Goal: Task Accomplishment & Management: Use online tool/utility

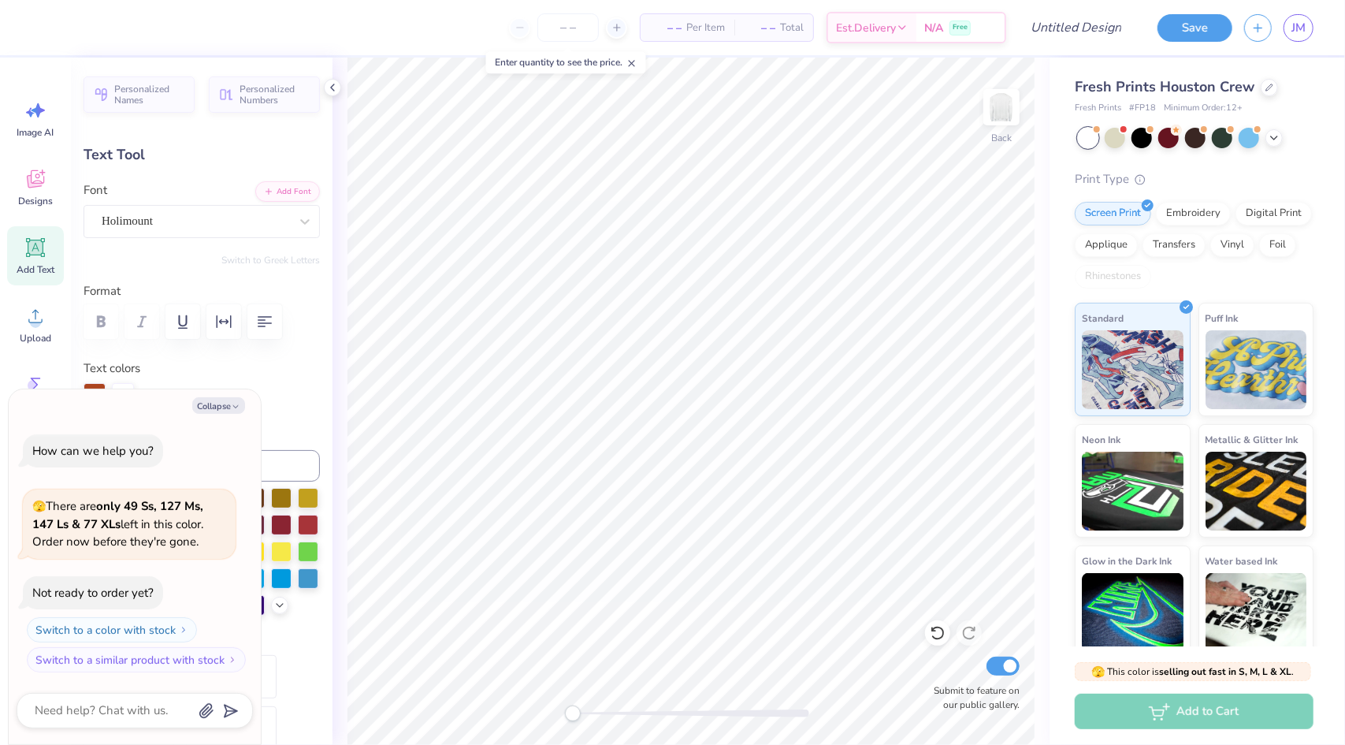
type textarea "x"
type input "9.71"
type input "2.60"
type input "4.65"
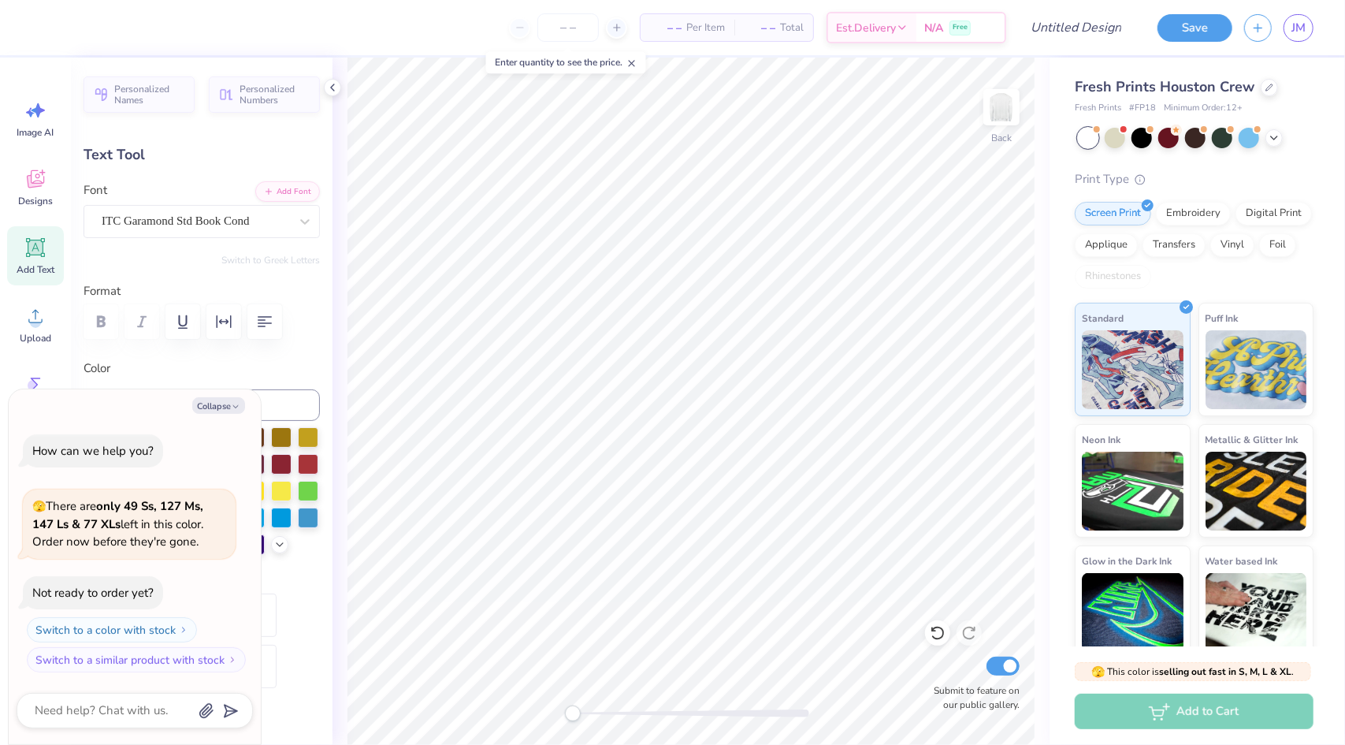
scroll to position [13, 2]
type textarea "x"
type input "8.16"
type input "2.39"
type input "6.63"
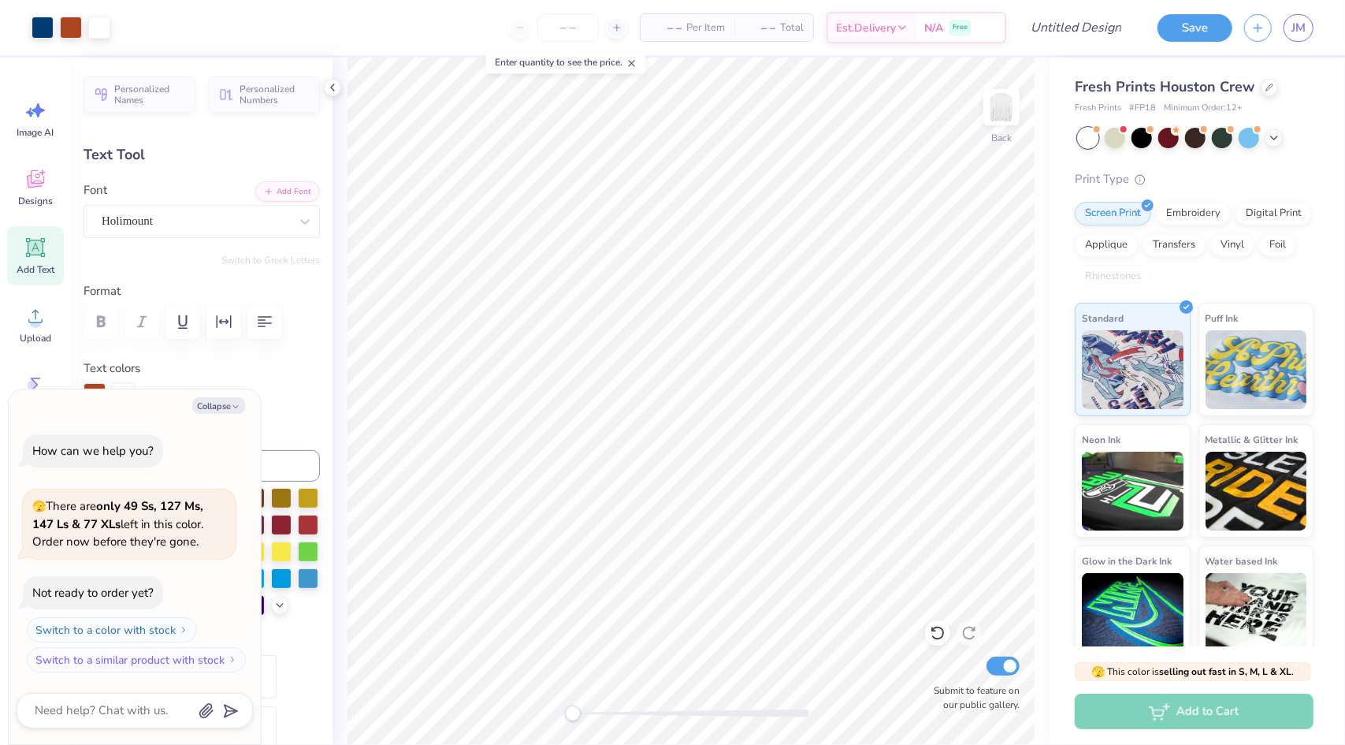
type textarea "x"
type input "9.71"
type input "2.60"
type input "4.65"
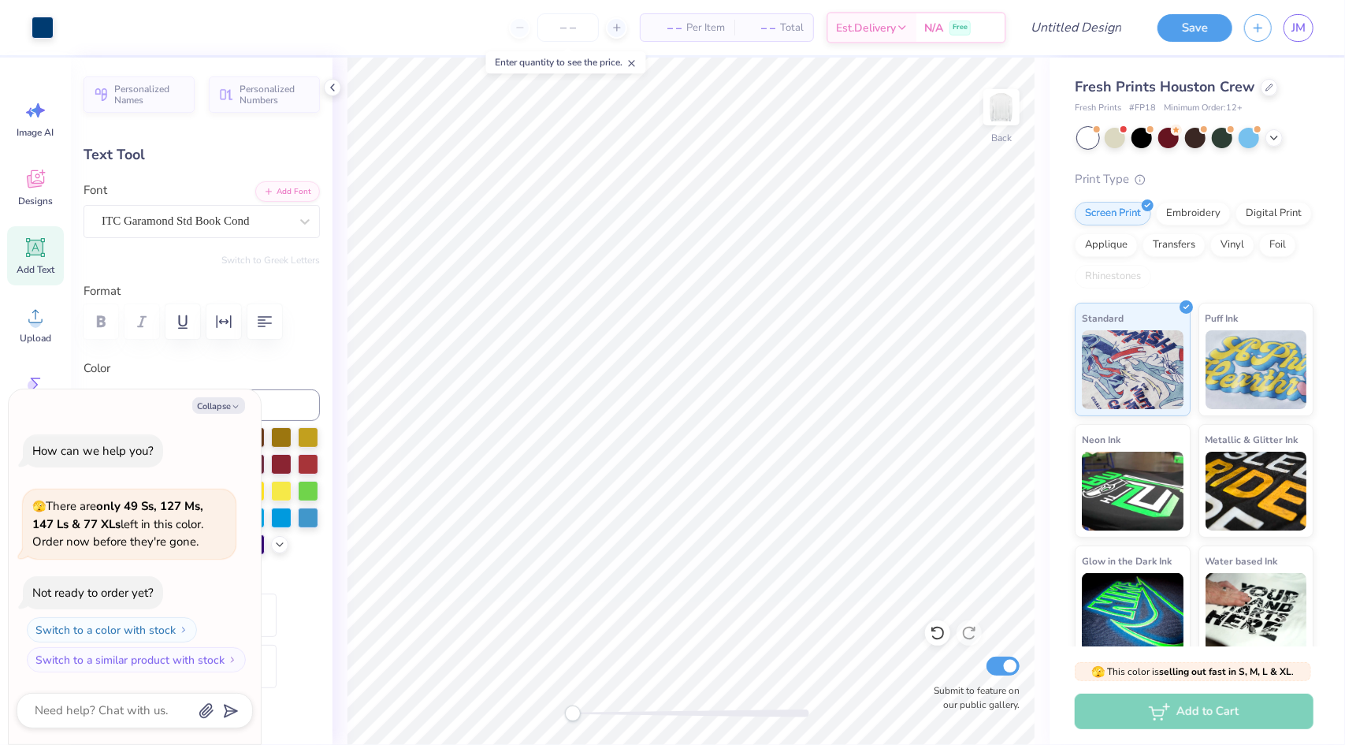
type textarea "x"
type textarea "SIGMA"
type textarea "x"
type textarea "SIGMA"
type textarea "x"
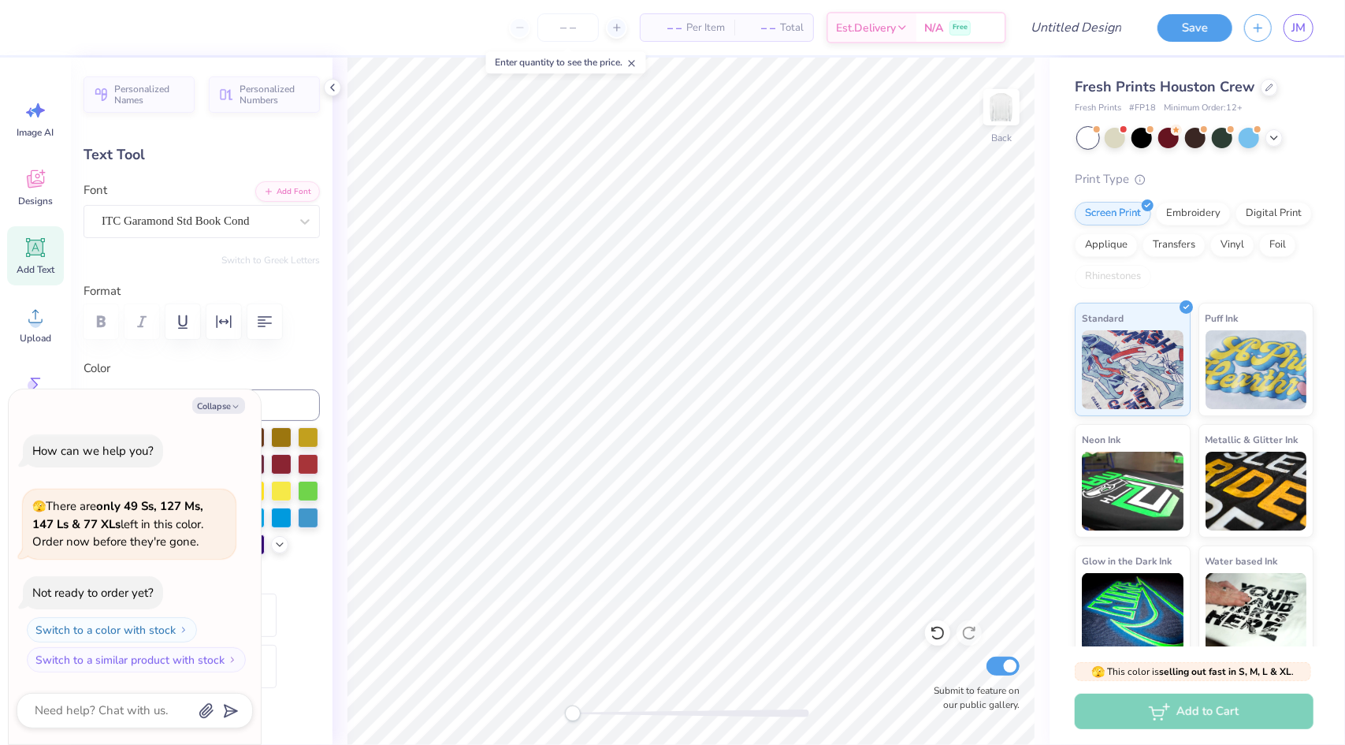
type textarea "SIGM"
type textarea "x"
type textarea "SIG"
type textarea "x"
type textarea "SI"
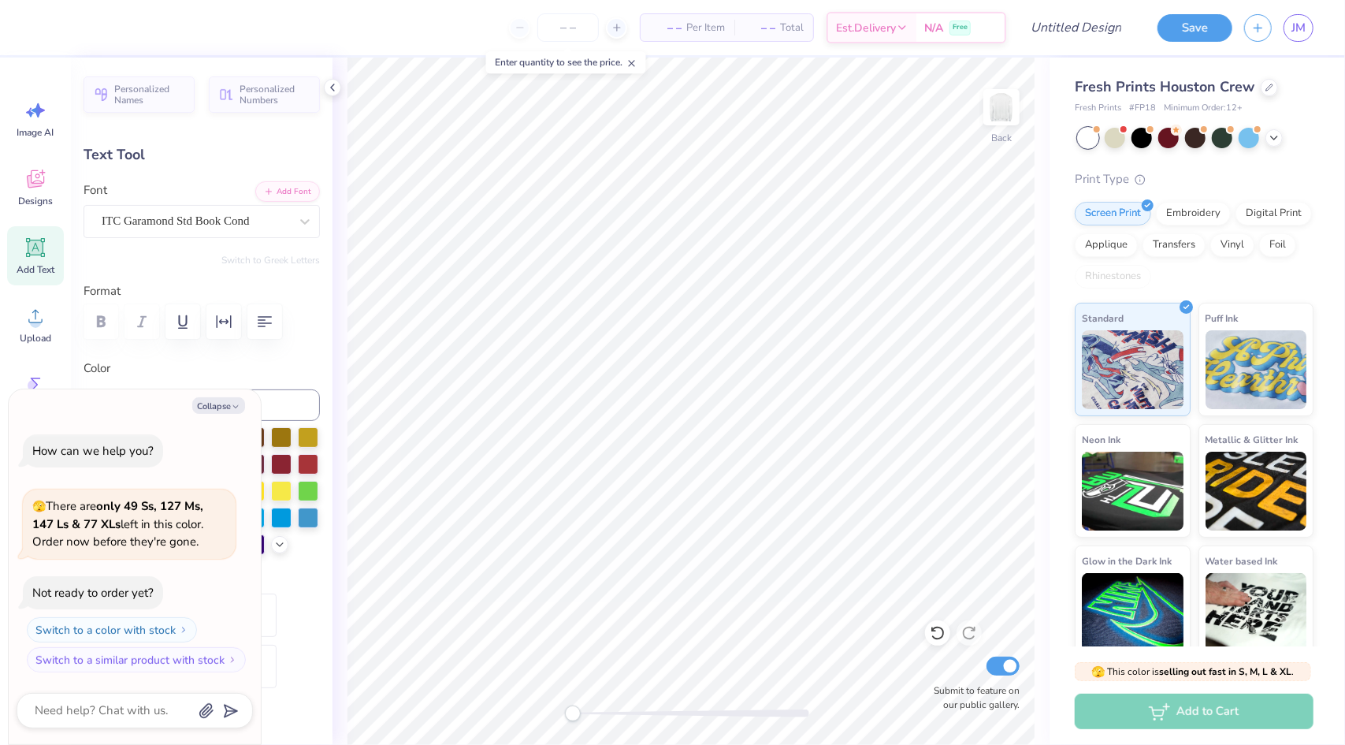
type textarea "x"
type textarea "S"
type textarea "x"
type textarea "G"
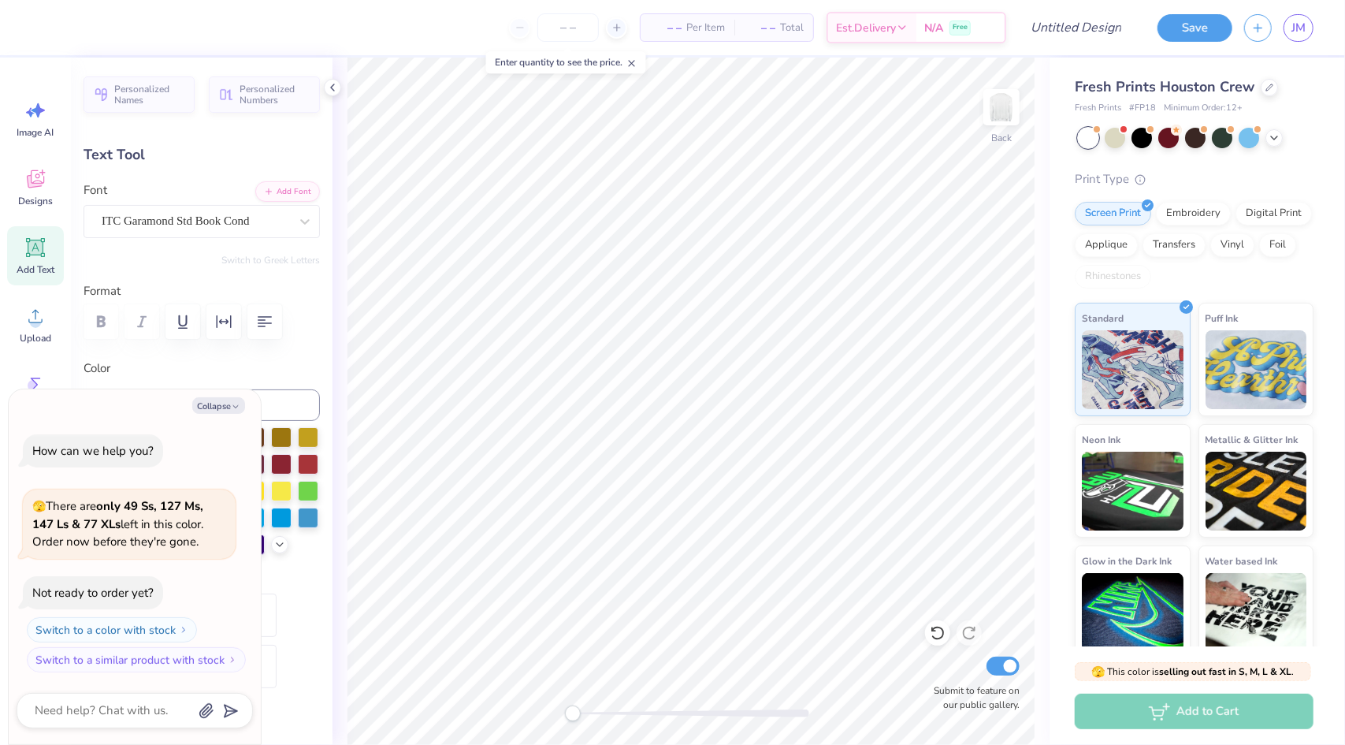
type textarea "x"
type textarea "GA"
type textarea "x"
type textarea "GAM"
type textarea "x"
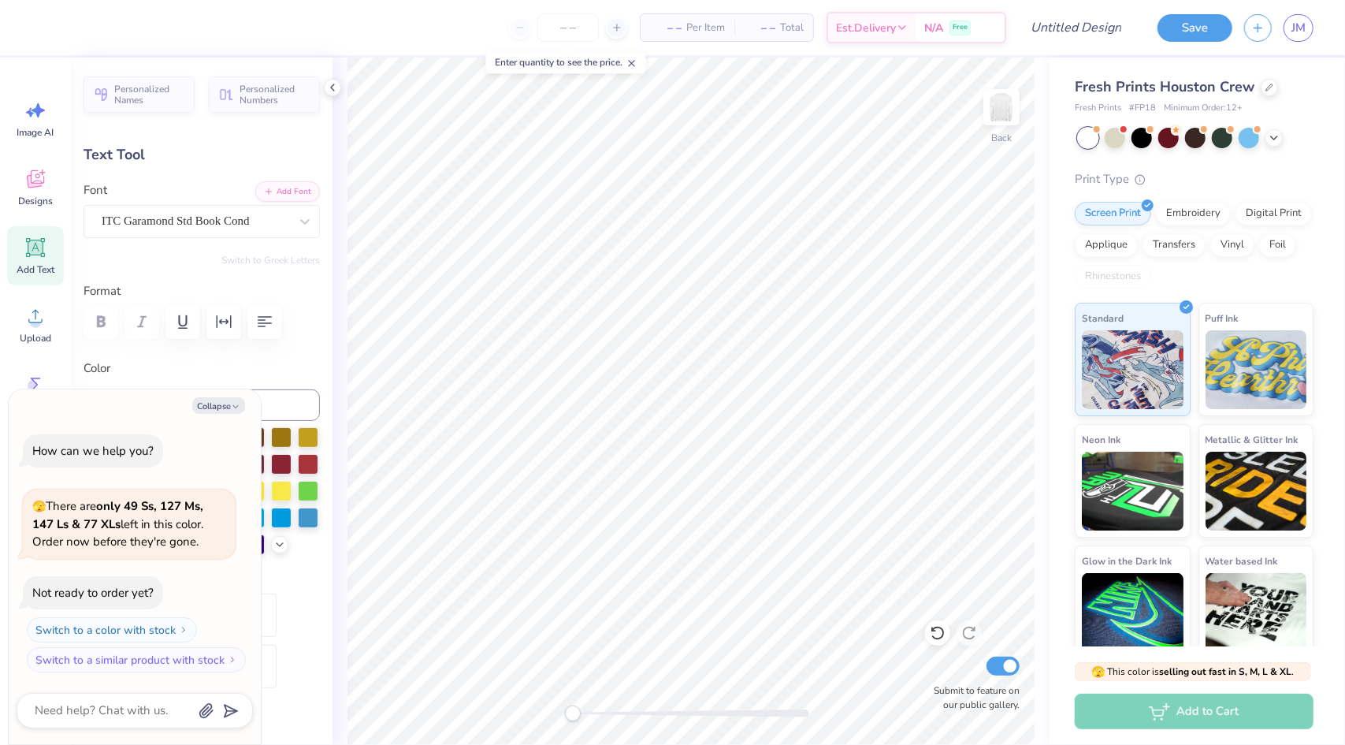
type textarea "GAMM"
type textarea "x"
type textarea "GAMMA"
type textarea "x"
type textarea "GAMMA"
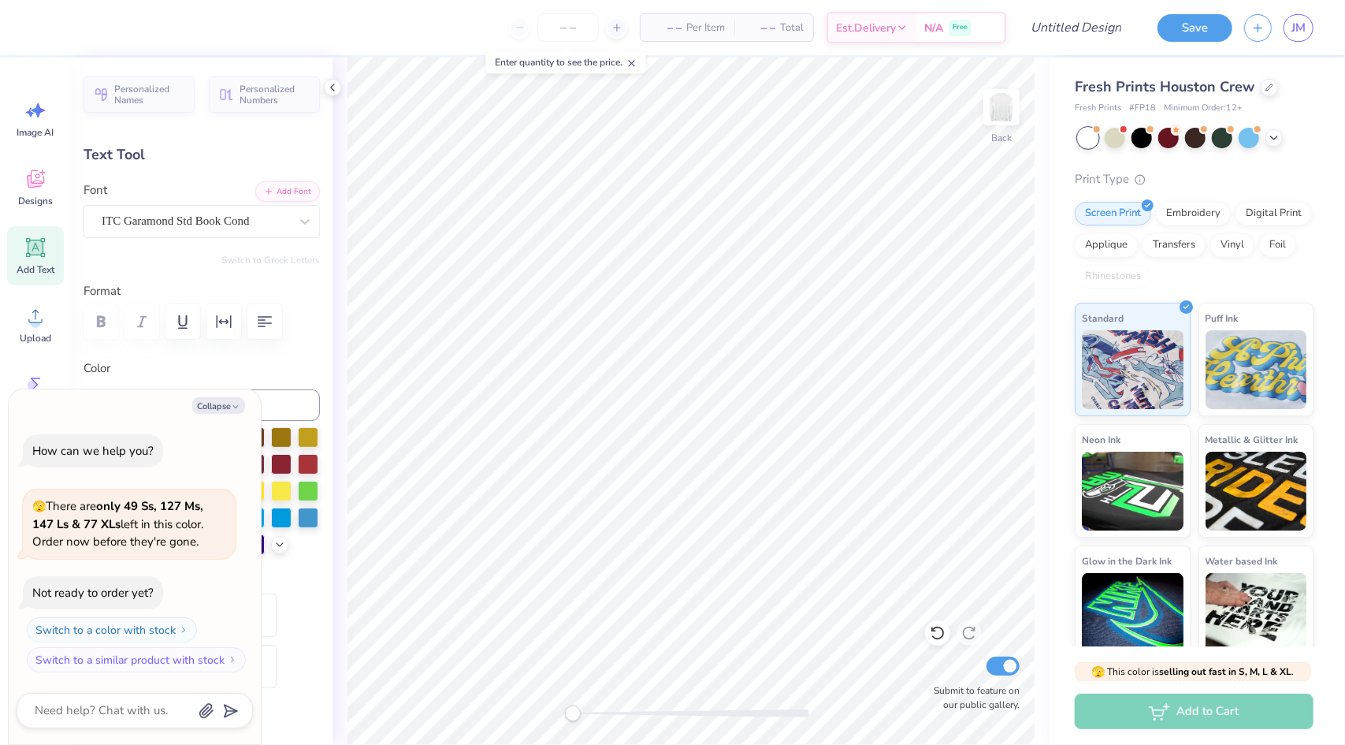
type textarea "x"
type textarea "GAMMA S"
type textarea "x"
type textarea "GAMMA SI"
type textarea "x"
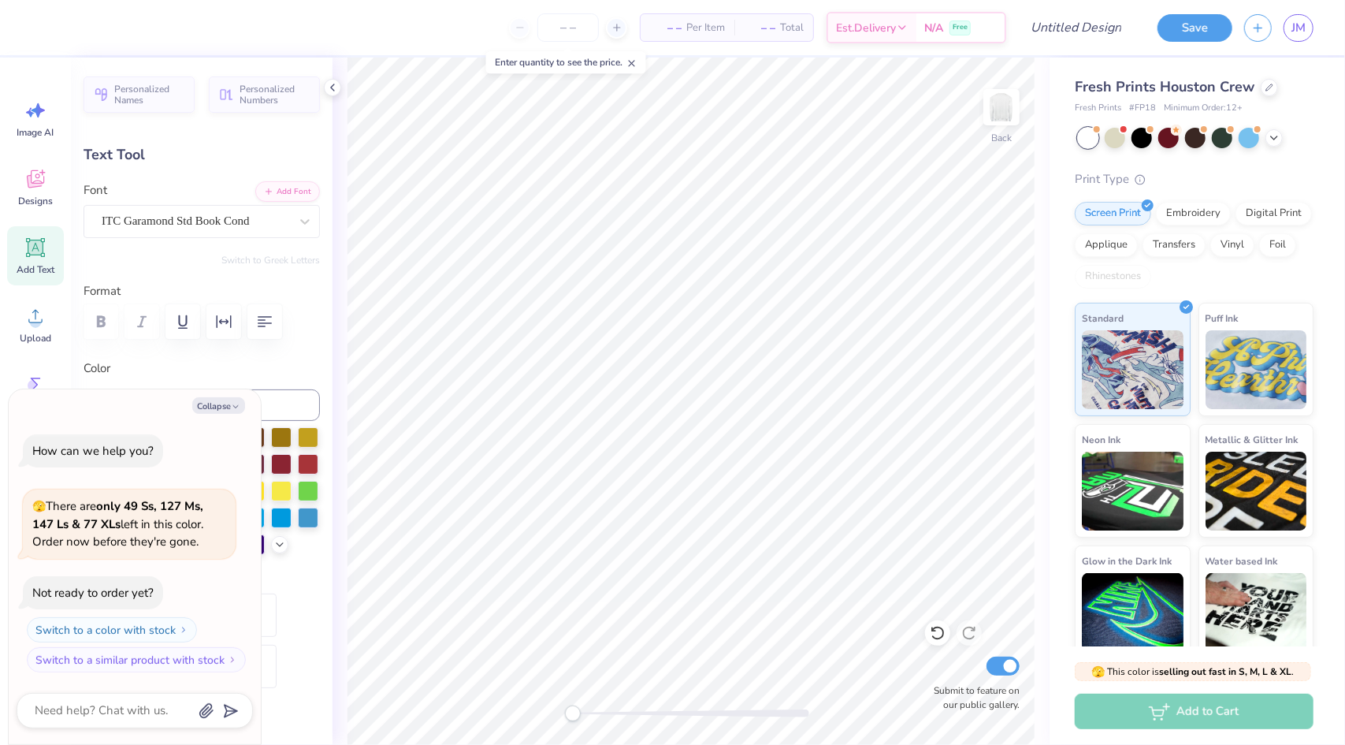
type textarea "GAMMA SIG"
type textarea "x"
type textarea "GAMMA SIGS"
type textarea "x"
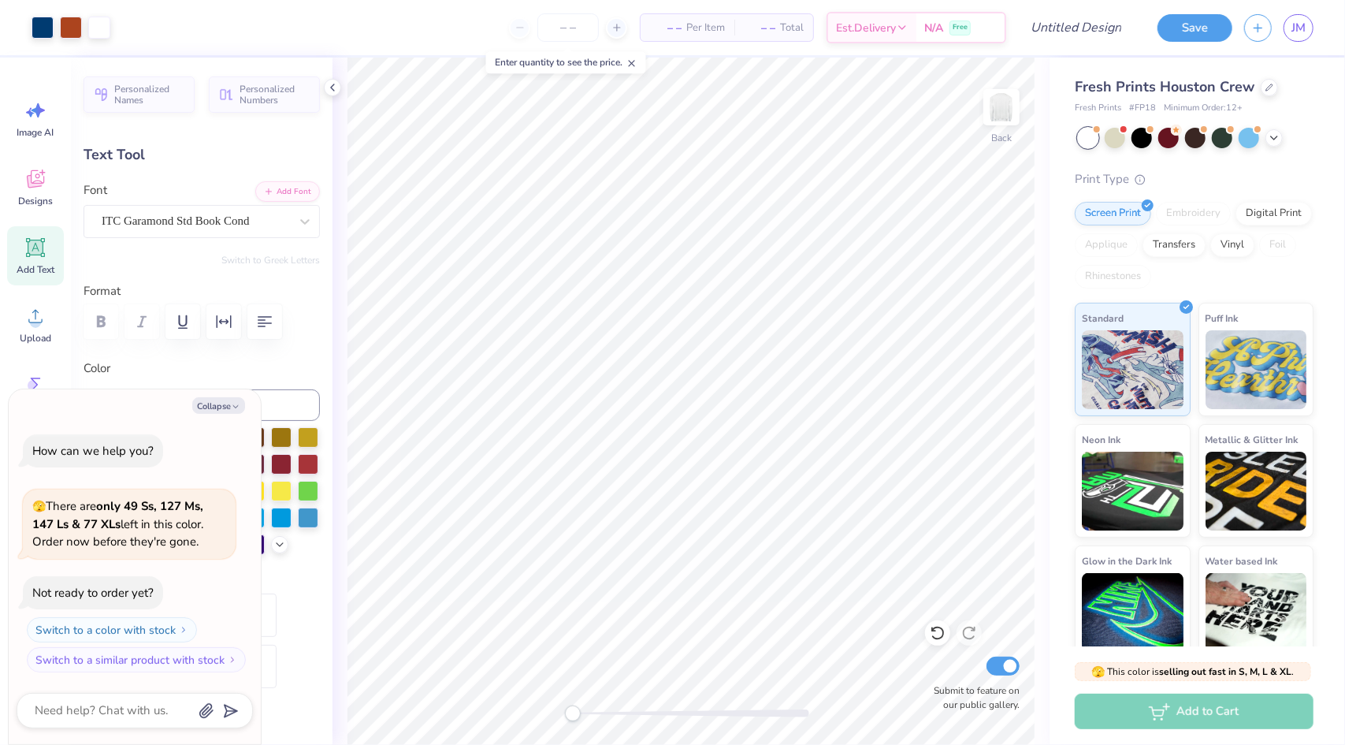
type input "1.29"
type input "0.87"
type input "3.41"
click at [247, 261] on button "Switch to Greek Letters" at bounding box center [270, 260] width 99 height 13
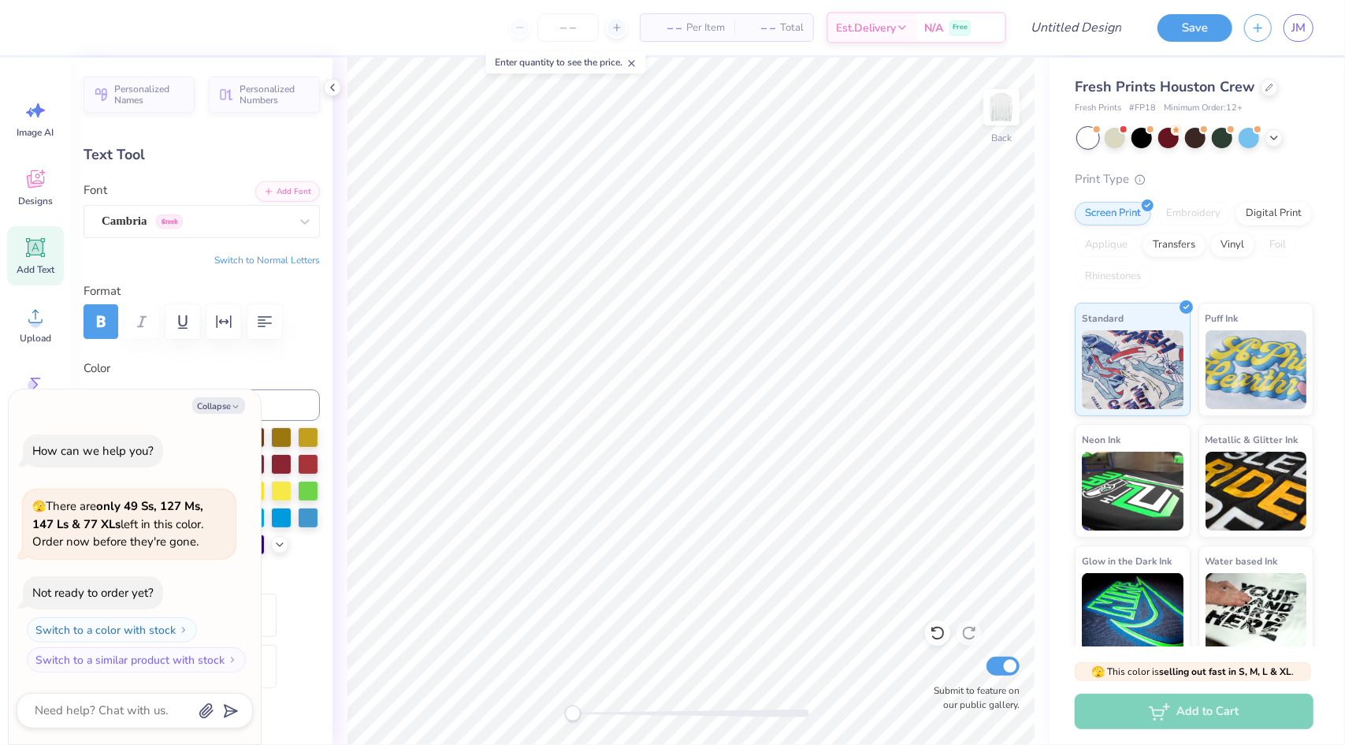
type textarea "x"
type textarea "Γ"
type textarea "x"
type textarea "ΓΣ"
type textarea "x"
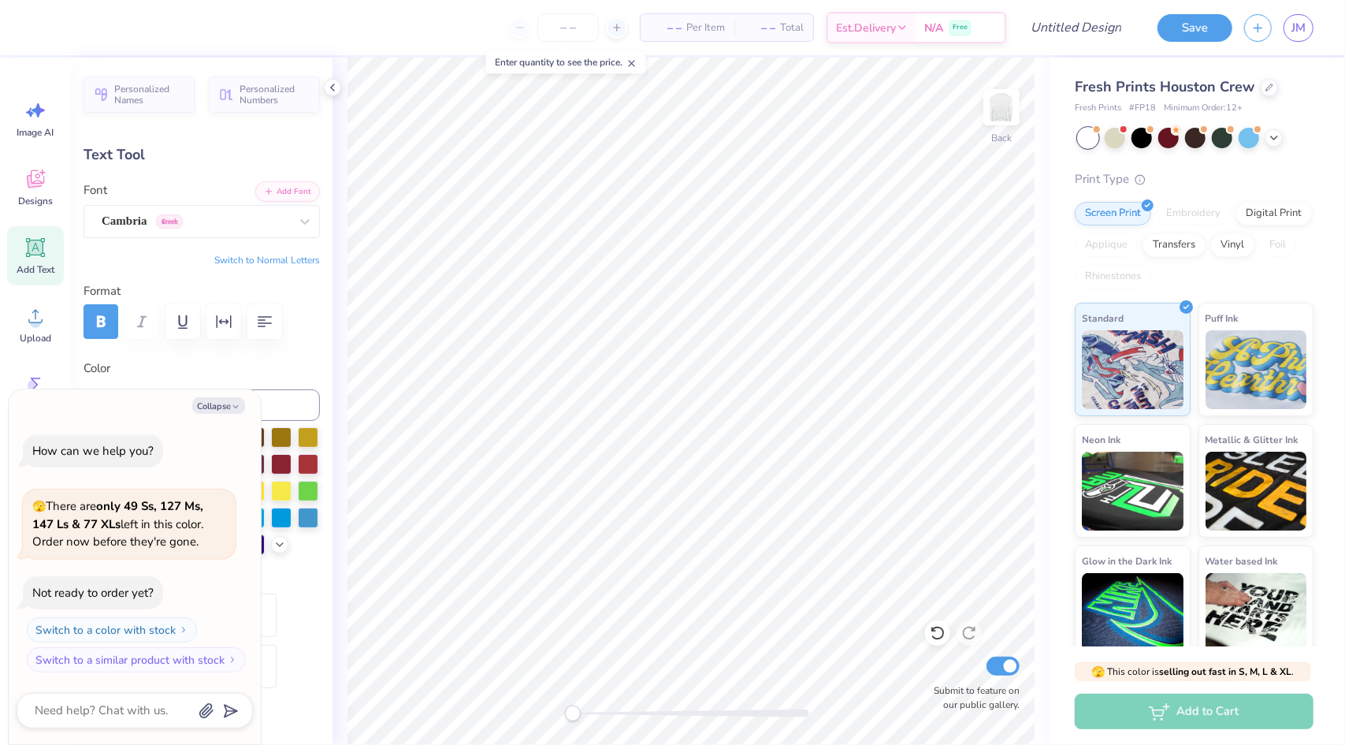
type textarea "ΓΣΠ"
type textarea "x"
type textarea "ΓΣ"
type textarea "x"
type textarea "ΓΣΦ"
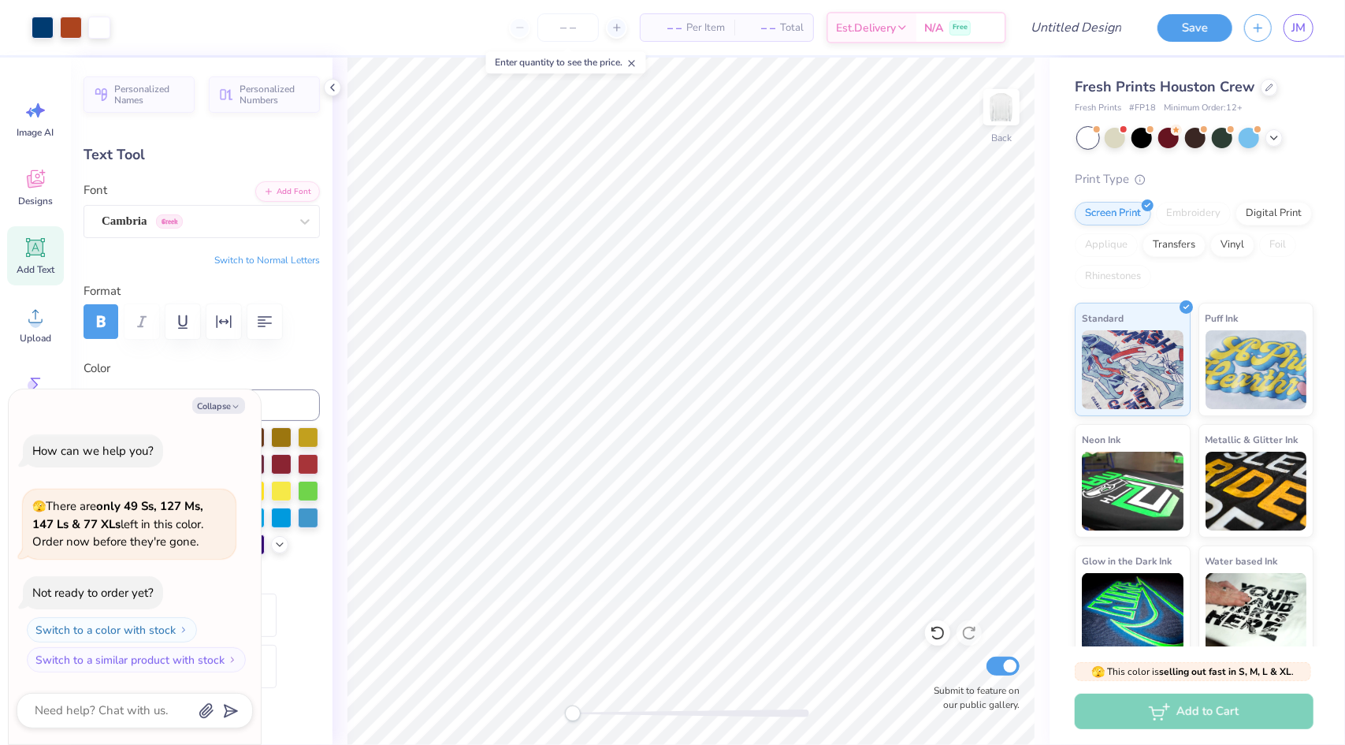
type textarea "x"
type input "2.33"
type input "0.84"
type input "3.49"
type textarea "x"
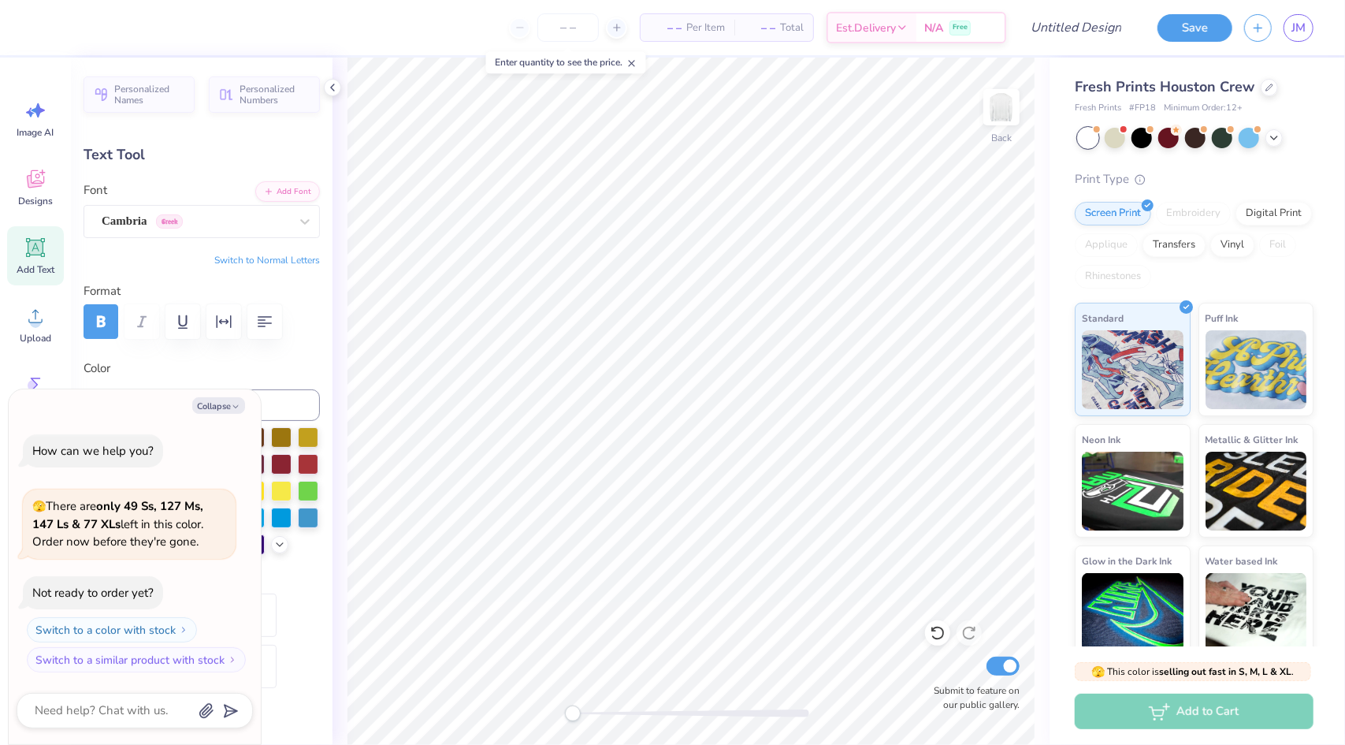
type input "1.86"
type input "0.67"
type textarea "x"
type input "1.10"
type input "0.73"
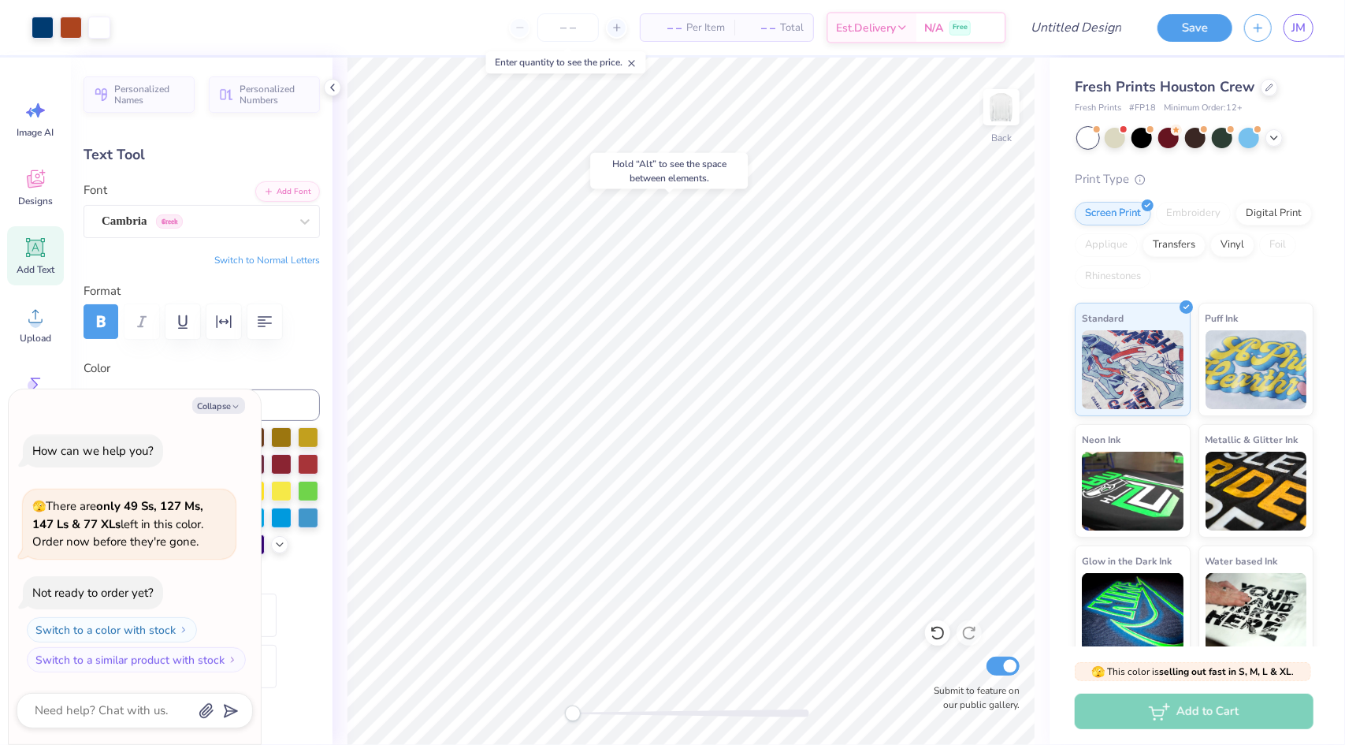
type input "7.51"
type textarea "x"
type textarea "2"
type textarea "x"
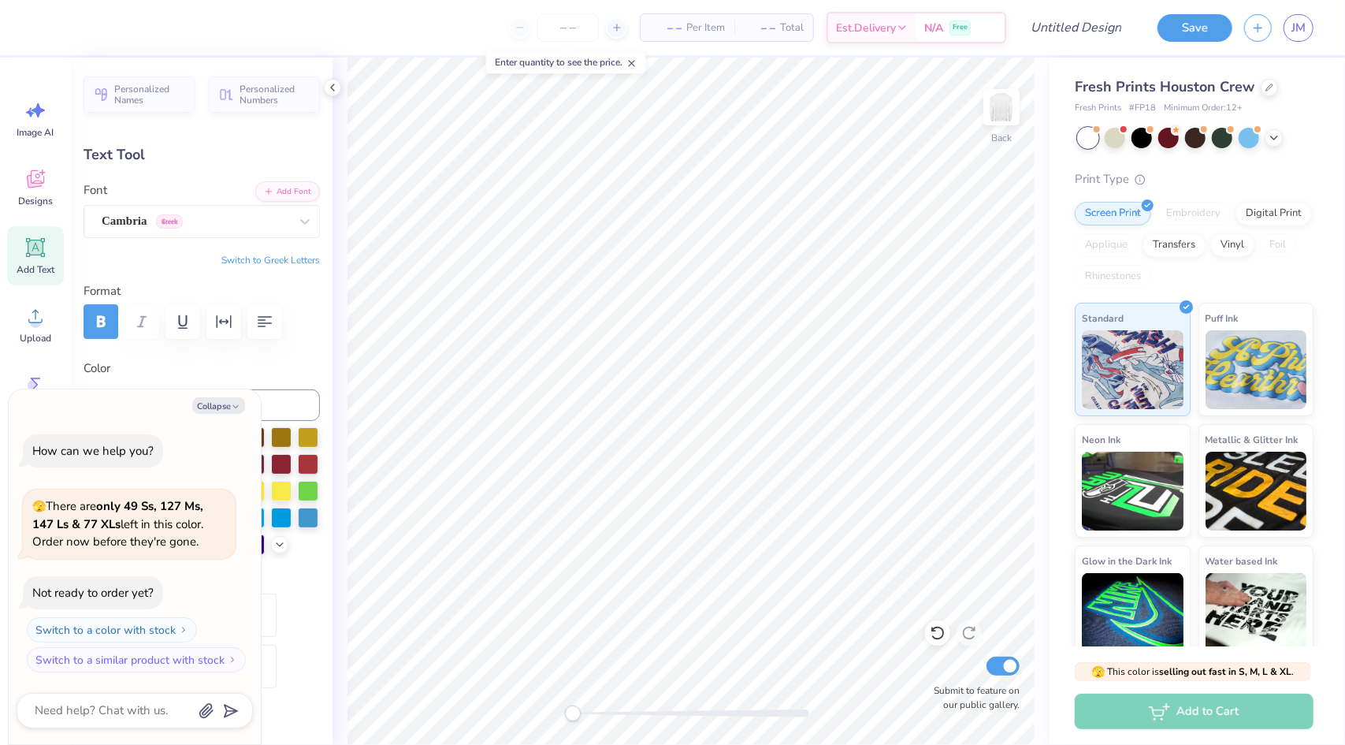
type textarea "25"
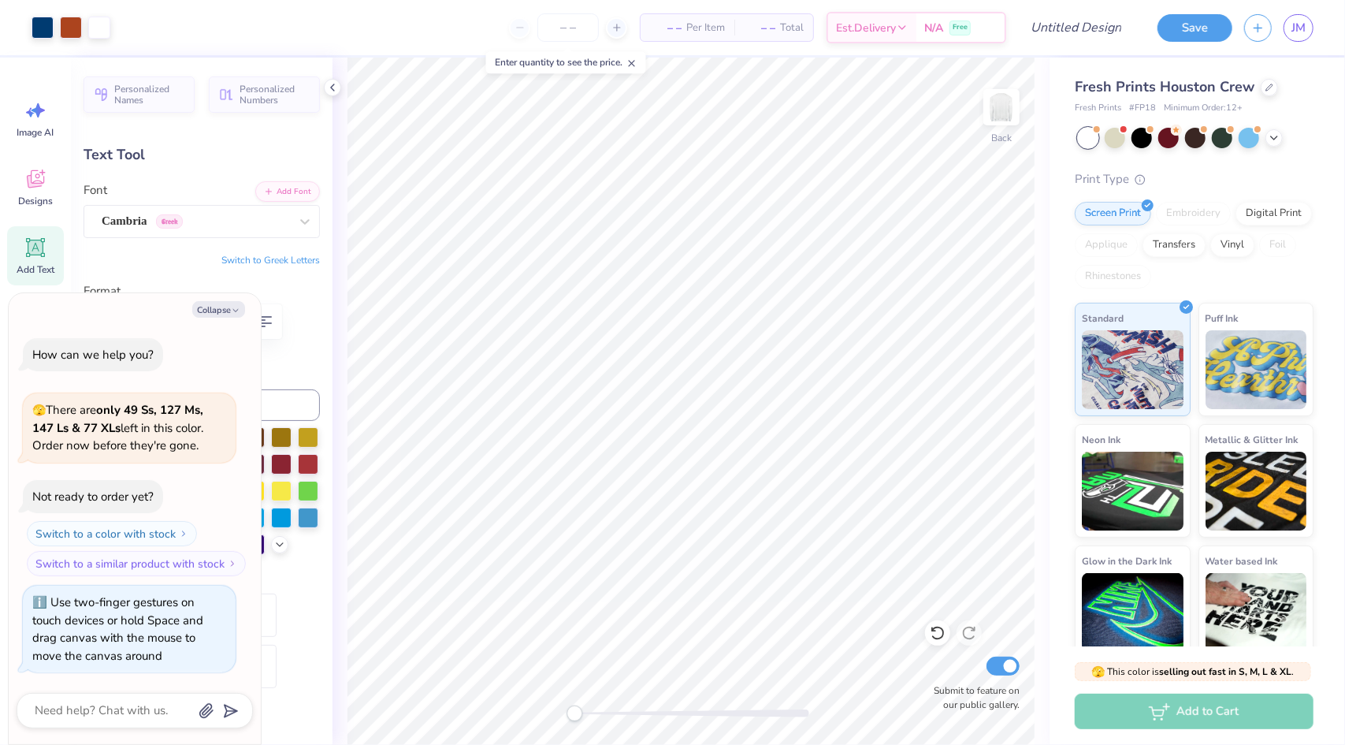
type textarea "x"
type input "14.08"
type input "2.57"
type input "4.80"
type textarea "x"
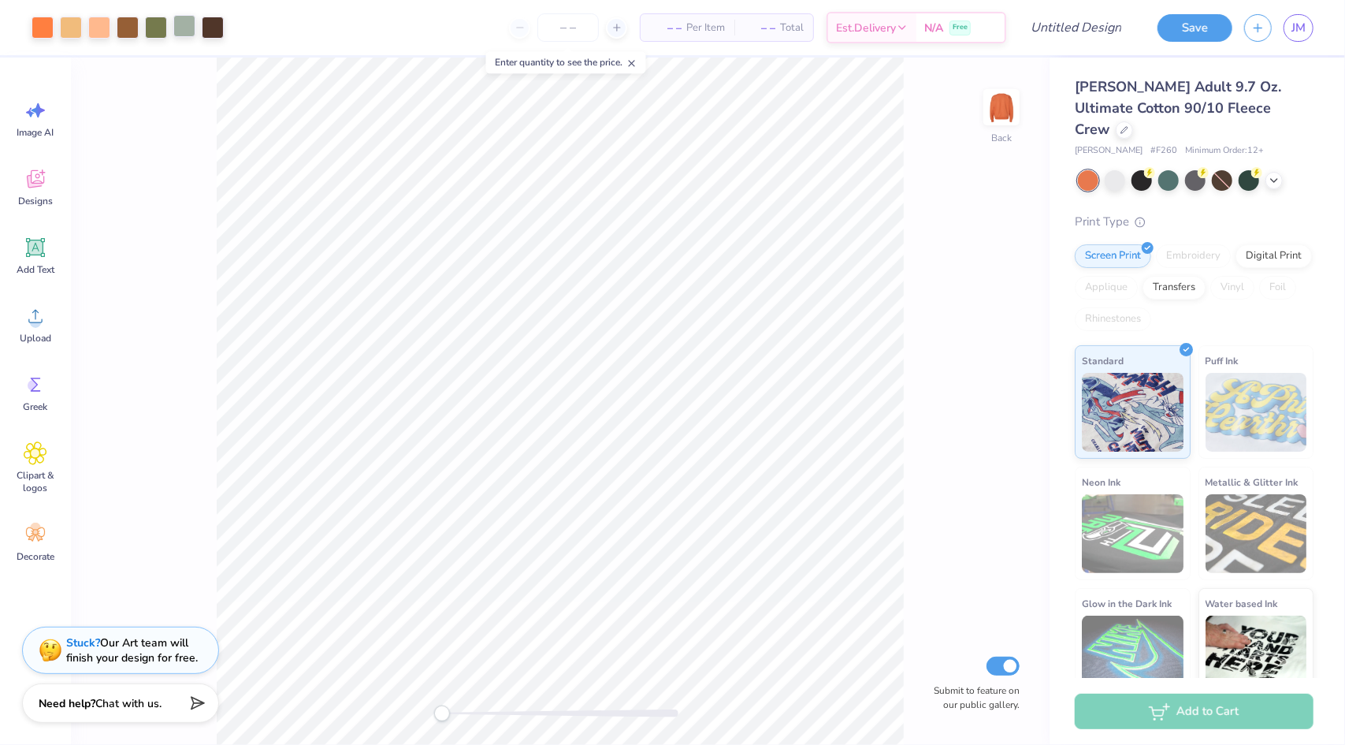
click at [187, 33] on div at bounding box center [184, 26] width 22 height 22
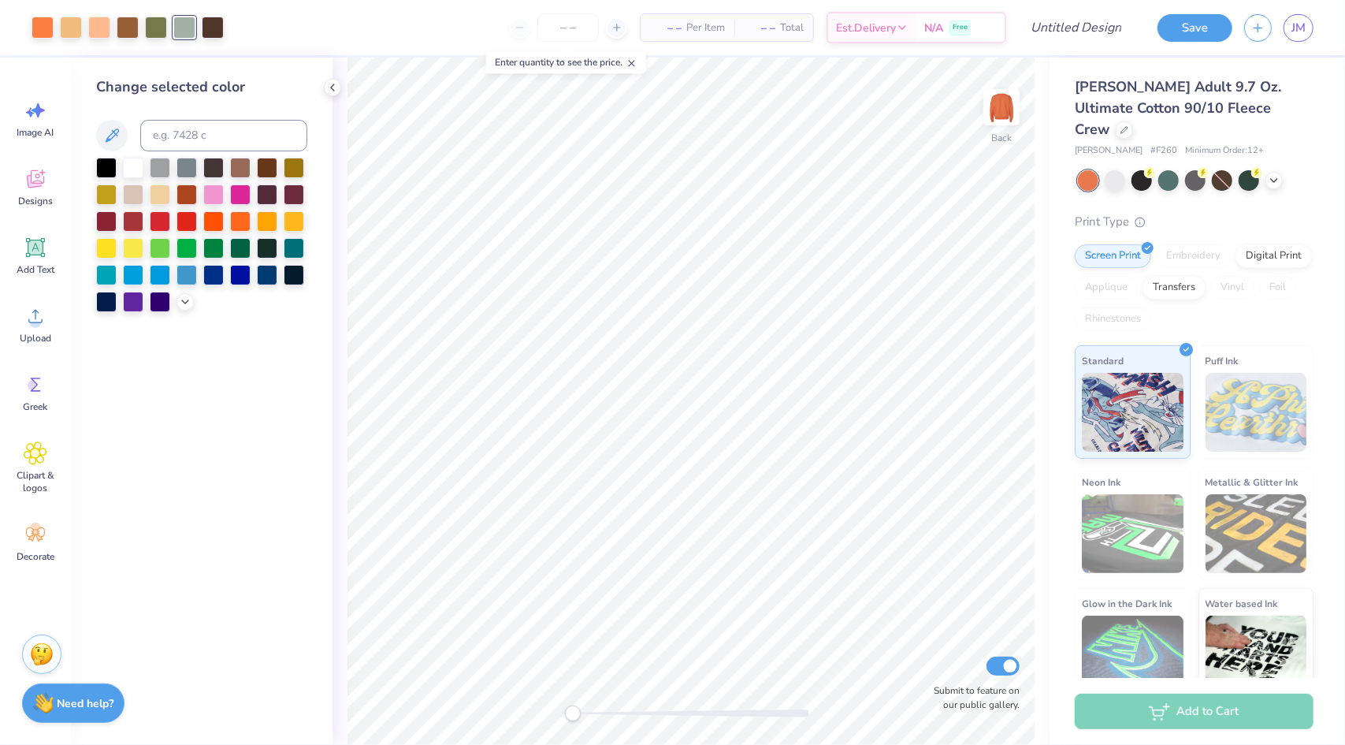
click at [139, 175] on div at bounding box center [133, 168] width 20 height 20
click at [939, 633] on icon at bounding box center [938, 633] width 16 height 16
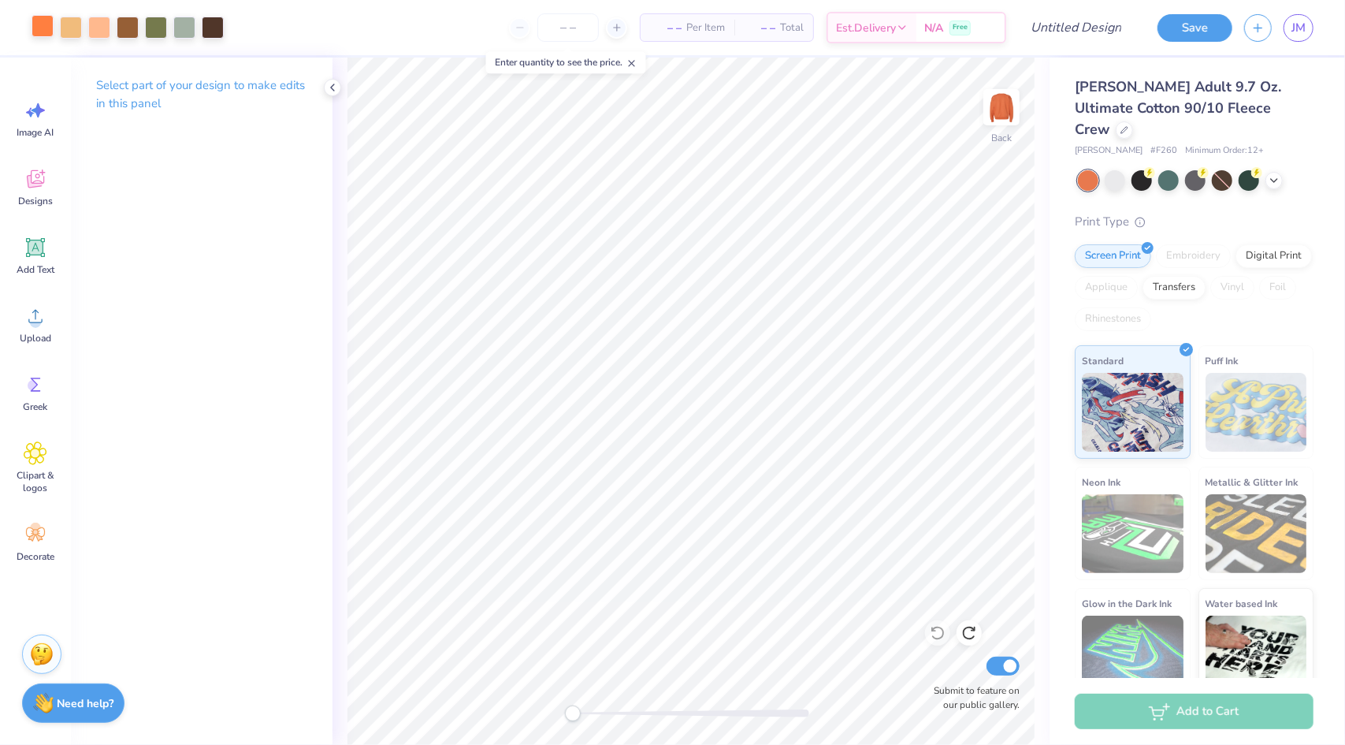
click at [44, 32] on div at bounding box center [43, 26] width 22 height 22
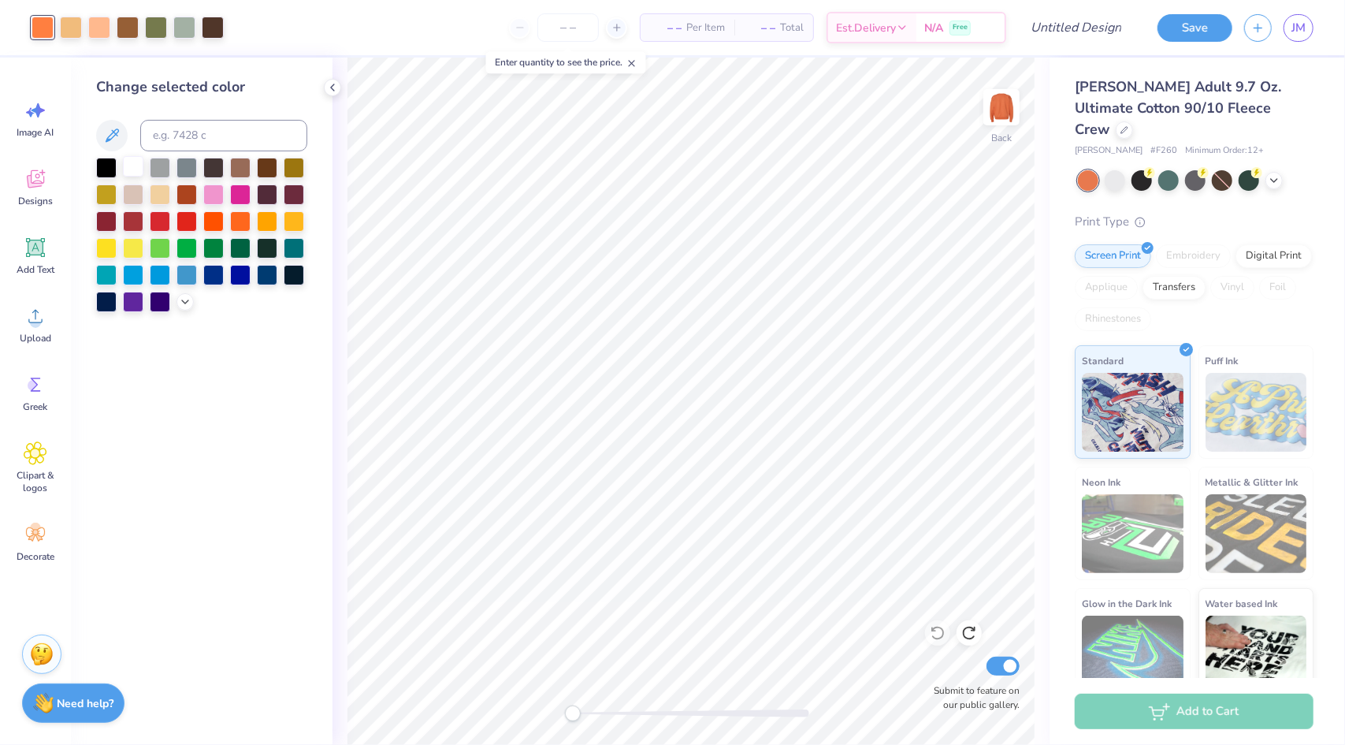
click at [136, 168] on div at bounding box center [133, 166] width 20 height 20
click at [940, 634] on icon at bounding box center [938, 633] width 16 height 16
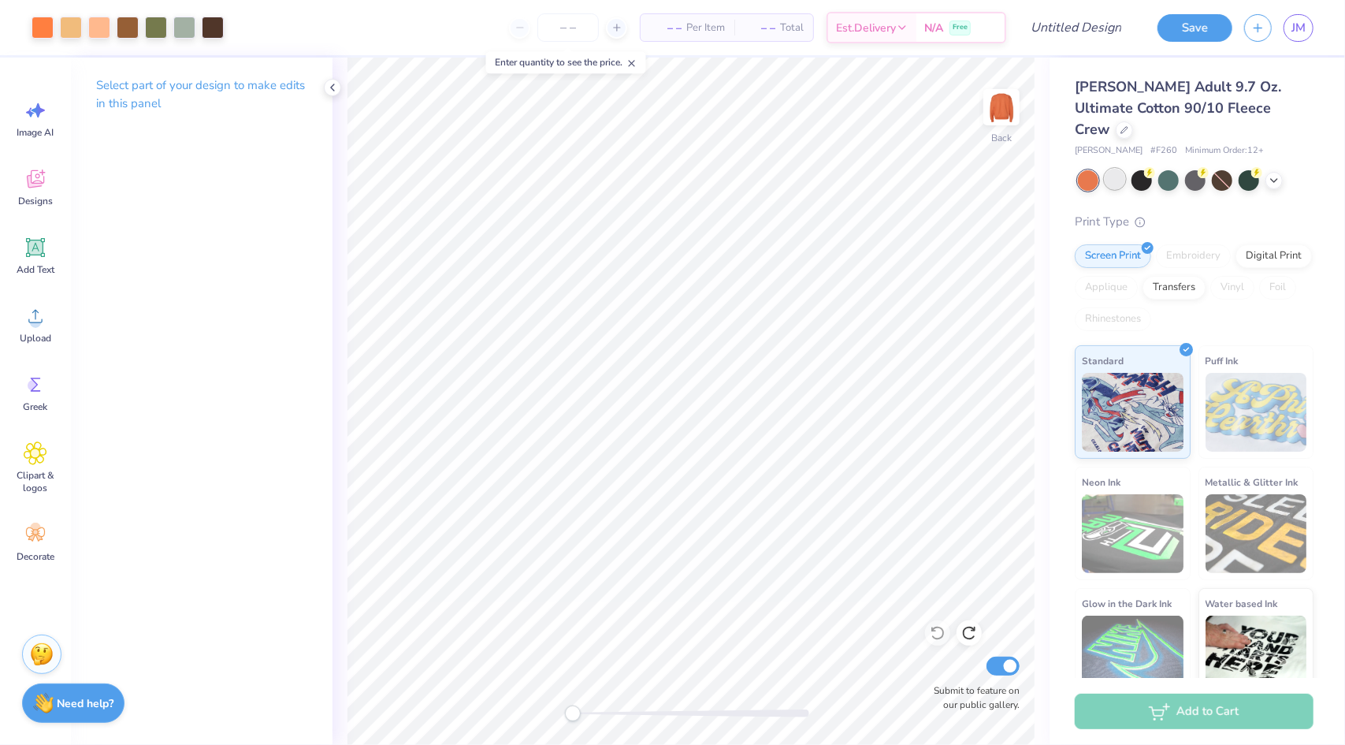
click at [1114, 169] on div at bounding box center [1115, 179] width 20 height 20
click at [1267, 170] on div at bounding box center [1274, 178] width 17 height 17
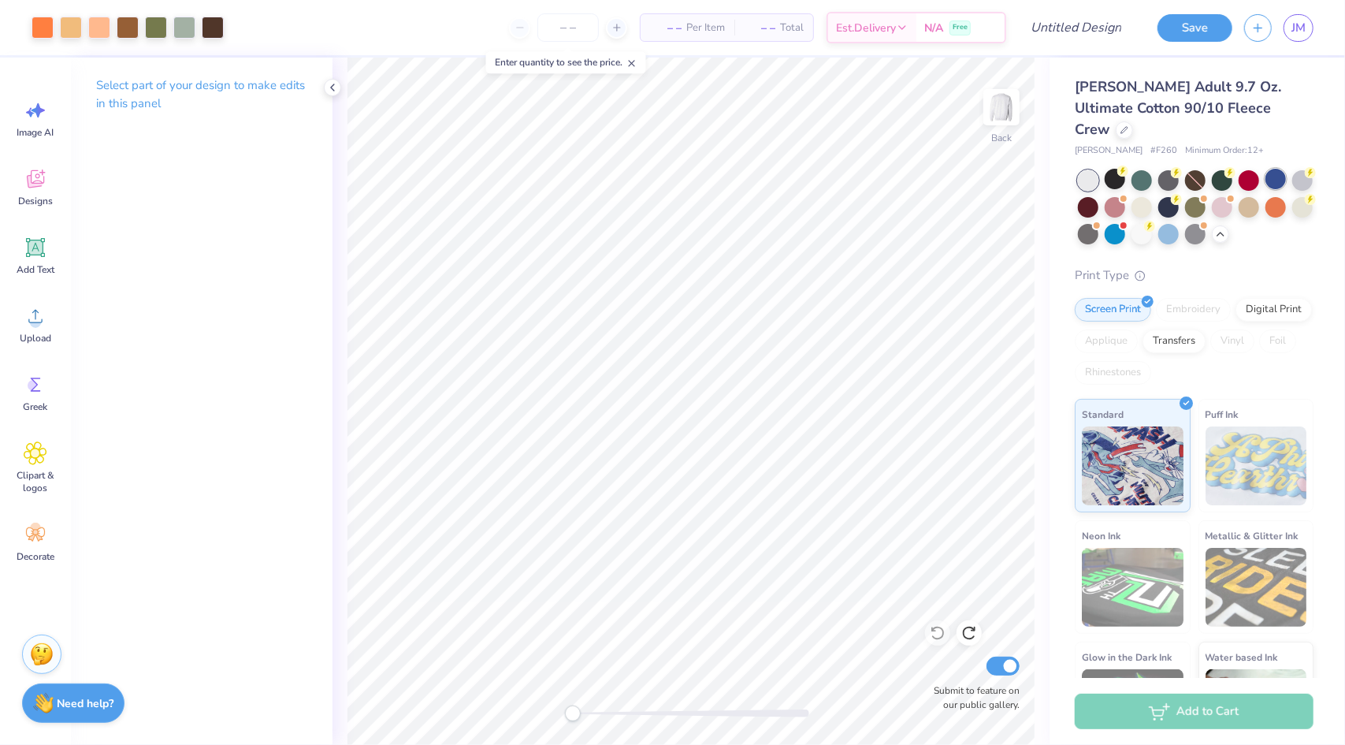
click at [1286, 169] on div at bounding box center [1276, 179] width 20 height 20
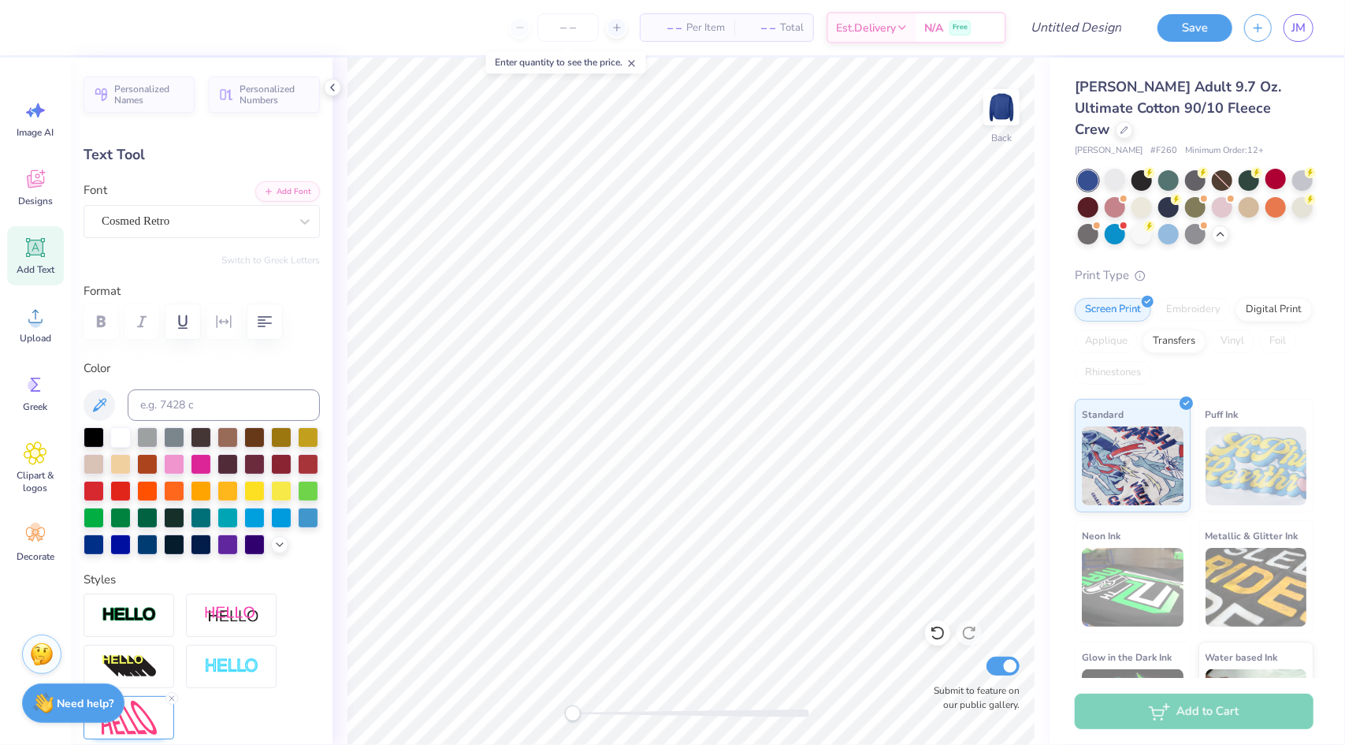
scroll to position [13, 2]
type textarea "Gamma Sigs"
type input "0.0"
type input "9.56"
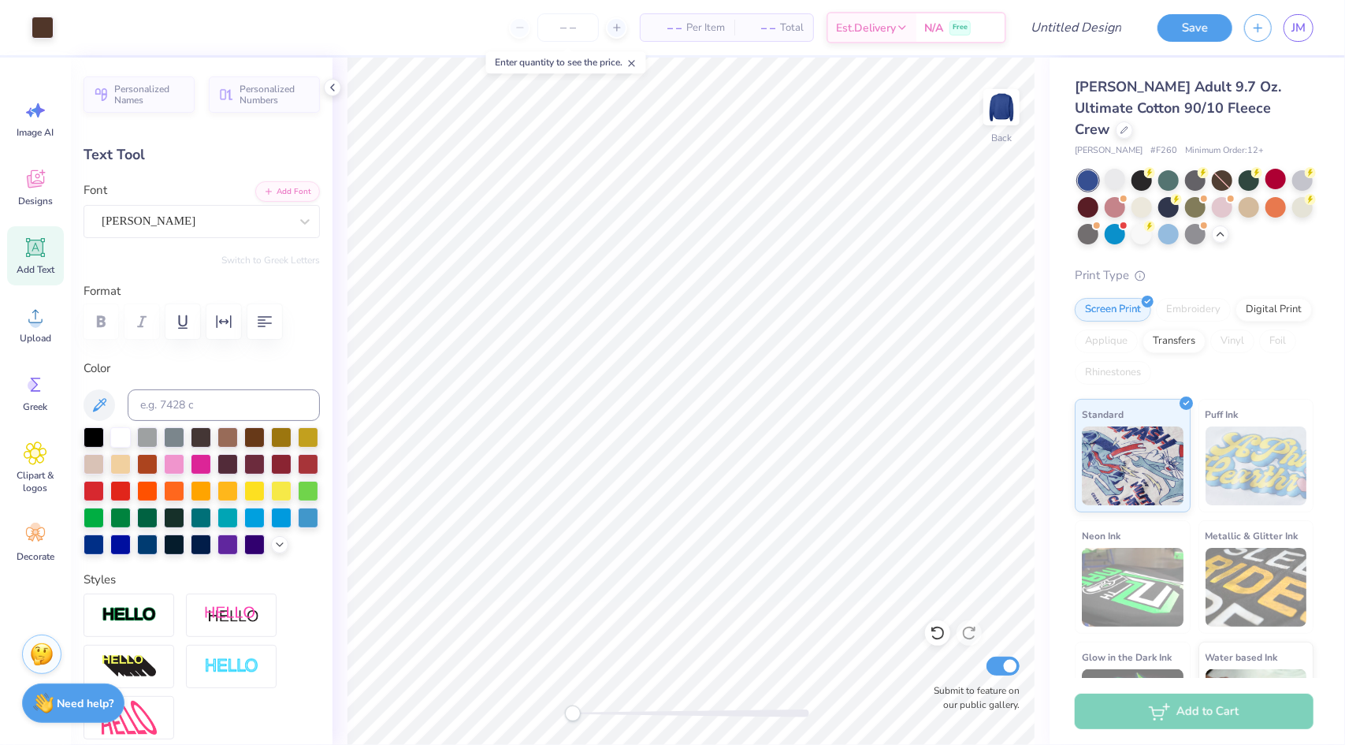
type input "0.65"
type input "13.19"
type textarea "Spiritual RETREAT 2025"
type input "6.92"
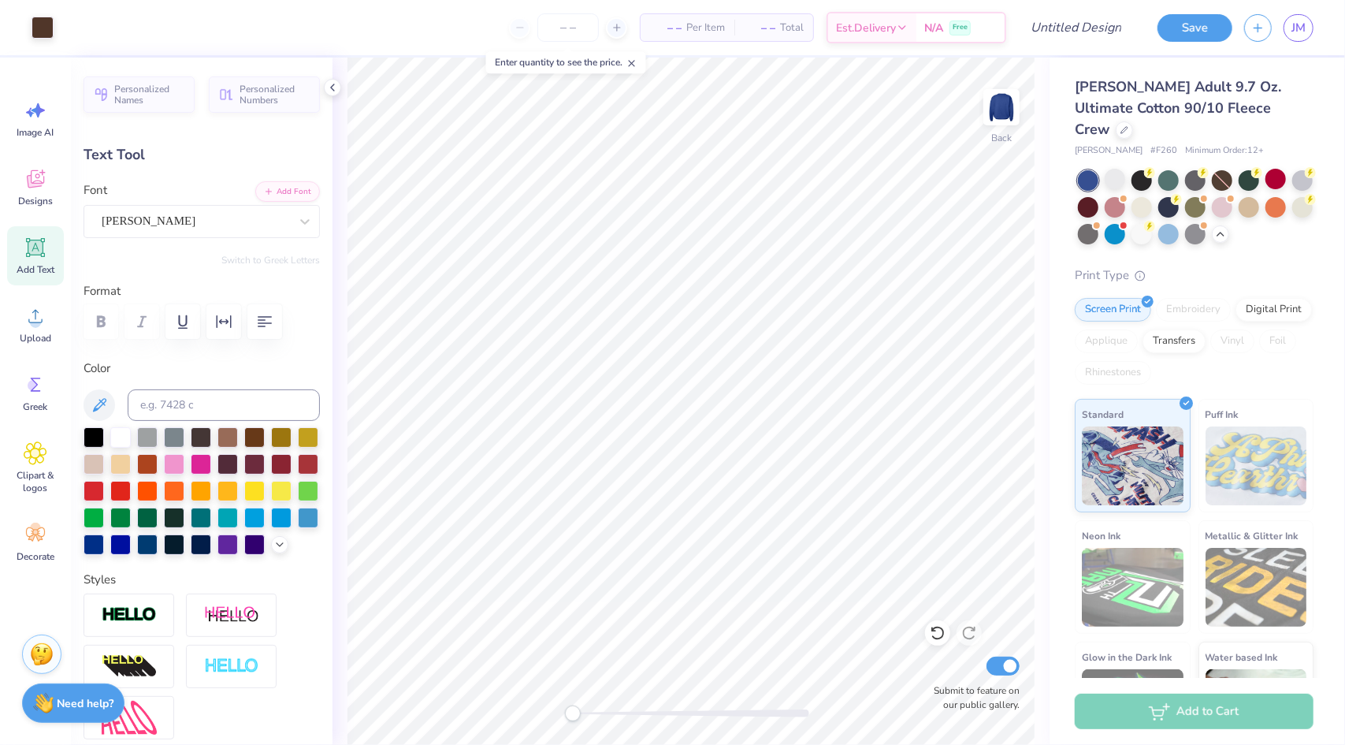
type input "0.53"
type input "13.93"
type textarea "G"
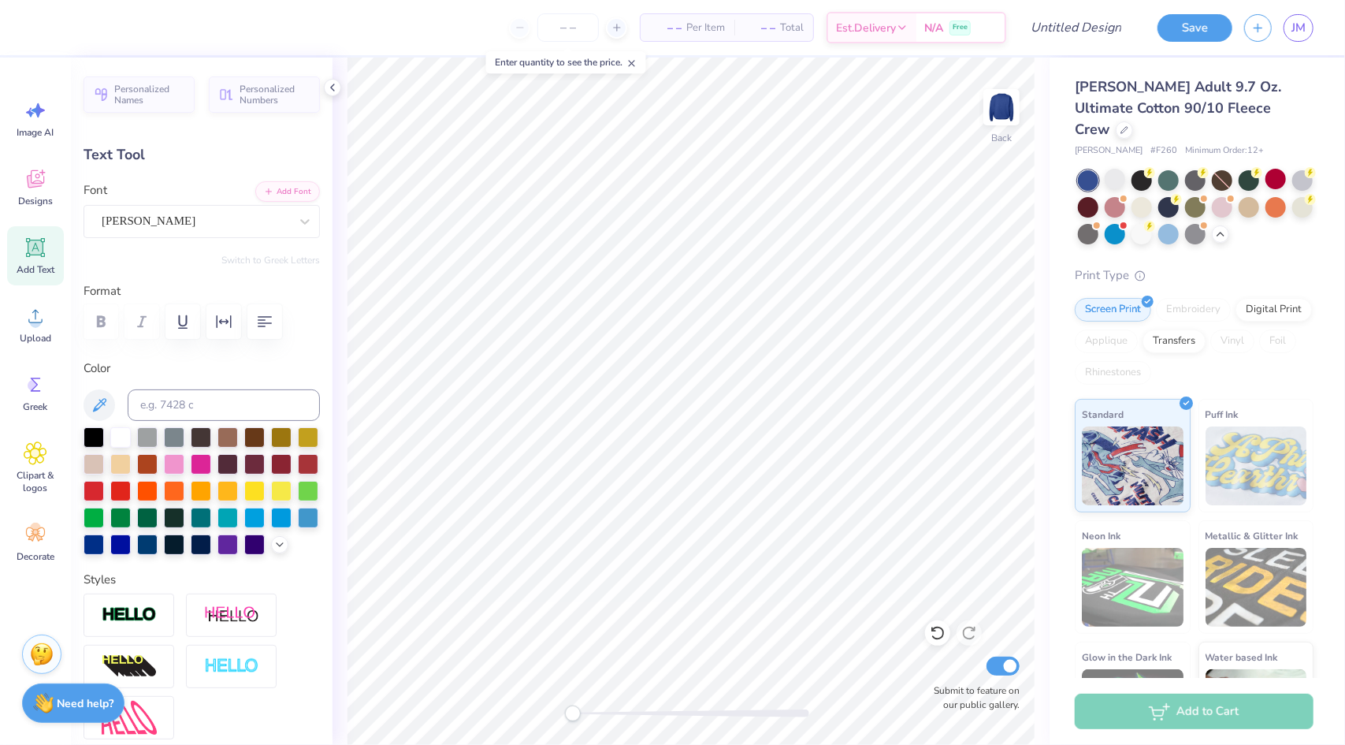
type textarea "A"
type textarea "Somewhere, Arkansas"
click at [1140, 169] on div at bounding box center [1142, 179] width 20 height 20
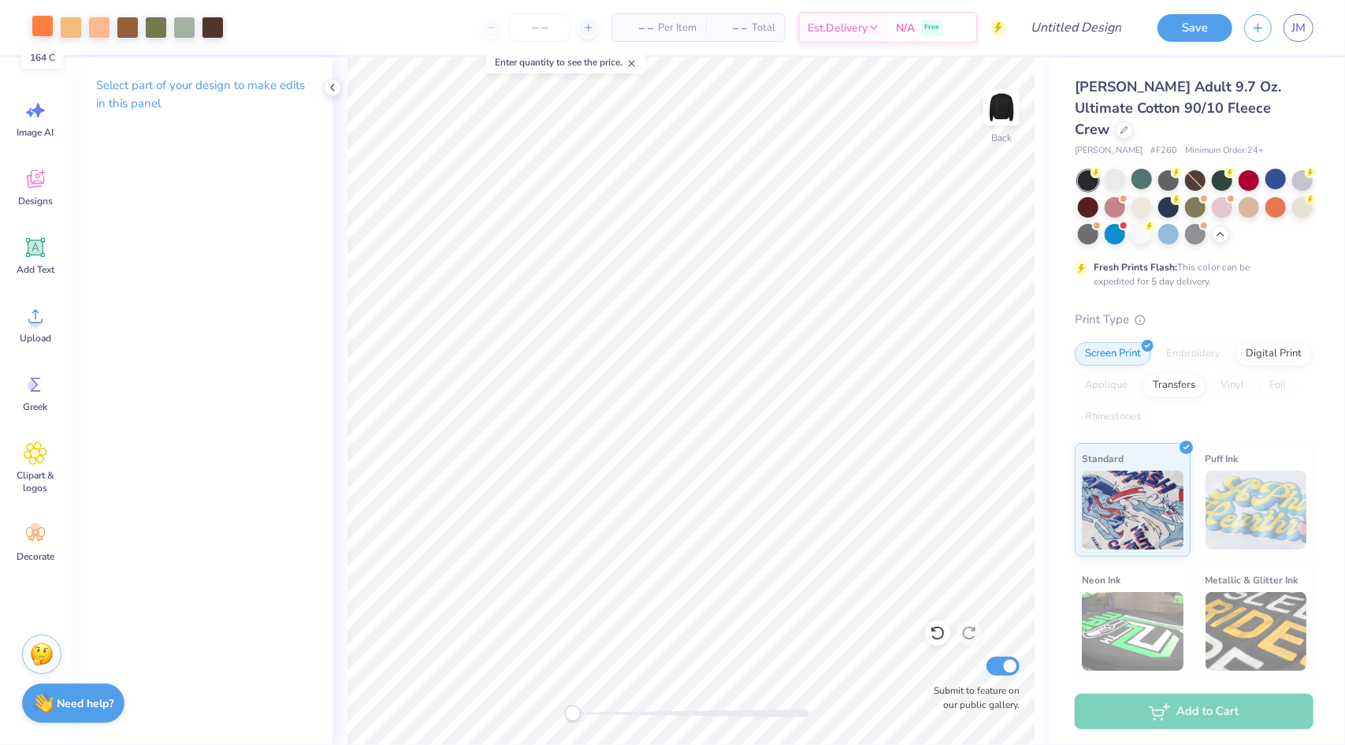
click at [50, 24] on div at bounding box center [43, 26] width 22 height 22
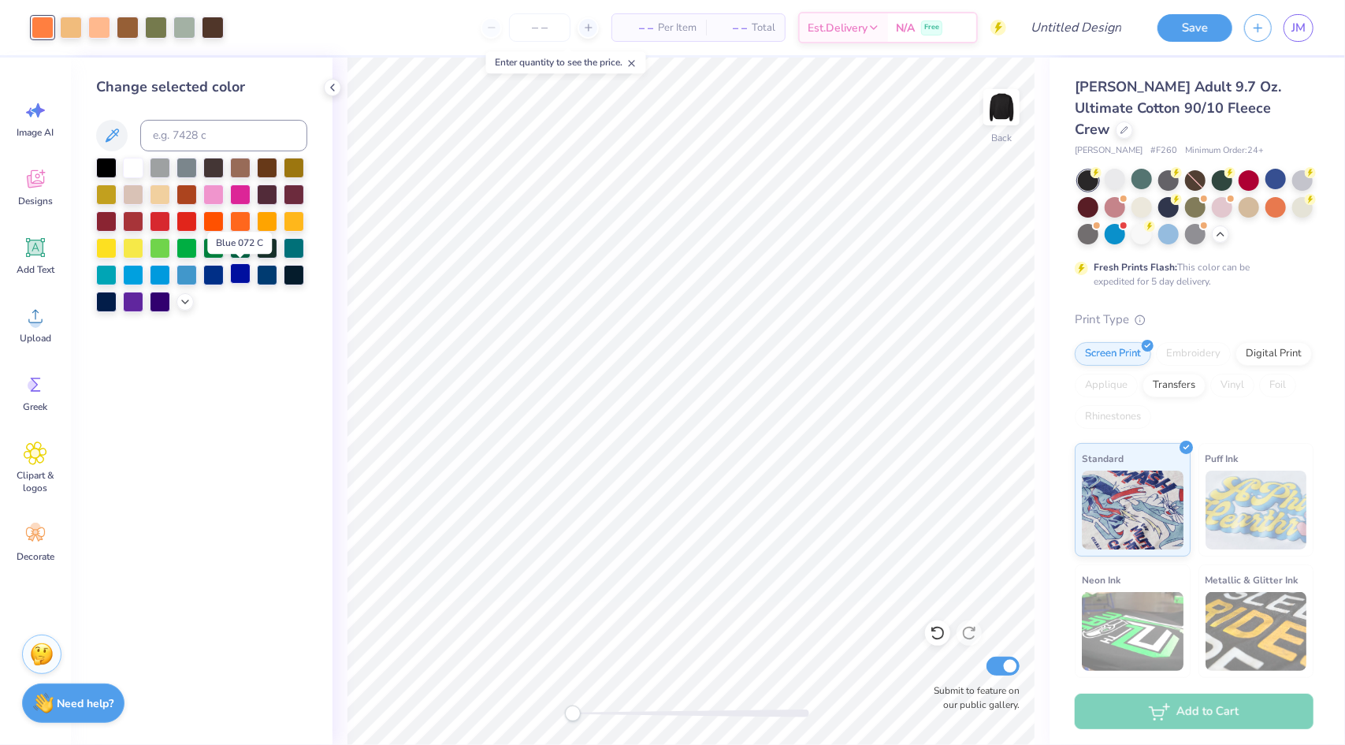
click at [240, 270] on div at bounding box center [240, 273] width 20 height 20
click at [221, 272] on div at bounding box center [213, 273] width 20 height 20
click at [288, 247] on div at bounding box center [294, 246] width 20 height 20
click at [268, 281] on div at bounding box center [267, 273] width 20 height 20
click at [298, 247] on div at bounding box center [294, 246] width 20 height 20
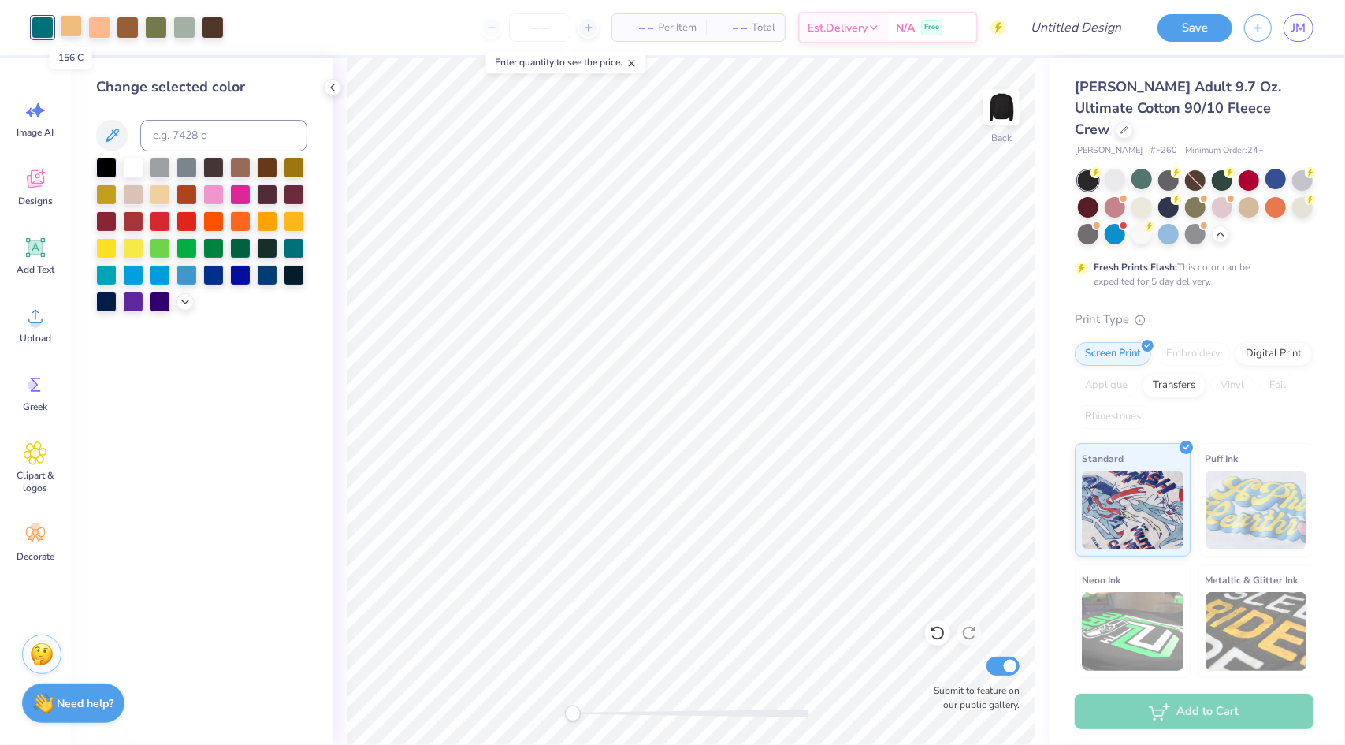
click at [65, 27] on div at bounding box center [71, 26] width 22 height 22
click at [133, 272] on div at bounding box center [133, 273] width 20 height 20
click at [102, 278] on div at bounding box center [106, 273] width 20 height 20
click at [98, 33] on div at bounding box center [99, 26] width 22 height 22
click at [111, 143] on icon at bounding box center [111, 135] width 19 height 19
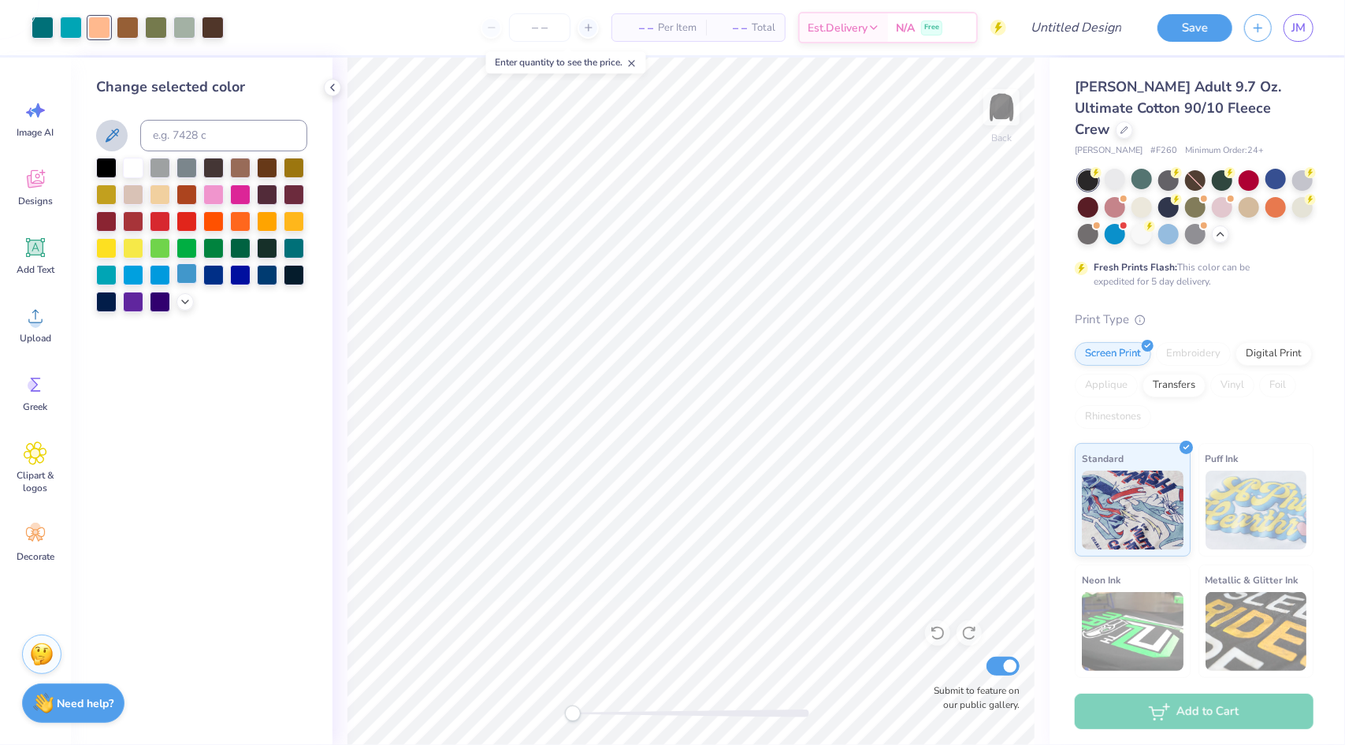
click at [186, 273] on div at bounding box center [187, 273] width 20 height 20
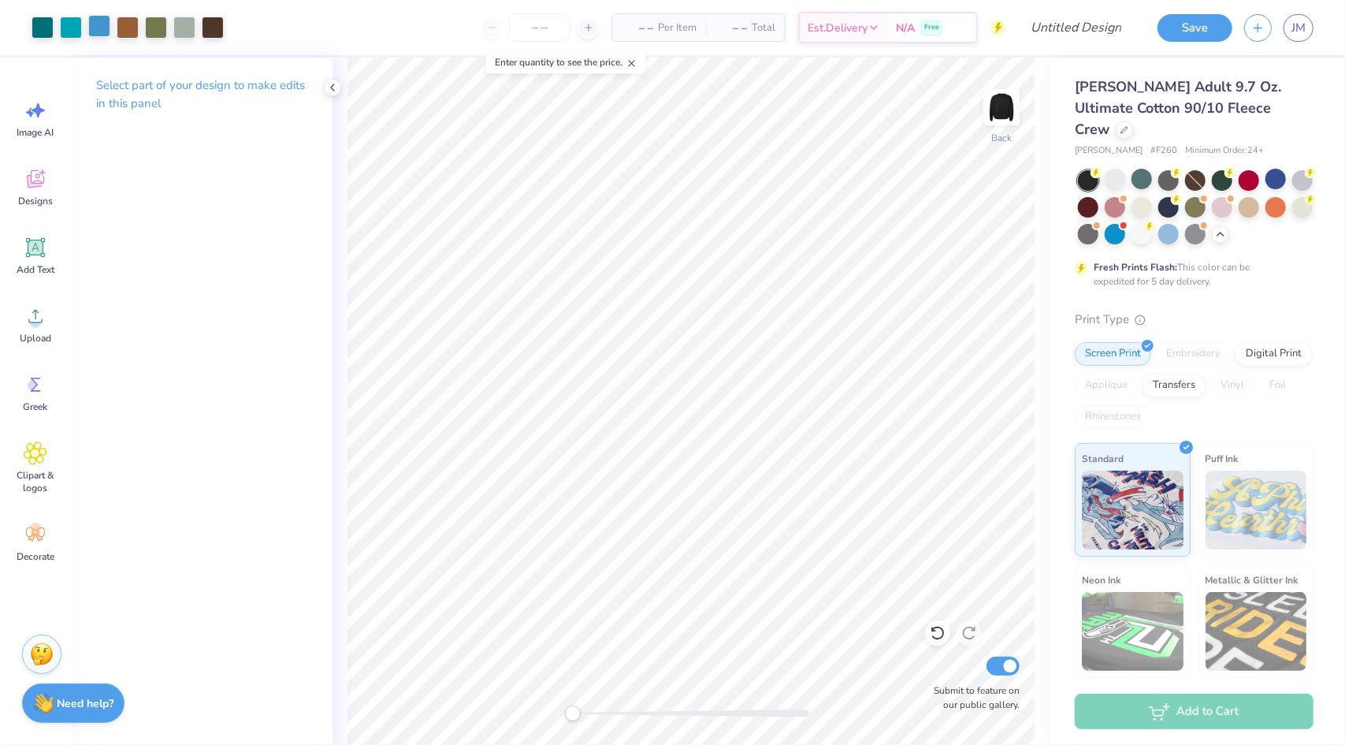
click at [110, 26] on div at bounding box center [99, 26] width 22 height 22
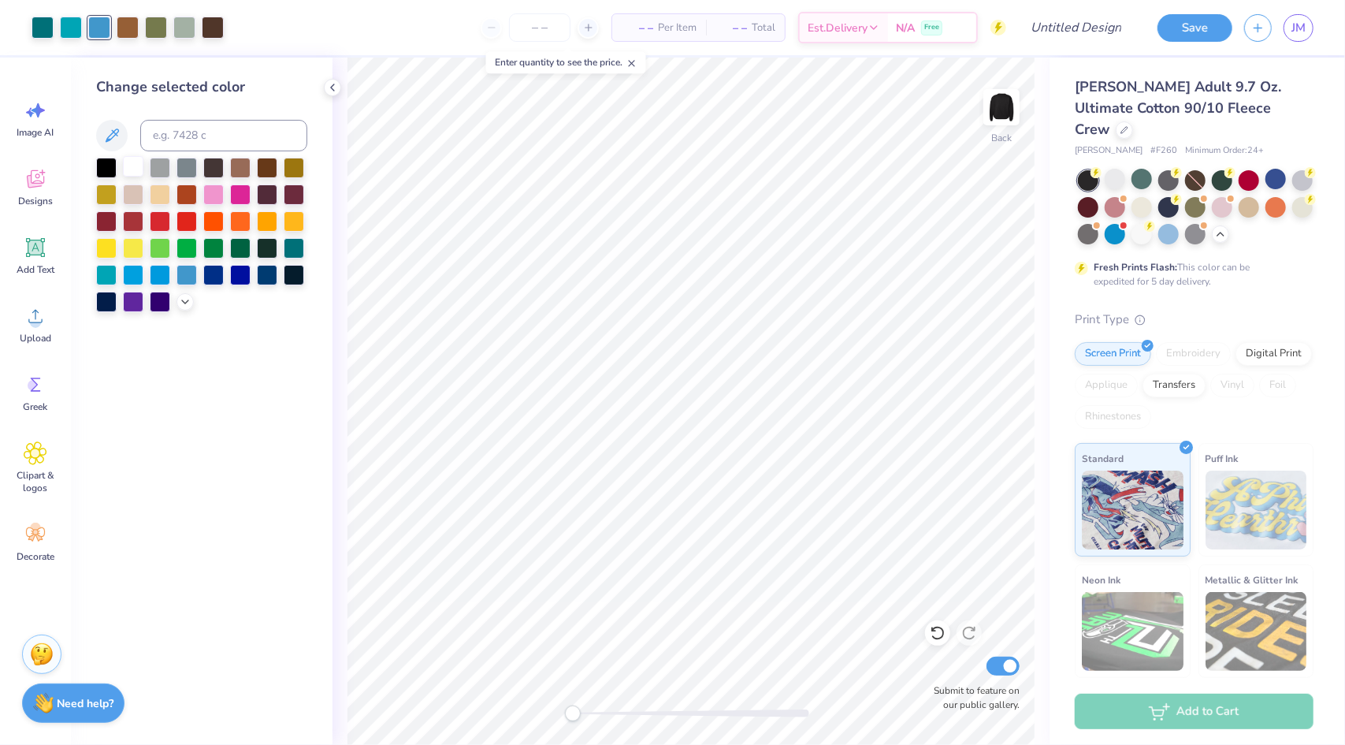
click at [131, 165] on div at bounding box center [133, 166] width 20 height 20
click at [936, 630] on icon at bounding box center [938, 633] width 16 height 16
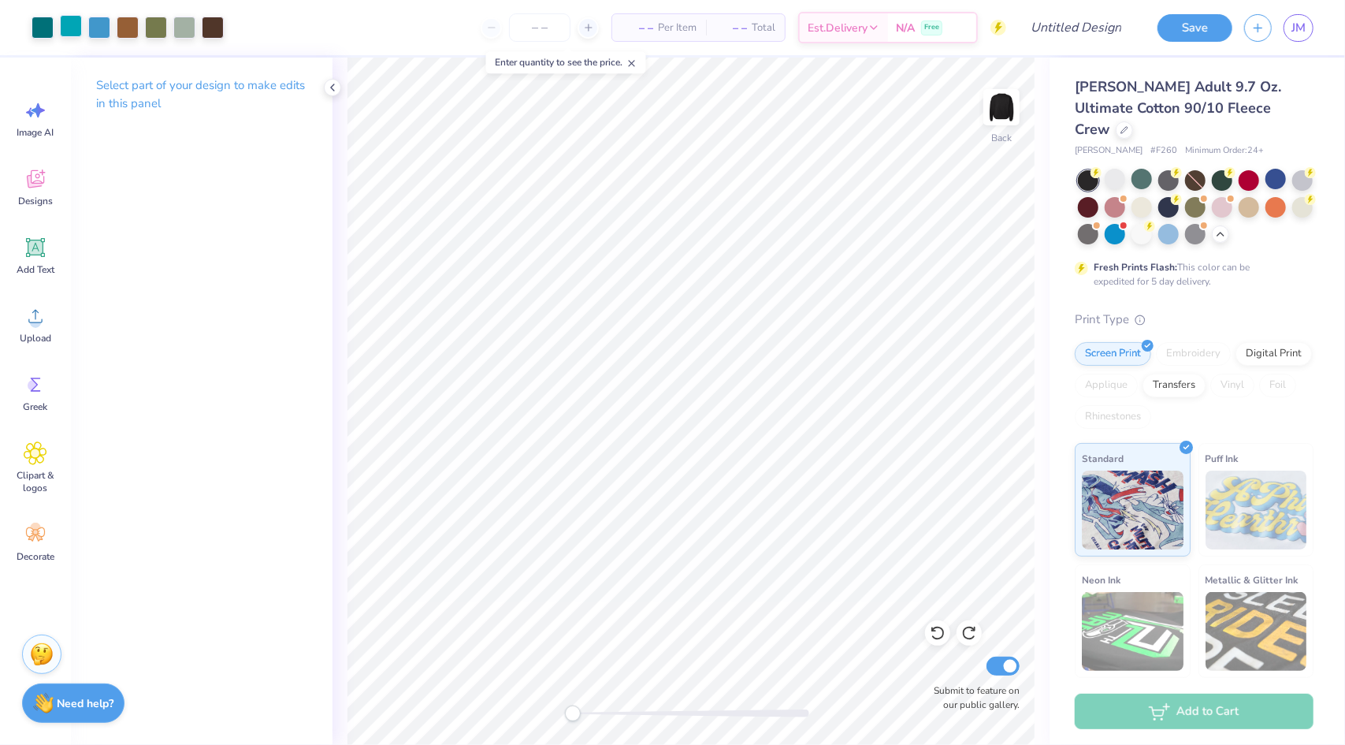
click at [69, 28] on div at bounding box center [71, 26] width 22 height 22
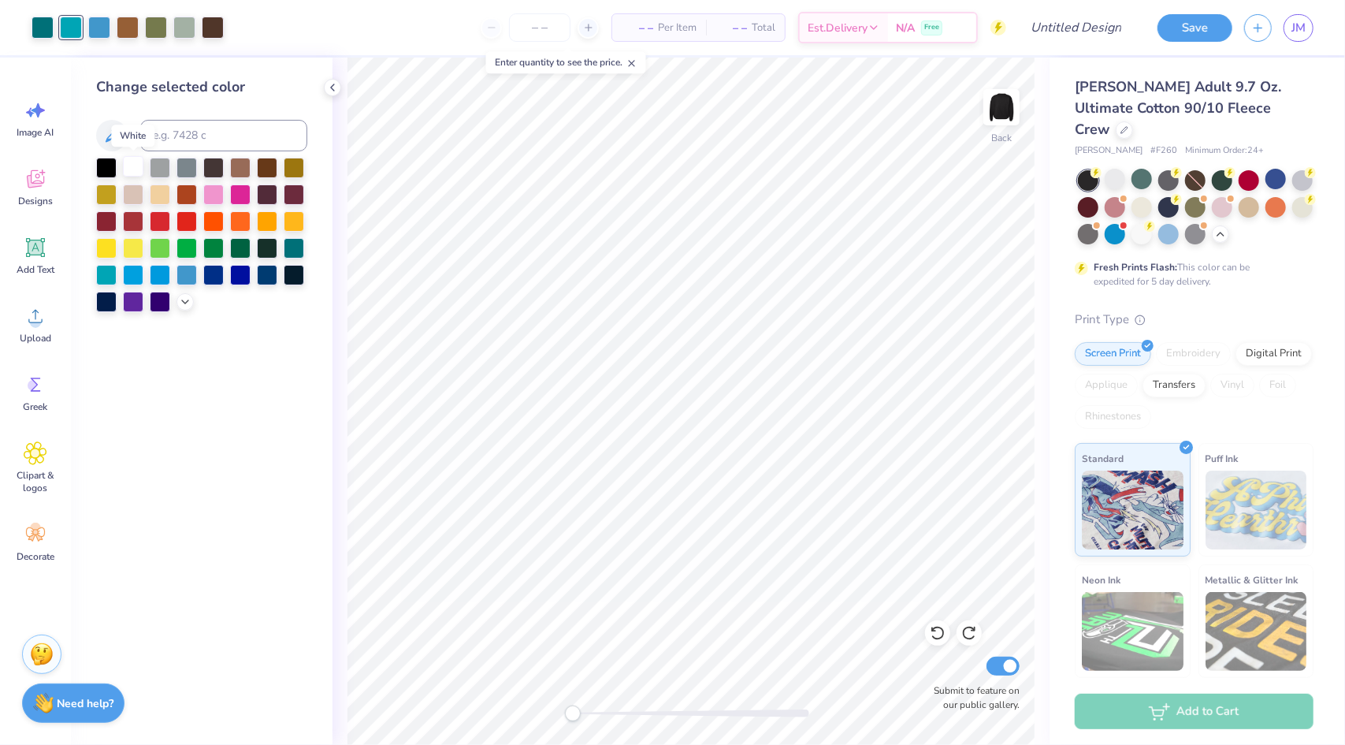
click at [143, 173] on div at bounding box center [133, 166] width 20 height 20
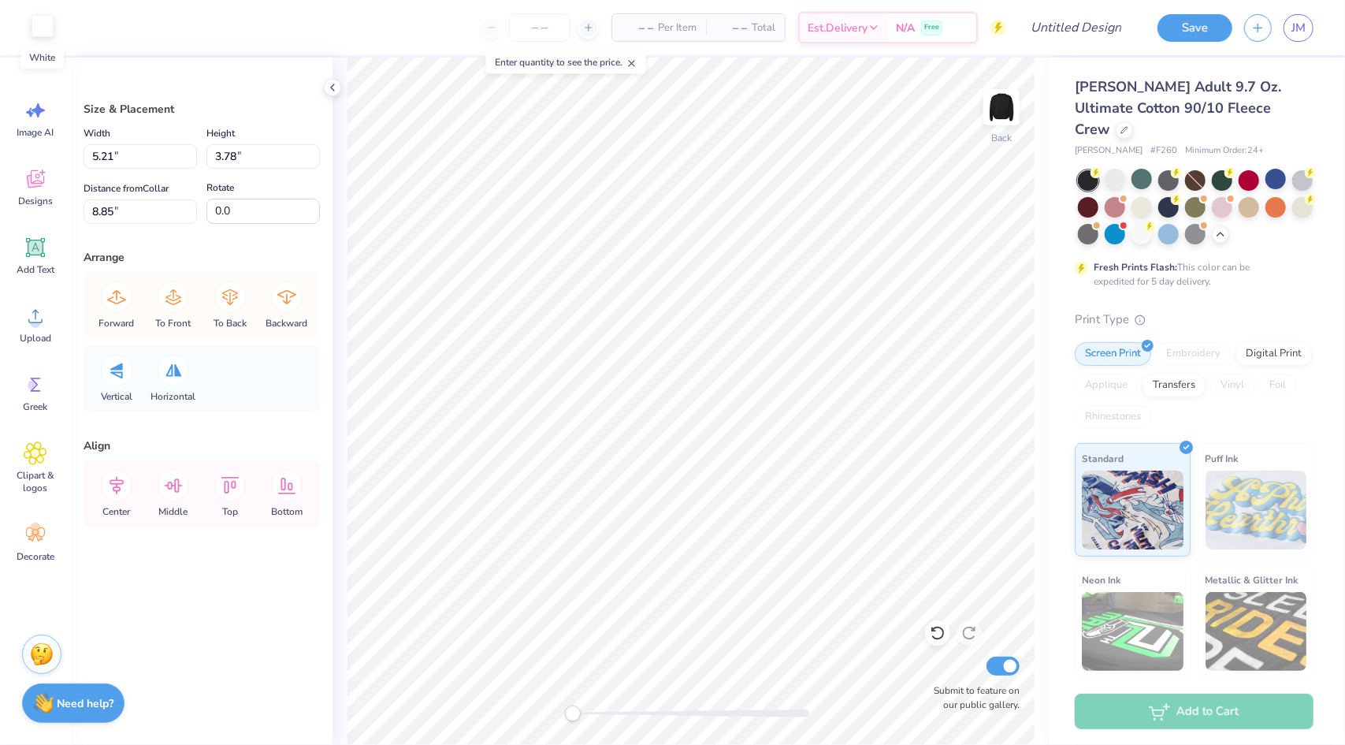
click at [44, 32] on div at bounding box center [43, 26] width 22 height 22
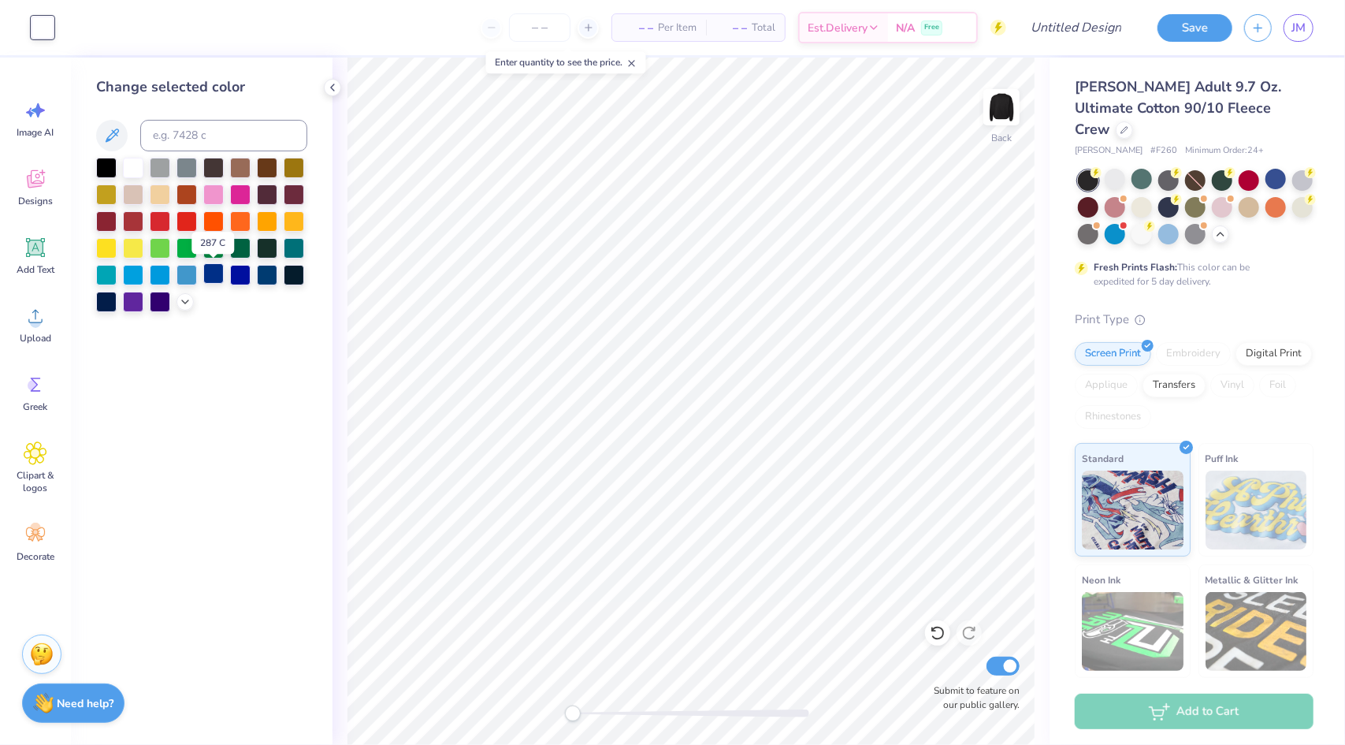
click at [217, 277] on div at bounding box center [213, 273] width 20 height 20
click at [273, 219] on div at bounding box center [267, 220] width 20 height 20
click at [295, 227] on div at bounding box center [294, 220] width 20 height 20
click at [275, 228] on div at bounding box center [267, 220] width 20 height 20
click at [101, 246] on div at bounding box center [106, 246] width 20 height 20
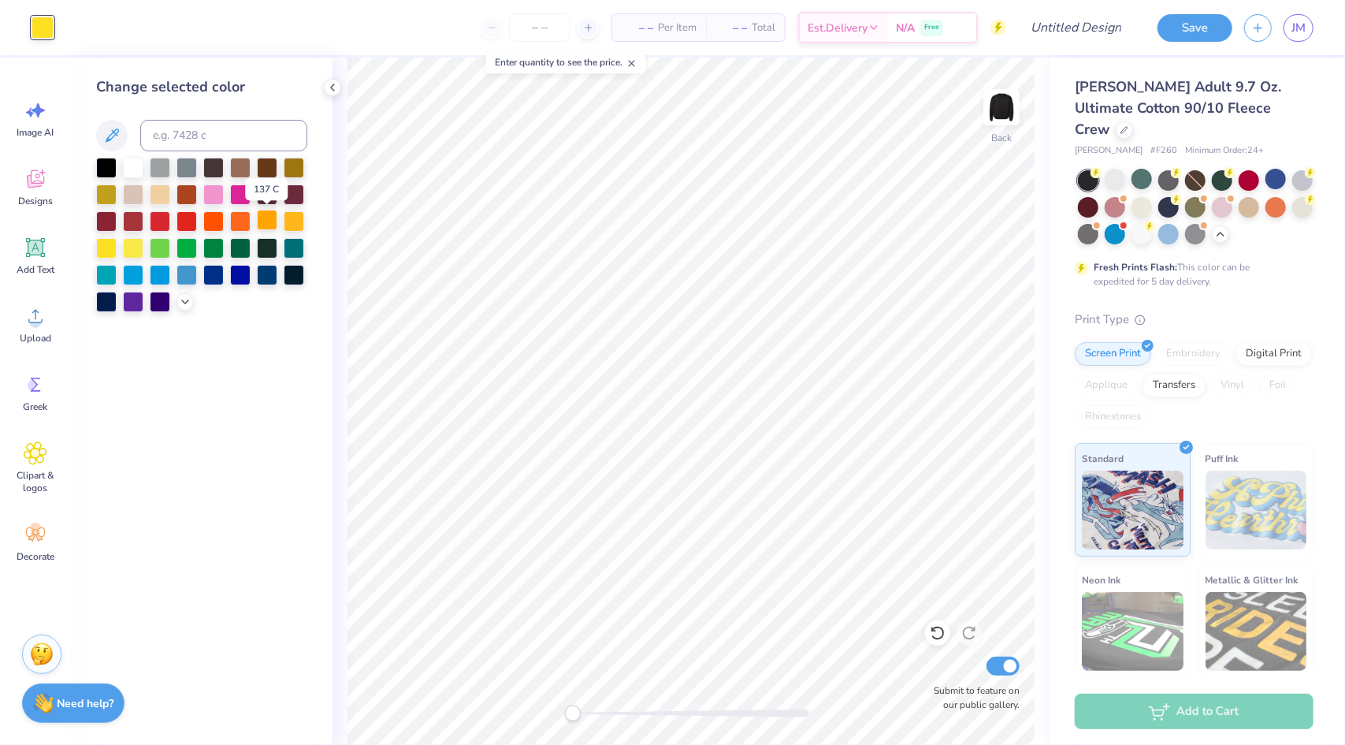
click at [265, 226] on div at bounding box center [267, 220] width 20 height 20
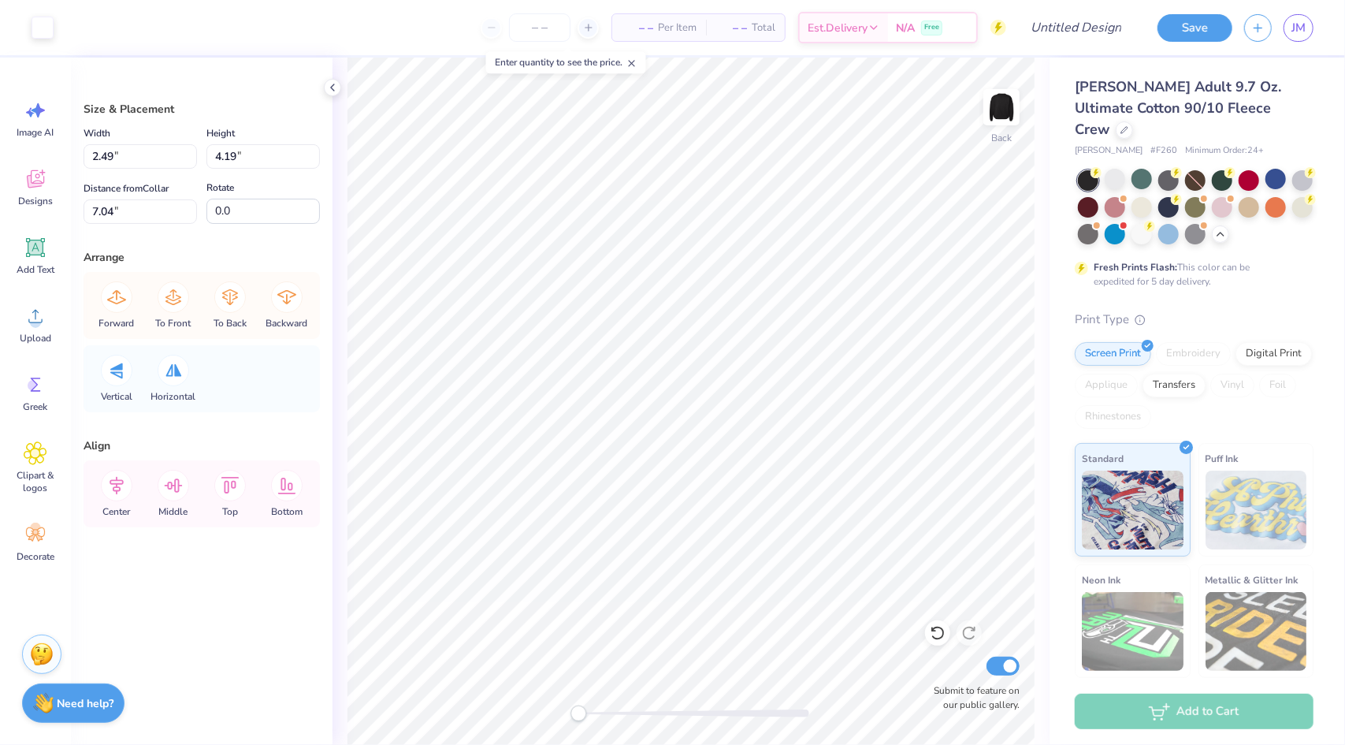
type input "2.49"
type input "4.19"
type input "7.04"
click at [39, 22] on div at bounding box center [43, 26] width 22 height 22
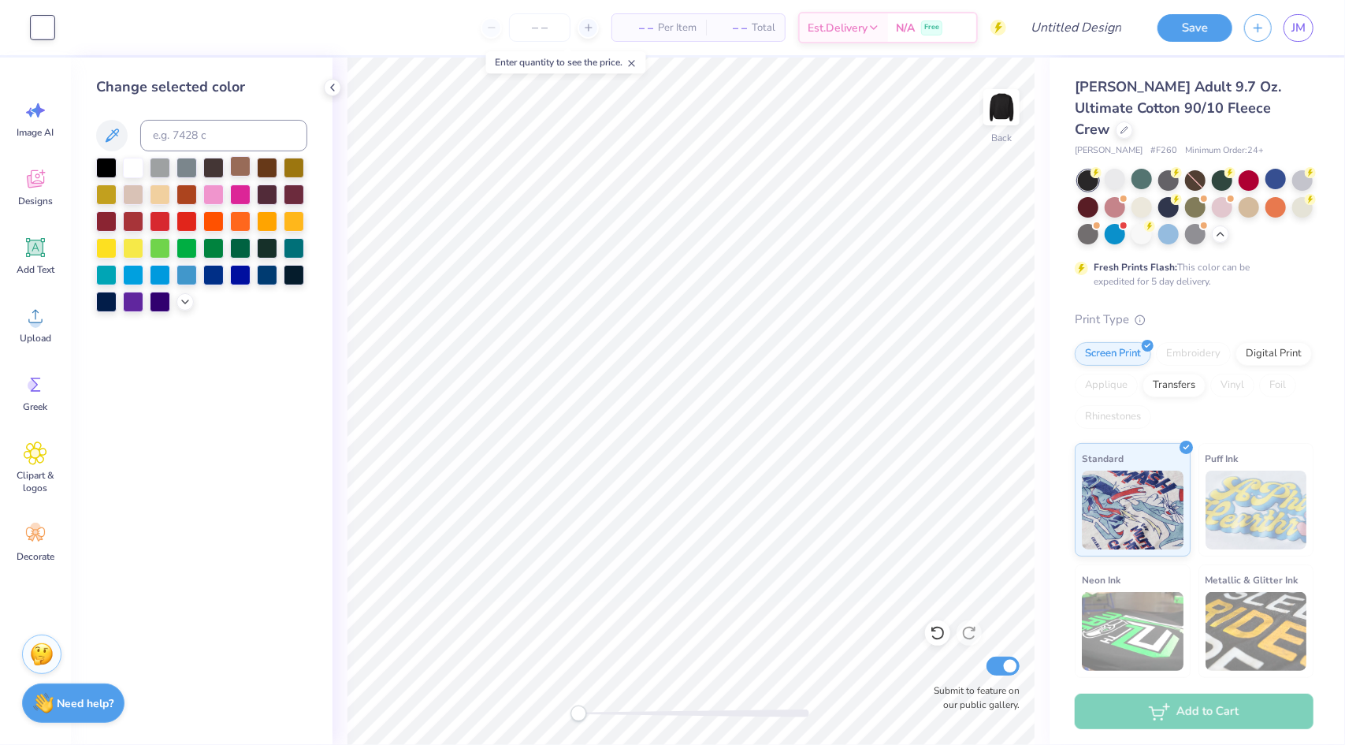
click at [250, 165] on div at bounding box center [240, 166] width 20 height 20
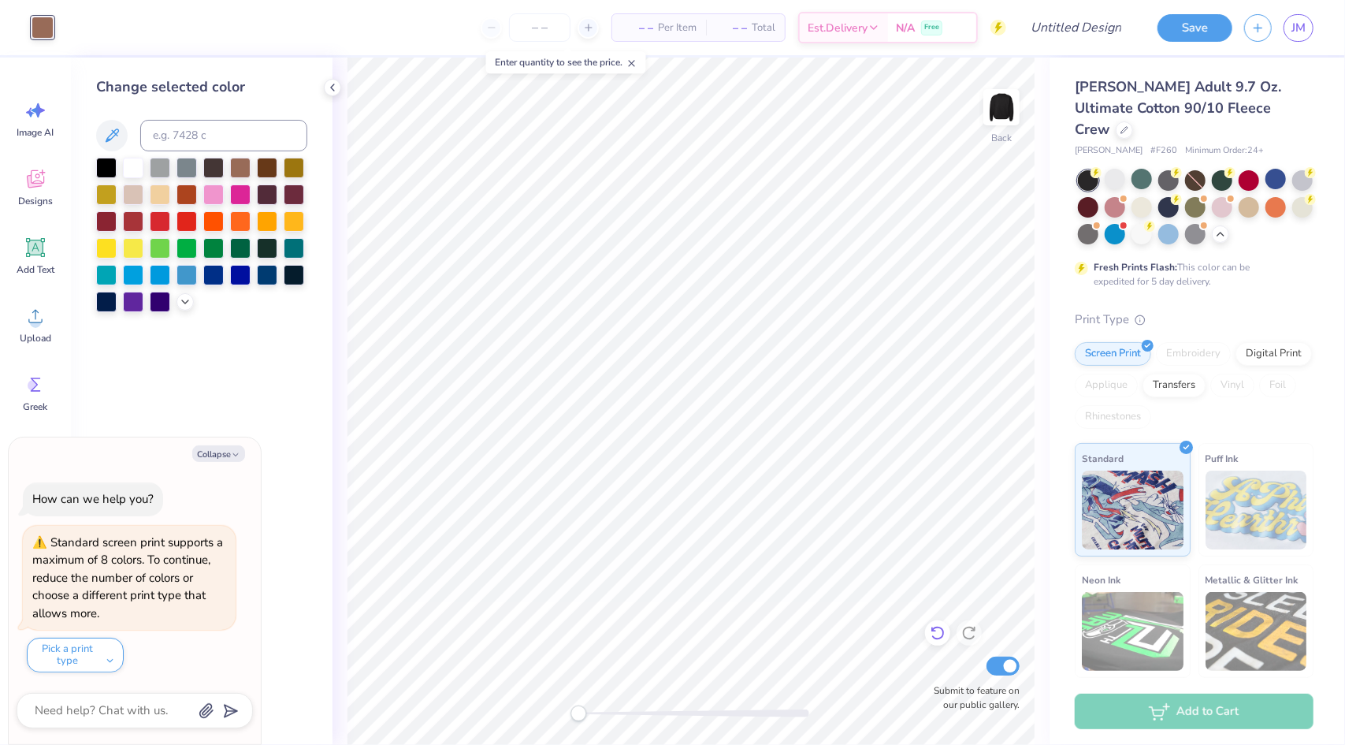
click at [932, 626] on icon at bounding box center [938, 633] width 16 height 16
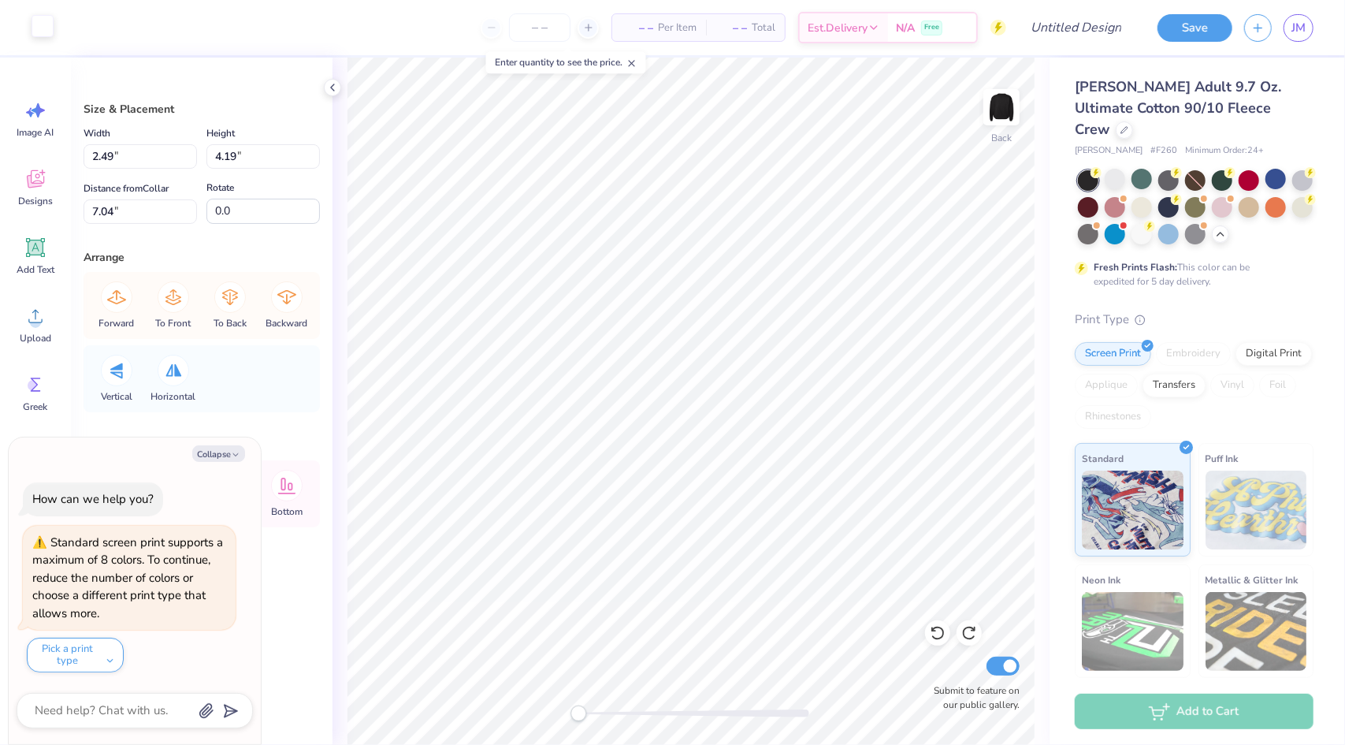
click at [50, 35] on div at bounding box center [43, 26] width 22 height 22
click at [44, 28] on div at bounding box center [43, 26] width 22 height 22
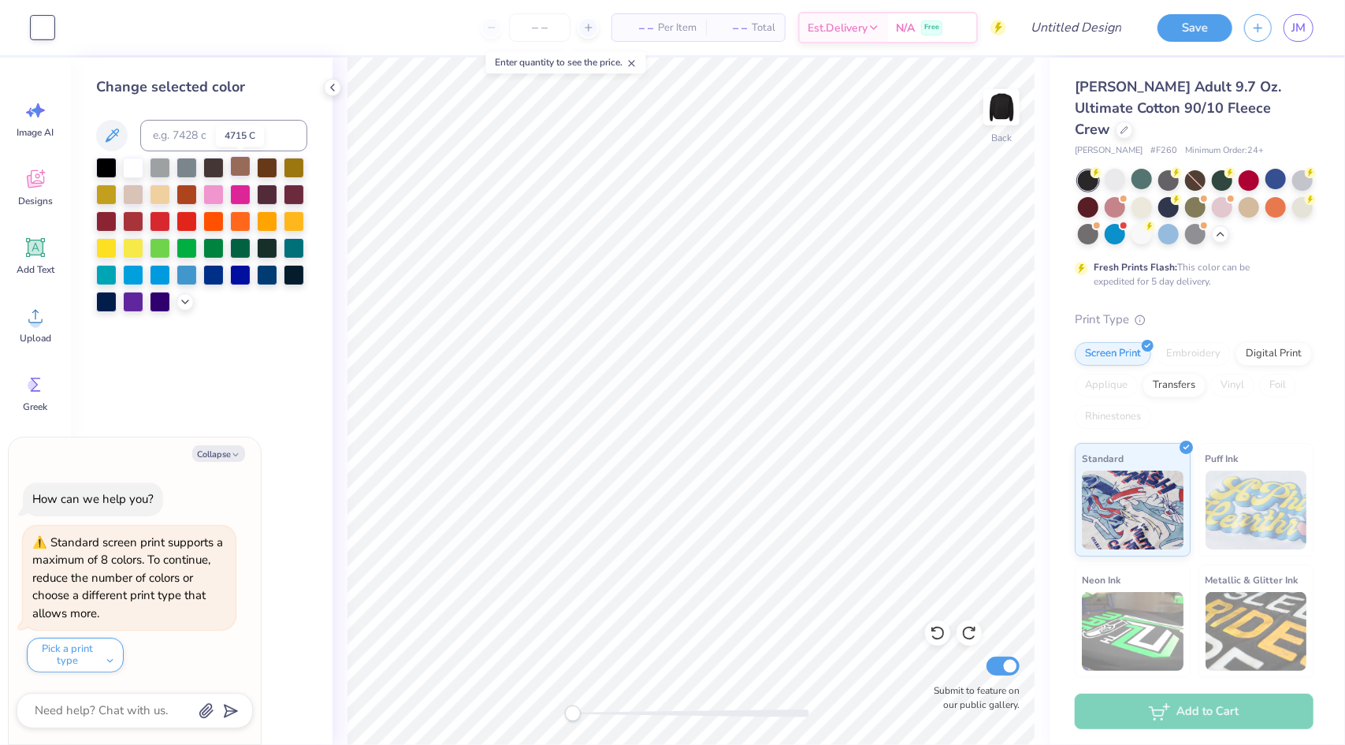
click at [244, 169] on div at bounding box center [240, 166] width 20 height 20
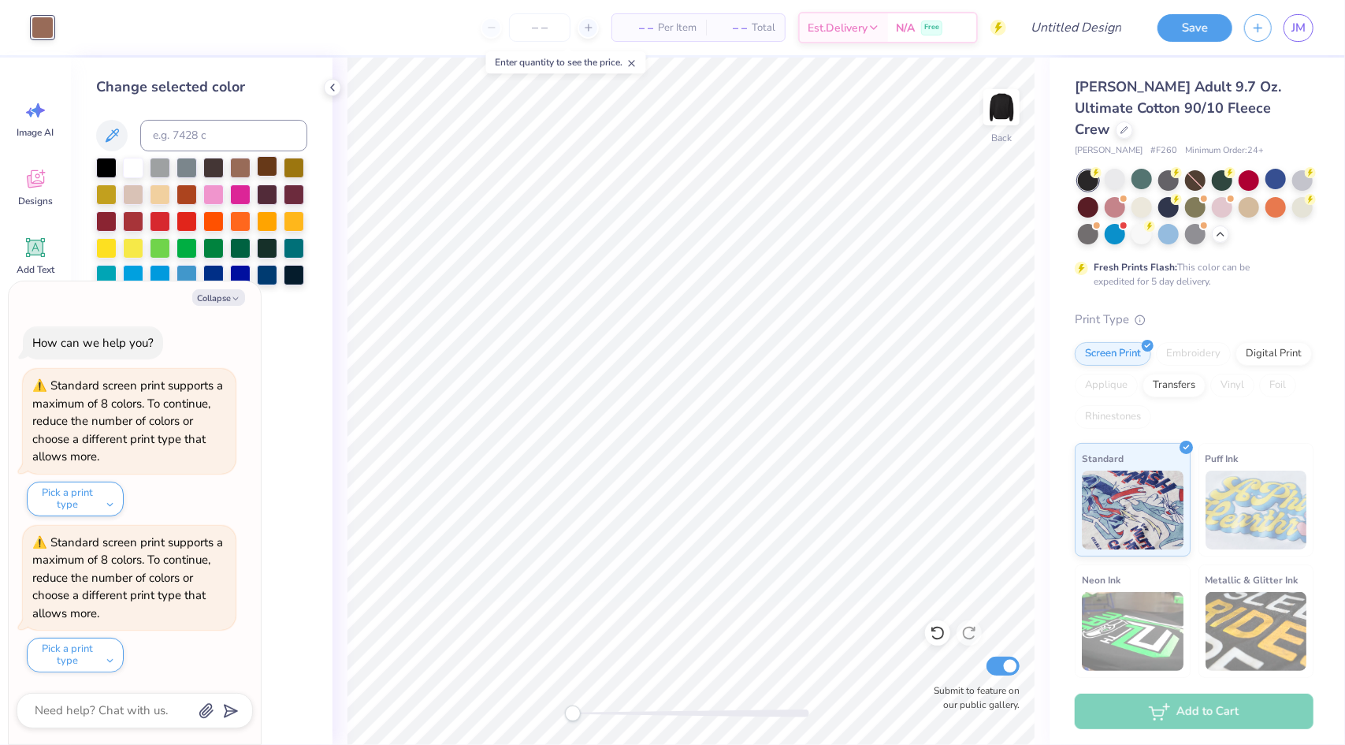
click at [265, 171] on div at bounding box center [267, 166] width 20 height 20
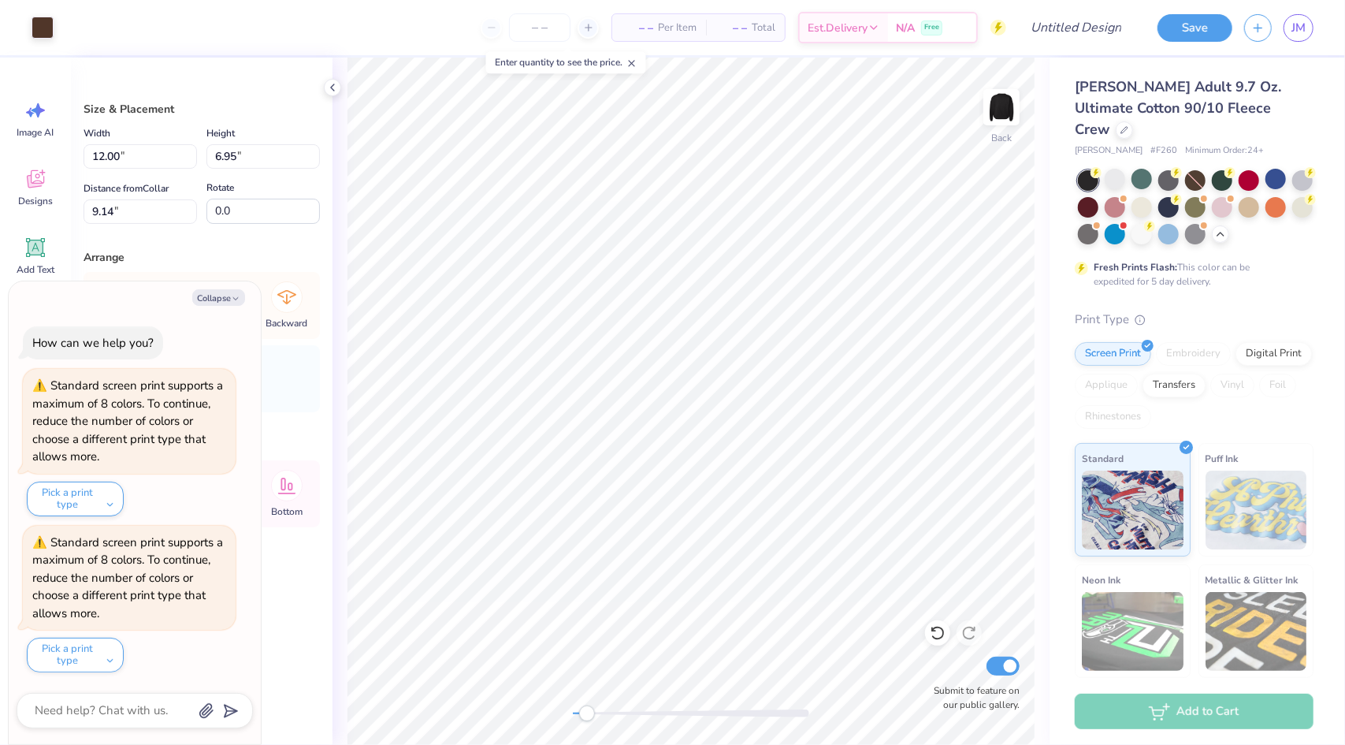
type textarea "x"
type input "7.24"
type input "6.21"
click at [936, 636] on icon at bounding box center [938, 633] width 16 height 16
click at [935, 623] on div at bounding box center [937, 632] width 25 height 25
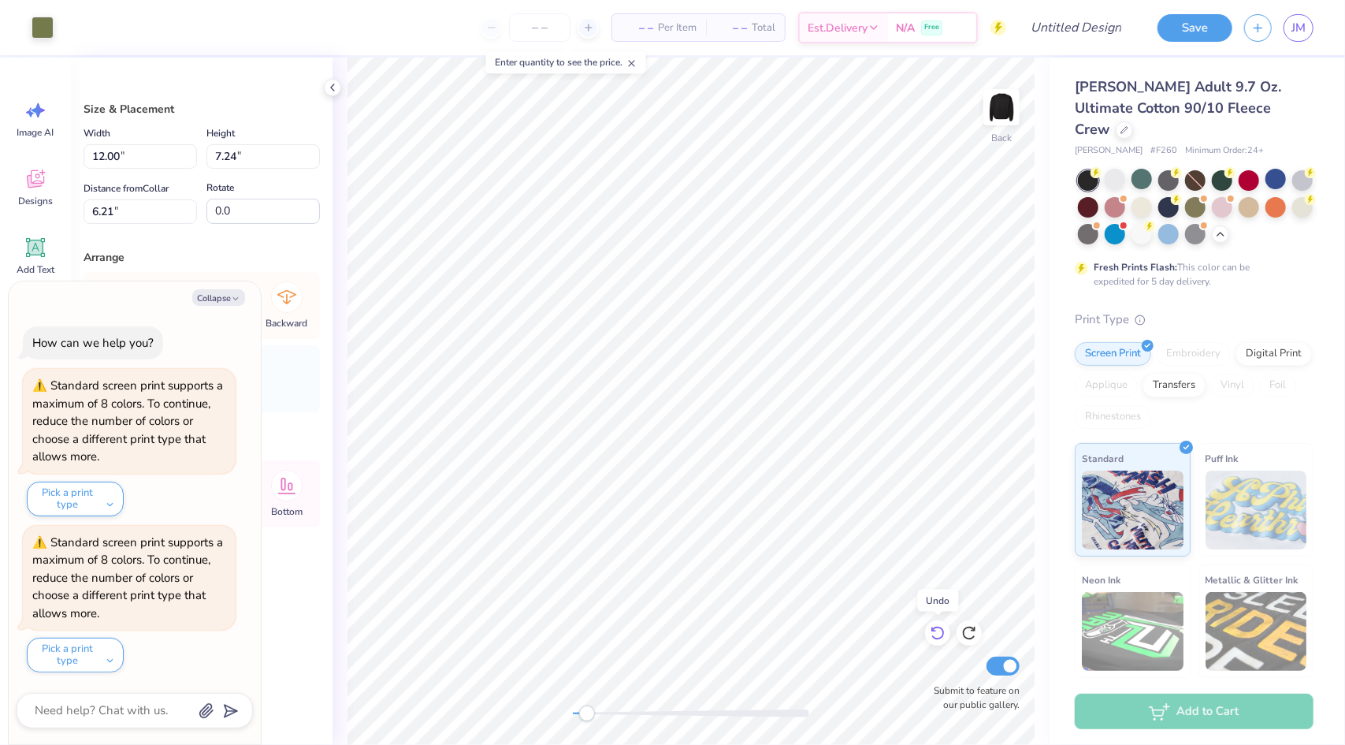
click at [935, 623] on div at bounding box center [937, 632] width 25 height 25
click at [936, 639] on icon at bounding box center [938, 633] width 16 height 16
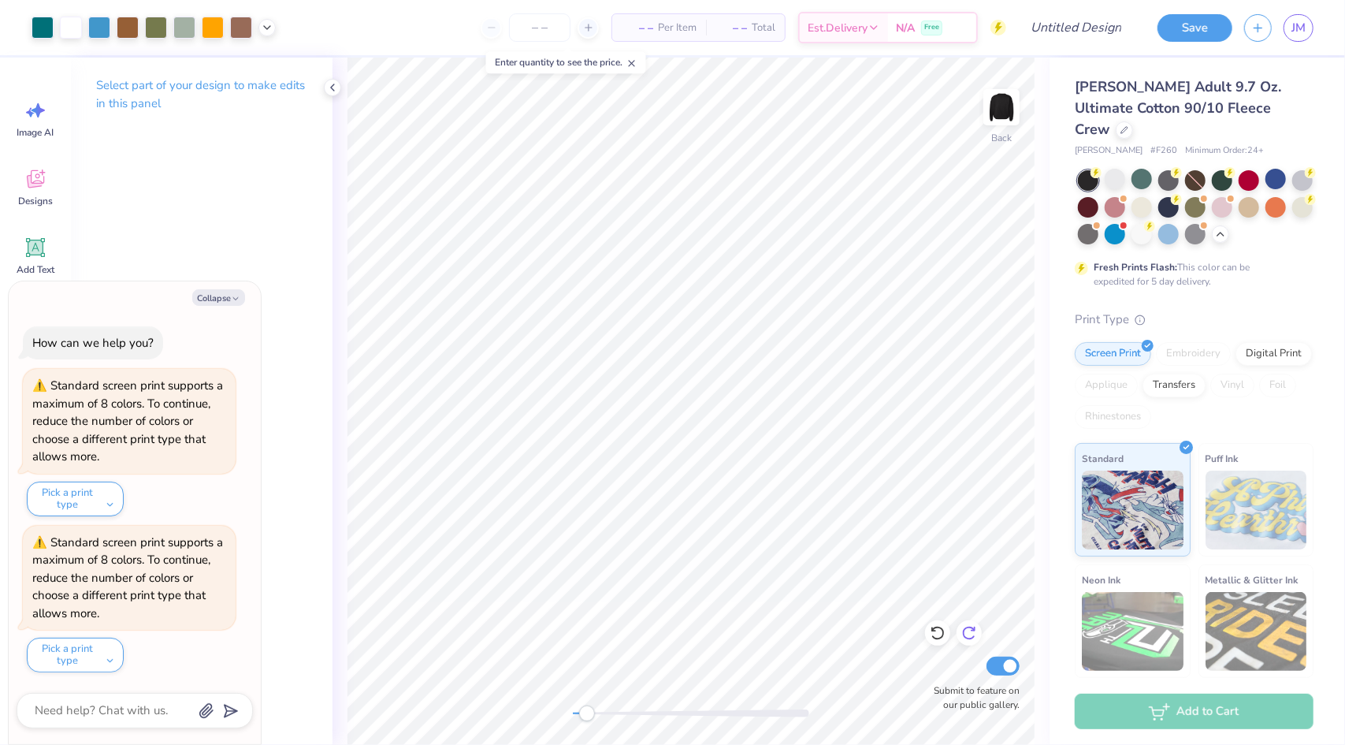
click at [979, 636] on div at bounding box center [969, 632] width 25 height 25
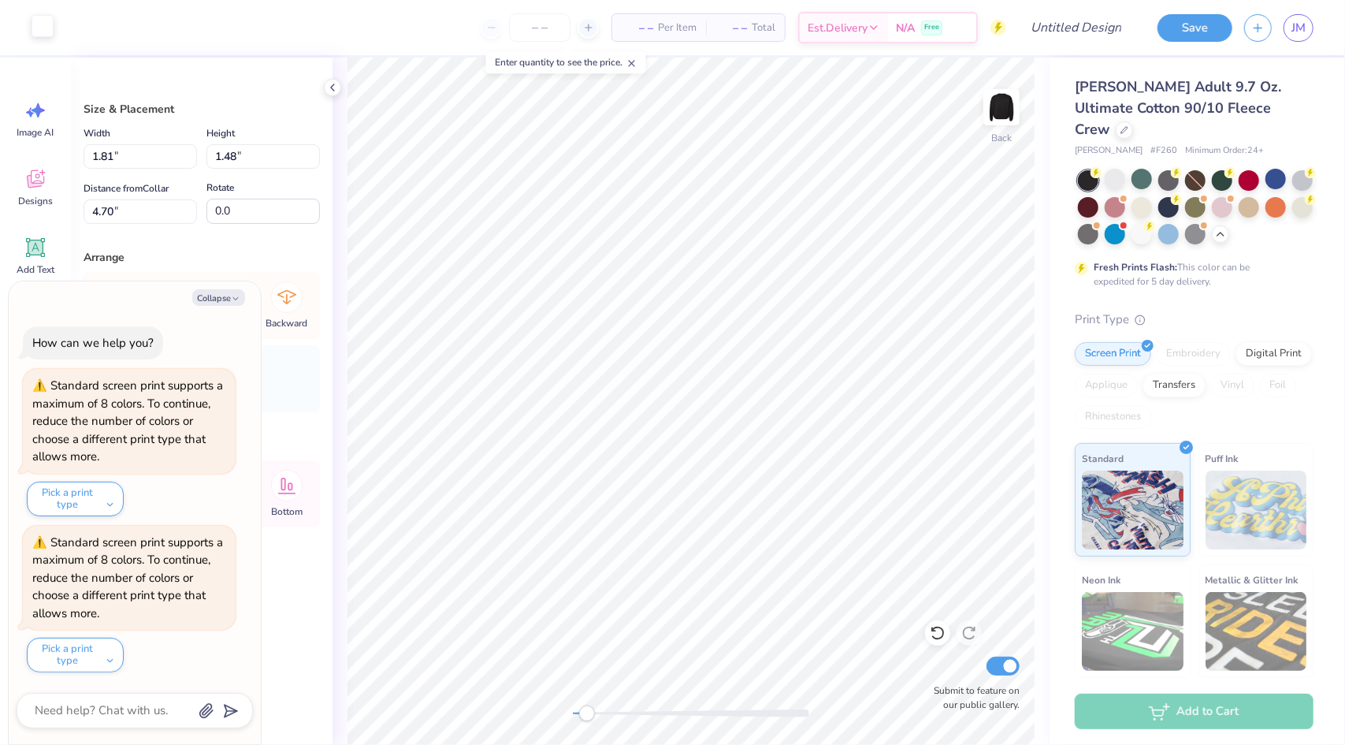
click at [44, 24] on div at bounding box center [43, 26] width 22 height 22
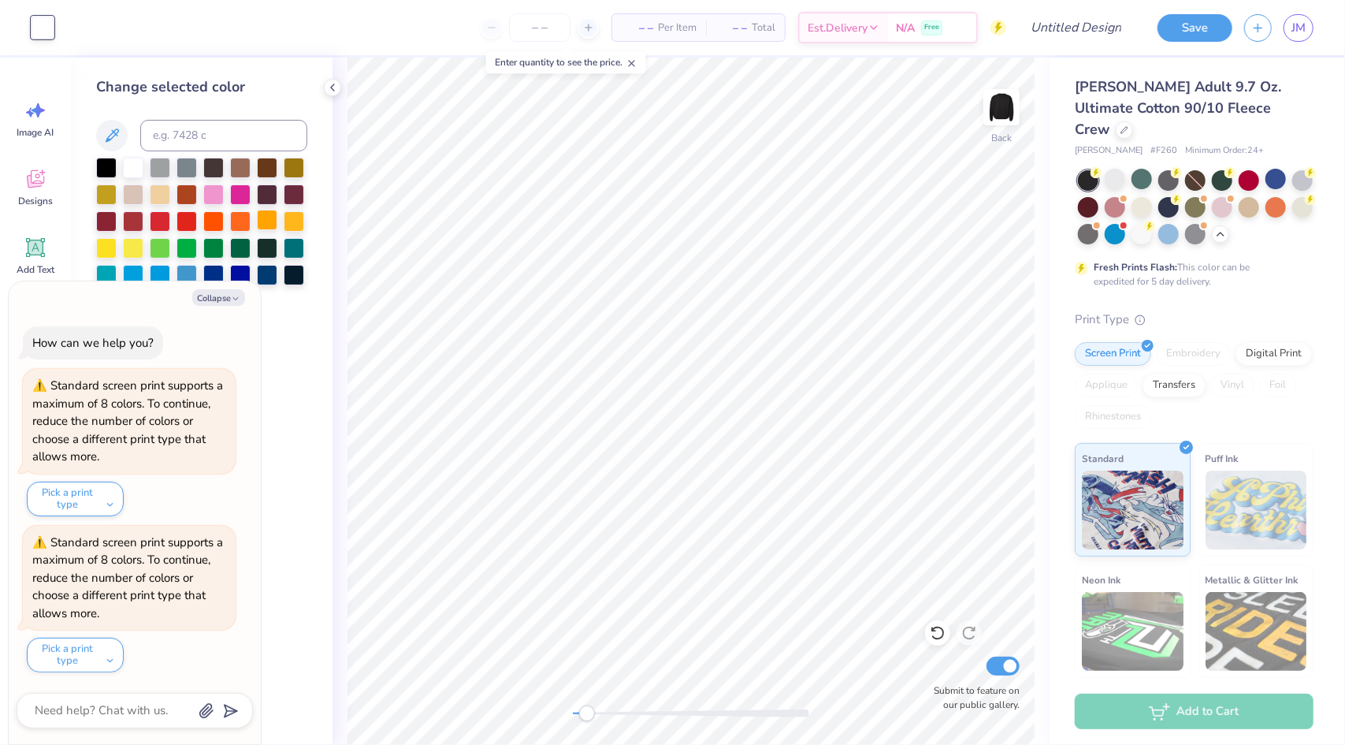
click at [268, 219] on div at bounding box center [267, 220] width 20 height 20
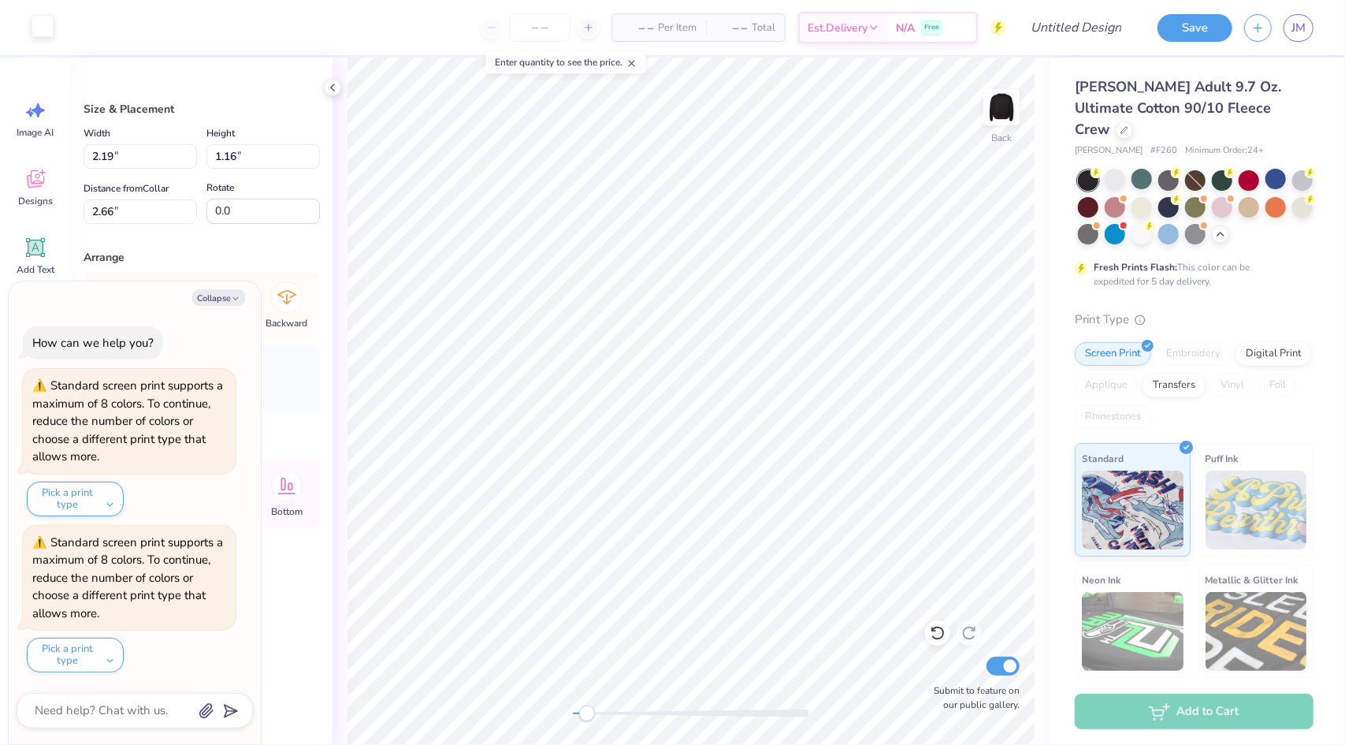
click at [50, 26] on div at bounding box center [43, 26] width 22 height 22
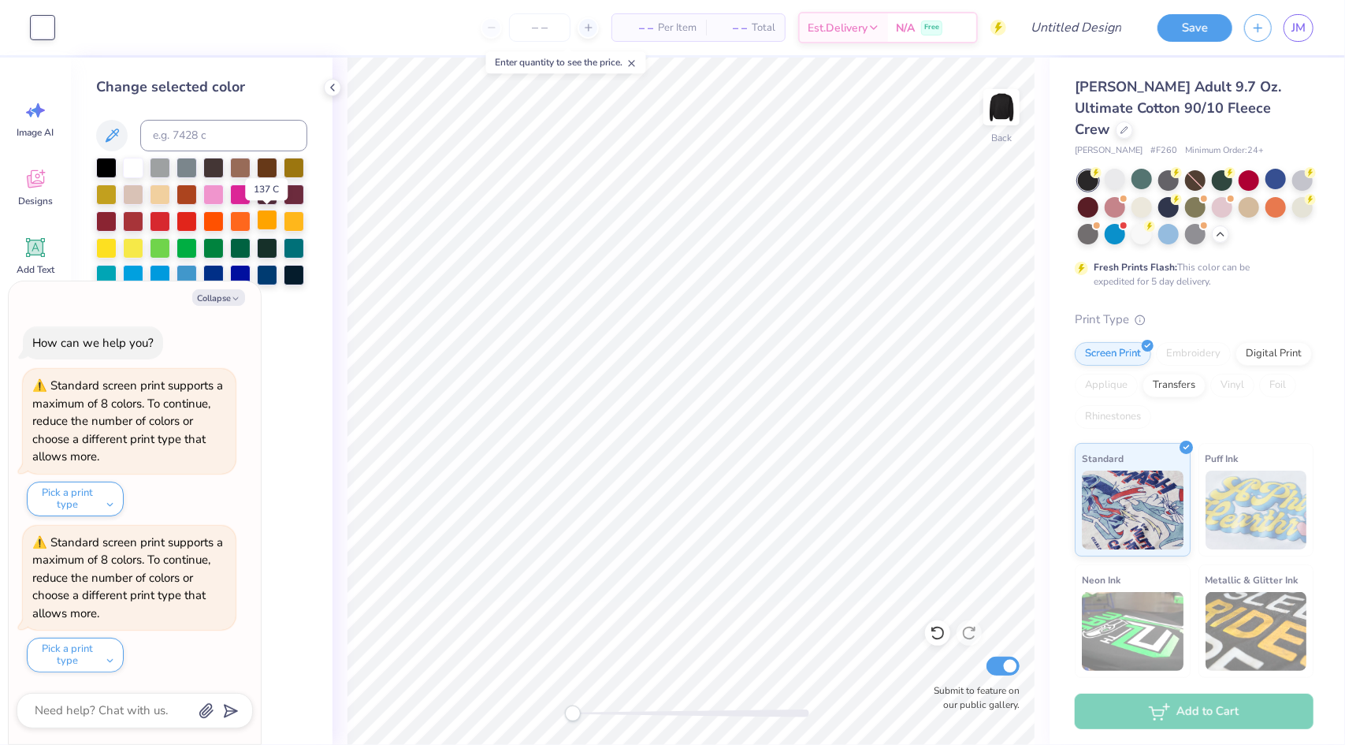
click at [270, 217] on div at bounding box center [267, 220] width 20 height 20
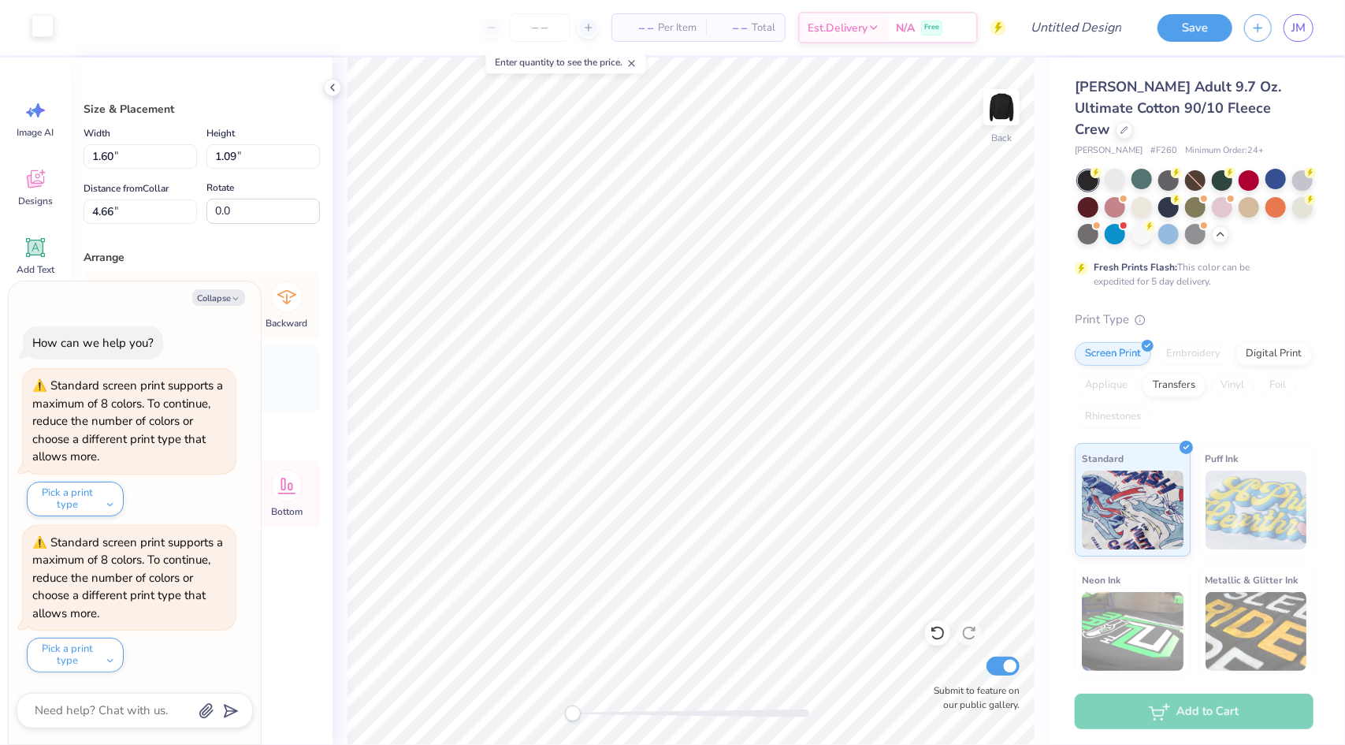
click at [32, 34] on div at bounding box center [43, 26] width 22 height 22
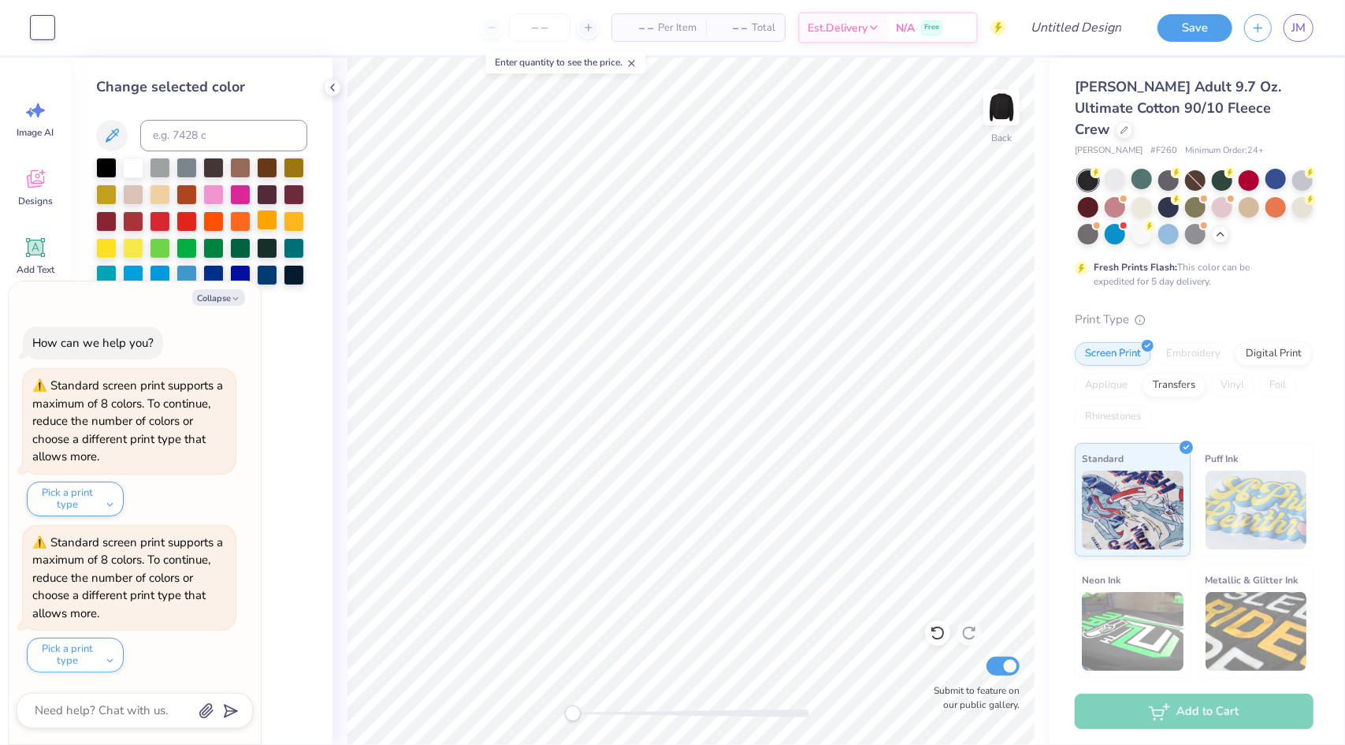
click at [271, 220] on div at bounding box center [267, 220] width 20 height 20
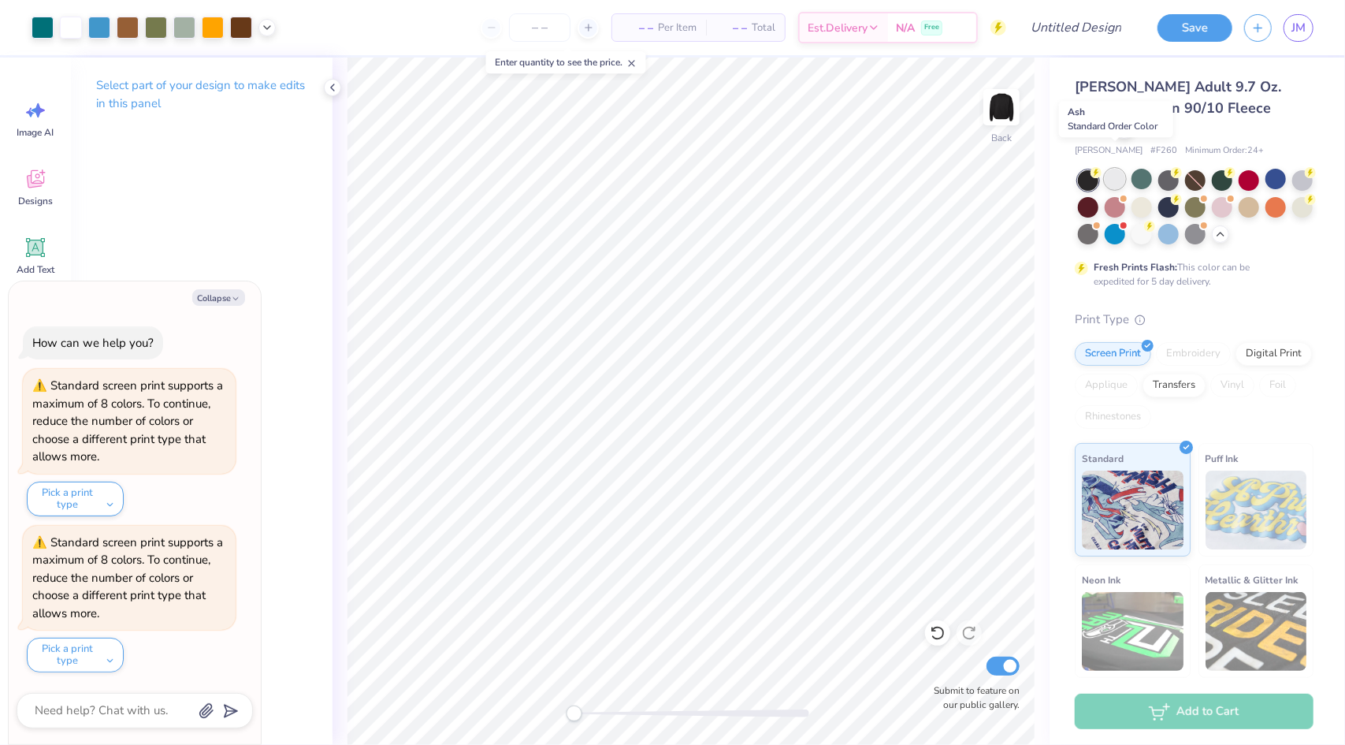
click at [1111, 169] on div at bounding box center [1115, 179] width 20 height 20
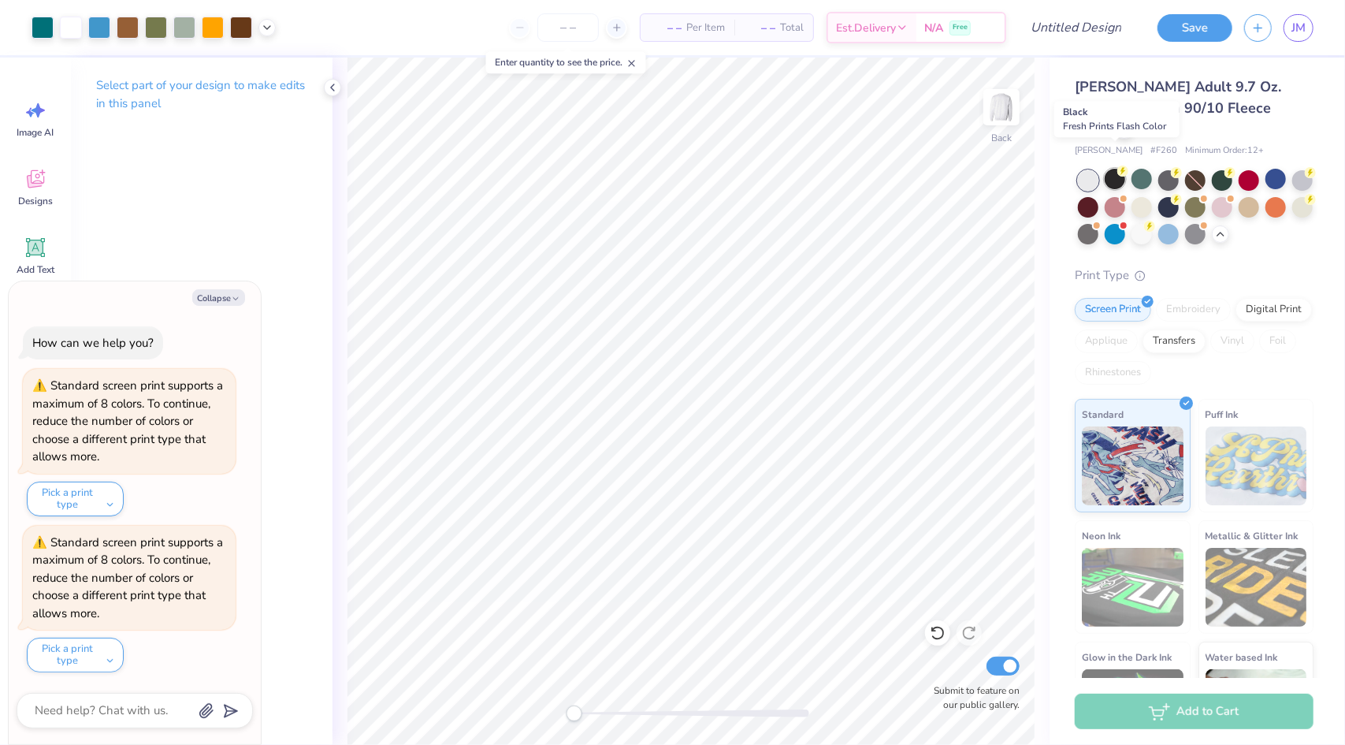
click at [1117, 169] on div at bounding box center [1115, 179] width 20 height 20
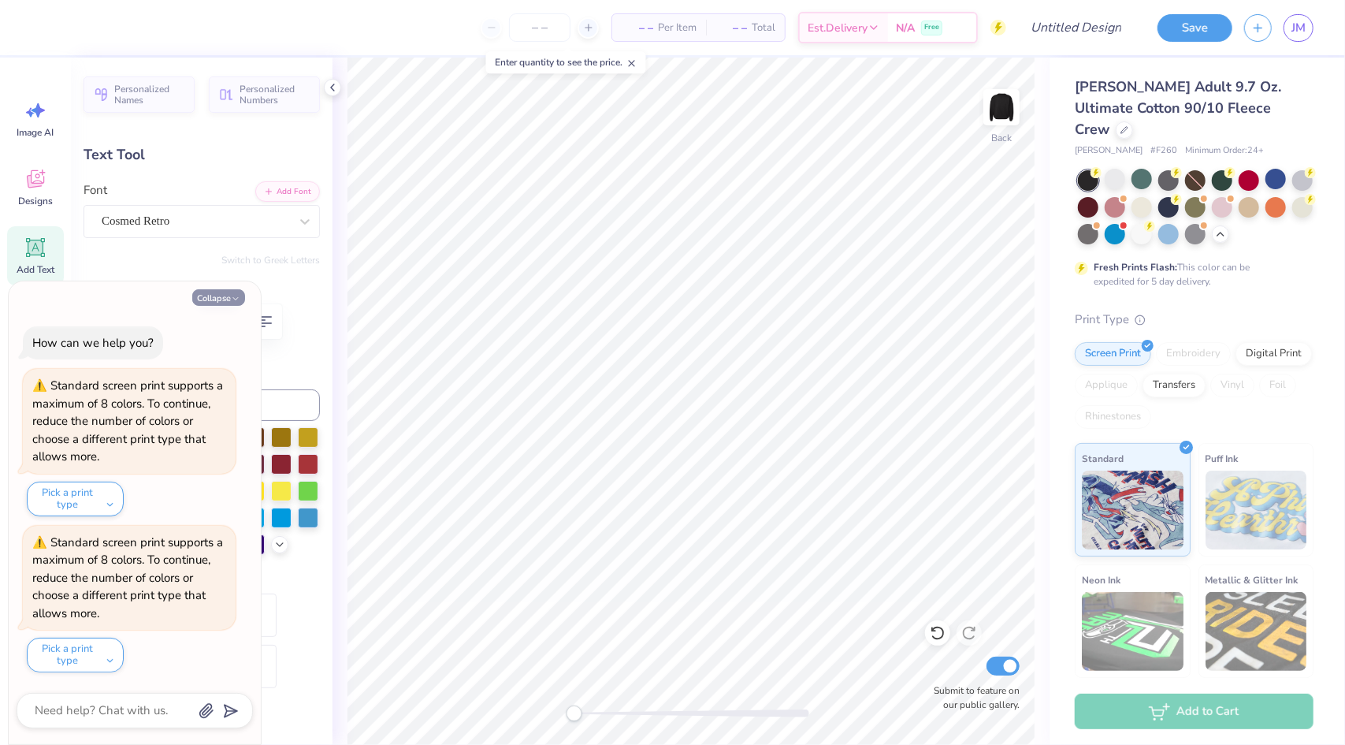
click at [210, 298] on button "Collapse" at bounding box center [218, 297] width 53 height 17
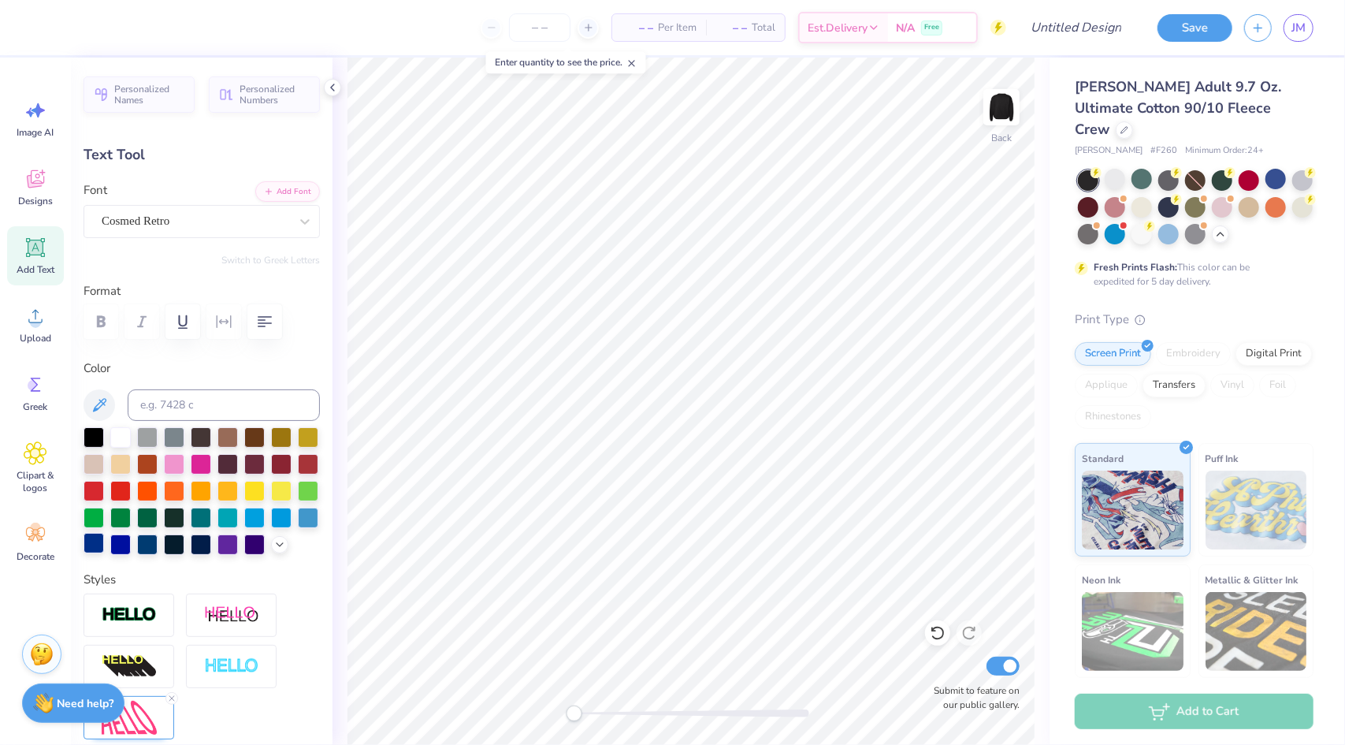
click at [104, 543] on div at bounding box center [94, 543] width 20 height 20
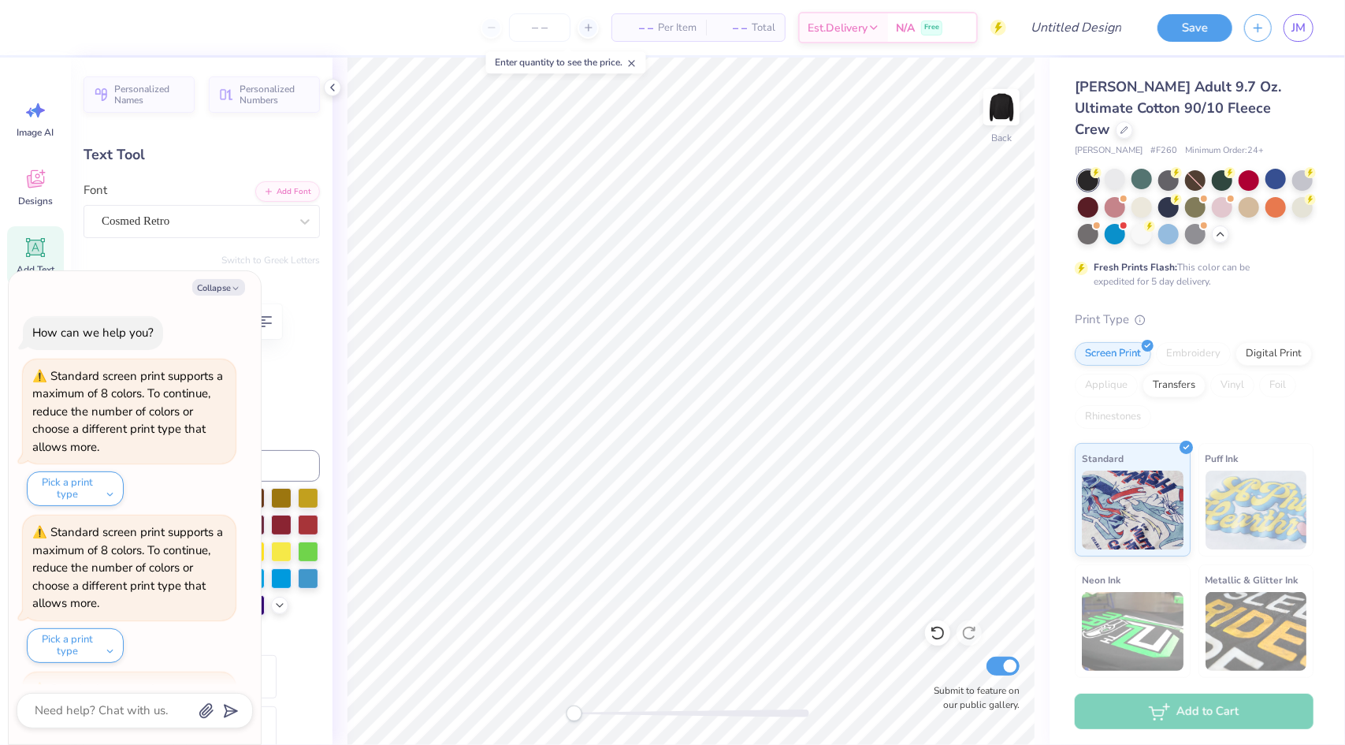
scroll to position [144, 0]
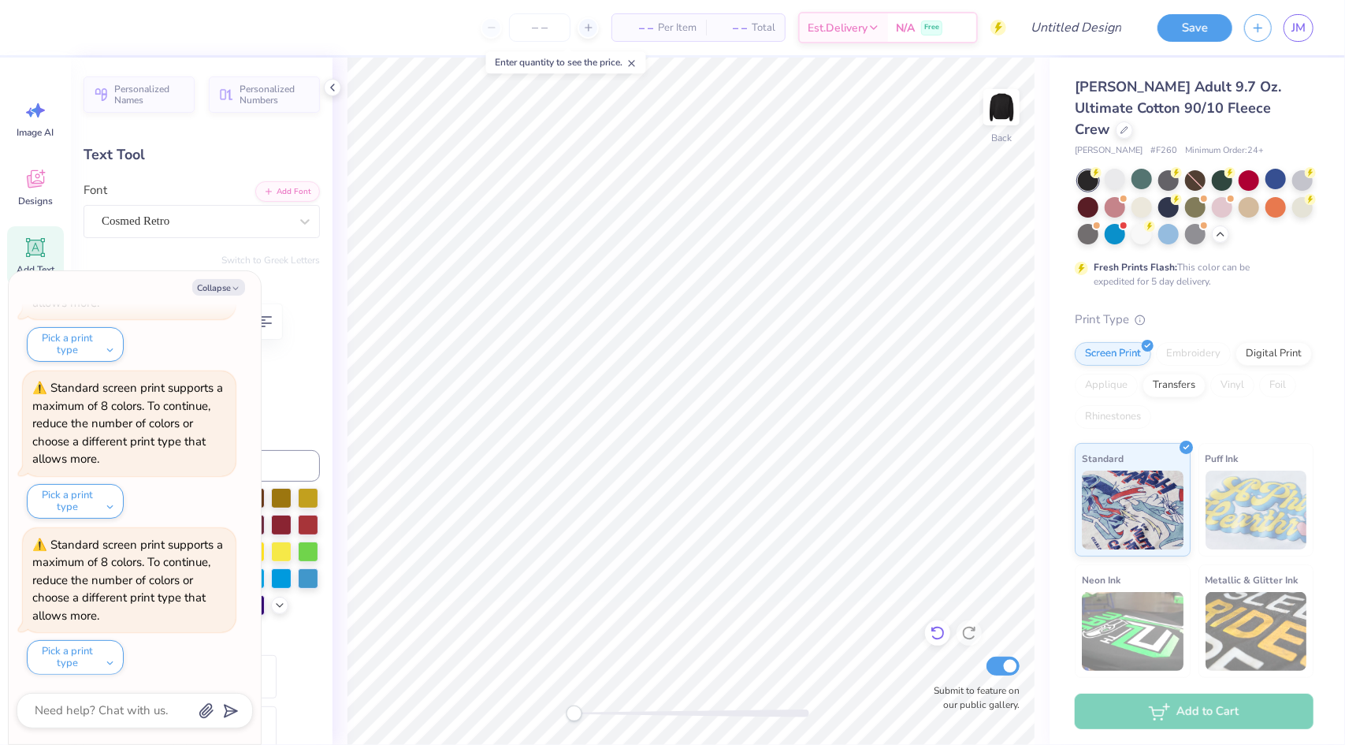
click at [943, 639] on icon at bounding box center [938, 633] width 16 height 16
type textarea "x"
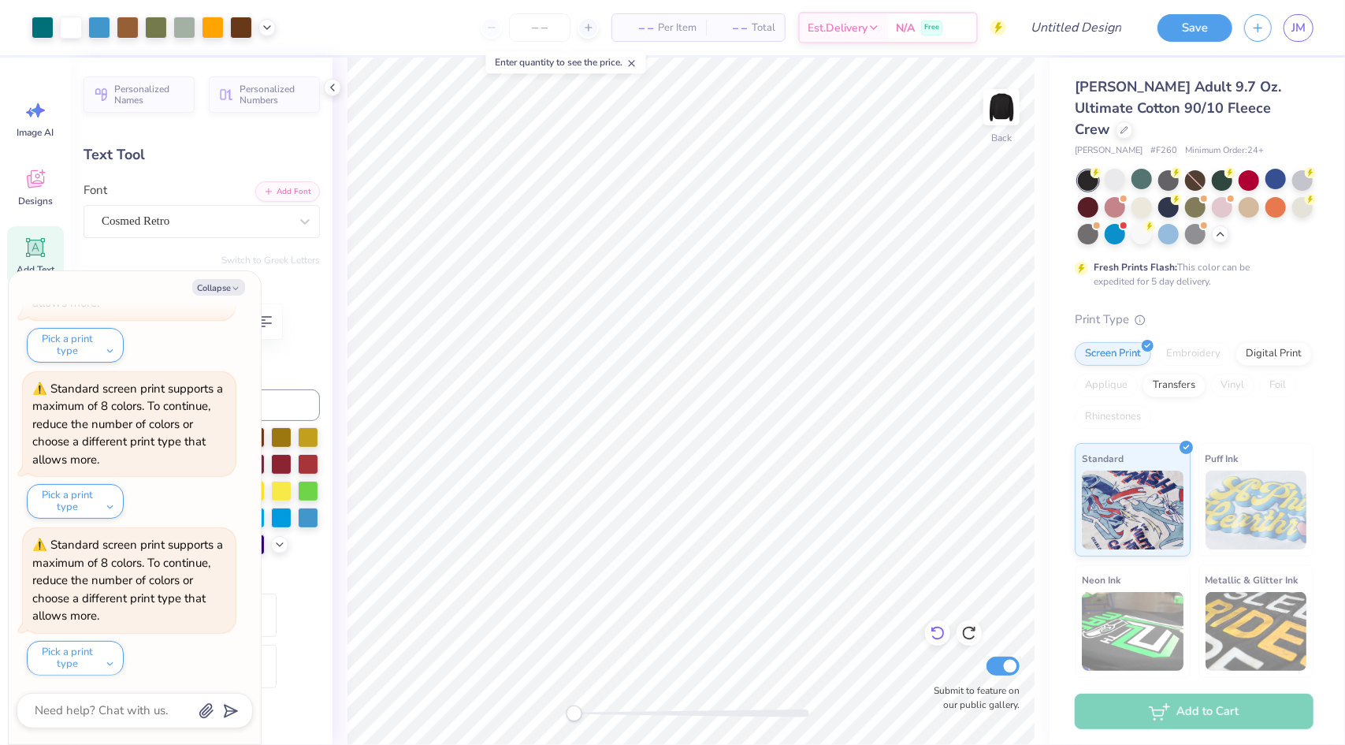
type input "0.0"
click at [1061, 27] on input "Design Title" at bounding box center [1057, 28] width 154 height 32
type input "s"
type textarea "x"
type input "sp"
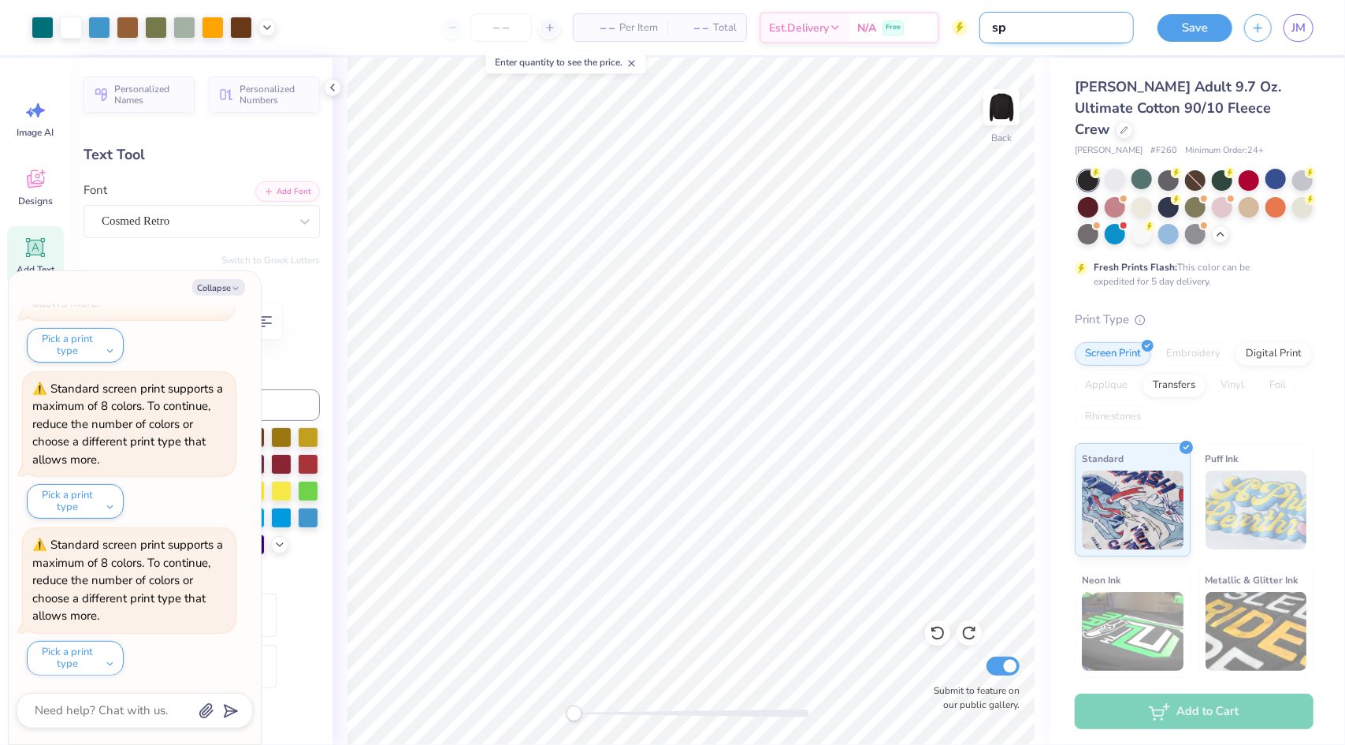
type textarea "x"
type input "spr"
type textarea "x"
type input "sprt"
type textarea "x"
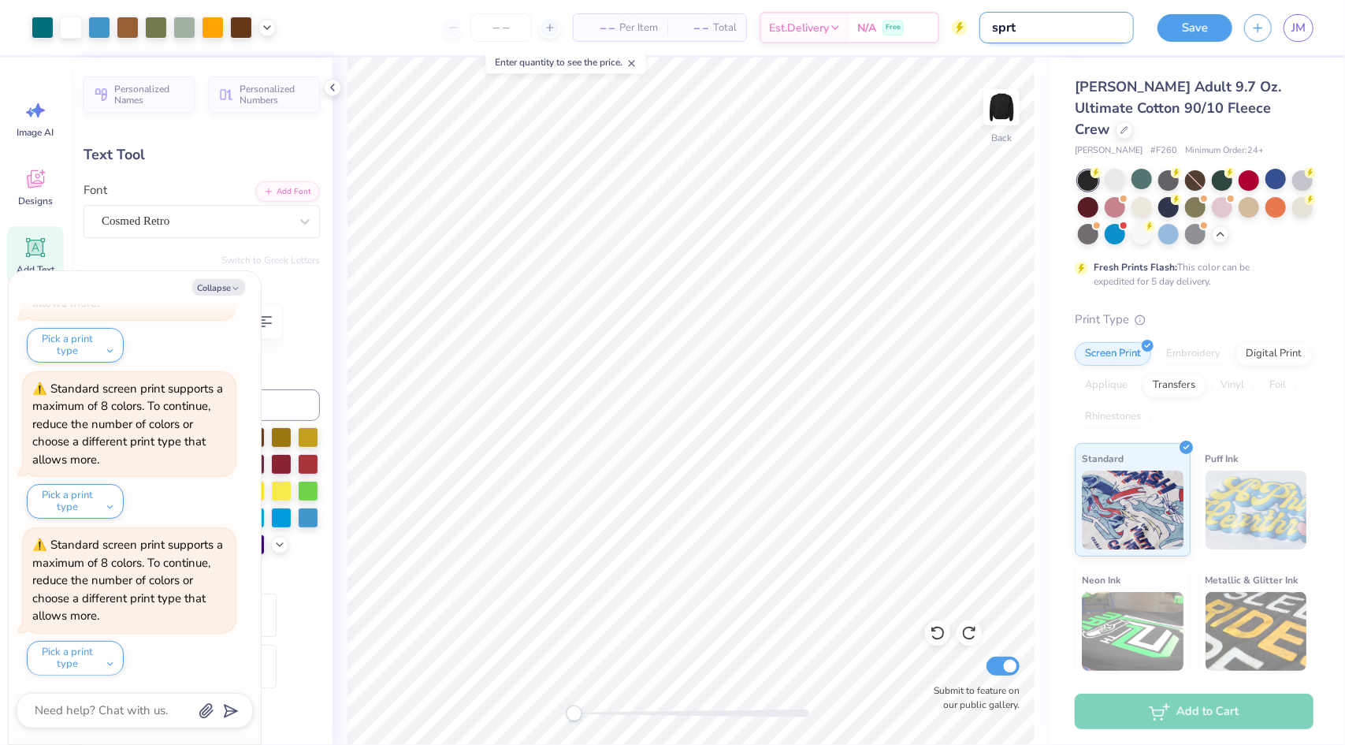
type input "sprtr"
type textarea "x"
type input "sprtre"
type textarea "x"
type input "sprtrea"
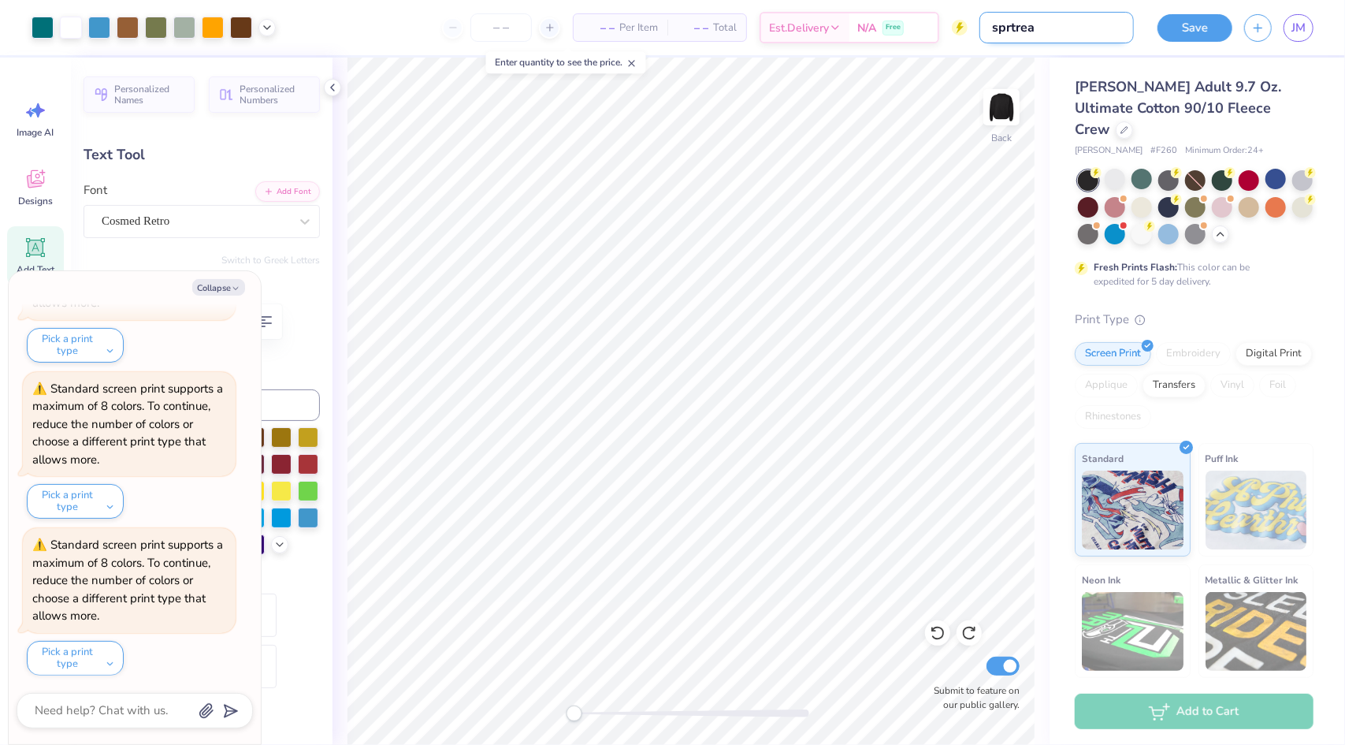
type textarea "x"
type input "sprtreat"
type textarea "x"
type input "sprtreat"
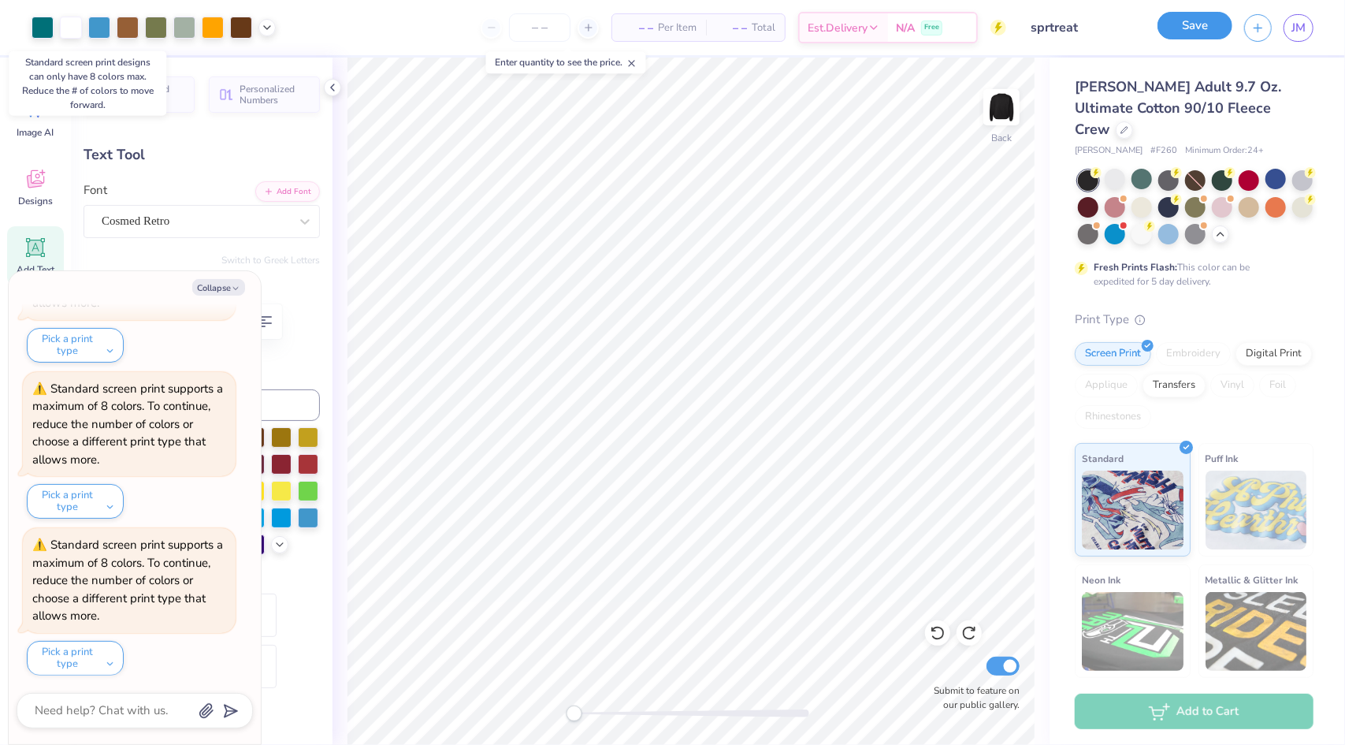
click at [1200, 26] on button "Save" at bounding box center [1195, 26] width 75 height 28
click at [1201, 32] on button "Save" at bounding box center [1195, 26] width 75 height 28
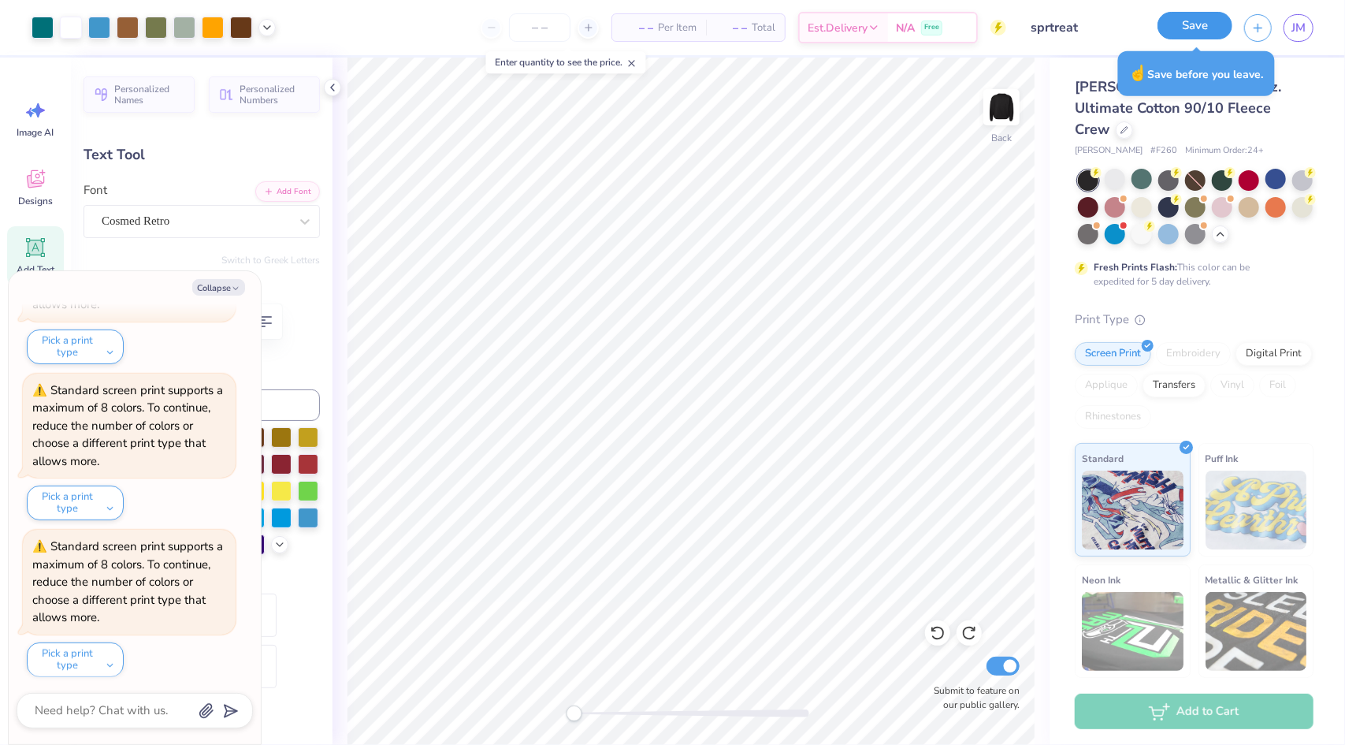
click at [1203, 23] on button "Save" at bounding box center [1195, 26] width 75 height 28
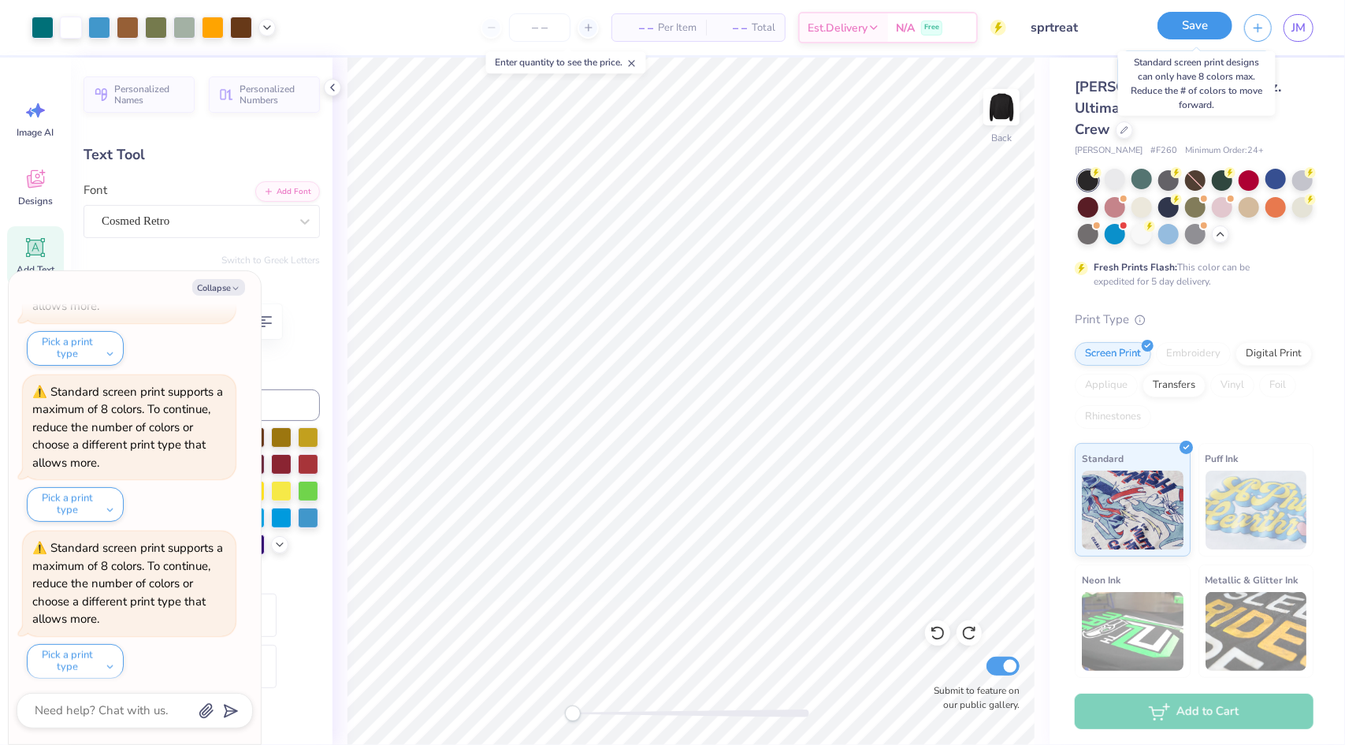
type textarea "x"
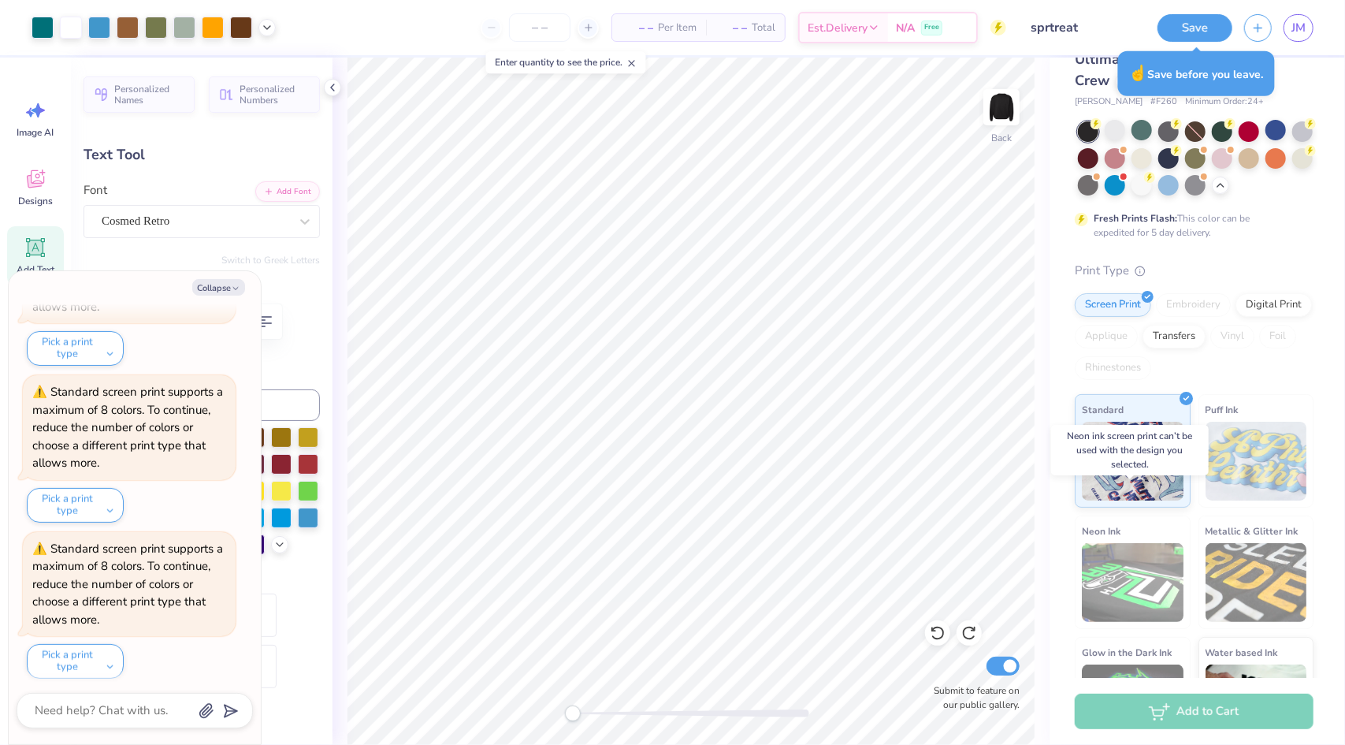
scroll to position [99, 0]
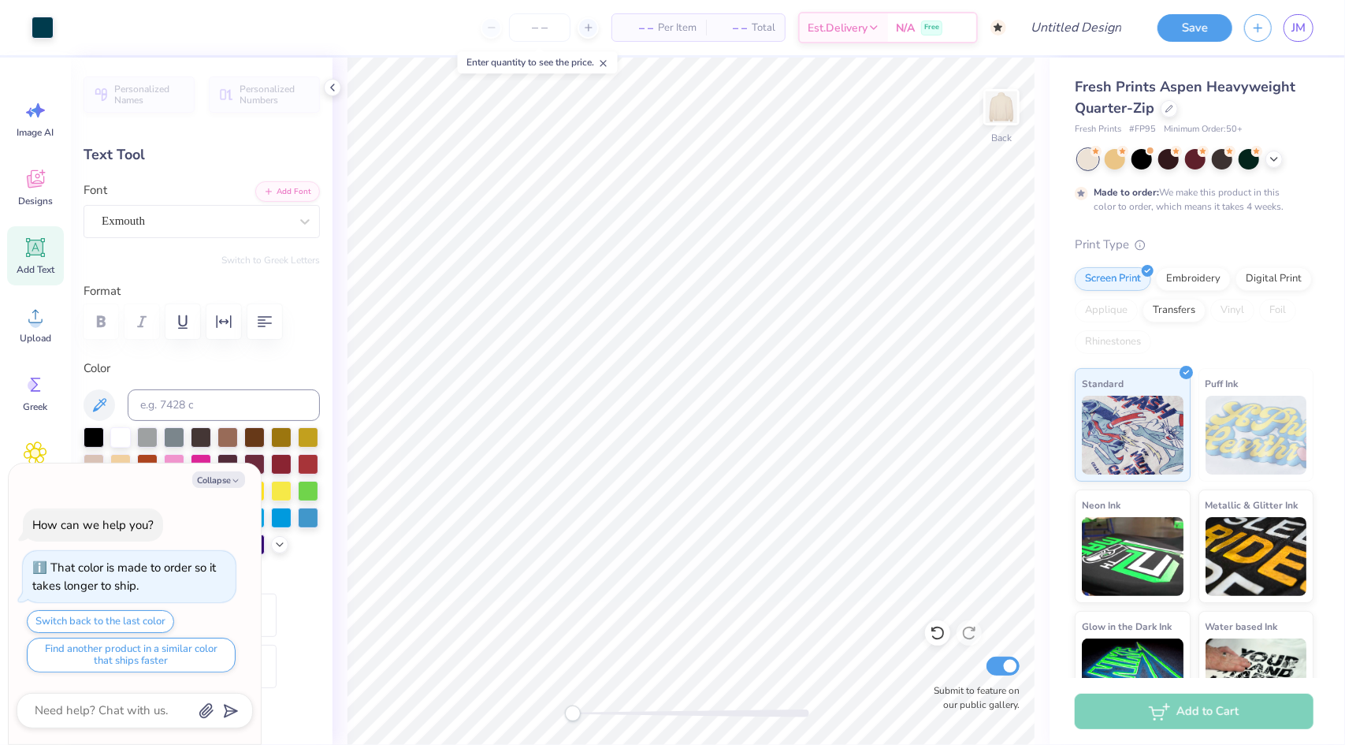
scroll to position [13, 2]
type textarea "x"
type textarea "t"
type textarea "x"
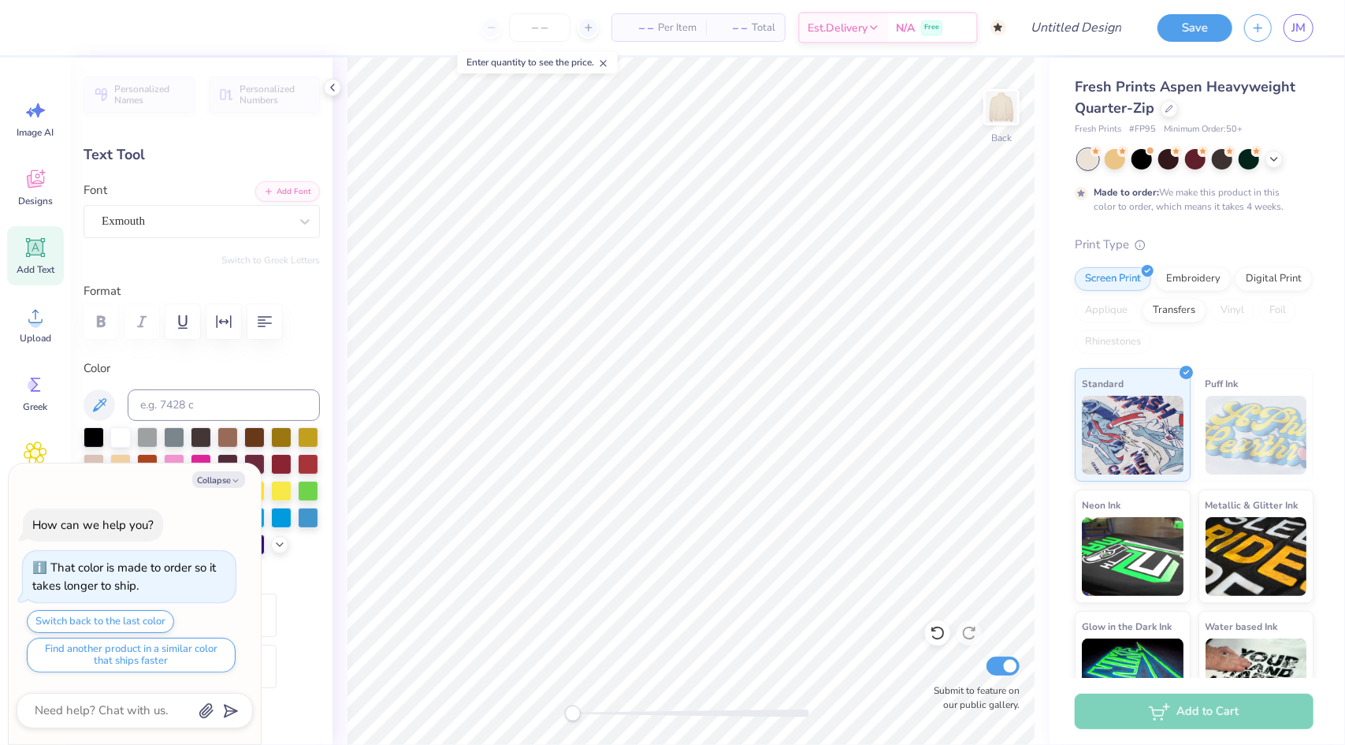
type textarea "G"
type textarea "x"
type textarea "Ga"
type textarea "x"
type textarea "Gam"
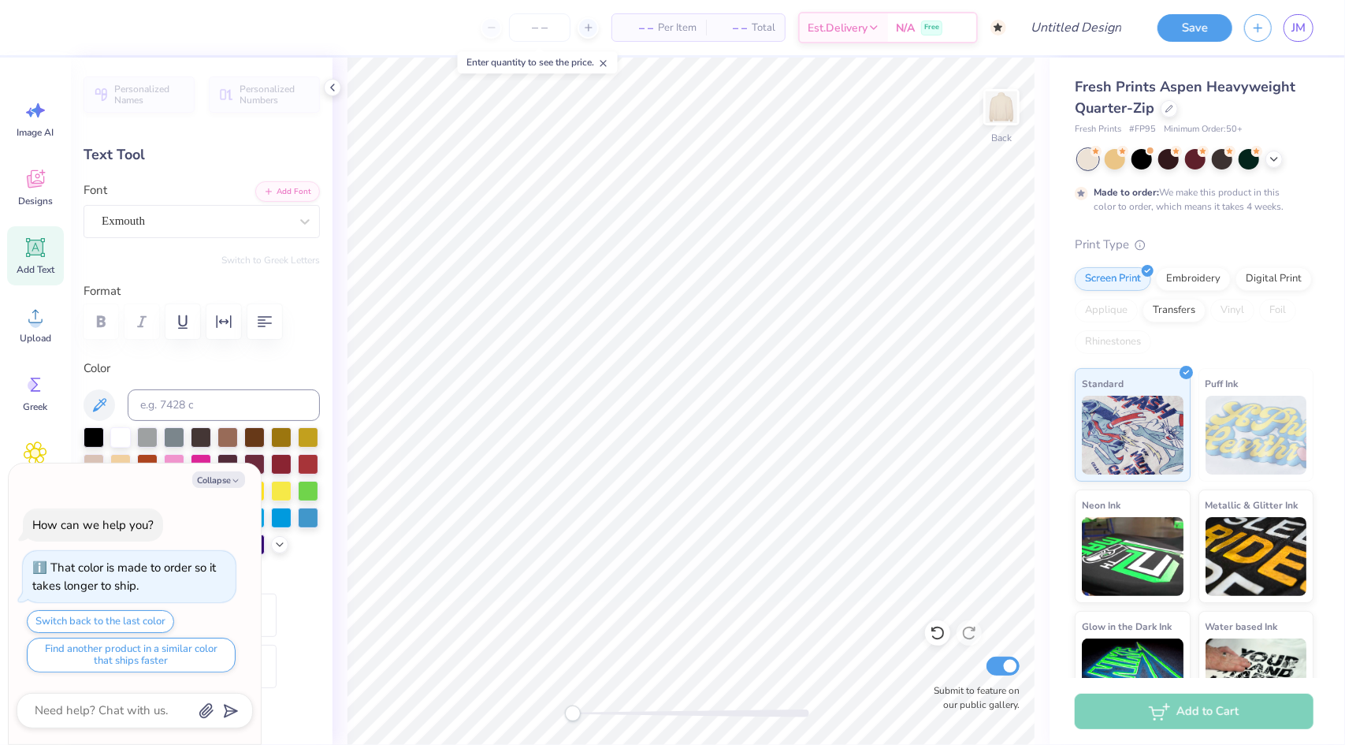
type textarea "x"
type textarea "Gamm"
type textarea "x"
type textarea "Gamma"
type textarea "x"
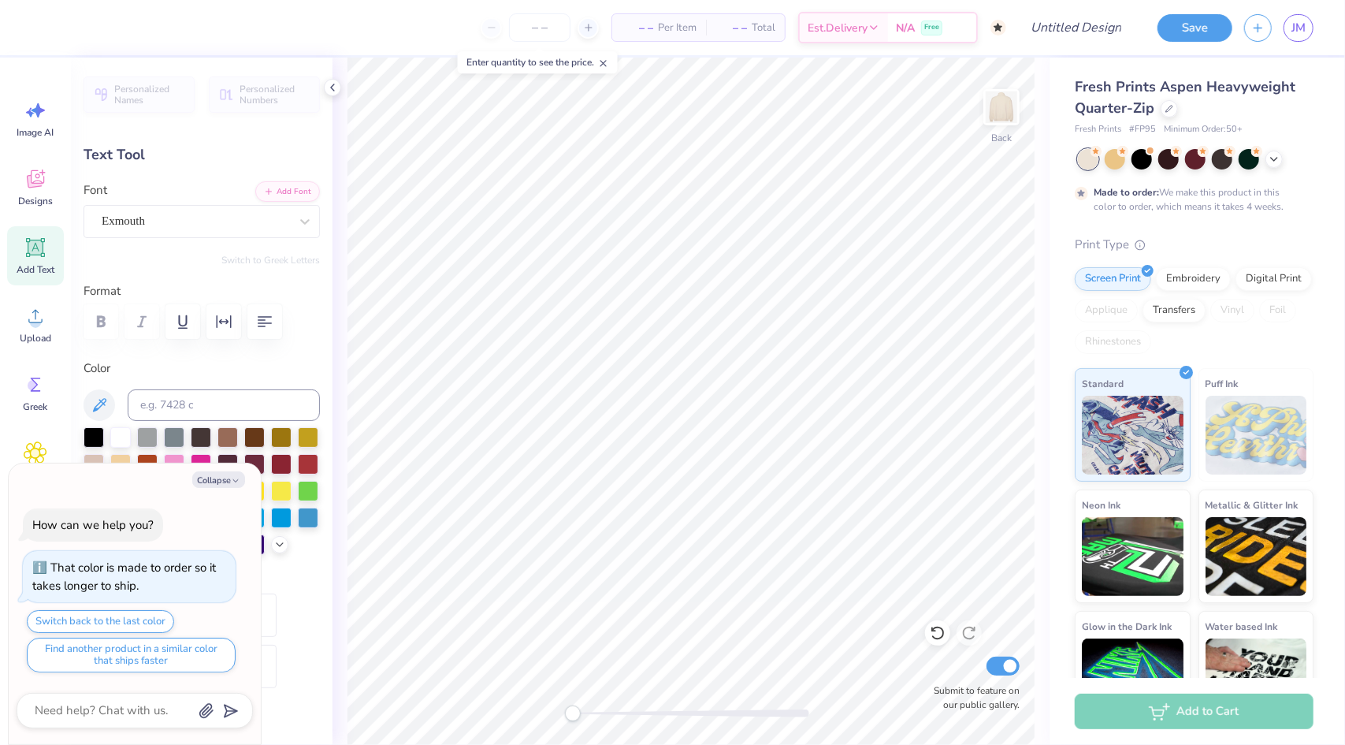
type textarea "Gamma S"
type textarea "x"
type textarea "Gamma SI"
type textarea "x"
type textarea "Gamma SIgs"
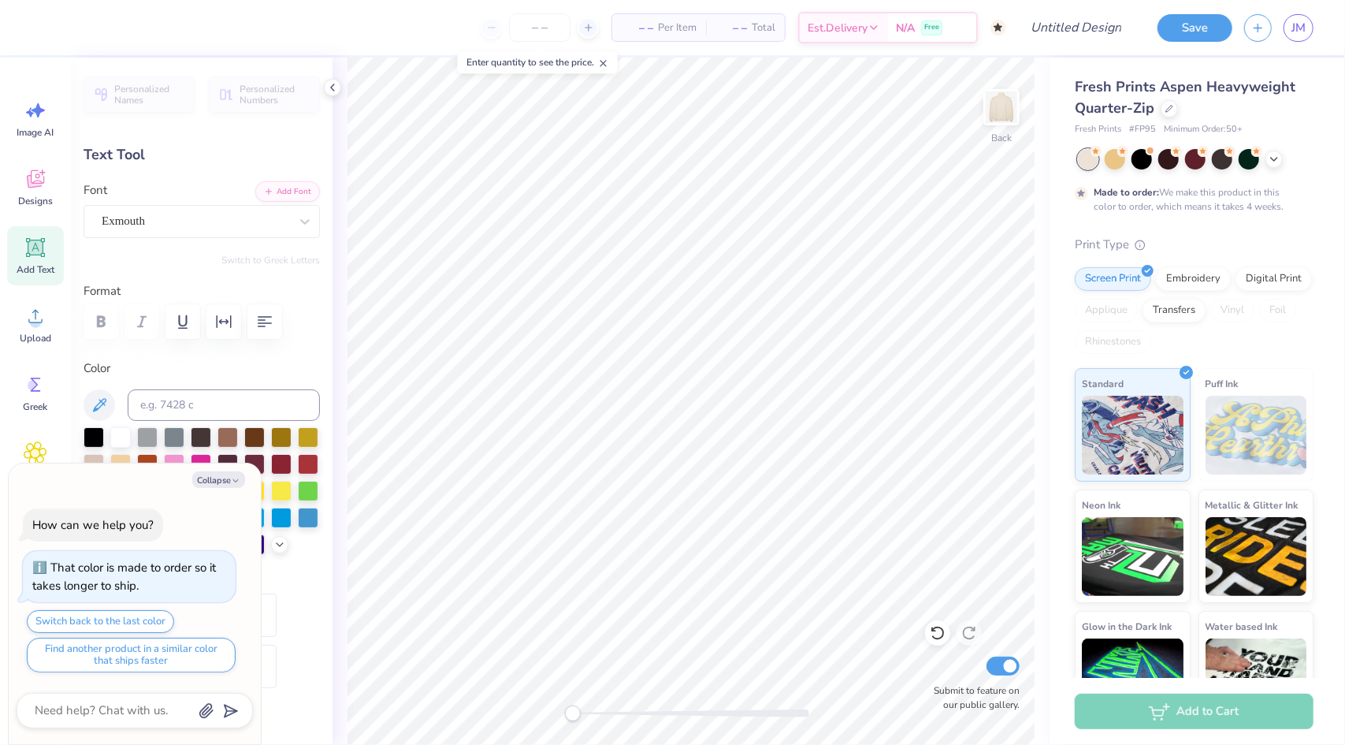
scroll to position [13, 5]
type textarea "x"
type textarea "Gamma Igs"
type textarea "x"
type textarea "Gamma gs"
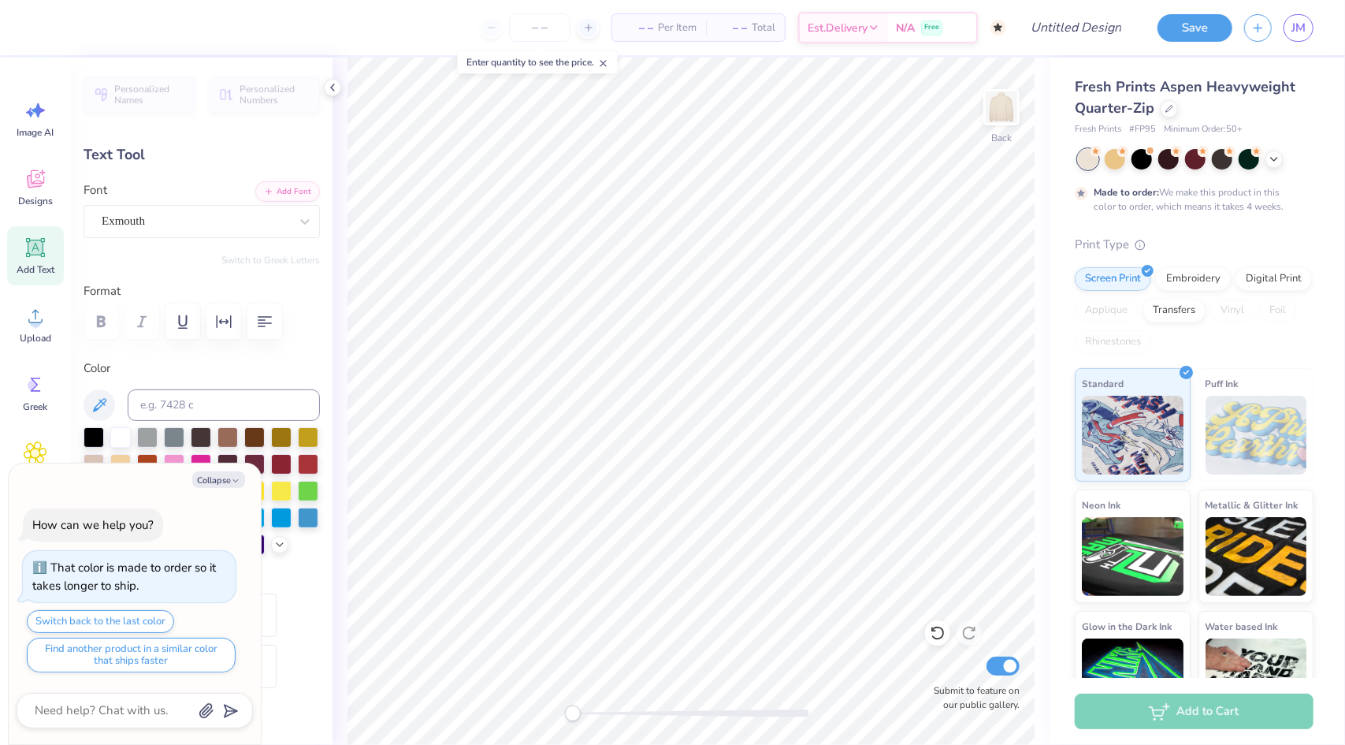
type textarea "x"
type textarea "Gamma Sgs"
type textarea "x"
type textarea "Gamma Sigs"
click at [1166, 106] on icon at bounding box center [1170, 107] width 8 height 8
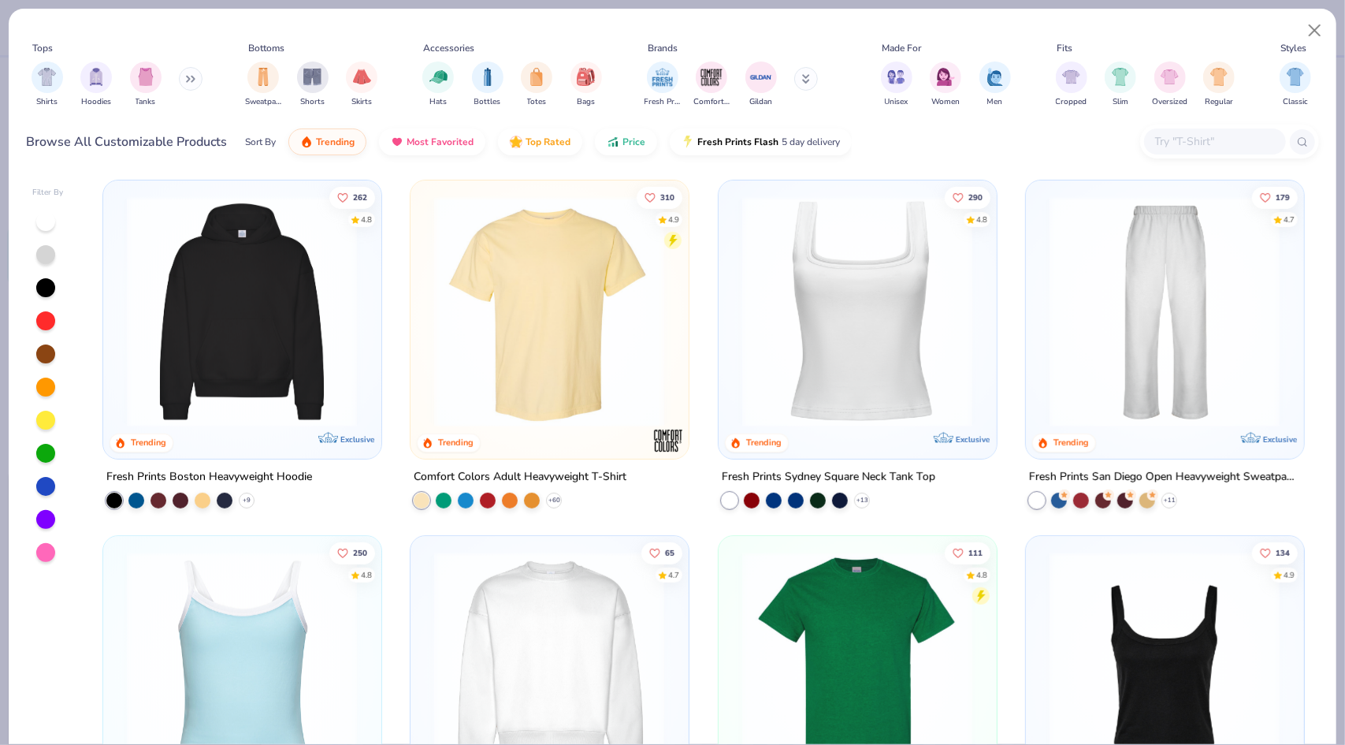
scroll to position [366, 0]
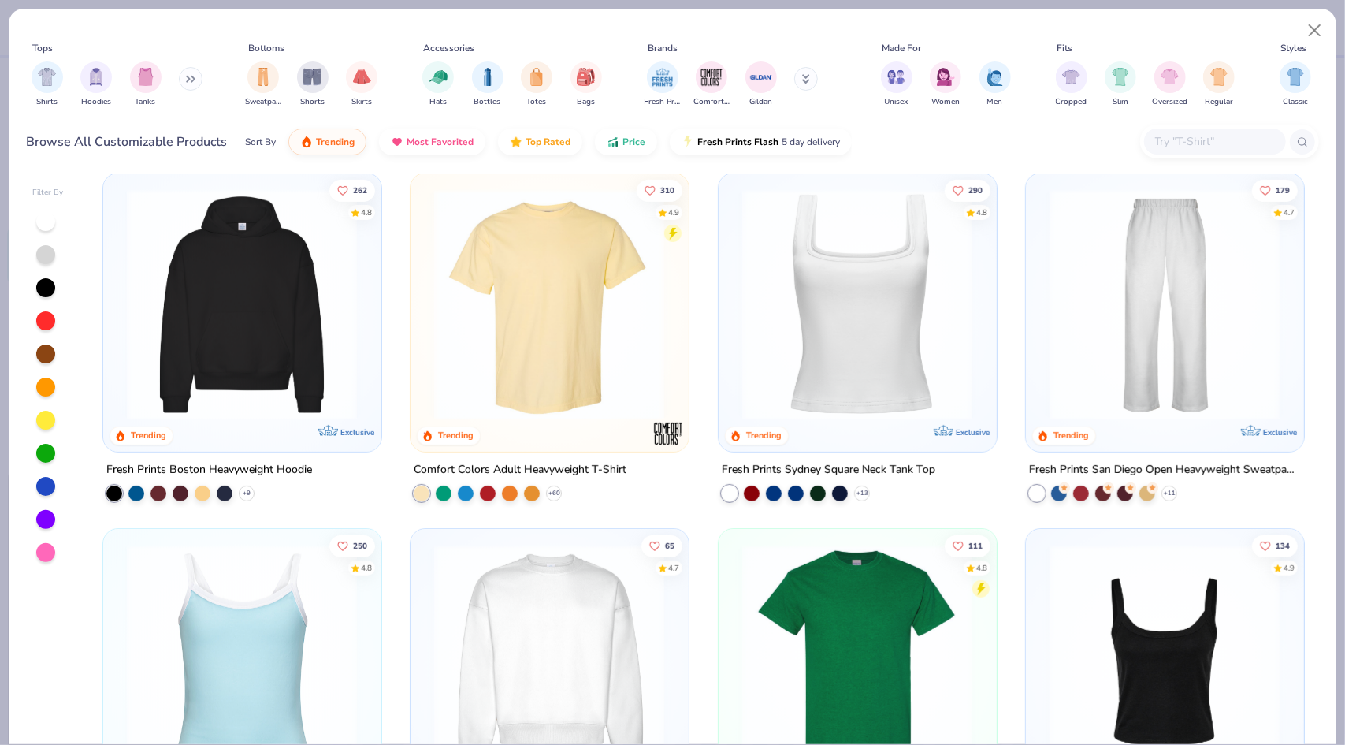
click at [333, 316] on img at bounding box center [242, 303] width 246 height 231
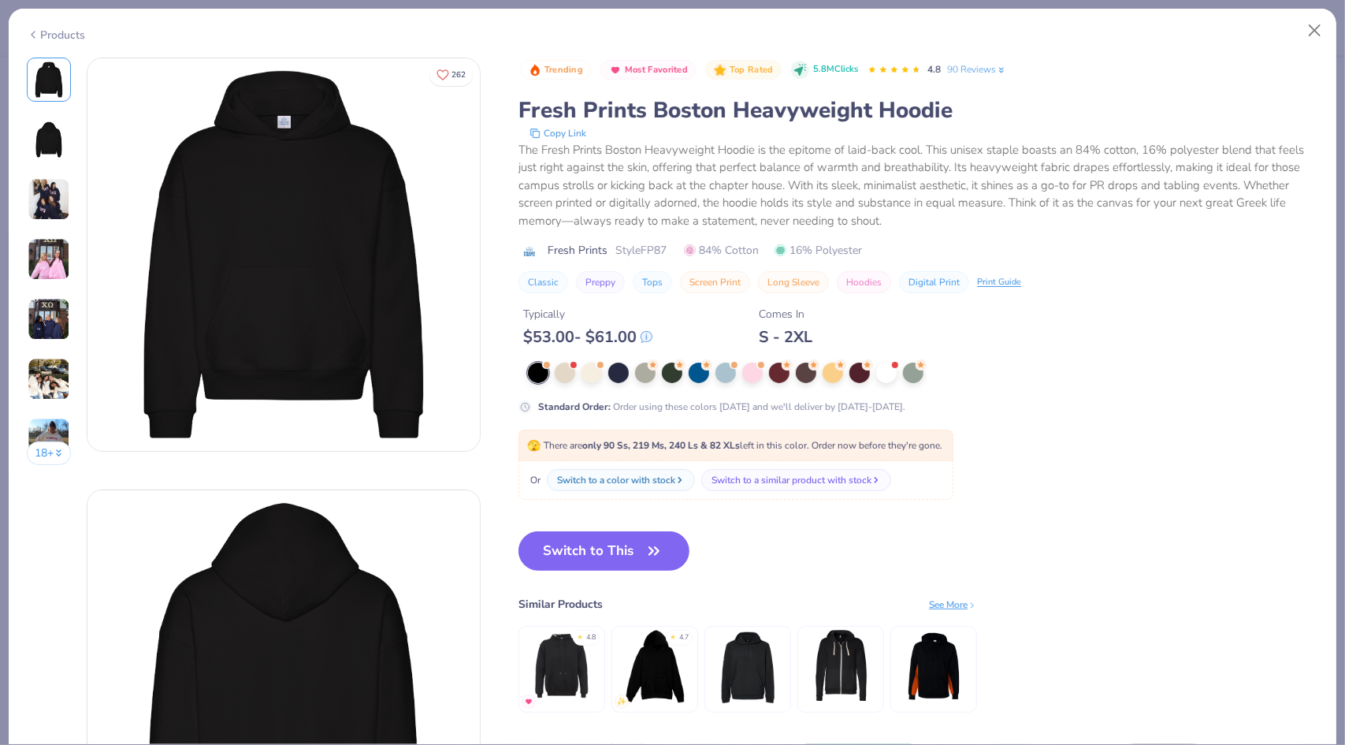
click at [52, 32] on div "Products" at bounding box center [56, 35] width 59 height 17
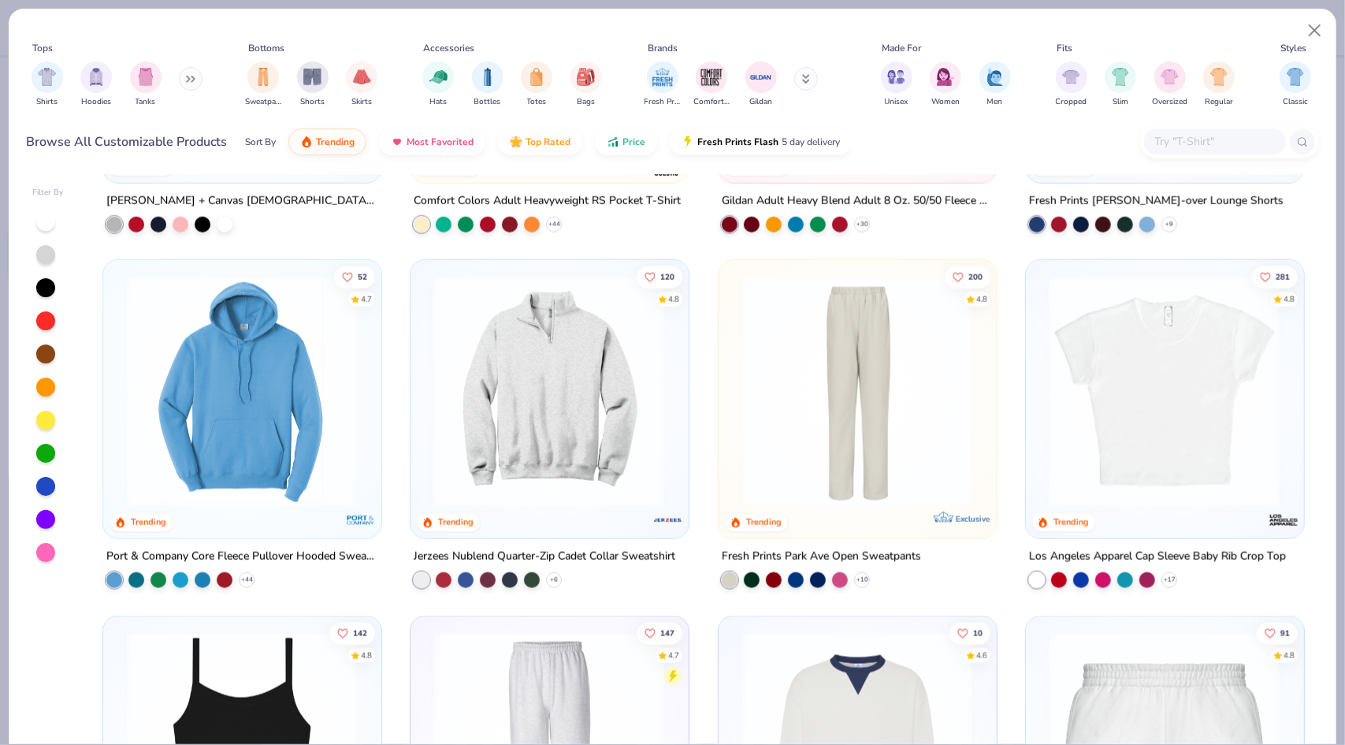
scroll to position [1391, 0]
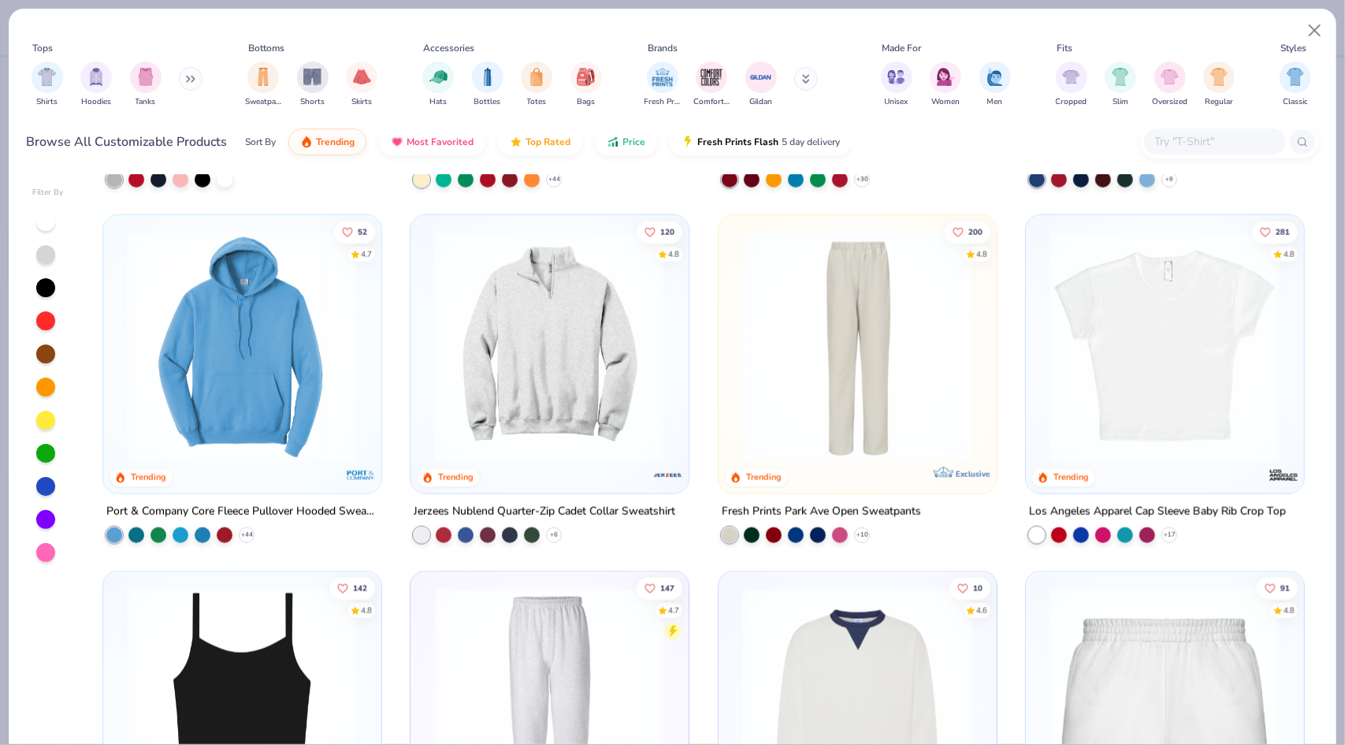
click at [556, 390] on img at bounding box center [549, 346] width 246 height 231
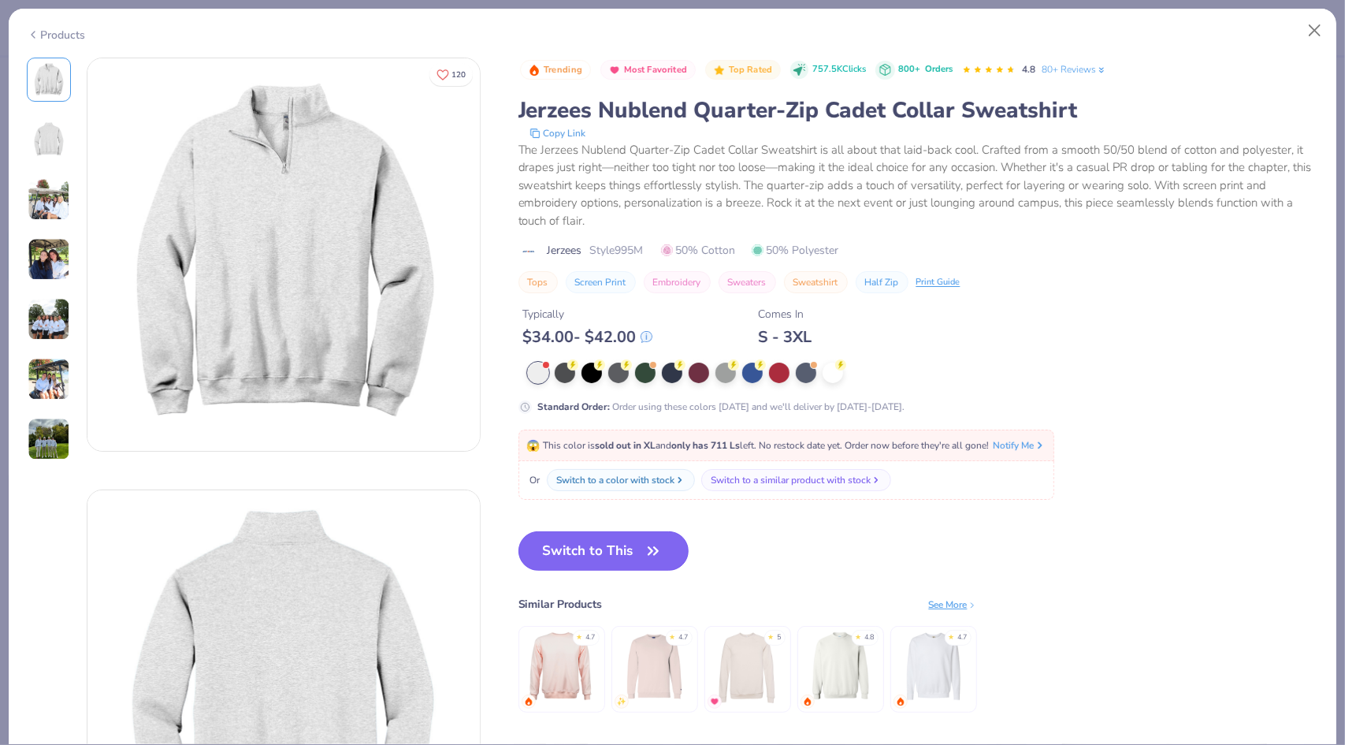
drag, startPoint x: 602, startPoint y: 562, endPoint x: 545, endPoint y: 546, distance: 59.7
click at [545, 546] on button "Switch to This" at bounding box center [604, 550] width 171 height 39
click at [638, 571] on button "Switch to This" at bounding box center [604, 550] width 171 height 39
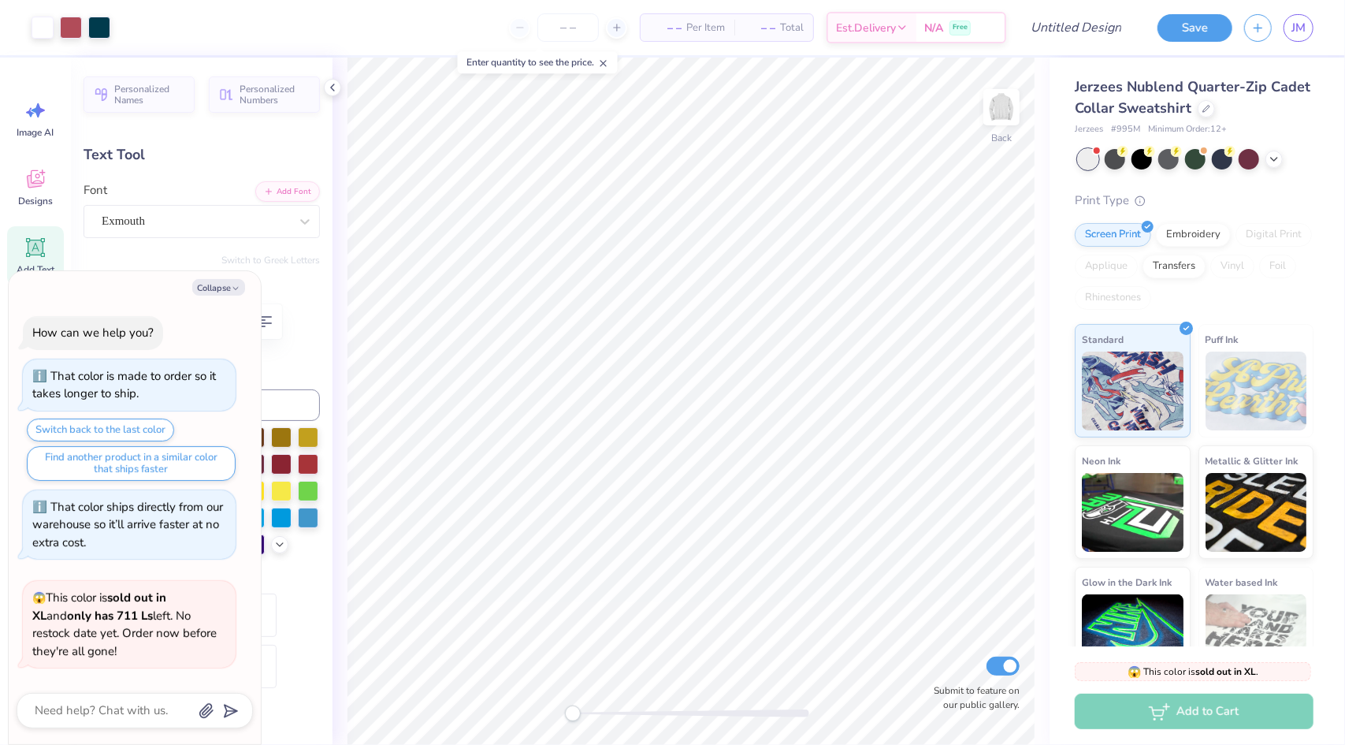
scroll to position [107, 0]
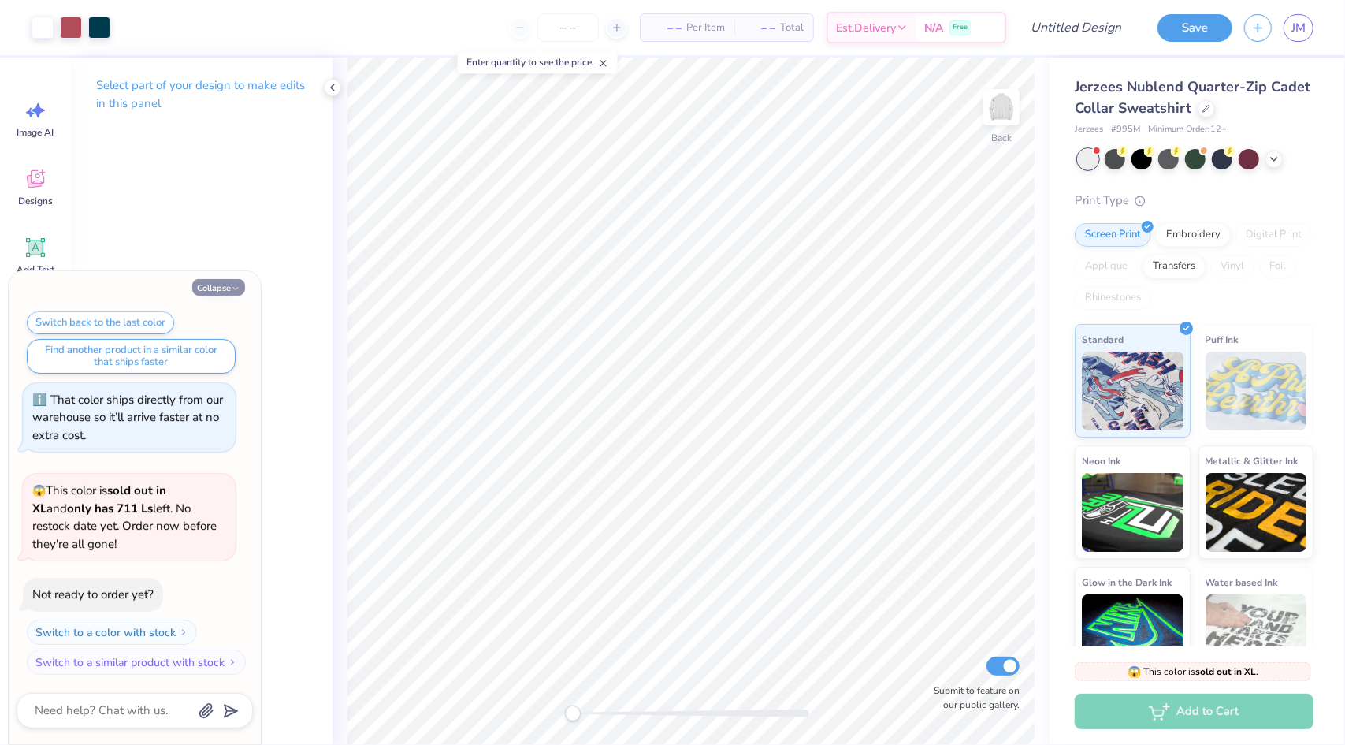
click at [225, 289] on button "Collapse" at bounding box center [218, 287] width 53 height 17
type textarea "x"
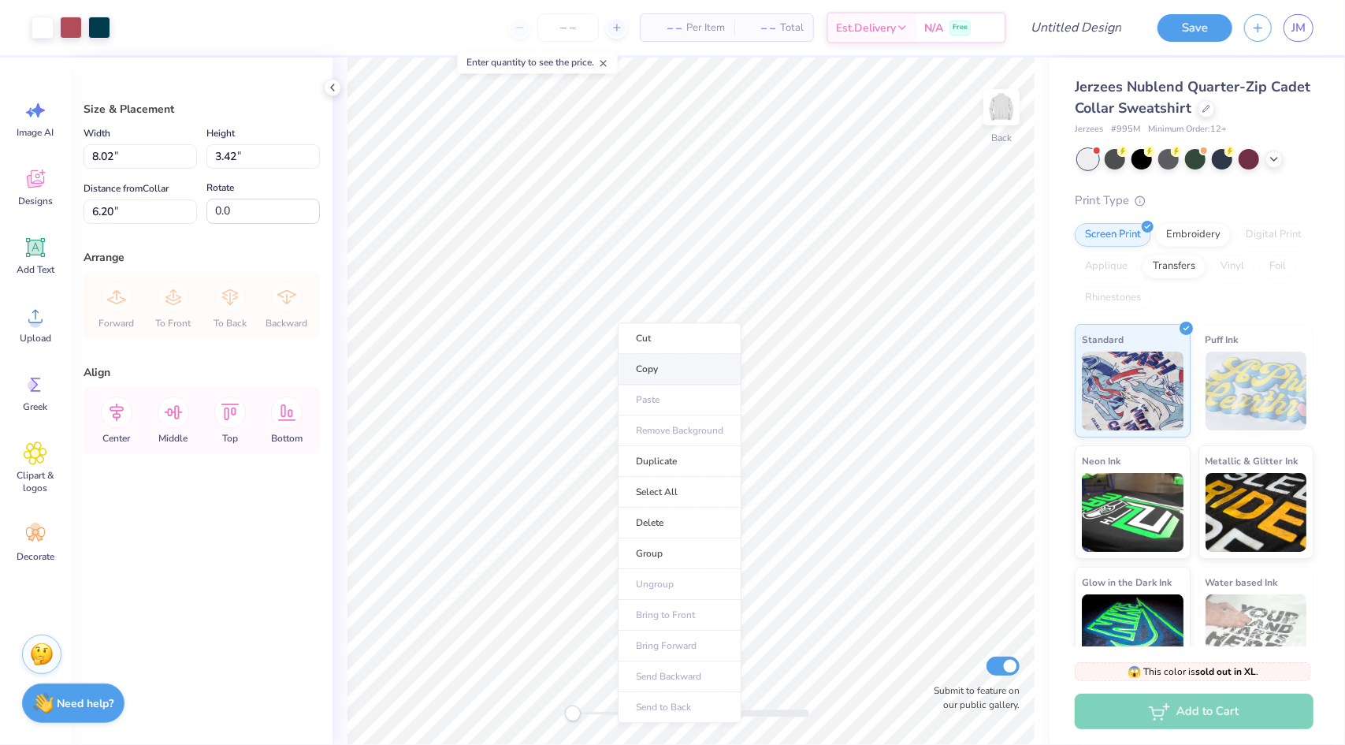
click at [654, 370] on li "Copy" at bounding box center [680, 369] width 124 height 31
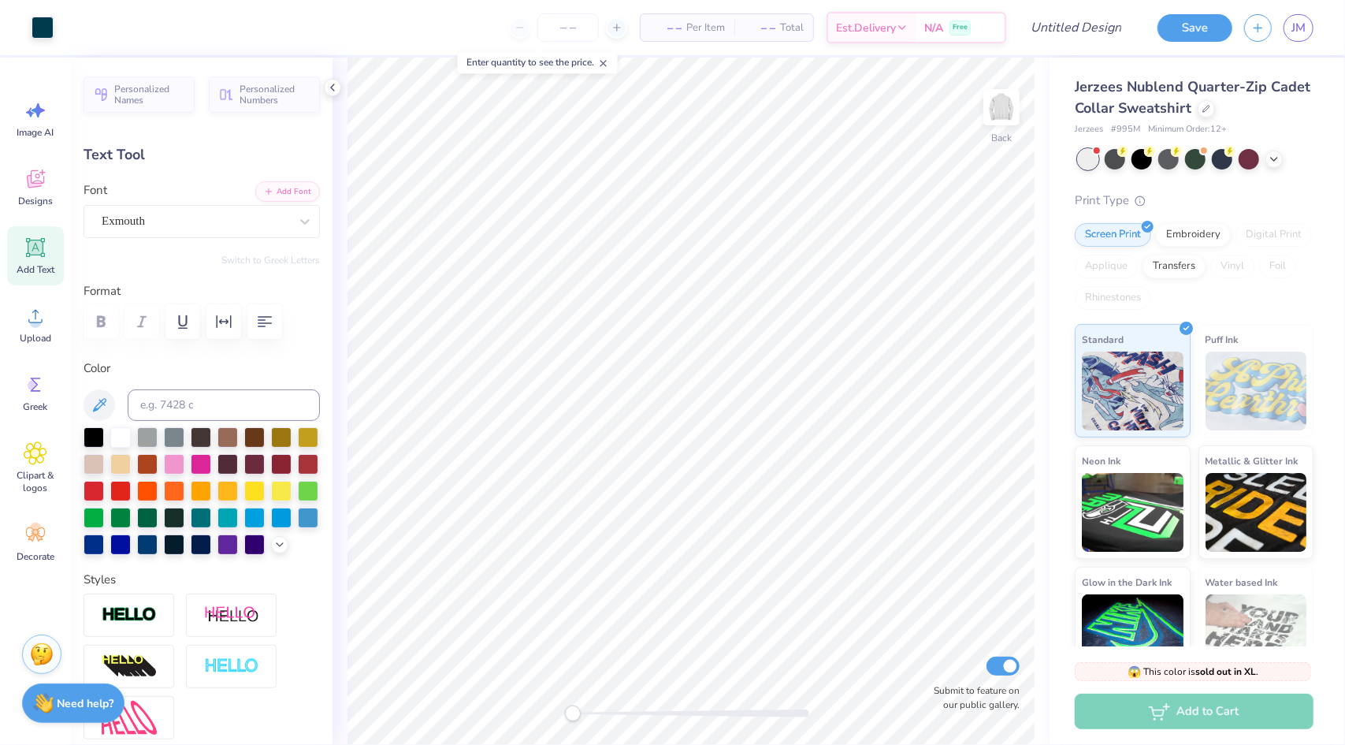
type input "6.20"
click at [682, 28] on div "– – Per Item" at bounding box center [688, 27] width 94 height 27
click at [572, 21] on input "number" at bounding box center [567, 27] width 61 height 28
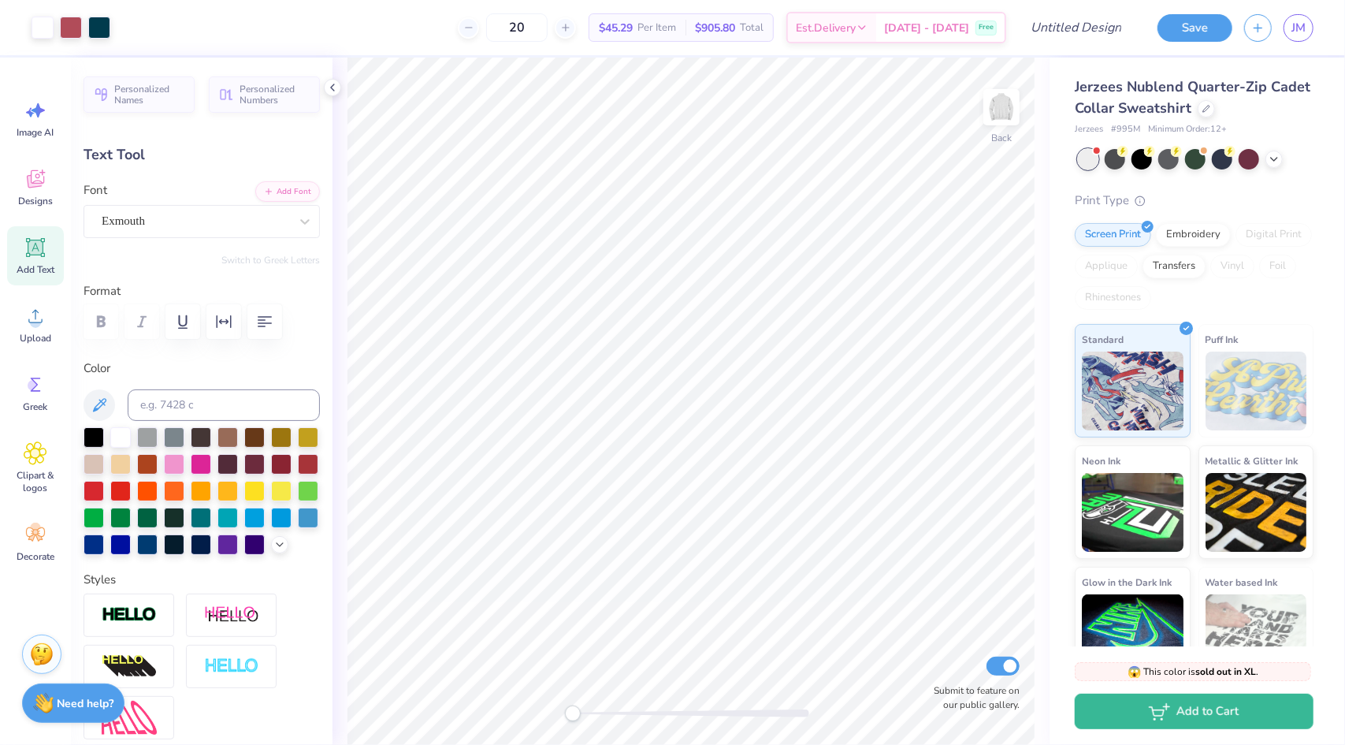
type input "20"
click at [1174, 29] on button "Save" at bounding box center [1195, 26] width 75 height 28
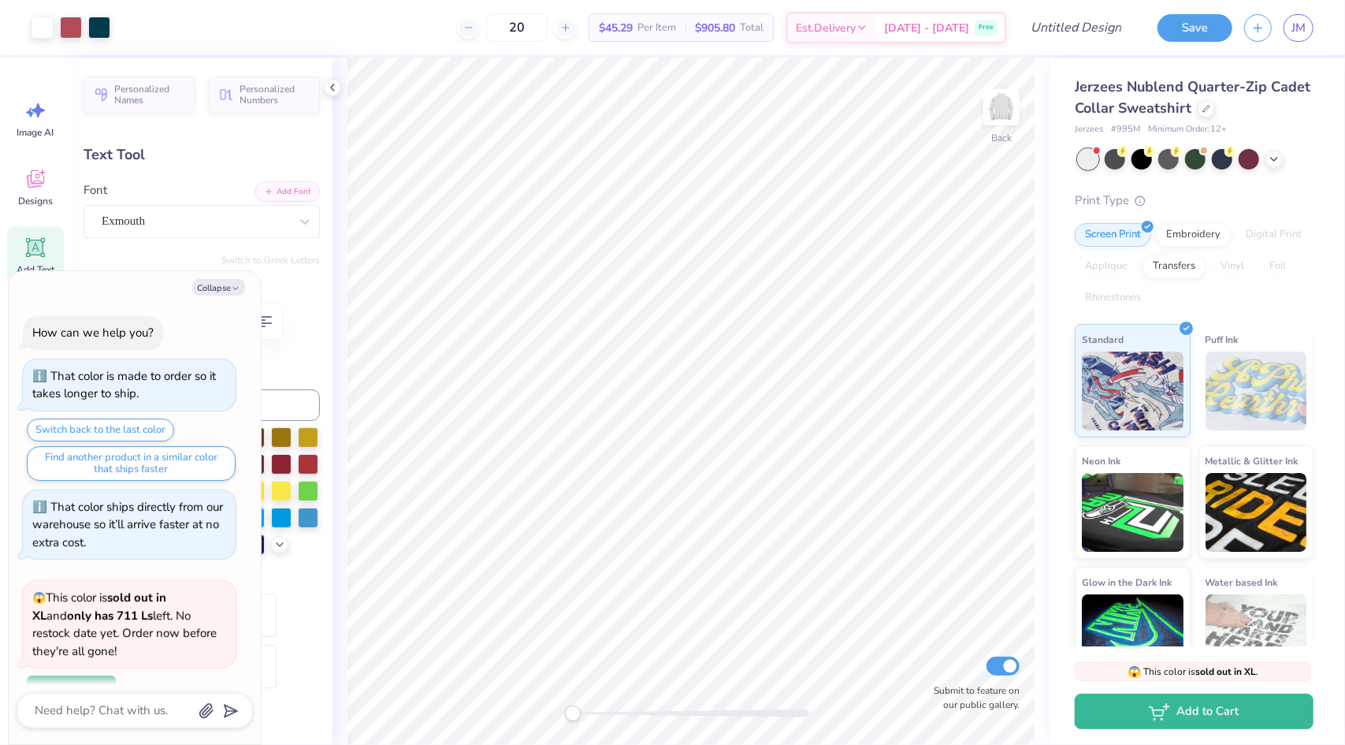
scroll to position [176, 0]
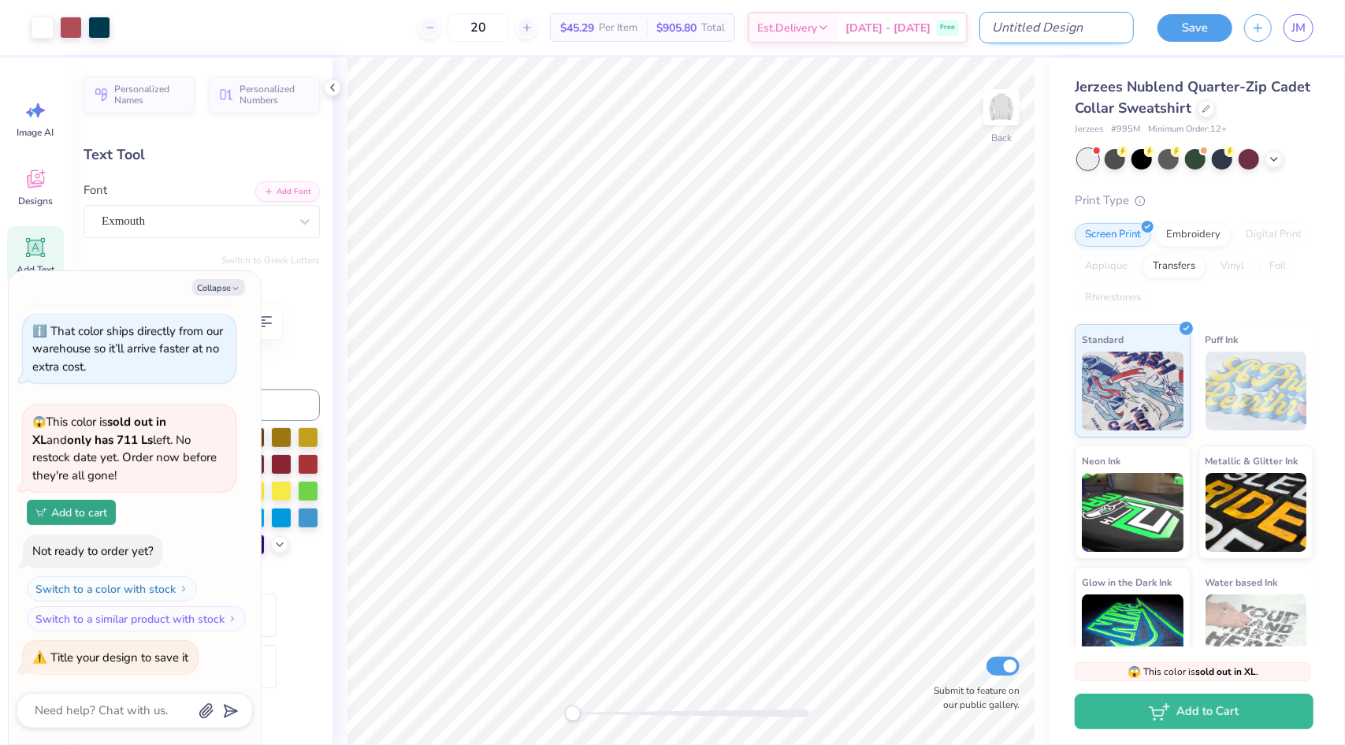
type textarea "x"
click at [1071, 30] on input "Design Title" at bounding box center [1057, 28] width 154 height 32
type input "t"
type textarea "x"
type input "tu"
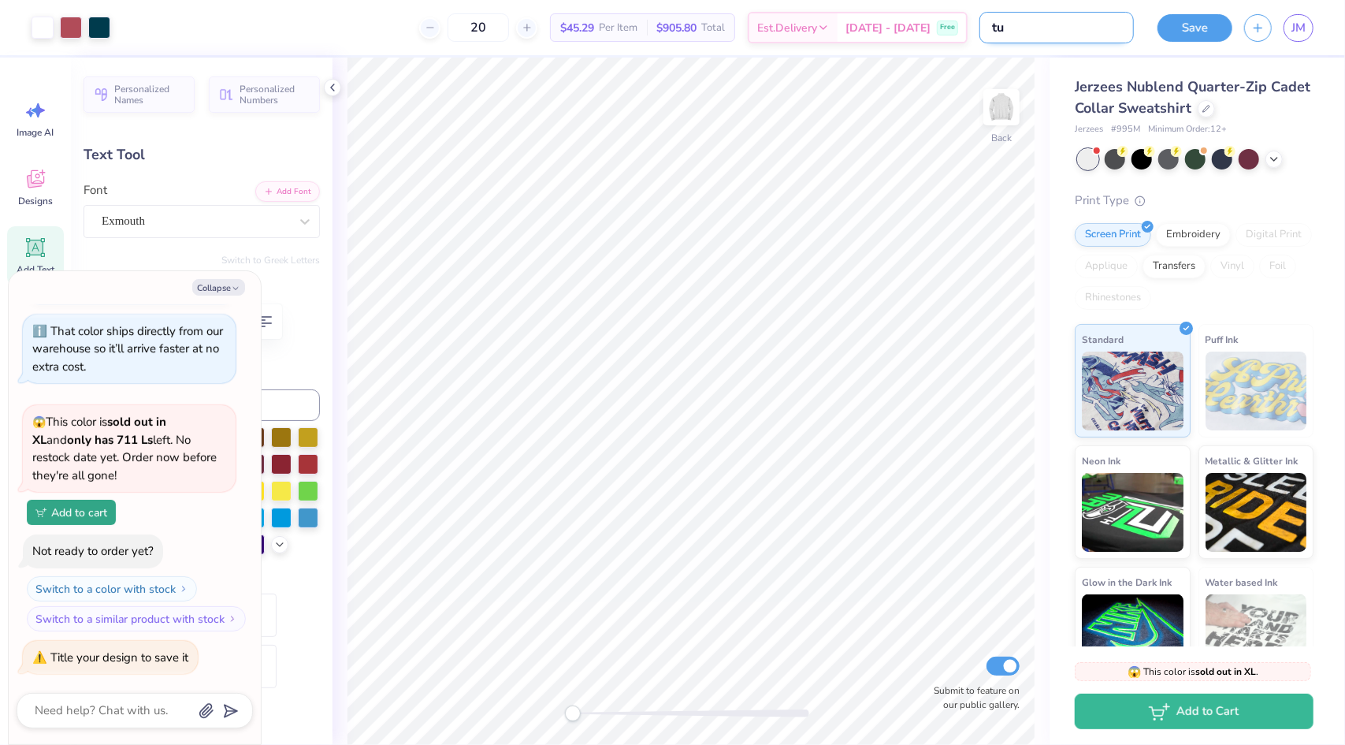
type textarea "x"
type input "tuf"
type textarea "x"
type input "tuff"
type textarea "x"
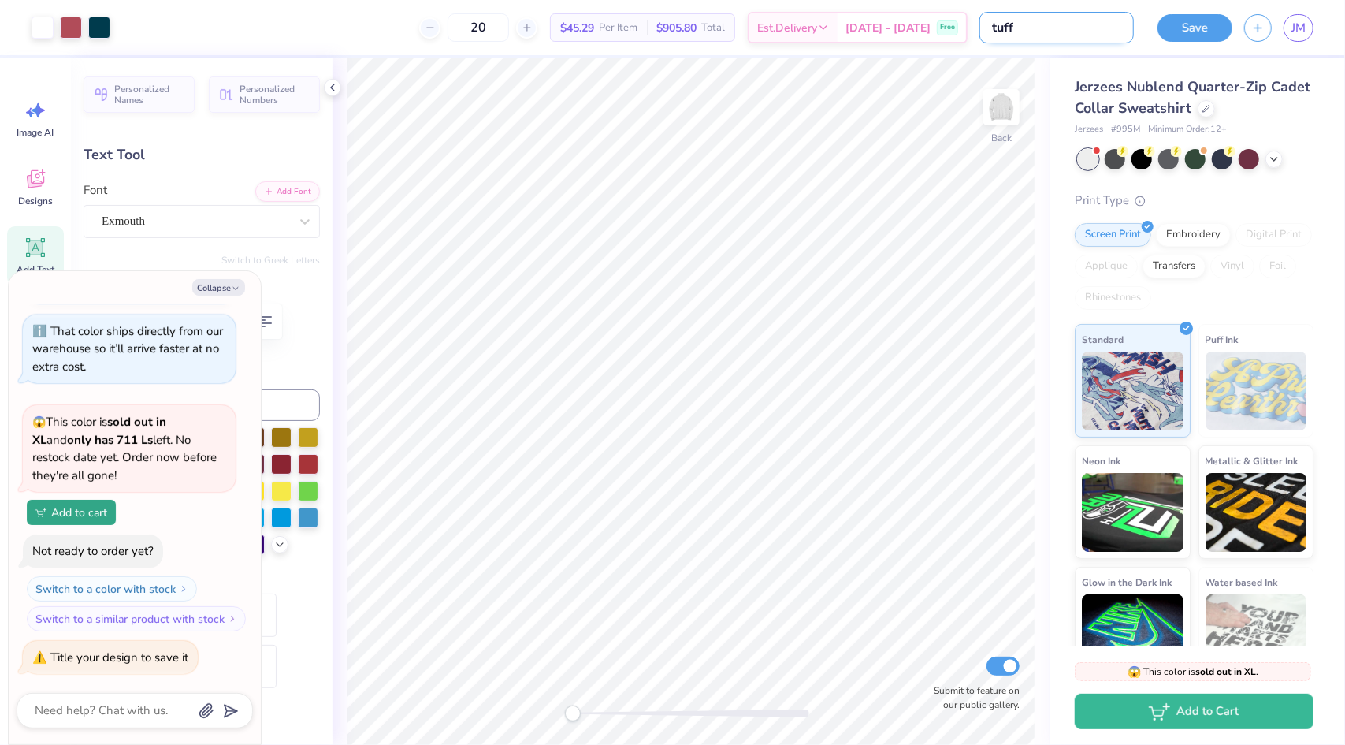
type input "tuffa"
type textarea "x"
type input "tuffah"
type textarea "x"
type input "tuffah"
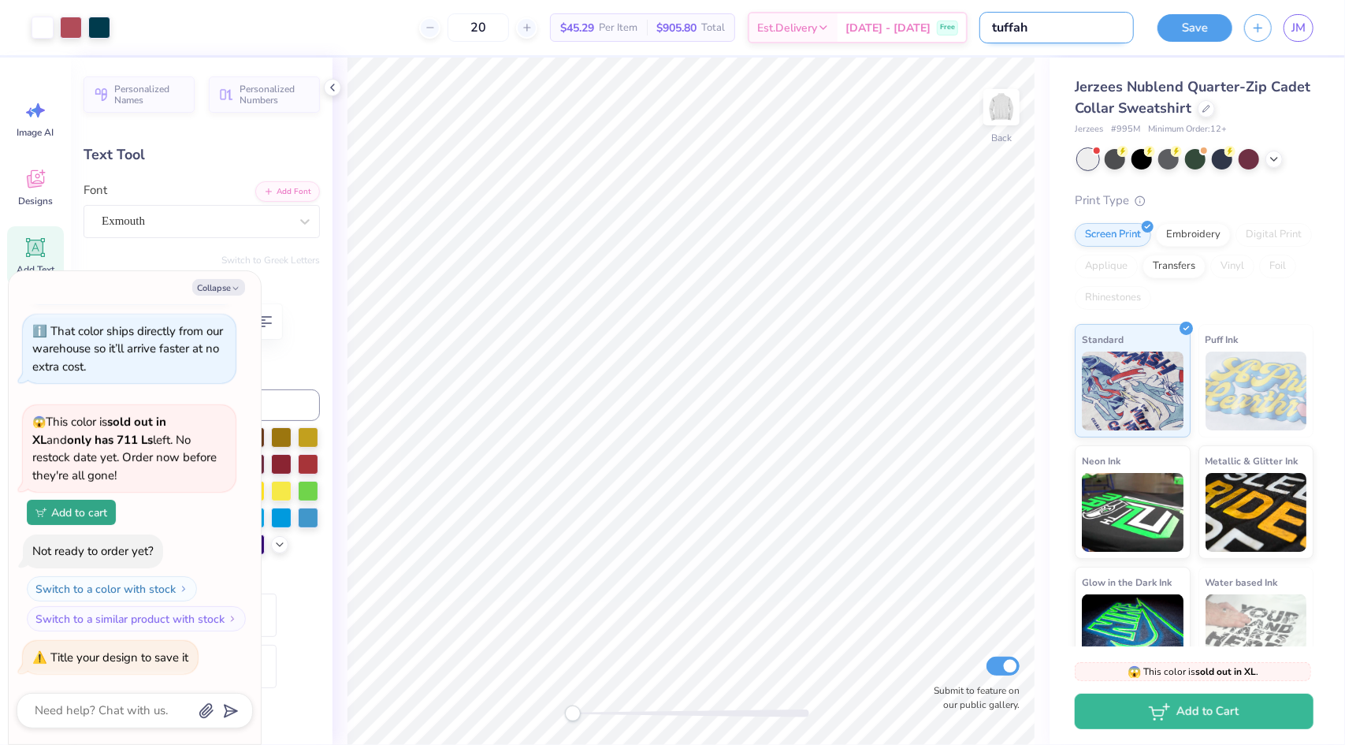
type textarea "x"
type input "tuffah s"
type textarea "x"
type input "tuffah"
type textarea "x"
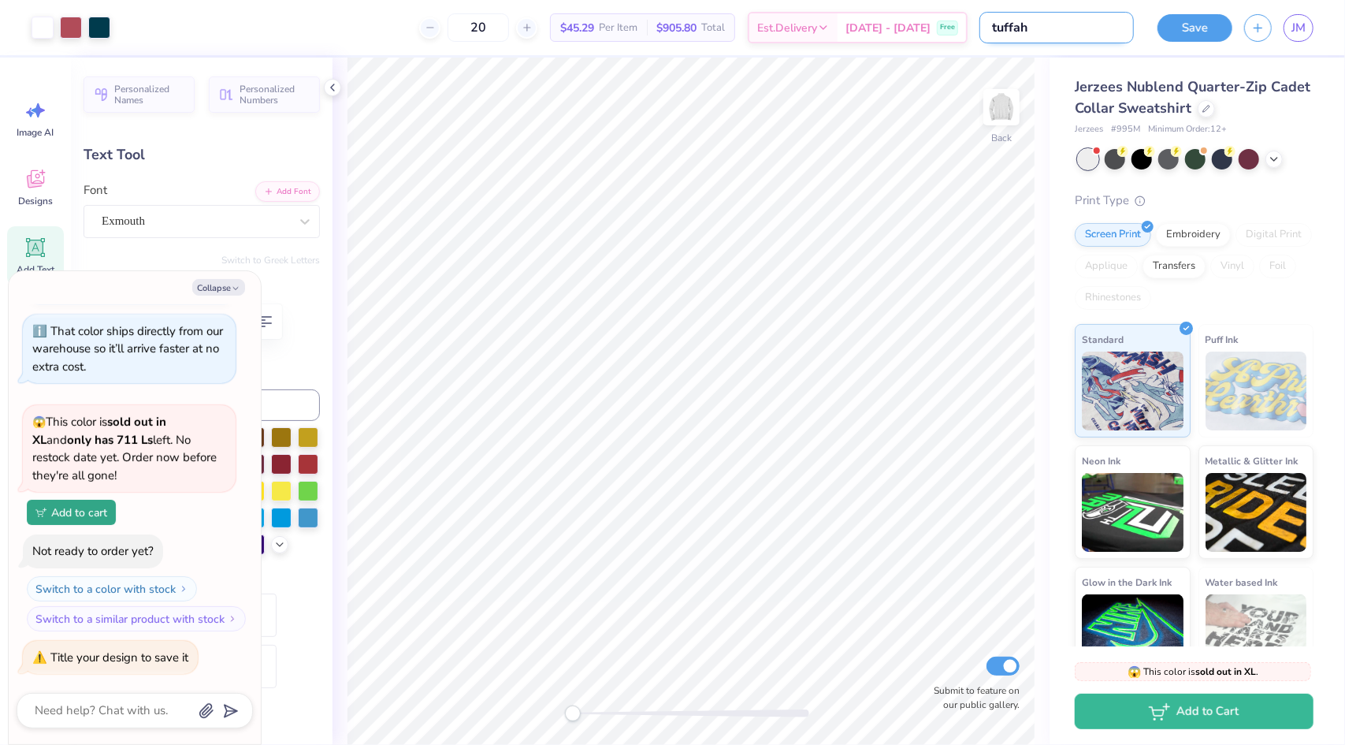
type input "tuffah z"
type textarea "x"
type input "tuffah zi"
type textarea "x"
type input "tuffah zip"
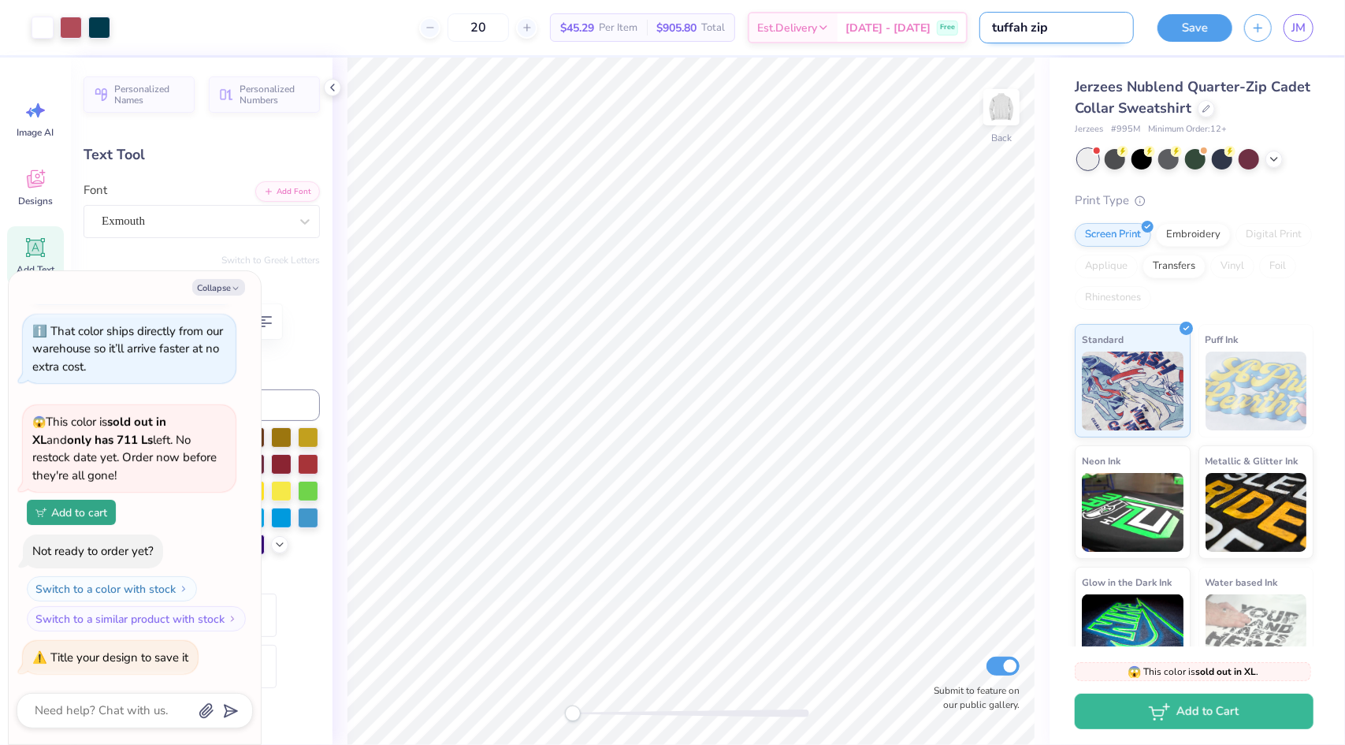
type textarea "x"
type input "tuffah zipu"
type textarea "x"
type input "tuffah zipup"
type textarea "x"
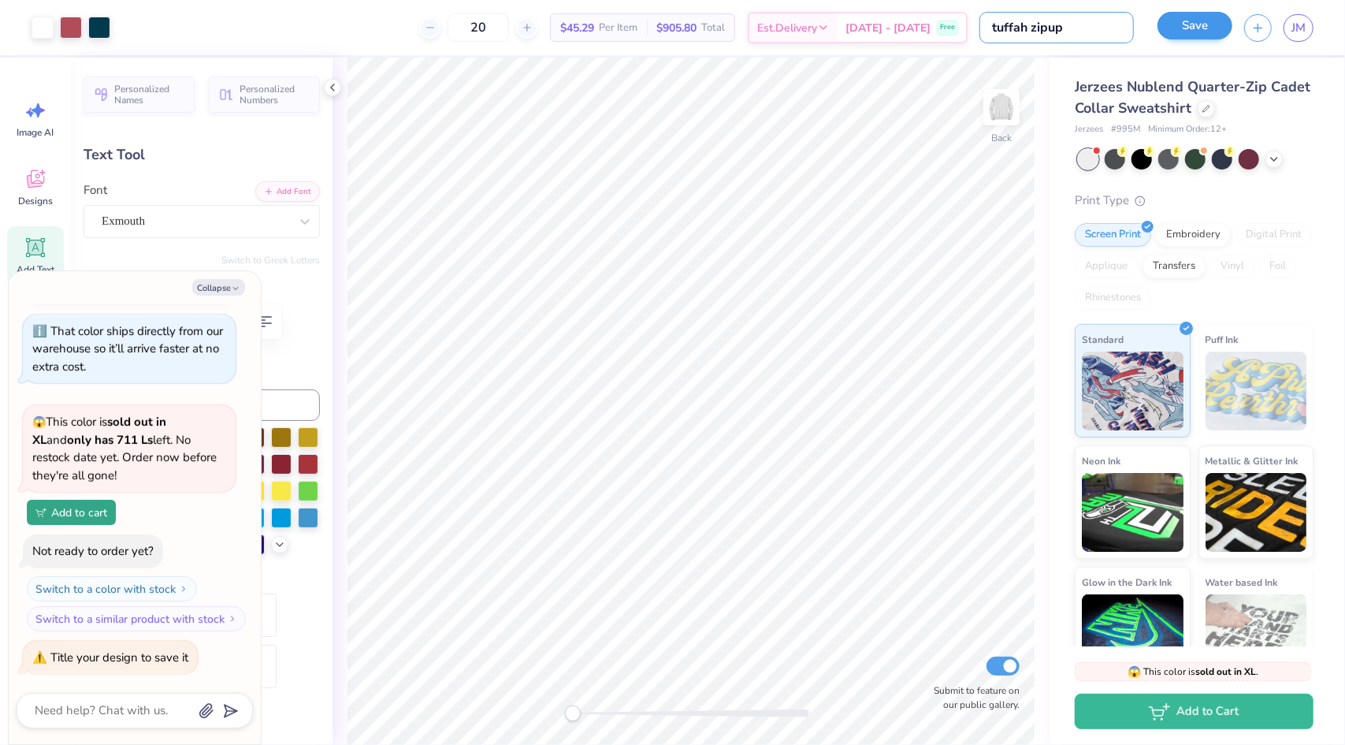
type input "tuffah zipup"
click at [1188, 39] on div "Save" at bounding box center [1195, 28] width 75 height 28
click at [1191, 35] on button "Save" at bounding box center [1195, 26] width 75 height 28
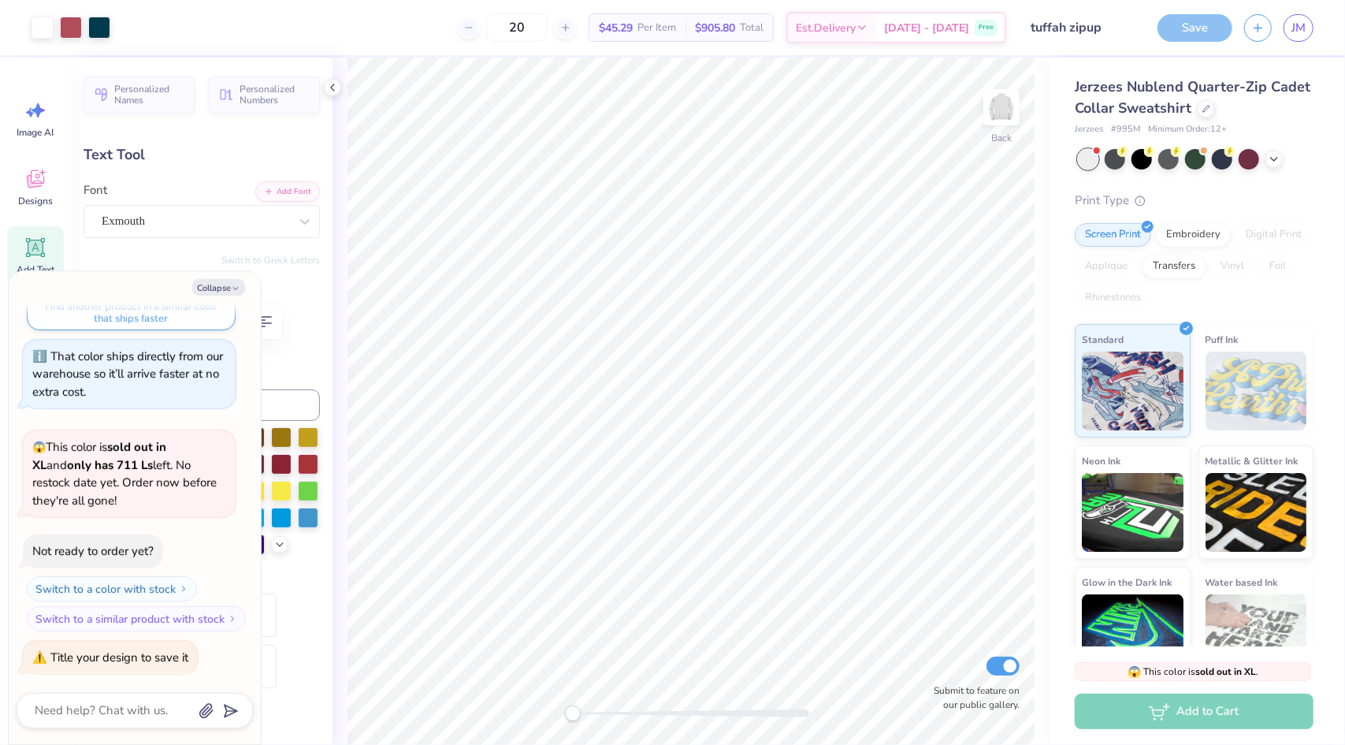
click at [1186, 28] on div "Save" at bounding box center [1195, 28] width 75 height 28
click at [1192, 34] on div "Save" at bounding box center [1195, 28] width 75 height 28
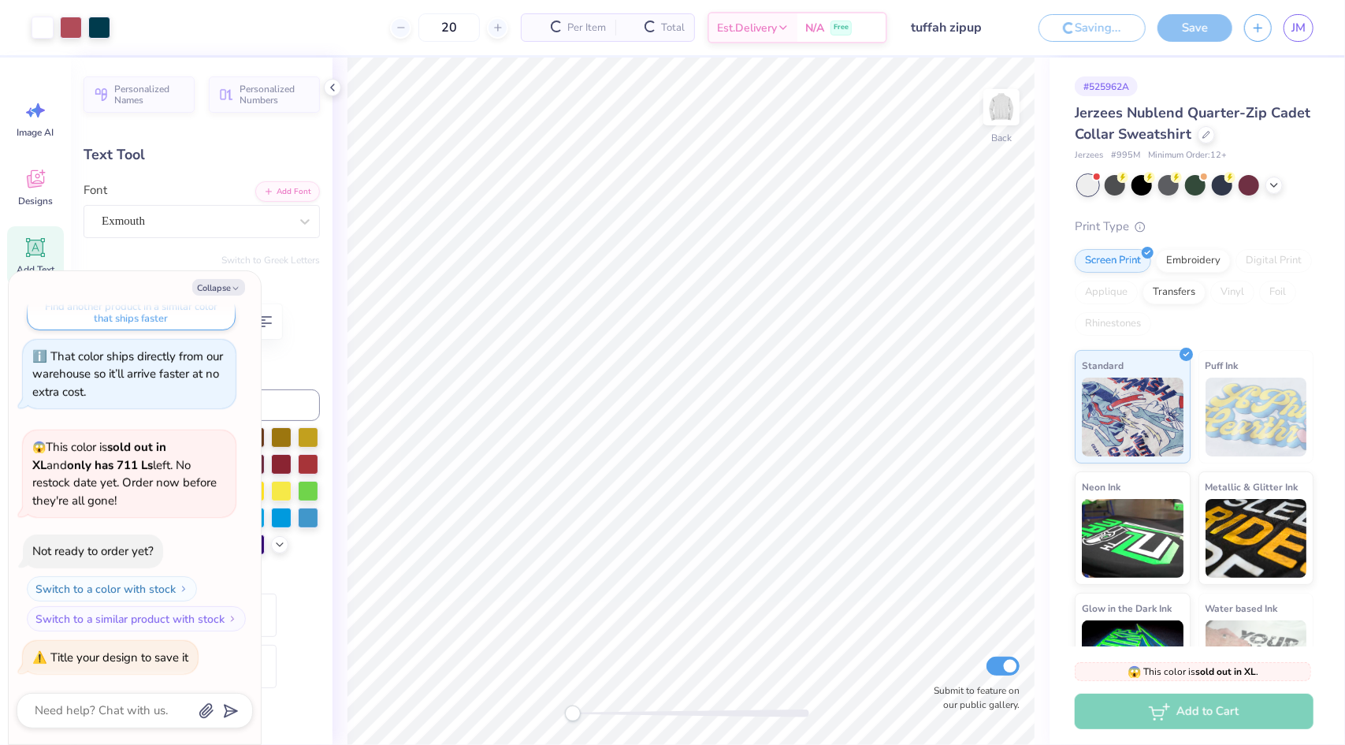
scroll to position [176, 0]
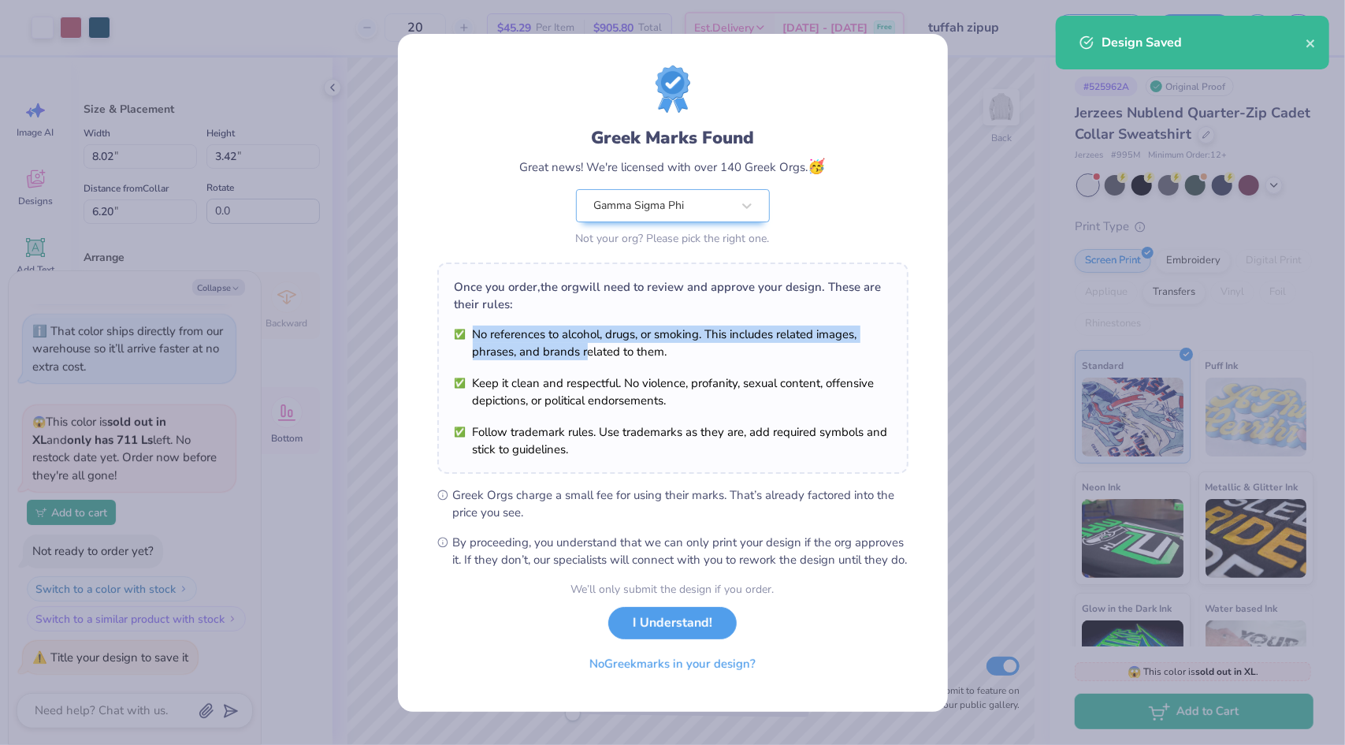
click at [672, 291] on div "Once you order, the org will need to review and approve your design. These are …" at bounding box center [672, 367] width 471 height 211
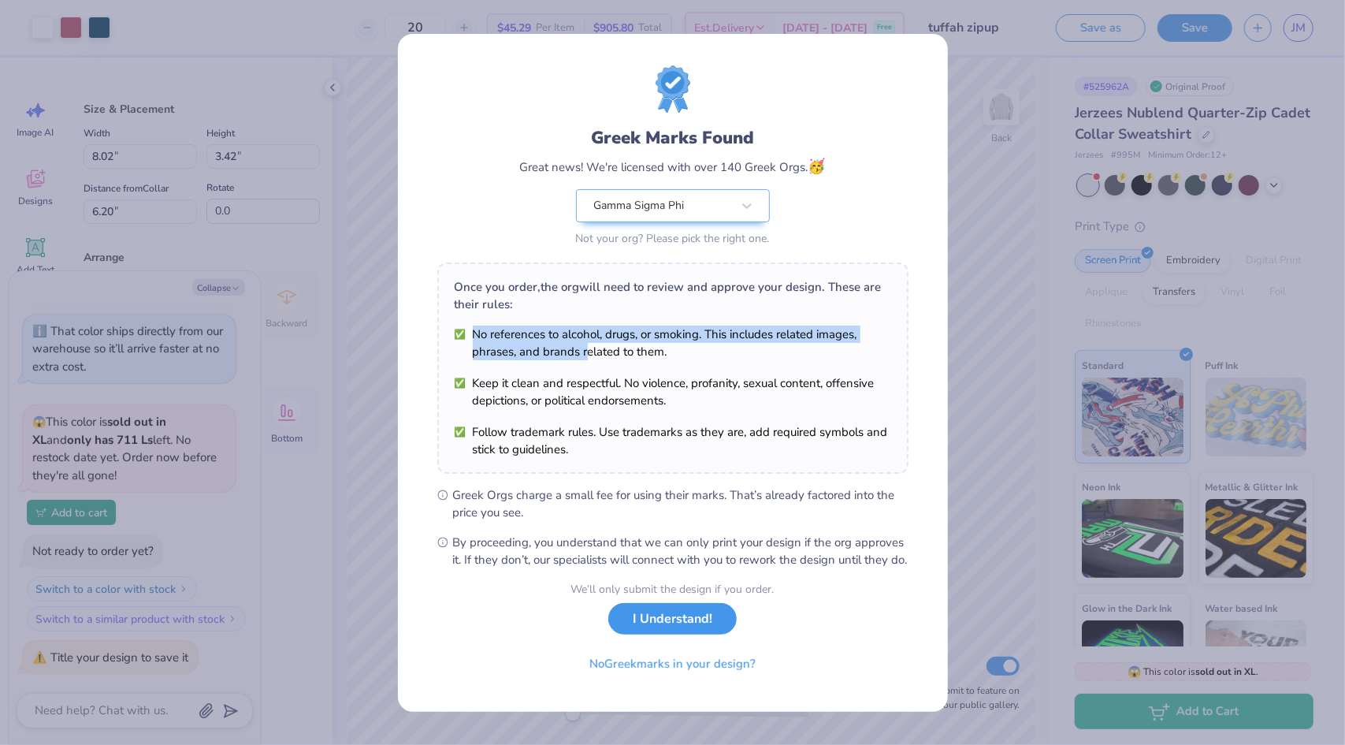
click at [643, 619] on button "I Understand!" at bounding box center [672, 619] width 128 height 32
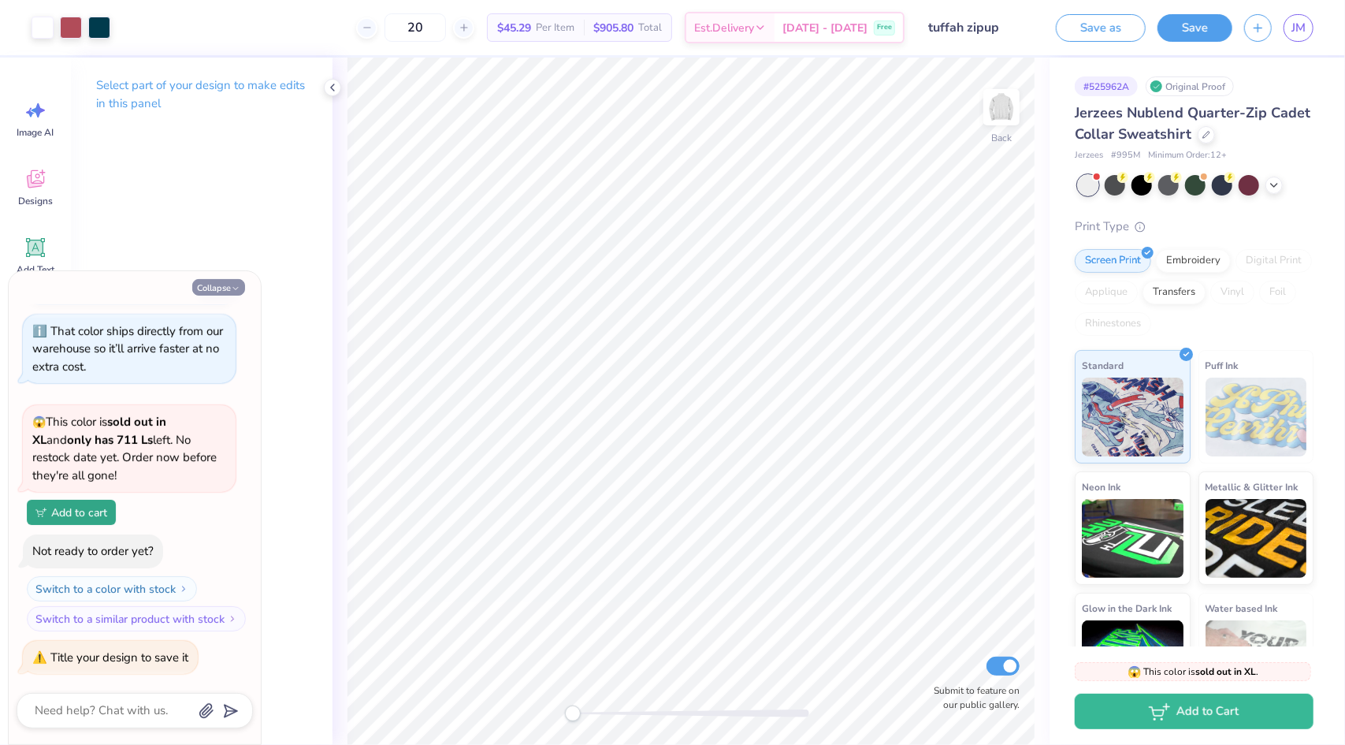
click at [204, 288] on button "Collapse" at bounding box center [218, 287] width 53 height 17
type textarea "x"
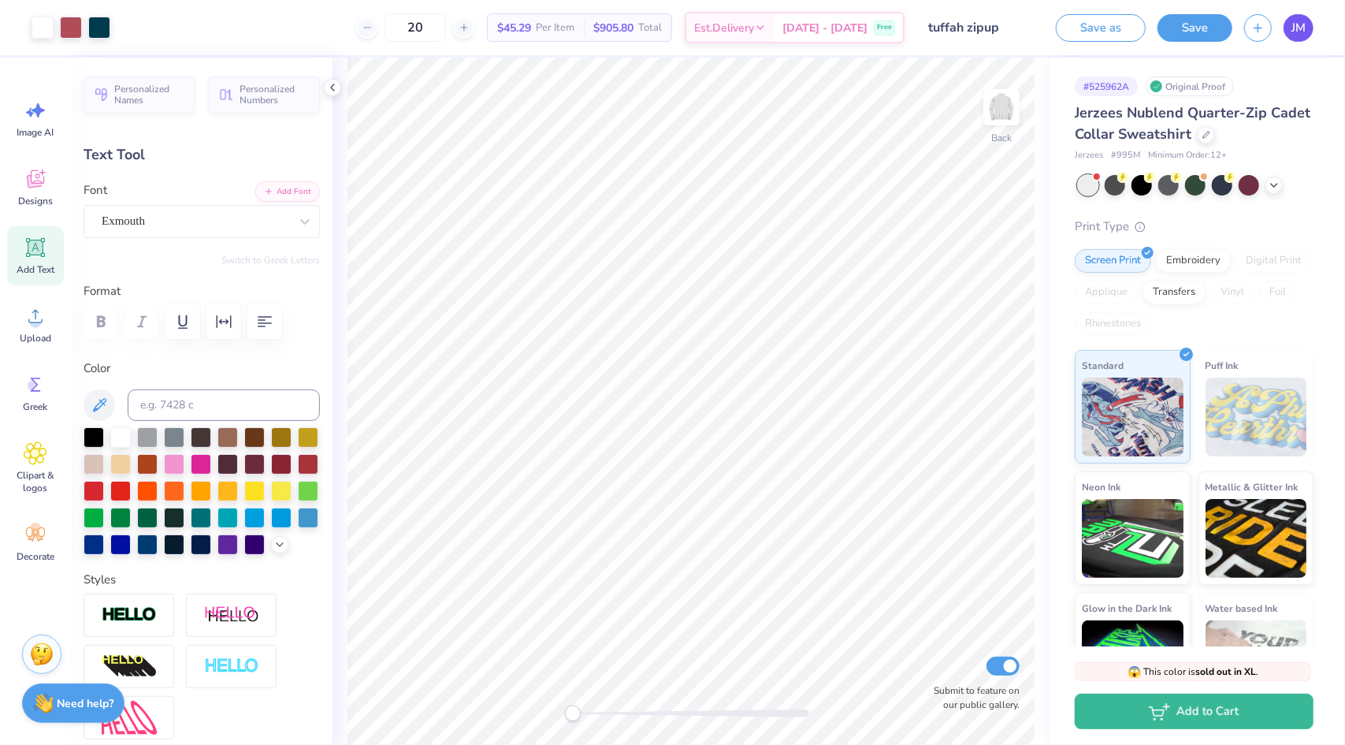
click at [1308, 32] on link "JM" at bounding box center [1299, 28] width 30 height 28
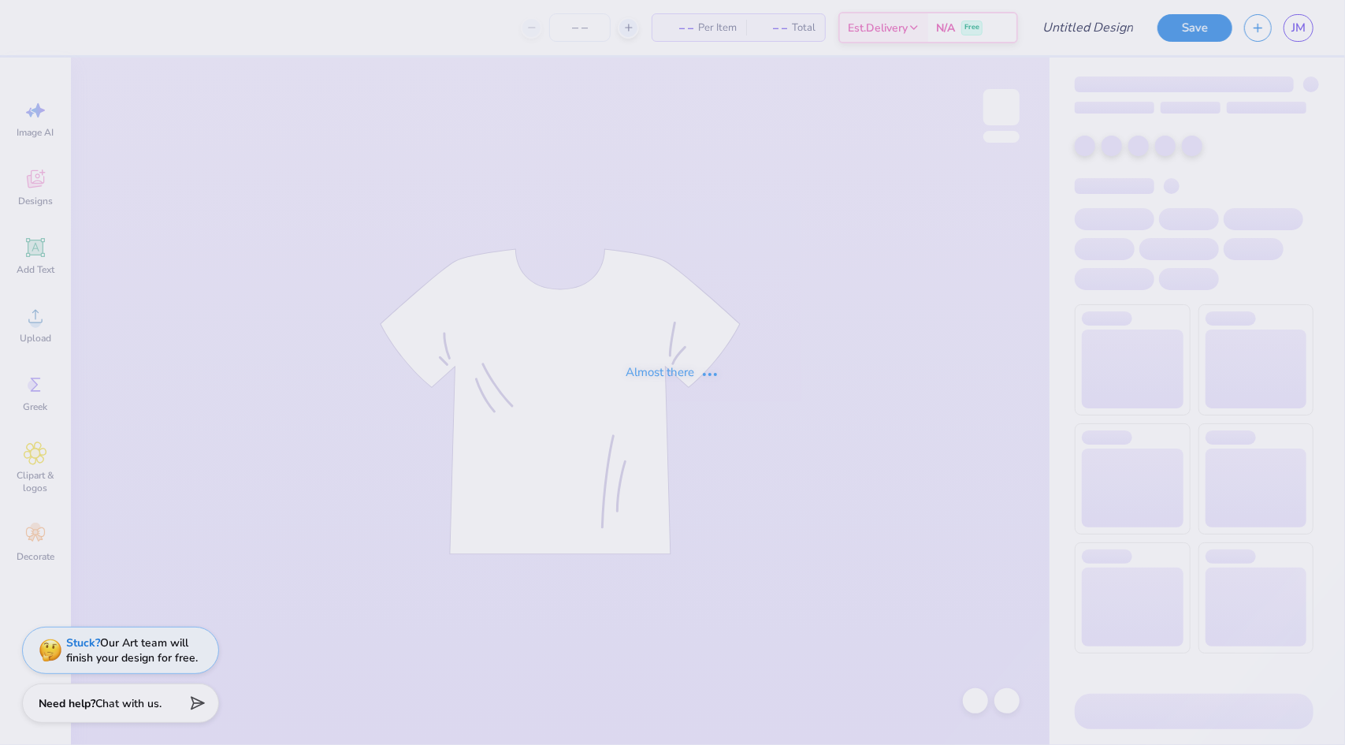
type input "tuffah zipup"
type input "20"
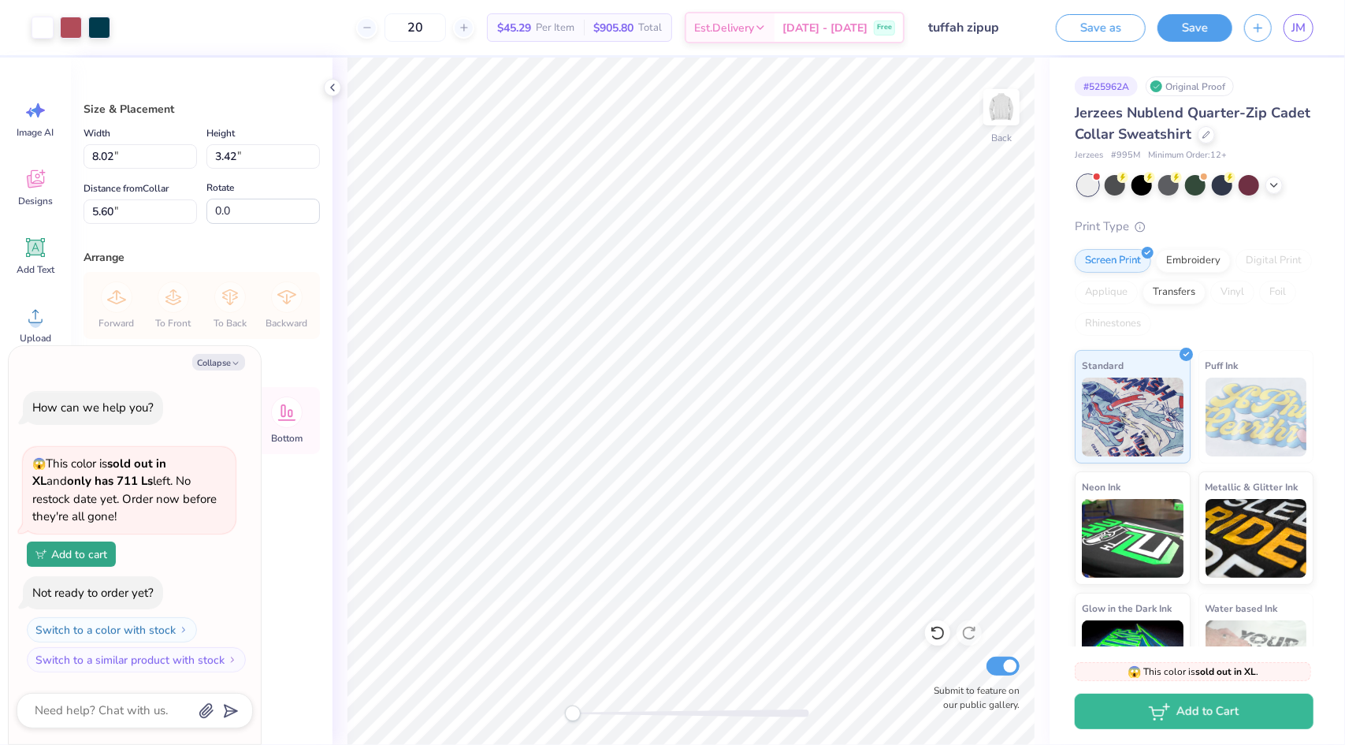
type textarea "x"
type input "4.70"
type textarea "x"
type input "5.42"
type input "2.31"
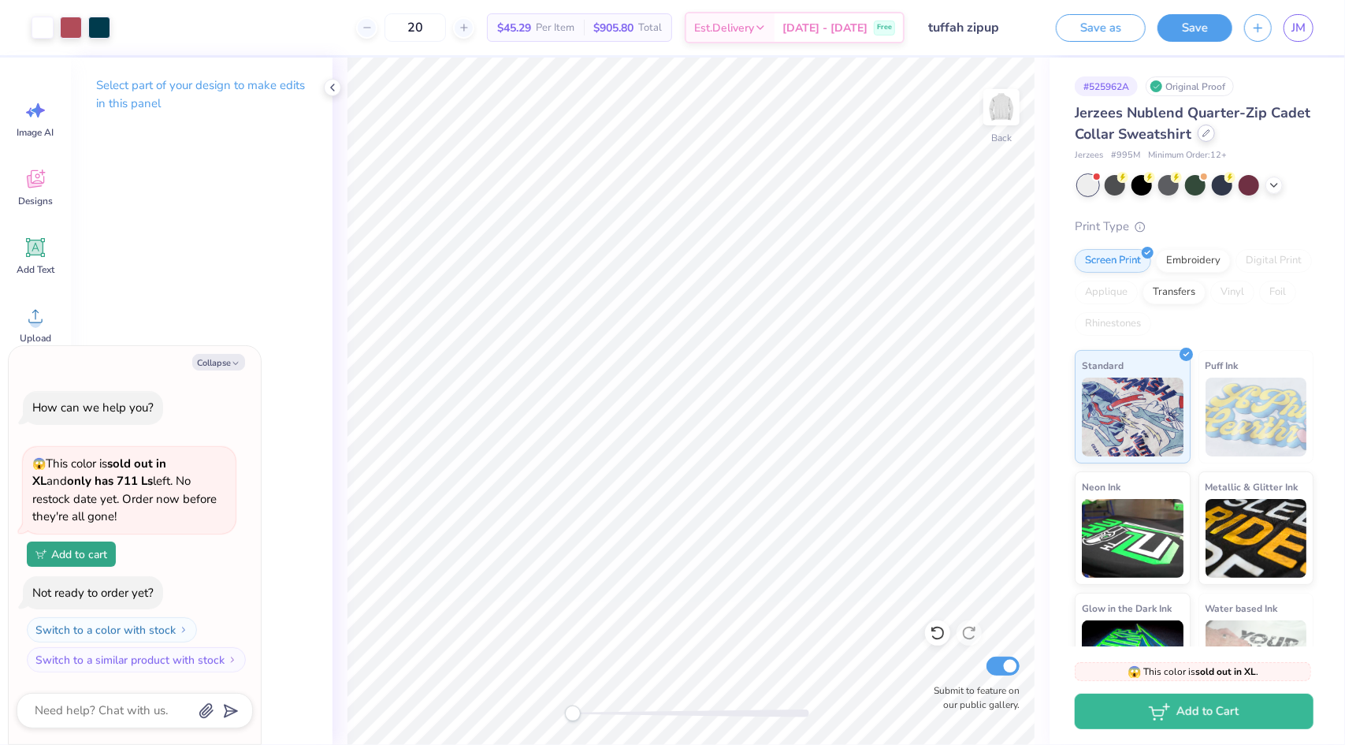
click at [1211, 132] on icon at bounding box center [1207, 133] width 8 height 8
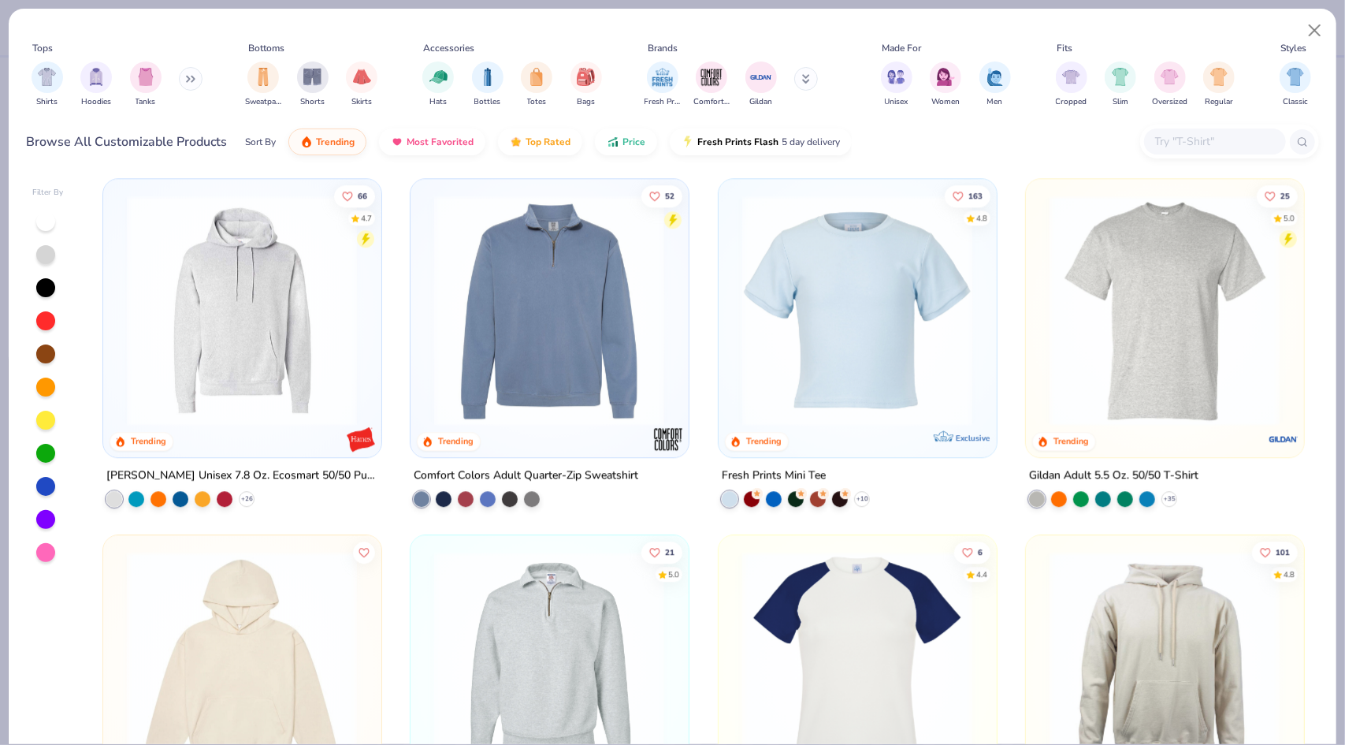
scroll to position [2851, 0]
click at [525, 352] on img at bounding box center [549, 309] width 246 height 231
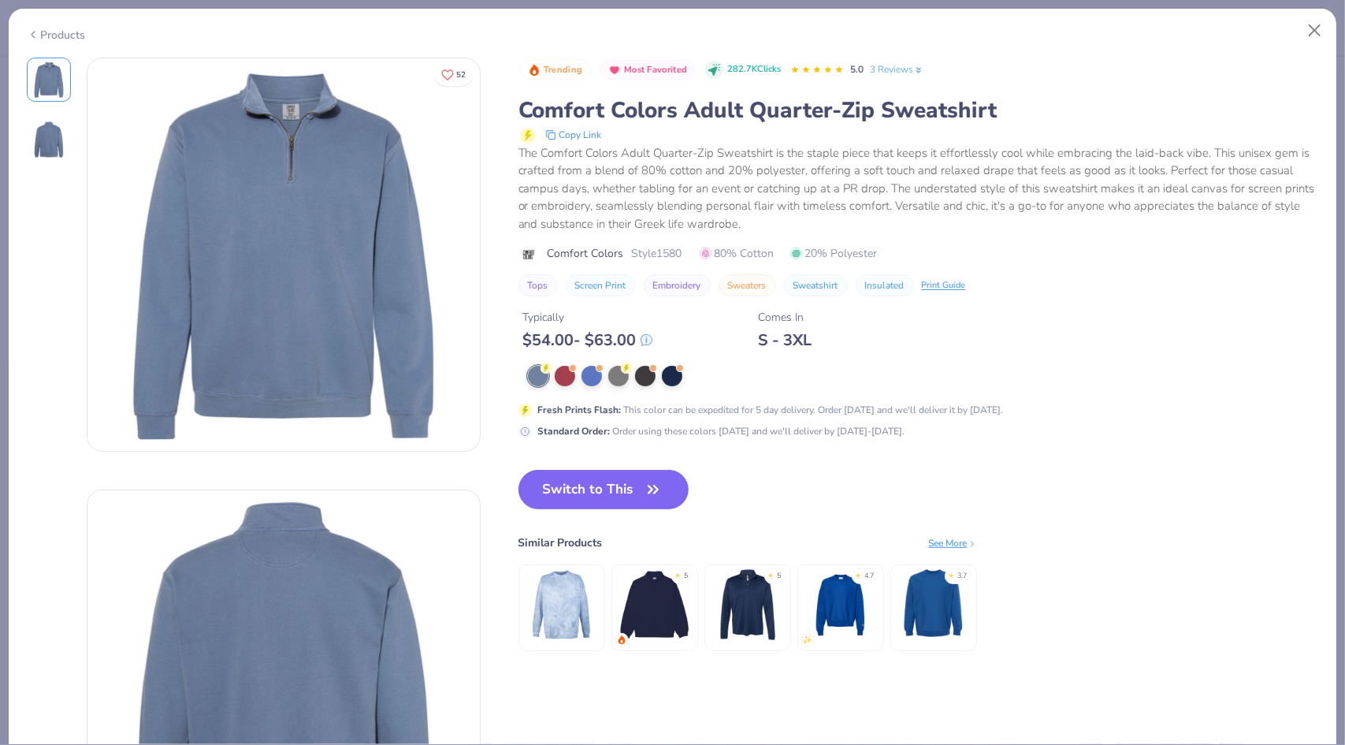
click at [40, 35] on div "Products" at bounding box center [56, 35] width 59 height 17
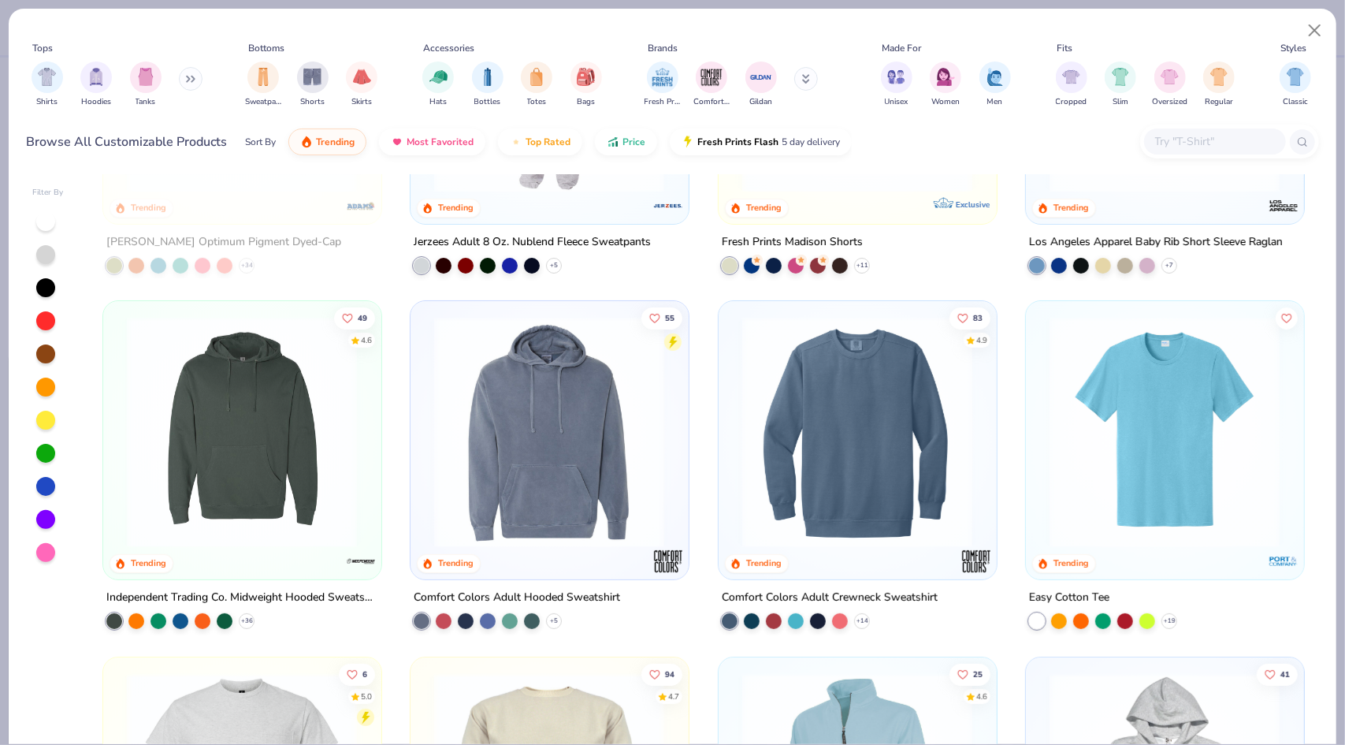
scroll to position [4158, 0]
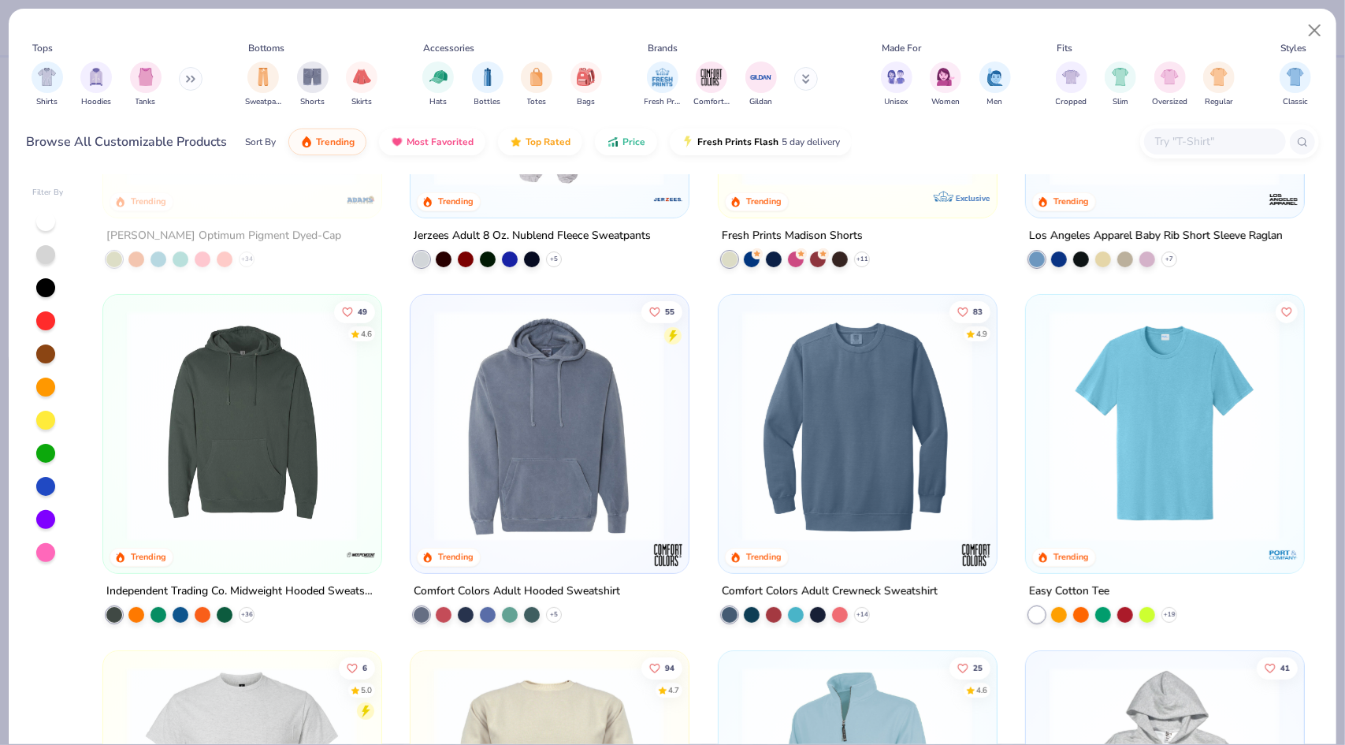
click at [530, 426] on img at bounding box center [549, 426] width 246 height 231
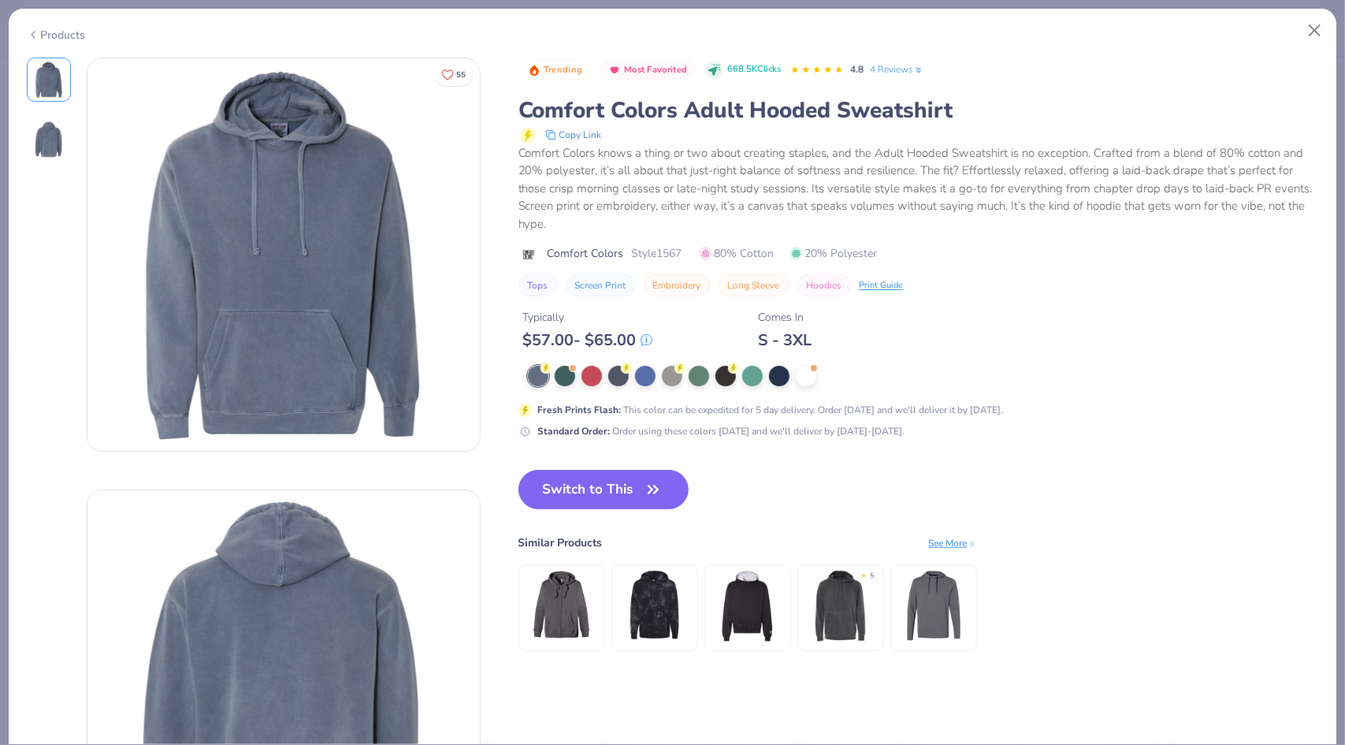
click at [42, 33] on div "Products" at bounding box center [56, 35] width 59 height 17
type textarea "x"
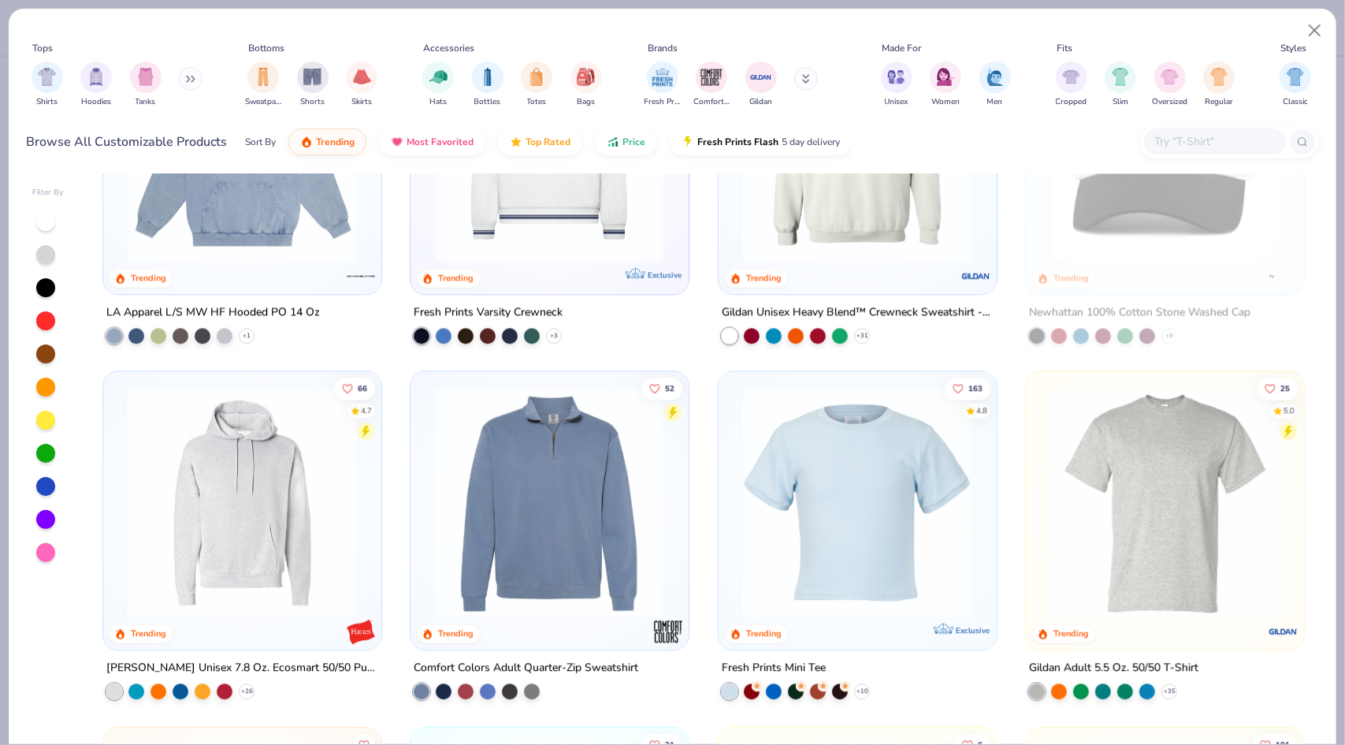
scroll to position [2658, 0]
click at [1168, 139] on input "text" at bounding box center [1214, 141] width 121 height 18
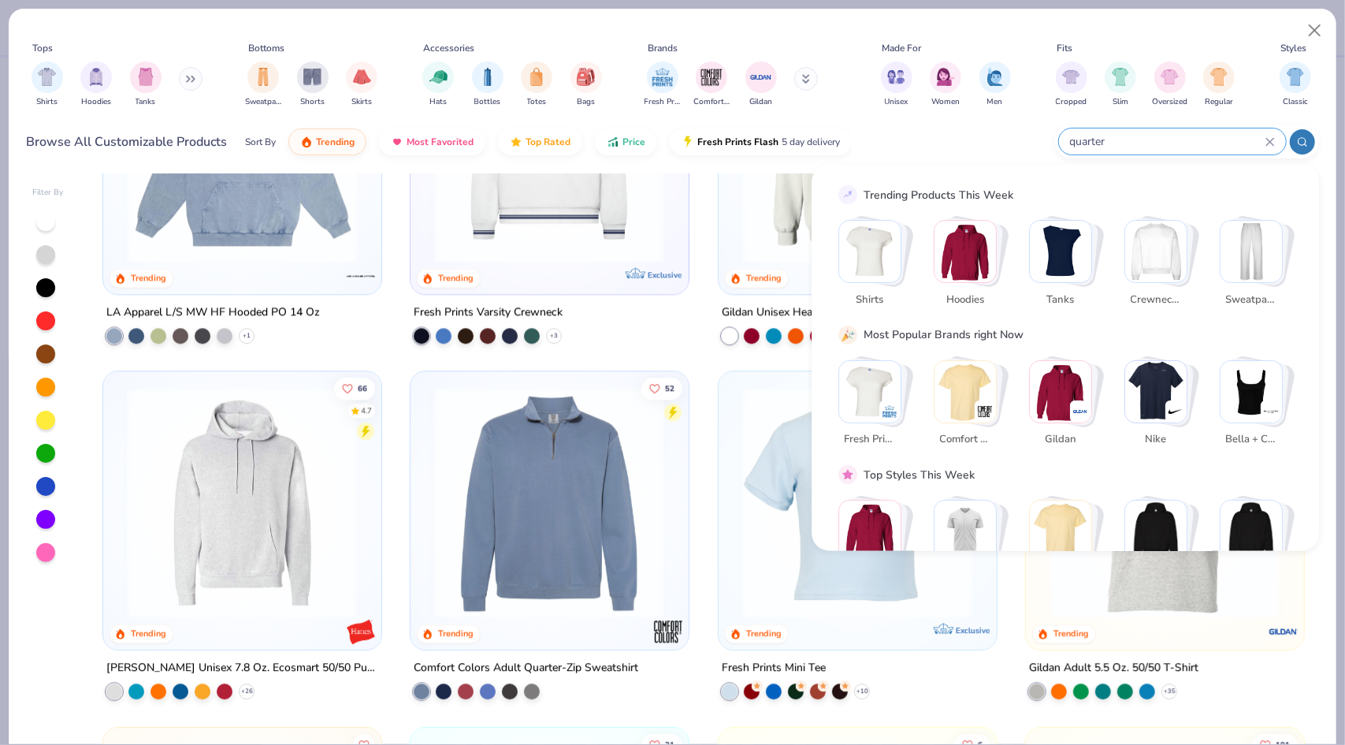
type input "quarter"
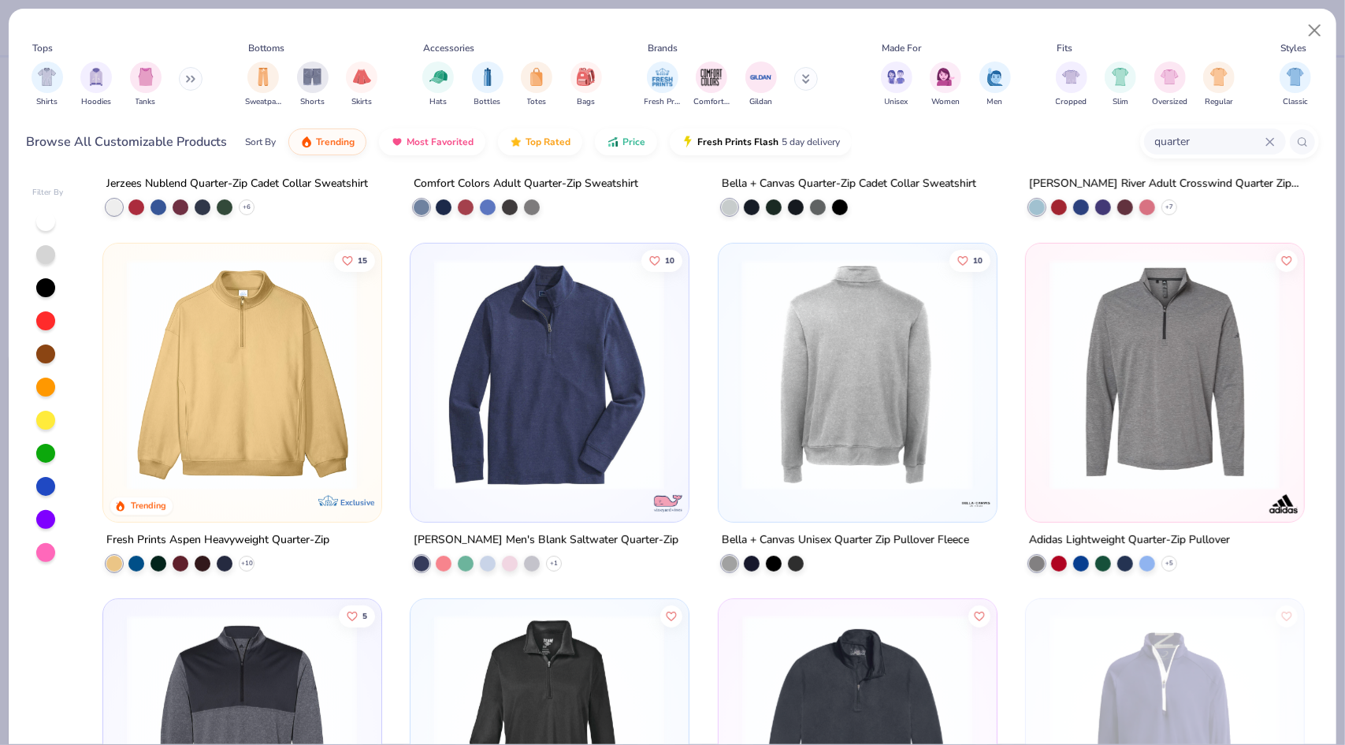
scroll to position [296, 0]
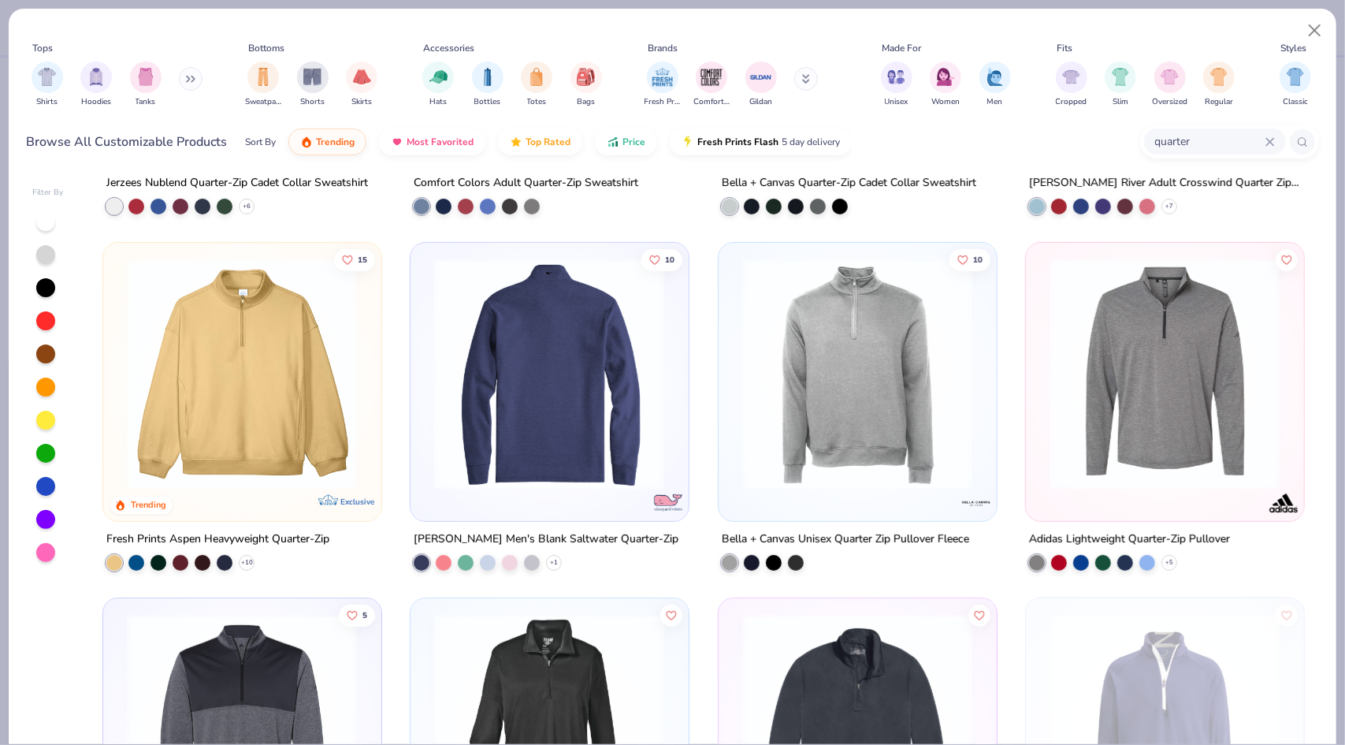
click at [426, 398] on img at bounding box center [303, 373] width 246 height 231
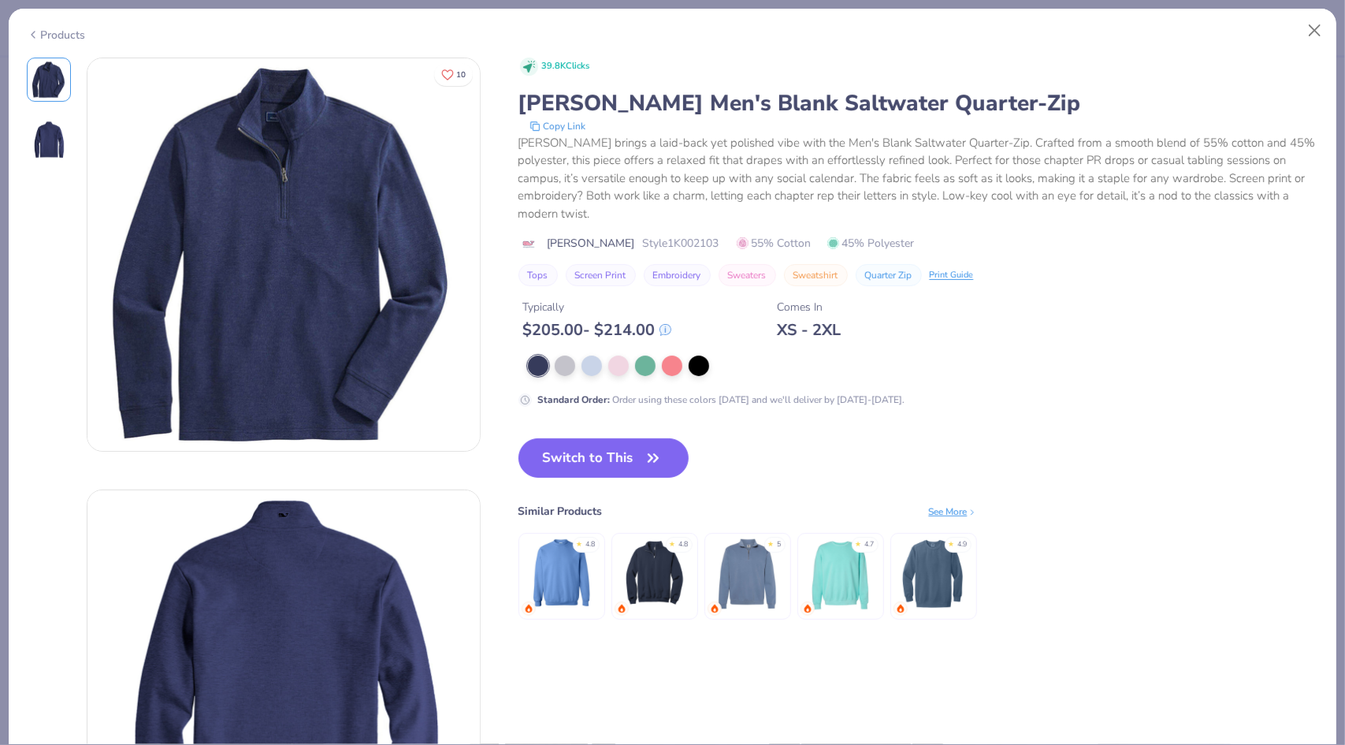
click at [54, 33] on div "Products" at bounding box center [56, 35] width 59 height 17
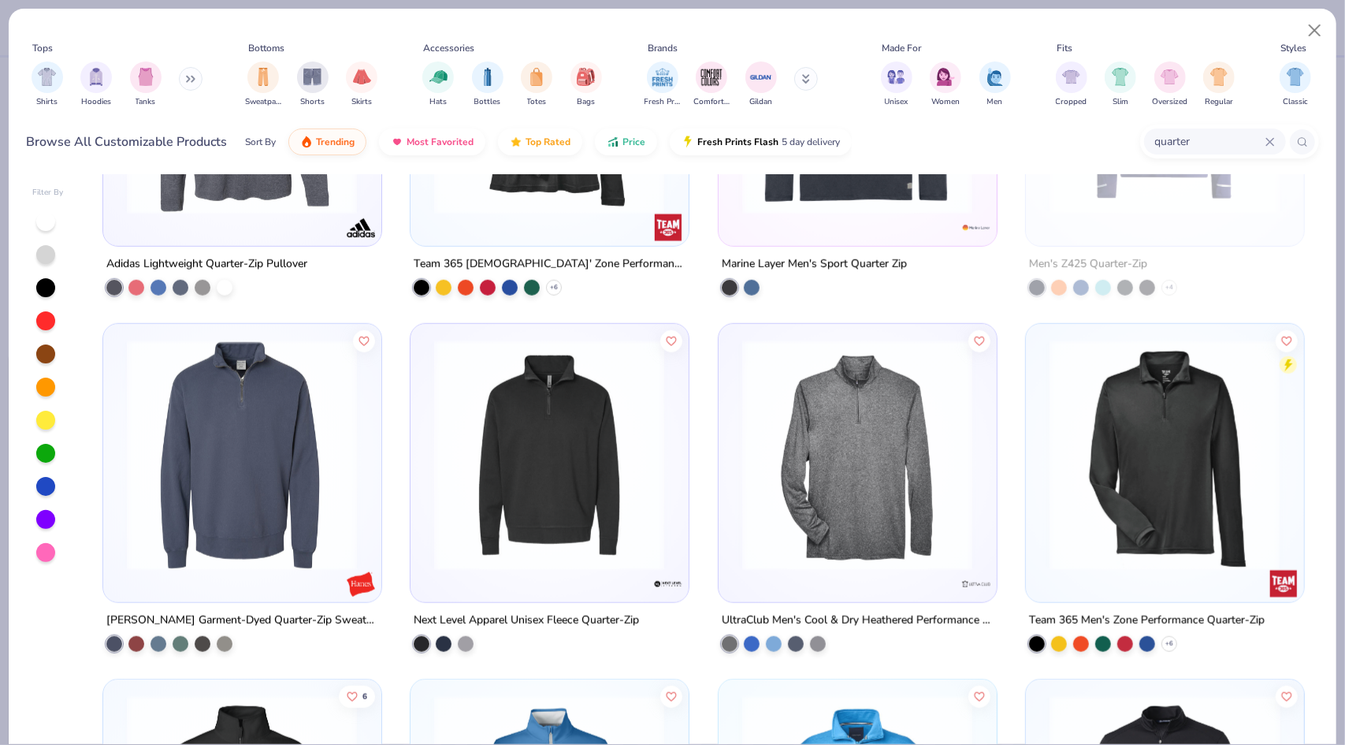
scroll to position [928, 0]
click at [296, 499] on img at bounding box center [242, 453] width 246 height 231
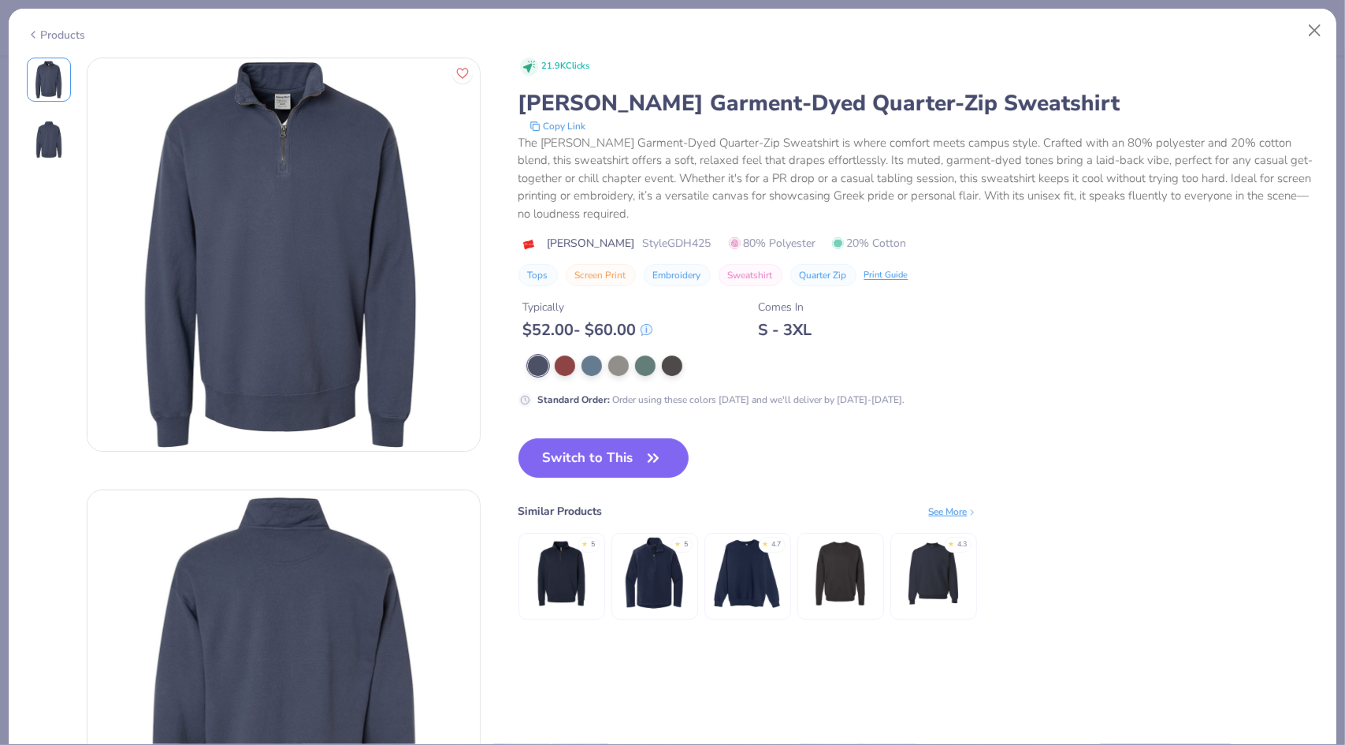
click at [50, 41] on div "Products" at bounding box center [673, 29] width 1328 height 41
click at [75, 34] on div "Products" at bounding box center [56, 35] width 59 height 17
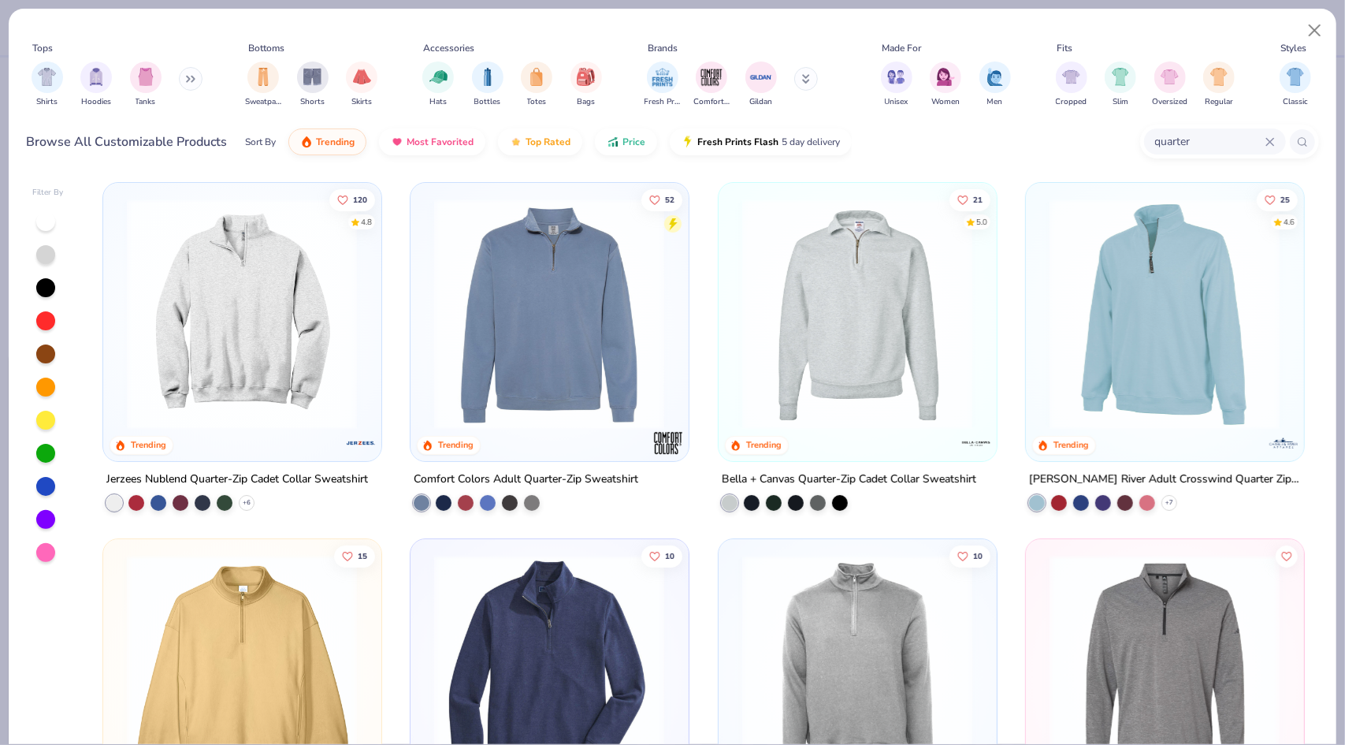
click at [552, 348] on img at bounding box center [549, 314] width 246 height 231
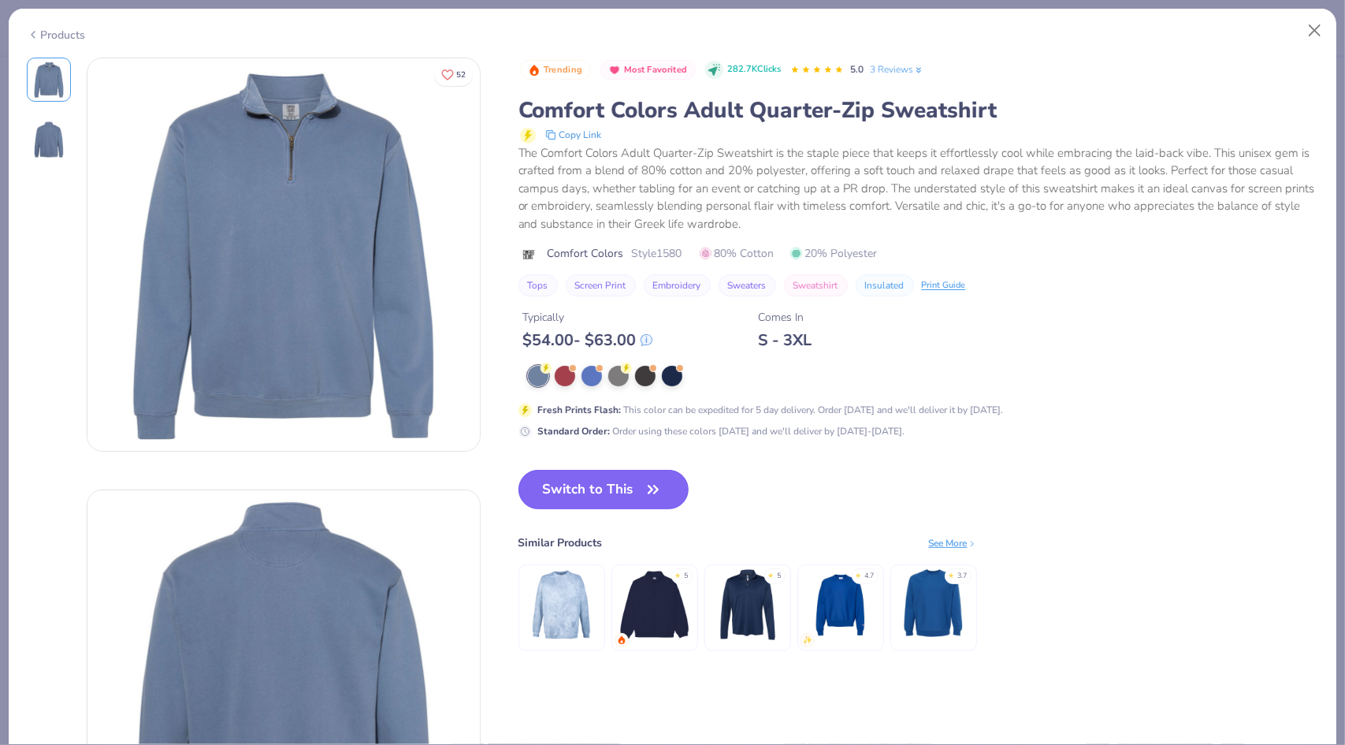
click at [630, 485] on button "Switch to This" at bounding box center [604, 489] width 171 height 39
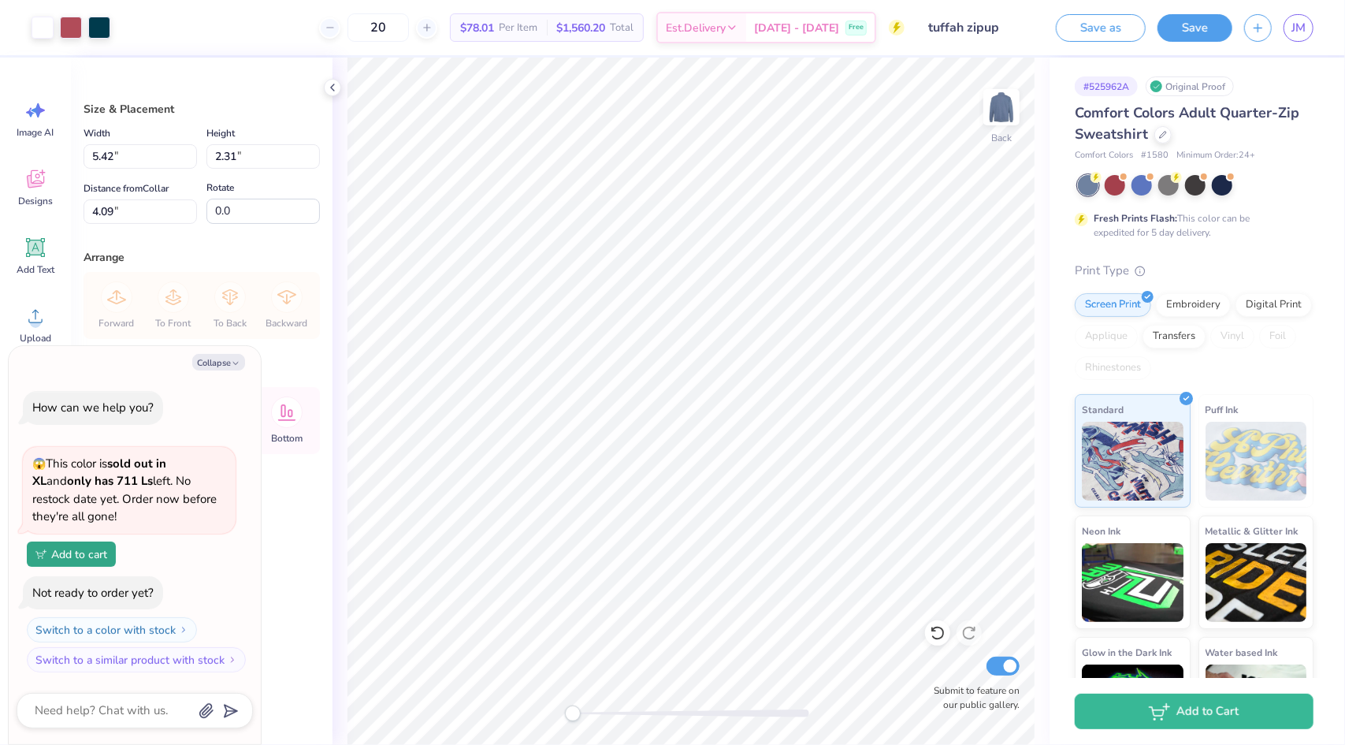
type textarea "x"
type input "10.24"
type input "4.36"
type input "6.26"
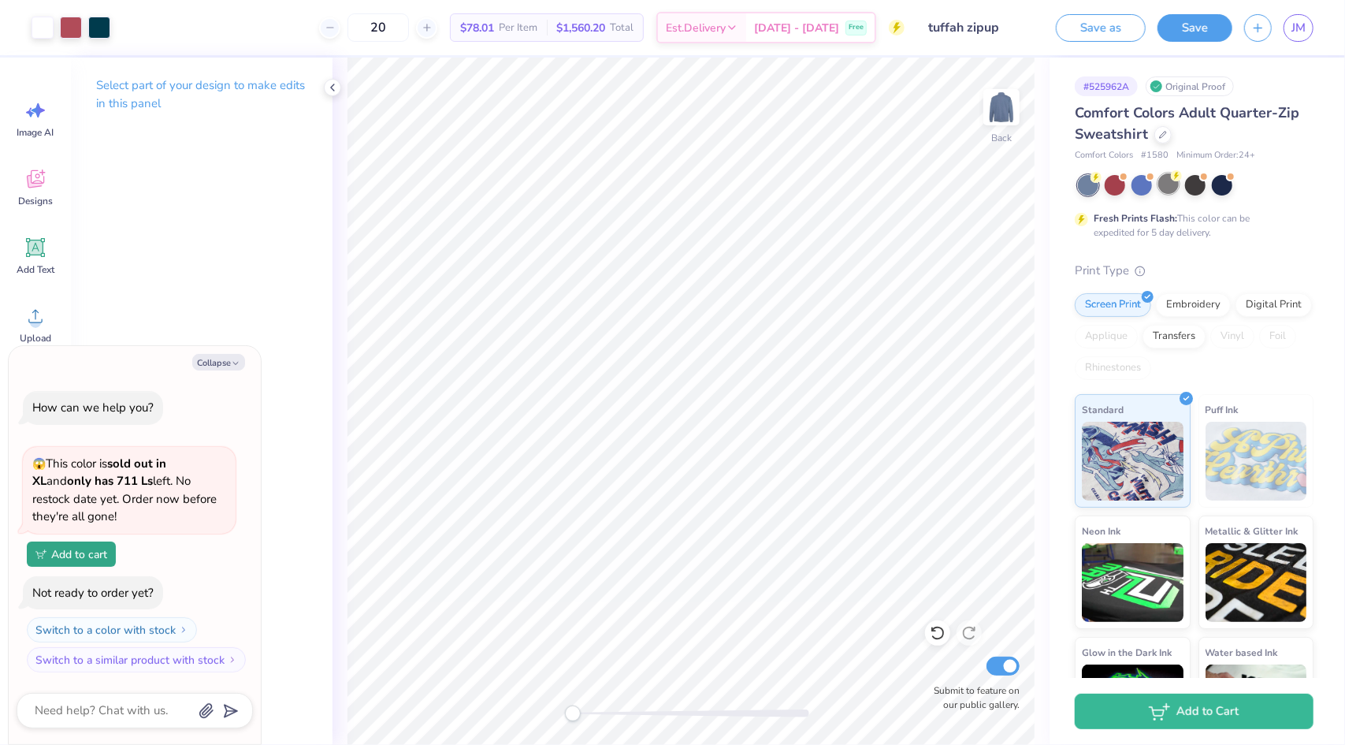
click at [1164, 180] on div at bounding box center [1169, 183] width 20 height 20
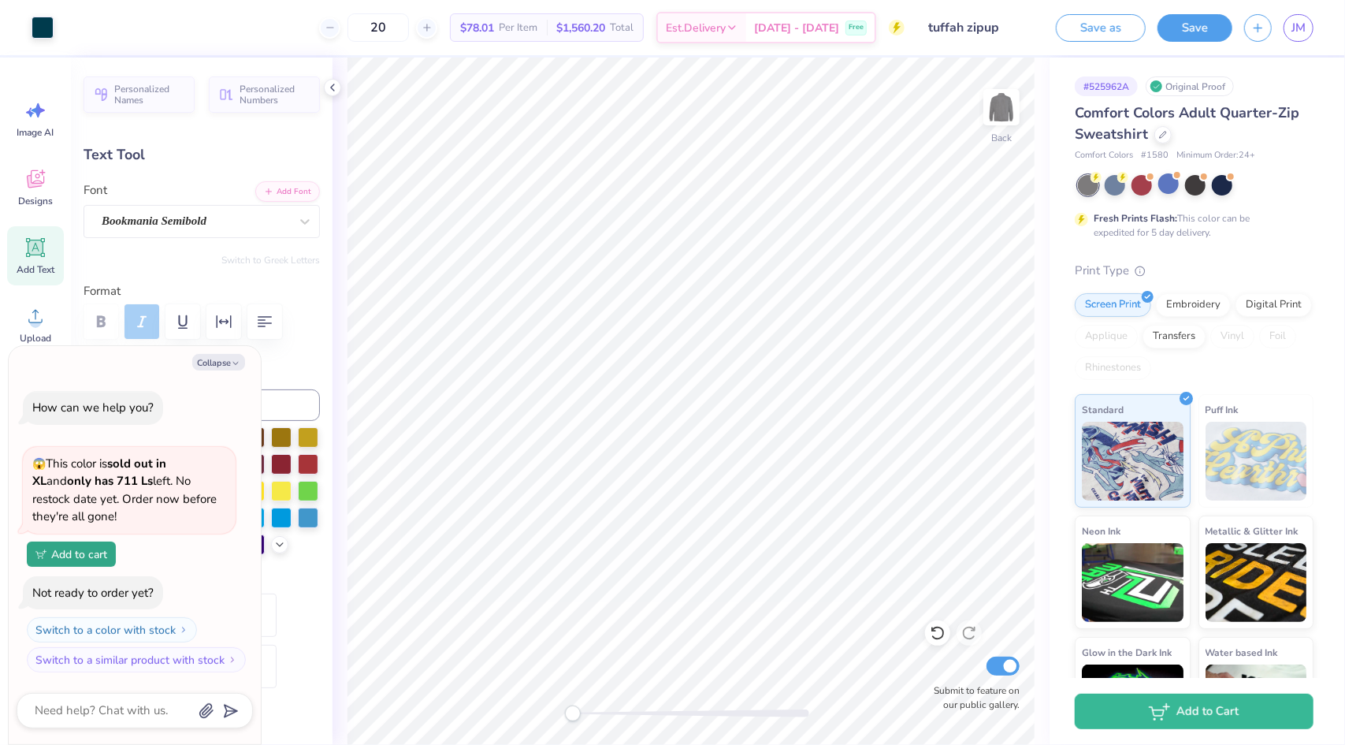
type textarea "x"
type textarea "2"
type textarea "x"
type textarea "20"
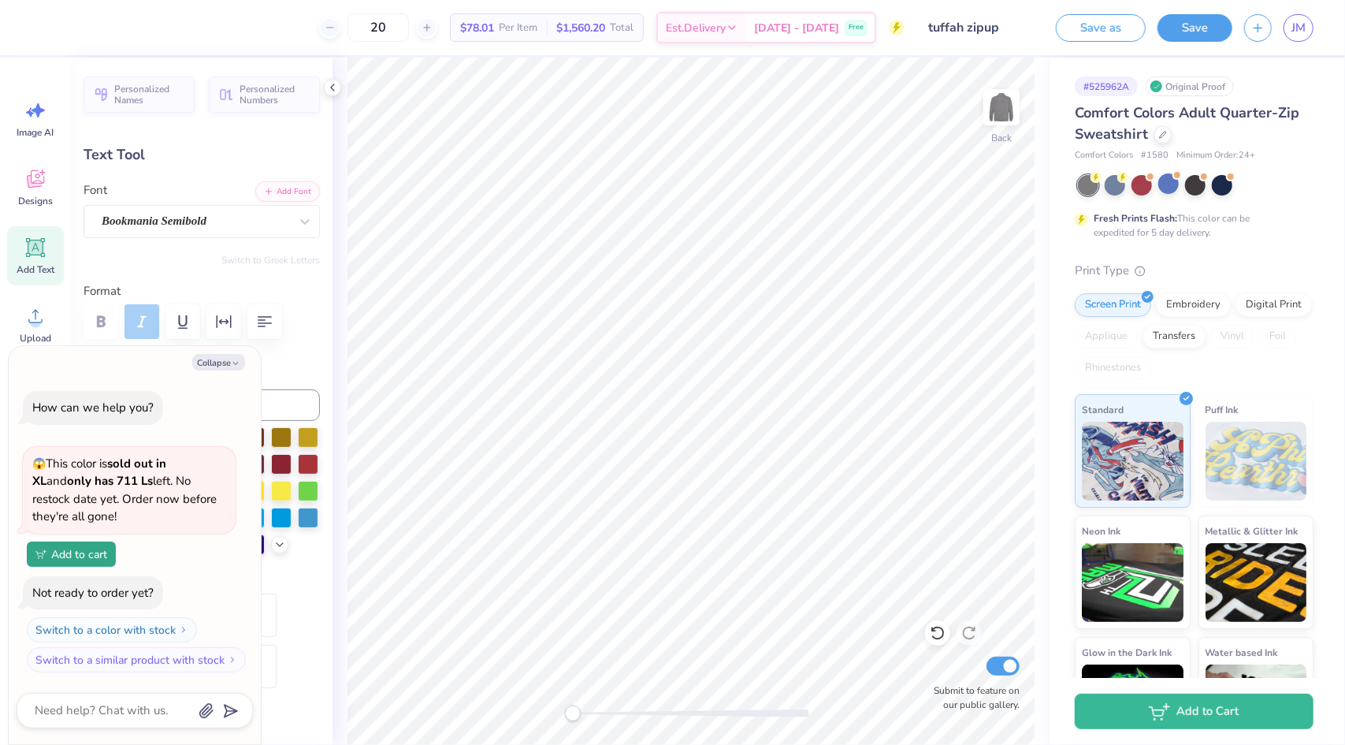
type textarea "x"
type textarea "200"
type textarea "x"
type textarea "2001"
type textarea "x"
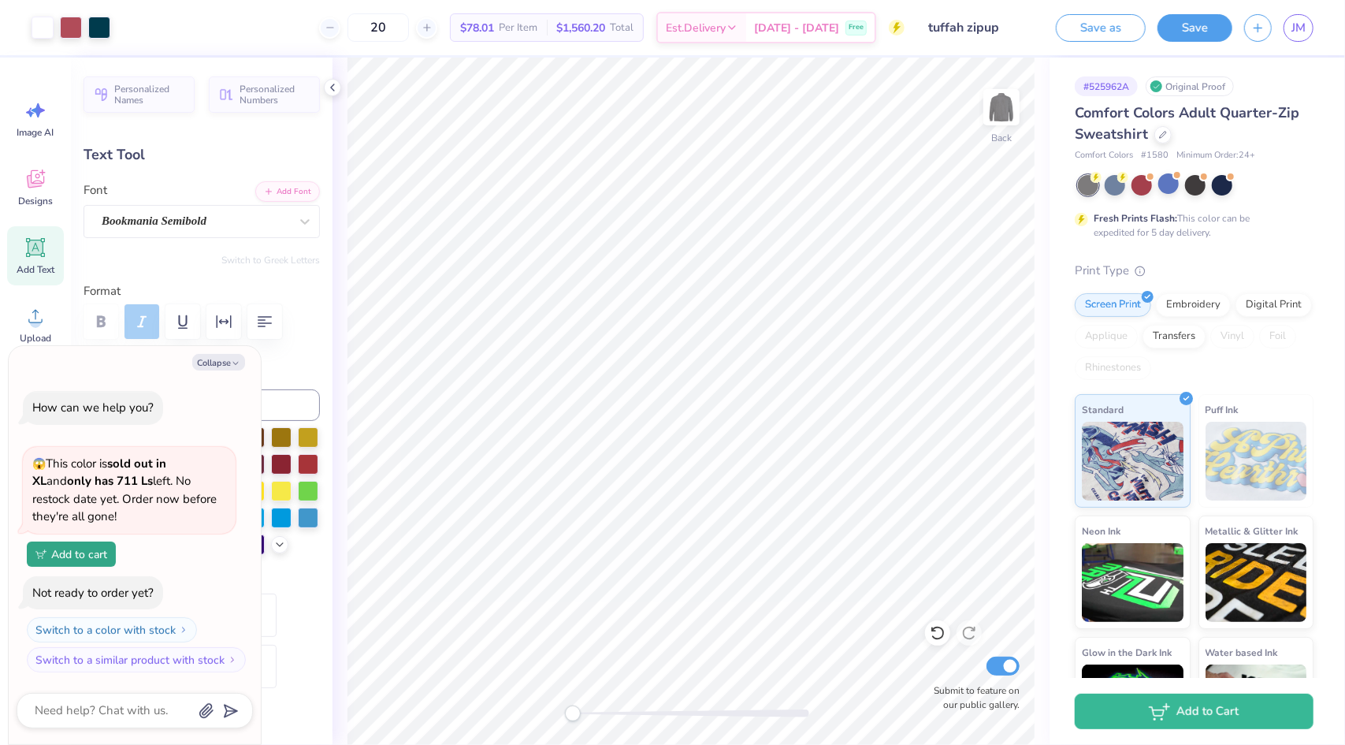
type input "4.71"
type input "0.26"
type input "9.37"
type textarea "x"
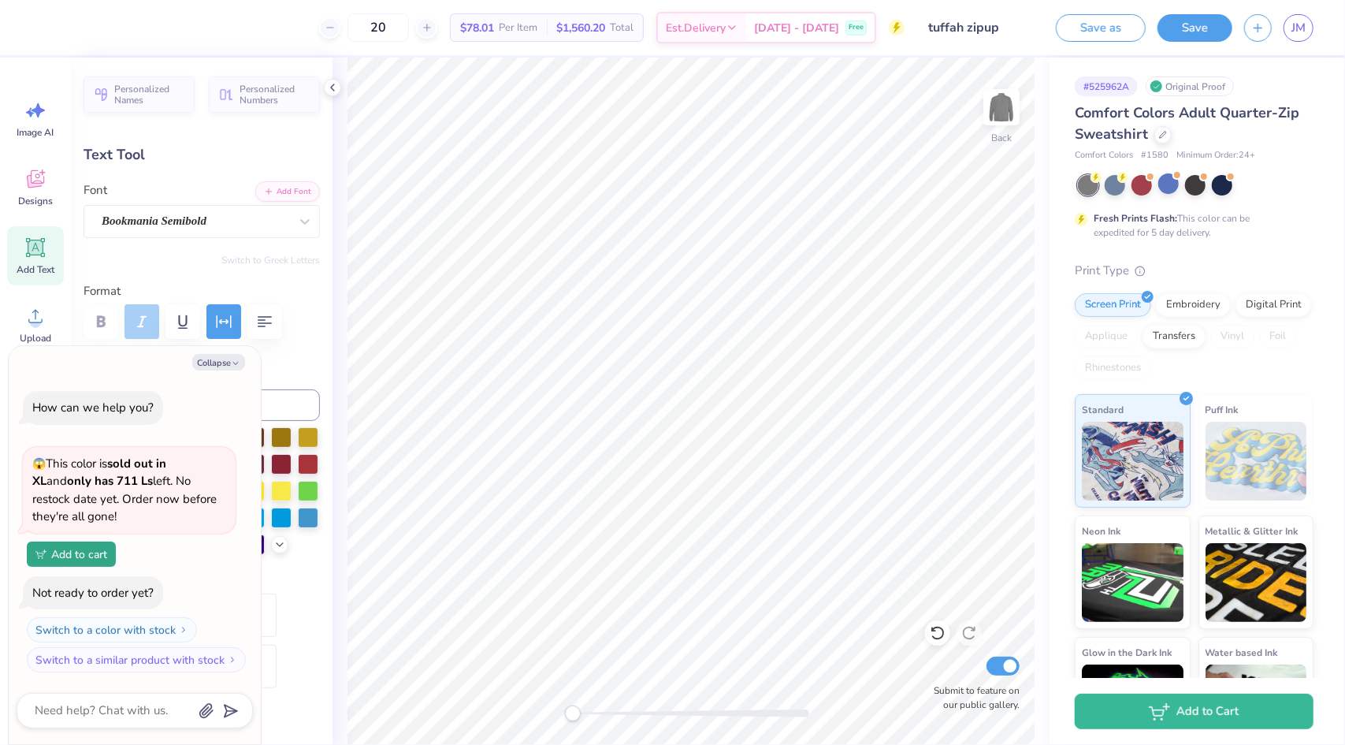
type textarea "H"
type textarea "x"
type textarea "Ha"
type textarea "x"
type textarea "Har"
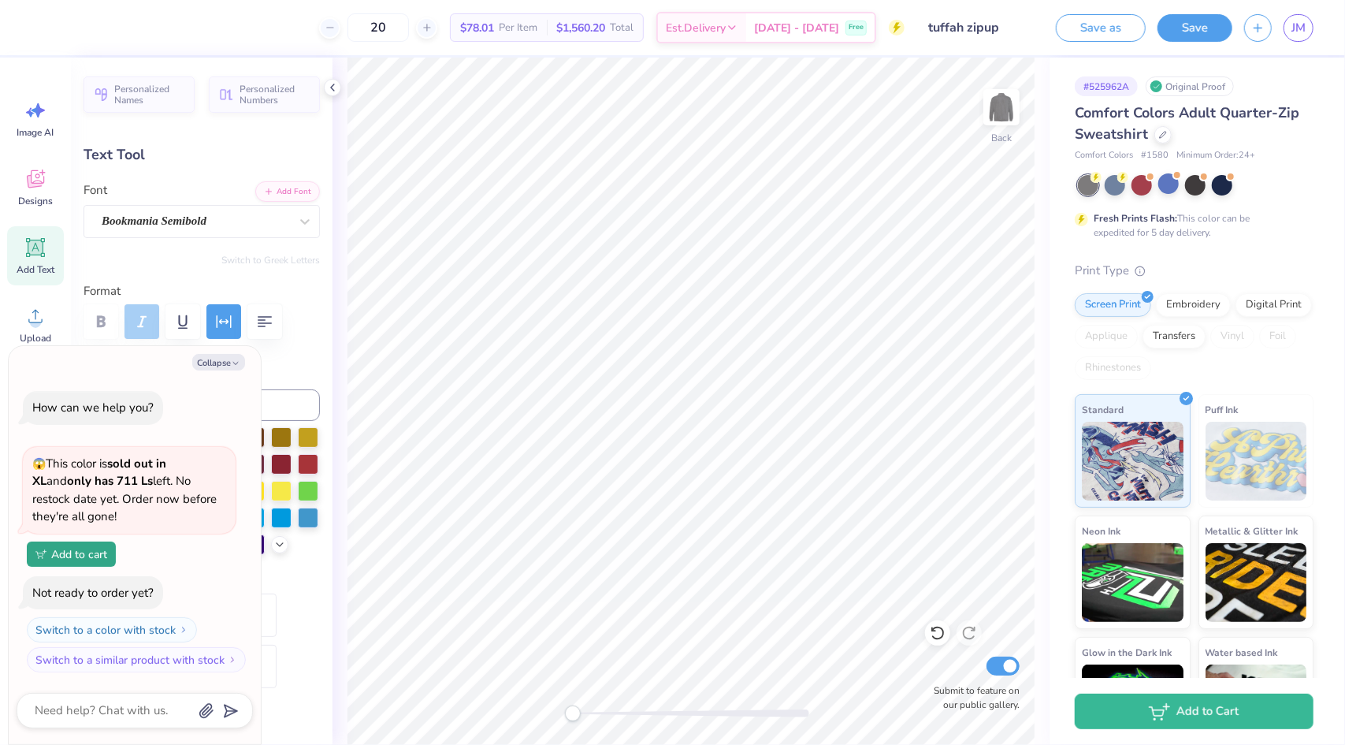
type textarea "x"
type textarea "Hardi"
type textarea "x"
type textarea "Harding"
type textarea "x"
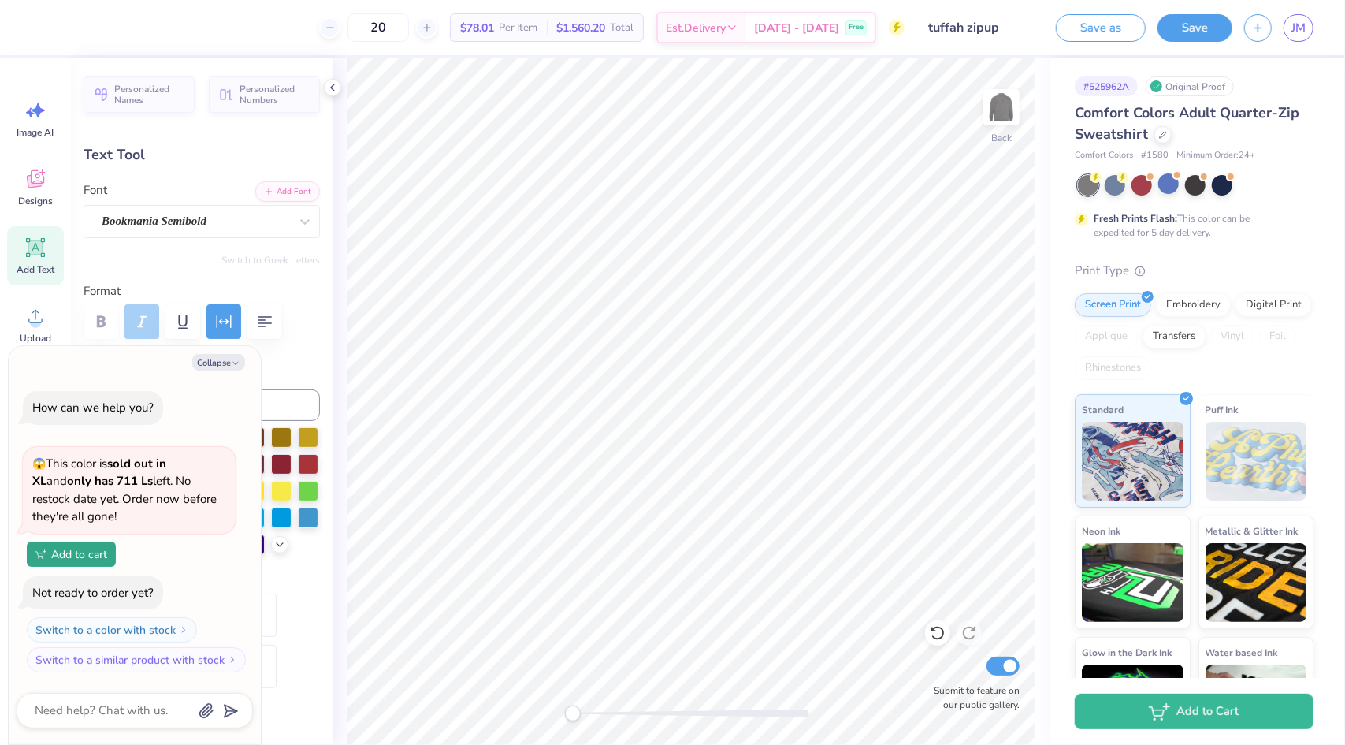
type textarea "Harding"
type textarea "x"
type textarea "Harding U"
type textarea "x"
type textarea "Harding Univ"
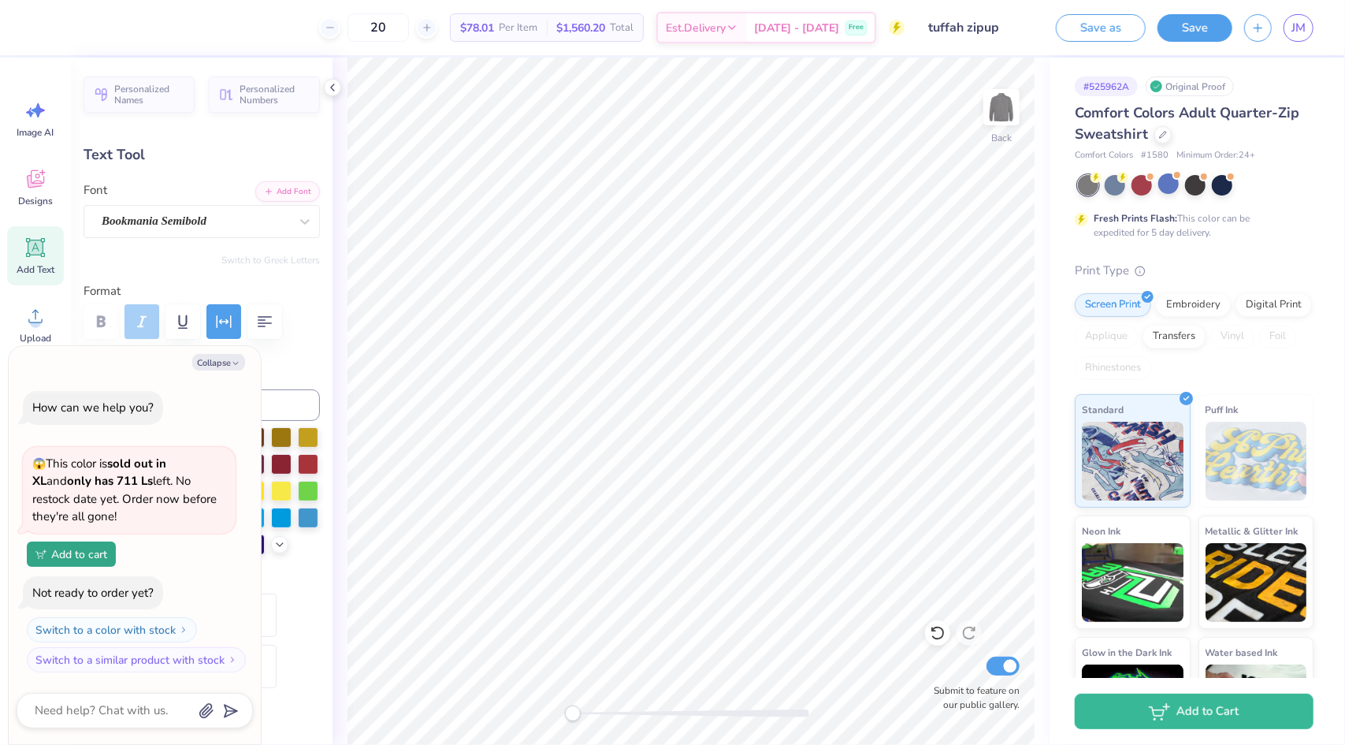
type textarea "x"
type textarea "Harding Univer"
type textarea "x"
type textarea "Harding Universi"
type textarea "x"
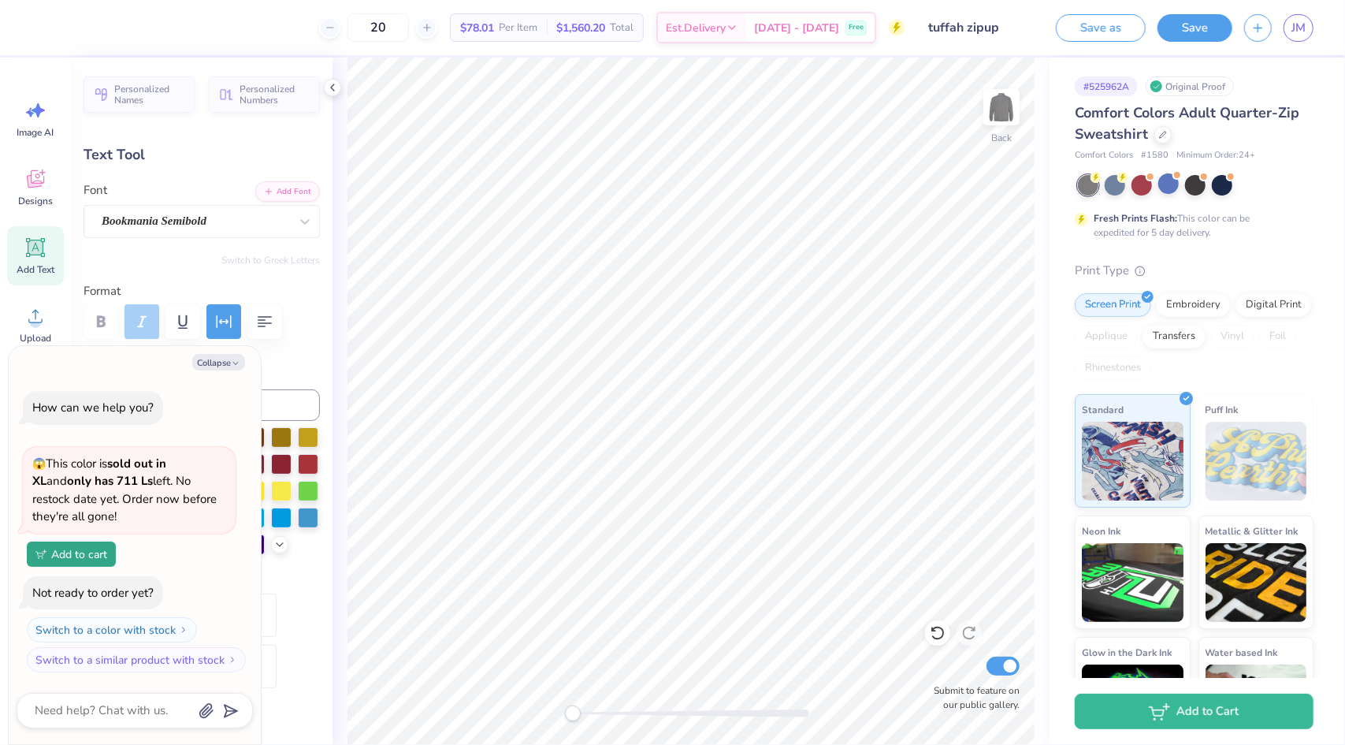
scroll to position [13, 6]
type textarea "Harding University"
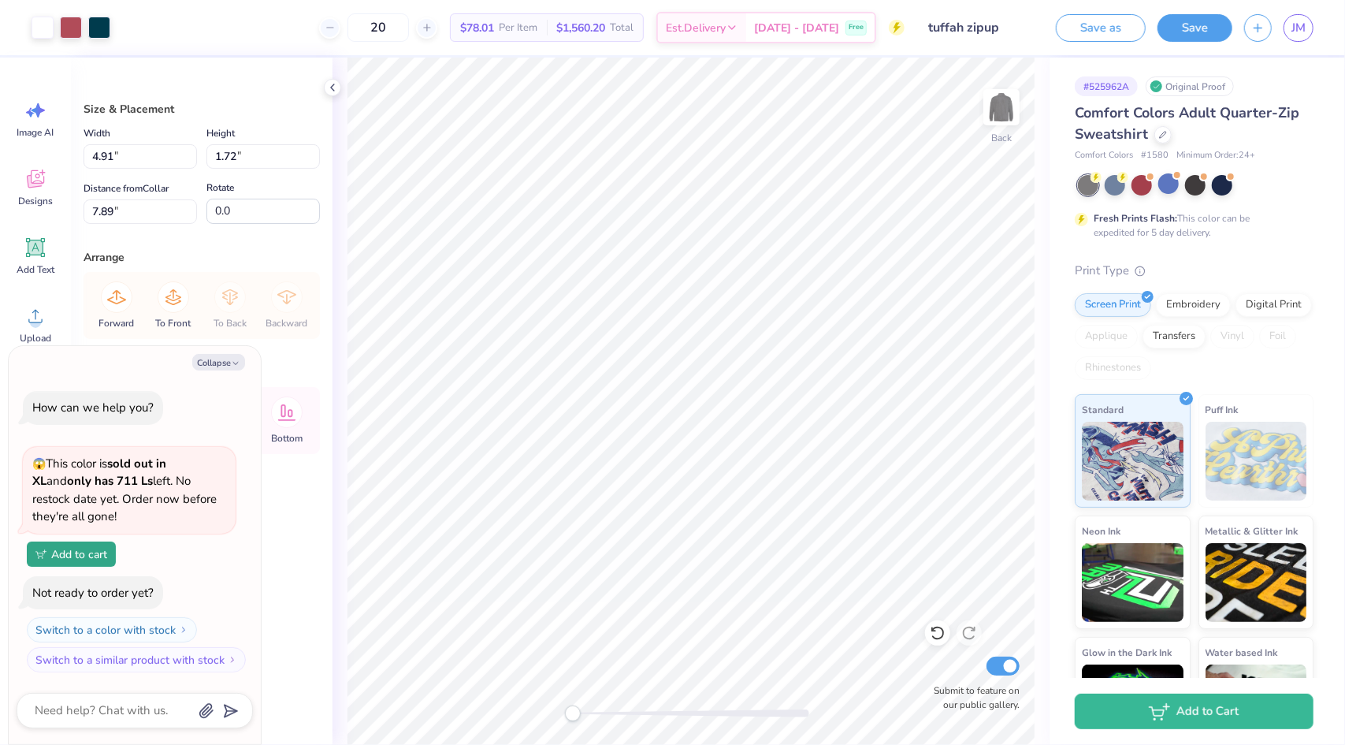
type textarea "x"
type input "7.39"
type textarea "x"
type input "5.28"
click at [936, 629] on icon at bounding box center [938, 633] width 16 height 16
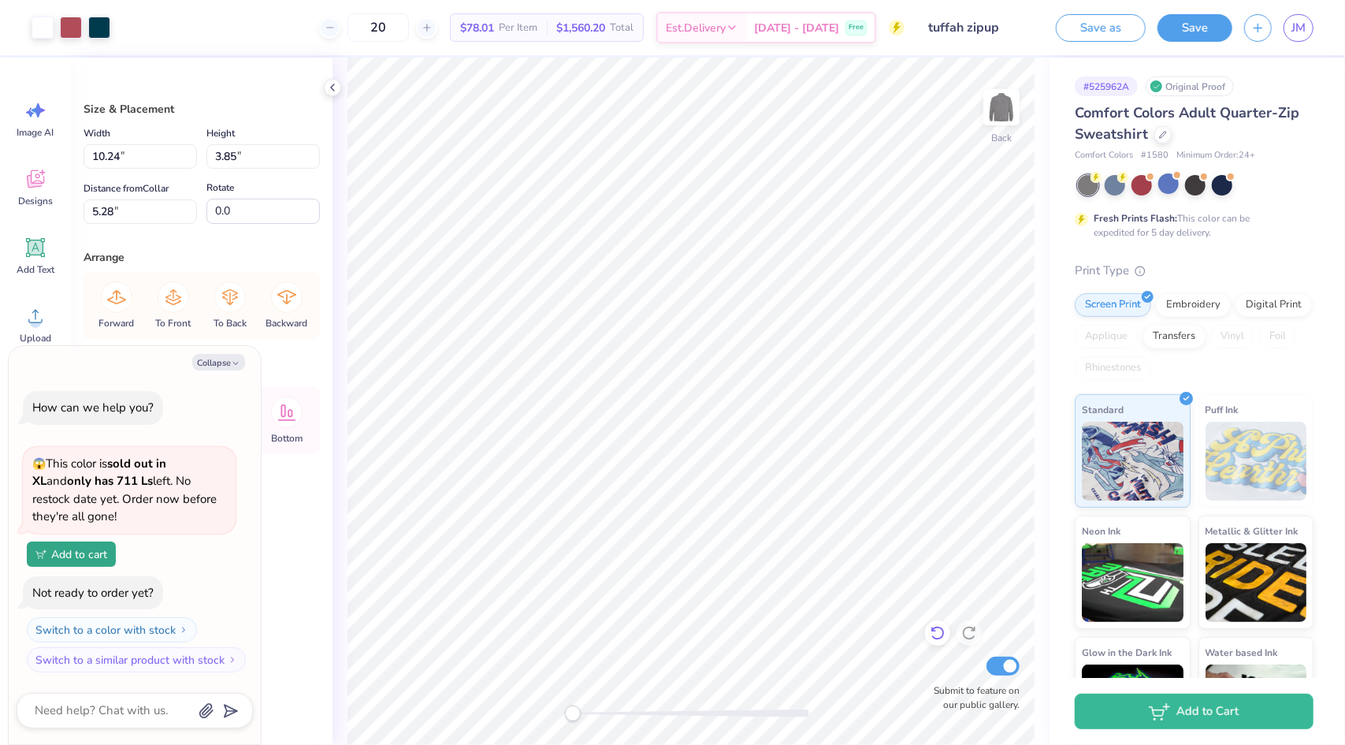
type textarea "x"
type input "5.25"
click at [936, 629] on icon at bounding box center [938, 633] width 16 height 16
type textarea "x"
type input "4.36"
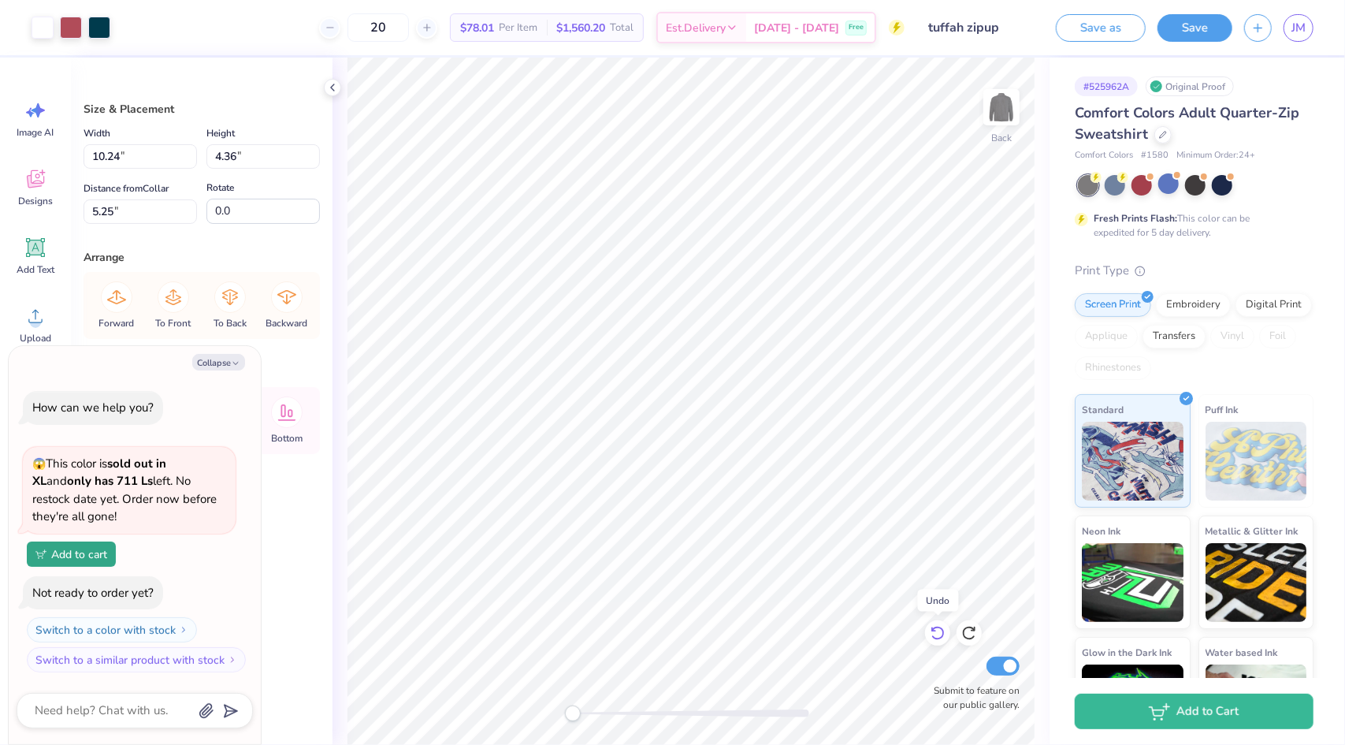
click at [936, 629] on icon at bounding box center [938, 633] width 16 height 16
type textarea "x"
type input "4.37"
click at [958, 636] on div at bounding box center [969, 632] width 25 height 25
type textarea "x"
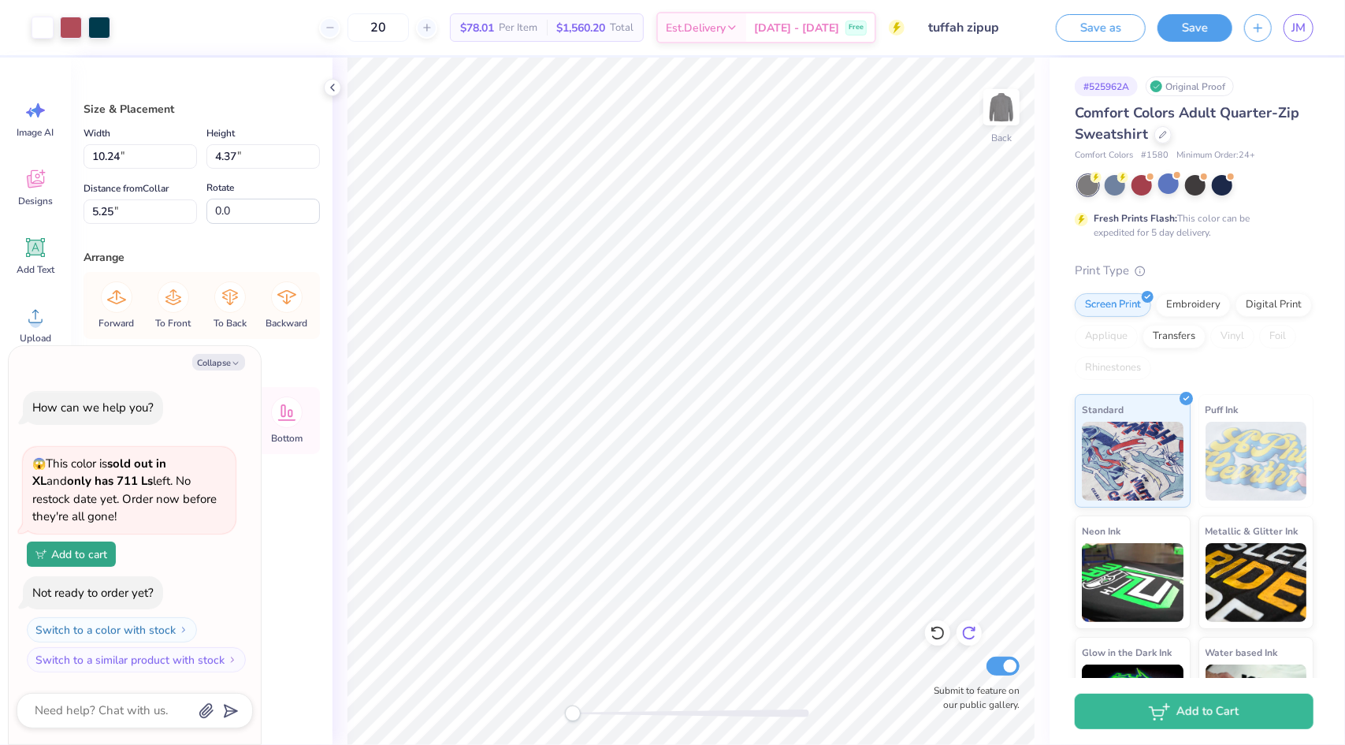
type input "3.64"
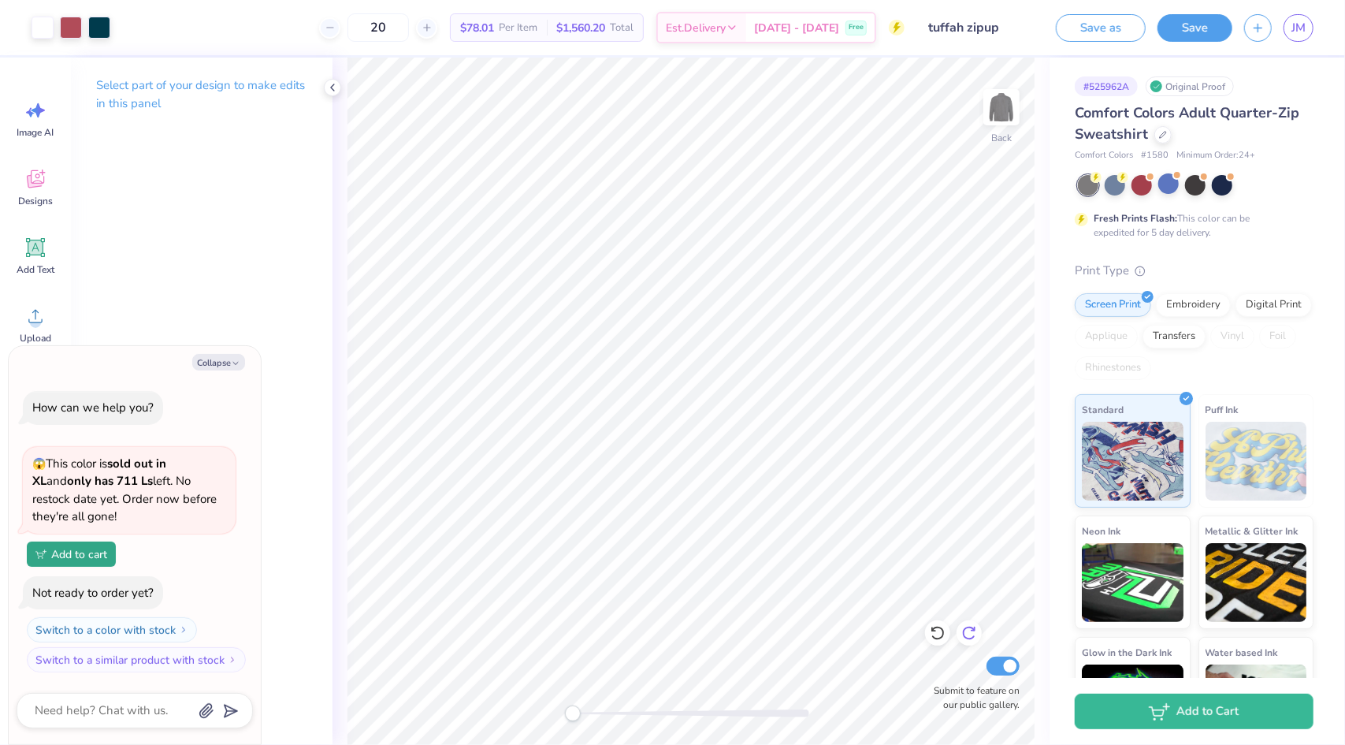
click at [969, 634] on icon at bounding box center [969, 633] width 16 height 16
click at [943, 634] on icon at bounding box center [937, 634] width 13 height 14
click at [973, 627] on icon at bounding box center [969, 633] width 16 height 16
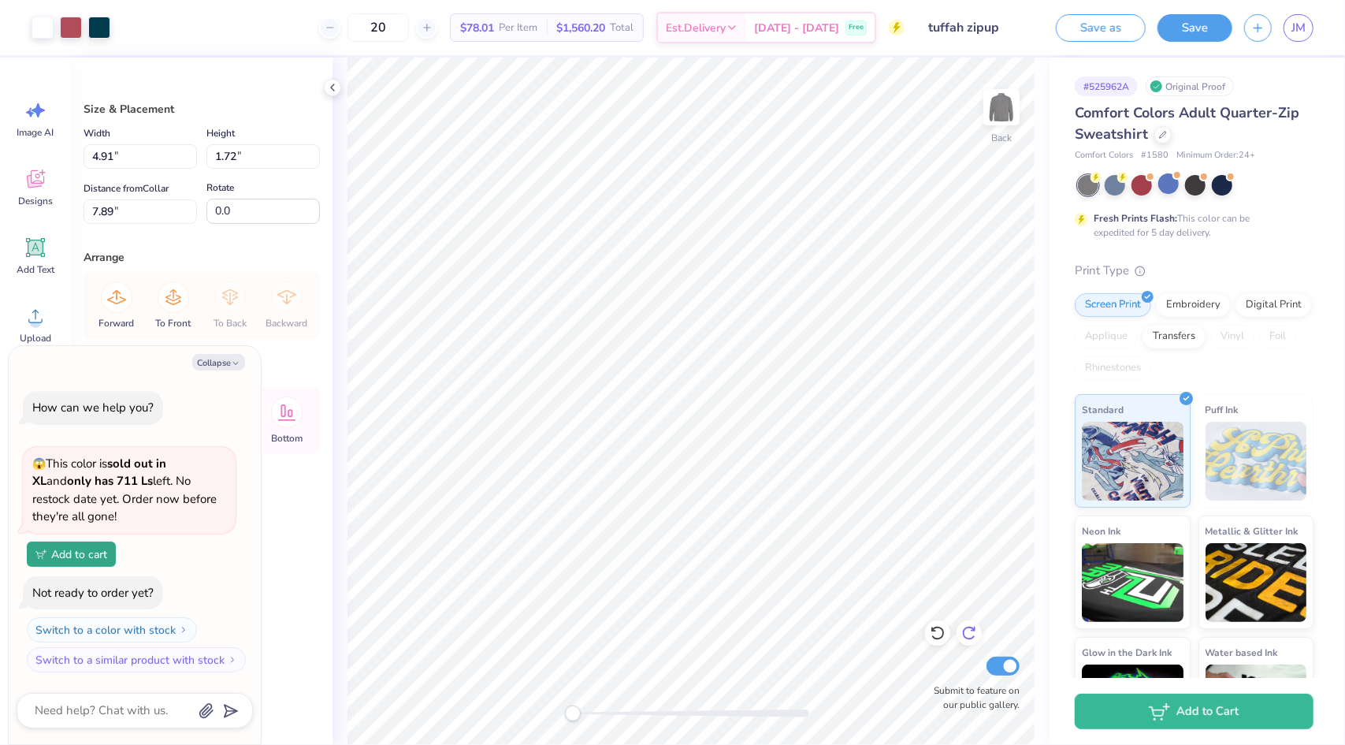
type textarea "x"
type input "7.47"
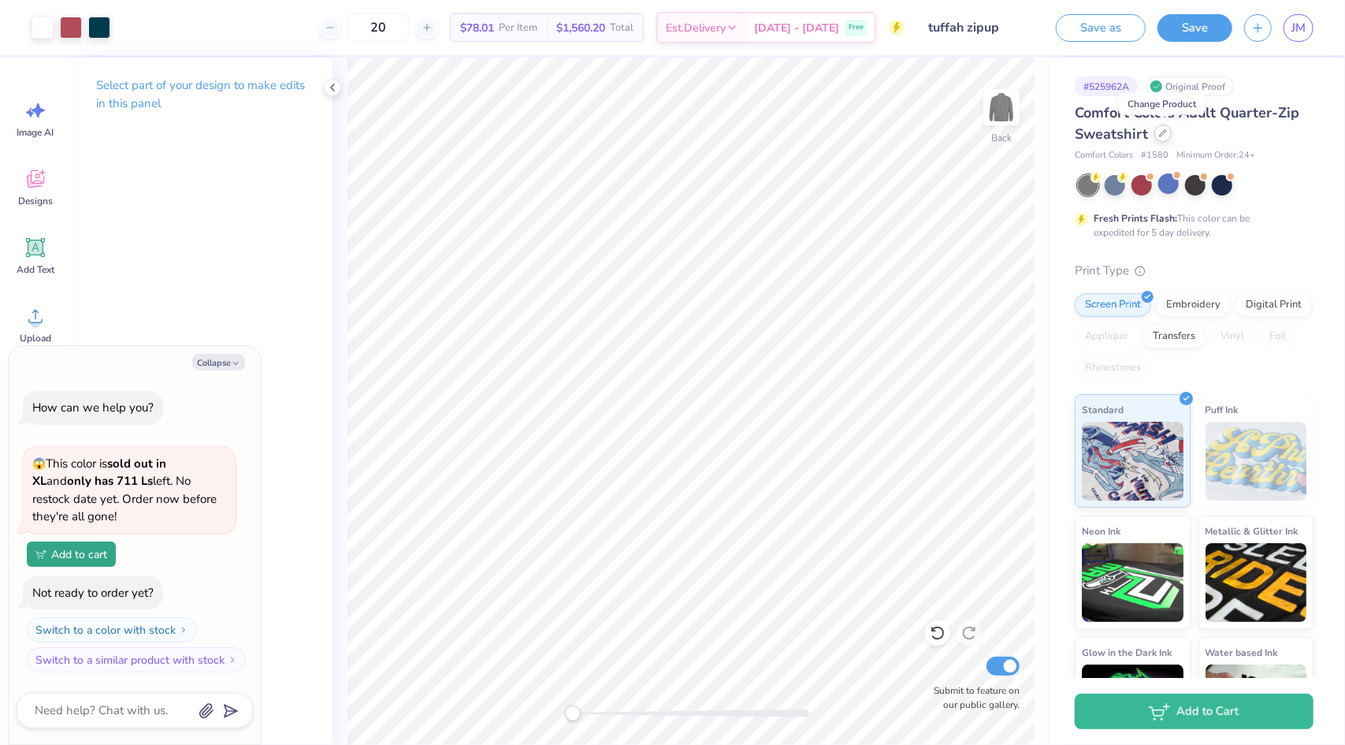
click at [1159, 131] on icon at bounding box center [1163, 133] width 8 height 8
type textarea "x"
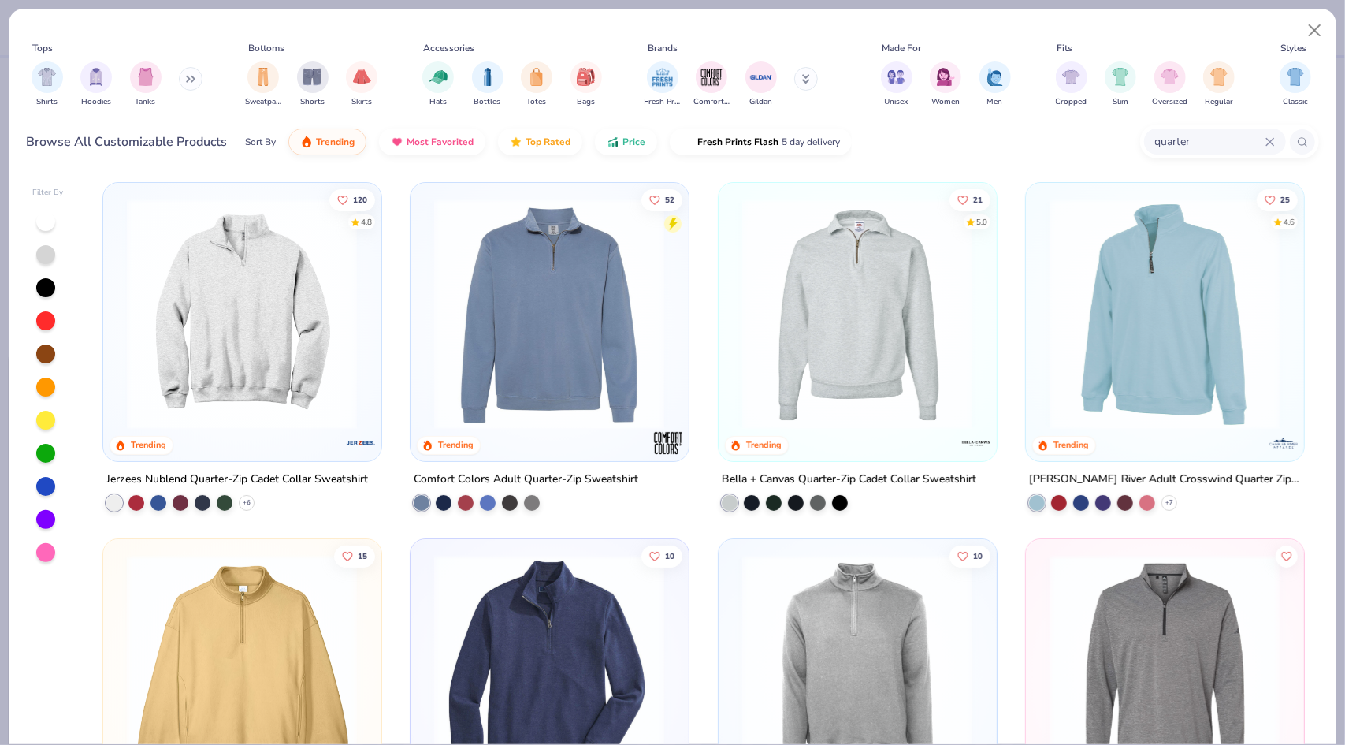
click at [1274, 143] on icon at bounding box center [1270, 141] width 9 height 9
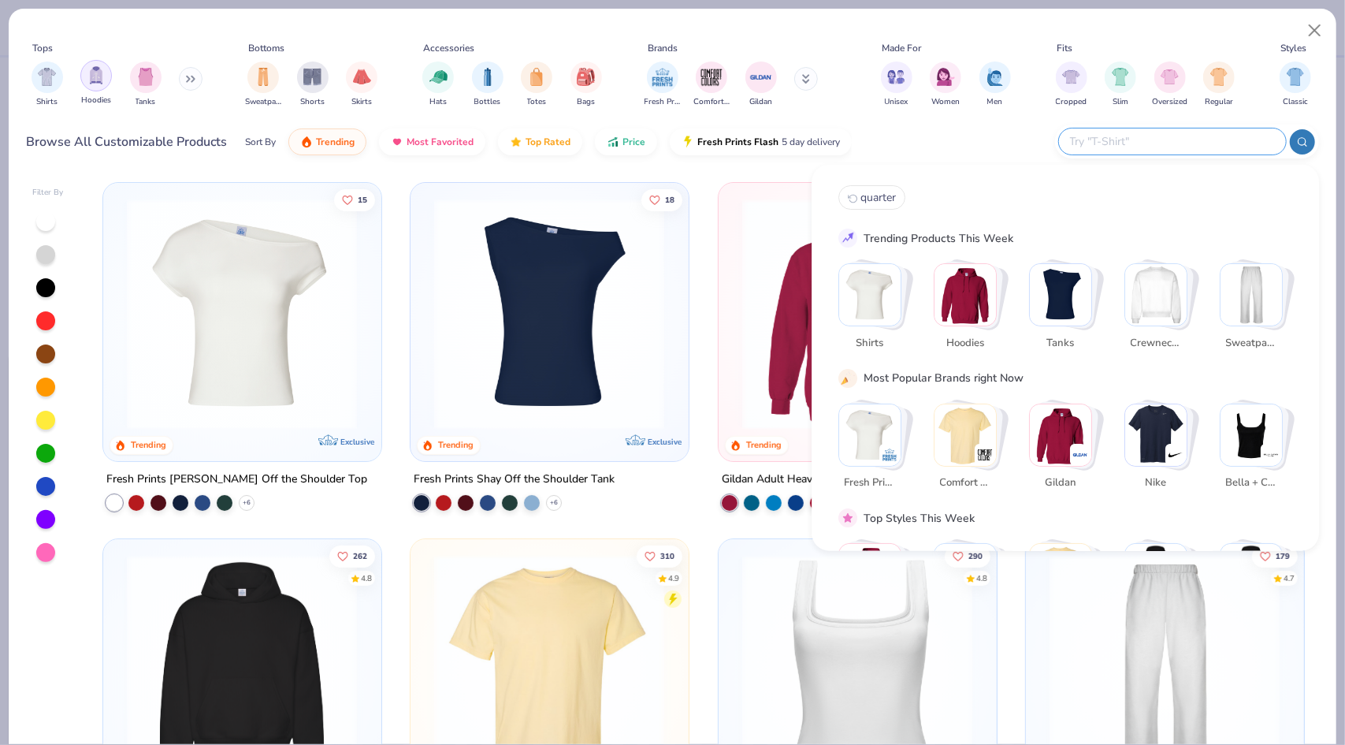
click at [106, 71] on div "filter for Hoodies" at bounding box center [96, 76] width 32 height 32
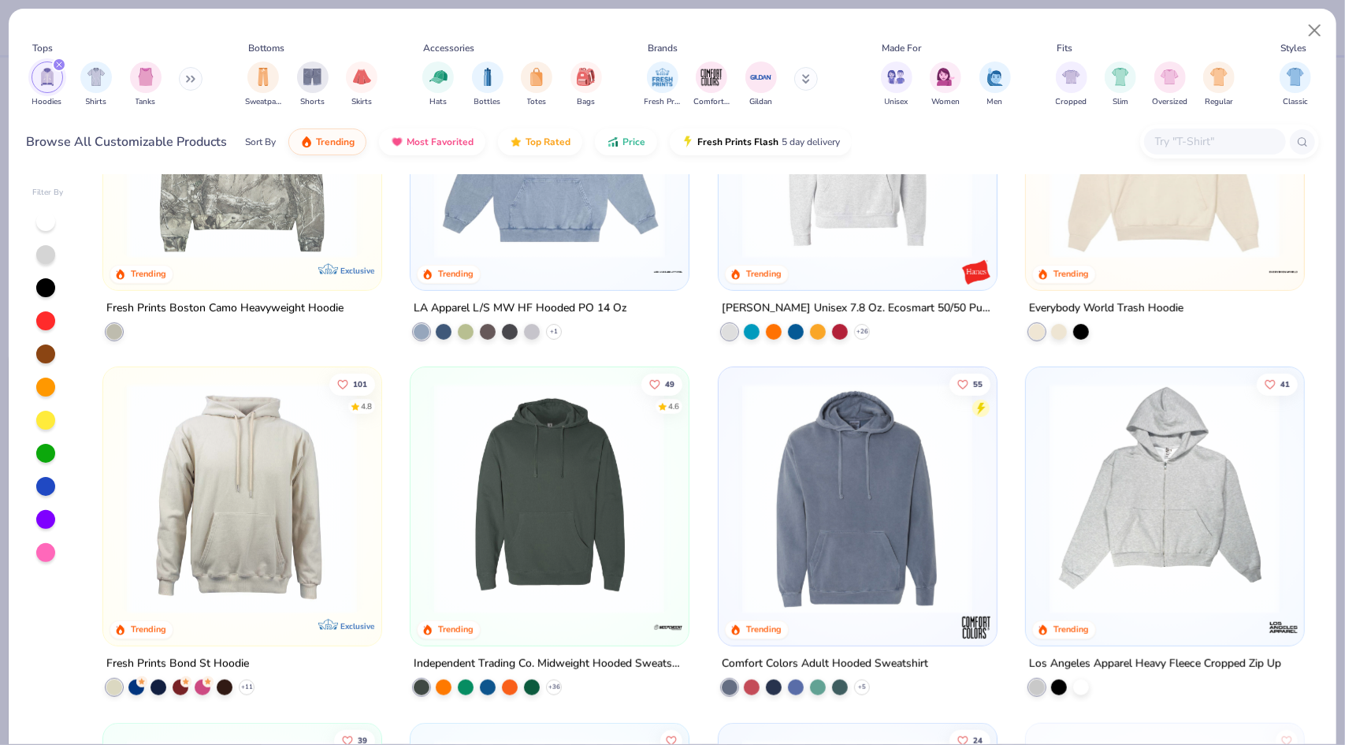
scroll to position [528, 0]
click at [891, 526] on img at bounding box center [858, 497] width 246 height 231
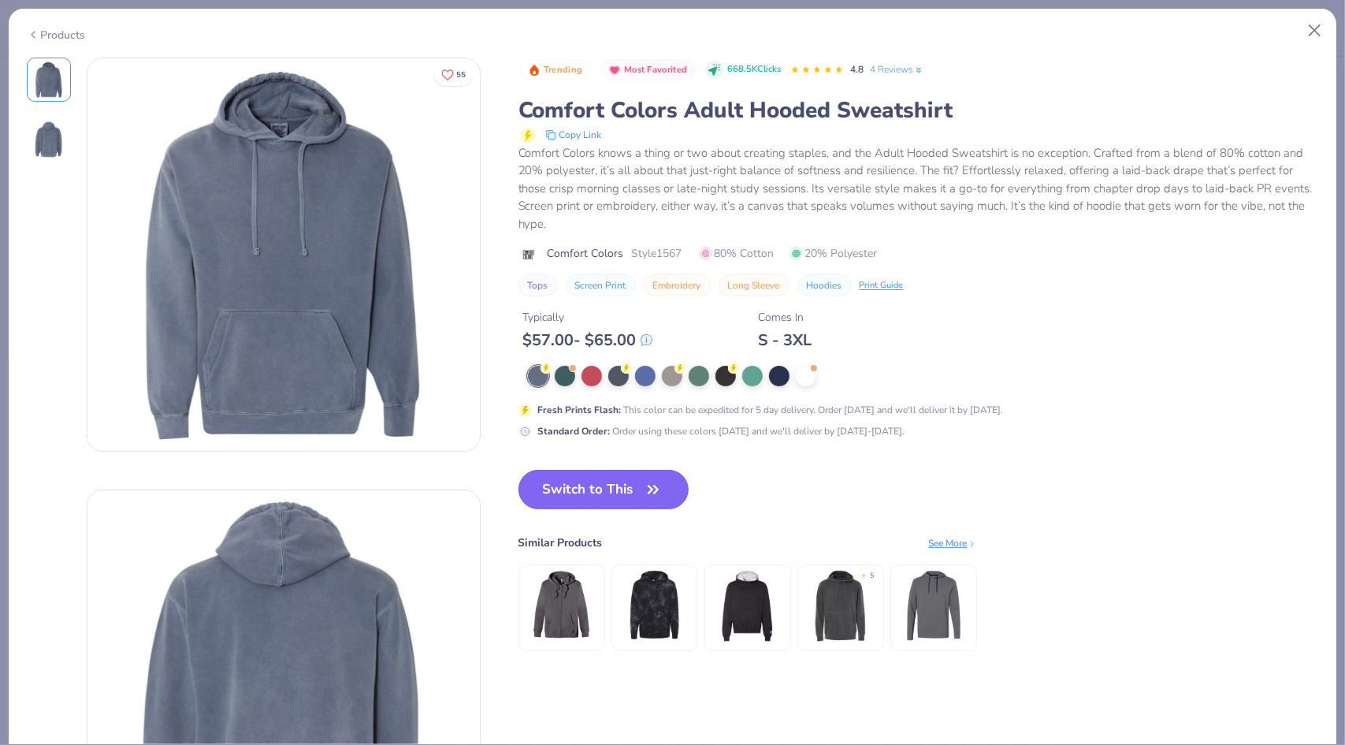
drag, startPoint x: 597, startPoint y: 481, endPoint x: 621, endPoint y: 489, distance: 24.9
click at [597, 481] on button "Switch to This" at bounding box center [604, 489] width 171 height 39
click at [621, 489] on button "Switch to This" at bounding box center [604, 489] width 171 height 39
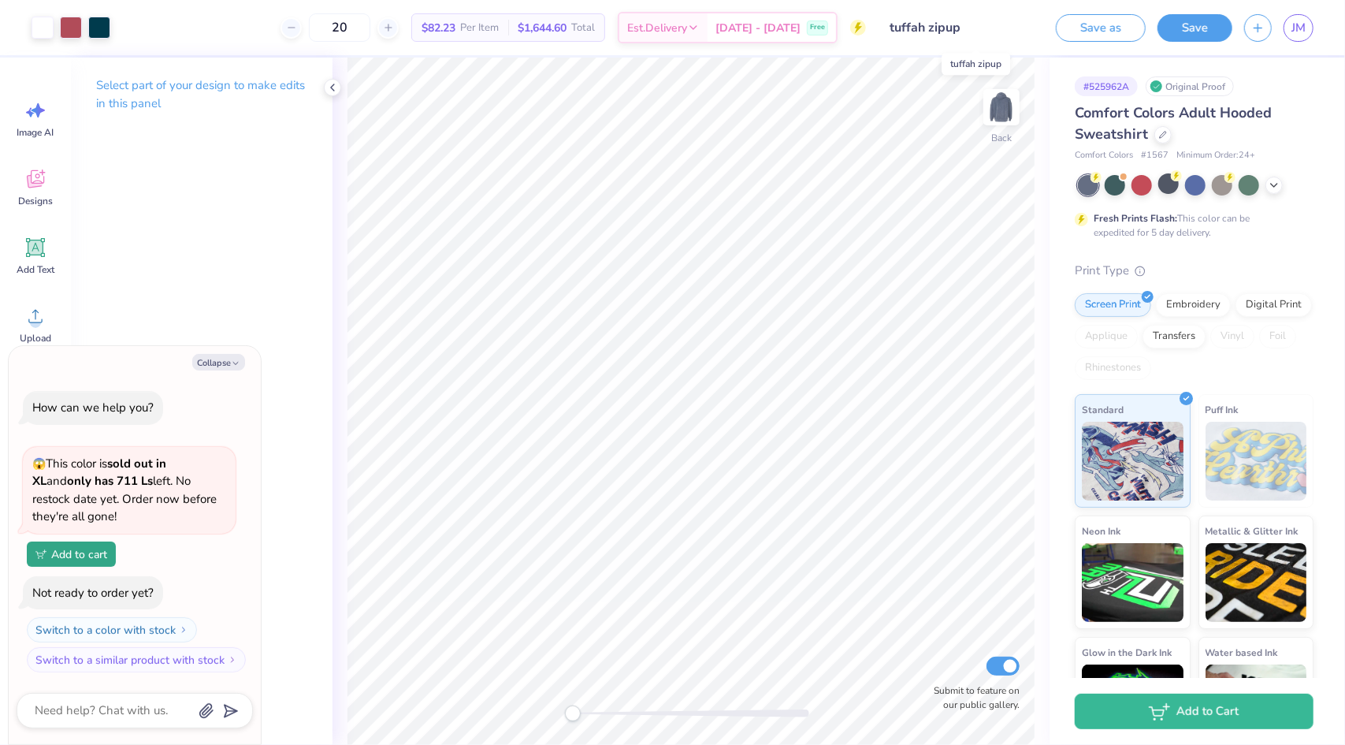
click at [1004, 31] on input "tuffah zipup" at bounding box center [955, 28] width 154 height 32
click at [990, 34] on input "tuffah zipup" at bounding box center [955, 28] width 154 height 32
drag, startPoint x: 973, startPoint y: 28, endPoint x: 868, endPoint y: 29, distance: 105.6
click at [868, 29] on div "Art colors 20 $82.23 Per Item $1,644.60 Total Est. Delivery Oct 9 - 12 Free Des…" at bounding box center [672, 27] width 1345 height 55
click at [925, 32] on input "tuffah zipup" at bounding box center [955, 28] width 154 height 32
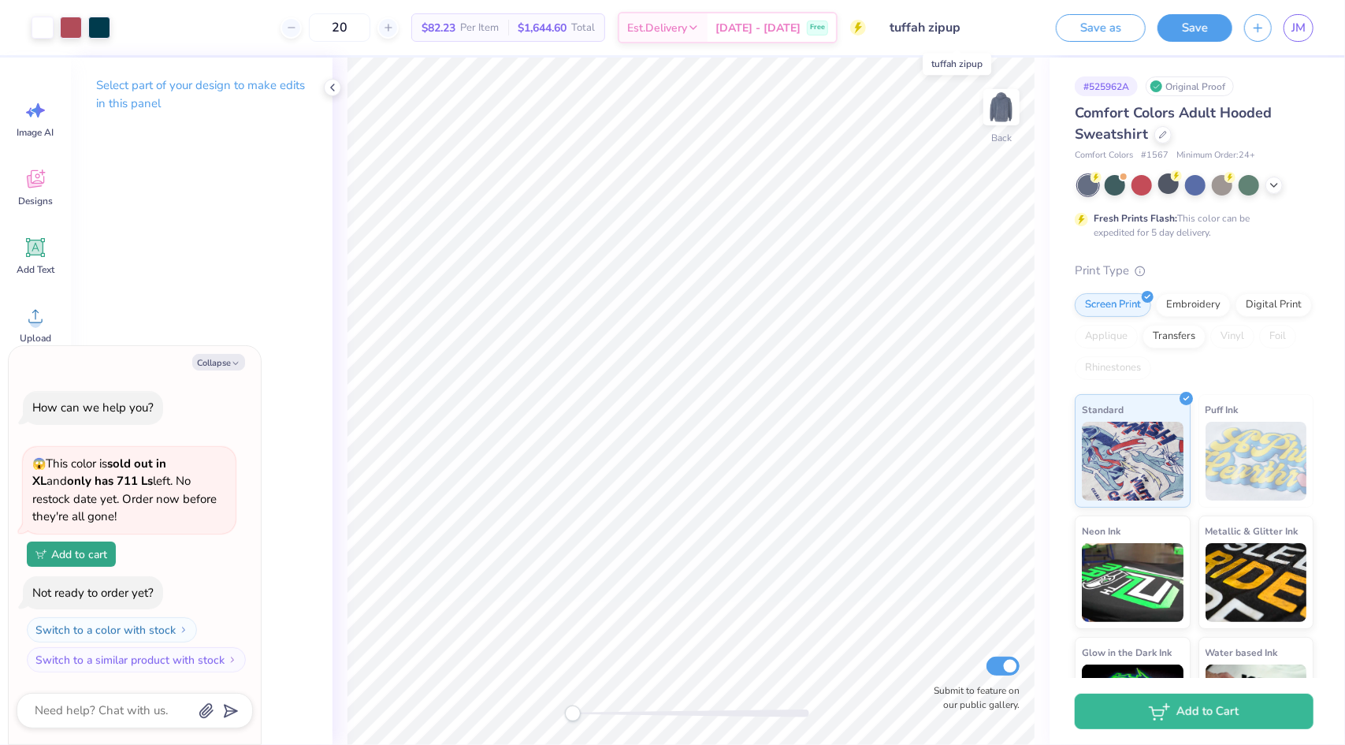
click at [925, 32] on input "tuffah zipup" at bounding box center [955, 28] width 154 height 32
drag, startPoint x: 998, startPoint y: 33, endPoint x: 834, endPoint y: 32, distance: 163.9
click at [834, 32] on div "Art colors 20 $82.23 Per Item $1,644.60 Total Est. Delivery Oct 9 - 12 Free Des…" at bounding box center [672, 27] width 1345 height 55
click at [1198, 25] on button "Save" at bounding box center [1195, 26] width 75 height 28
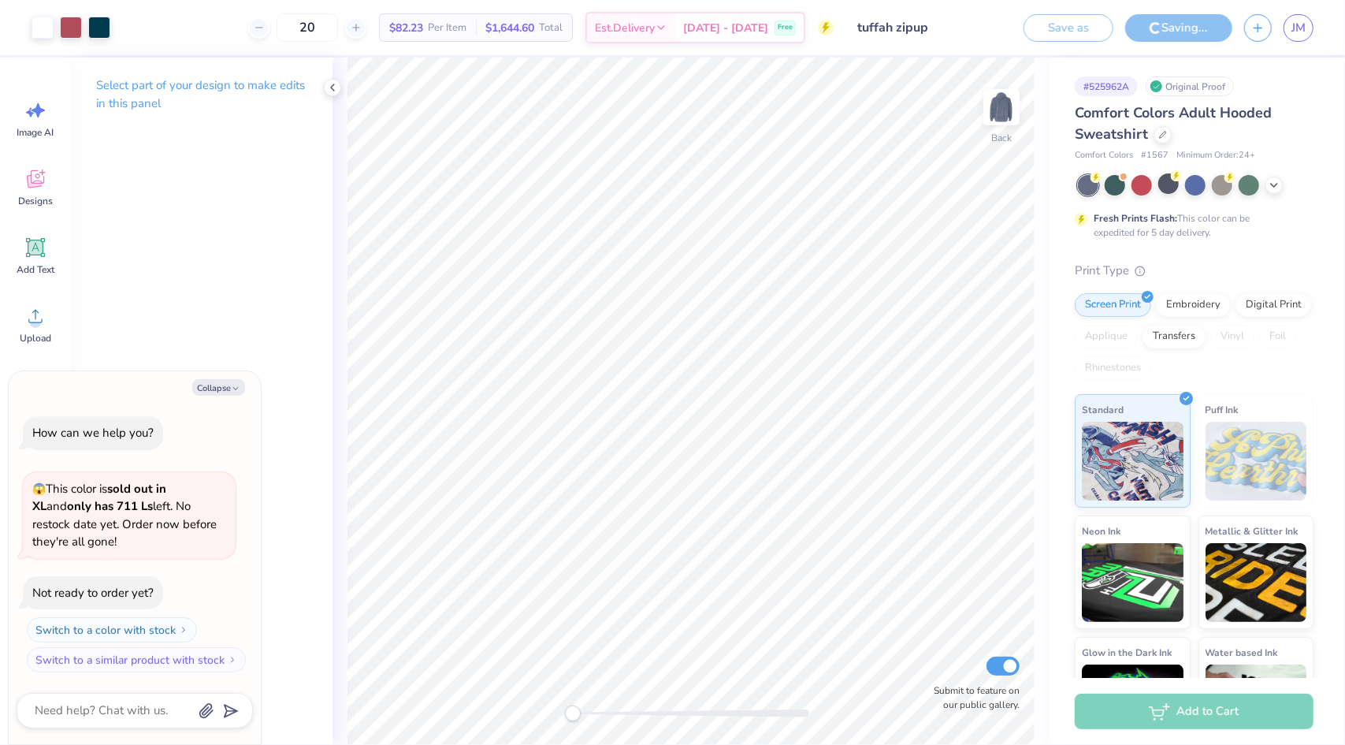
click at [941, 29] on input "tuffah zipup" at bounding box center [923, 28] width 154 height 32
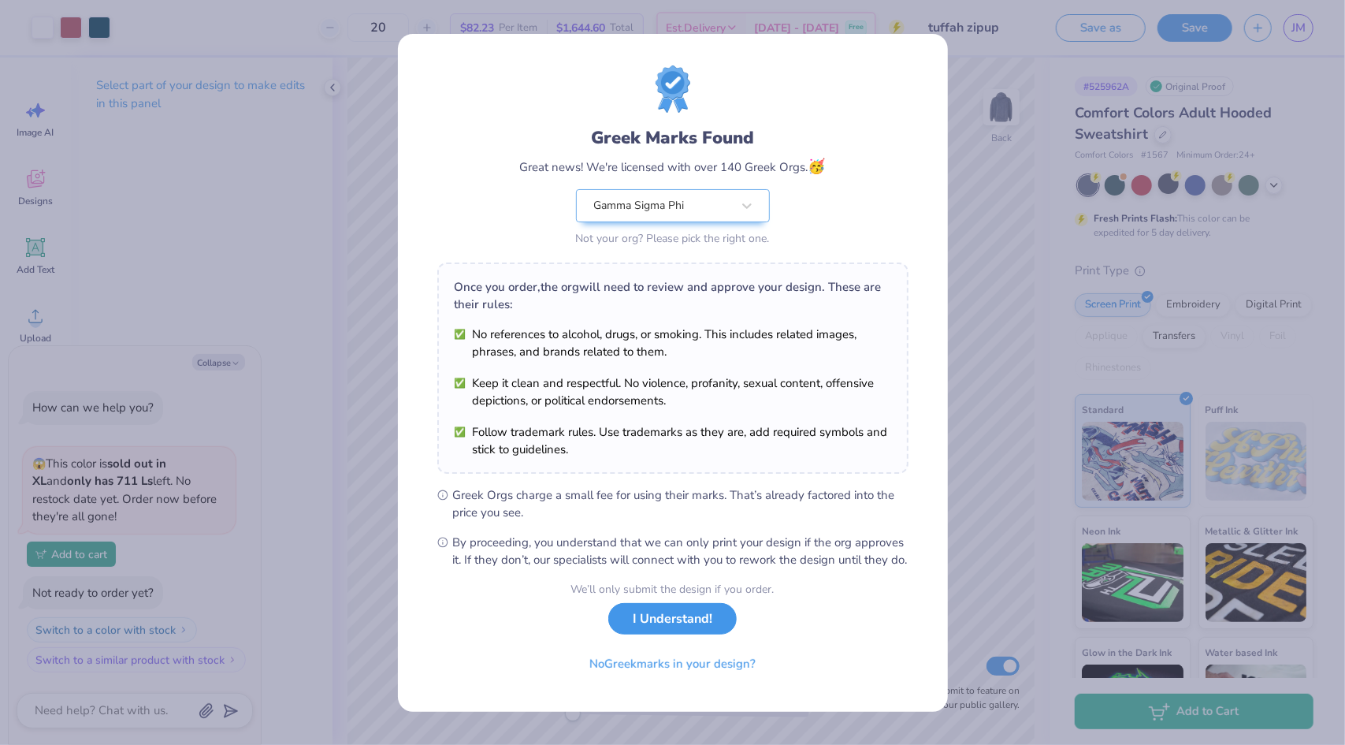
click at [692, 629] on button "I Understand!" at bounding box center [672, 619] width 128 height 32
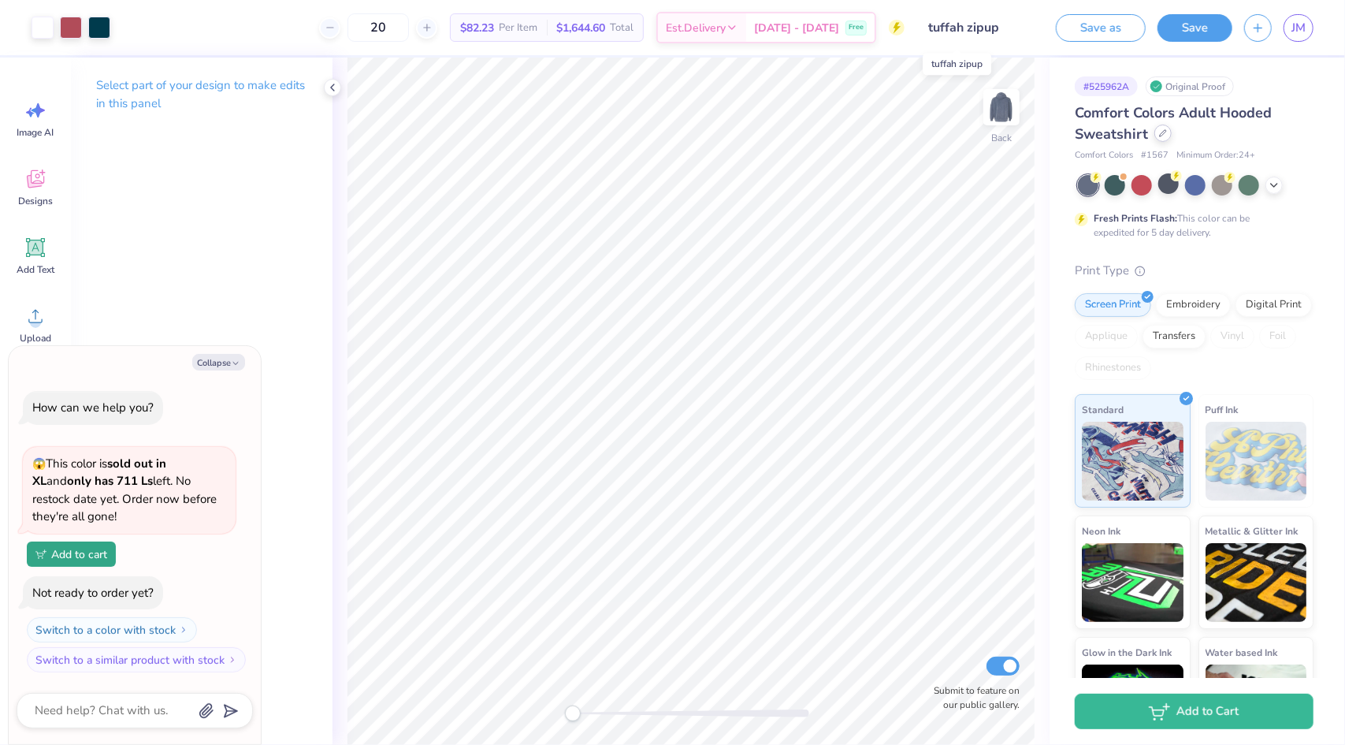
click at [1162, 137] on div at bounding box center [1163, 133] width 17 height 17
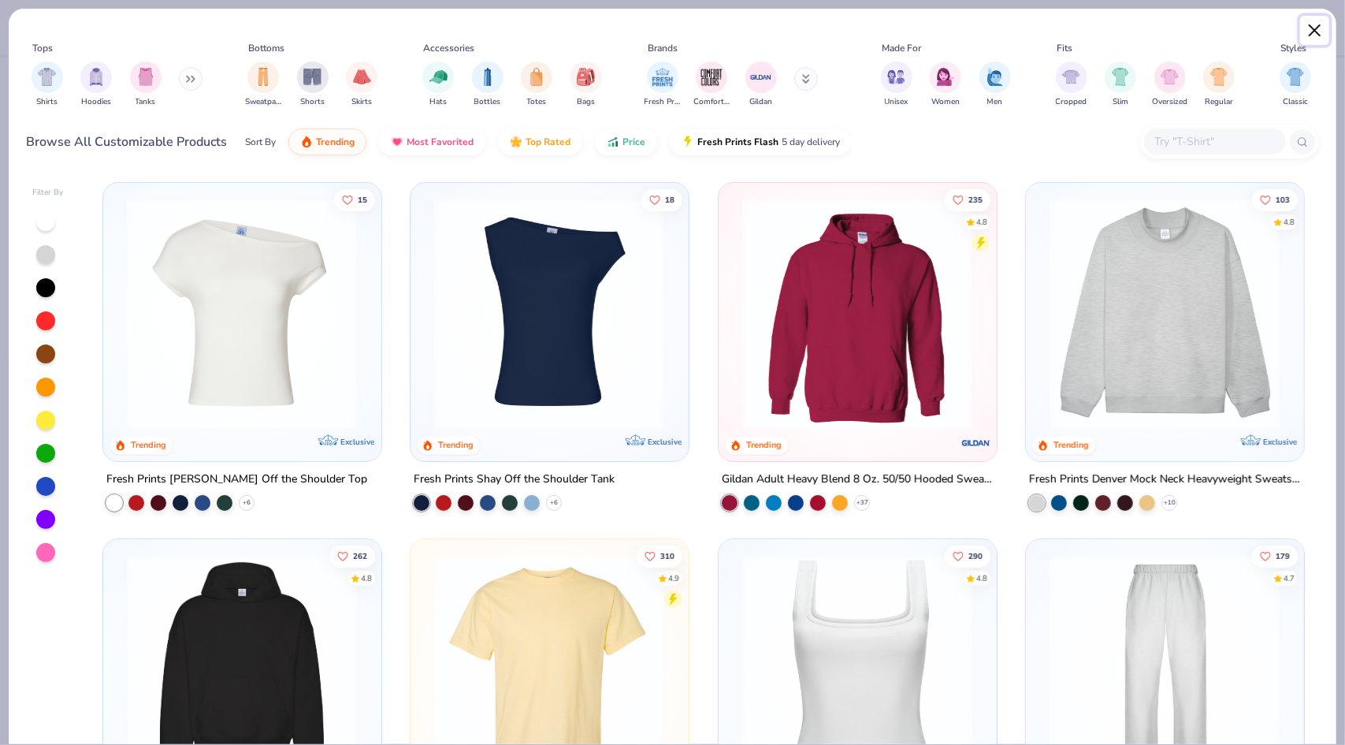
click at [1322, 30] on button "Close" at bounding box center [1315, 31] width 30 height 30
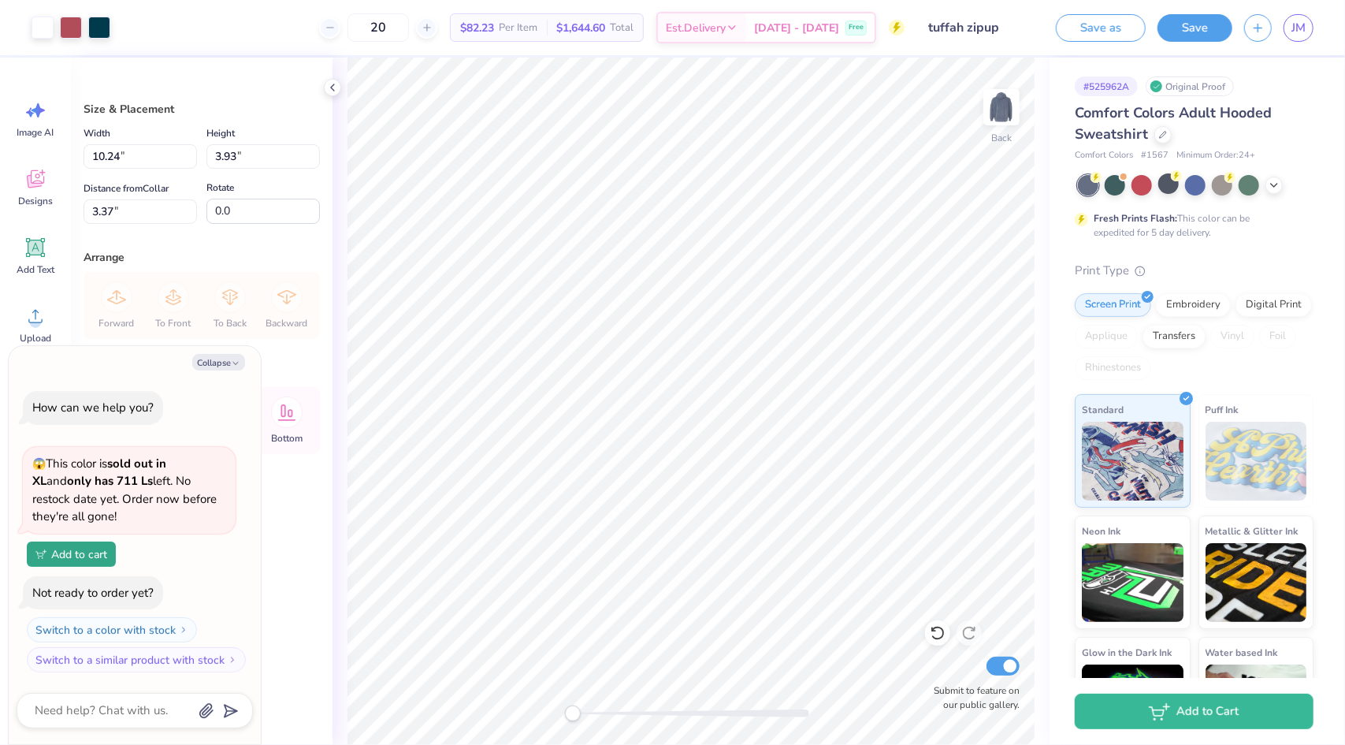
type textarea "x"
type input "10.72"
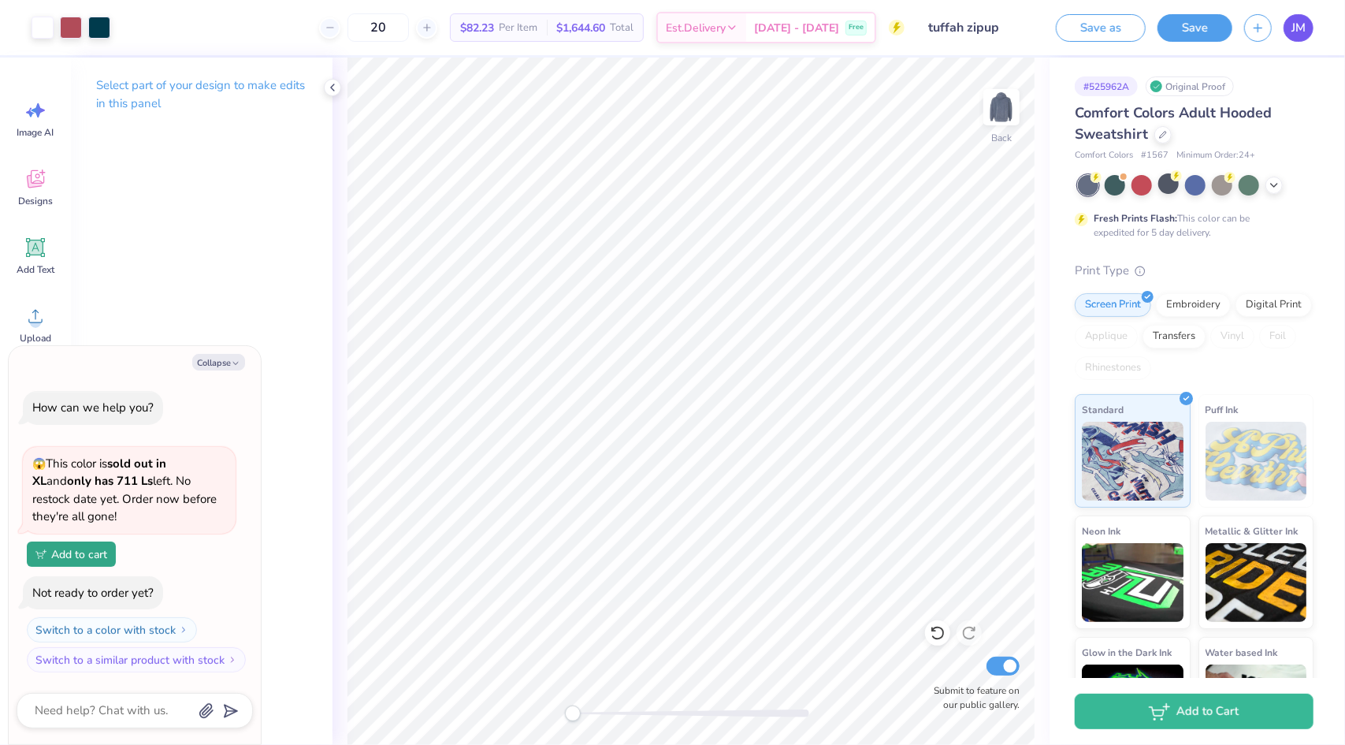
click at [1307, 20] on link "JM" at bounding box center [1299, 28] width 30 height 28
type textarea "x"
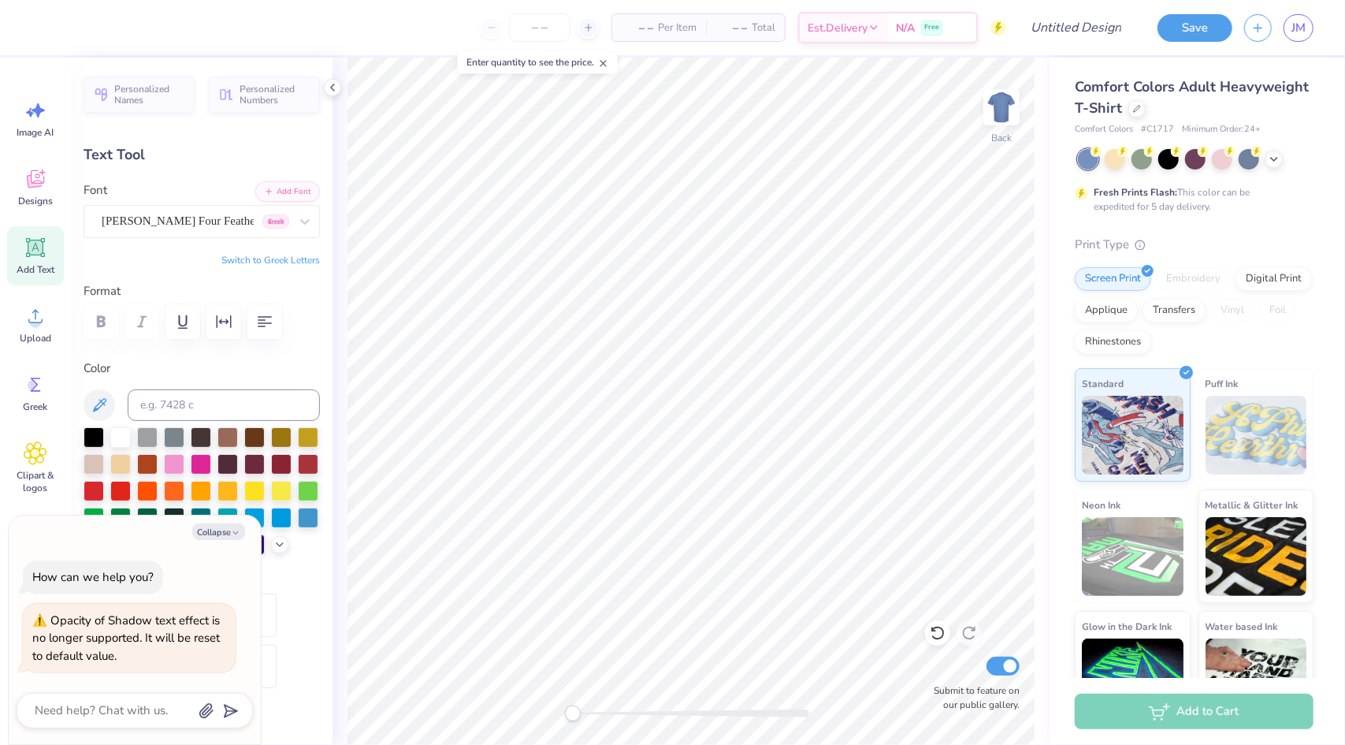
type textarea "x"
type textarea "LAS"
type textarea "x"
type textarea "LAS"
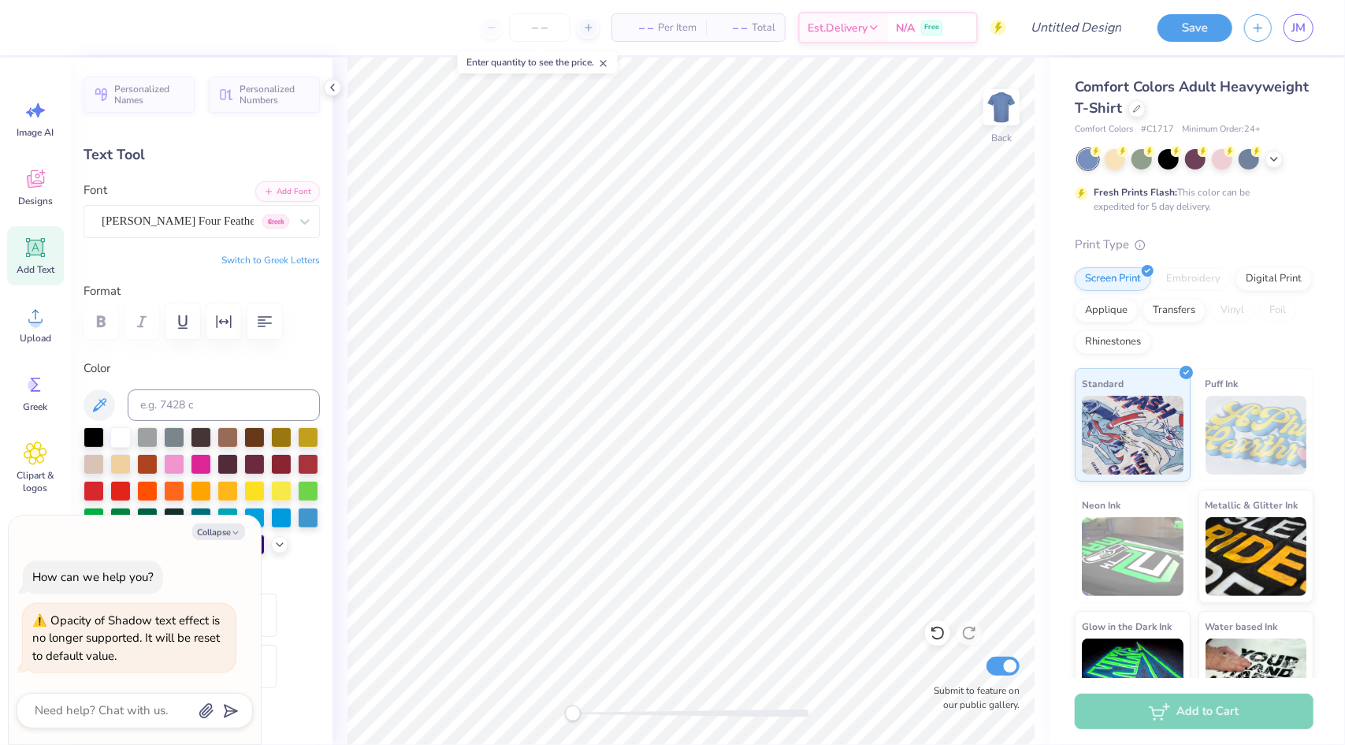
type textarea "x"
type textarea "L"
type textarea "x"
type textarea "F"
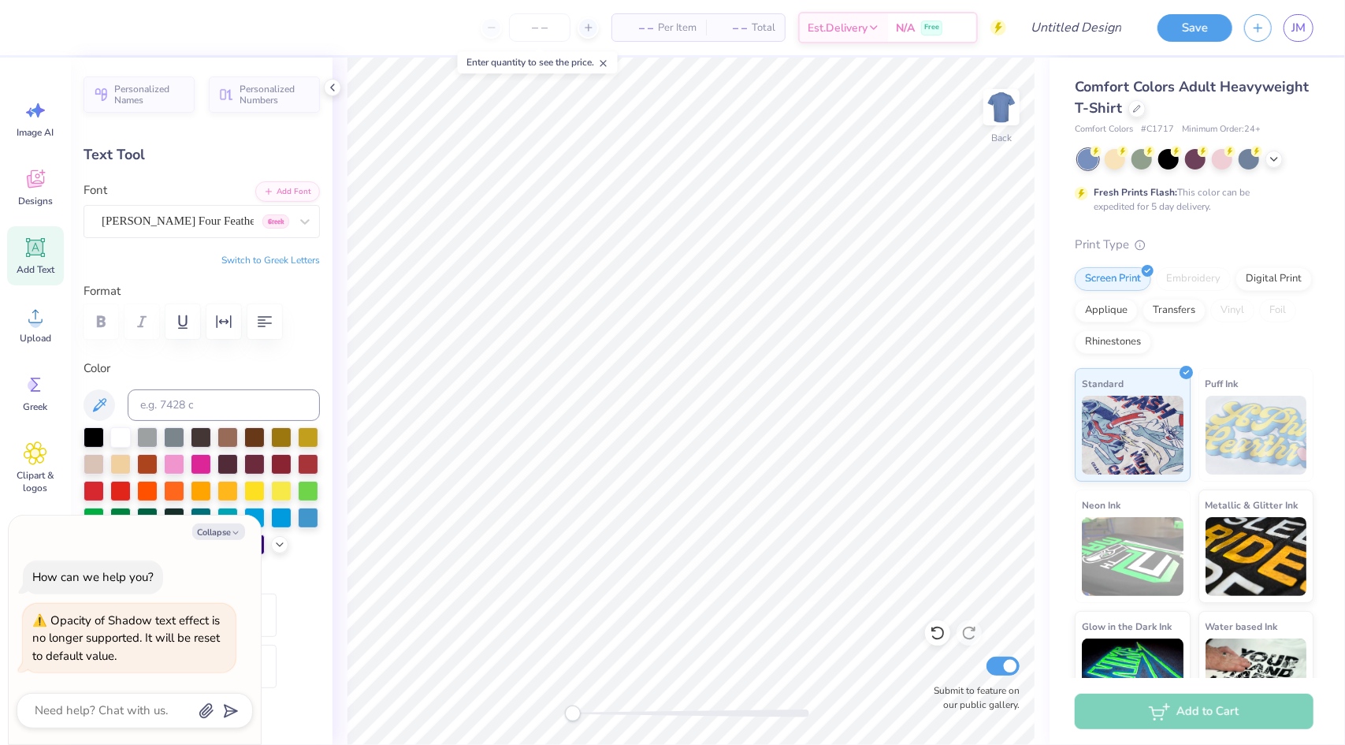
type textarea "x"
type textarea "Fal"
type textarea "x"
type textarea "Fall"
type textarea "x"
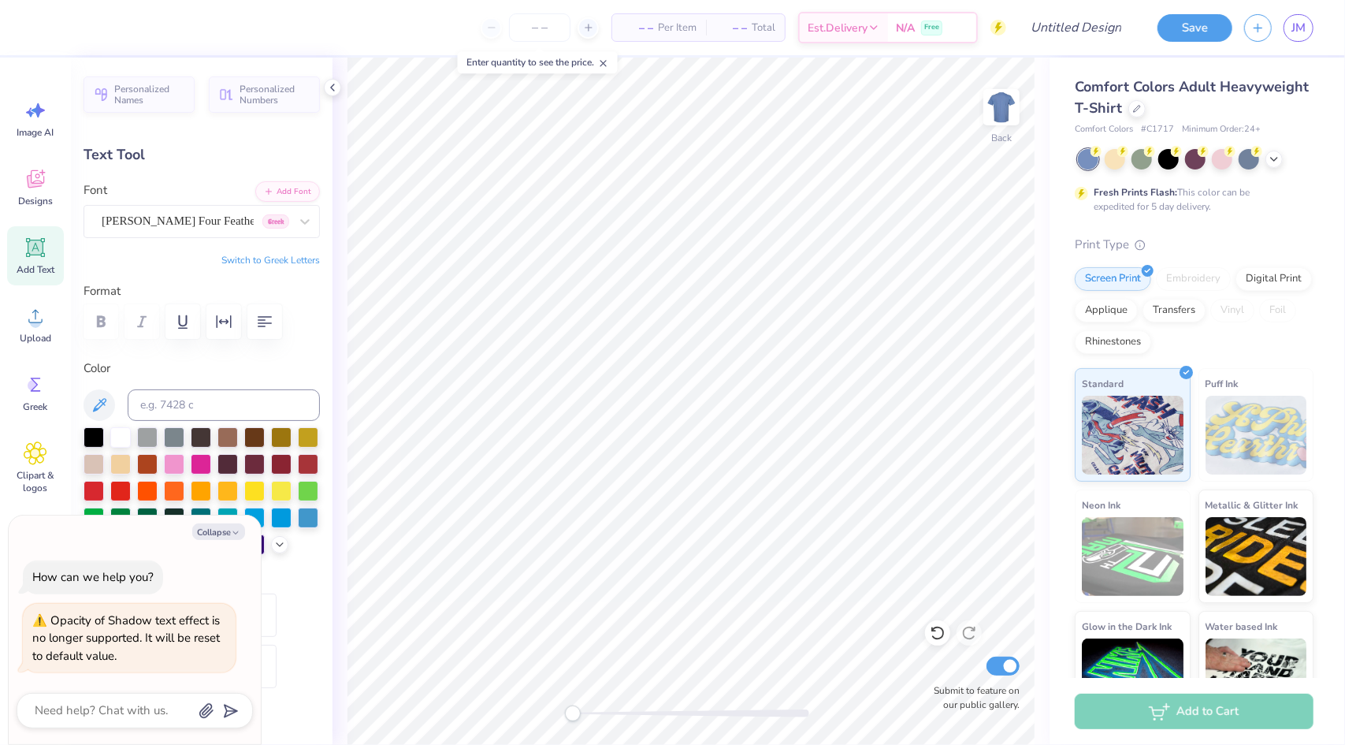
type textarea "Fall"
type textarea "x"
type textarea "Fall Re"
type textarea "x"
type textarea "Fall Rec"
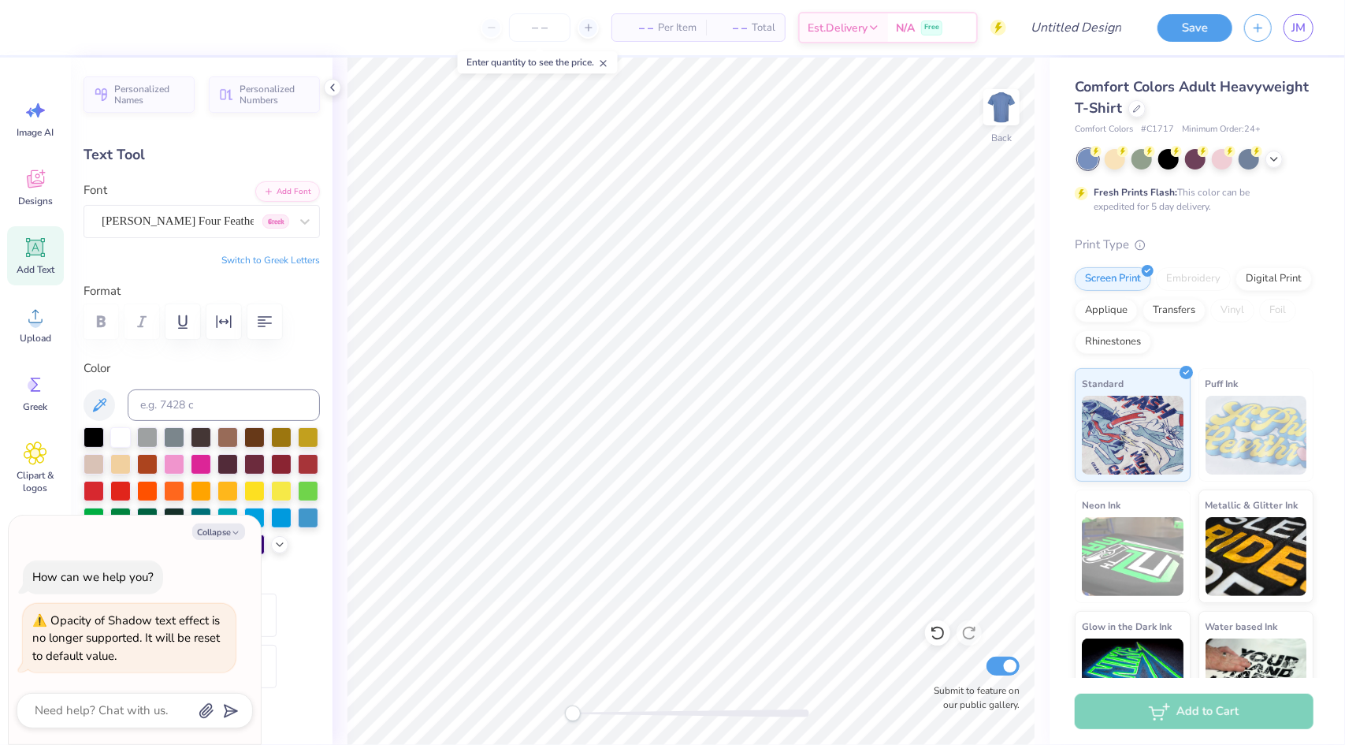
type textarea "x"
type textarea "Fall Recru"
type textarea "x"
type textarea "Fall Recruit"
type textarea "x"
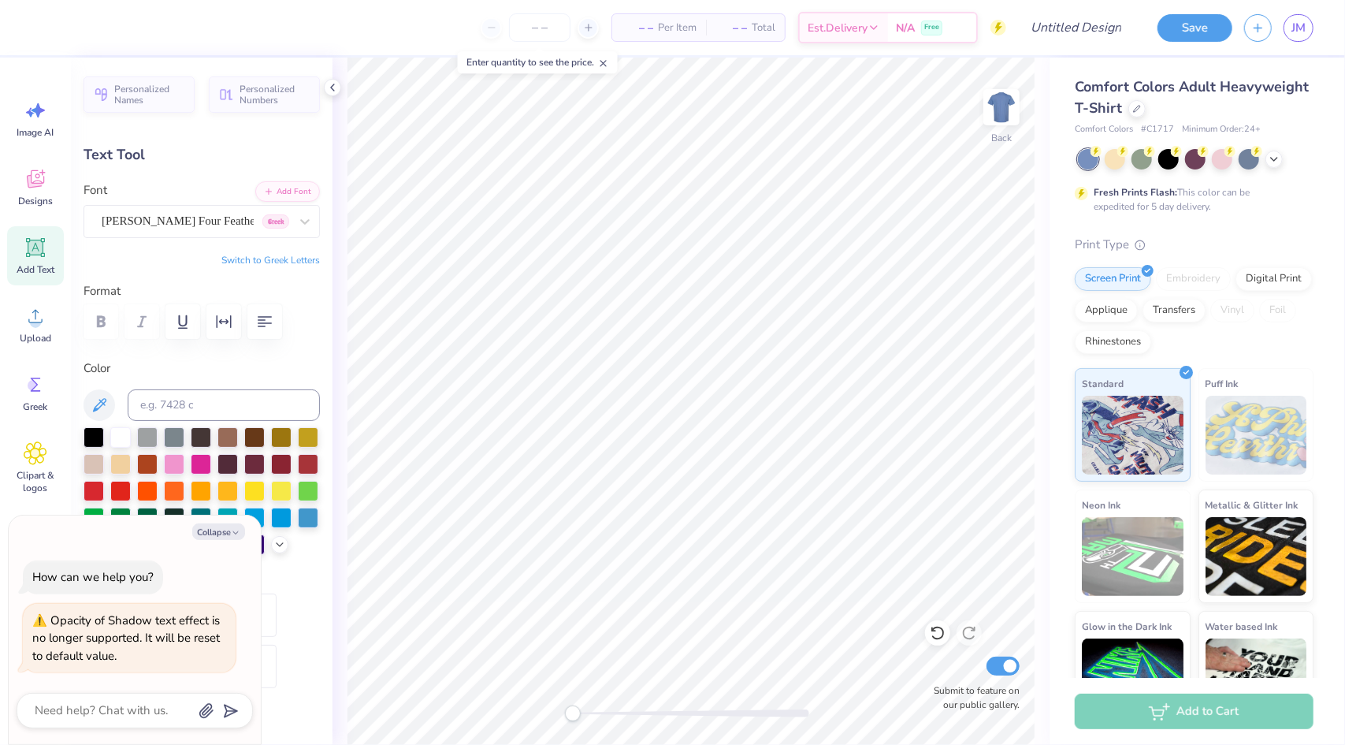
type textarea "Fall Recruitm"
type textarea "x"
type textarea "Fall Recruitme"
type textarea "x"
type textarea "Fall Recruitmen"
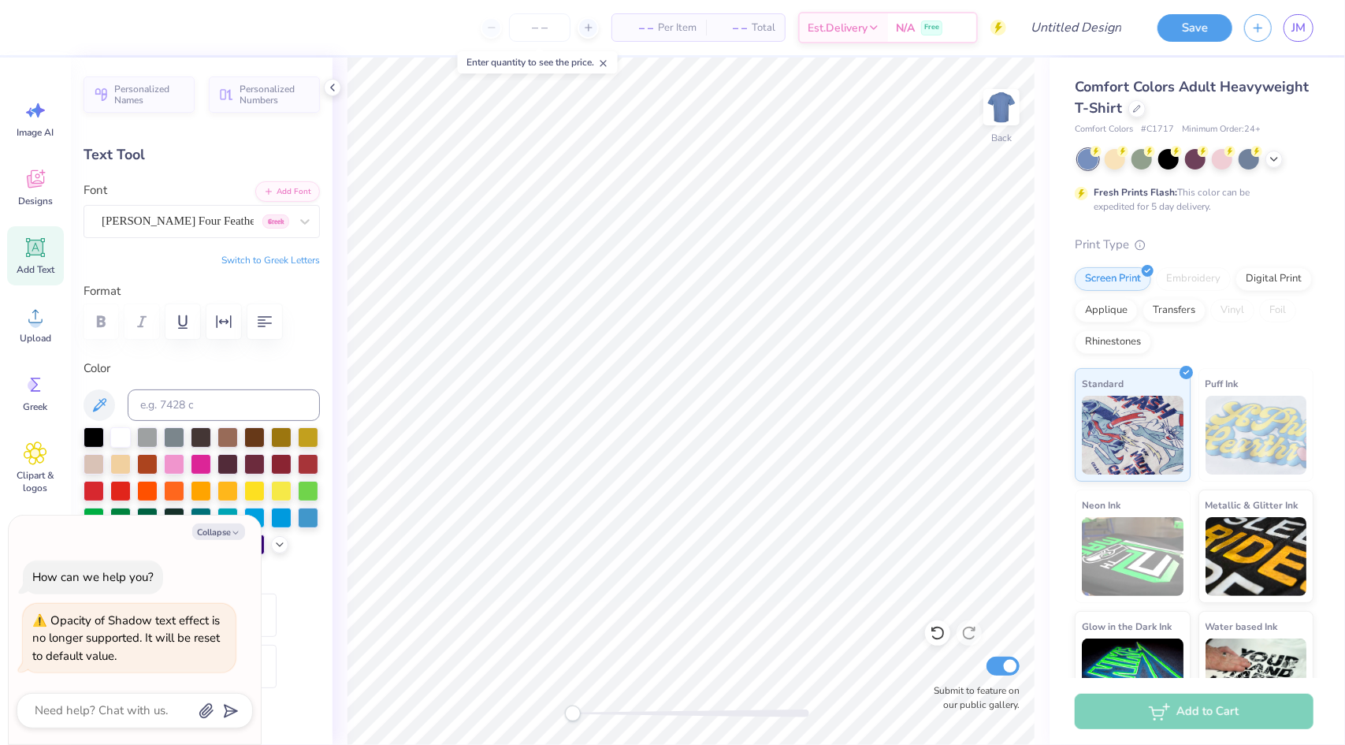
type textarea "x"
type textarea "Fall Recruitment"
type textarea "x"
type input "8.80"
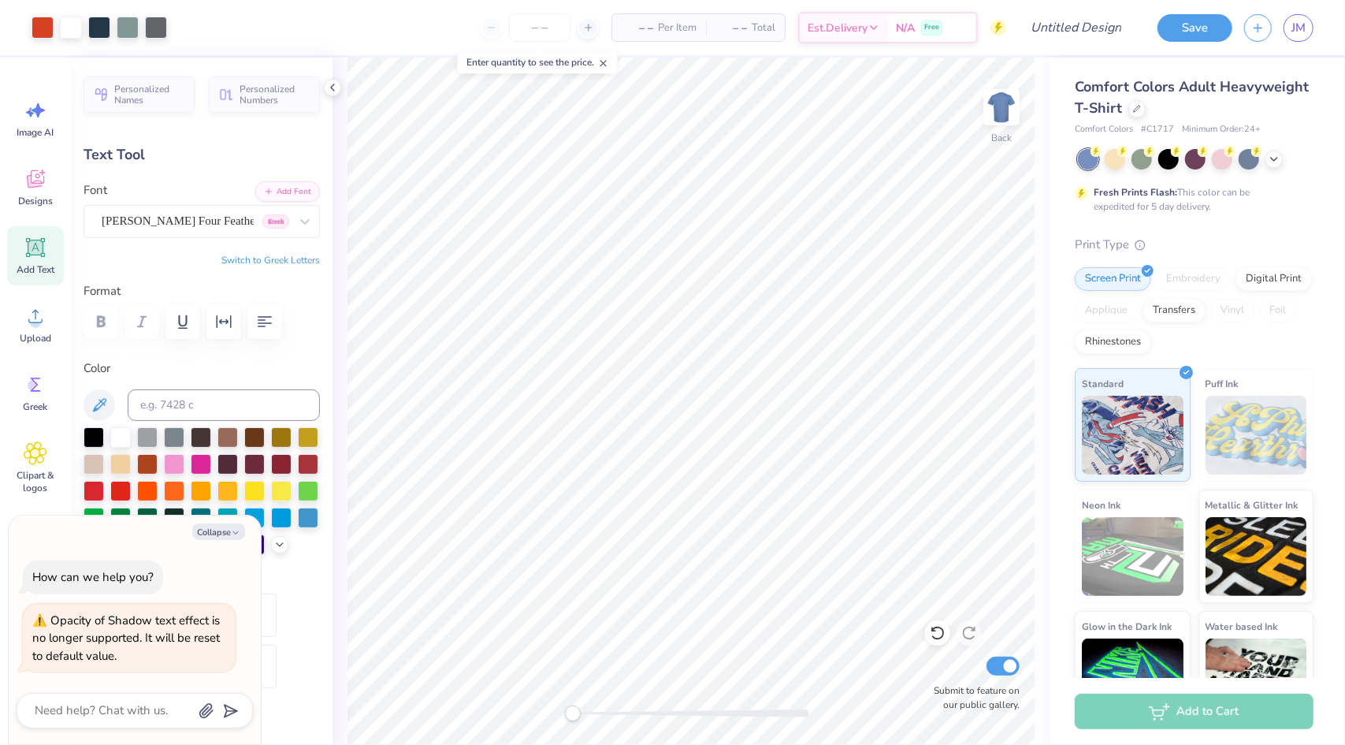
type input "1.65"
type input "2.50"
type textarea "x"
type textarea "g"
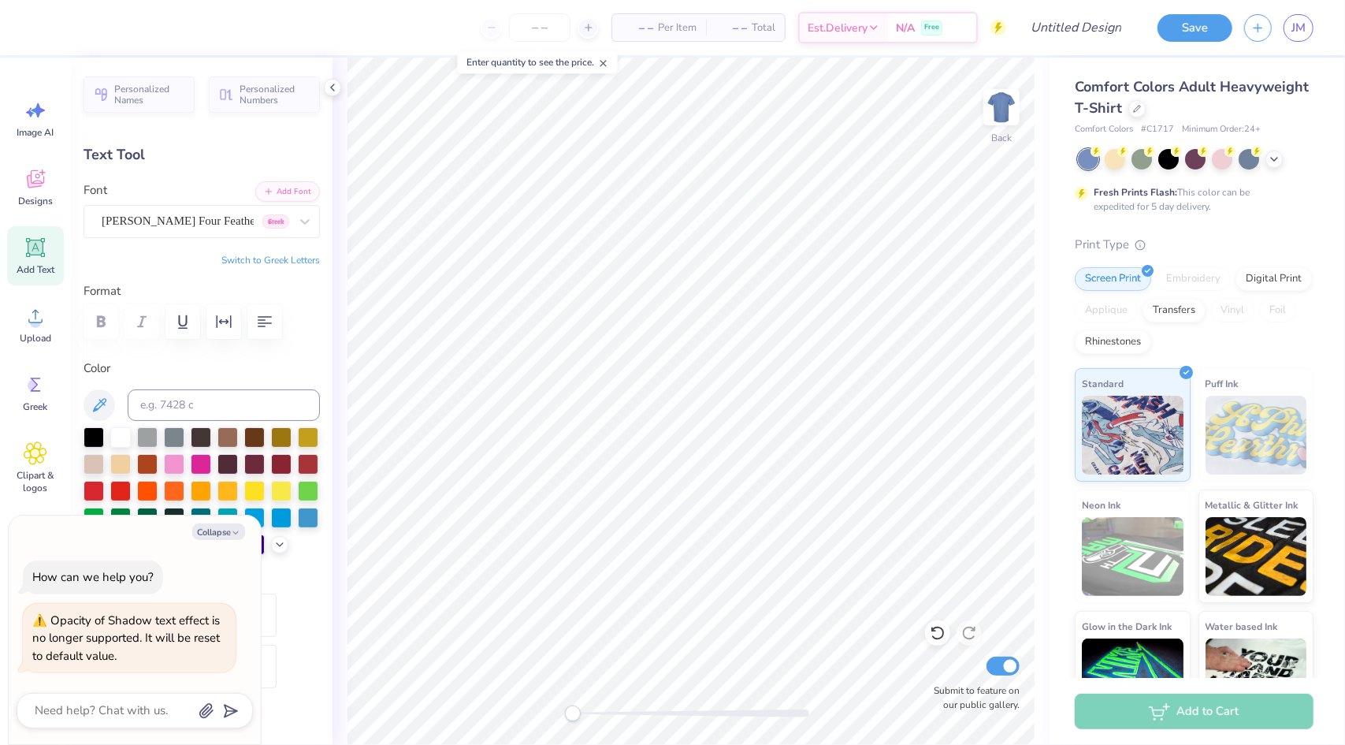
type textarea "x"
type textarea "ga"
type textarea "x"
type textarea "[PERSON_NAME]"
type textarea "x"
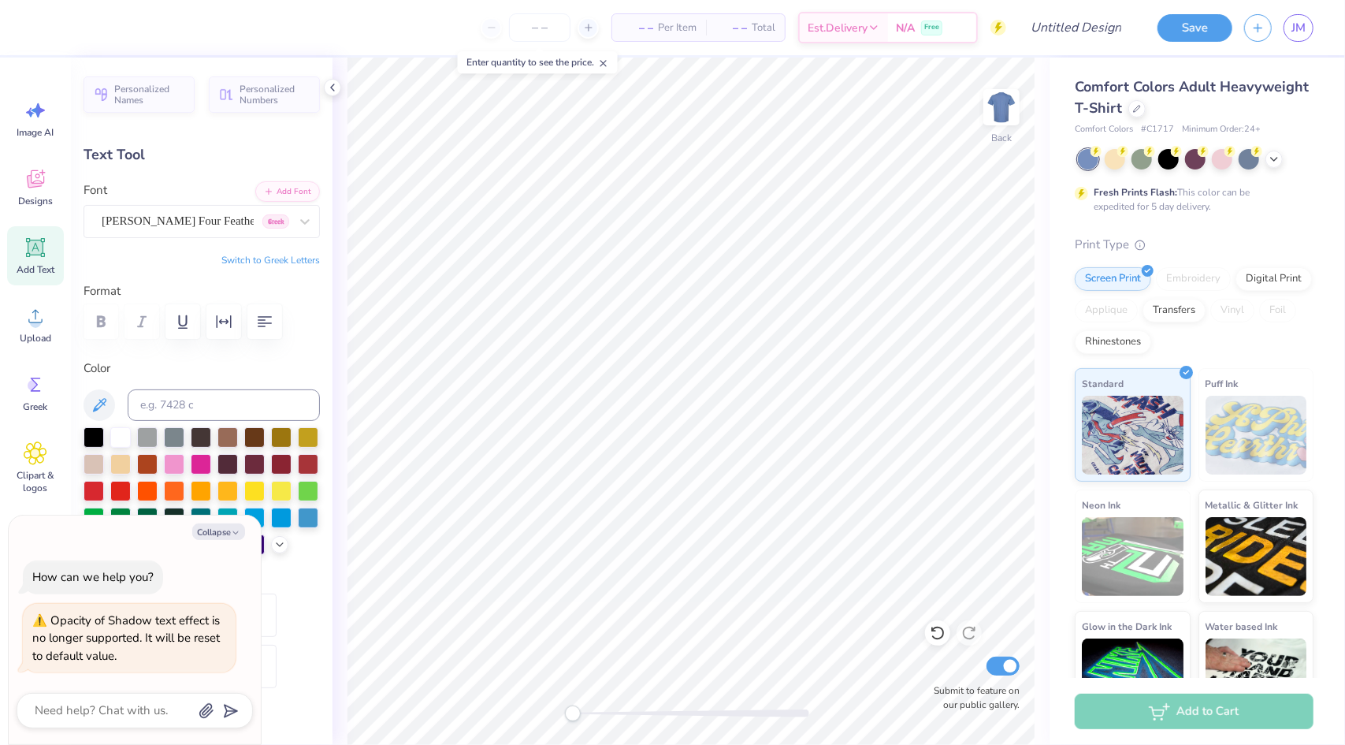
type textarea "gamma"
type textarea "x"
type textarea "gamma"
type textarea "x"
type textarea "gamma s"
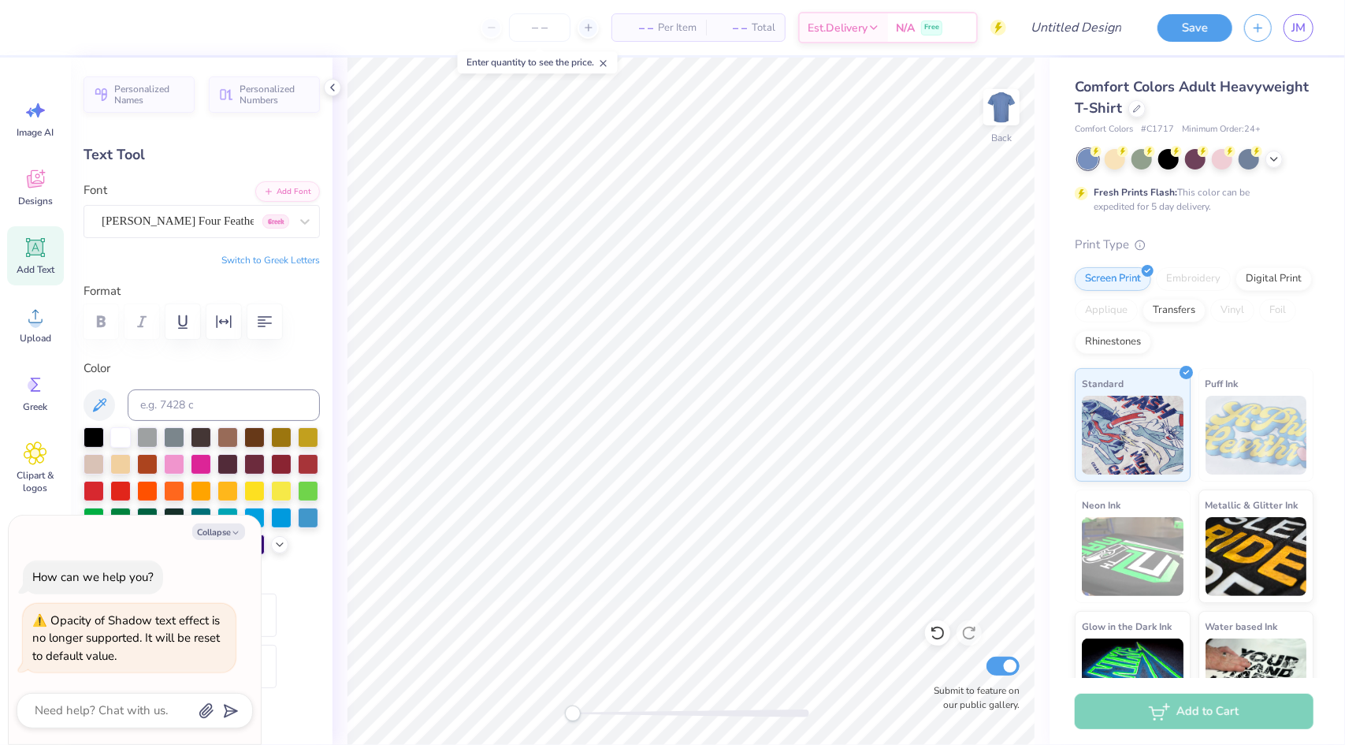
type textarea "x"
type textarea "gamma sig"
type textarea "x"
type textarea "gamma sigm"
type textarea "x"
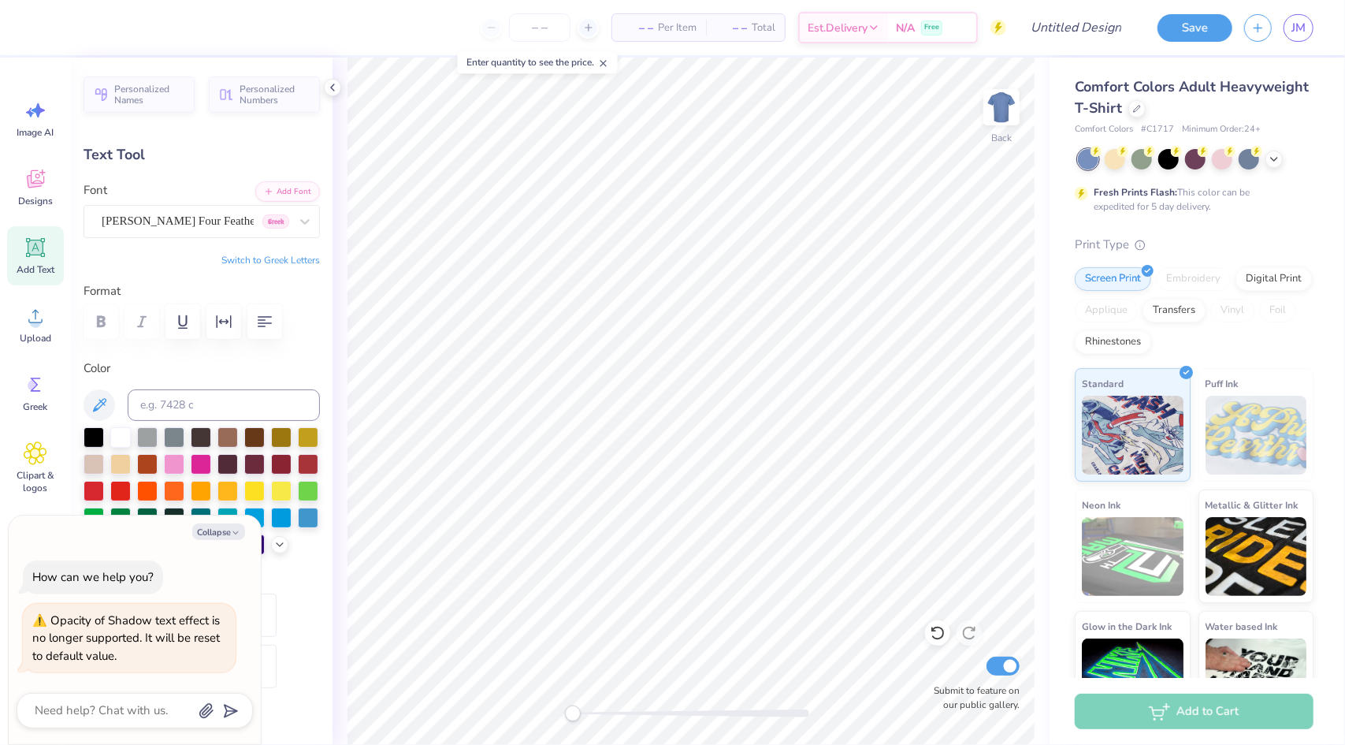
type textarea "gamma sigma"
type textarea "x"
type textarea "gamma sigma p"
type textarea "x"
type textarea "gamma sigma ph"
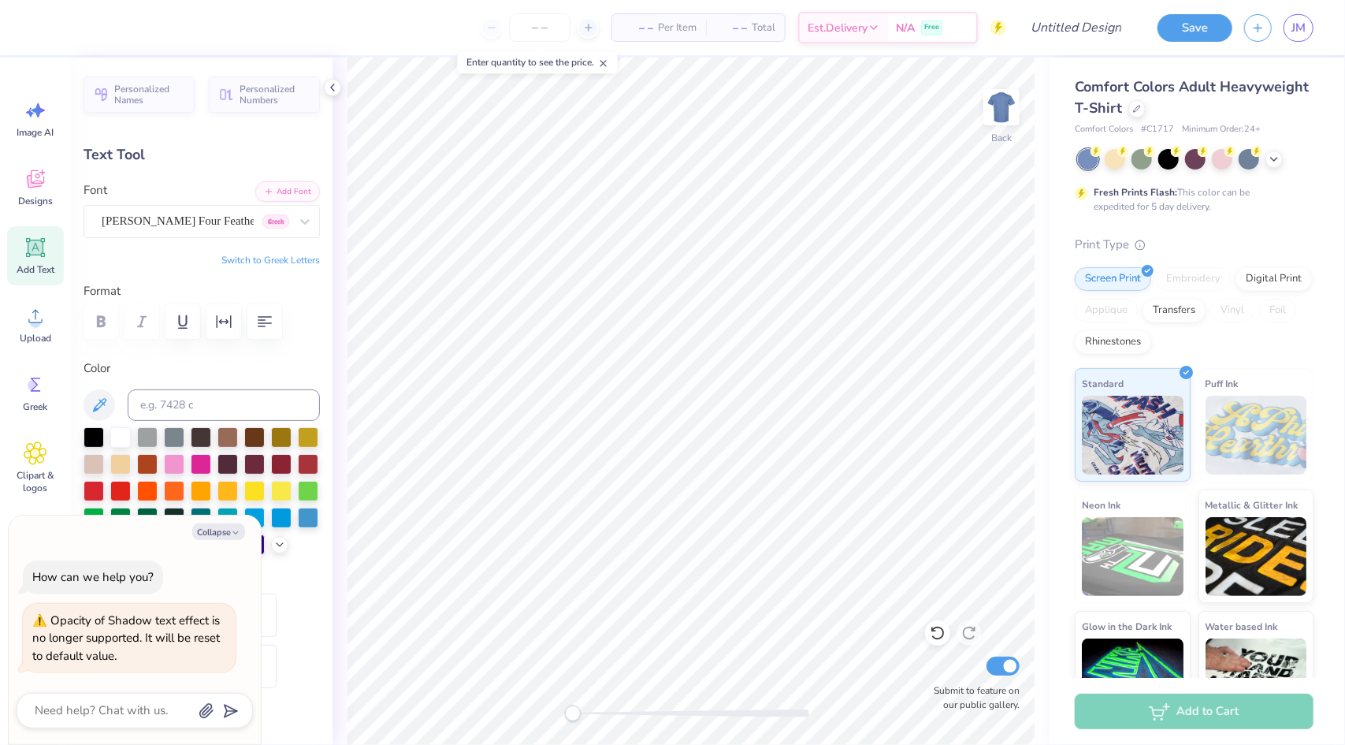
type textarea "x"
type textarea "gamma sigma phi"
type textarea "x"
type input "11.50"
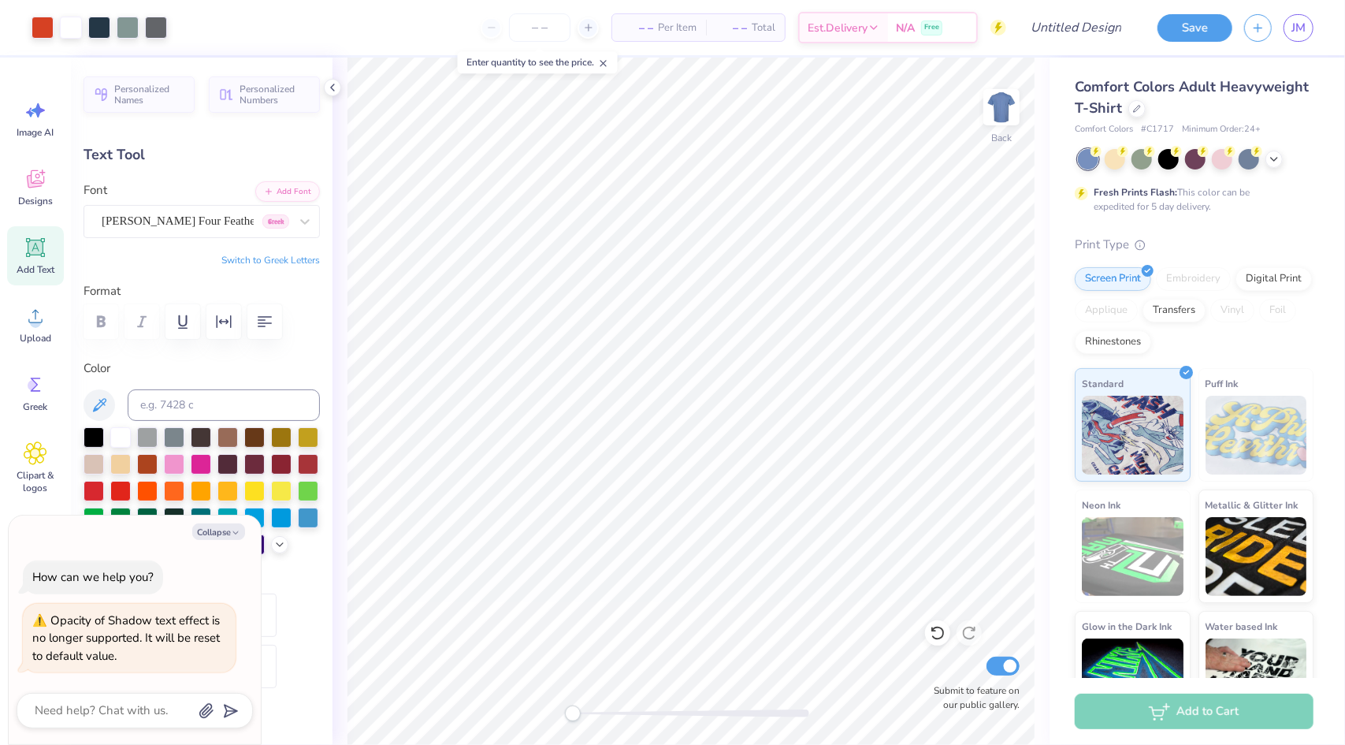
type input "2.00"
type input "2.32"
type textarea "x"
type input "9.71"
type input "1.69"
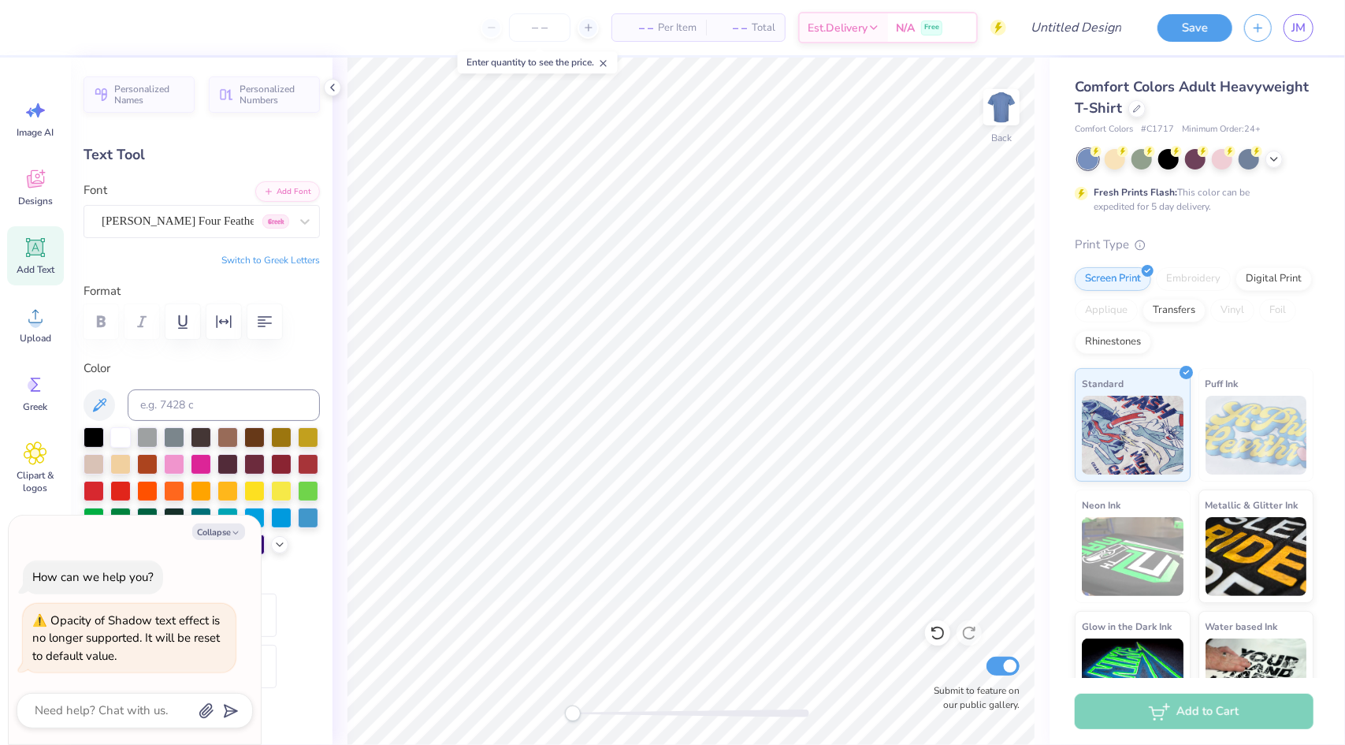
type textarea "x"
type input "9.00"
type input "1.57"
type input "2.60"
type textarea "x"
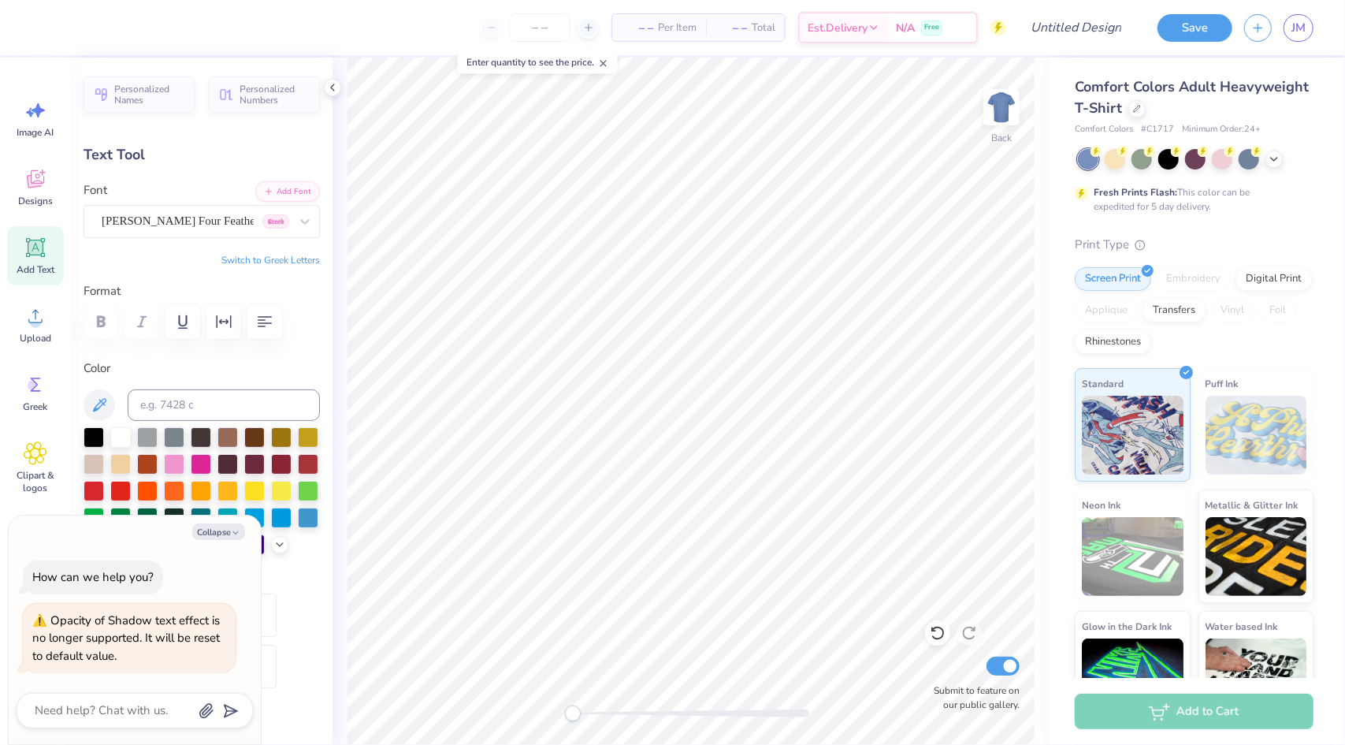
type input "9.23"
type input "1.60"
type input "2.66"
type textarea "x"
type input "2.64"
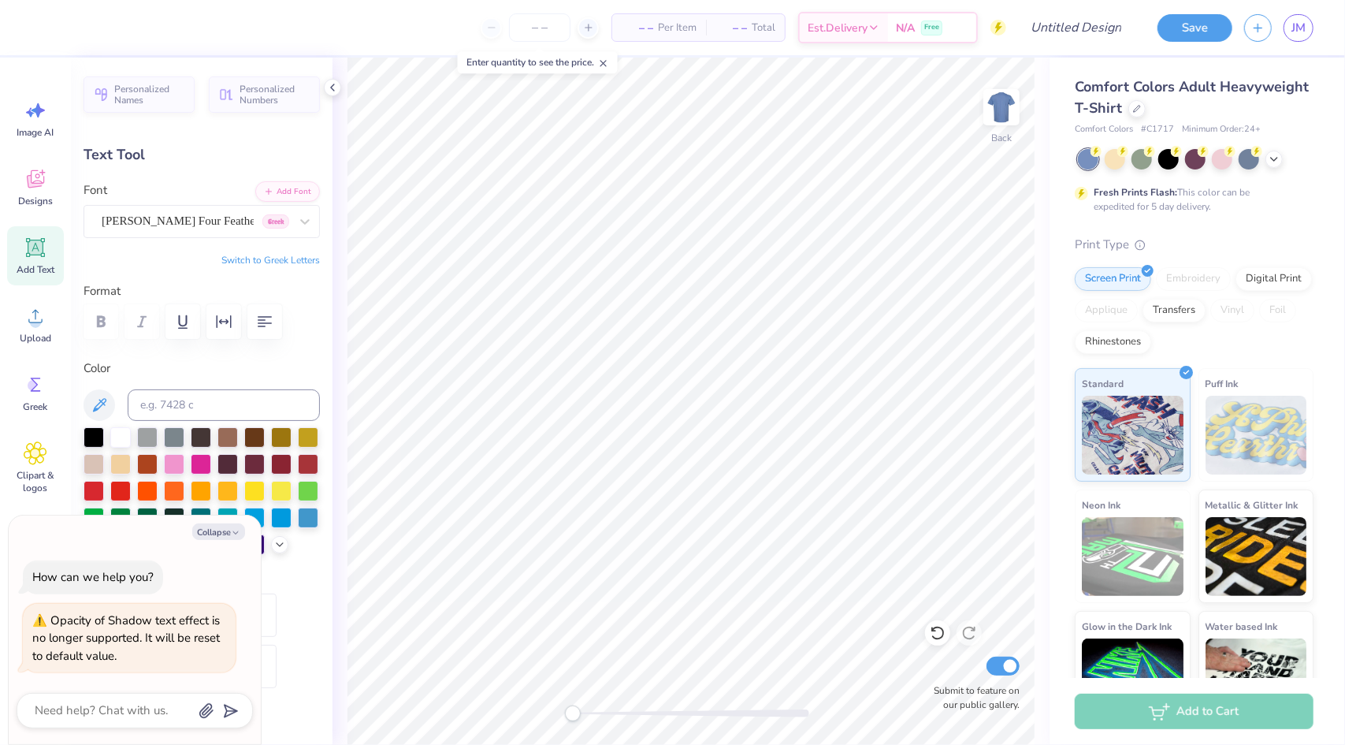
type textarea "x"
type input "9.36"
type input "1.63"
type input "2.61"
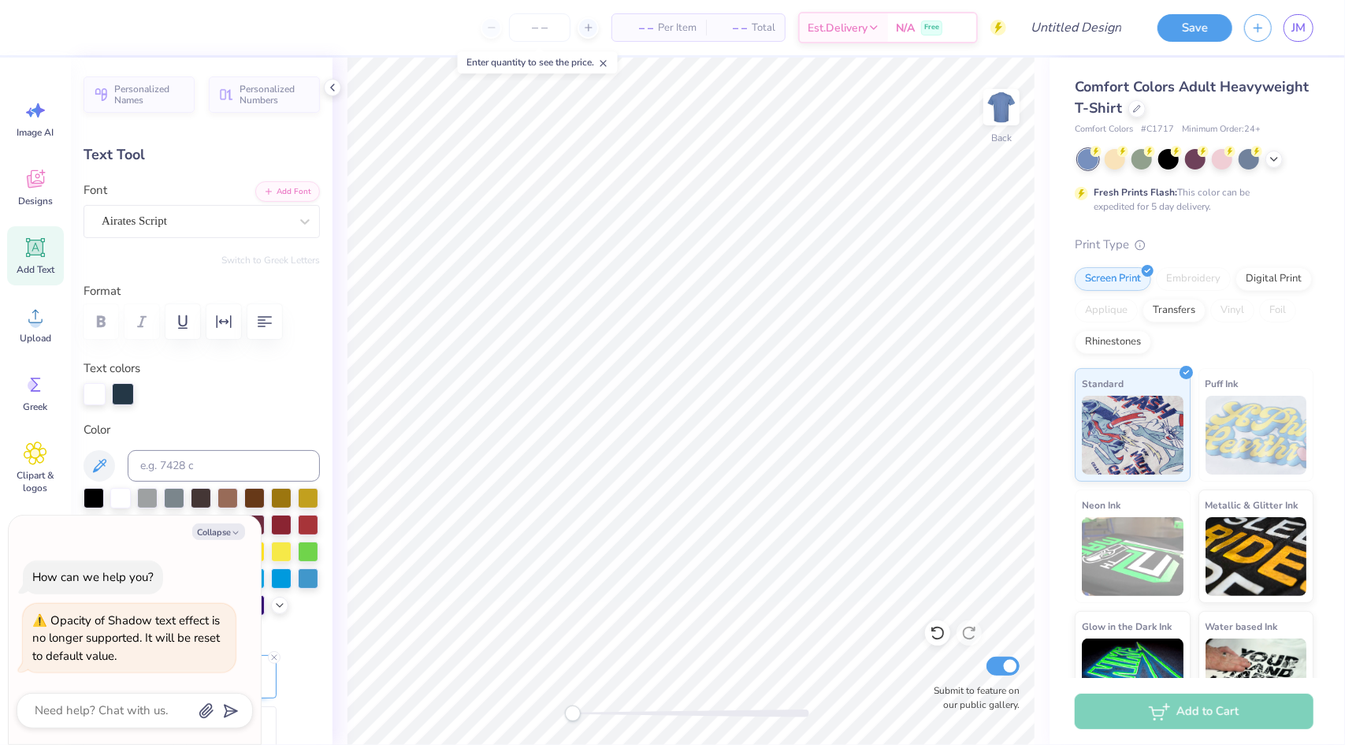
type textarea "x"
type input "13.91"
type input "2.21"
type input "12.02"
type input "0.0"
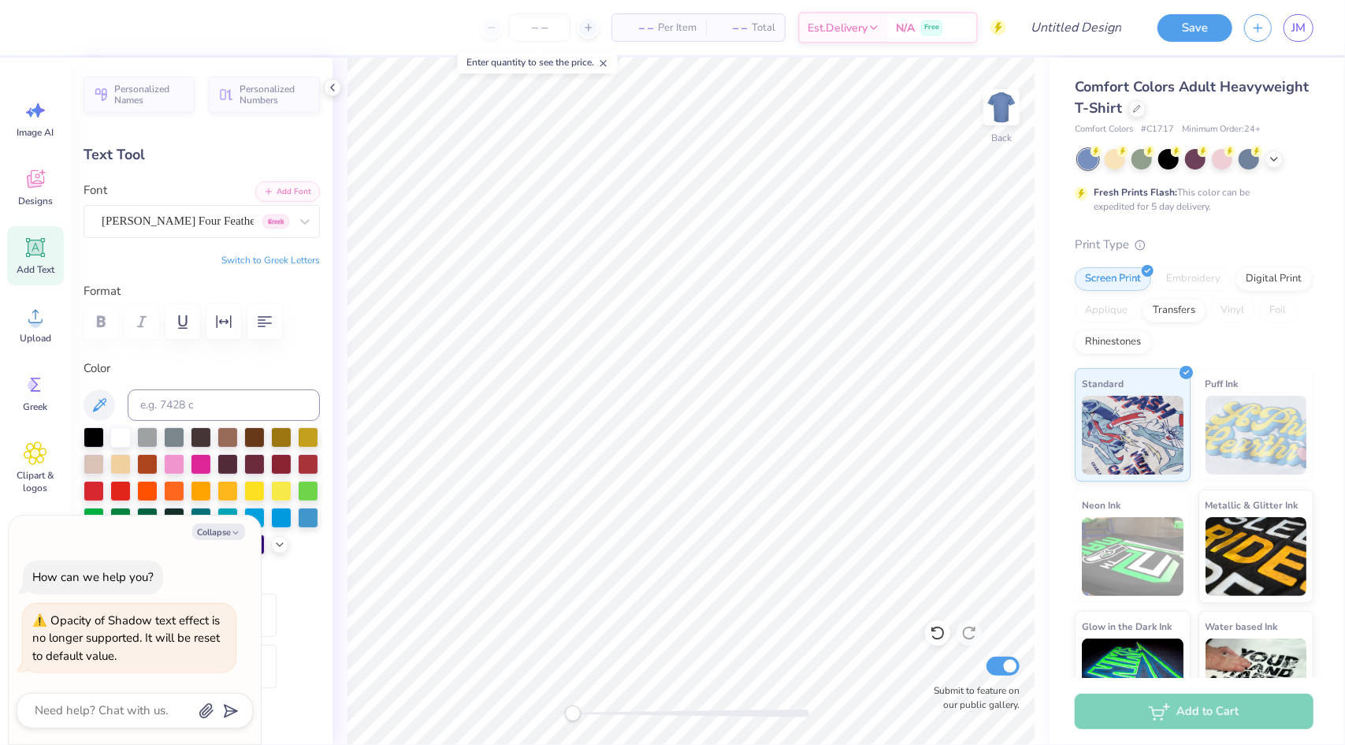
scroll to position [13, 6]
type textarea "x"
type textarea "Fall R"
type textarea "x"
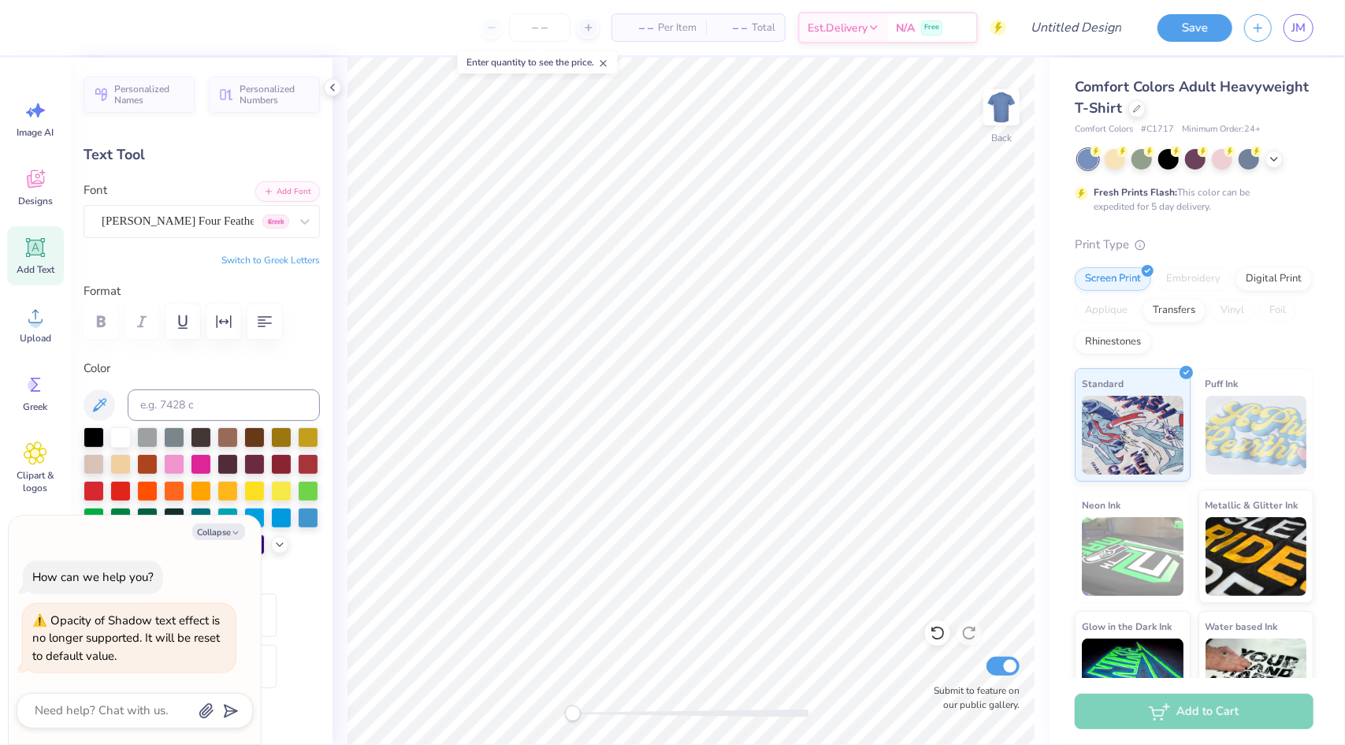
type textarea "Fall Rsu"
type textarea "x"
type textarea "Fall Rsuh"
type textarea "x"
type textarea "Fall Rsu"
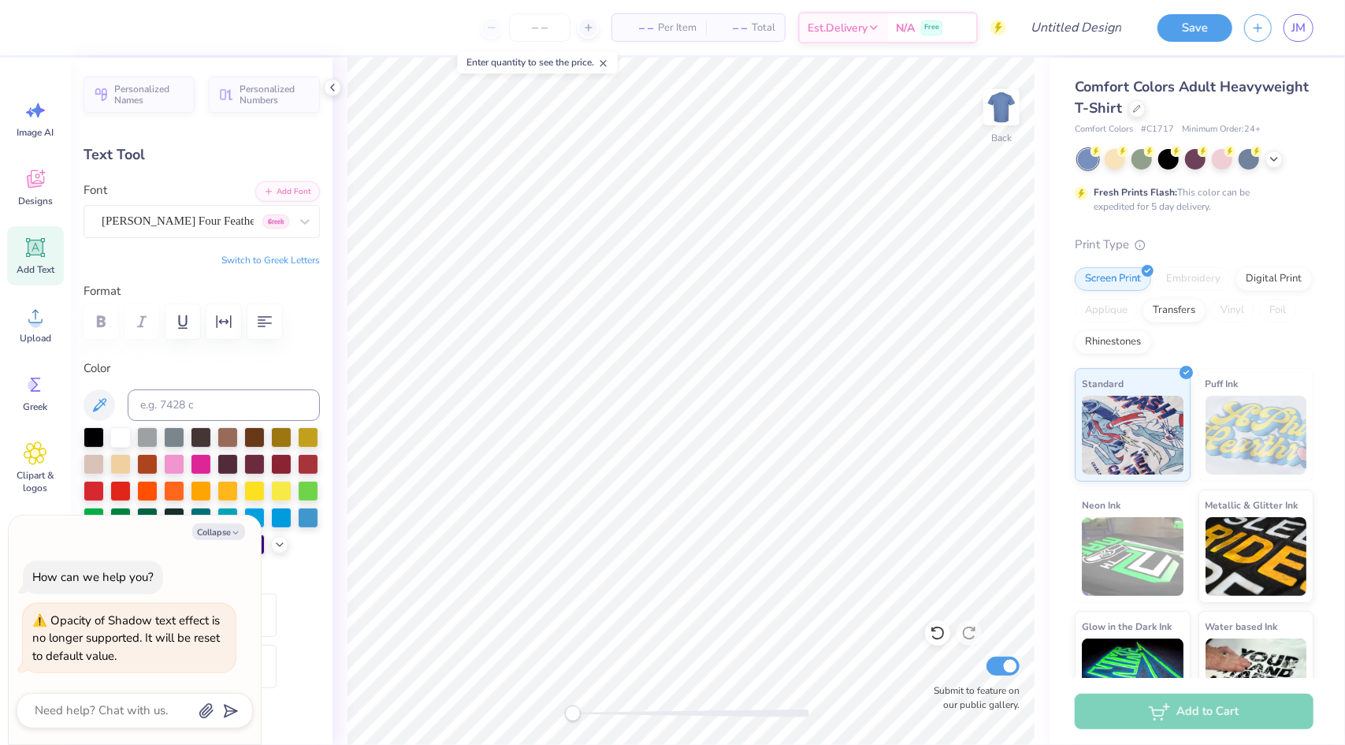
type textarea "x"
type textarea "Fall Rs"
type textarea "x"
type textarea "Fall Re"
type textarea "x"
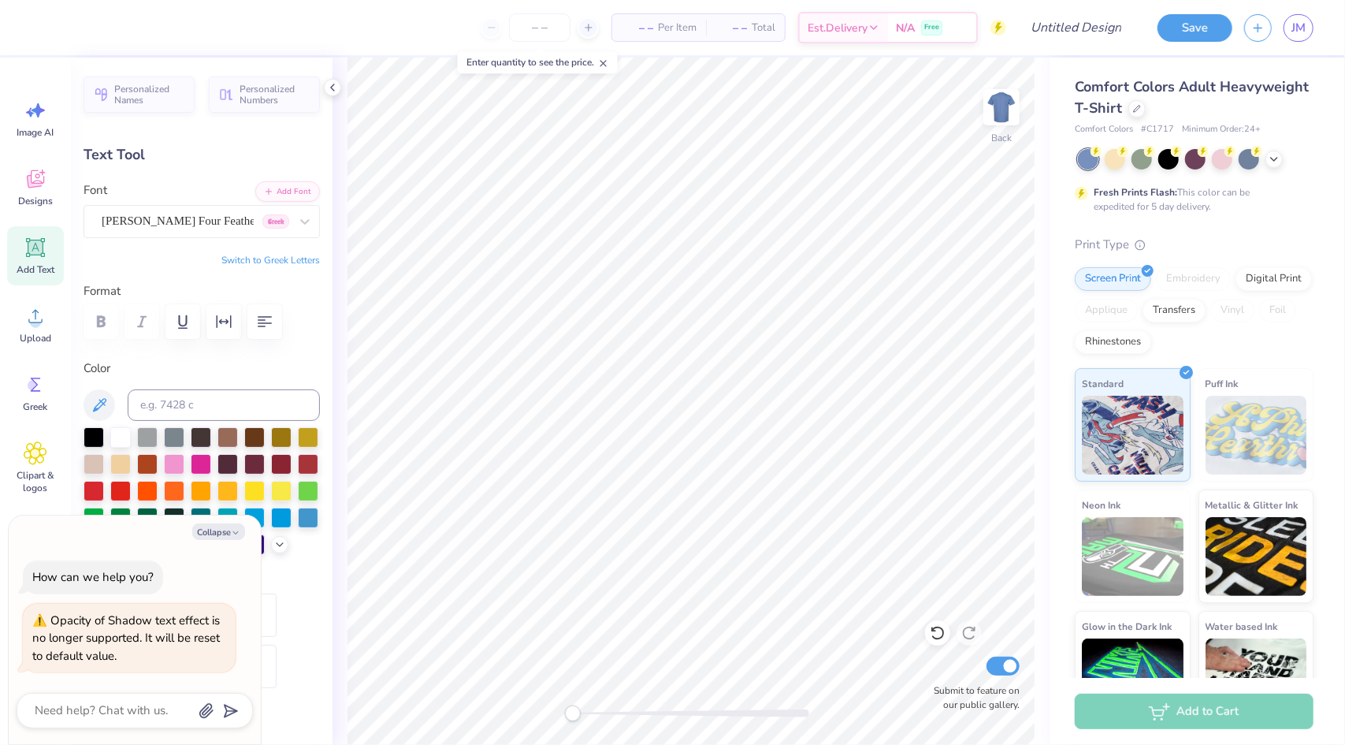
type textarea "Fall Rec"
type textarea "x"
type textarea "Fall Recru"
type textarea "x"
type textarea "Fall Recrui"
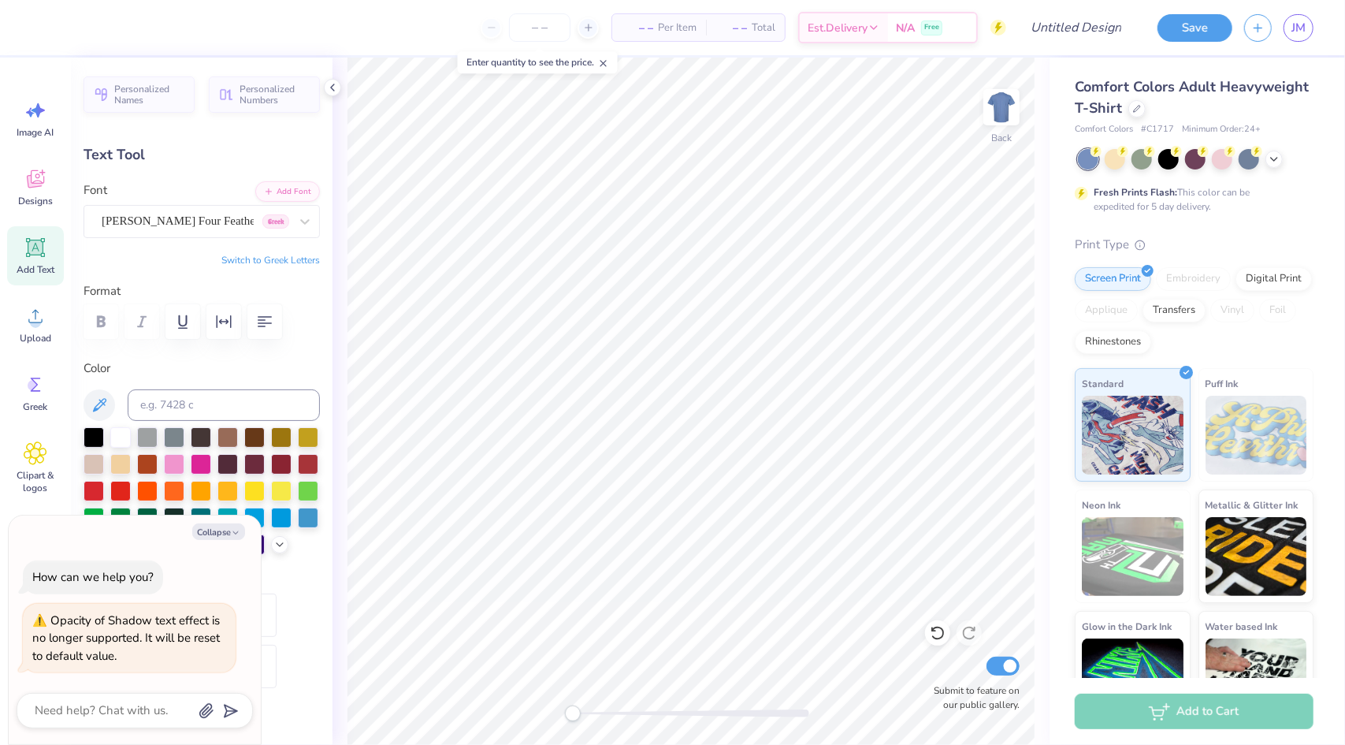
type textarea "x"
type textarea "Fall Recruitme"
type textarea "x"
type textarea "Fall Recruitmen"
type textarea "x"
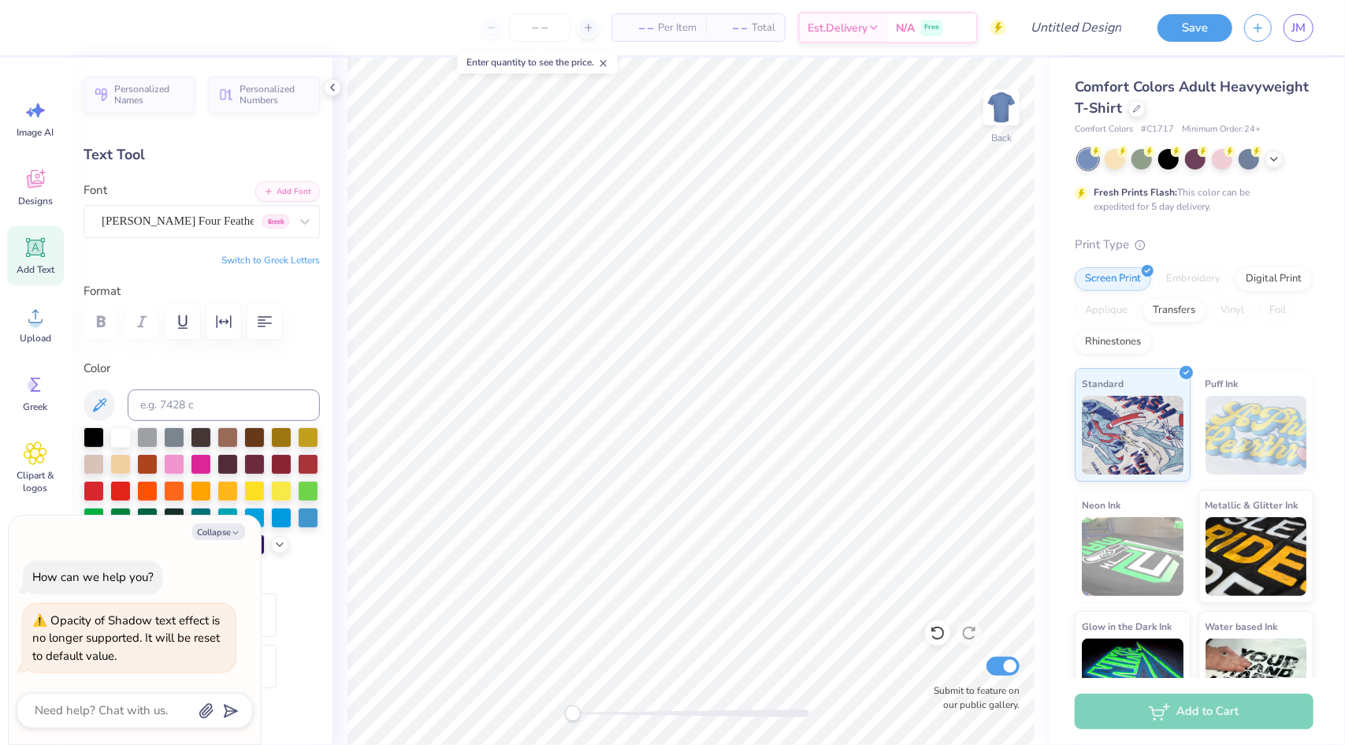
type textarea "Fall Recruitment"
type textarea "x"
type input "10.89"
type input "1.73"
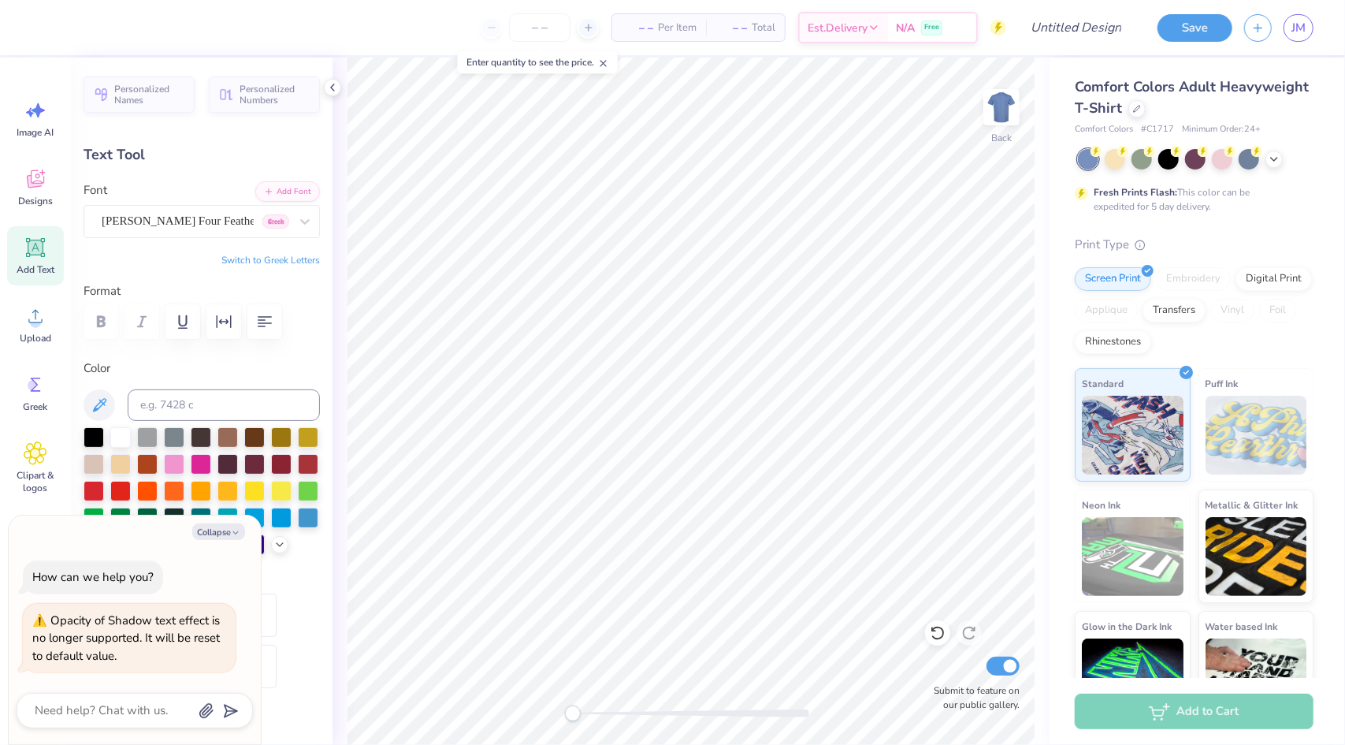
type input "11.95"
type textarea "x"
type input "9.13"
type input "1.45"
type input "12.09"
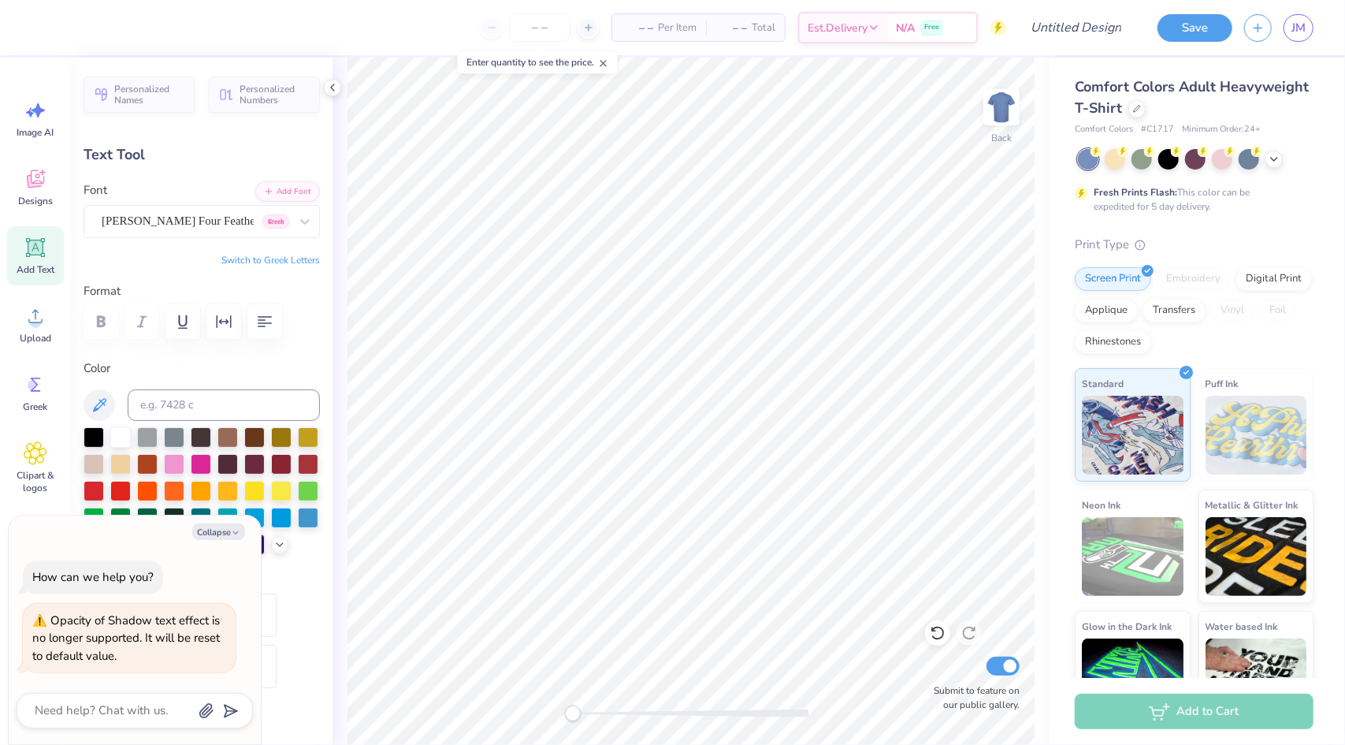
scroll to position [13, 2]
type textarea "x"
type textarea "Recruitment"
type textarea "x"
type input "6.29"
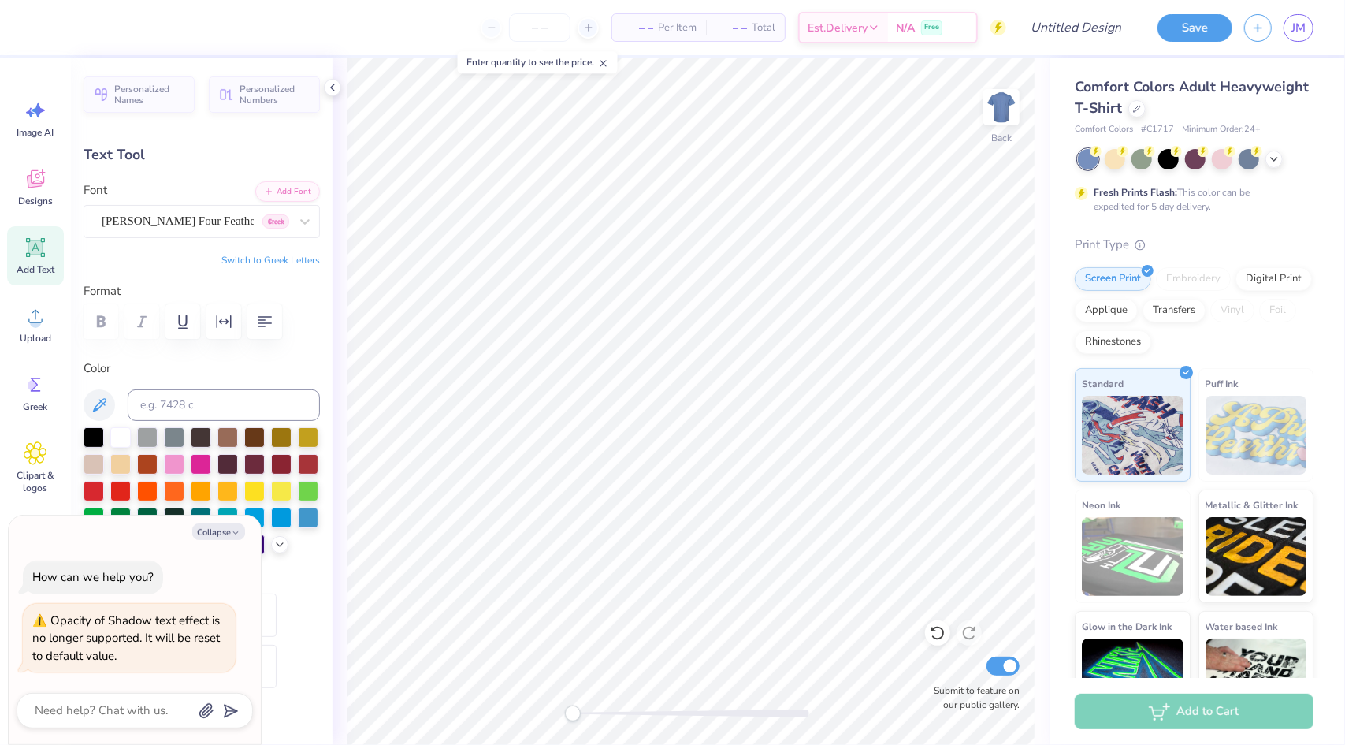
type input "3.06"
type input "8.58"
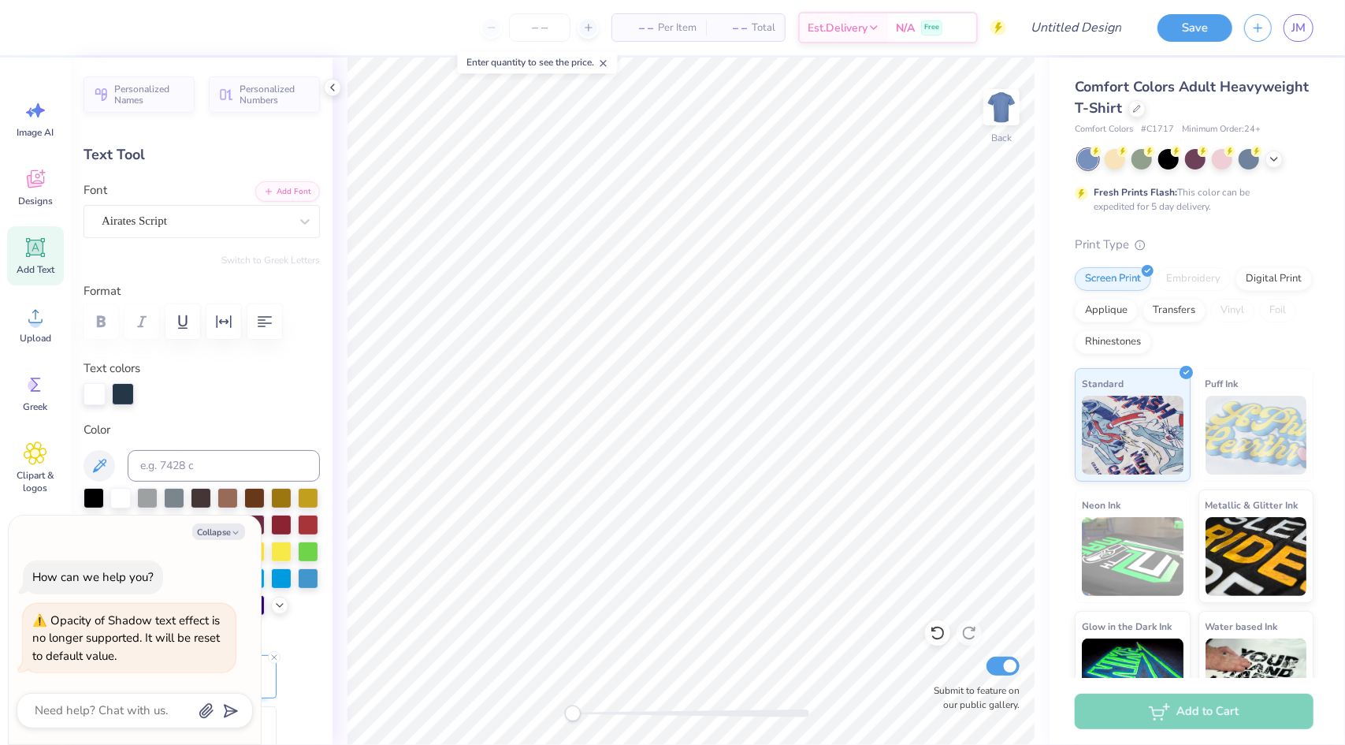
type input "-11.1"
type textarea "x"
type textarea "F"
type textarea "x"
type textarea "Fl"
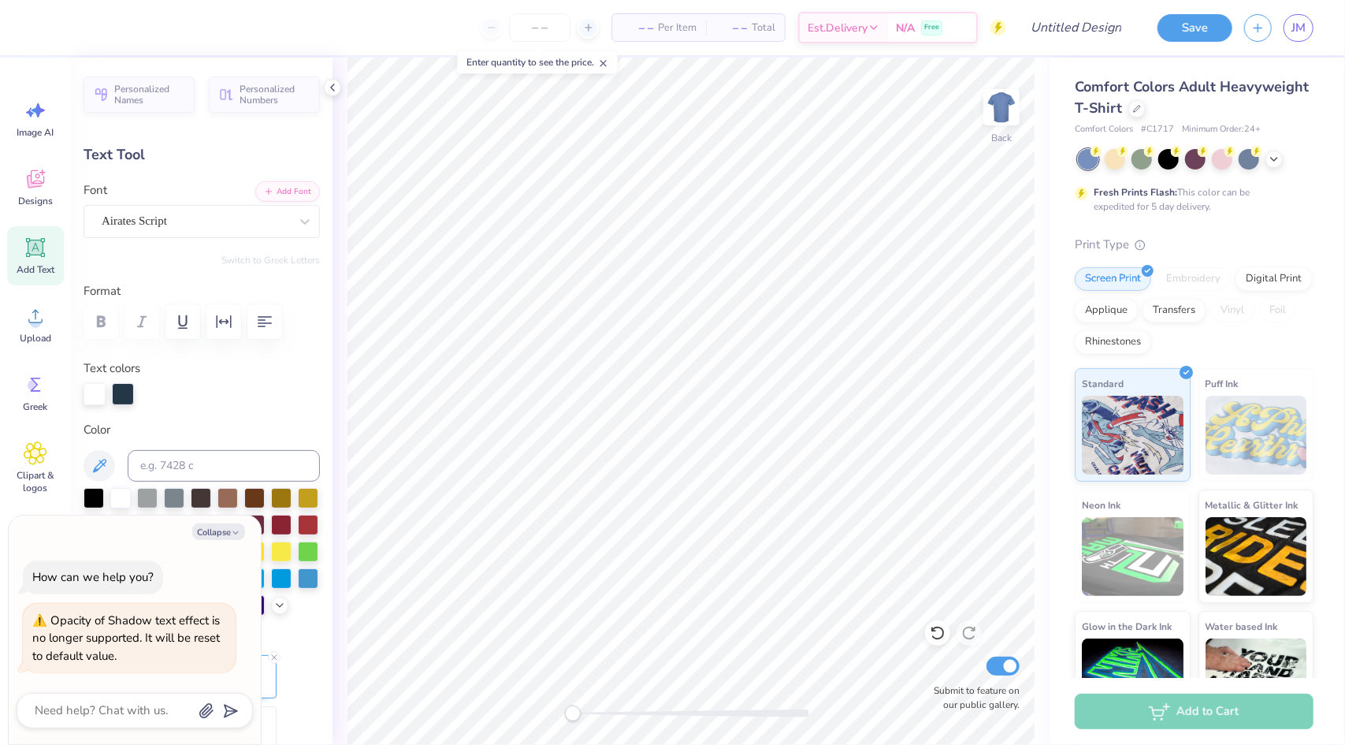
type textarea "x"
type textarea "Fa"
type textarea "x"
type textarea "Fal"
type textarea "x"
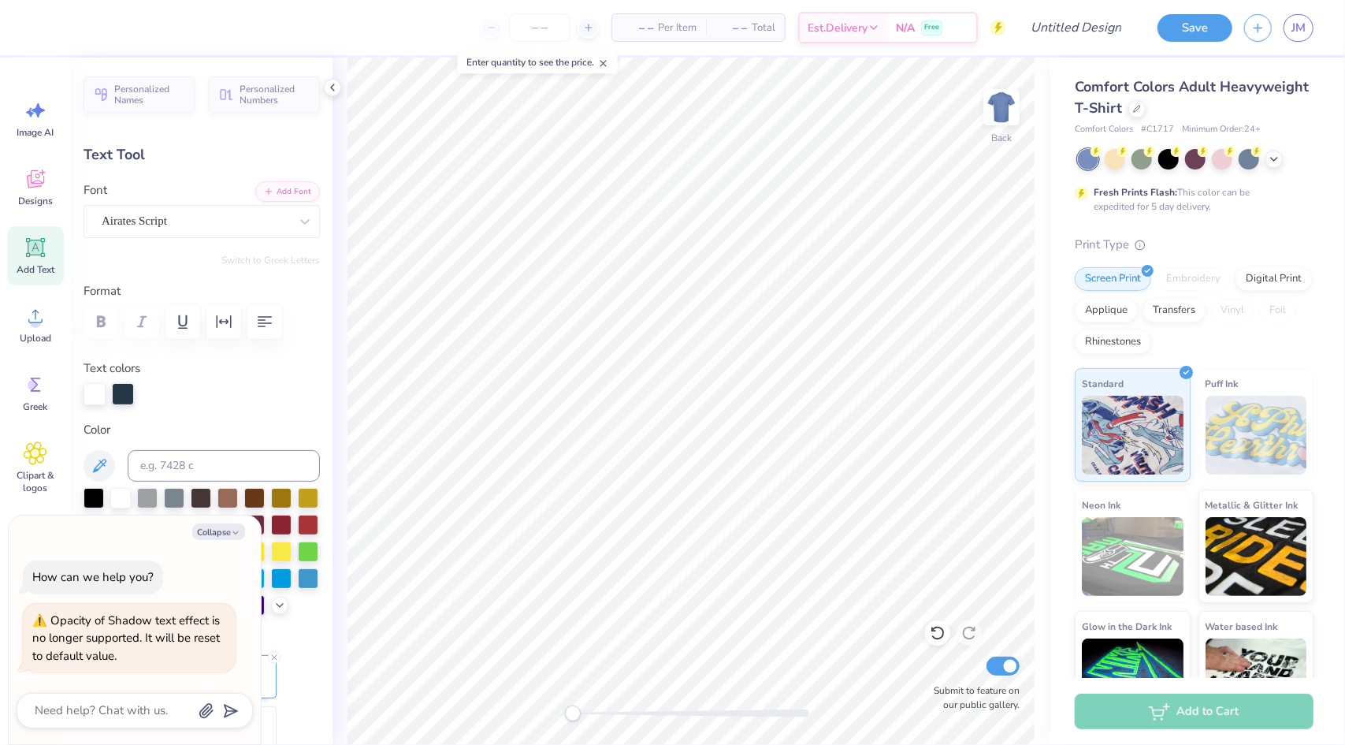
type textarea "Fall"
type textarea "x"
type textarea "Fall '"
type textarea "x"
type textarea "Fall '2"
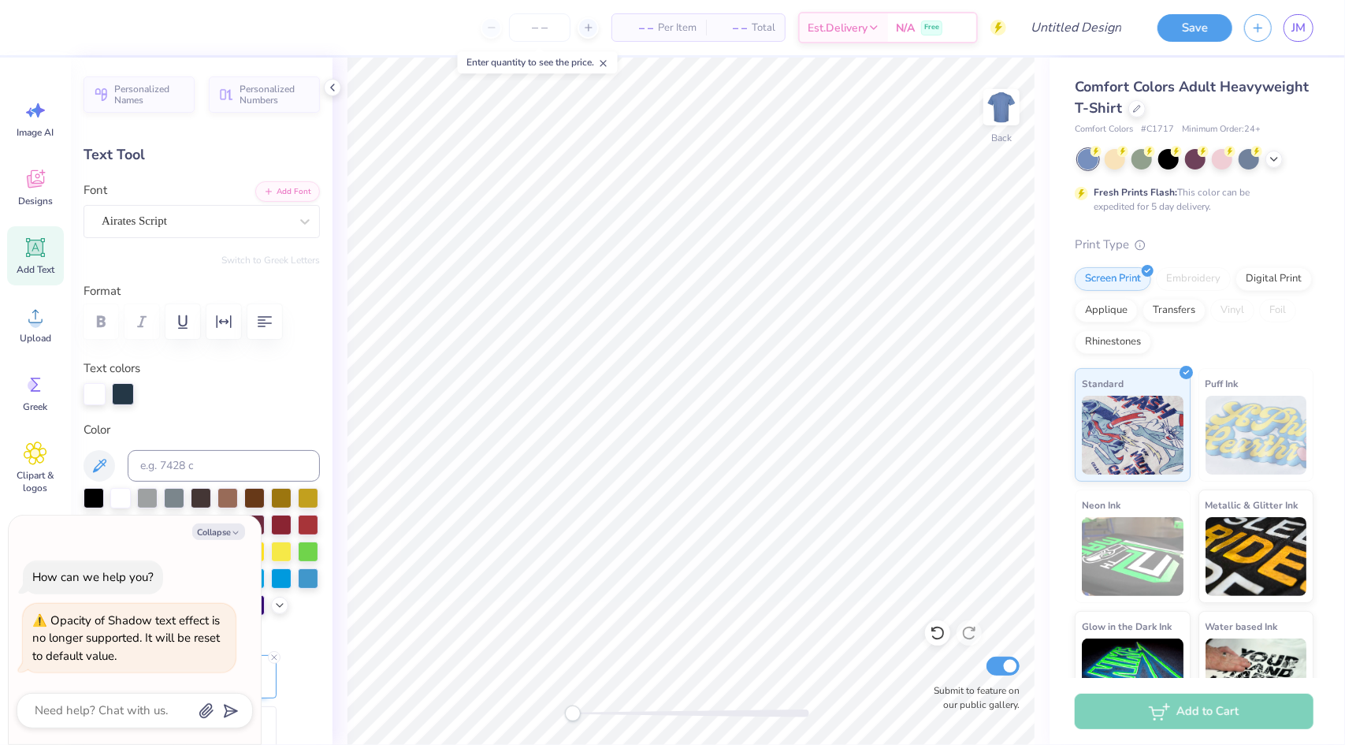
type textarea "x"
type textarea "Fall '25"
type textarea "x"
type input "6.60"
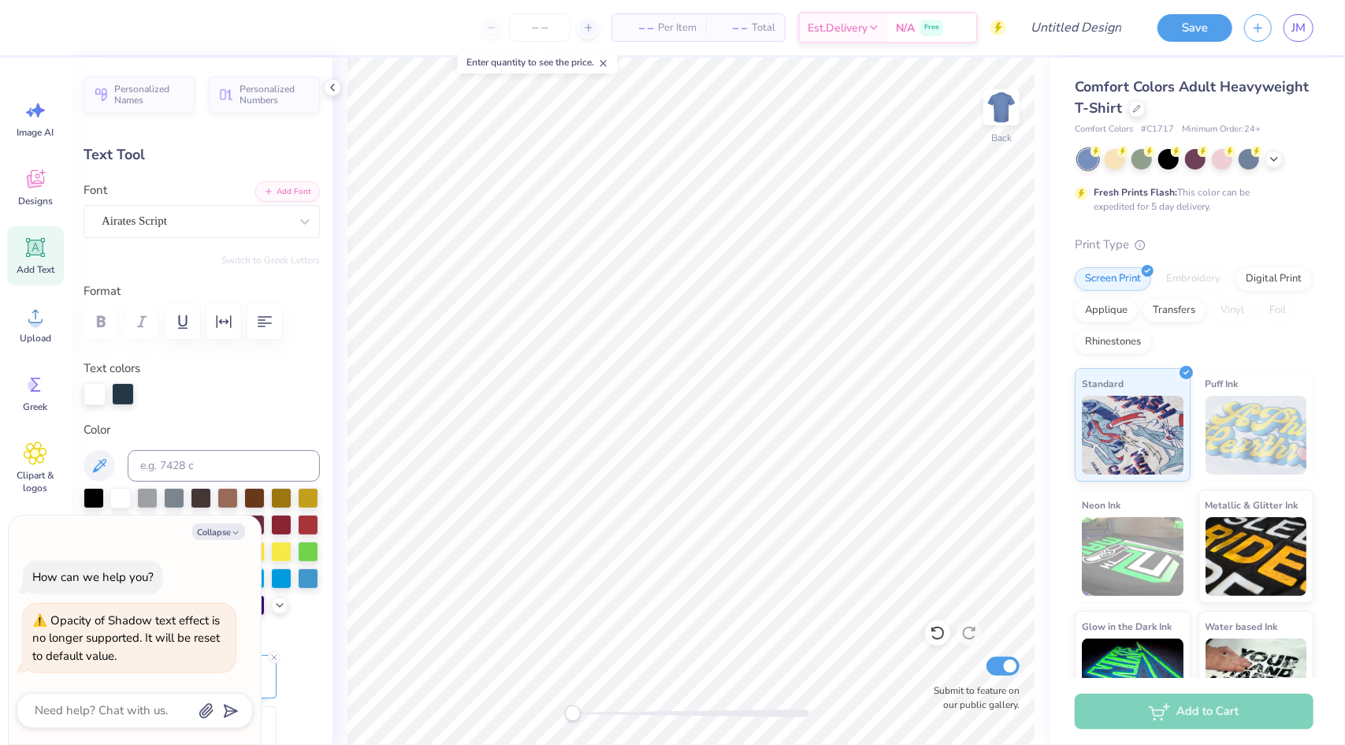
type input "1.21"
type input "12.62"
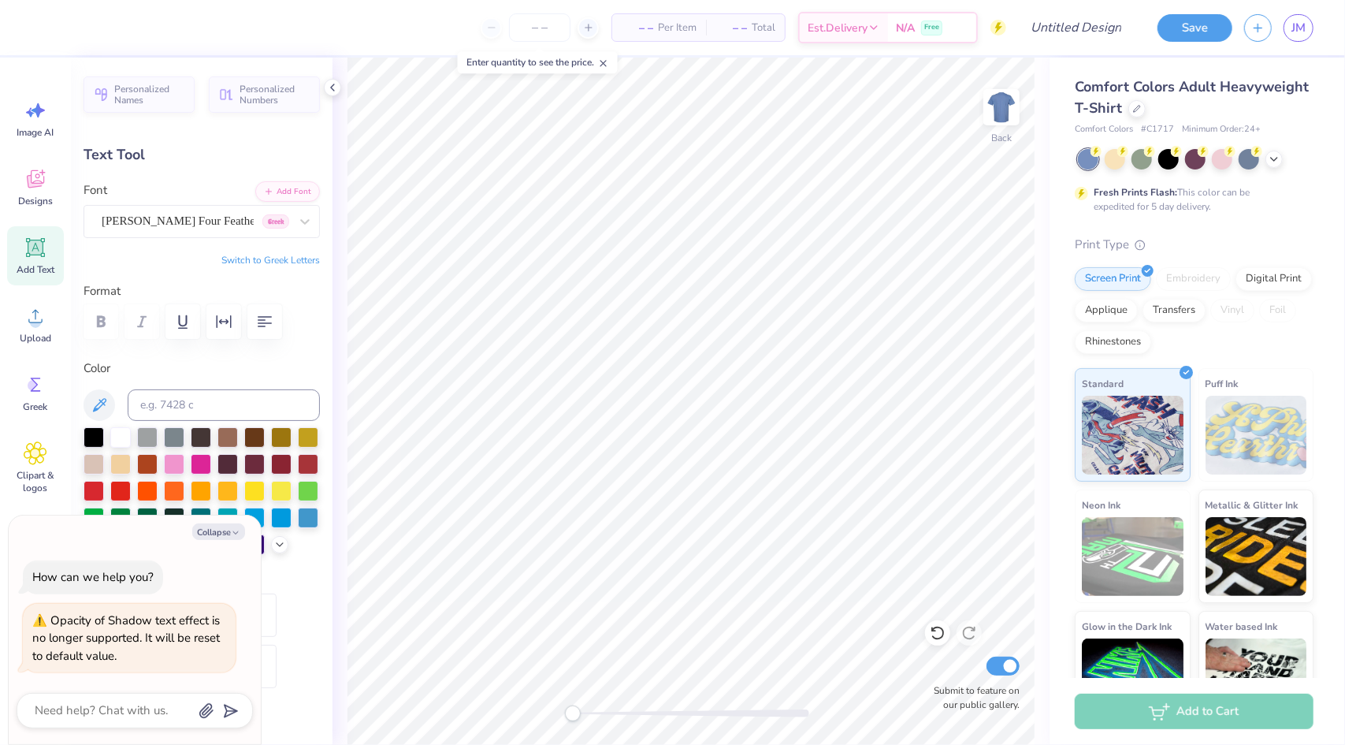
type input "0.0"
type textarea "x"
type input "7.25"
type input "1.33"
type input "12.64"
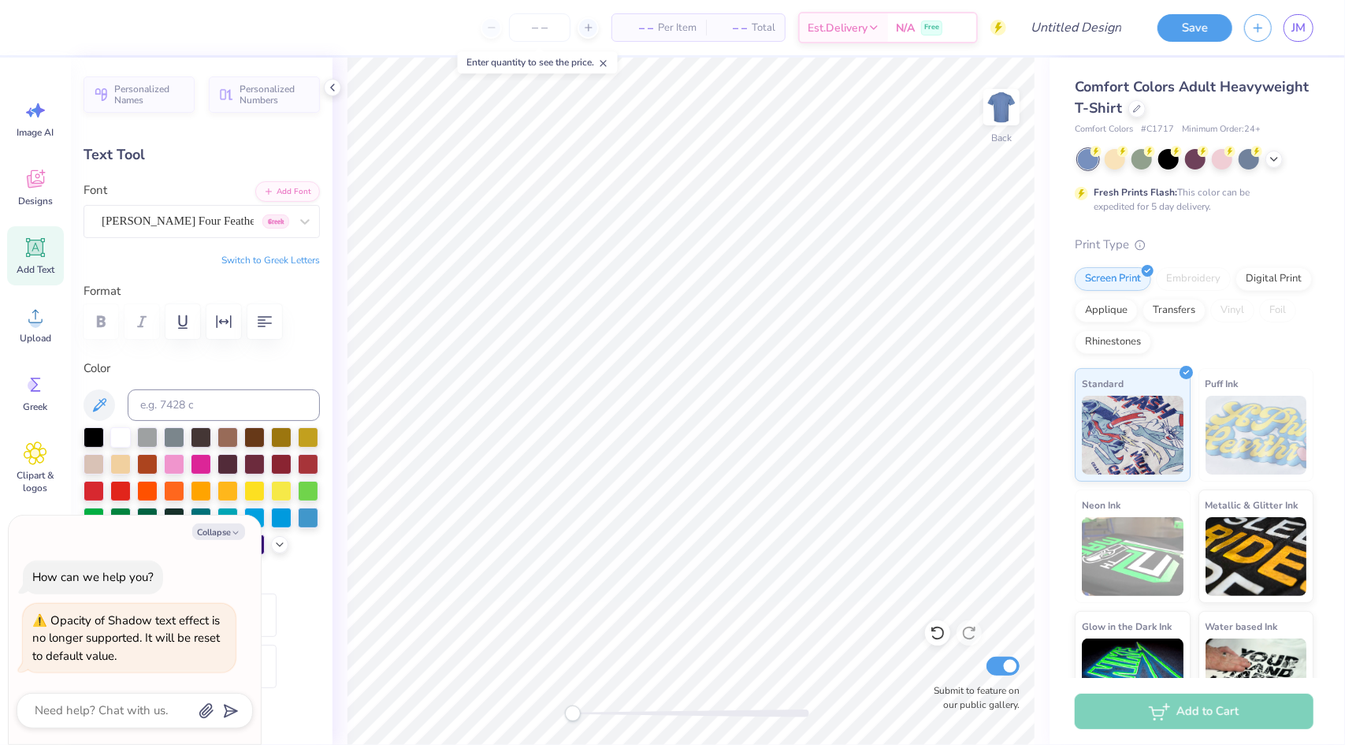
type textarea "x"
type input "8.13"
type input "1.49"
type input "12.53"
type textarea "x"
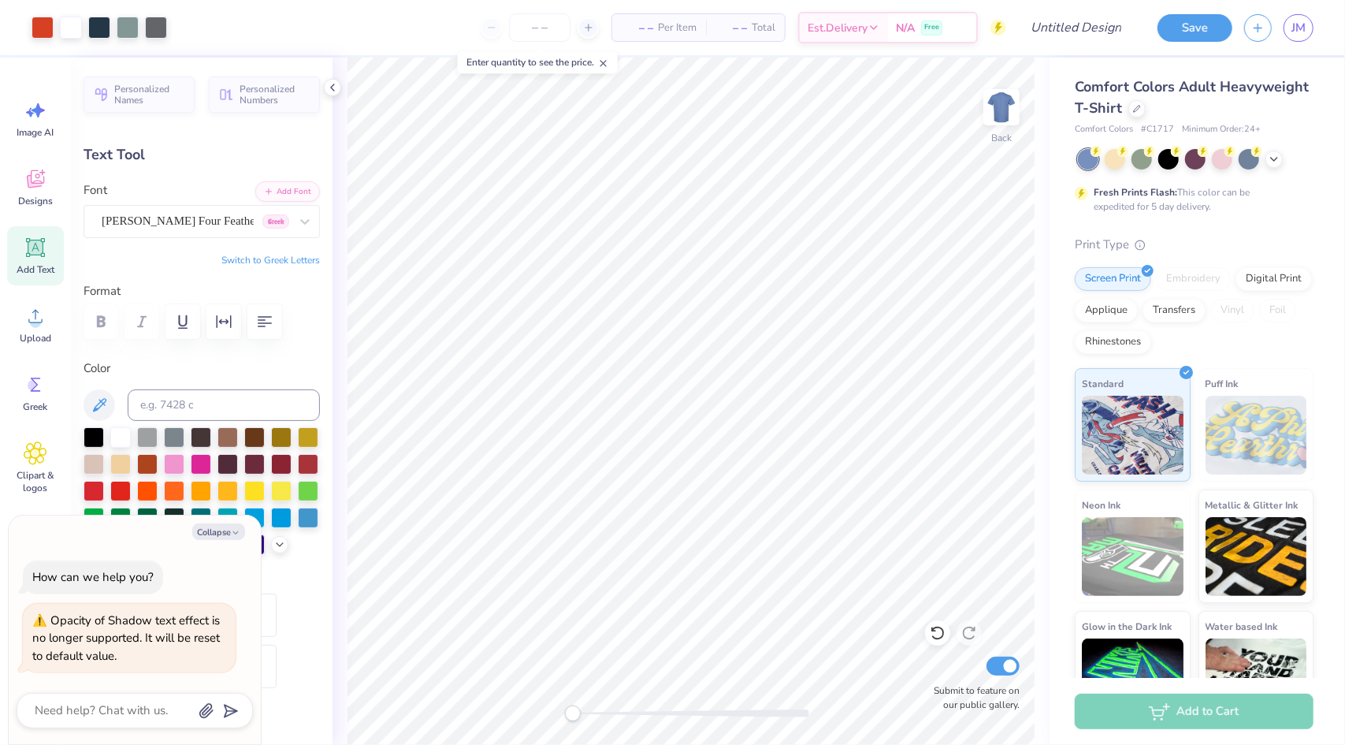
type input "12.30"
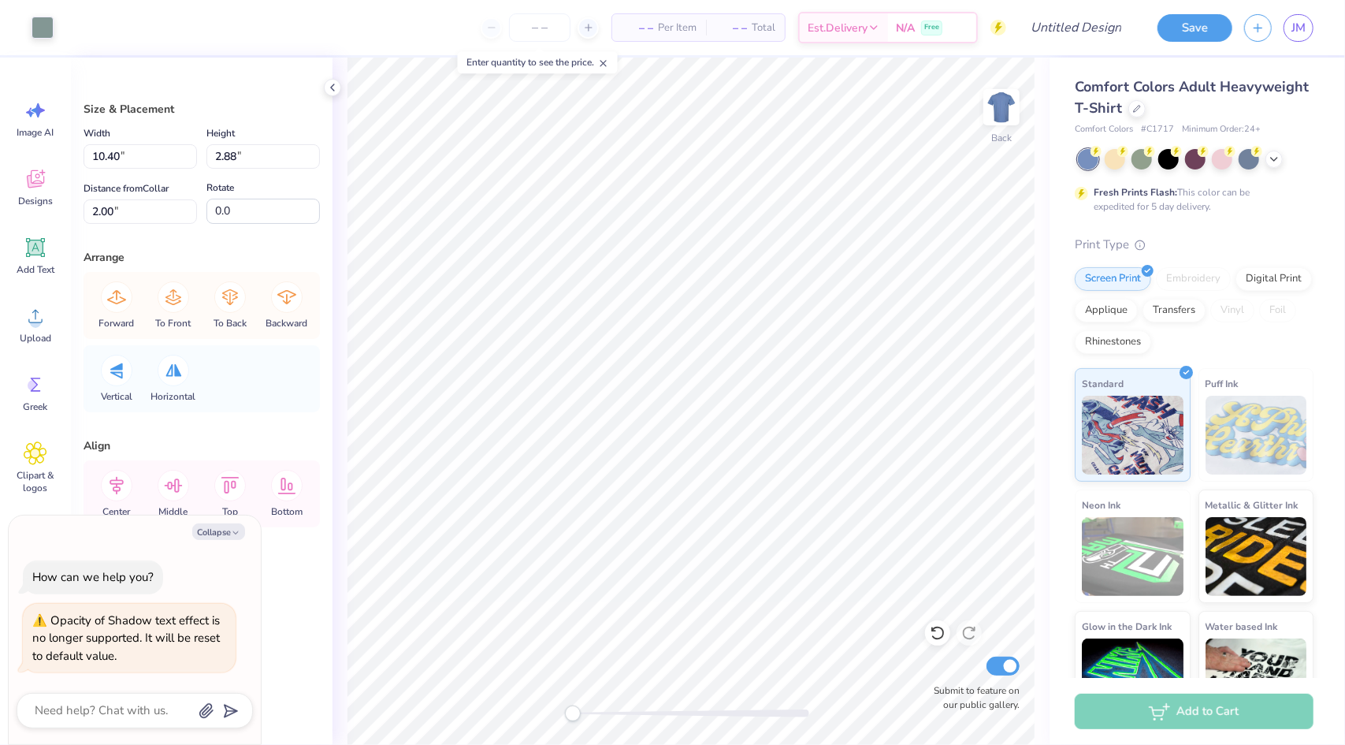
type textarea "x"
type input "10.62"
type input "2.94"
type input "1.94"
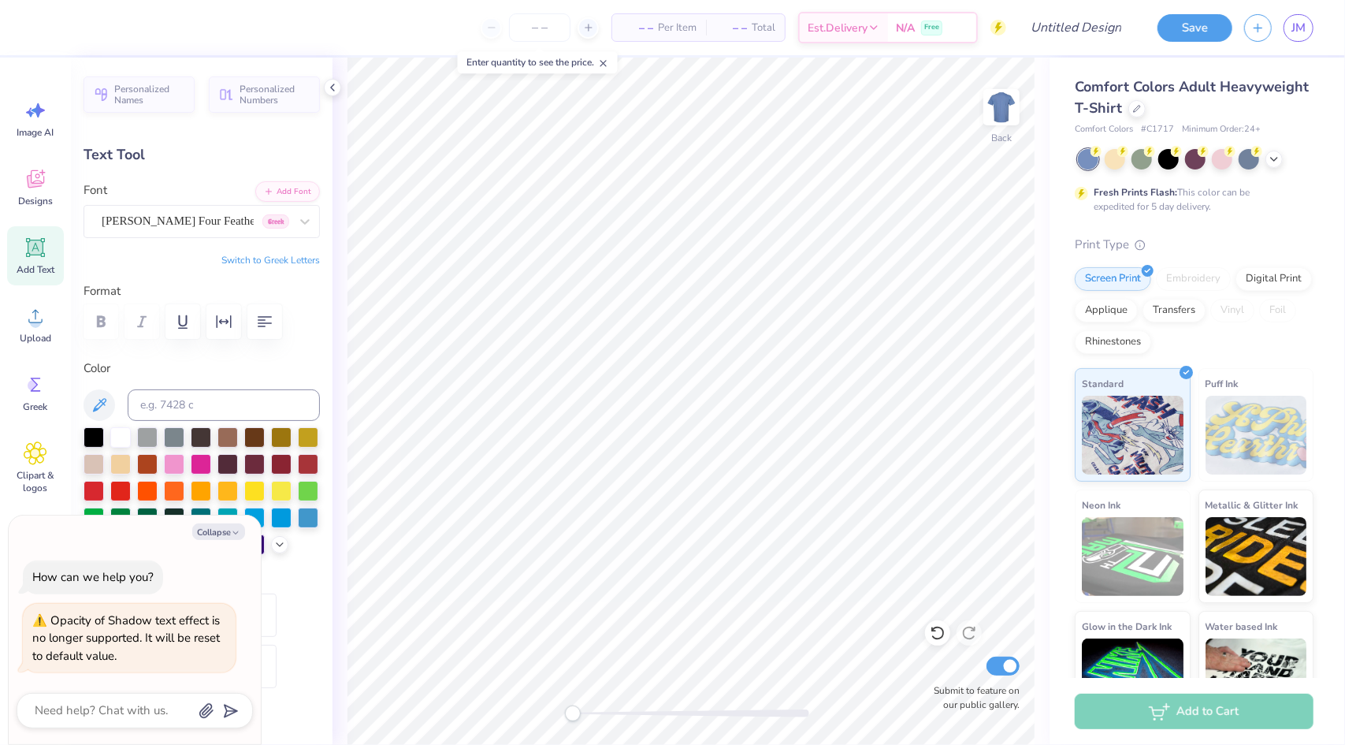
type textarea "x"
type input "9.63"
type input "1.67"
type input "2.58"
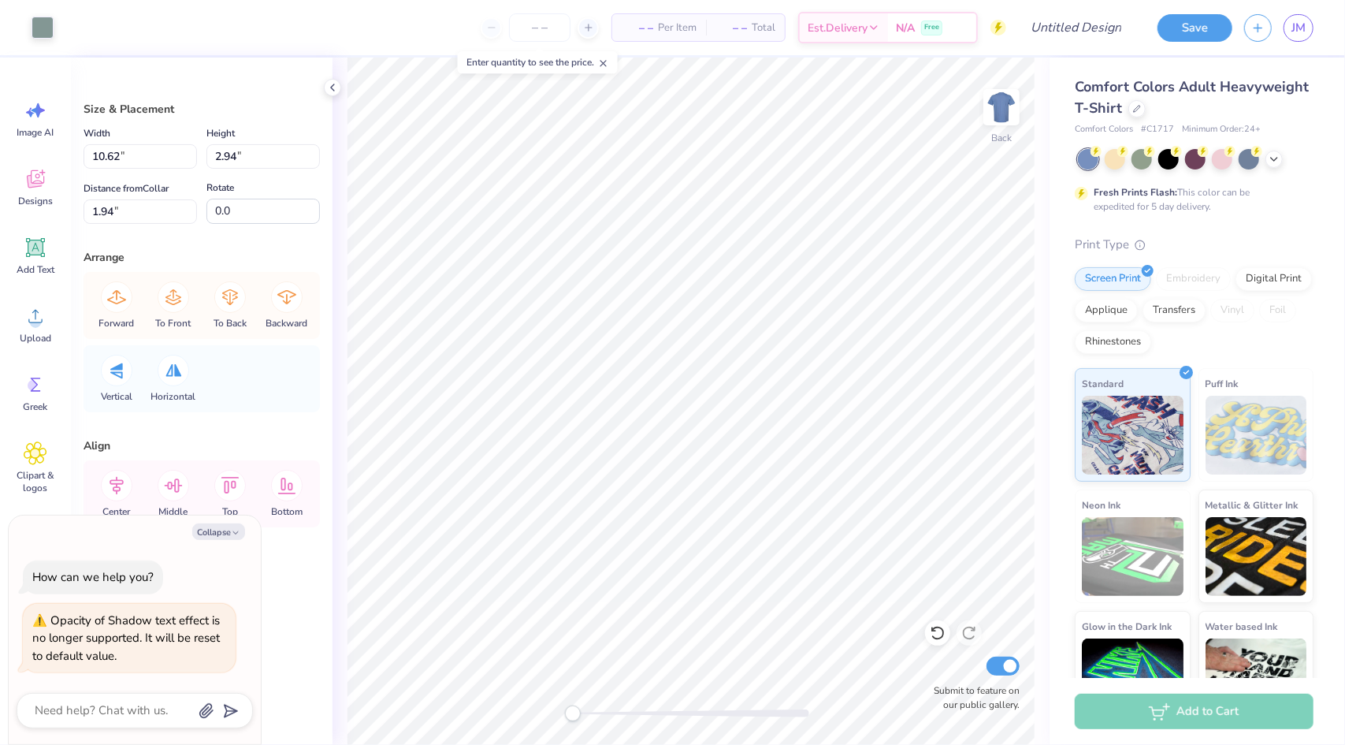
type textarea "x"
type input "10.67"
type input "2.96"
type input "1.92"
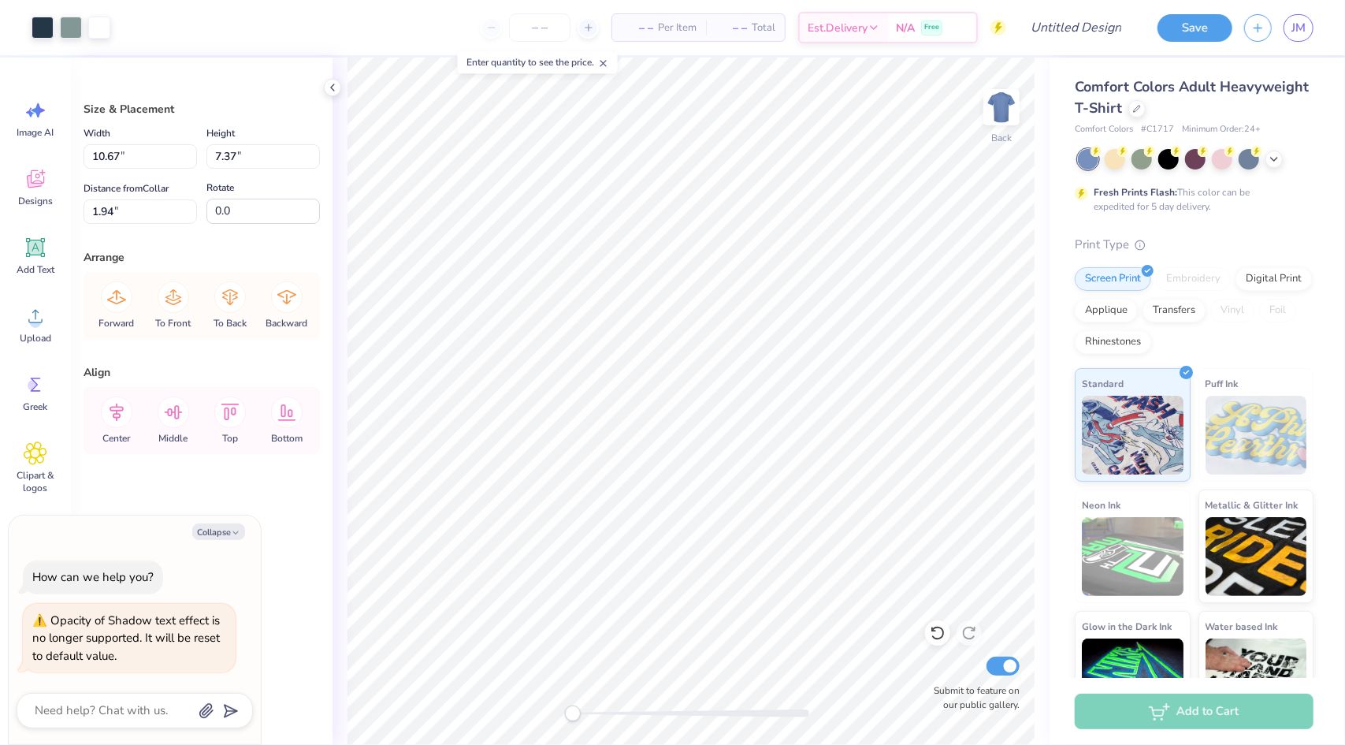
type textarea "x"
type input "10.98"
type input "7.58"
type input "1.72"
click at [934, 629] on icon at bounding box center [937, 634] width 13 height 14
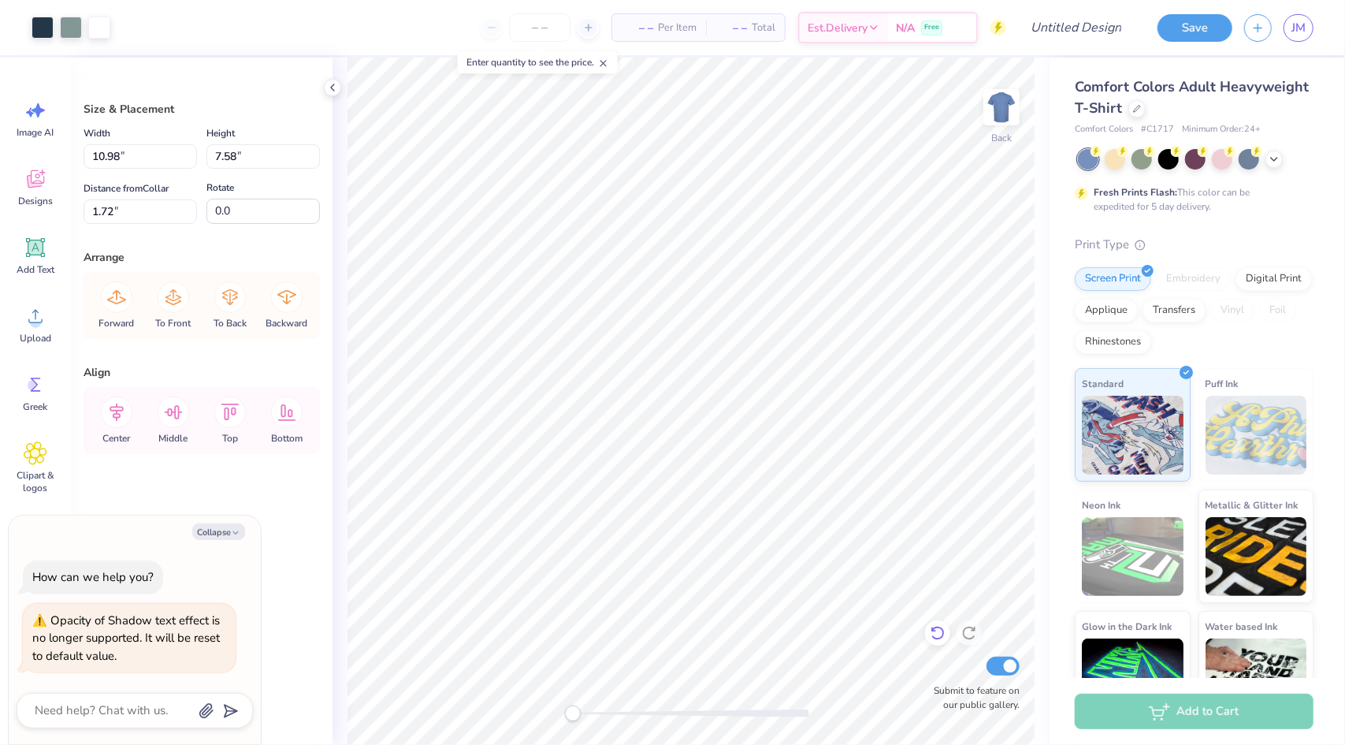
type textarea "x"
type input "10.67"
type input "7.37"
type input "1.94"
type textarea "x"
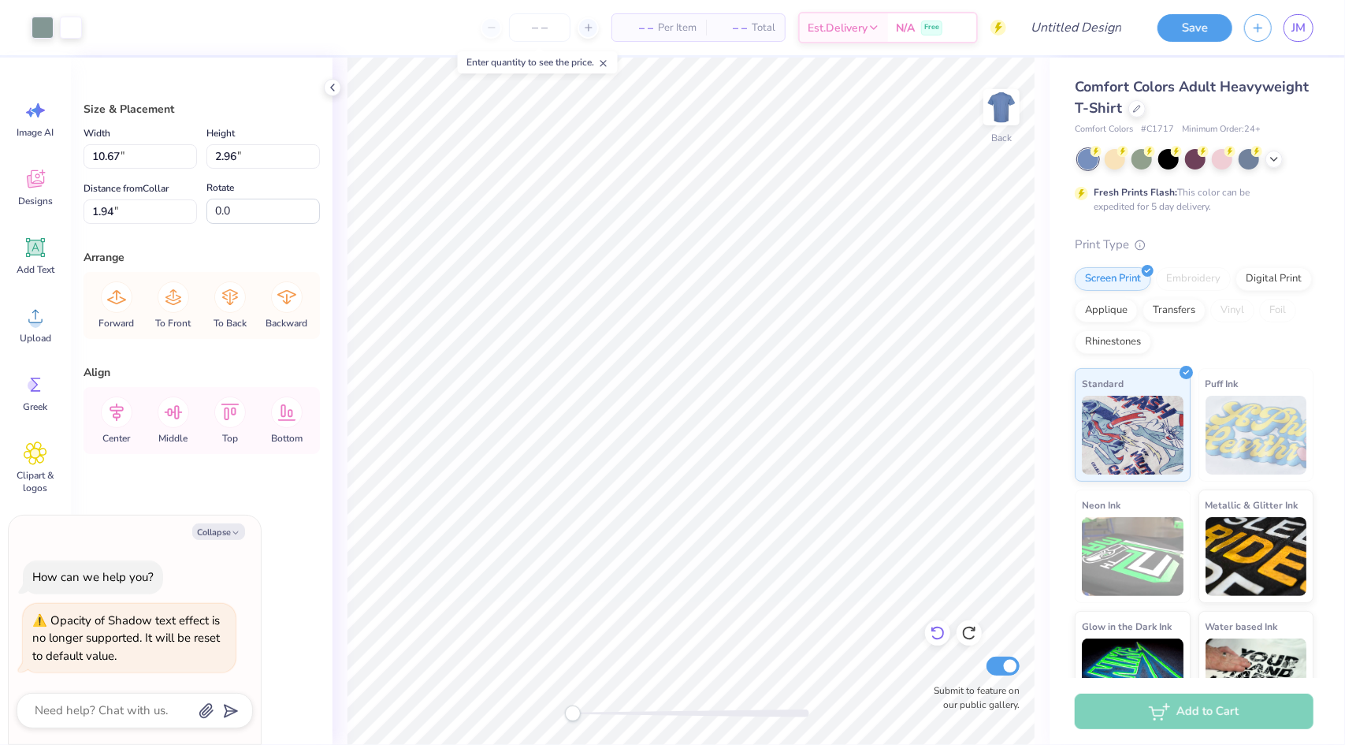
type input "11.94"
type input "3.31"
type input "1.59"
type textarea "x"
type input "1.96"
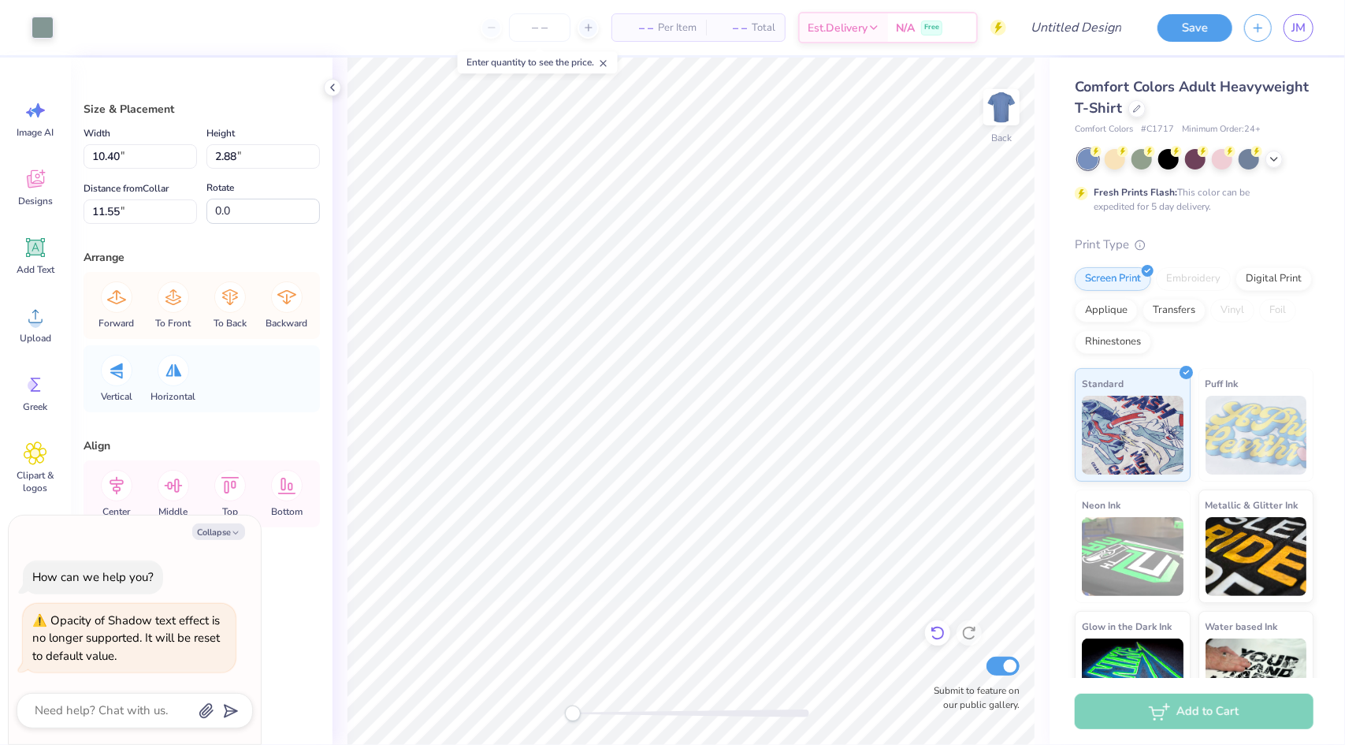
type textarea "x"
type input "8.96"
type input "2.49"
type input "11.95"
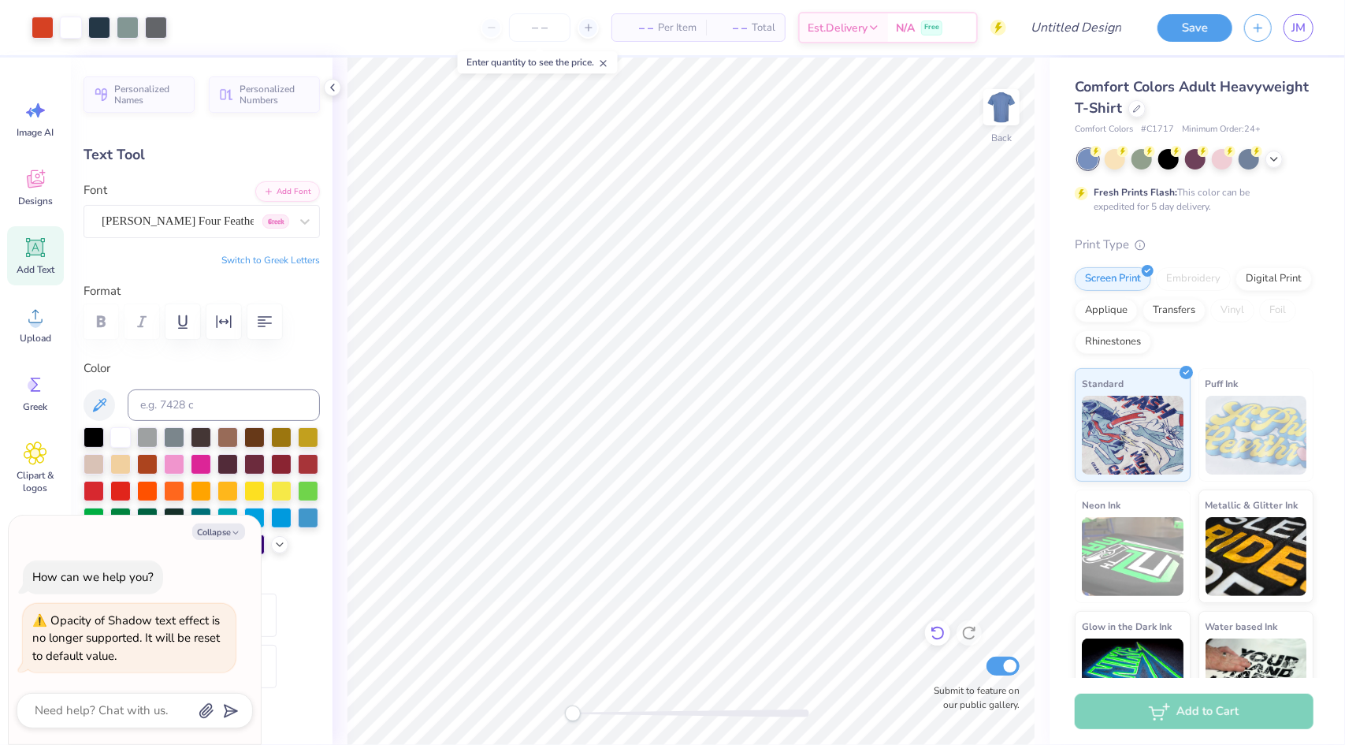
type textarea "x"
type input "12.30"
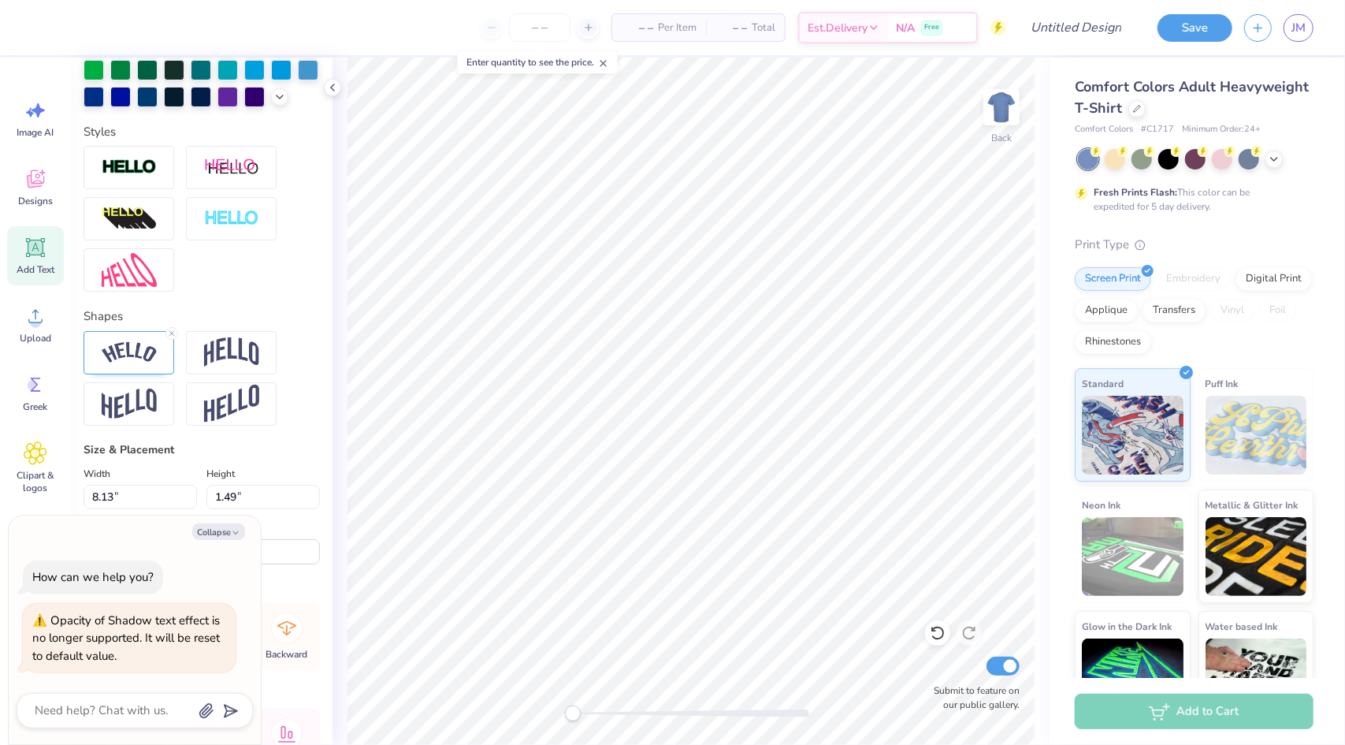
scroll to position [582, 0]
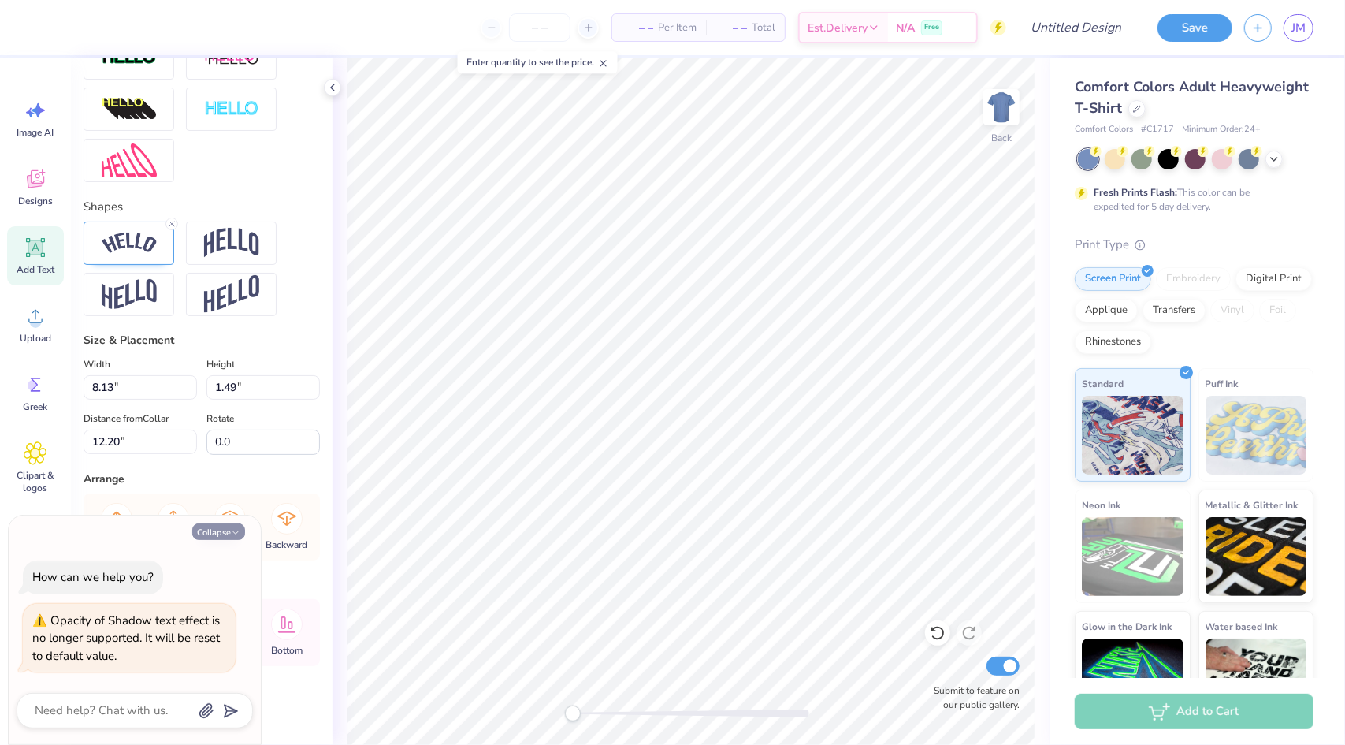
click at [226, 535] on button "Collapse" at bounding box center [218, 531] width 53 height 17
type textarea "x"
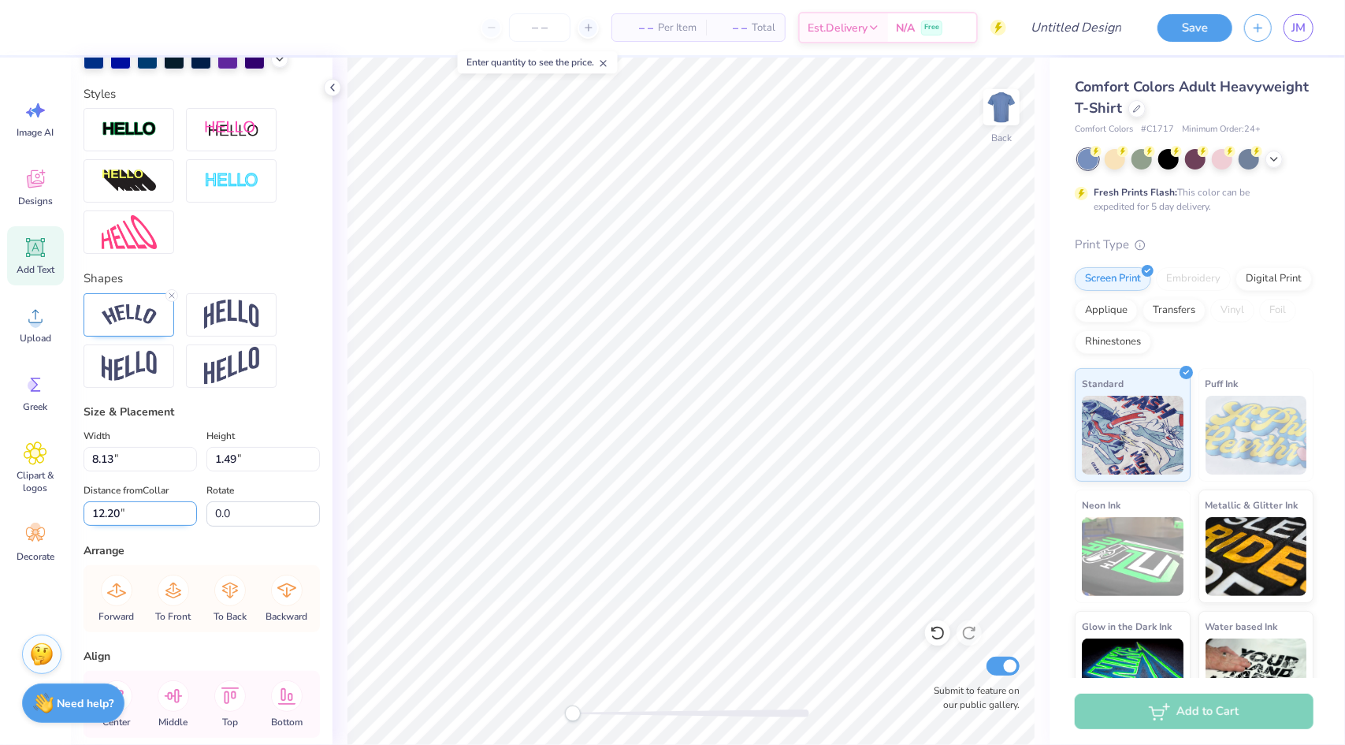
scroll to position [482, 0]
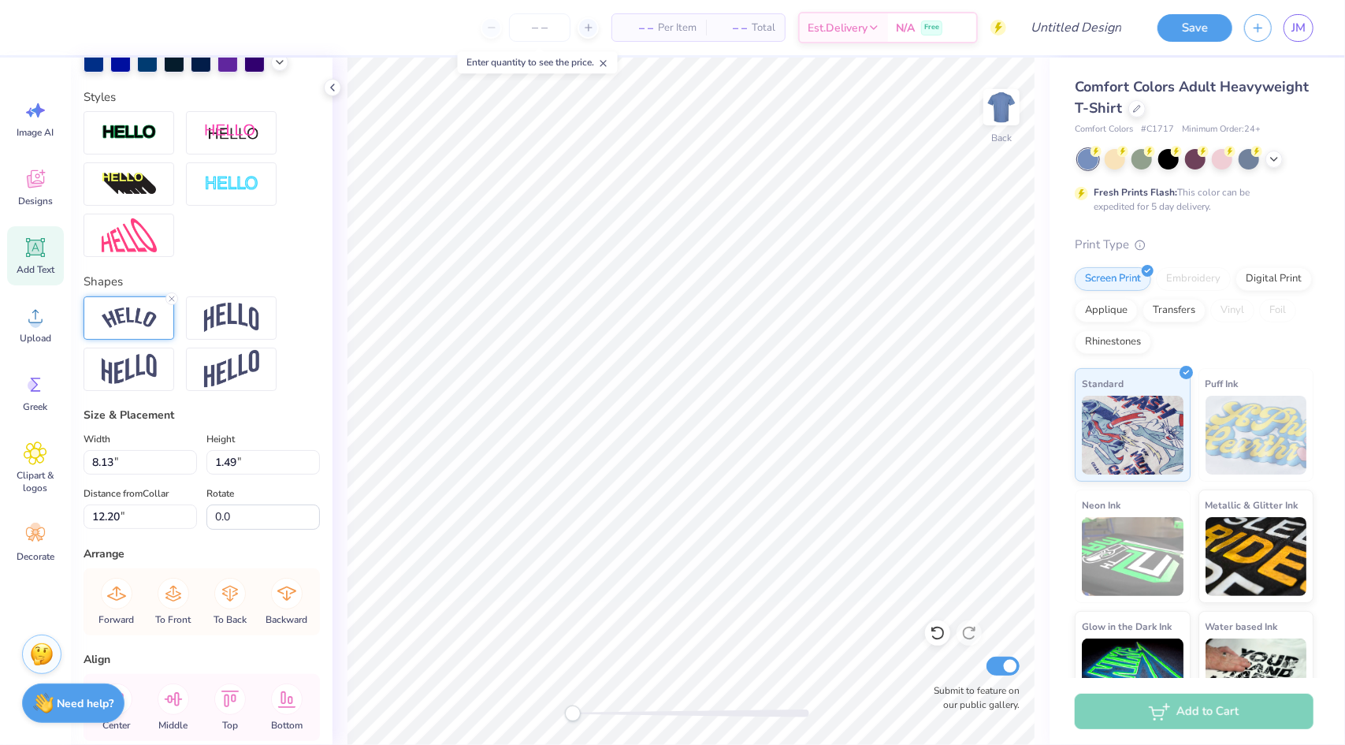
click at [132, 329] on img at bounding box center [129, 317] width 55 height 21
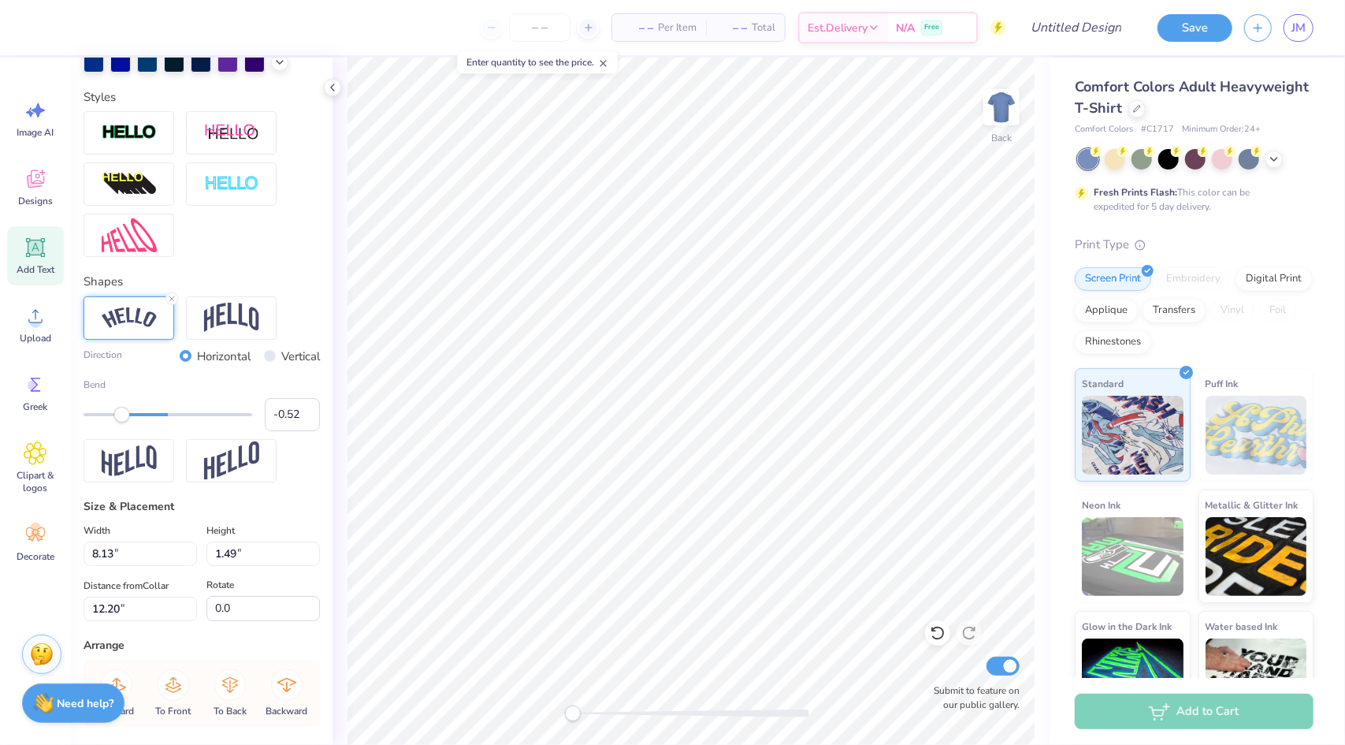
type input "-0.51"
drag, startPoint x: 132, startPoint y: 444, endPoint x: 122, endPoint y: 441, distance: 11.0
click at [122, 422] on div "Accessibility label" at bounding box center [122, 415] width 16 height 16
type input "7.71"
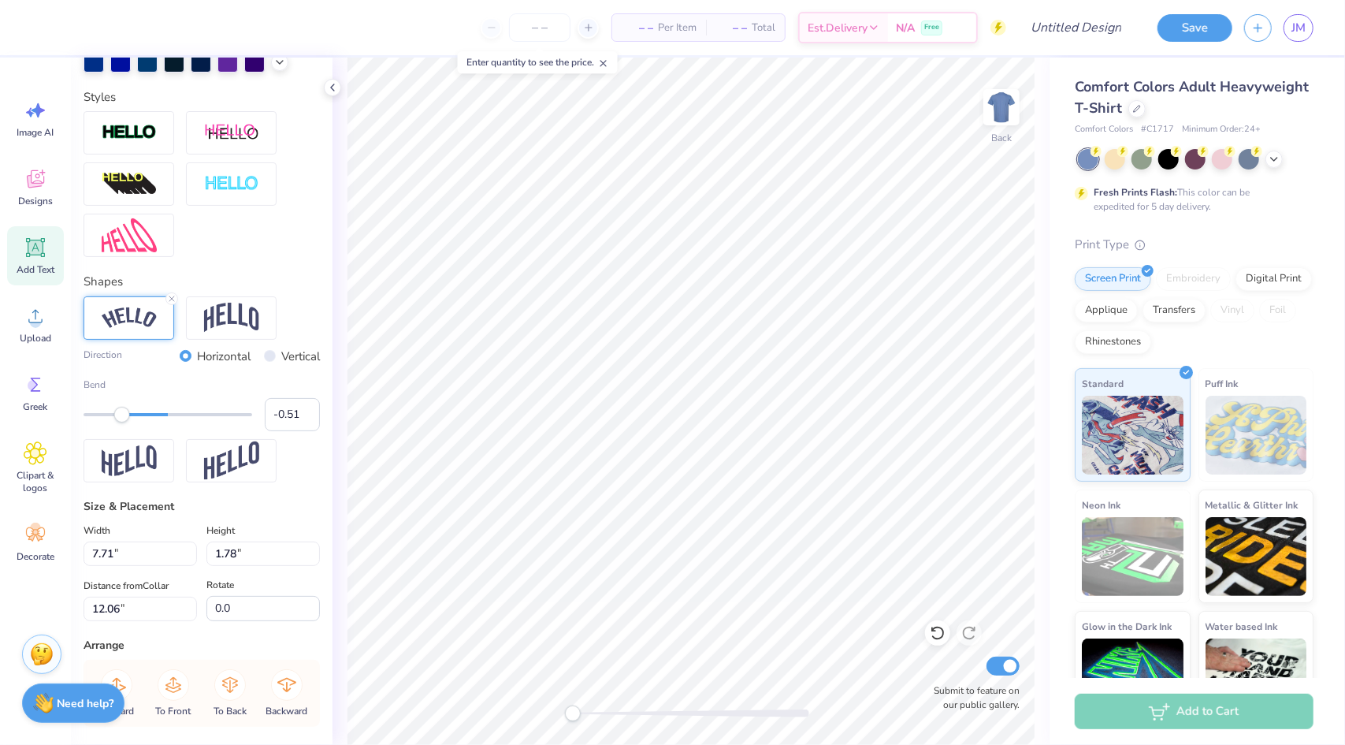
type input "1.78"
type input "12.06"
type input "-0.62"
click at [113, 422] on div "Accessibility label" at bounding box center [117, 415] width 16 height 16
type input "-0.28"
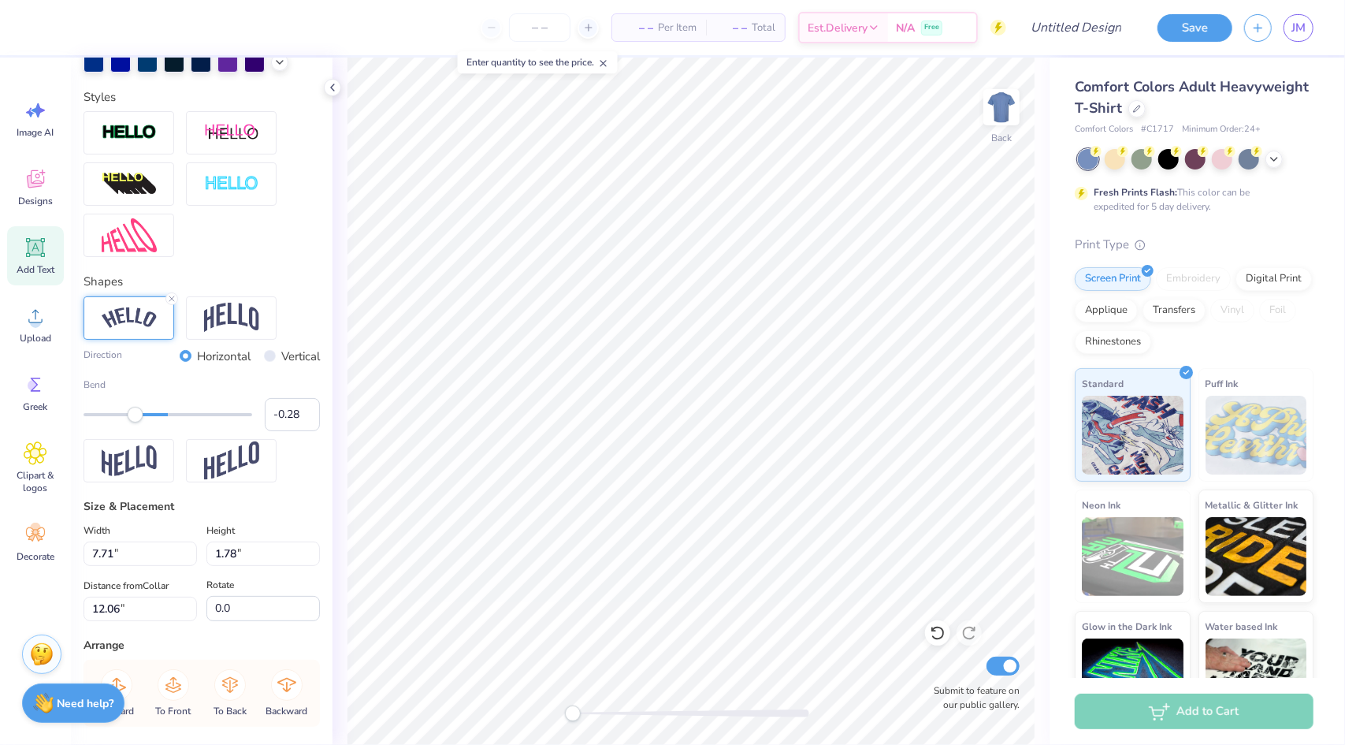
drag, startPoint x: 113, startPoint y: 439, endPoint x: 140, endPoint y: 443, distance: 27.1
click at [140, 422] on div "Accessibility label" at bounding box center [136, 415] width 16 height 16
type input "-0.38"
click at [132, 422] on div "Accessibility label" at bounding box center [133, 415] width 16 height 16
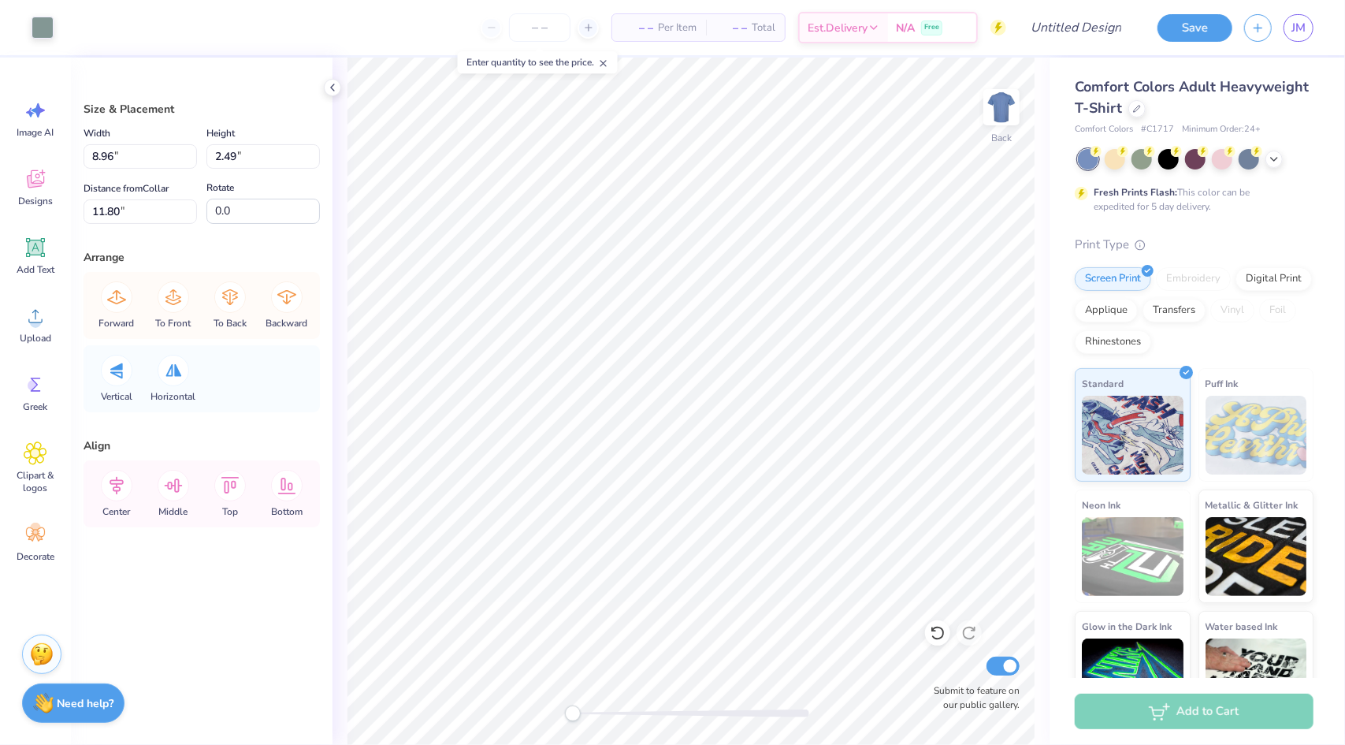
type input "8.25"
type input "2.29"
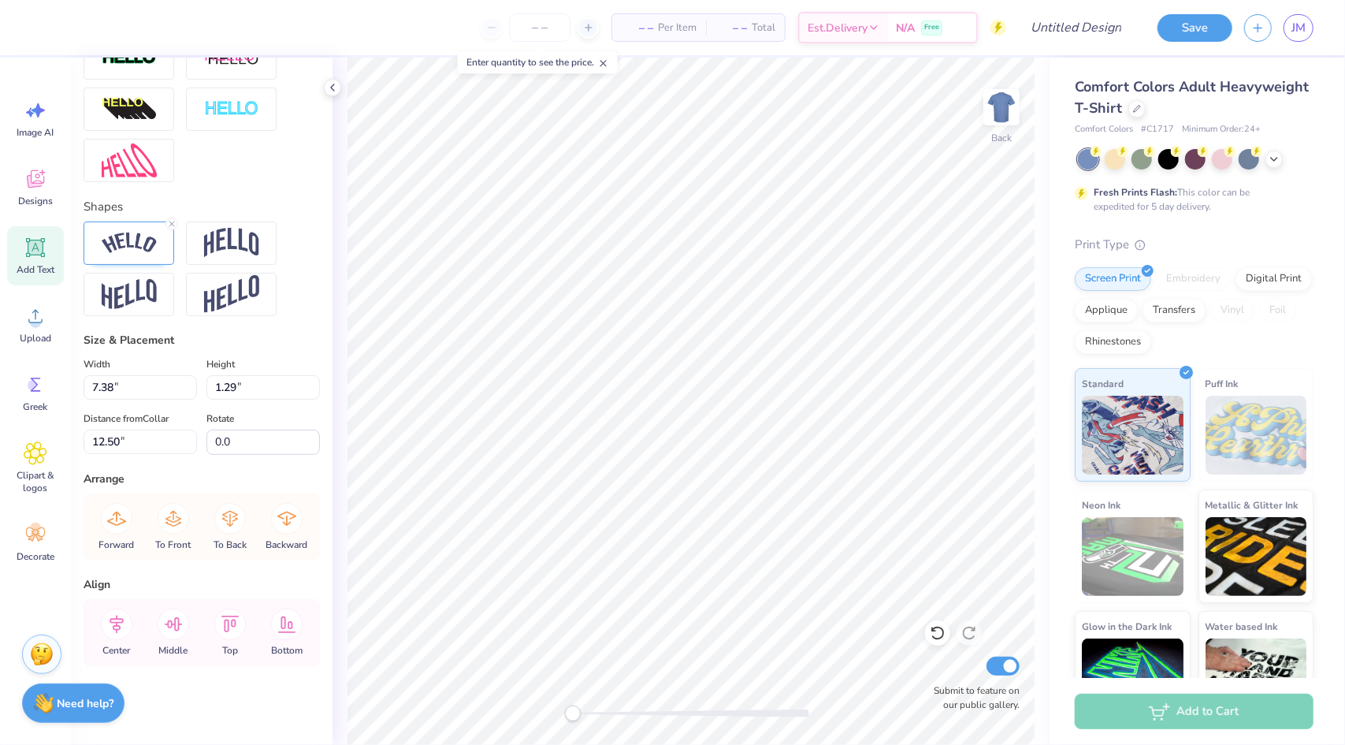
scroll to position [582, 0]
click at [125, 235] on img at bounding box center [129, 242] width 55 height 21
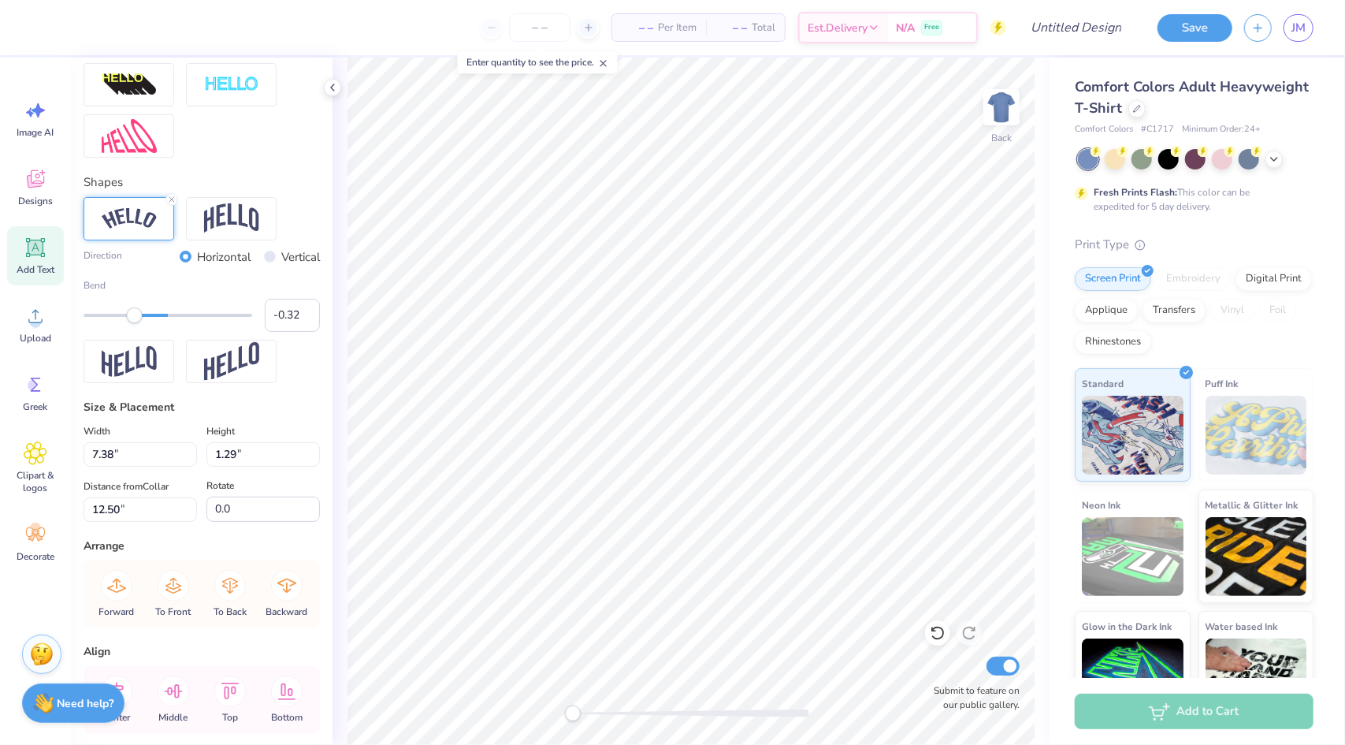
type input "-0.31"
click at [138, 323] on div "Accessibility label" at bounding box center [138, 315] width 16 height 16
type input "-0.36"
click at [134, 323] on div "Accessibility label" at bounding box center [135, 315] width 16 height 16
drag, startPoint x: 134, startPoint y: 341, endPoint x: 127, endPoint y: 346, distance: 8.5
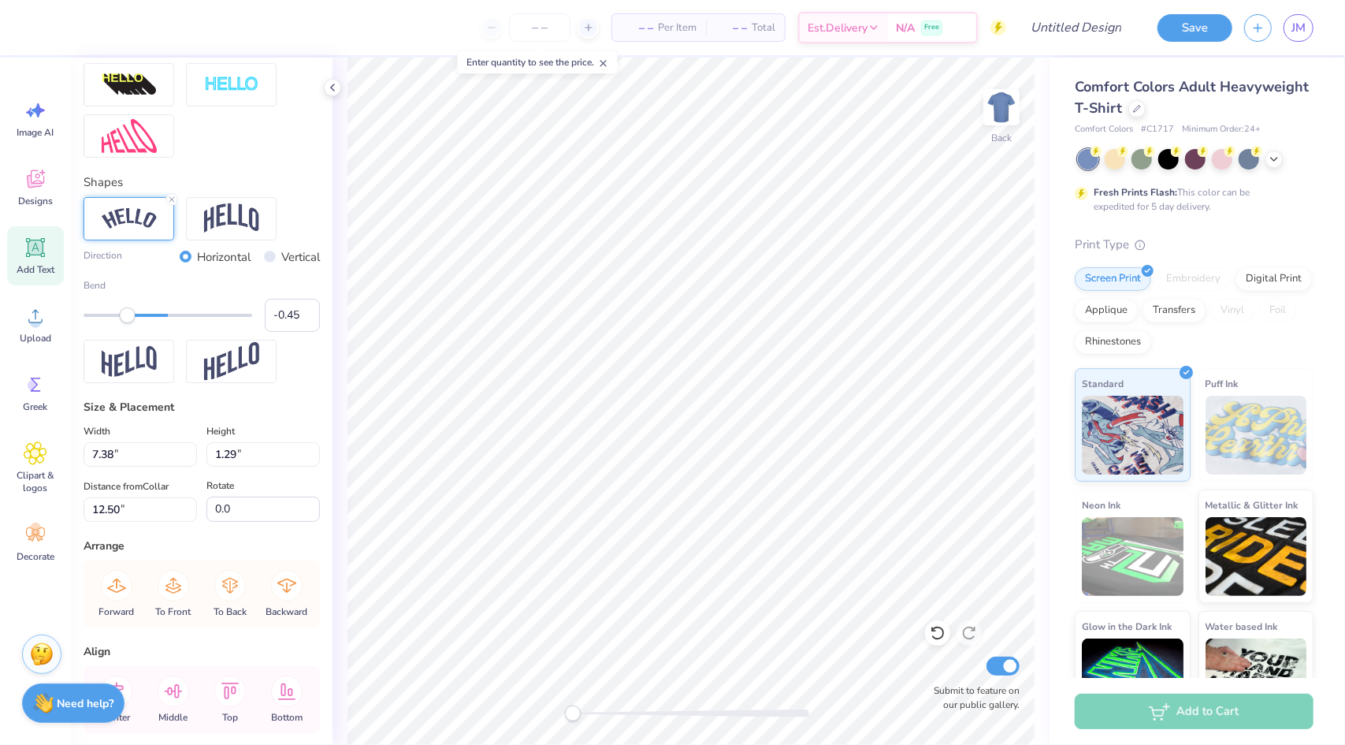
click at [127, 323] on div "Accessibility label" at bounding box center [128, 315] width 16 height 16
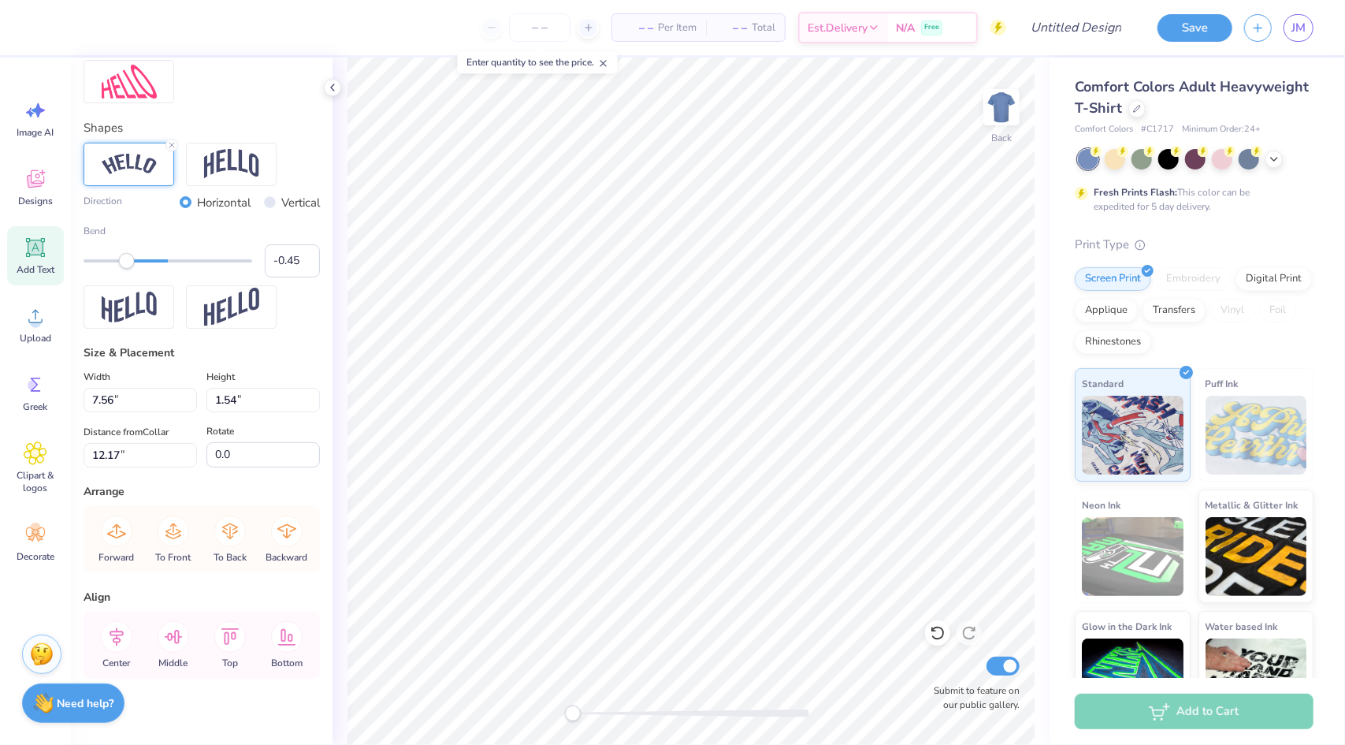
scroll to position [673, 0]
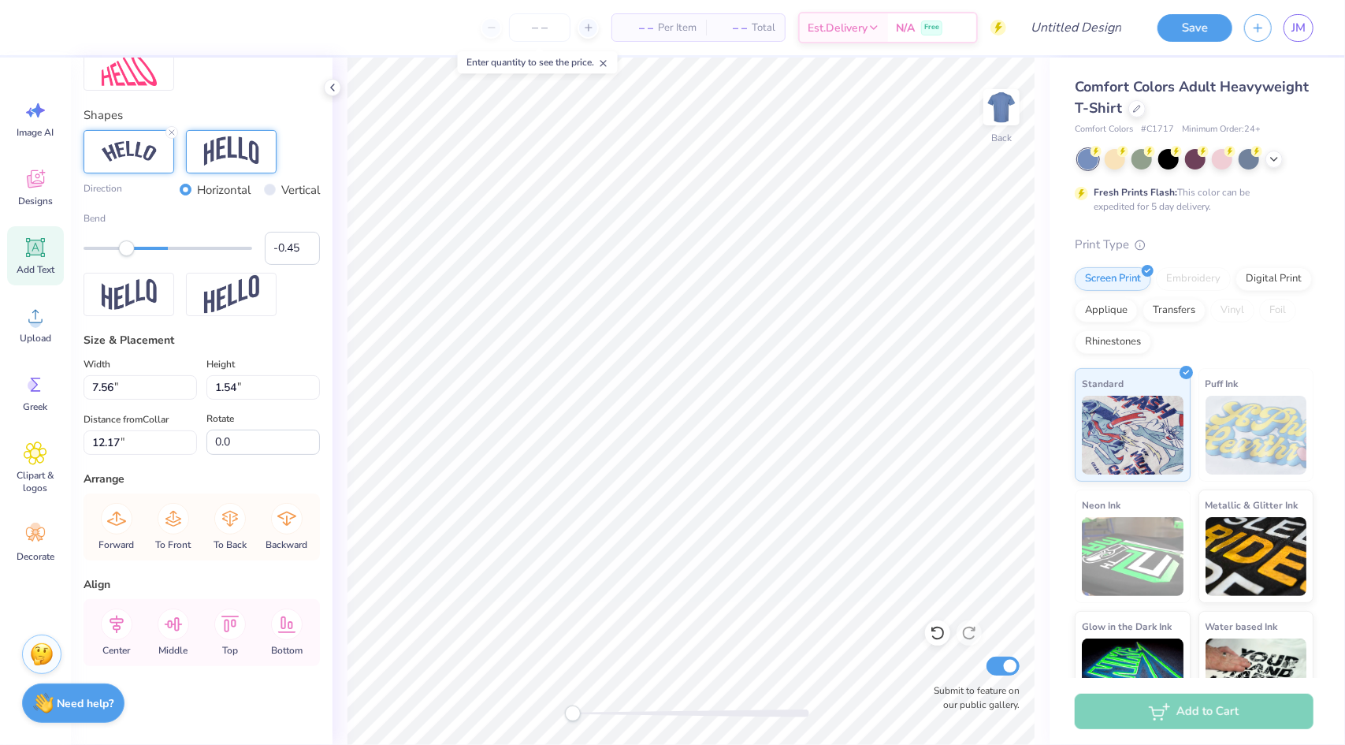
click at [214, 161] on img at bounding box center [231, 151] width 55 height 30
drag, startPoint x: 131, startPoint y: 249, endPoint x: 142, endPoint y: 250, distance: 11.1
click at [142, 250] on div "Accessibility label" at bounding box center [141, 248] width 16 height 16
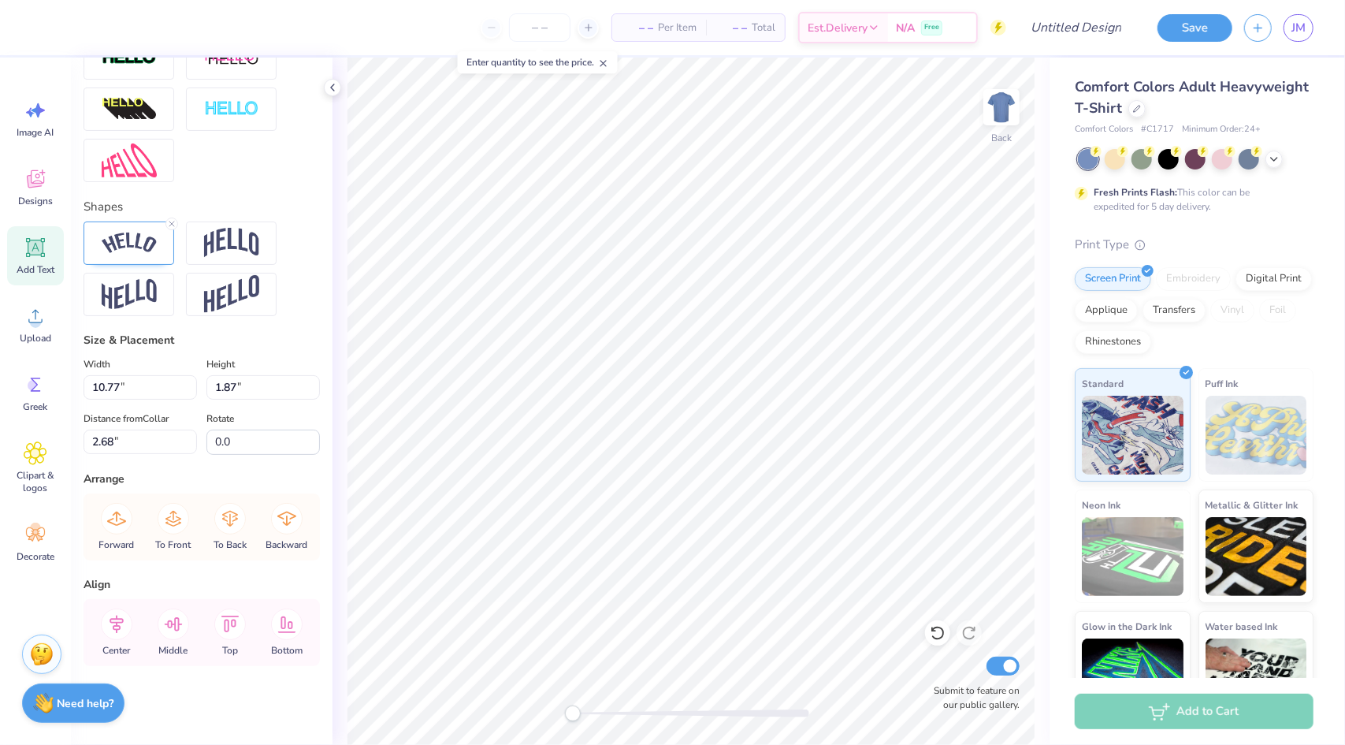
scroll to position [582, 0]
click at [229, 248] on img at bounding box center [231, 243] width 55 height 30
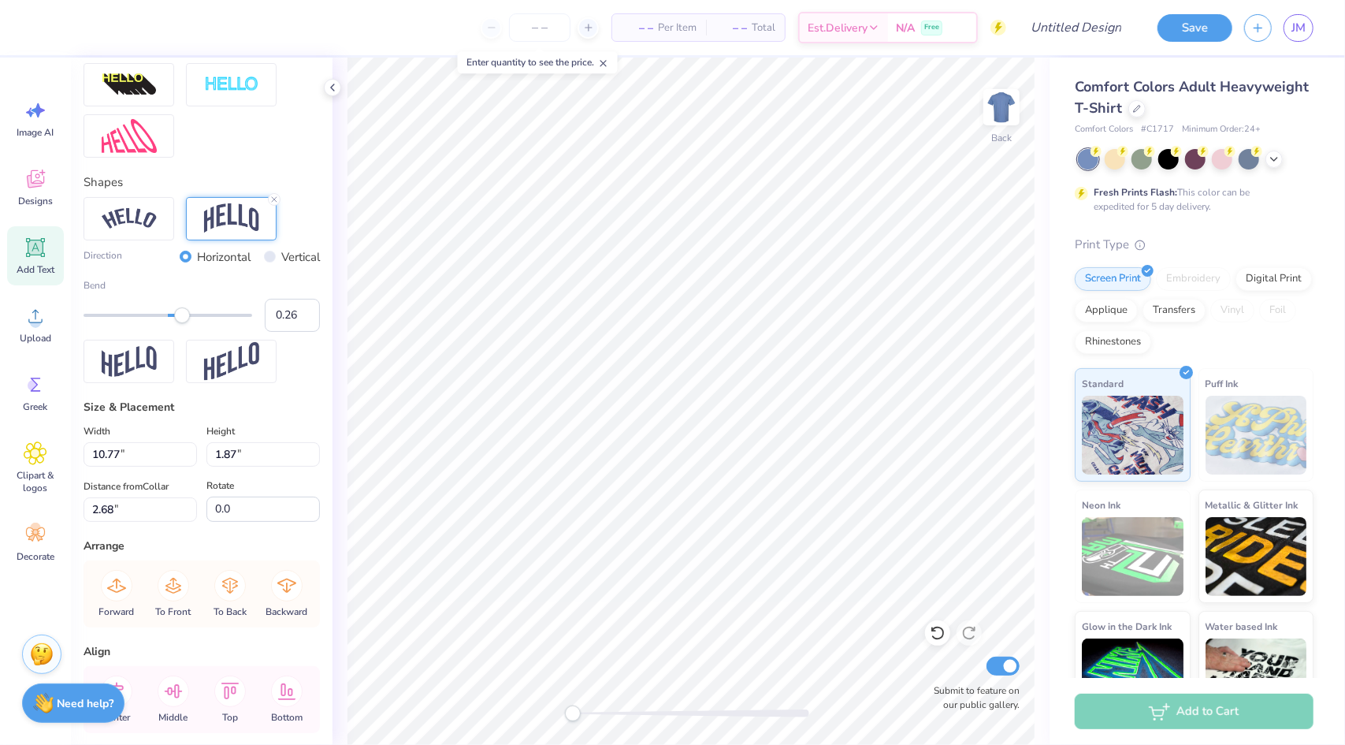
drag, startPoint x: 197, startPoint y: 341, endPoint x: 182, endPoint y: 341, distance: 15.0
click at [182, 323] on div "Accessibility label" at bounding box center [182, 315] width 16 height 16
click at [192, 323] on div "Accessibility label" at bounding box center [192, 315] width 16 height 16
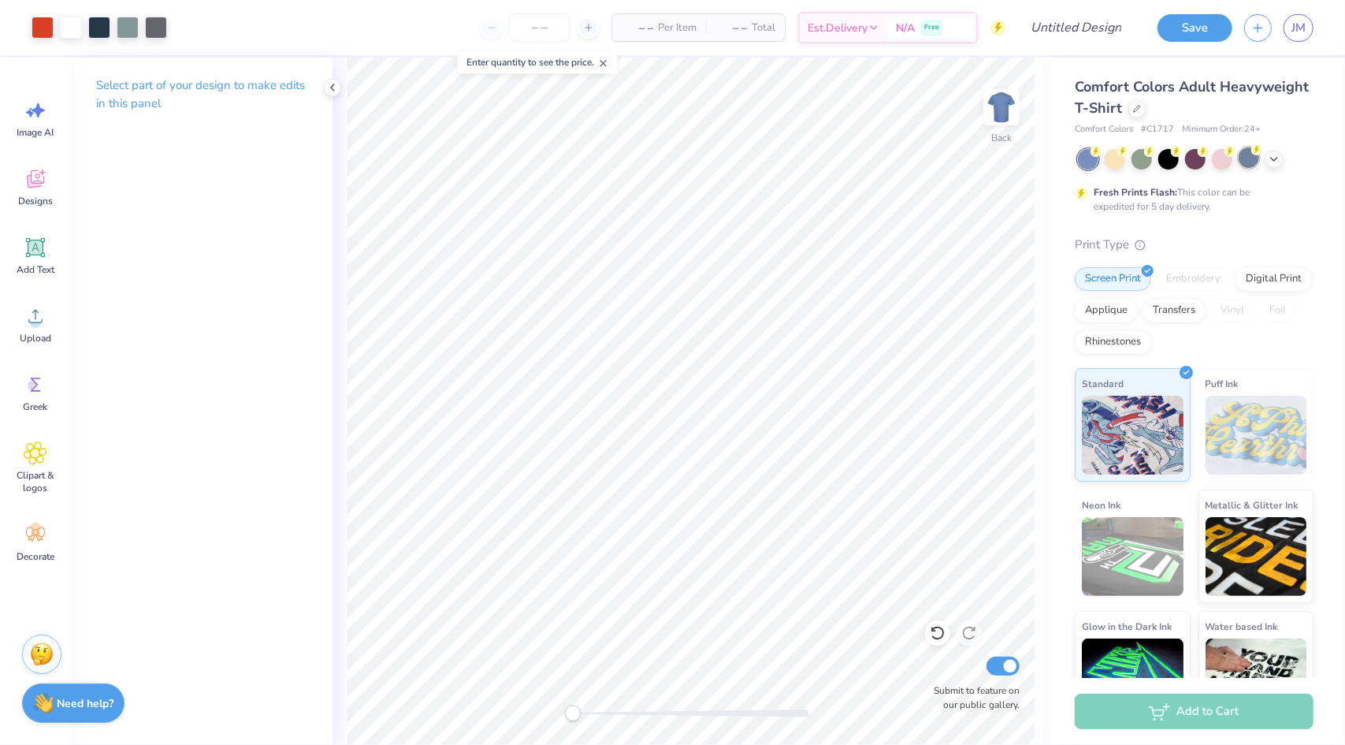
click at [1251, 159] on div at bounding box center [1249, 157] width 20 height 20
click at [1275, 158] on polyline at bounding box center [1274, 157] width 6 height 3
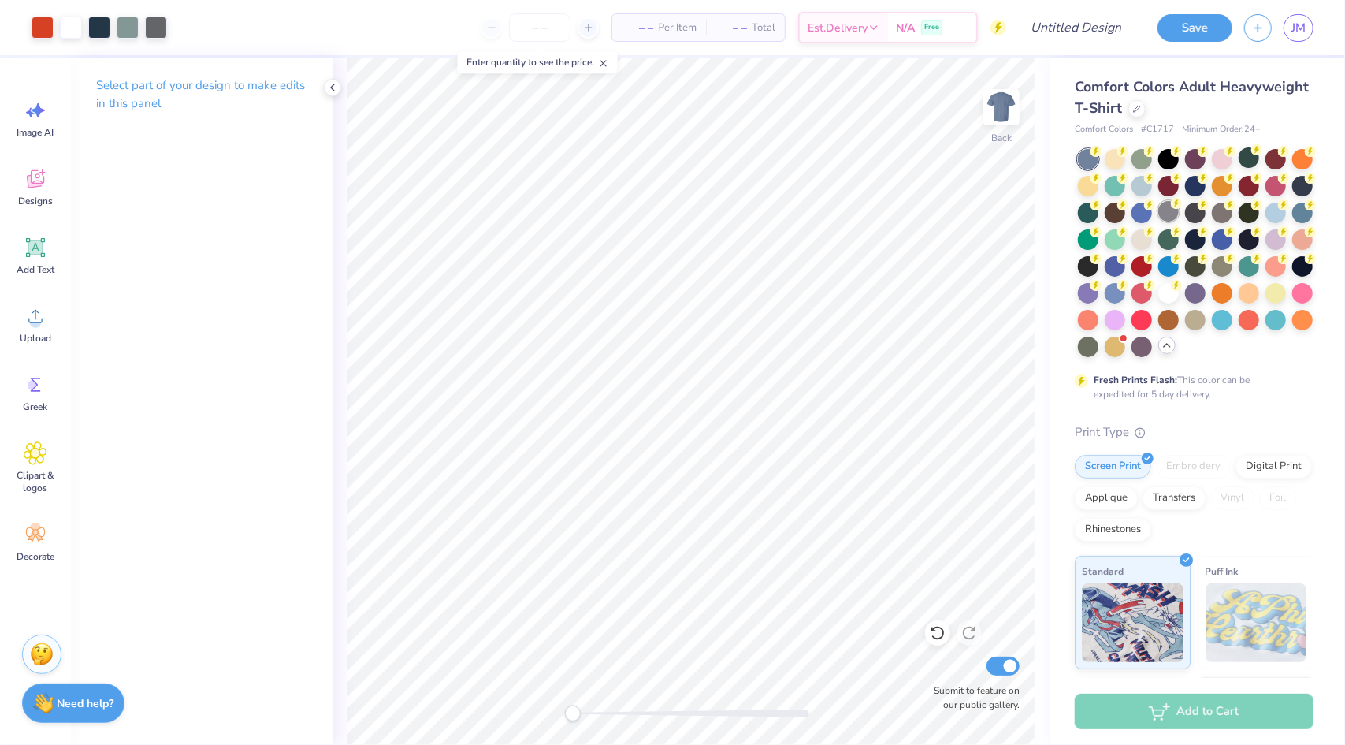
click at [1179, 217] on div at bounding box center [1169, 211] width 20 height 20
click at [1233, 218] on div at bounding box center [1222, 213] width 20 height 20
click at [1212, 275] on div at bounding box center [1222, 265] width 20 height 20
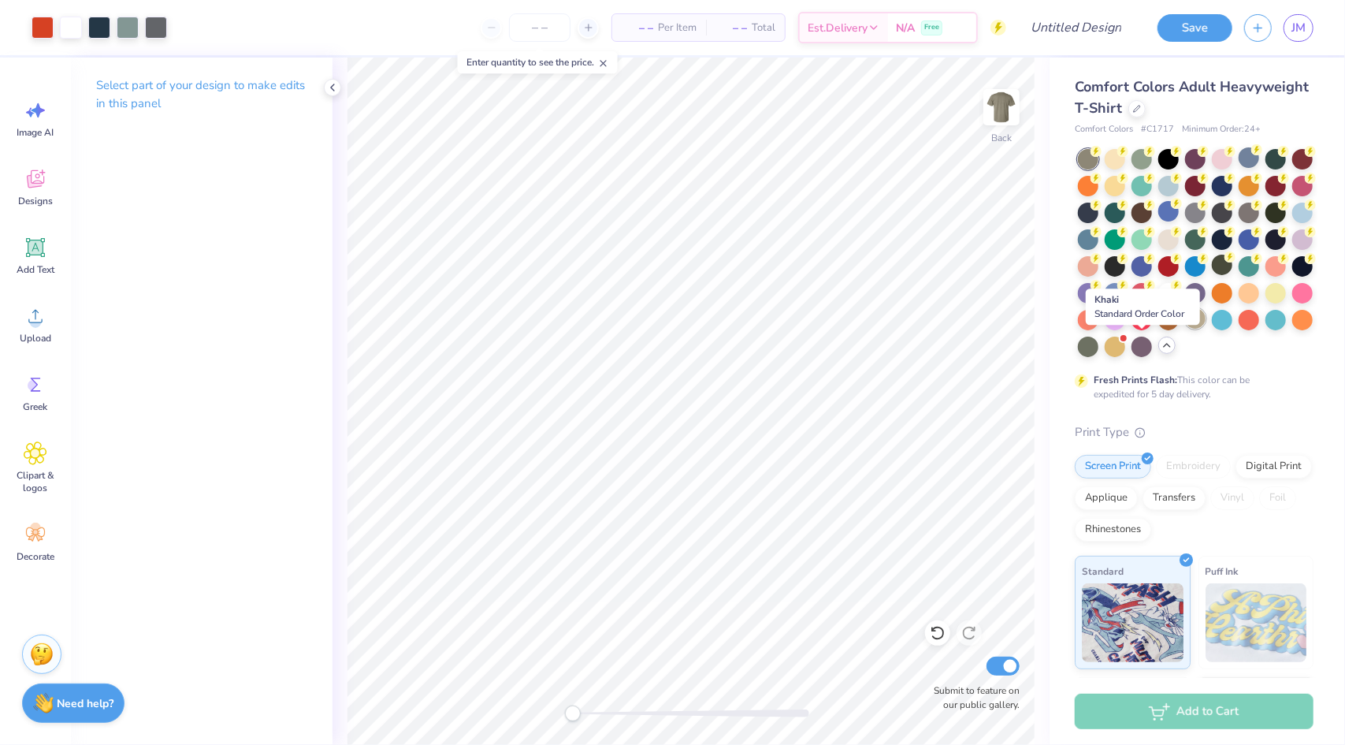
click at [1185, 329] on div at bounding box center [1195, 318] width 20 height 20
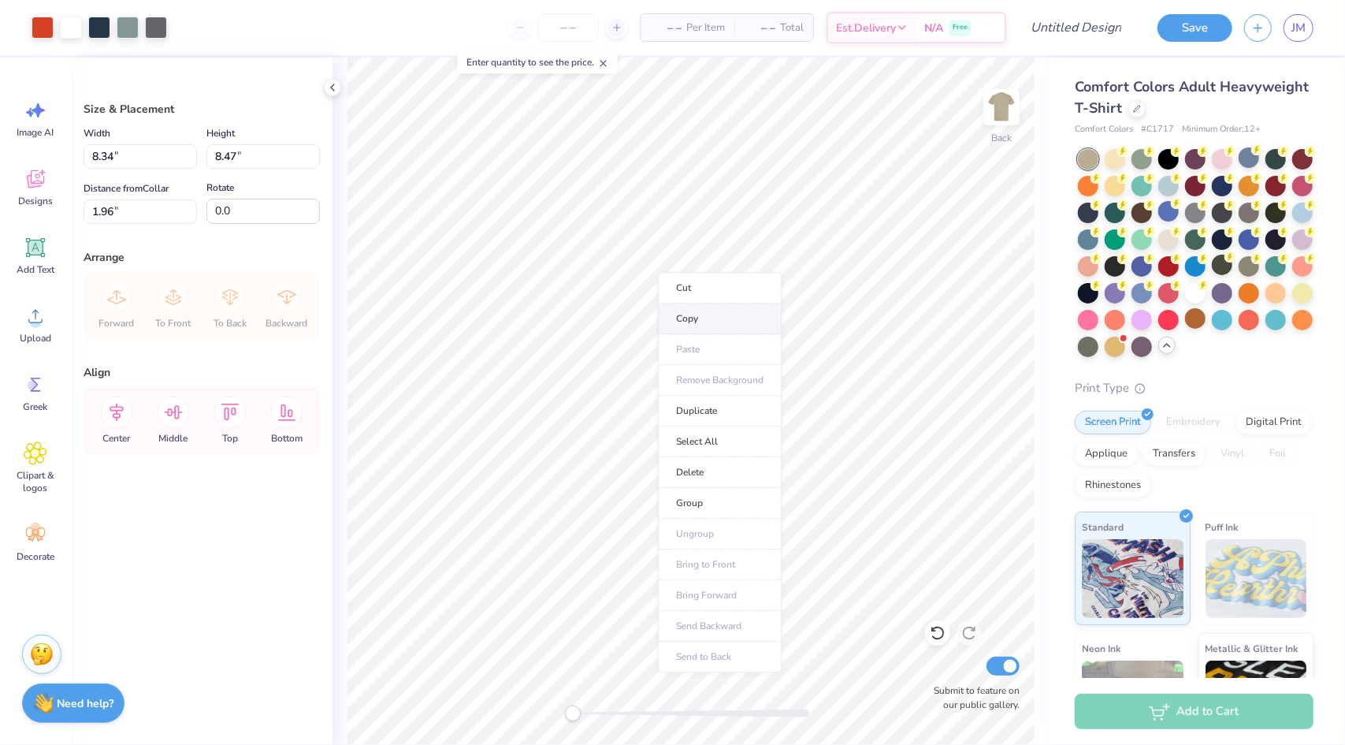
click at [689, 318] on li "Copy" at bounding box center [720, 318] width 124 height 31
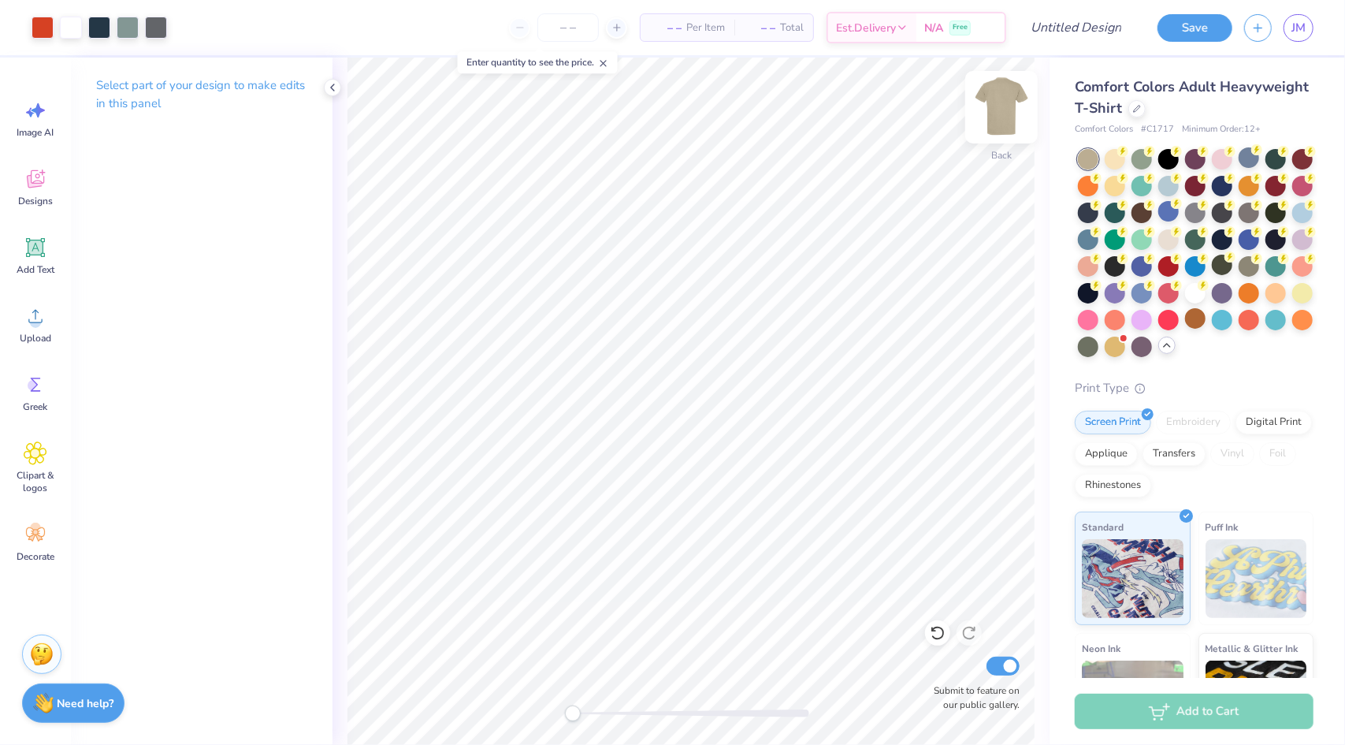
click at [1004, 125] on img at bounding box center [1001, 107] width 63 height 63
click at [791, 305] on li "Paste" at bounding box center [797, 305] width 124 height 31
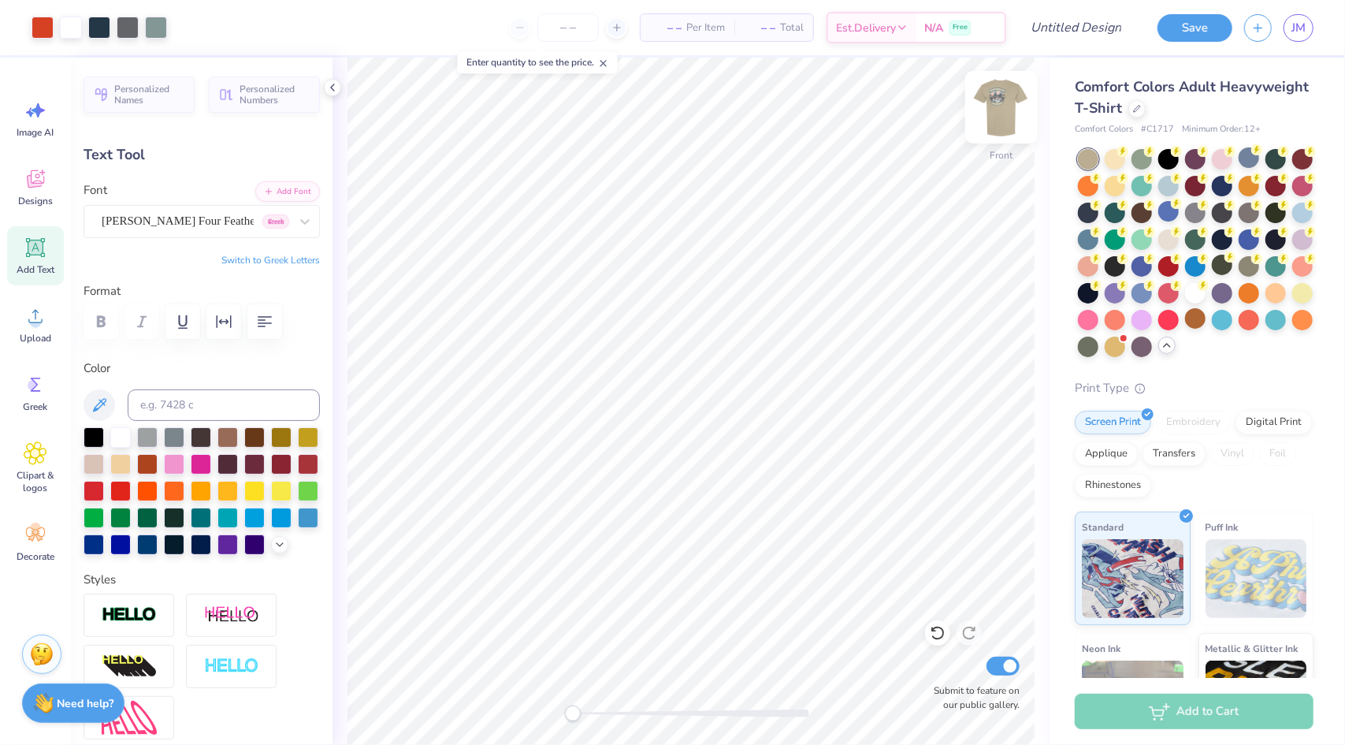
click at [998, 111] on img at bounding box center [1001, 107] width 63 height 63
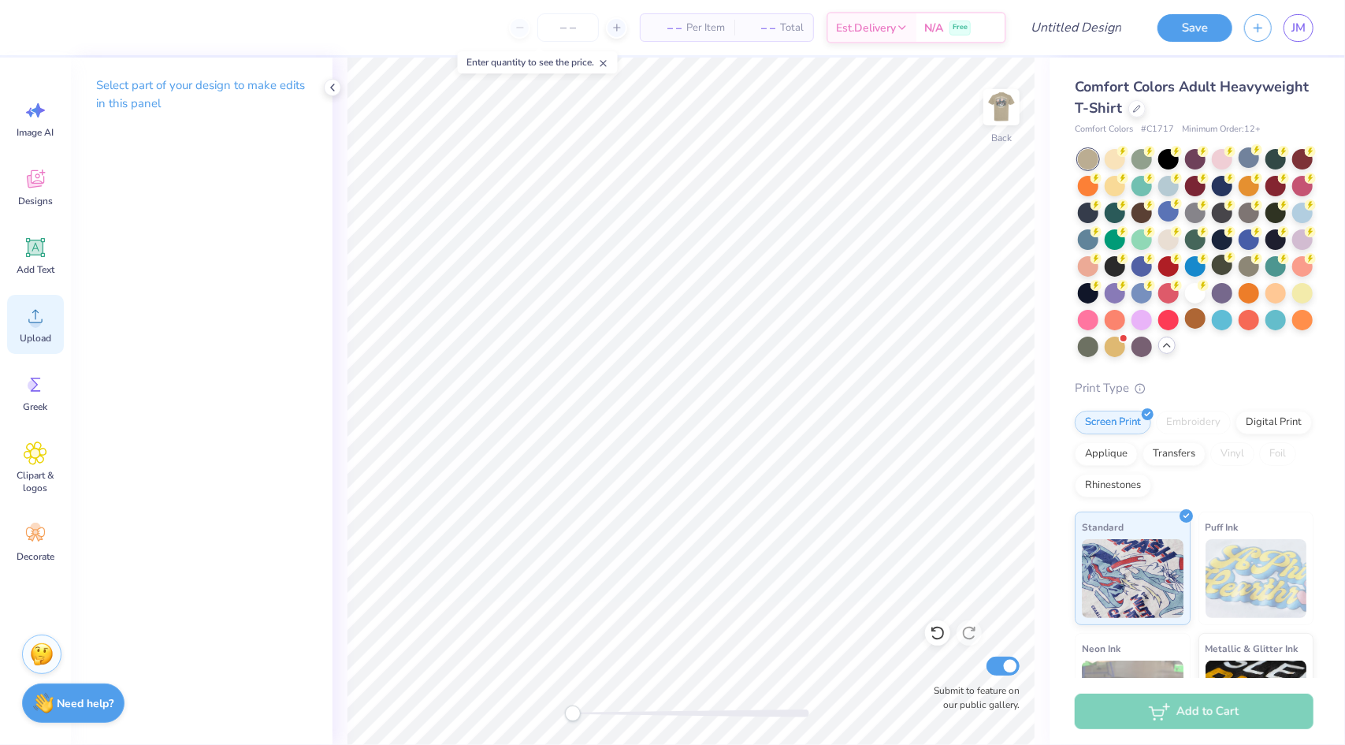
click at [38, 312] on icon at bounding box center [35, 316] width 14 height 13
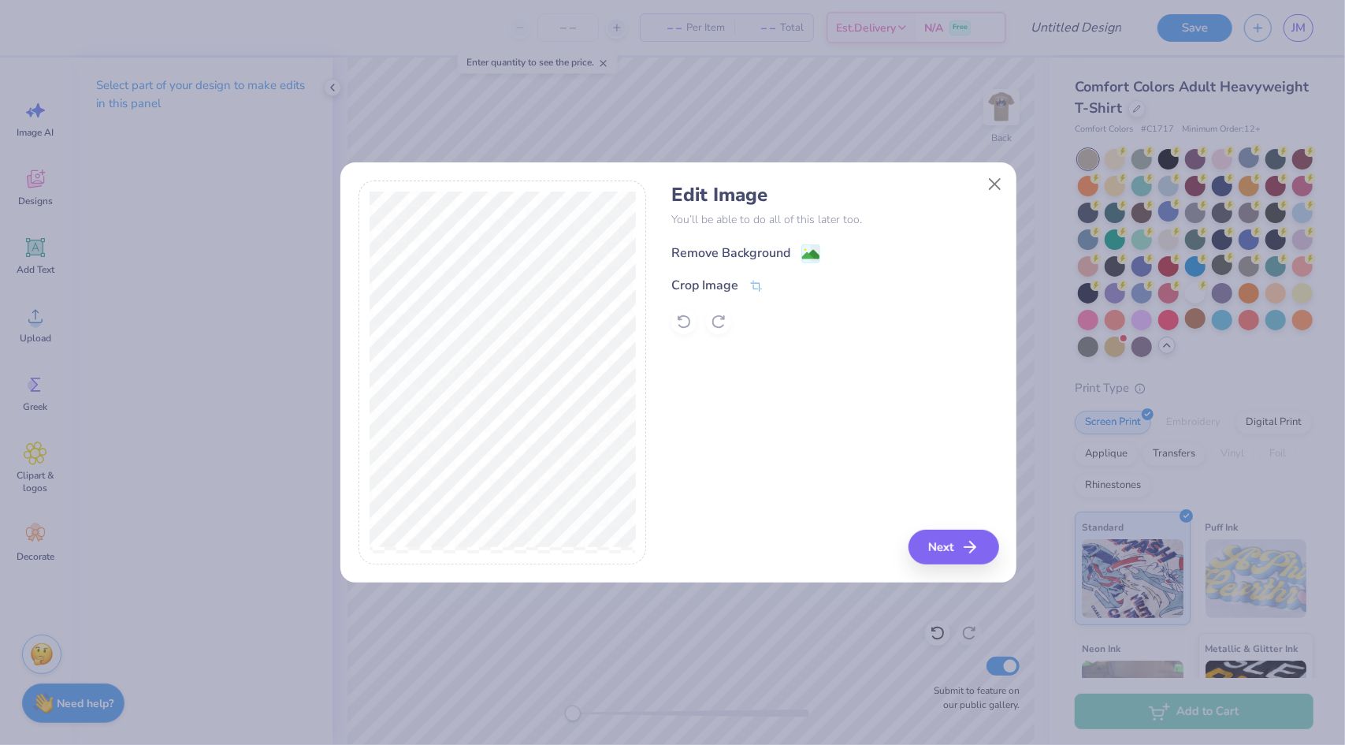
click at [738, 252] on div "Remove Background" at bounding box center [730, 253] width 119 height 19
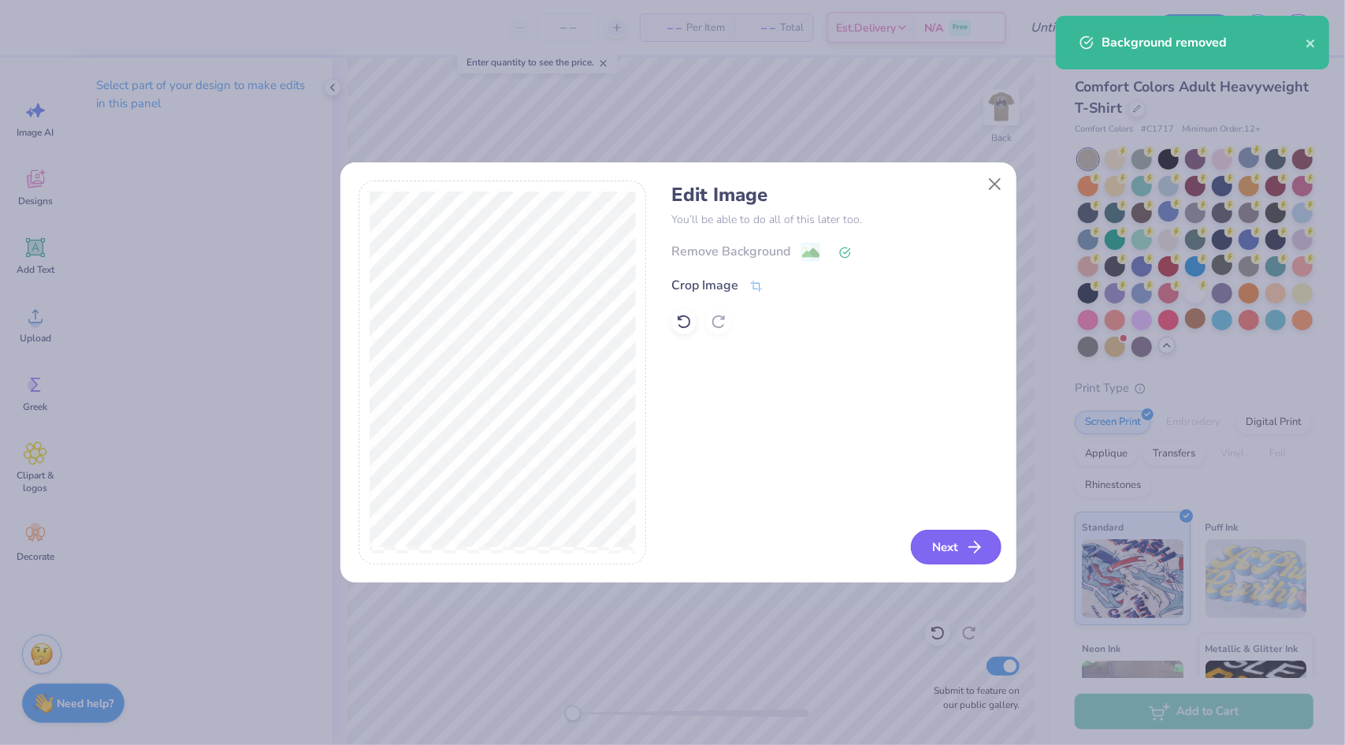
click at [950, 549] on button "Next" at bounding box center [956, 547] width 91 height 35
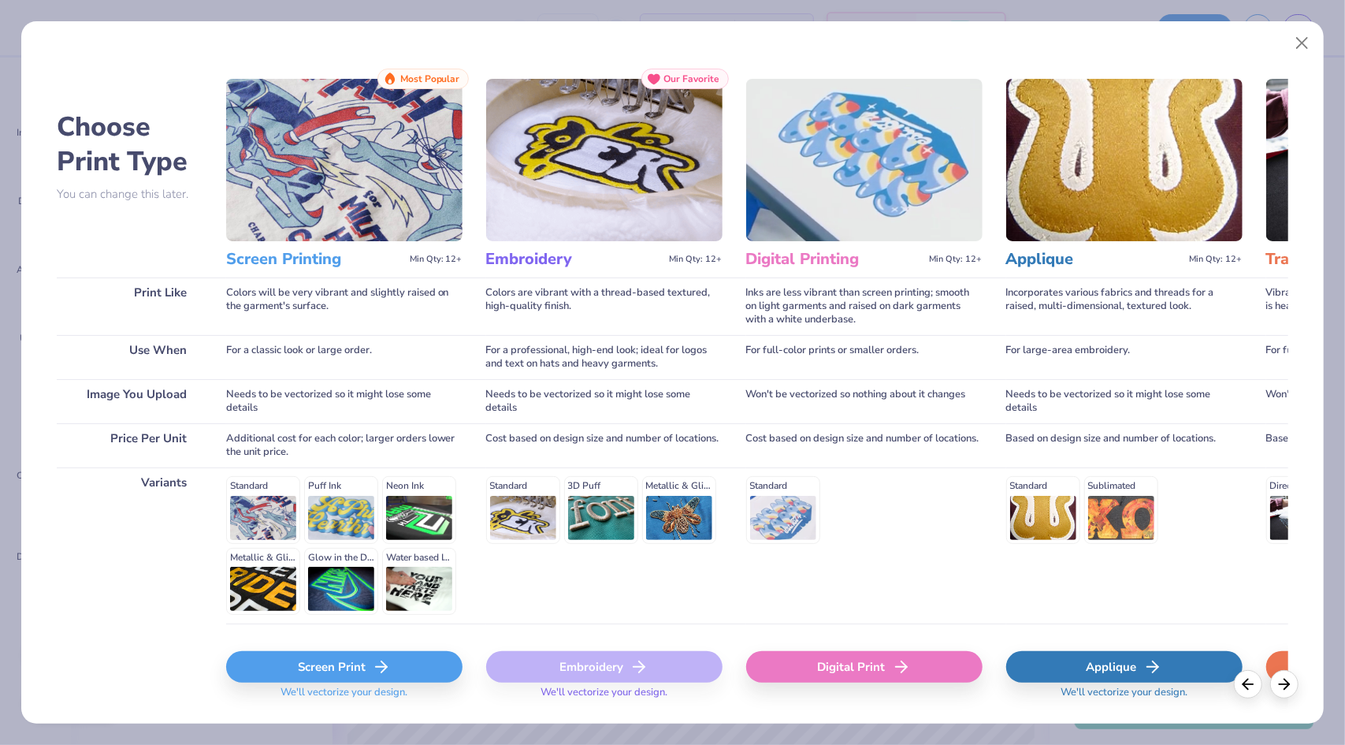
click at [384, 663] on icon at bounding box center [381, 666] width 19 height 19
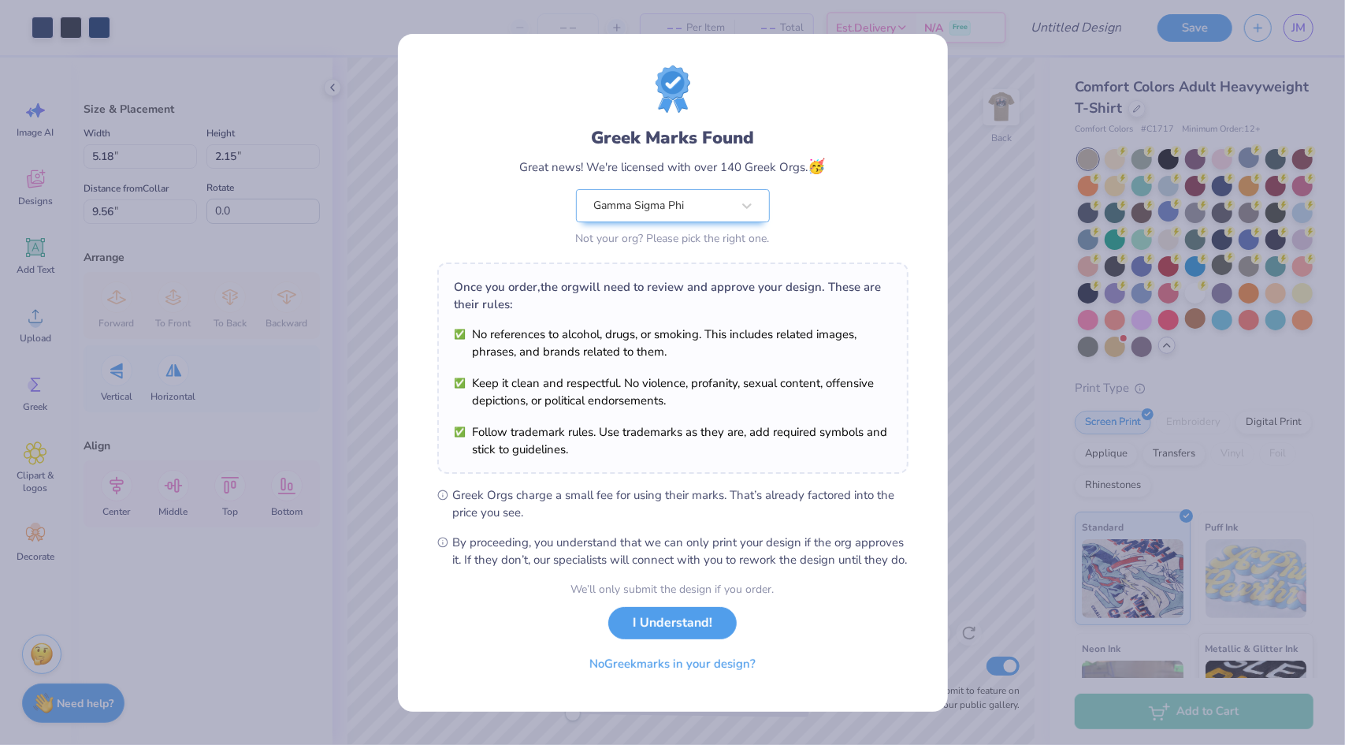
click at [787, 249] on body "Art colors – – Per Item – – Total Est. Delivery N/A Free Design Title Save JM I…" at bounding box center [672, 372] width 1345 height 745
click at [649, 633] on button "I Understand!" at bounding box center [672, 619] width 128 height 32
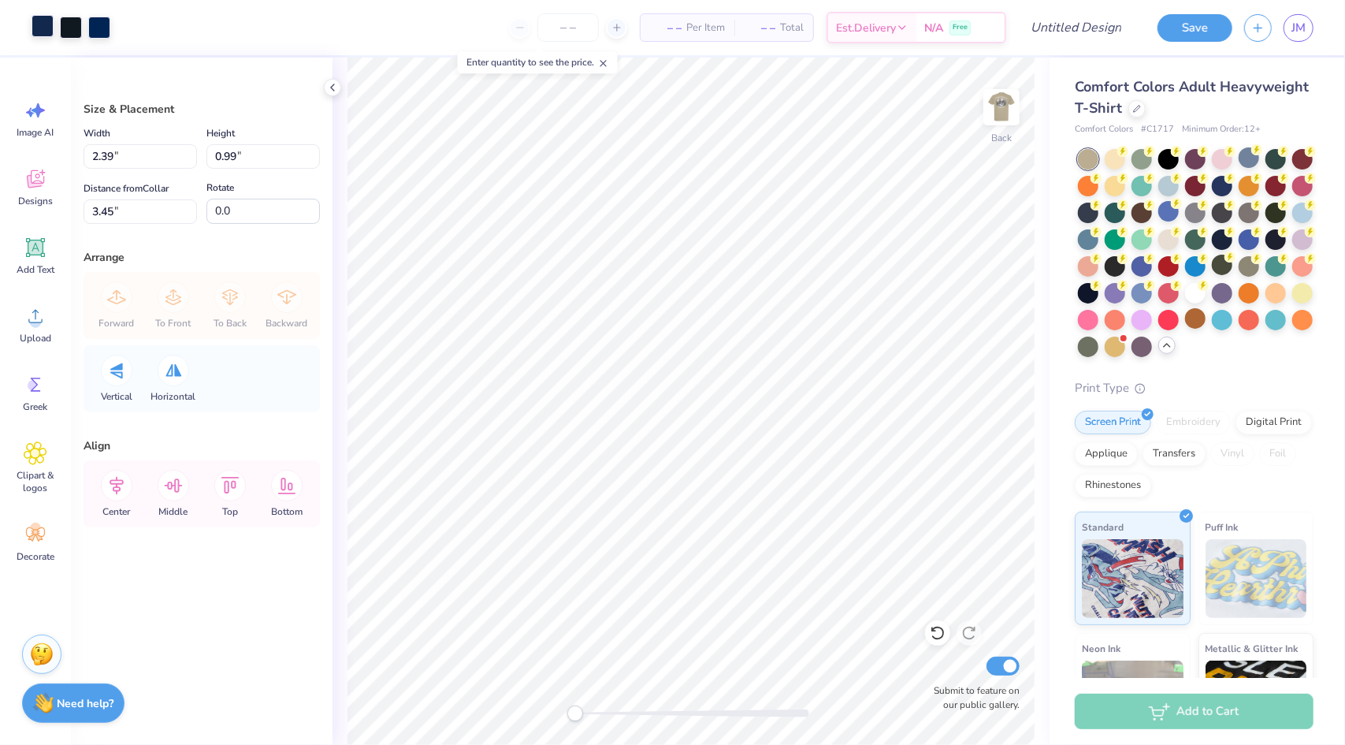
click at [39, 32] on div at bounding box center [43, 26] width 22 height 22
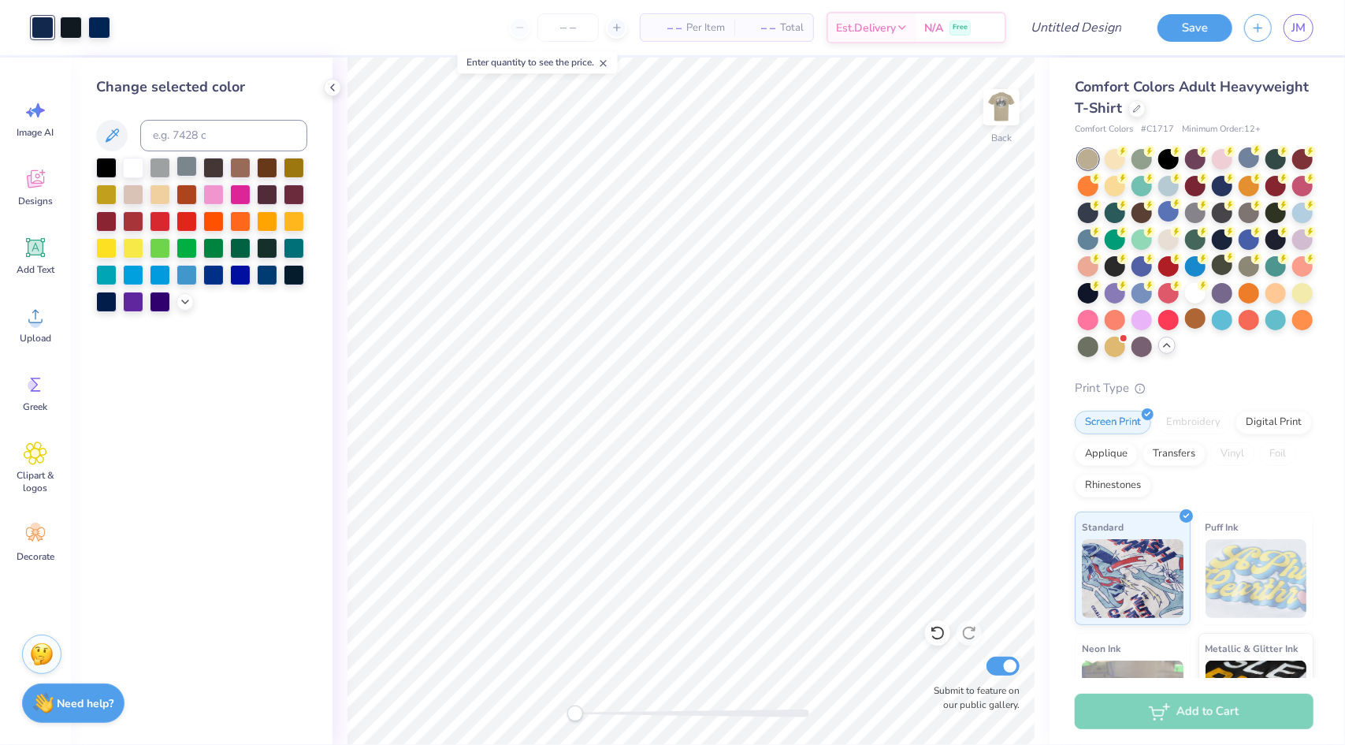
click at [184, 165] on div at bounding box center [187, 166] width 20 height 20
click at [76, 23] on div at bounding box center [71, 26] width 22 height 22
click at [195, 166] on div at bounding box center [187, 166] width 20 height 20
click at [75, 36] on div at bounding box center [71, 26] width 22 height 22
click at [188, 168] on div at bounding box center [187, 166] width 20 height 20
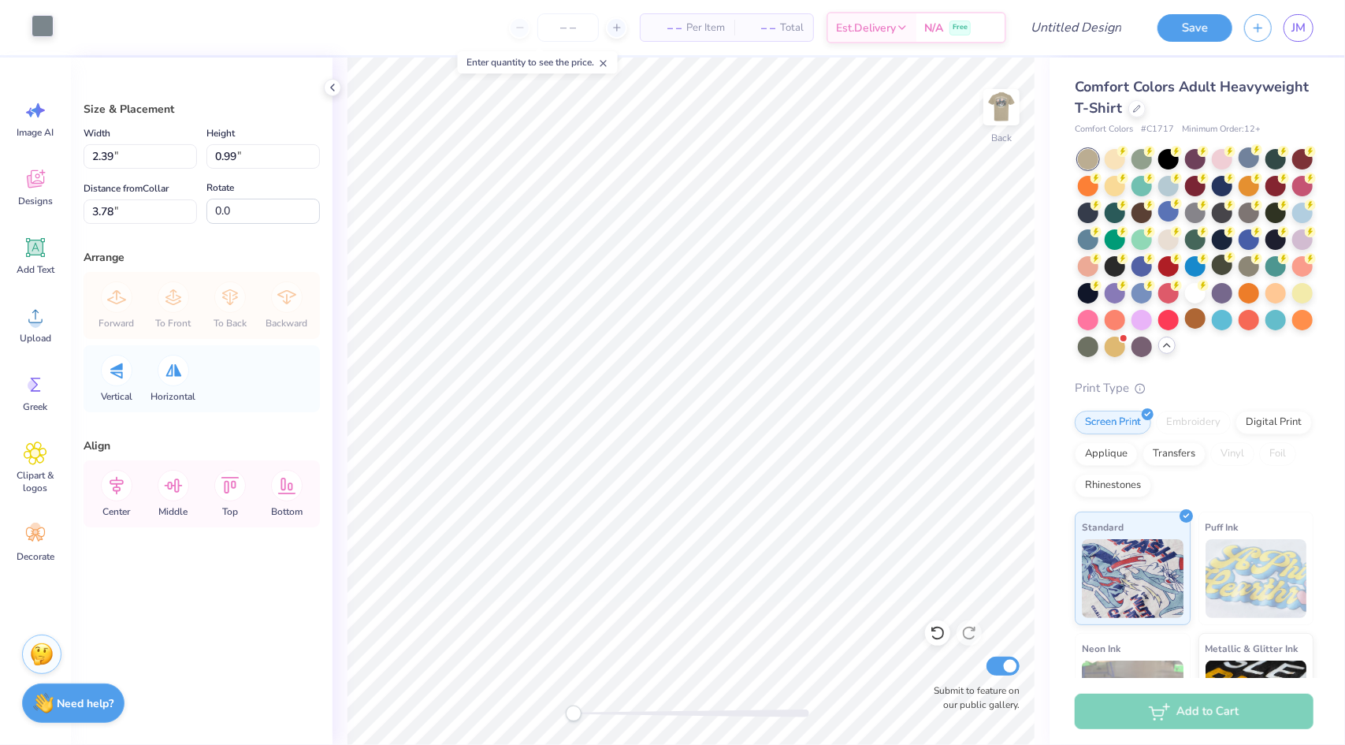
click at [39, 28] on div at bounding box center [43, 26] width 22 height 22
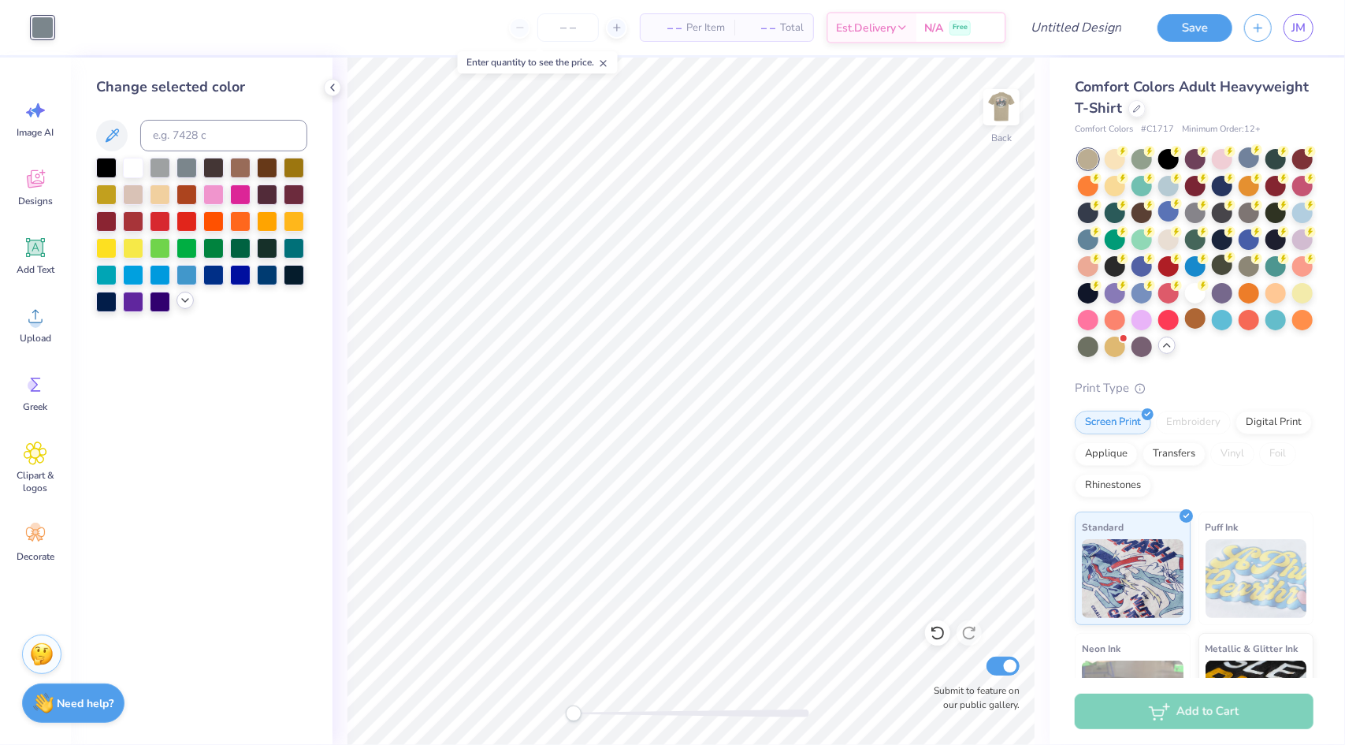
click at [188, 305] on icon at bounding box center [185, 300] width 13 height 13
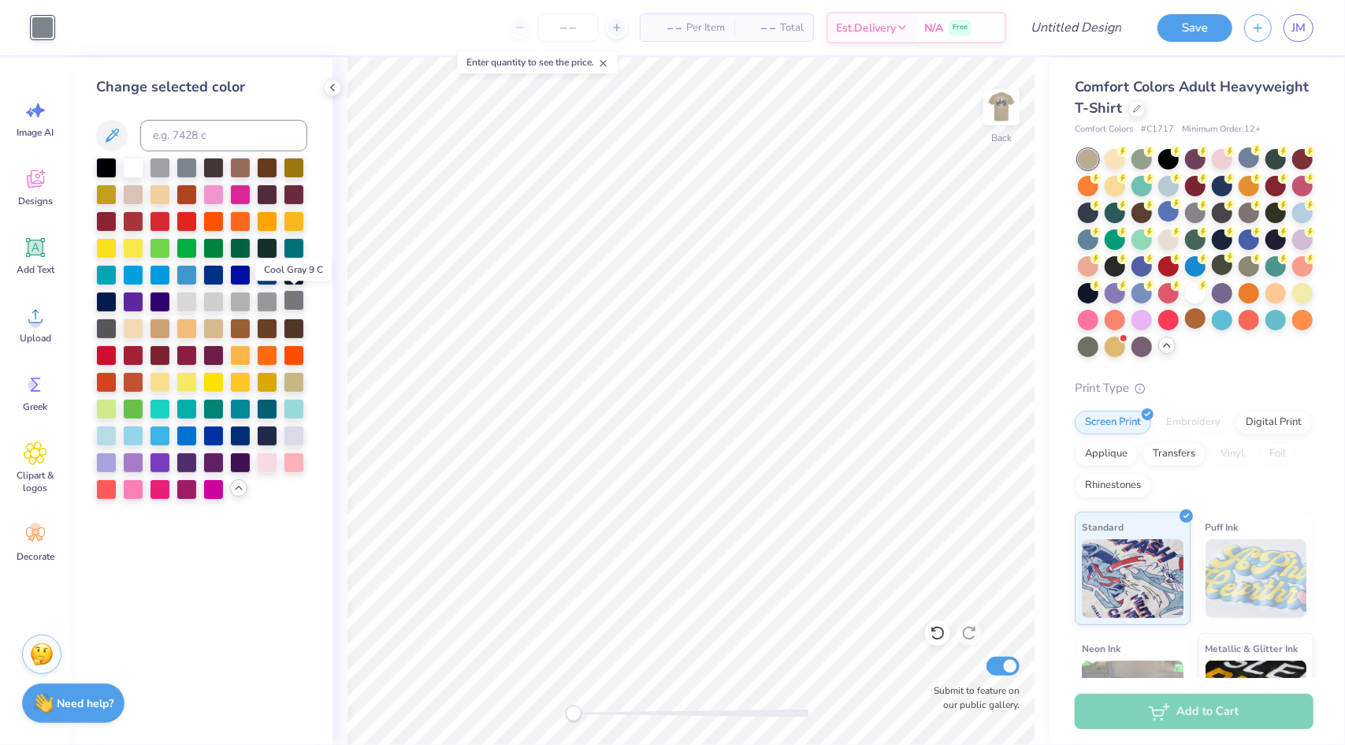
click at [292, 300] on div at bounding box center [294, 300] width 20 height 20
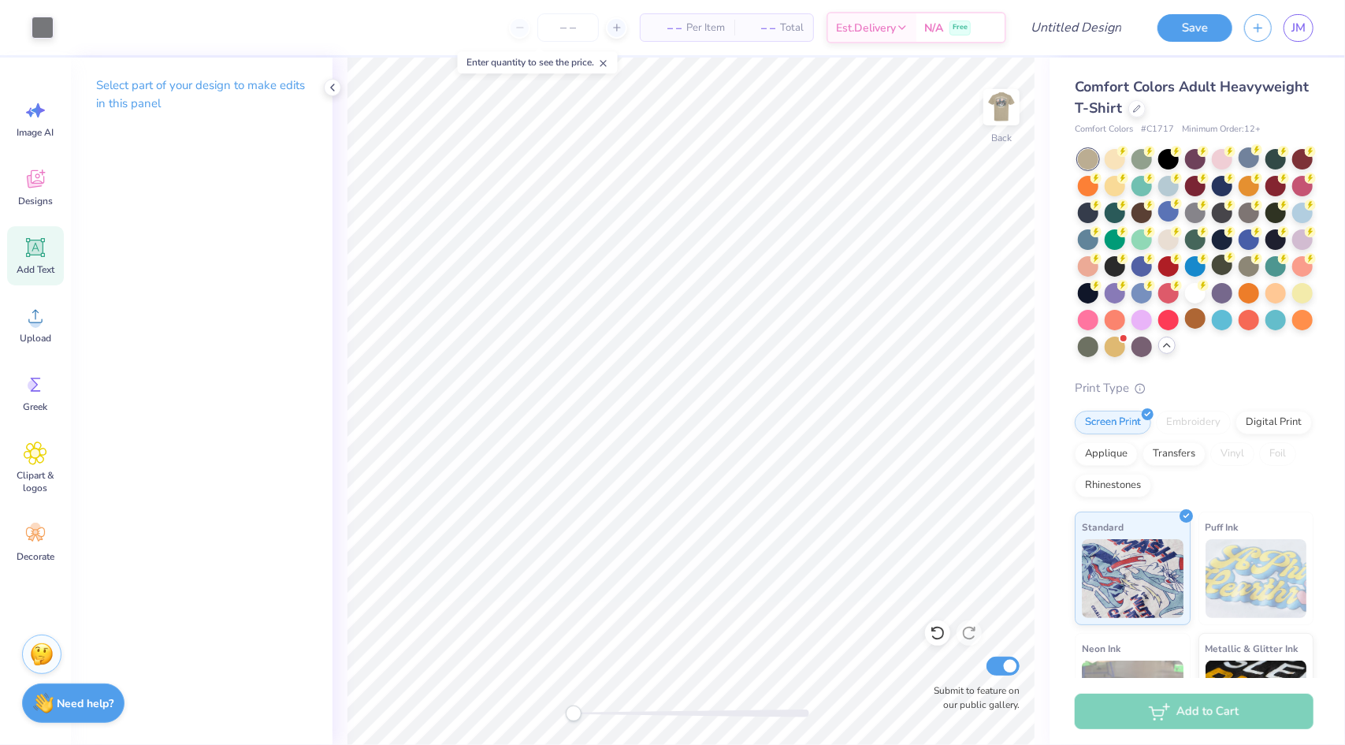
click at [41, 264] on span "Add Text" at bounding box center [36, 269] width 38 height 13
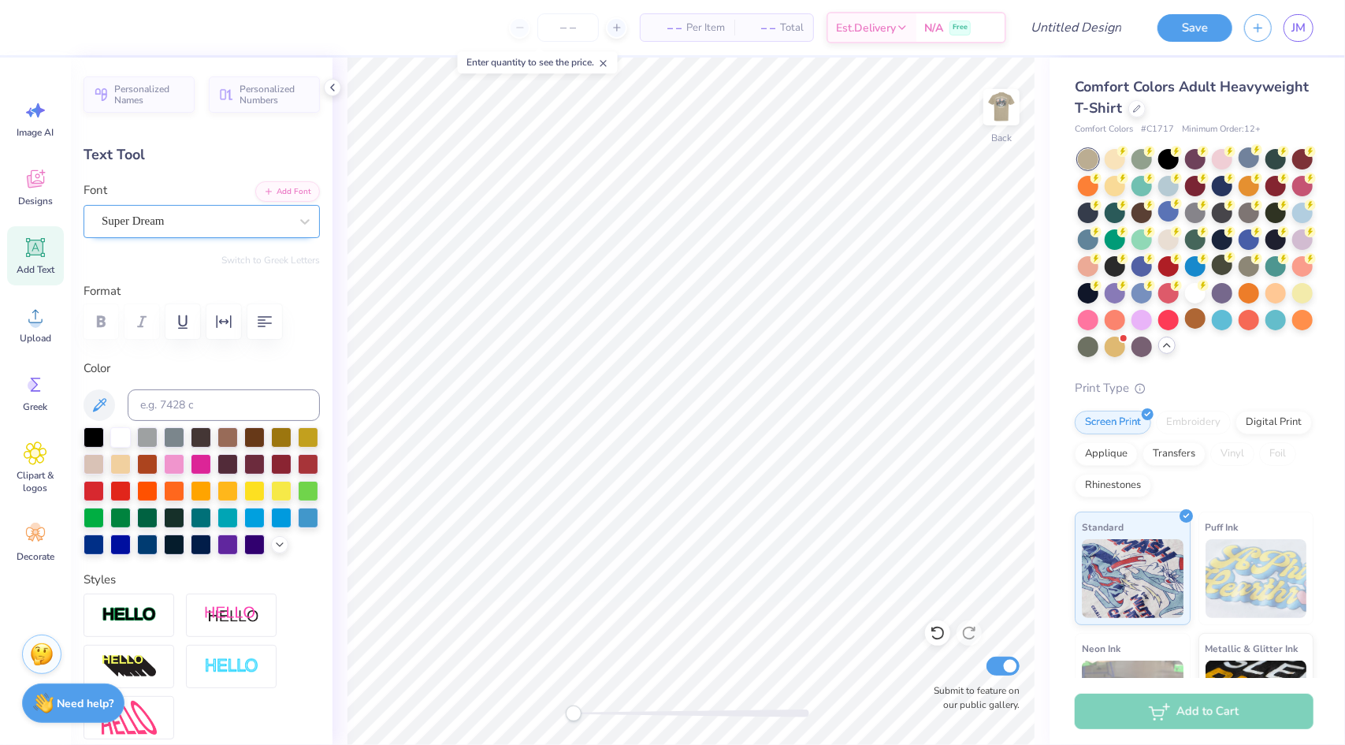
click at [186, 223] on div "Super Dream" at bounding box center [195, 221] width 191 height 24
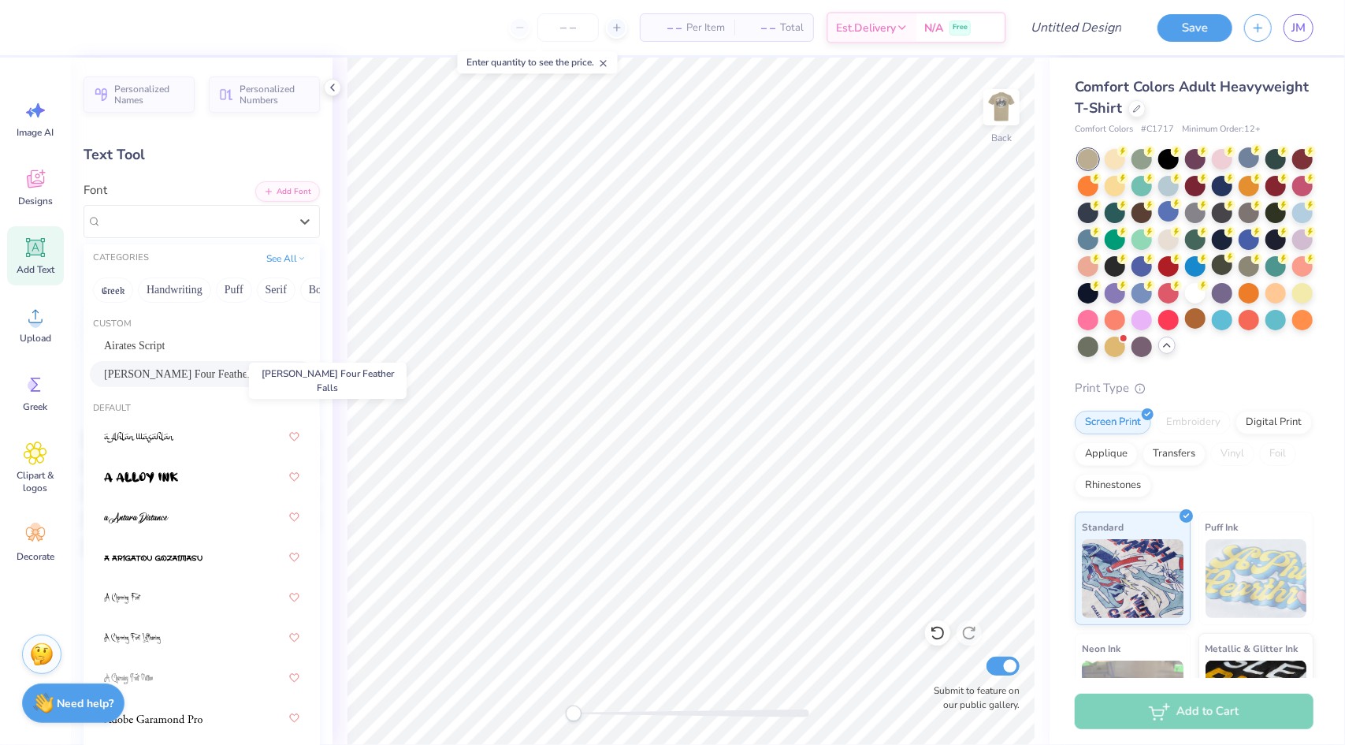
click at [200, 370] on span "Anderson Four Feather Falls" at bounding box center [184, 374] width 160 height 17
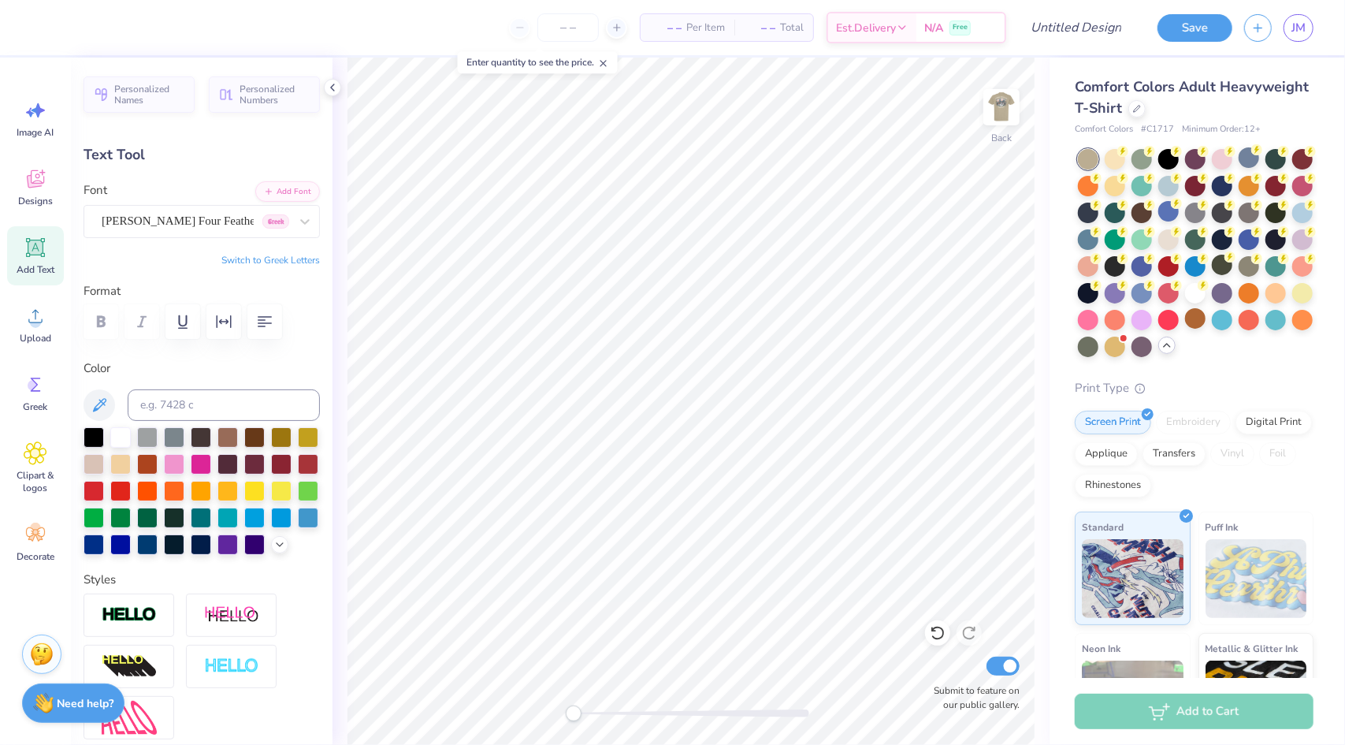
scroll to position [13, 3]
click at [65, 24] on div "– – Per Item – – Total Est. Delivery N/A Free" at bounding box center [524, 27] width 963 height 55
click at [28, 29] on div at bounding box center [16, 27] width 32 height 55
click at [174, 555] on div at bounding box center [202, 491] width 236 height 128
click at [271, 552] on div at bounding box center [279, 542] width 17 height 17
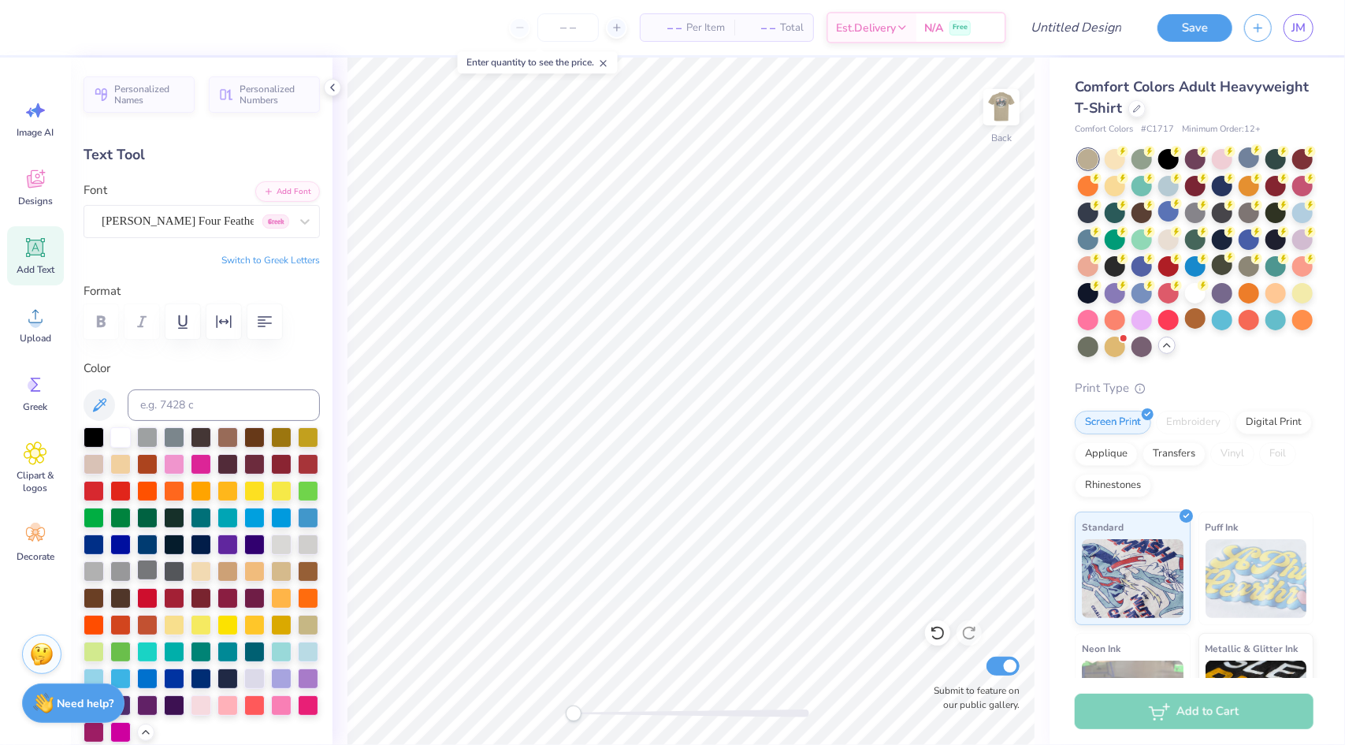
click at [158, 565] on div at bounding box center [147, 570] width 20 height 20
click at [1094, 29] on input "Design Title" at bounding box center [1057, 28] width 154 height 32
click at [1189, 34] on button "Save" at bounding box center [1195, 26] width 75 height 28
click at [1006, 106] on img at bounding box center [1002, 107] width 32 height 32
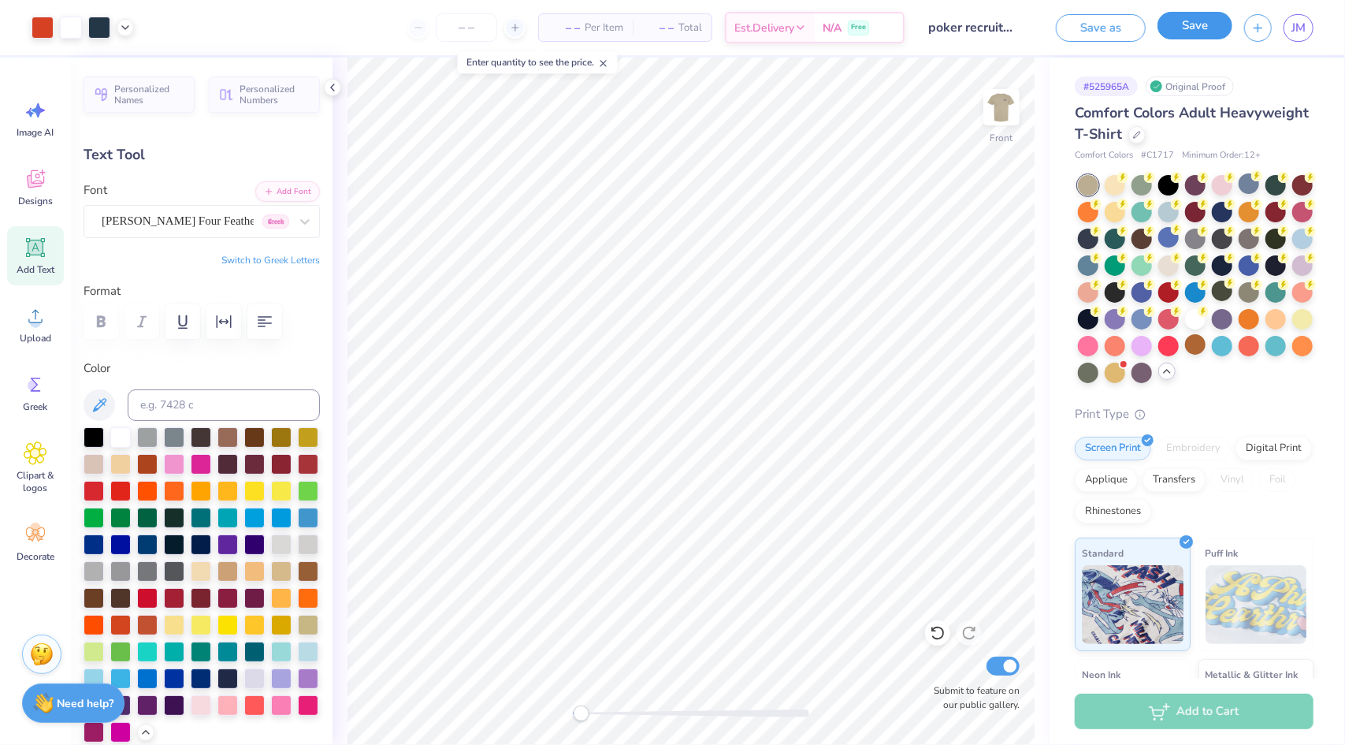
click at [1203, 31] on button "Save" at bounding box center [1195, 26] width 75 height 28
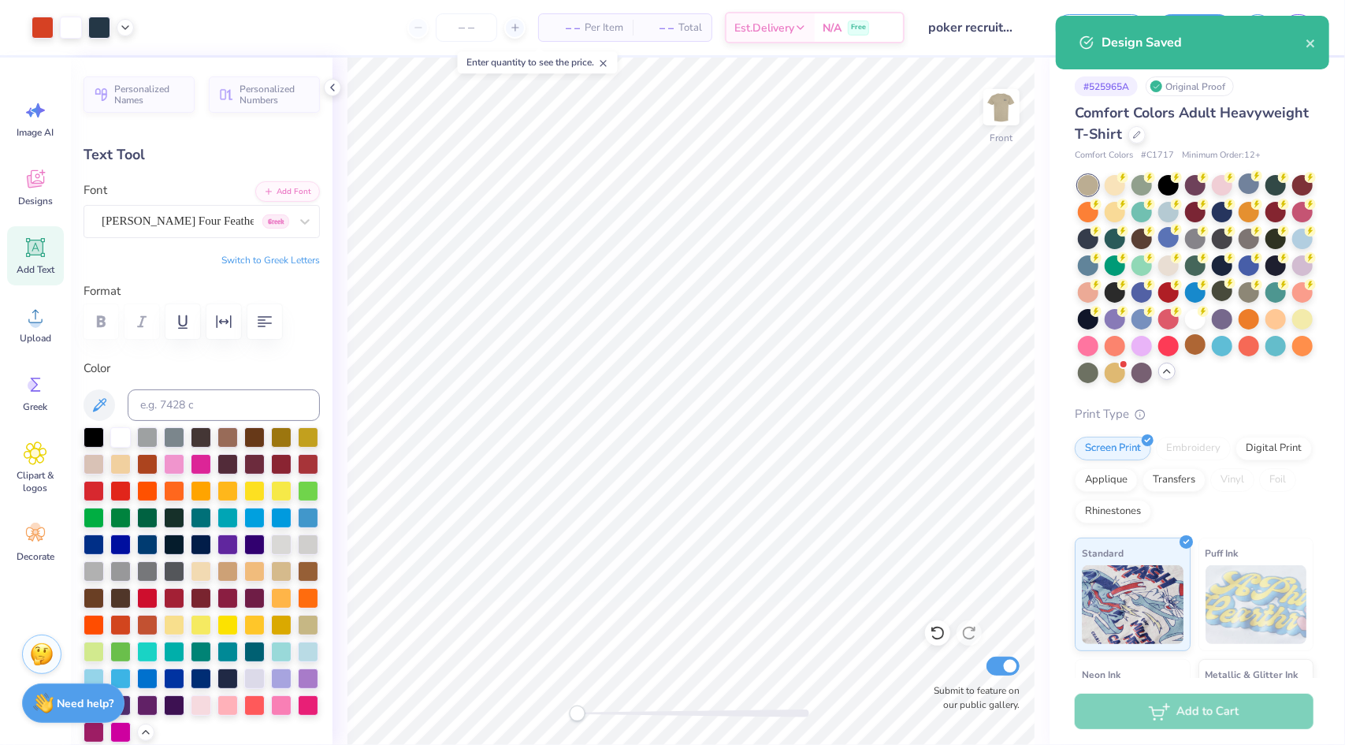
click at [556, 32] on span "– –" at bounding box center [565, 28] width 32 height 17
click at [482, 28] on input "number" at bounding box center [466, 27] width 61 height 28
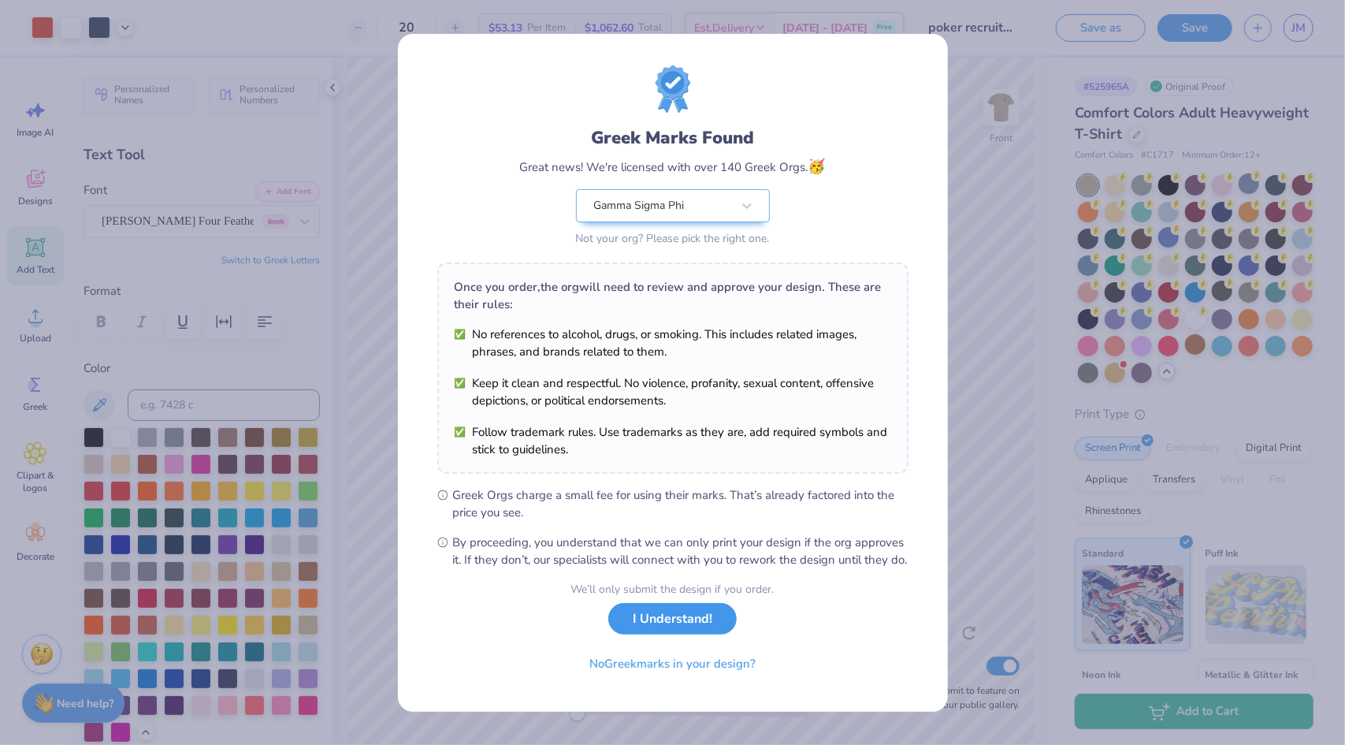
click at [660, 629] on button "I Understand!" at bounding box center [672, 619] width 128 height 32
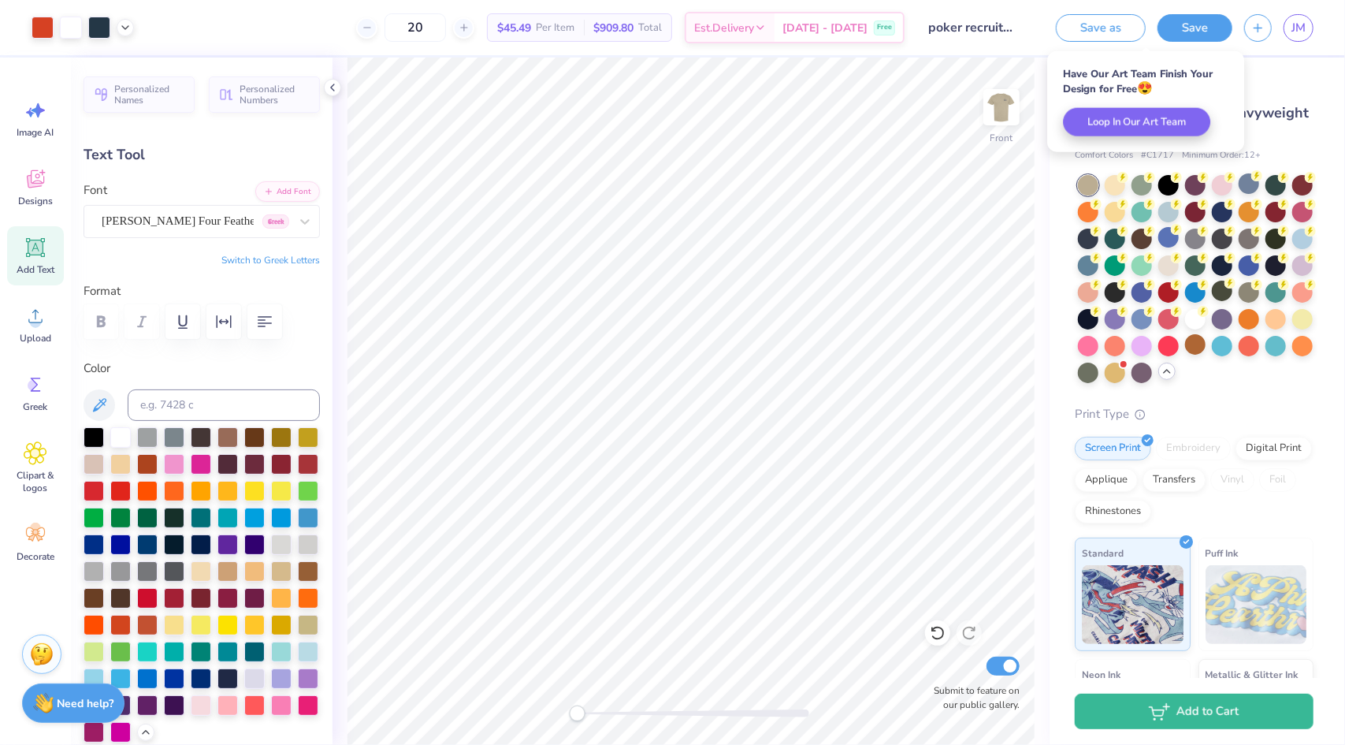
click at [1253, 98] on div "# 525965A Original Proof Comfort Colors Adult Heavyweight T-Shirt Comfort Color…" at bounding box center [1198, 476] width 296 height 836
click at [1141, 135] on icon at bounding box center [1137, 133] width 8 height 8
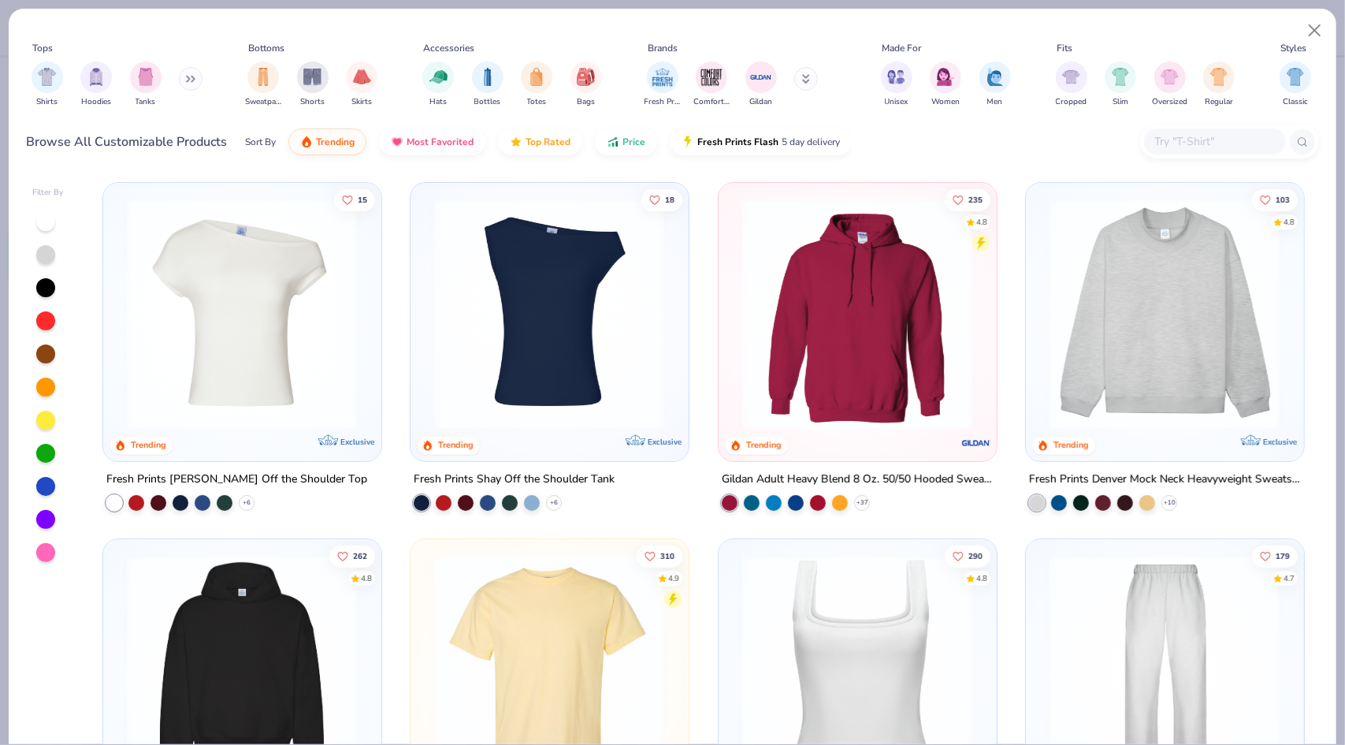
click at [1160, 150] on input "text" at bounding box center [1214, 141] width 121 height 18
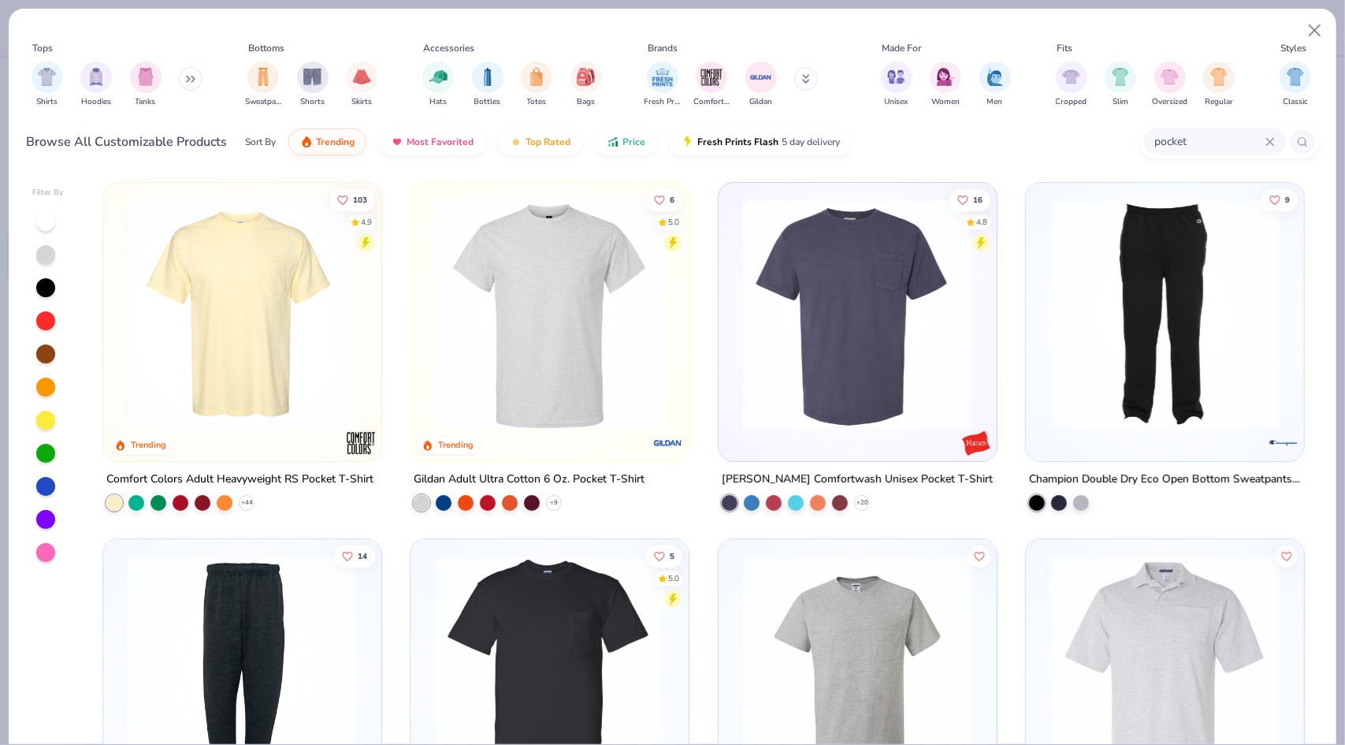
scroll to position [30, 0]
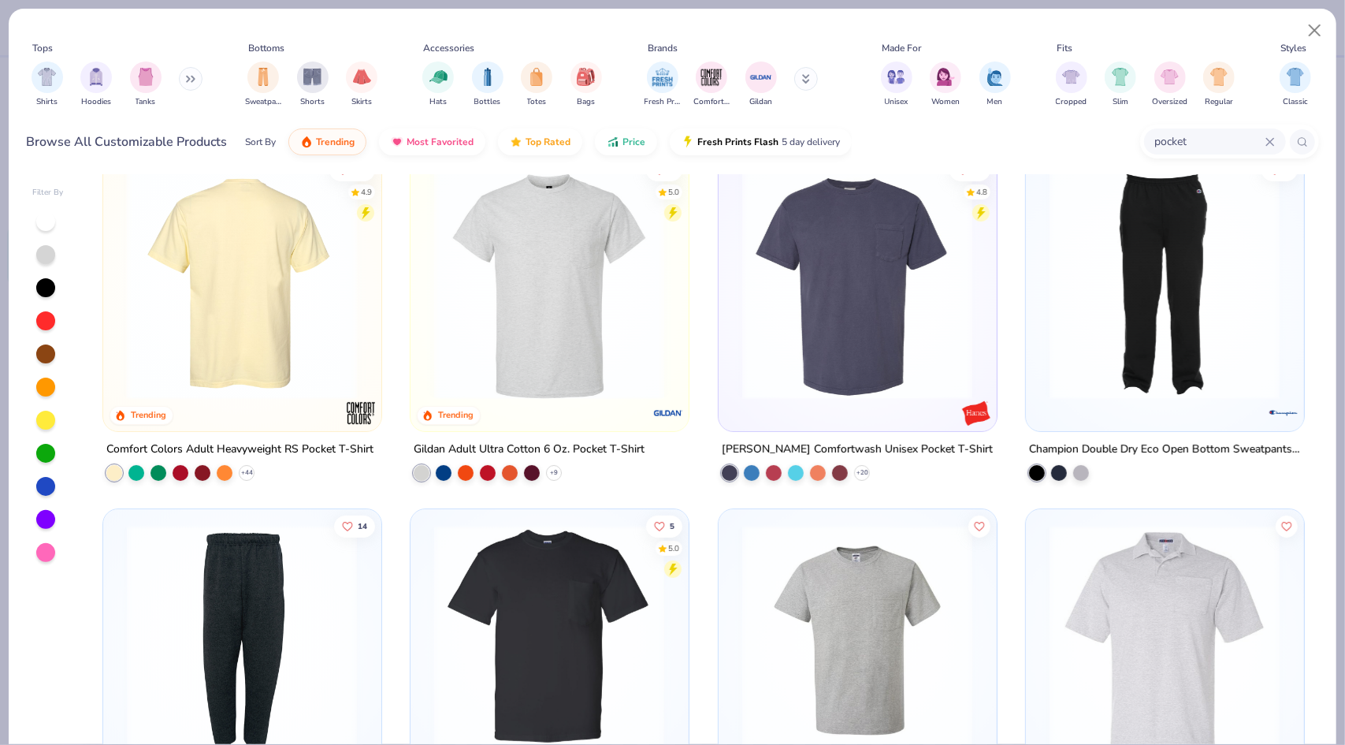
click at [827, 274] on img at bounding box center [858, 284] width 246 height 231
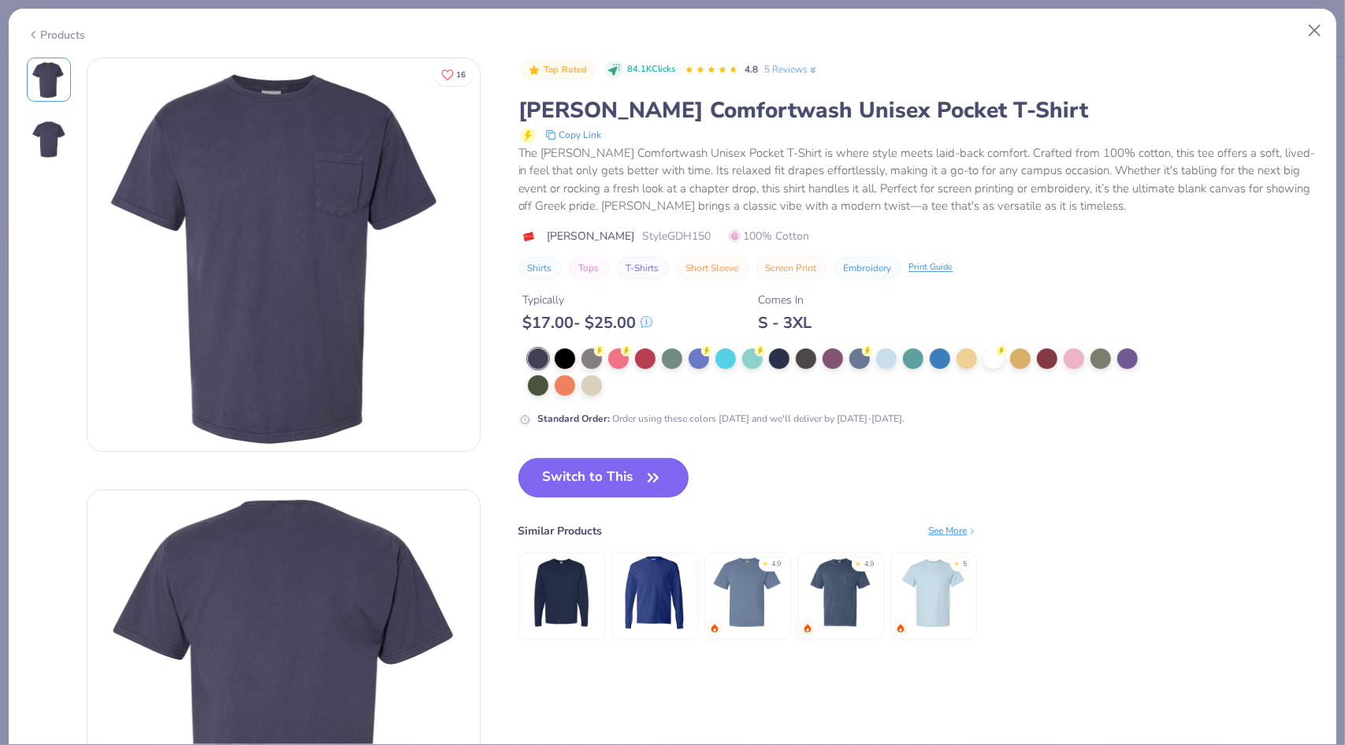
click at [634, 474] on button "Switch to This" at bounding box center [604, 477] width 171 height 39
click at [616, 478] on button "Switch to This" at bounding box center [604, 477] width 171 height 39
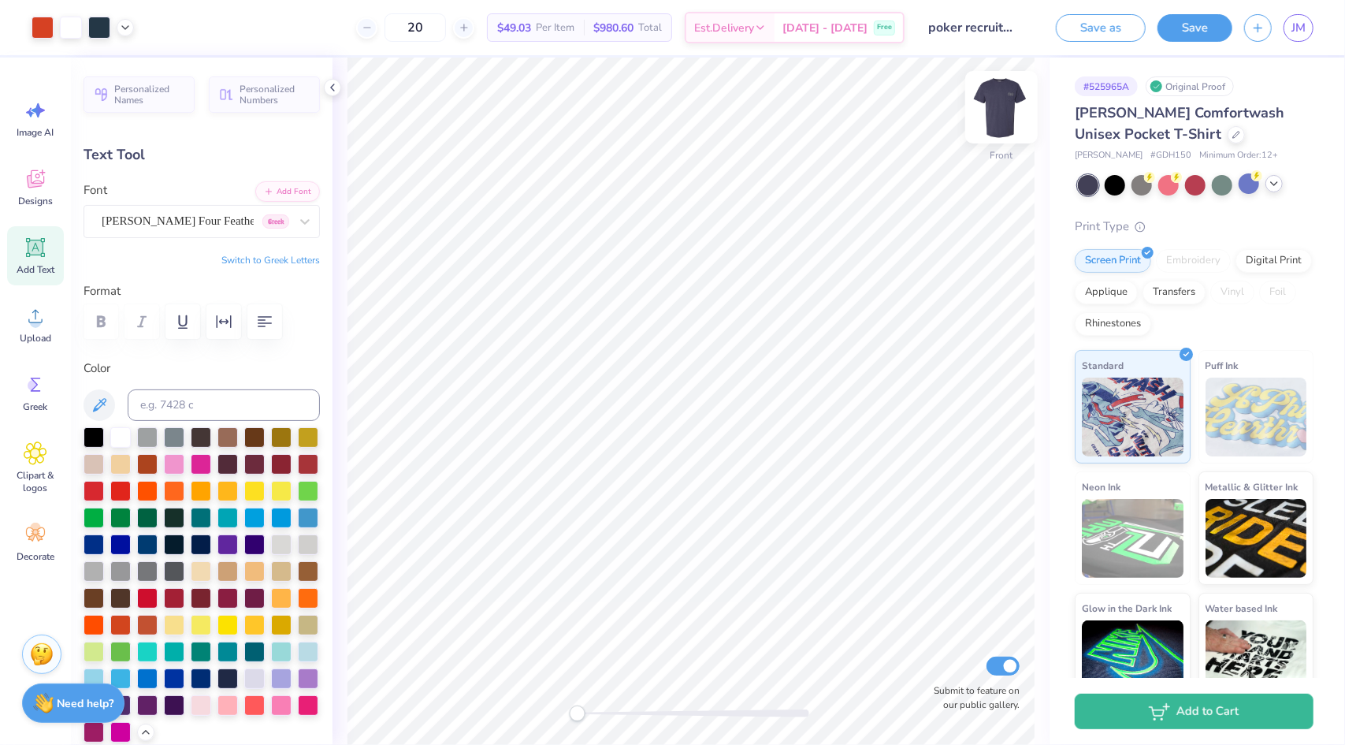
click at [1006, 116] on img at bounding box center [1001, 107] width 63 height 63
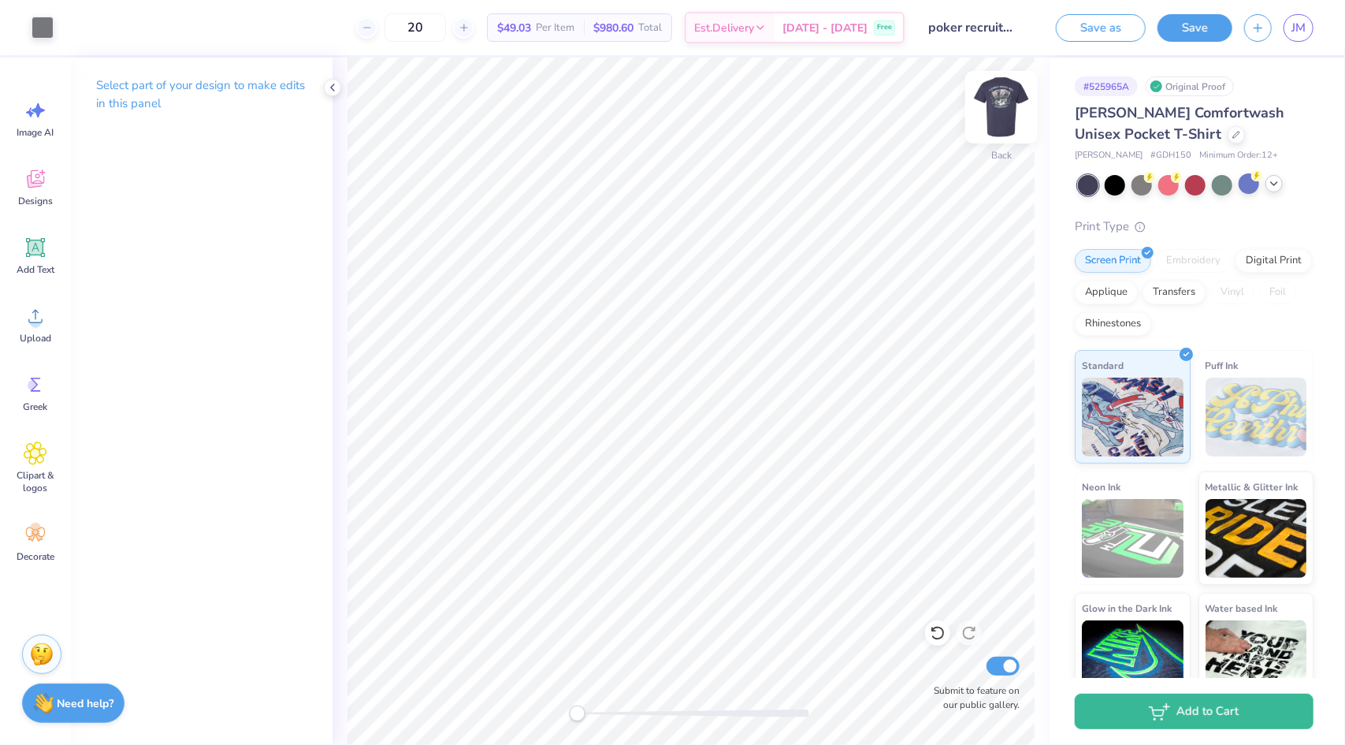
click at [1001, 102] on img at bounding box center [1001, 107] width 63 height 63
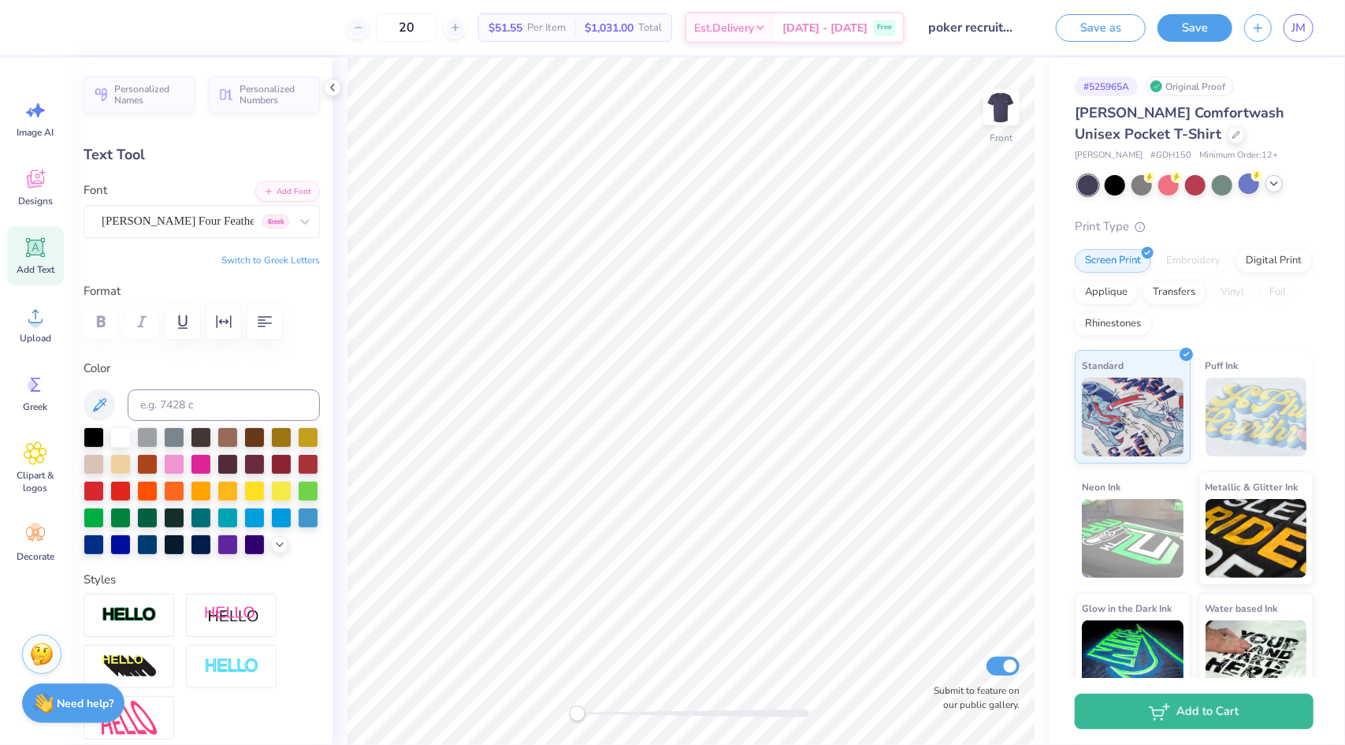
scroll to position [13, 2]
click at [939, 638] on icon at bounding box center [938, 633] width 16 height 16
click at [1203, 32] on button "Save" at bounding box center [1195, 26] width 75 height 28
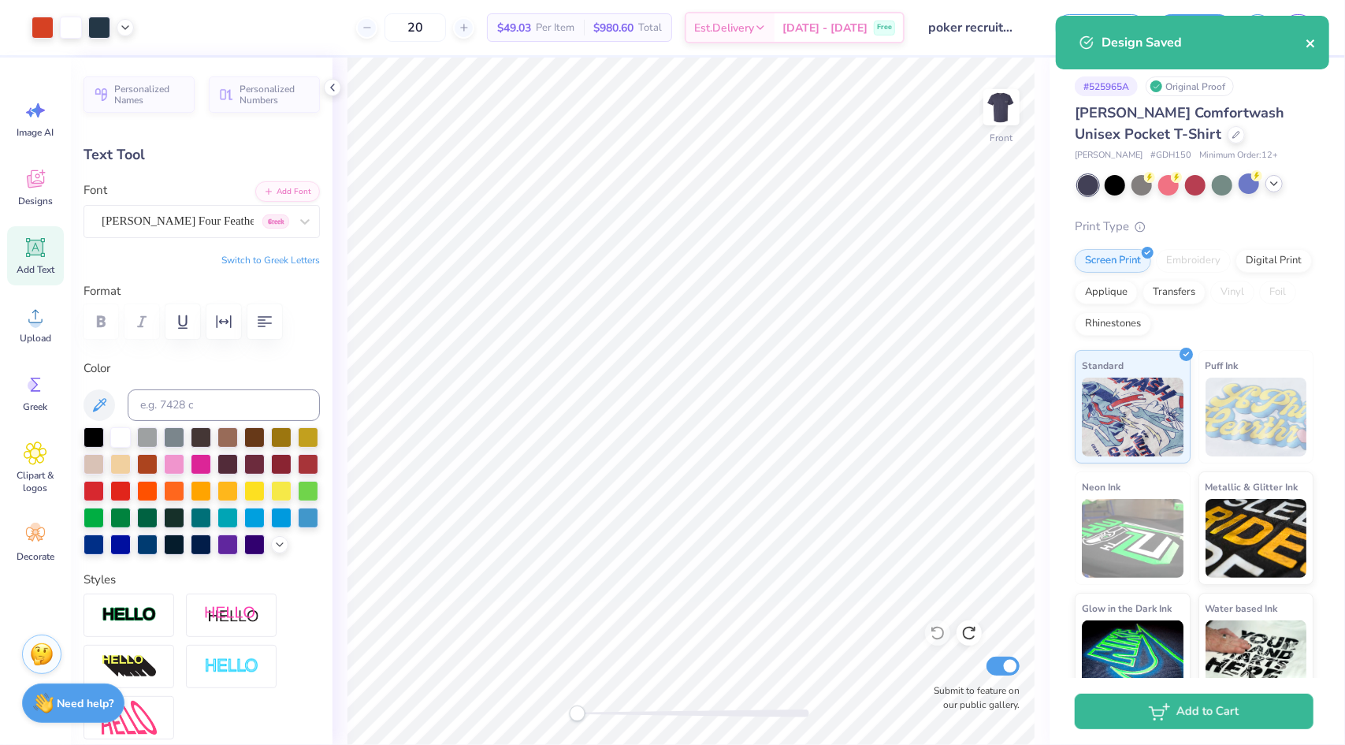
click at [1311, 46] on icon "close" at bounding box center [1311, 43] width 11 height 13
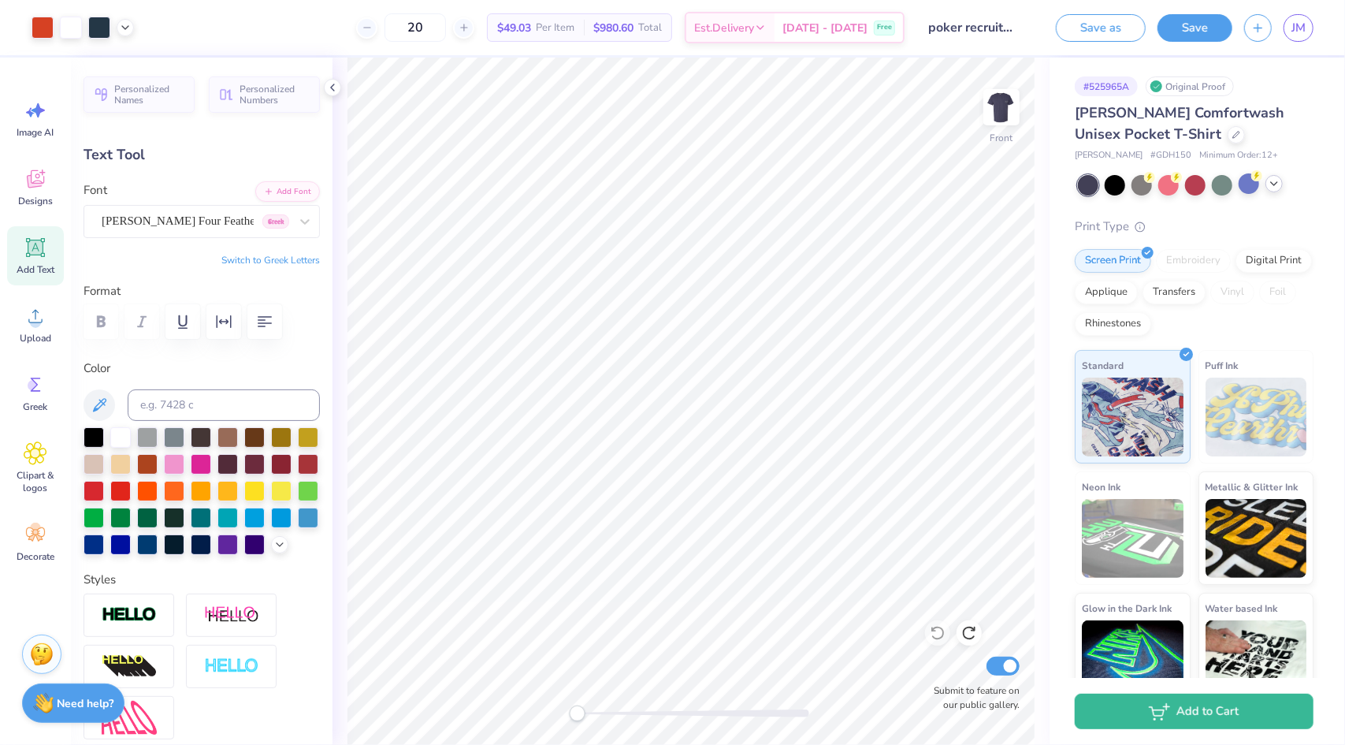
click at [1300, 34] on div "Design Saved" at bounding box center [1193, 49] width 280 height 72
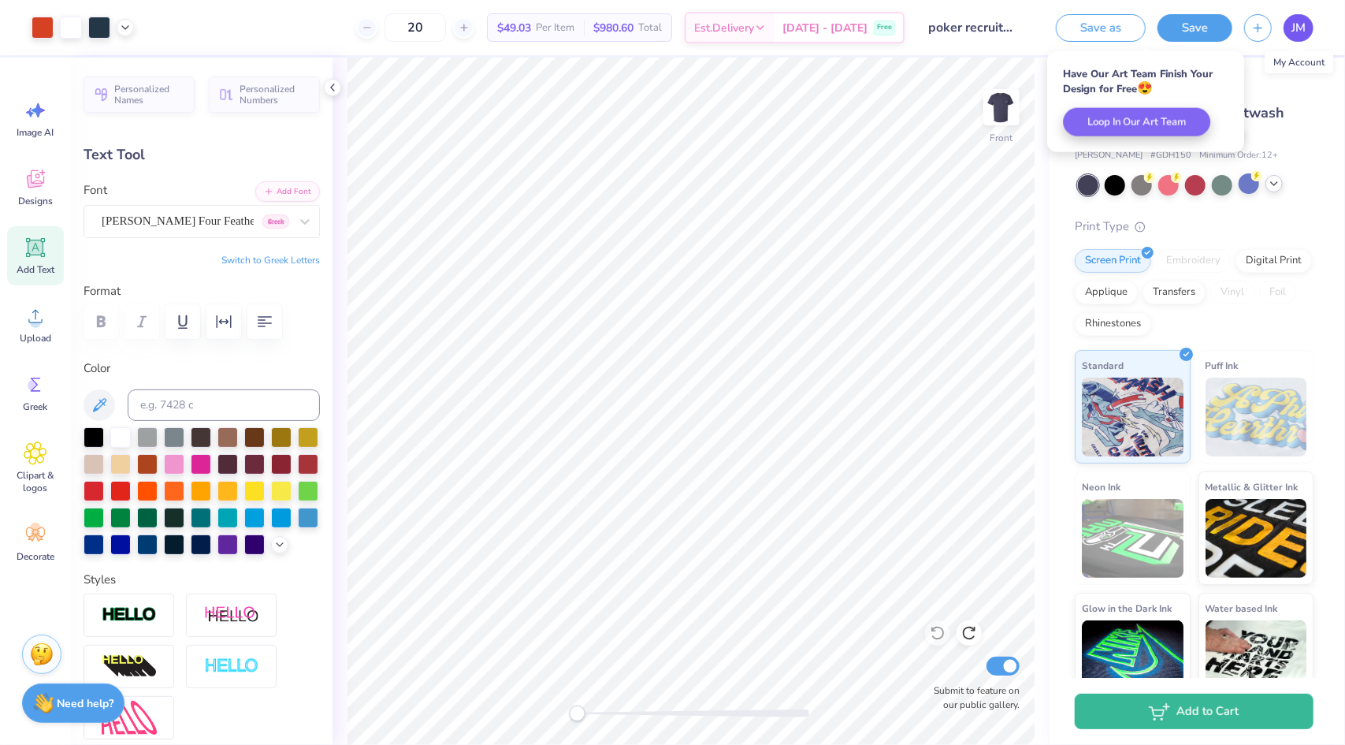
click at [1301, 28] on span "JM" at bounding box center [1299, 28] width 14 height 18
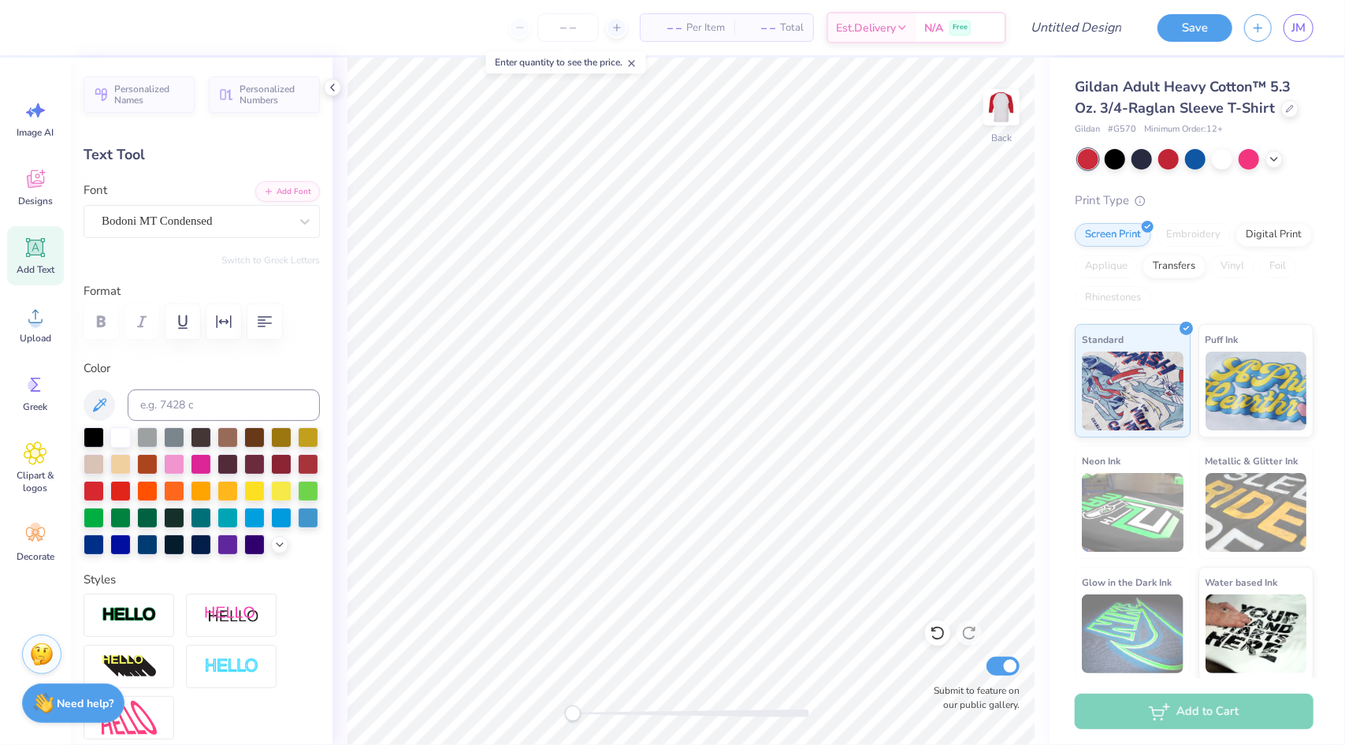
scroll to position [13, 5]
type textarea "T"
type textarea "Gamma Sigs"
click at [1124, 160] on div at bounding box center [1115, 157] width 20 height 20
click at [1276, 159] on icon at bounding box center [1274, 157] width 13 height 13
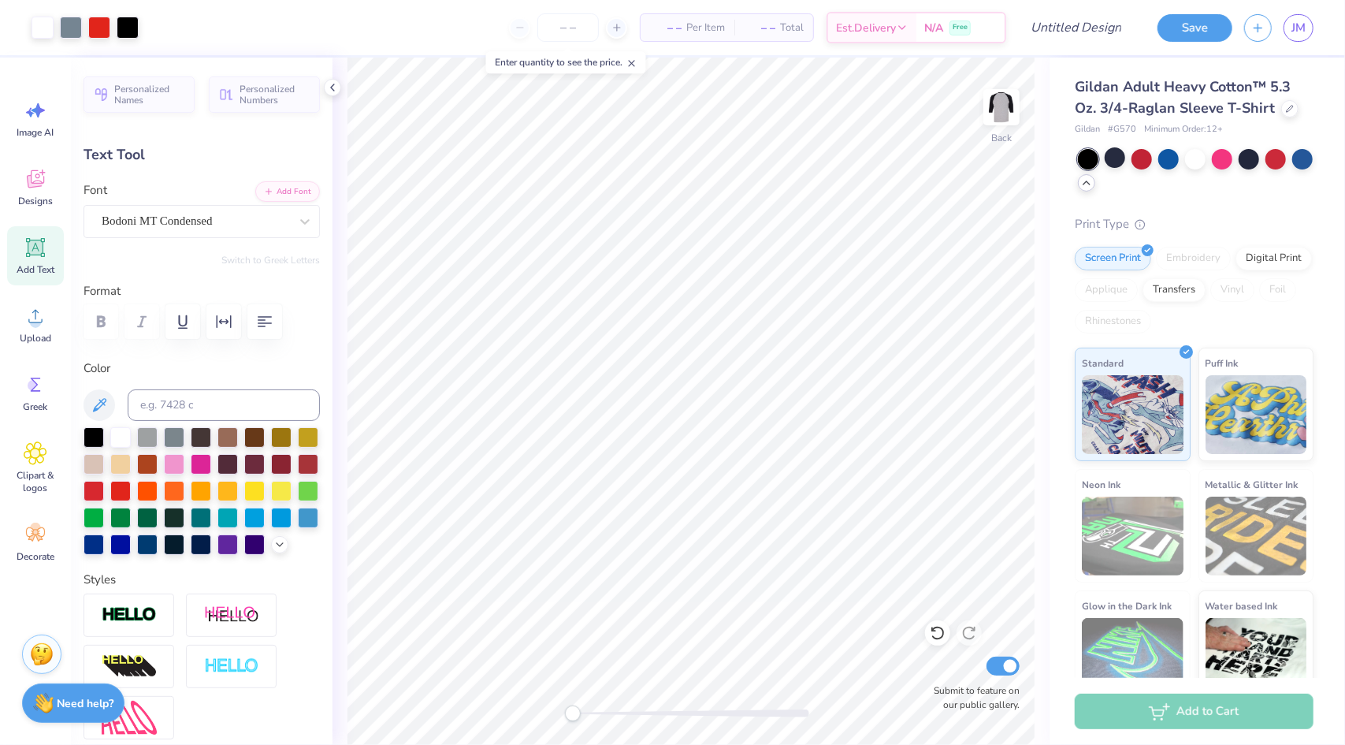
click at [1286, 94] on span "Gildan Adult Heavy Cotton™ 5.3 Oz. 3/4-Raglan Sleeve T-Shirt" at bounding box center [1183, 97] width 216 height 40
click at [1286, 108] on icon at bounding box center [1290, 107] width 8 height 8
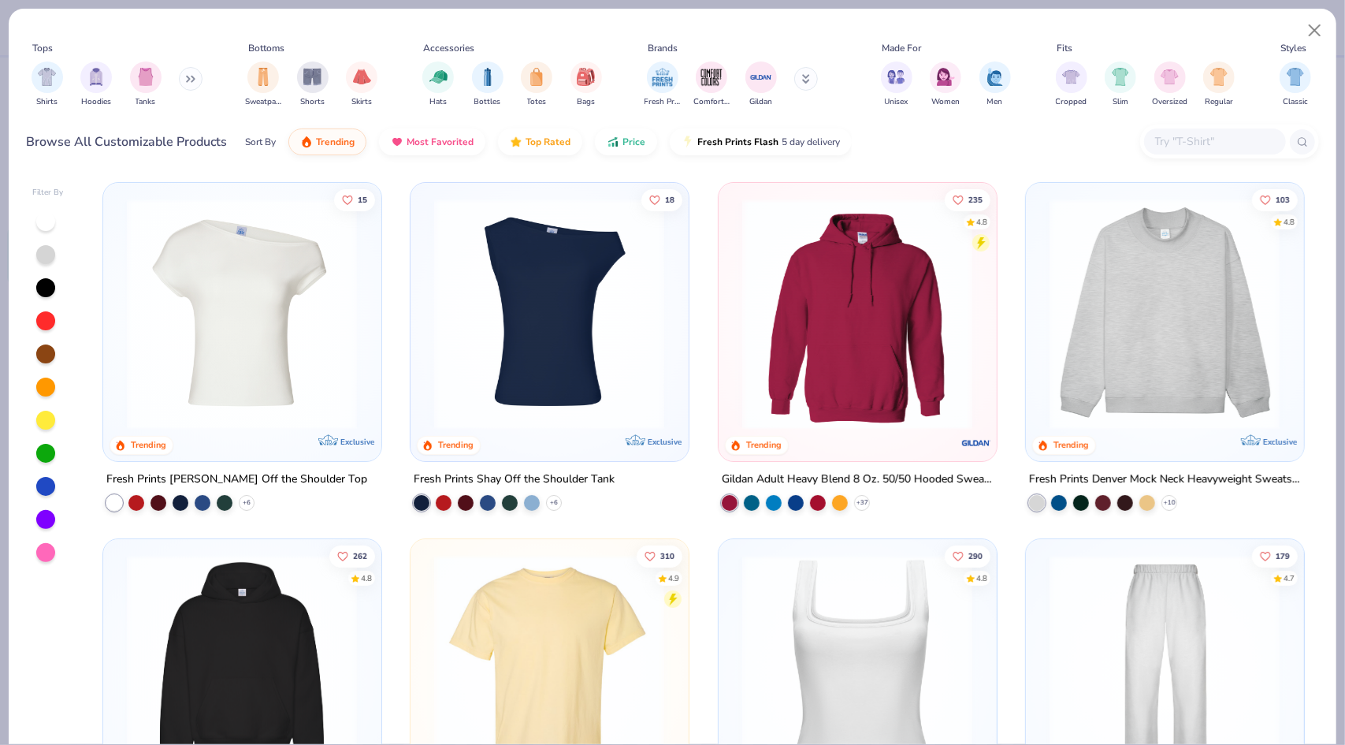
click at [1171, 130] on div at bounding box center [1215, 141] width 142 height 26
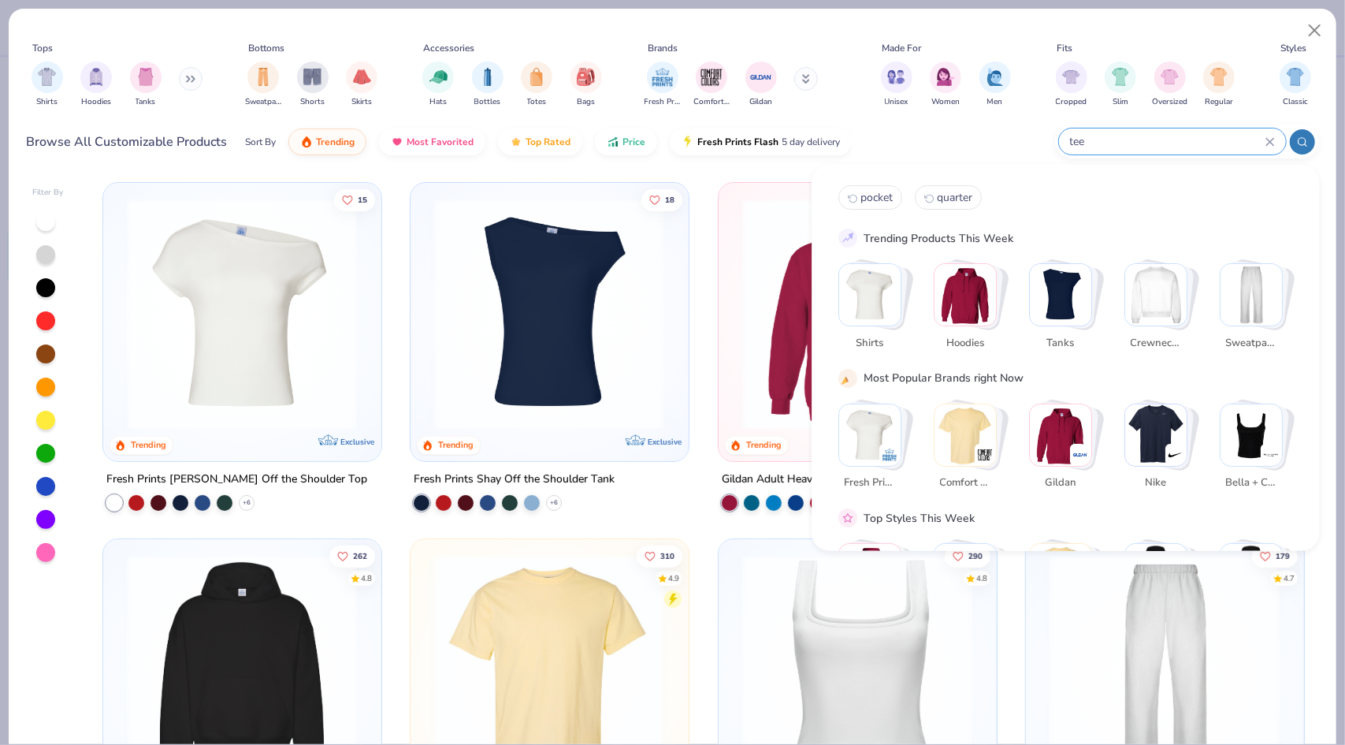
type input "tee"
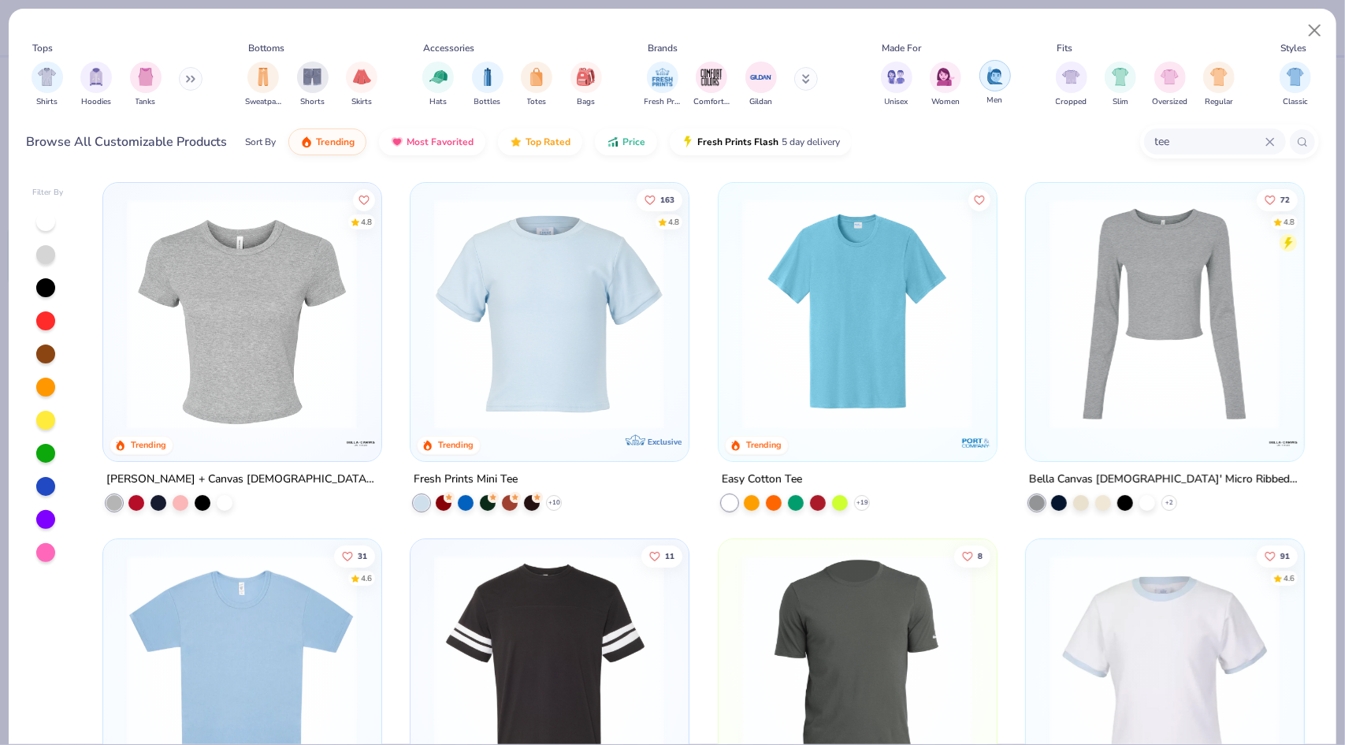
click at [998, 89] on div "filter for Men" at bounding box center [996, 76] width 32 height 32
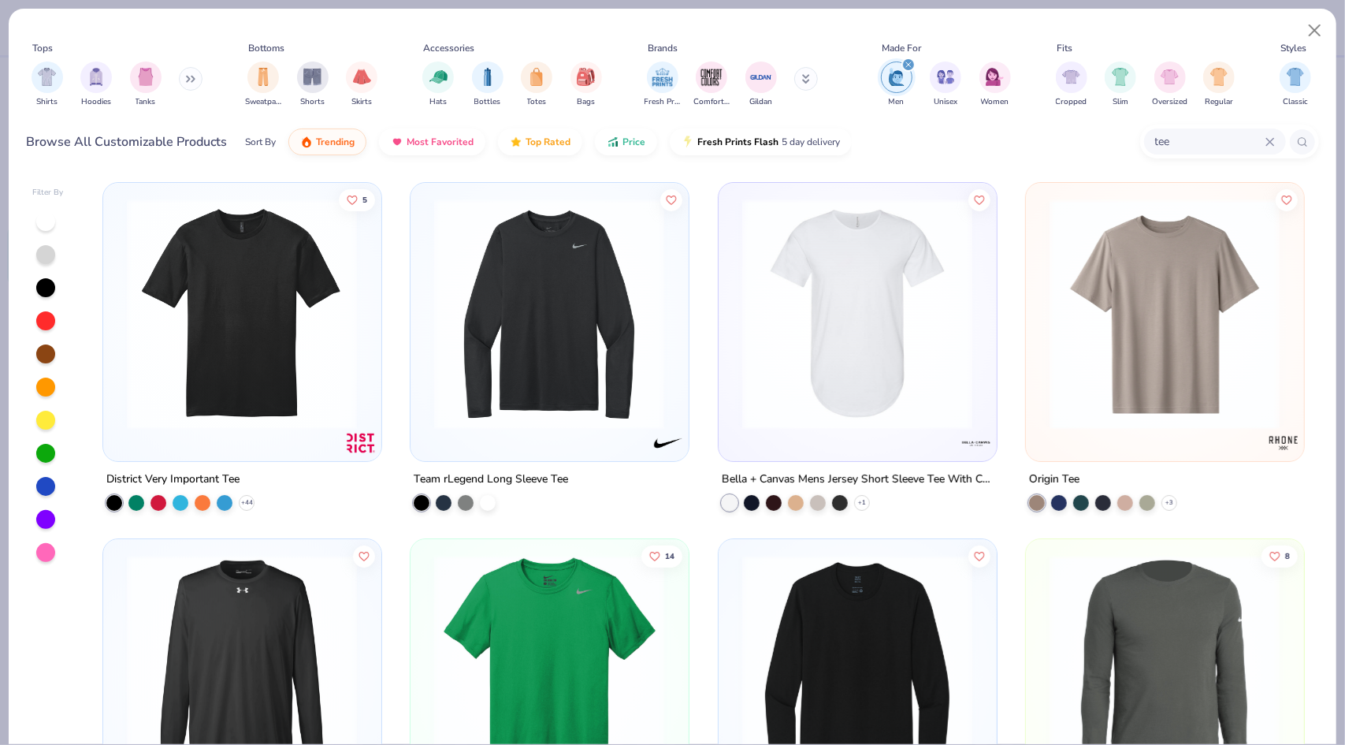
click at [1280, 144] on div "tee" at bounding box center [1215, 141] width 142 height 26
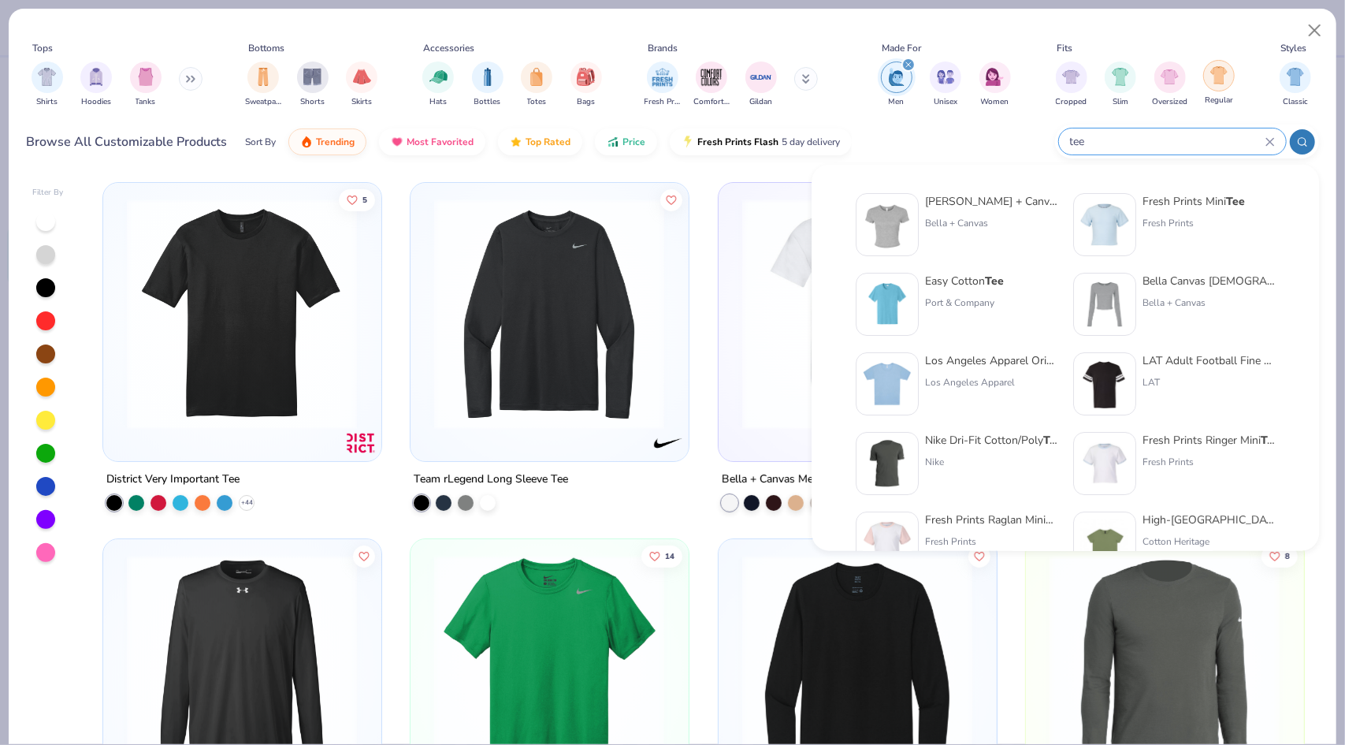
click at [1222, 82] on img "filter for Regular" at bounding box center [1220, 75] width 18 height 18
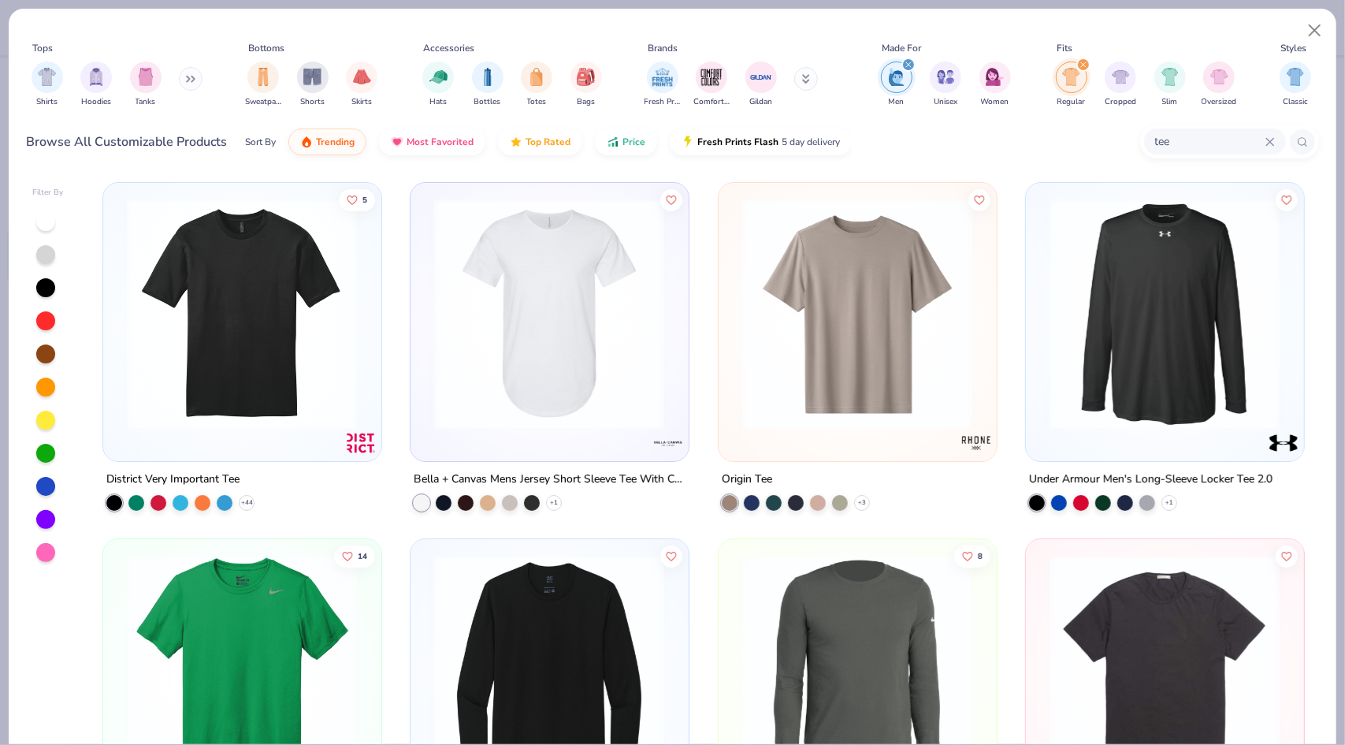
click at [1266, 141] on icon at bounding box center [1270, 141] width 9 height 9
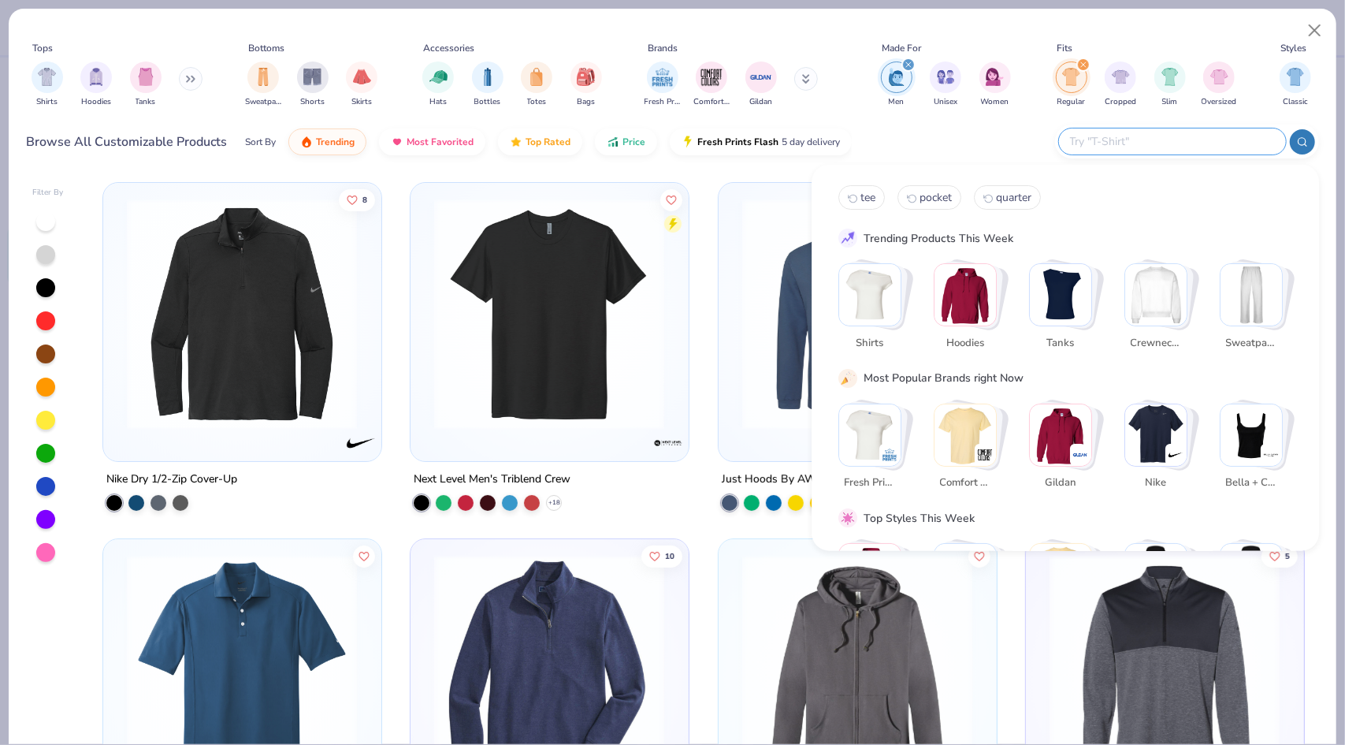
click at [703, 168] on div "Tops Shirts Hoodies Tanks Bottoms Sweatpants Shorts Skirts Accessories Hats Bot…" at bounding box center [673, 90] width 1328 height 162
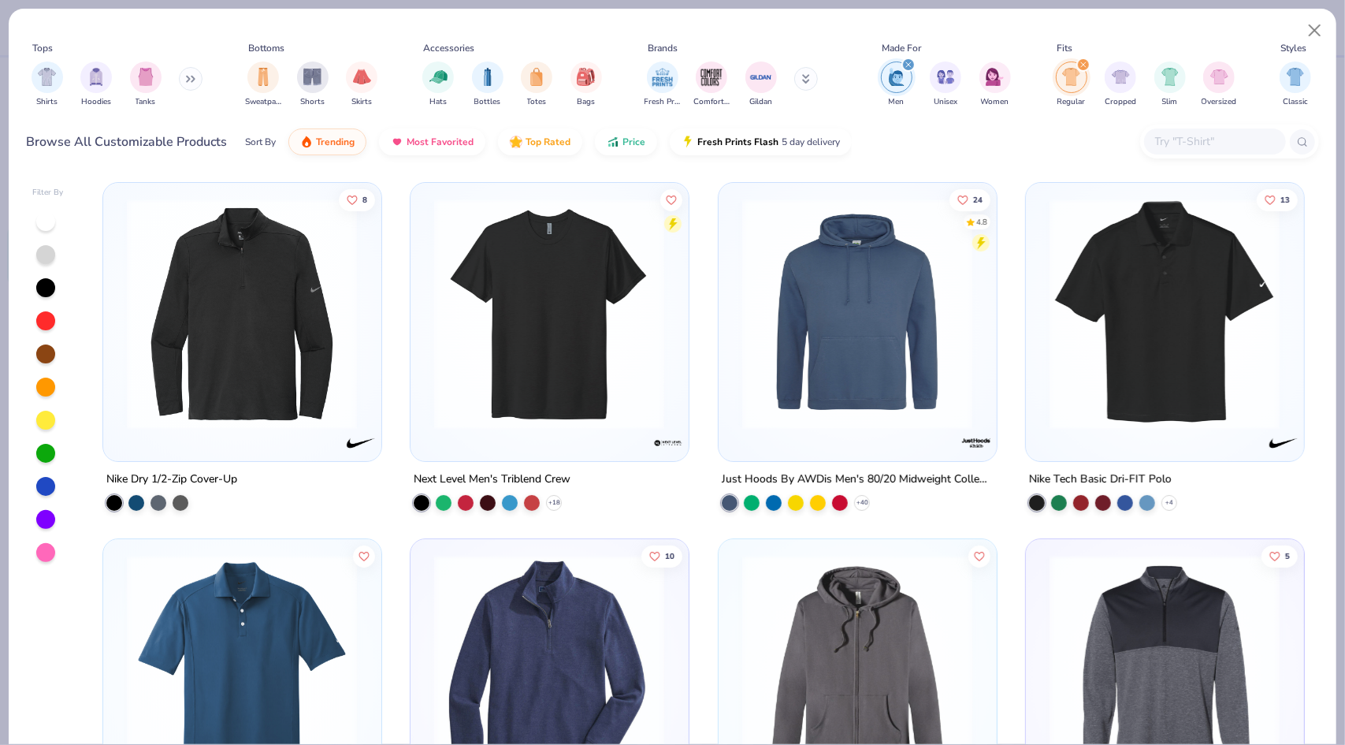
click at [1168, 139] on input "text" at bounding box center [1214, 141] width 121 height 18
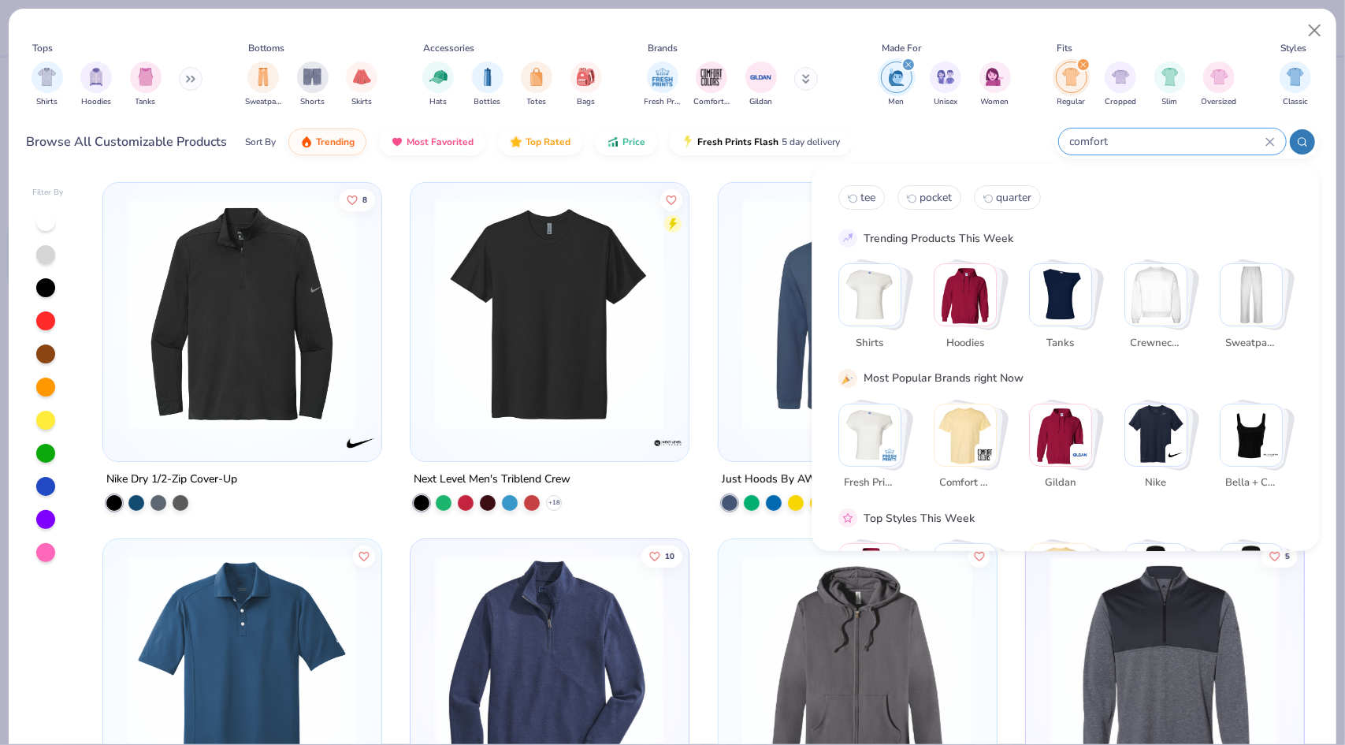
type input "comfort"
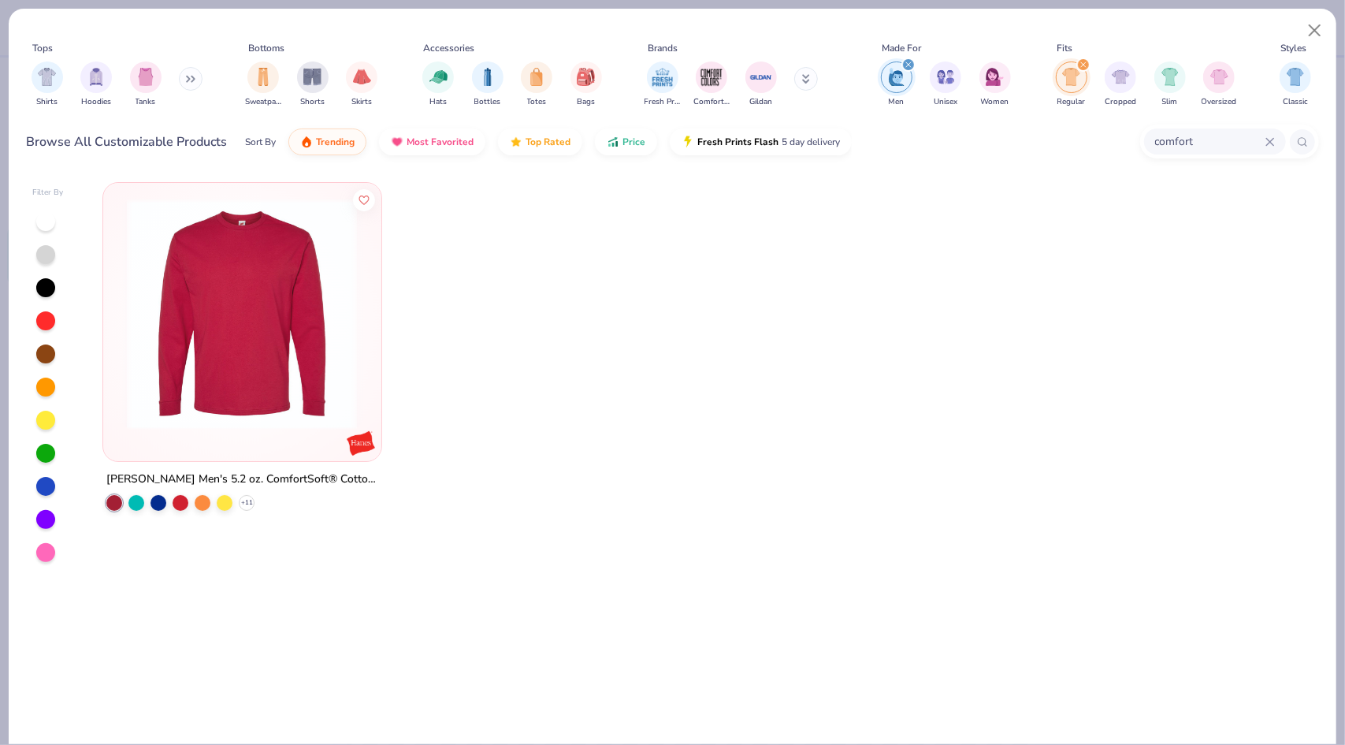
click at [1278, 145] on div "comfort" at bounding box center [1215, 141] width 142 height 26
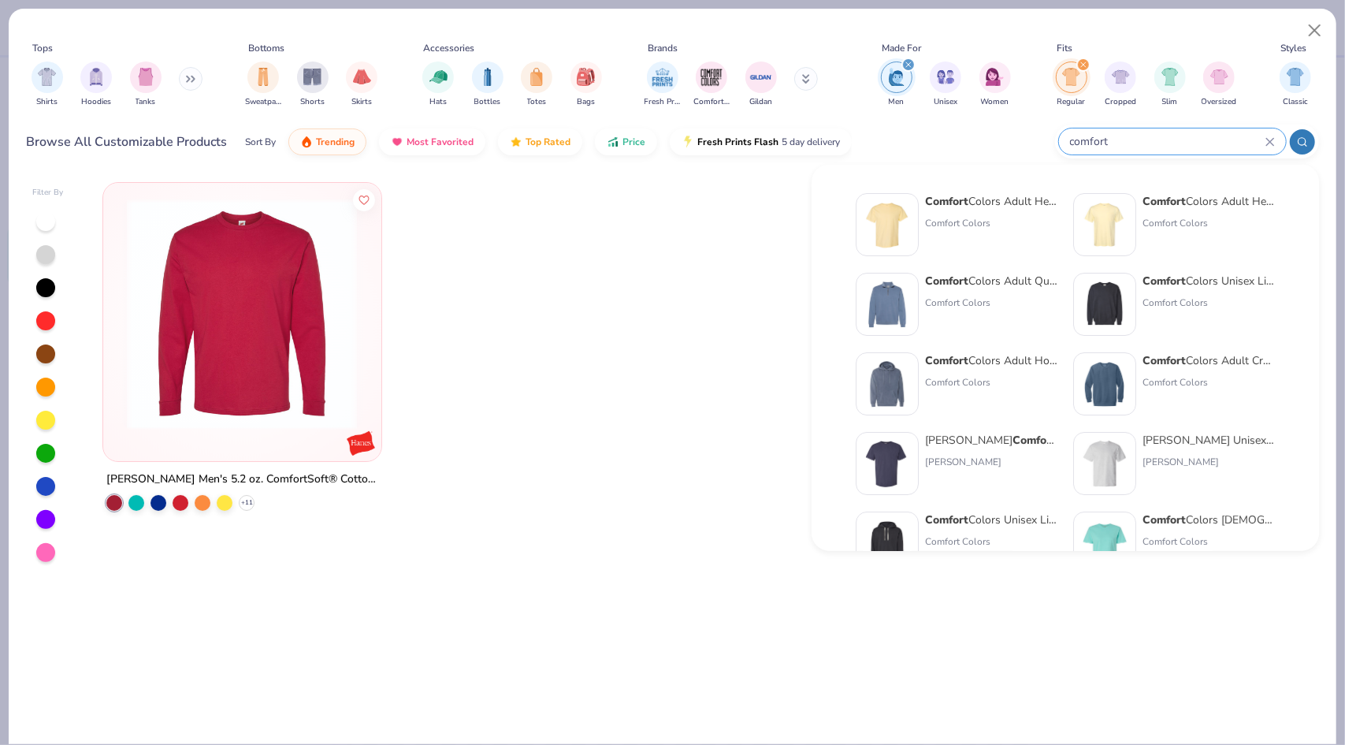
click at [1082, 71] on div "filter for Regular" at bounding box center [1084, 65] width 14 height 14
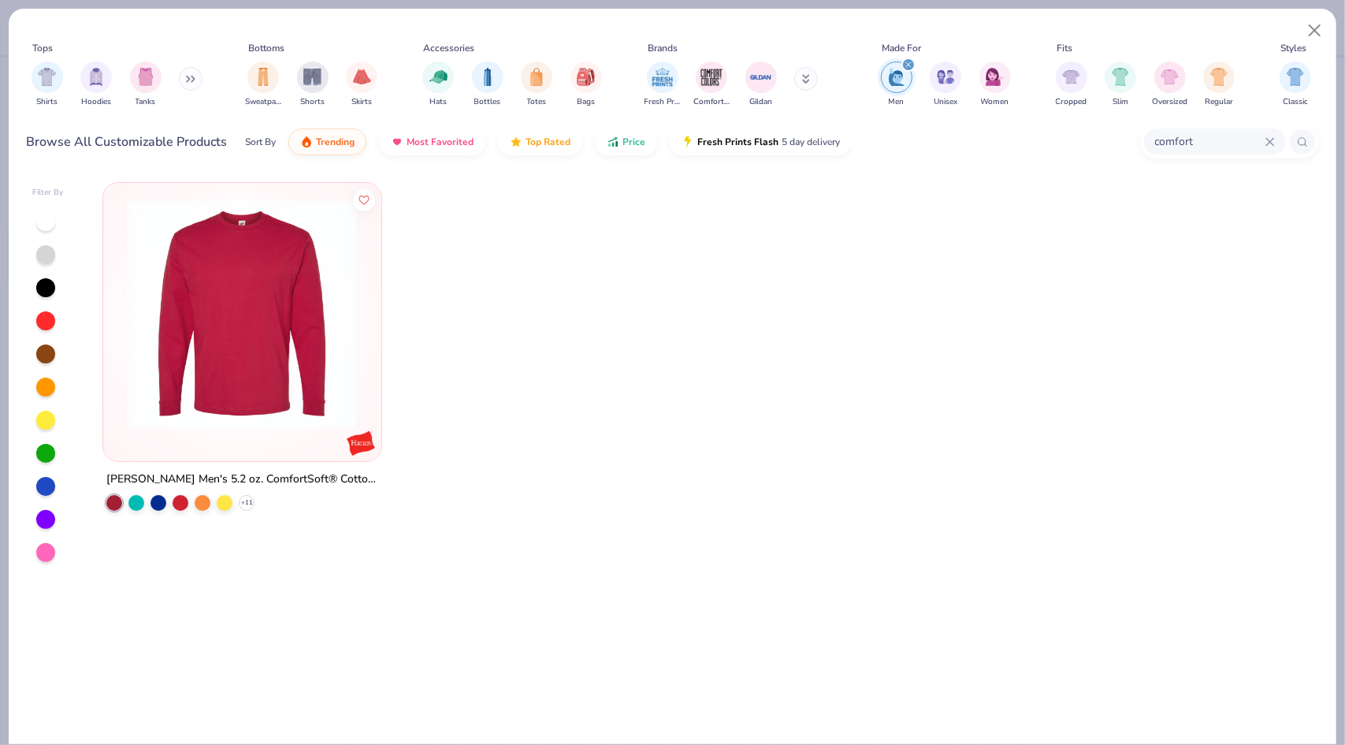
click at [1269, 146] on icon at bounding box center [1270, 141] width 9 height 9
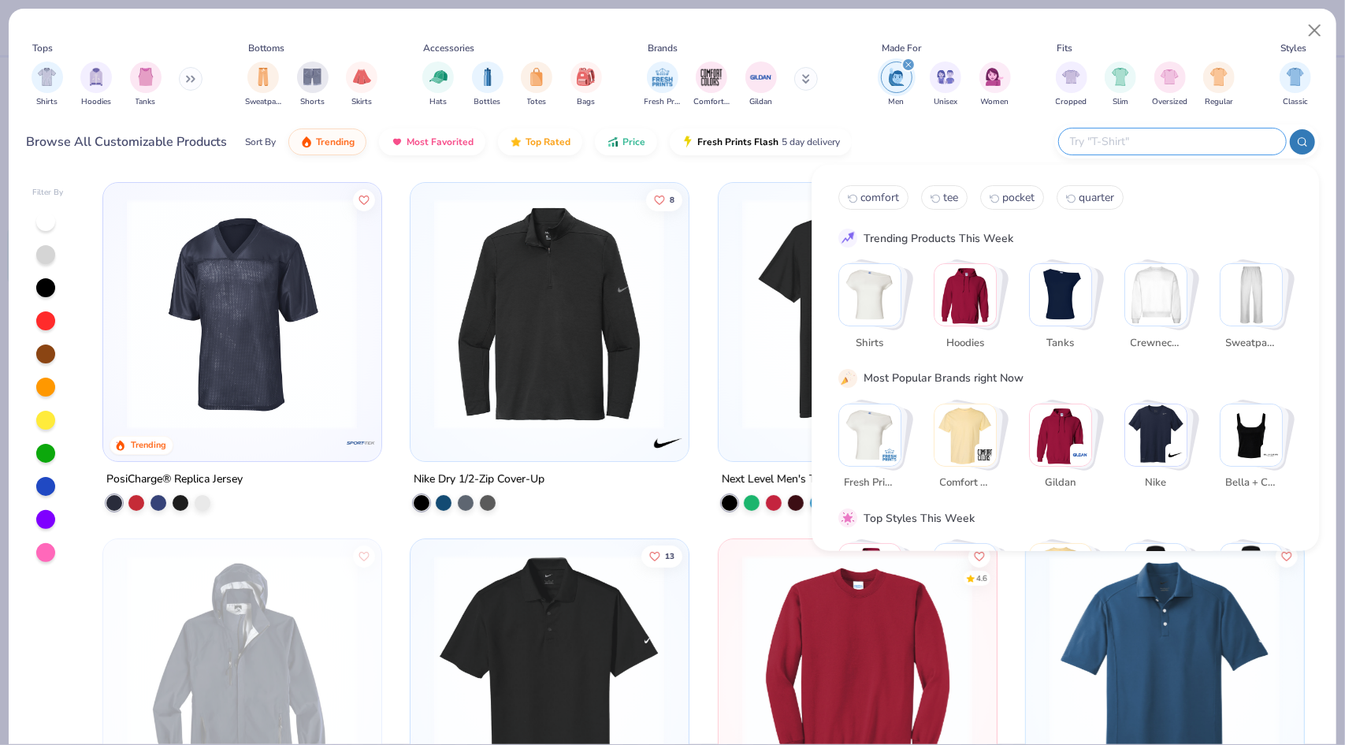
click at [427, 158] on div "Sort By Trending Most Favorited Top Rated Price Fresh Prints Flash 5 day delive…" at bounding box center [548, 142] width 607 height 44
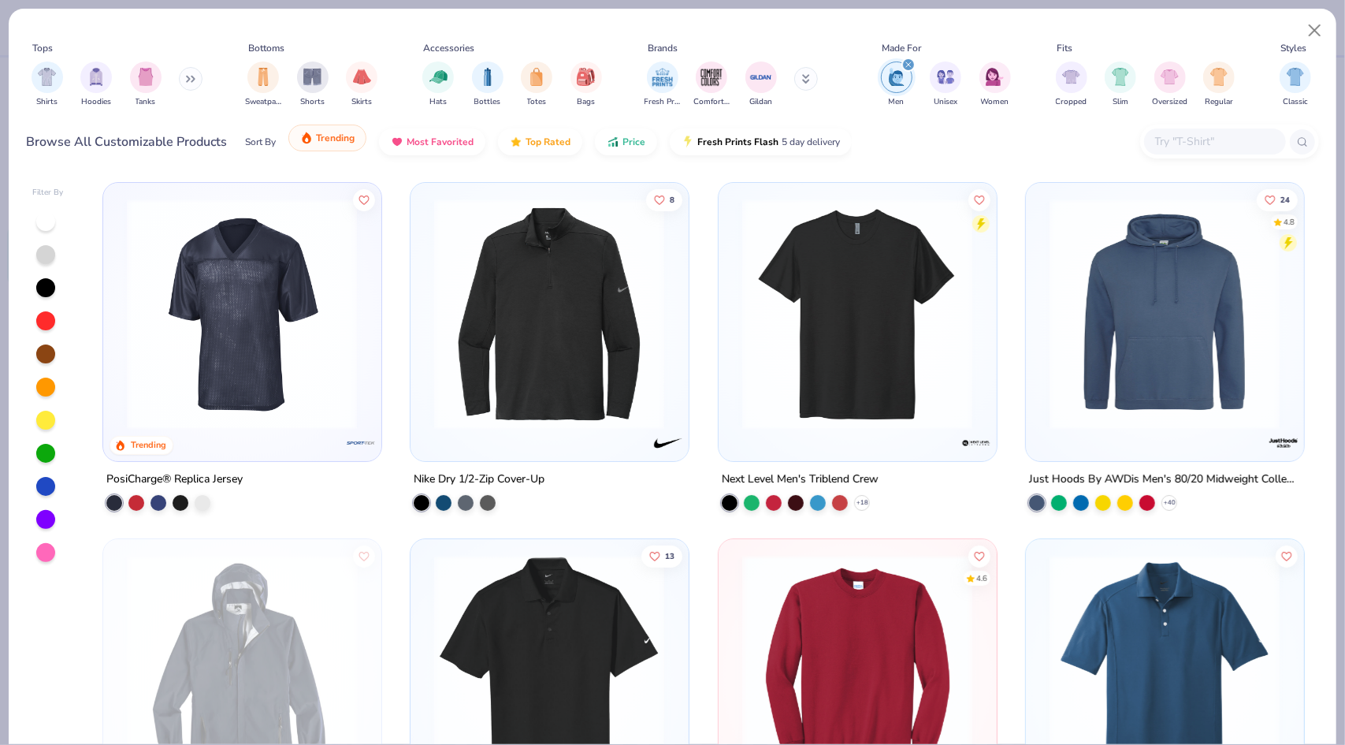
click at [349, 137] on span "Trending" at bounding box center [335, 138] width 39 height 13
click at [49, 67] on img "filter for Shirts" at bounding box center [47, 75] width 18 height 18
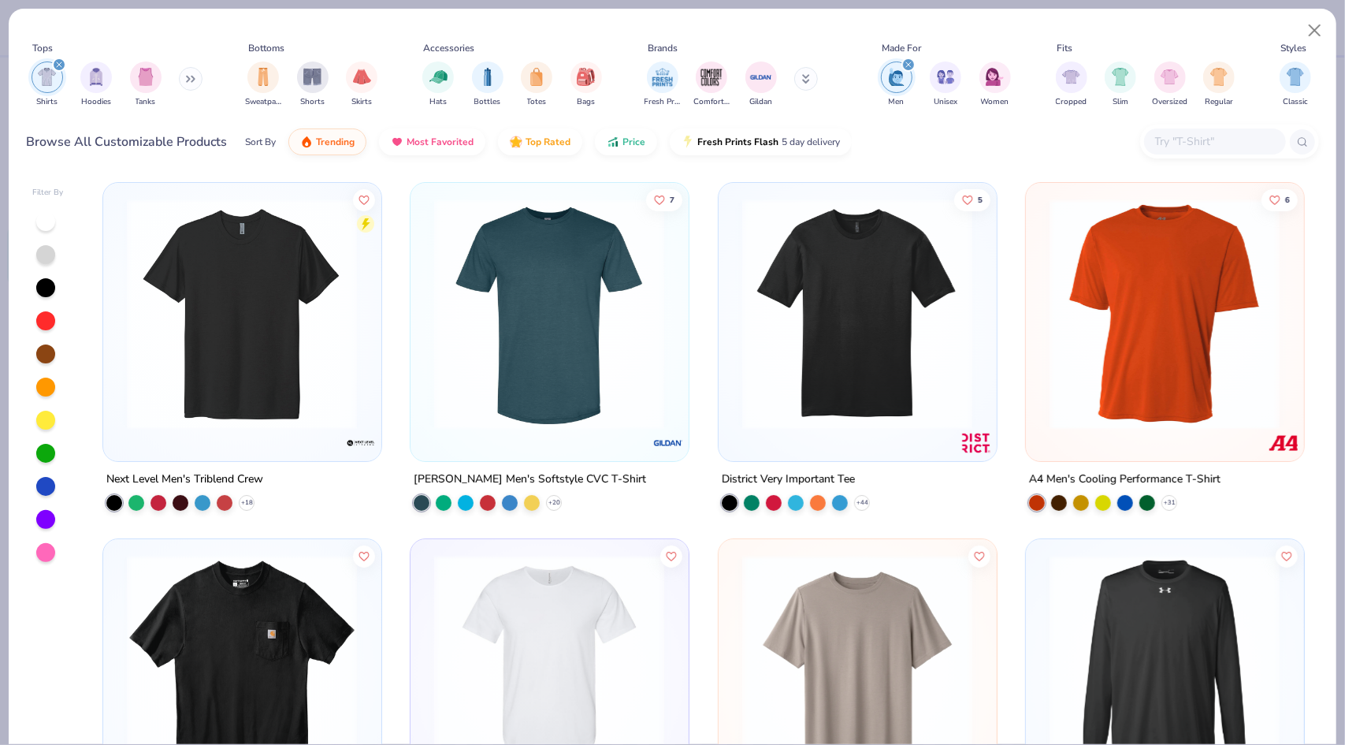
click at [563, 314] on img at bounding box center [549, 314] width 246 height 231
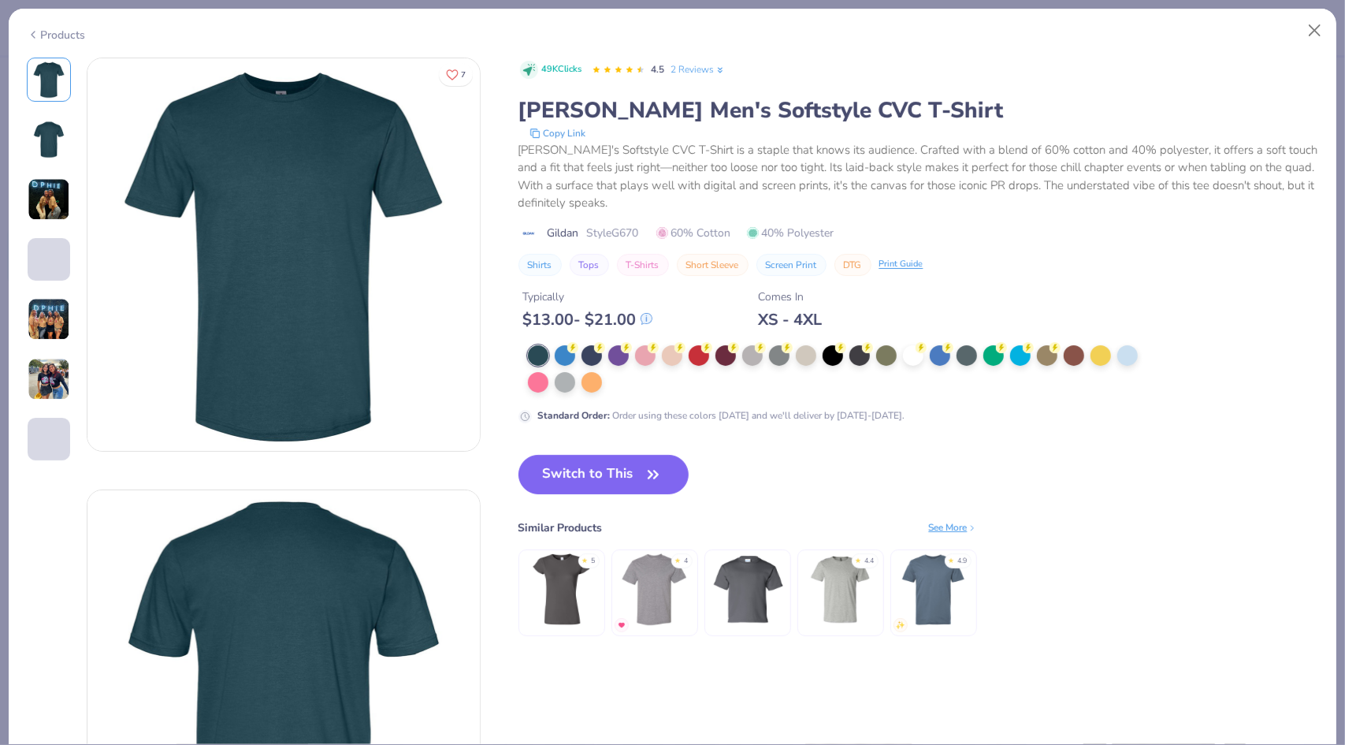
click at [604, 452] on div "49K Clicks 4.5 2 Reviews [PERSON_NAME] Men's Softstyle CVC T-Shirt Copy Link Gi…" at bounding box center [919, 363] width 801 height 610
click at [616, 480] on button "Switch to This" at bounding box center [604, 474] width 171 height 39
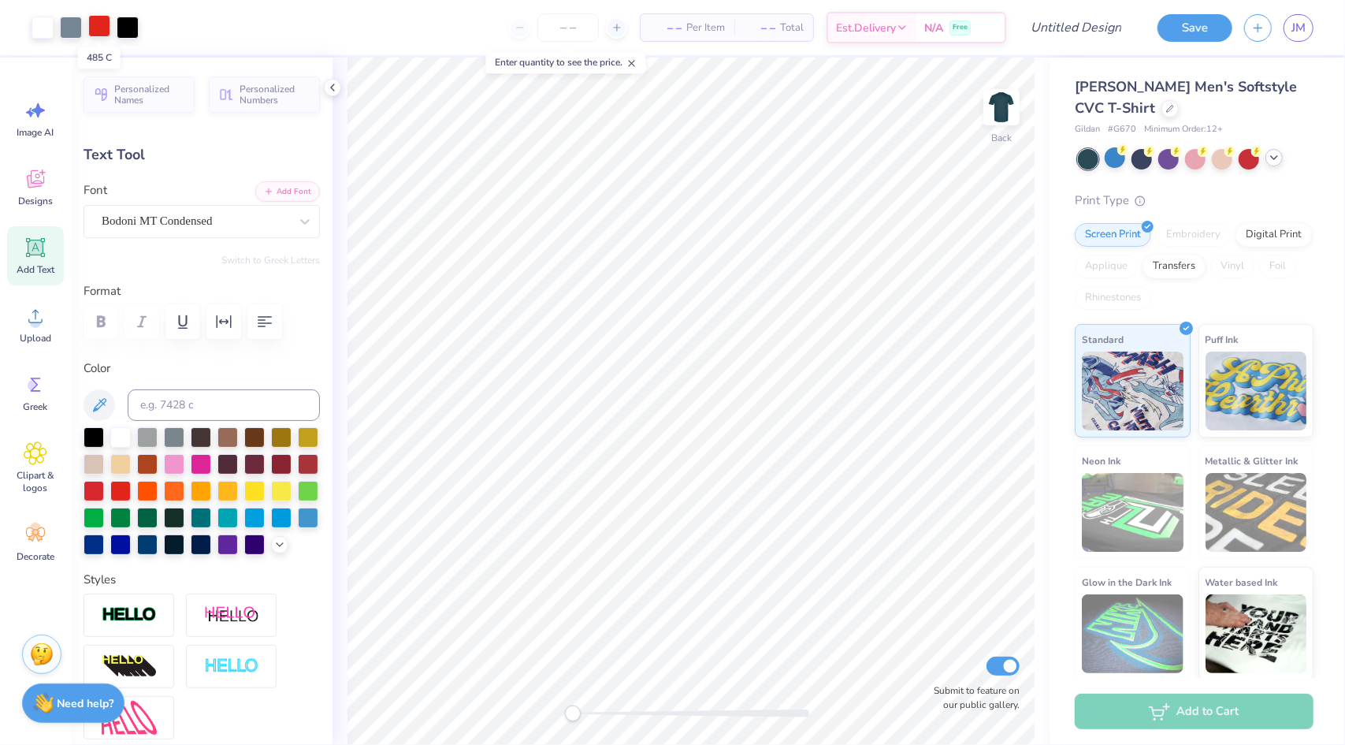
click at [102, 28] on div at bounding box center [99, 26] width 22 height 22
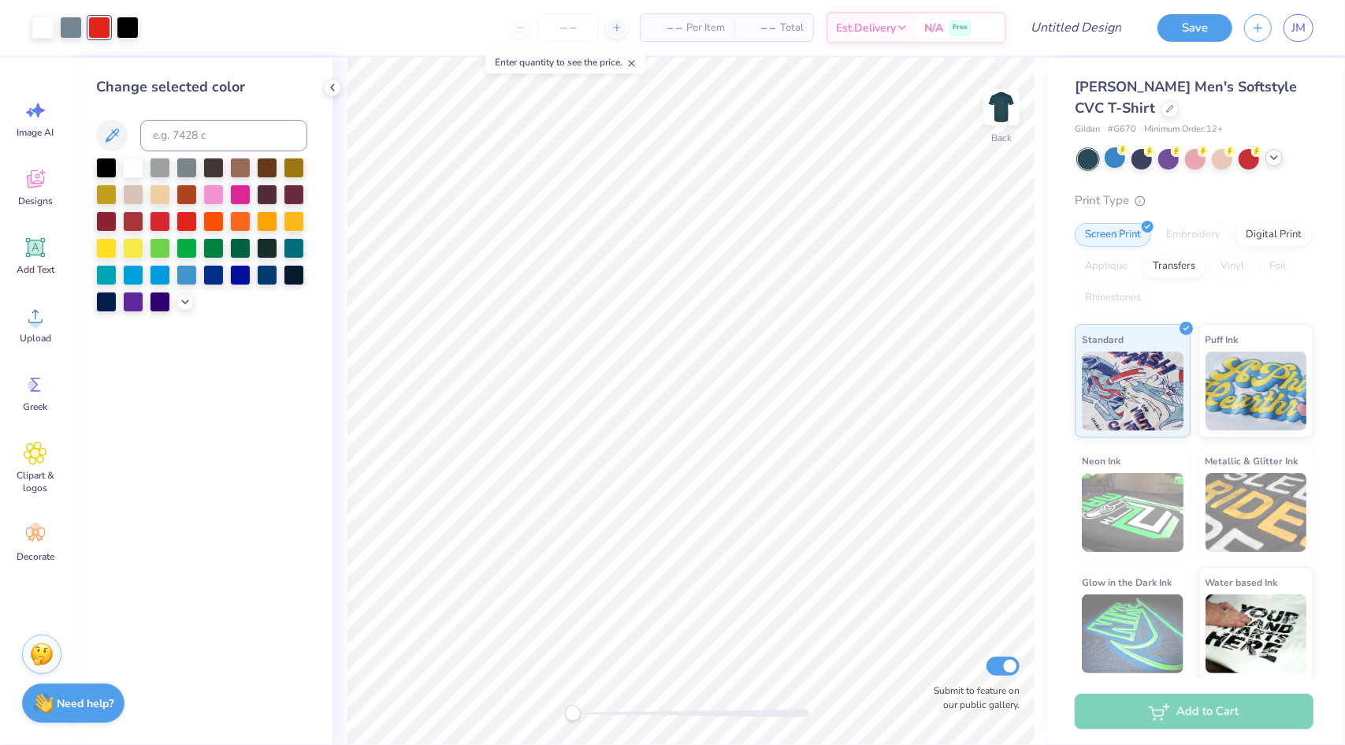
click at [109, 243] on div at bounding box center [106, 248] width 20 height 20
click at [295, 222] on div at bounding box center [294, 220] width 20 height 20
click at [1280, 154] on icon at bounding box center [1274, 157] width 13 height 13
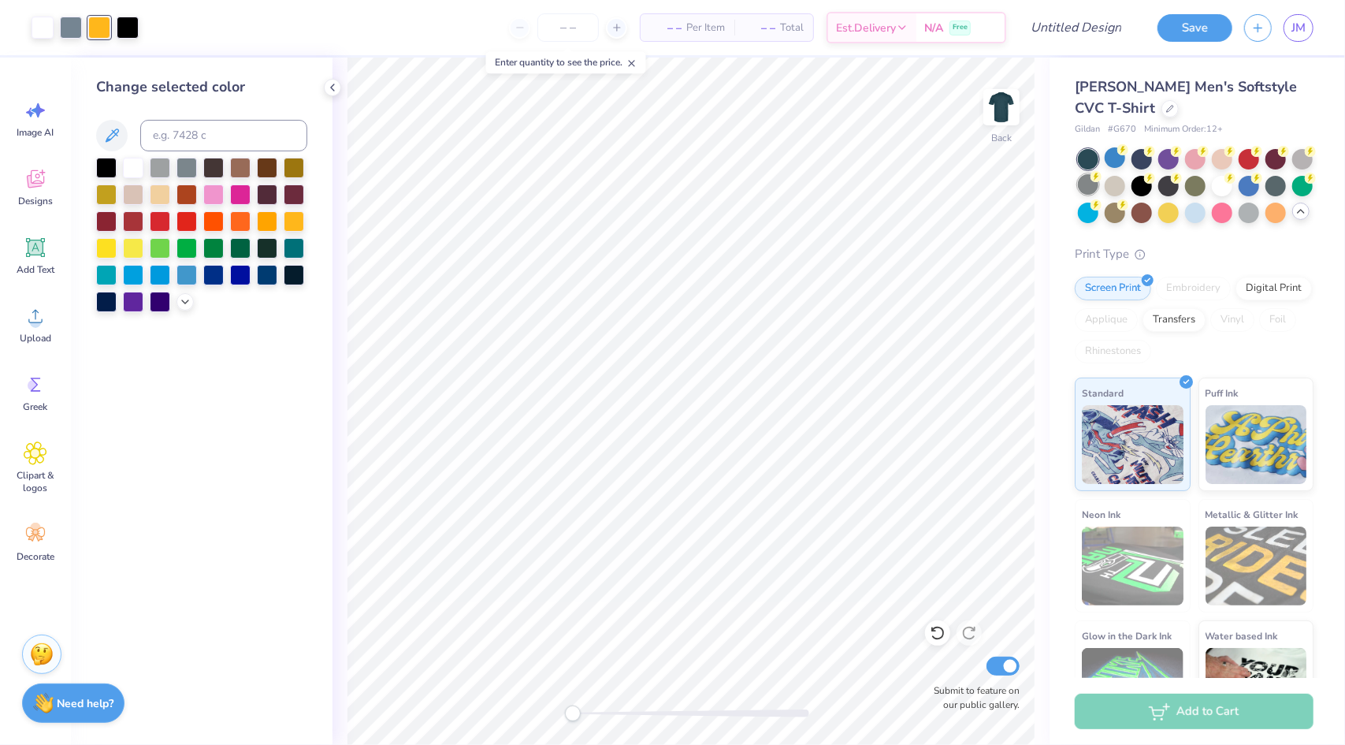
click at [1099, 187] on div at bounding box center [1088, 184] width 20 height 20
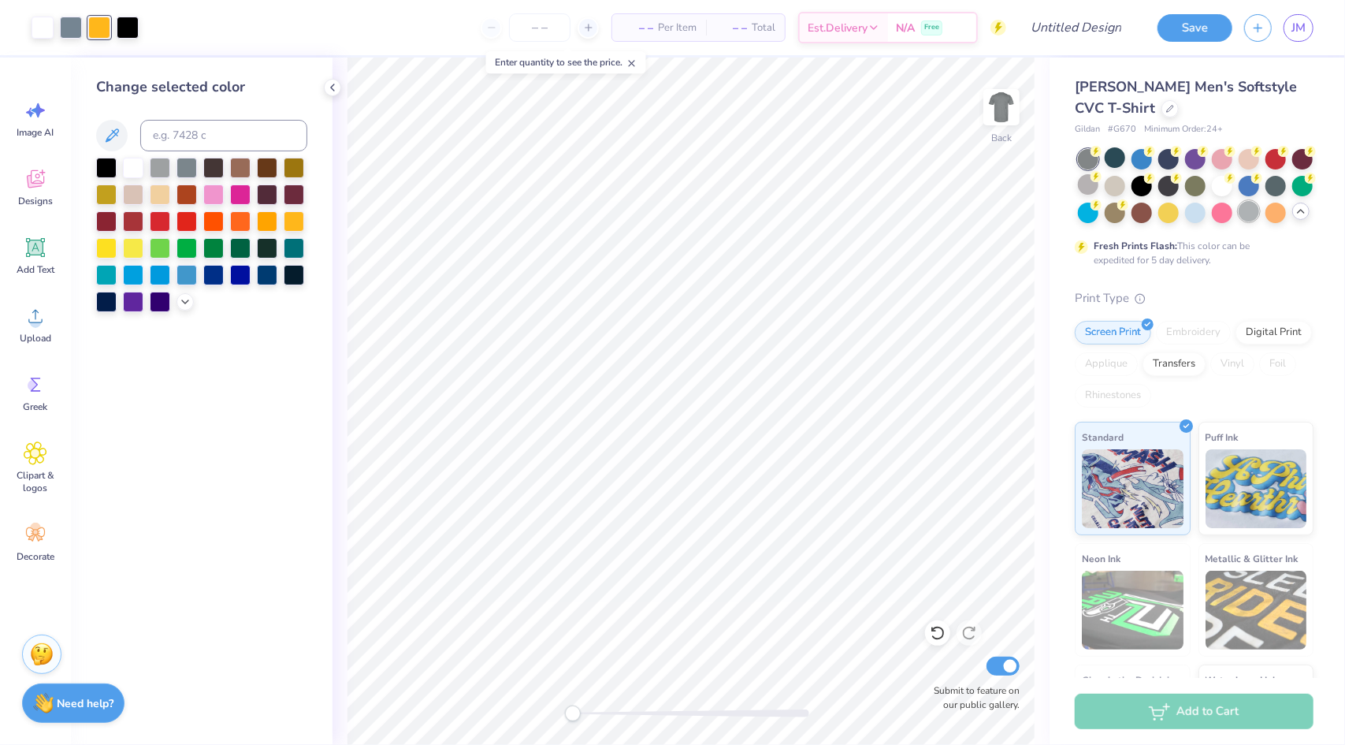
click at [1239, 221] on div at bounding box center [1249, 211] width 20 height 20
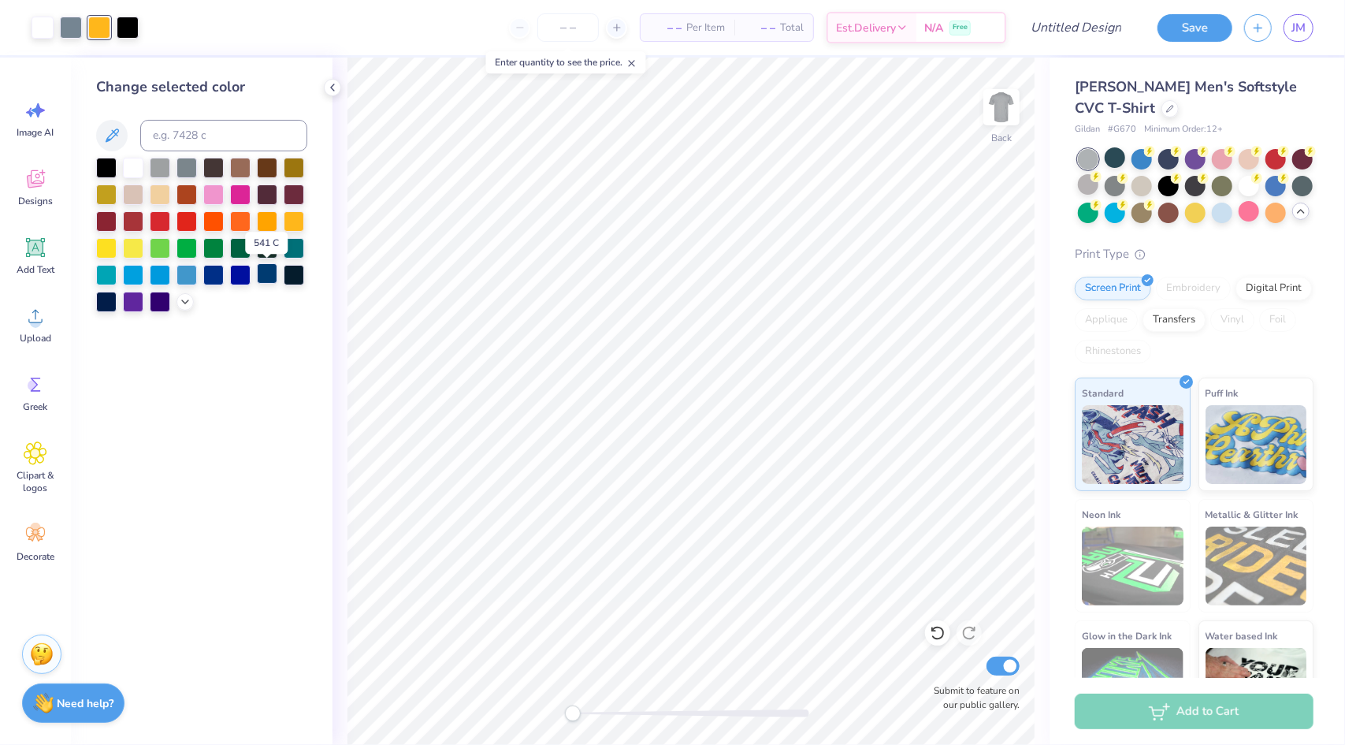
click at [265, 275] on div at bounding box center [267, 273] width 20 height 20
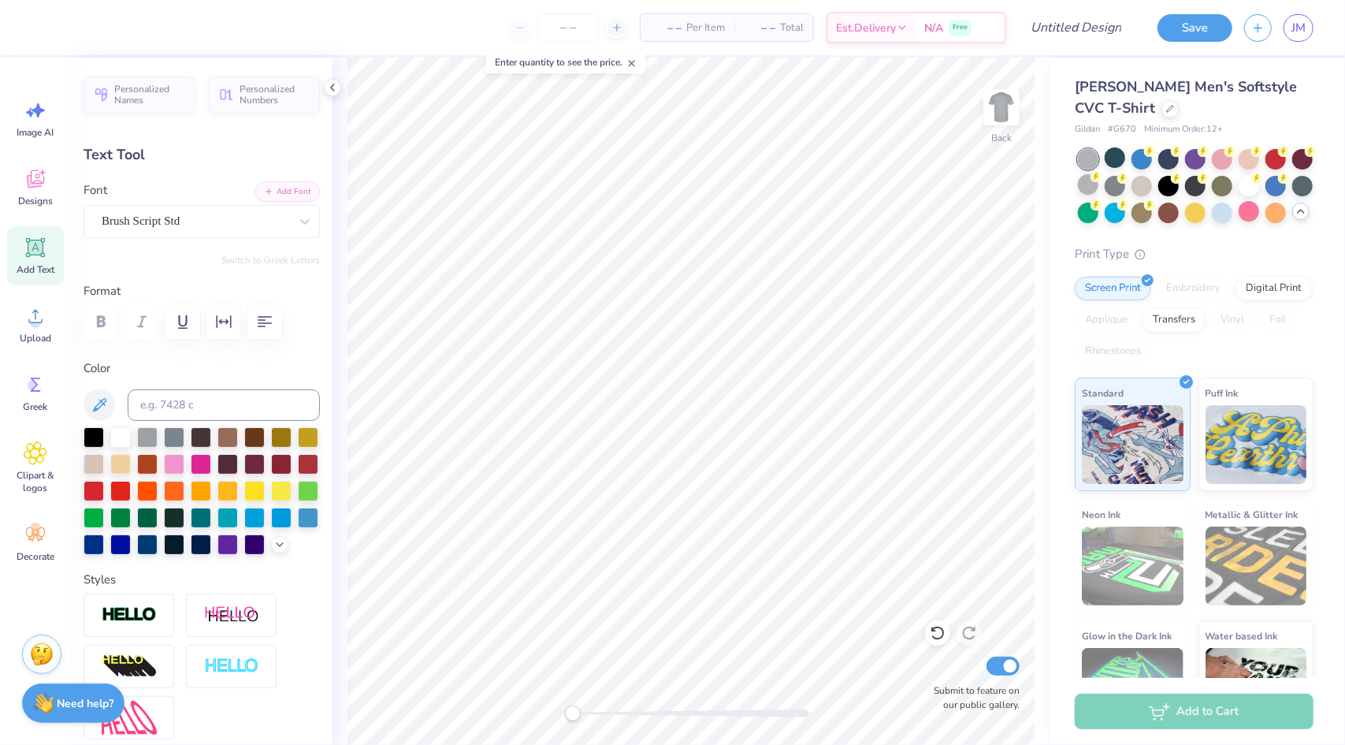
scroll to position [13, 9]
type textarea "Homecoming tailgate 2025"
type input "7.51"
type input "1.93"
type input "2.95"
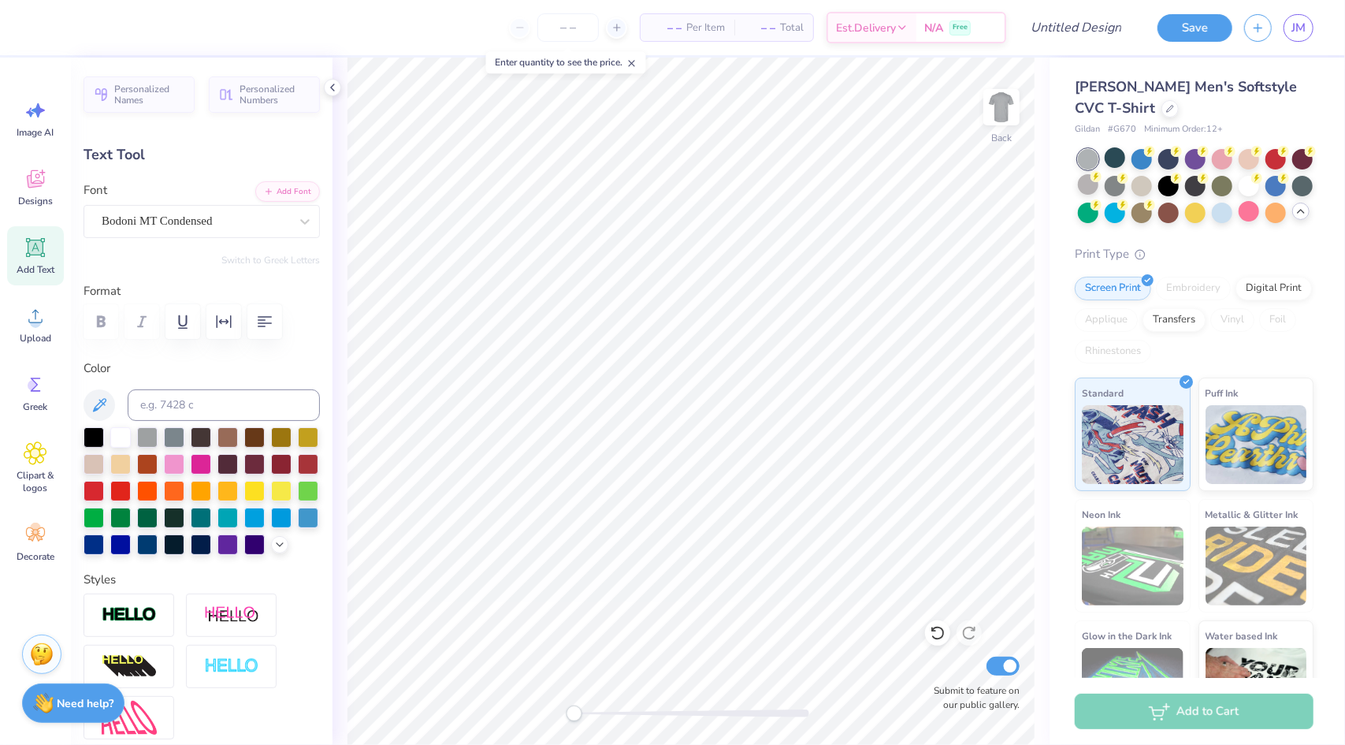
scroll to position [13, 5]
click at [205, 229] on div at bounding box center [196, 220] width 188 height 21
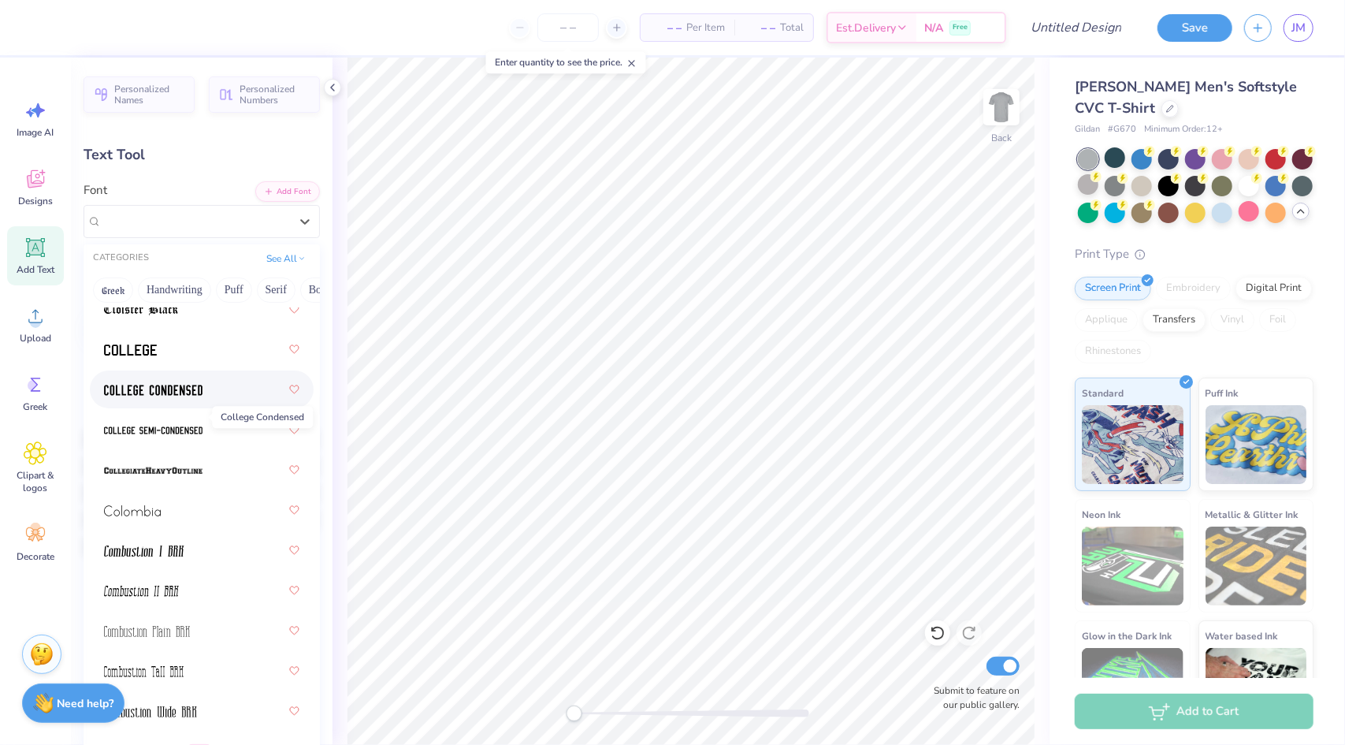
scroll to position [2981, 0]
click at [167, 341] on div at bounding box center [201, 350] width 195 height 28
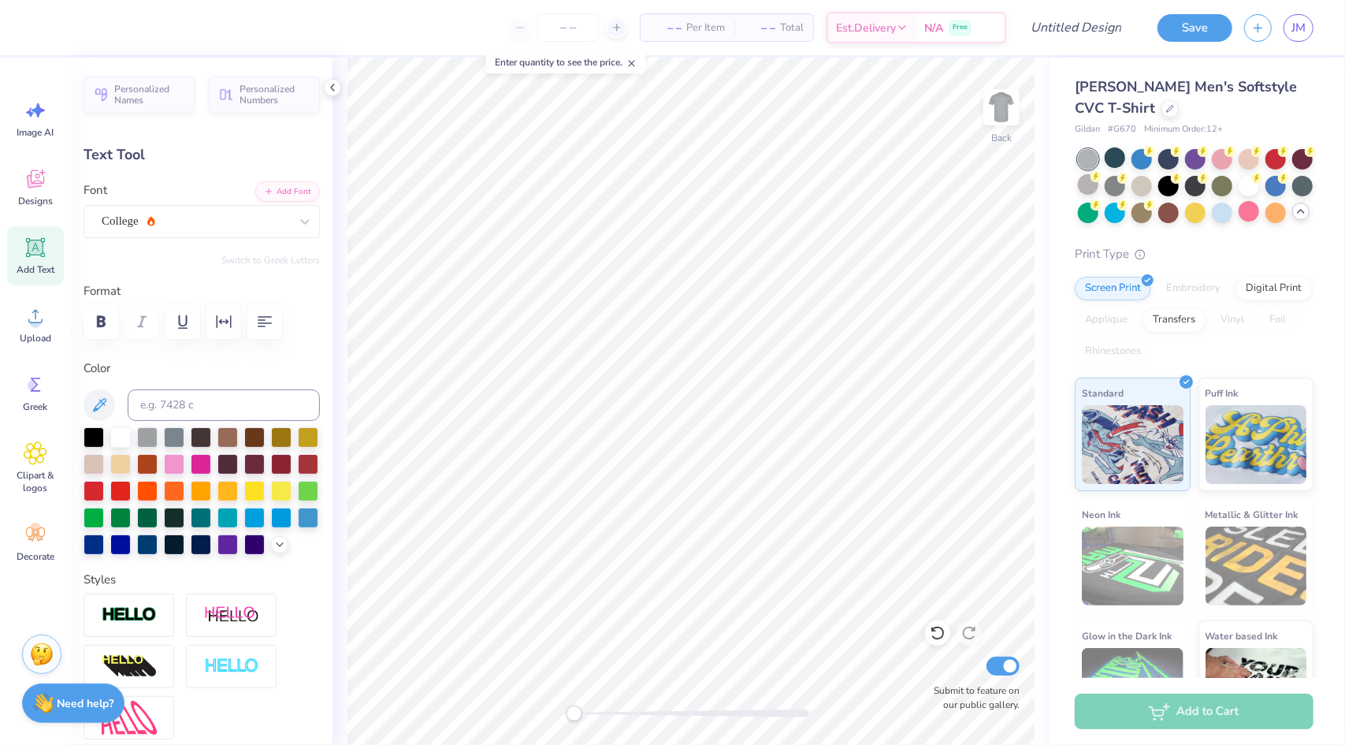
scroll to position [13, 3]
type textarea "GSP KJK"
type input "8.10"
type input "1.54"
type input "3.14"
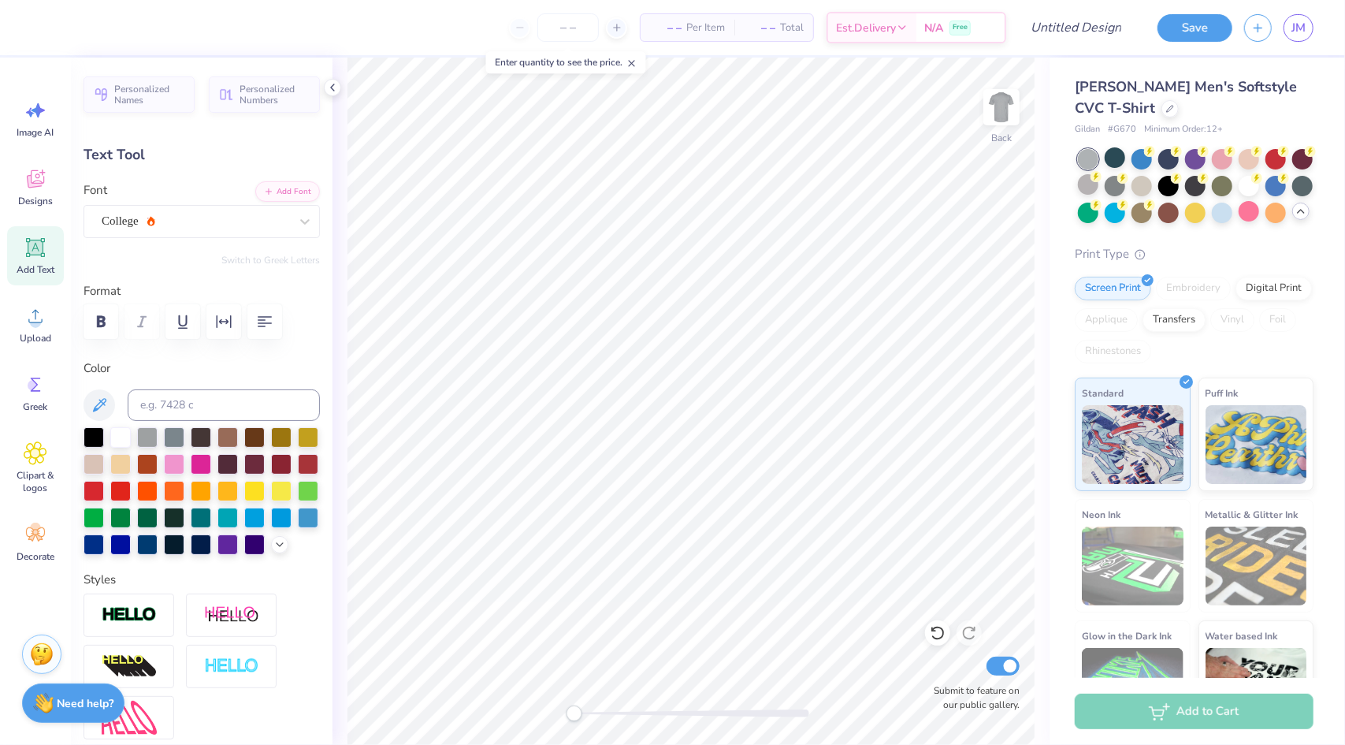
type input "5.94"
type input "1.13"
type input "3.20"
type textarea "Gamma SIgs"
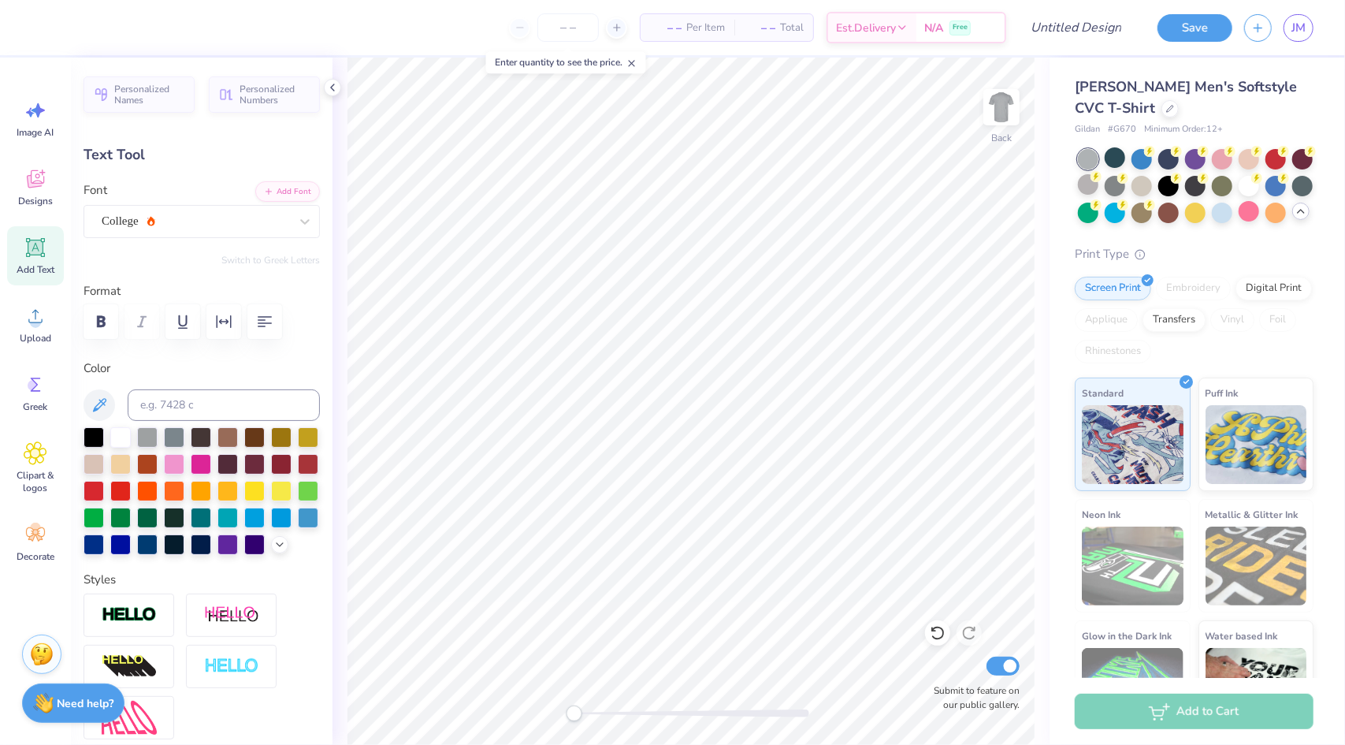
scroll to position [13, 5]
type input "8.07"
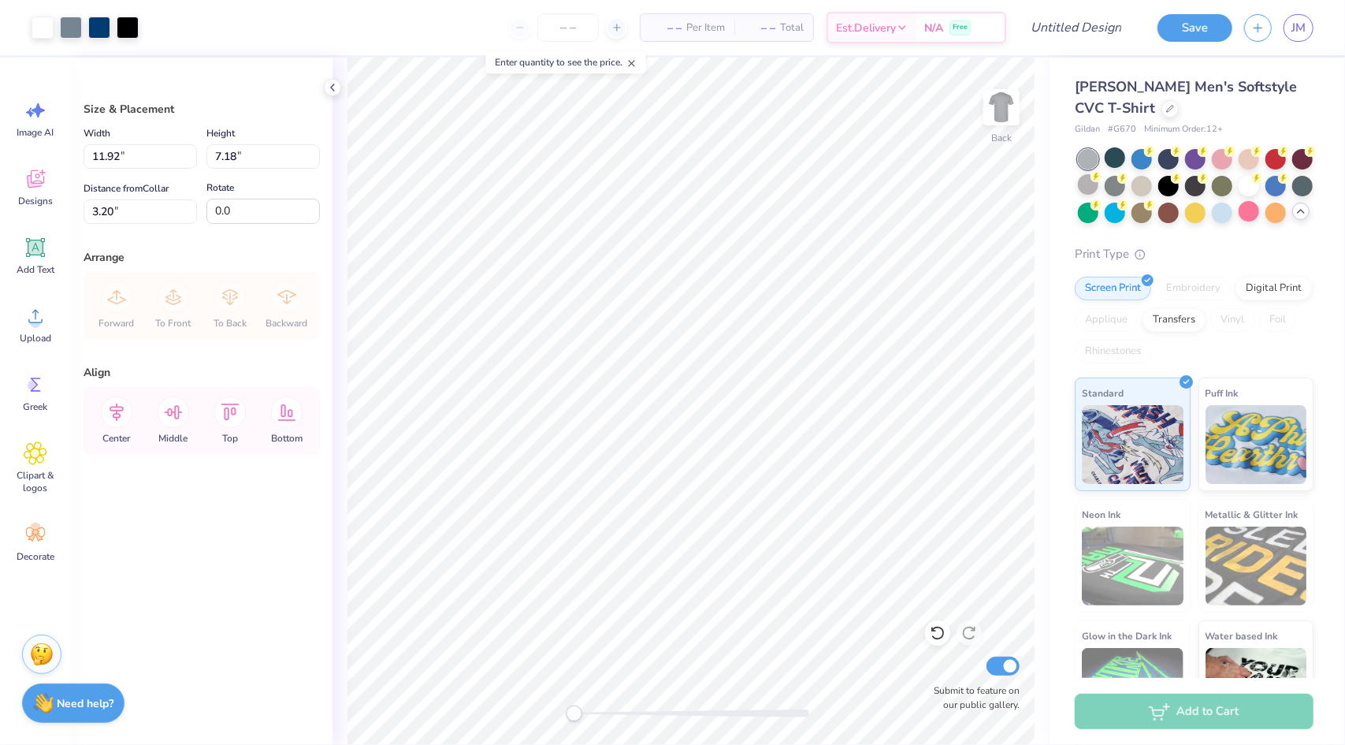
type input "9.96"
type input "6.00"
type input "3.00"
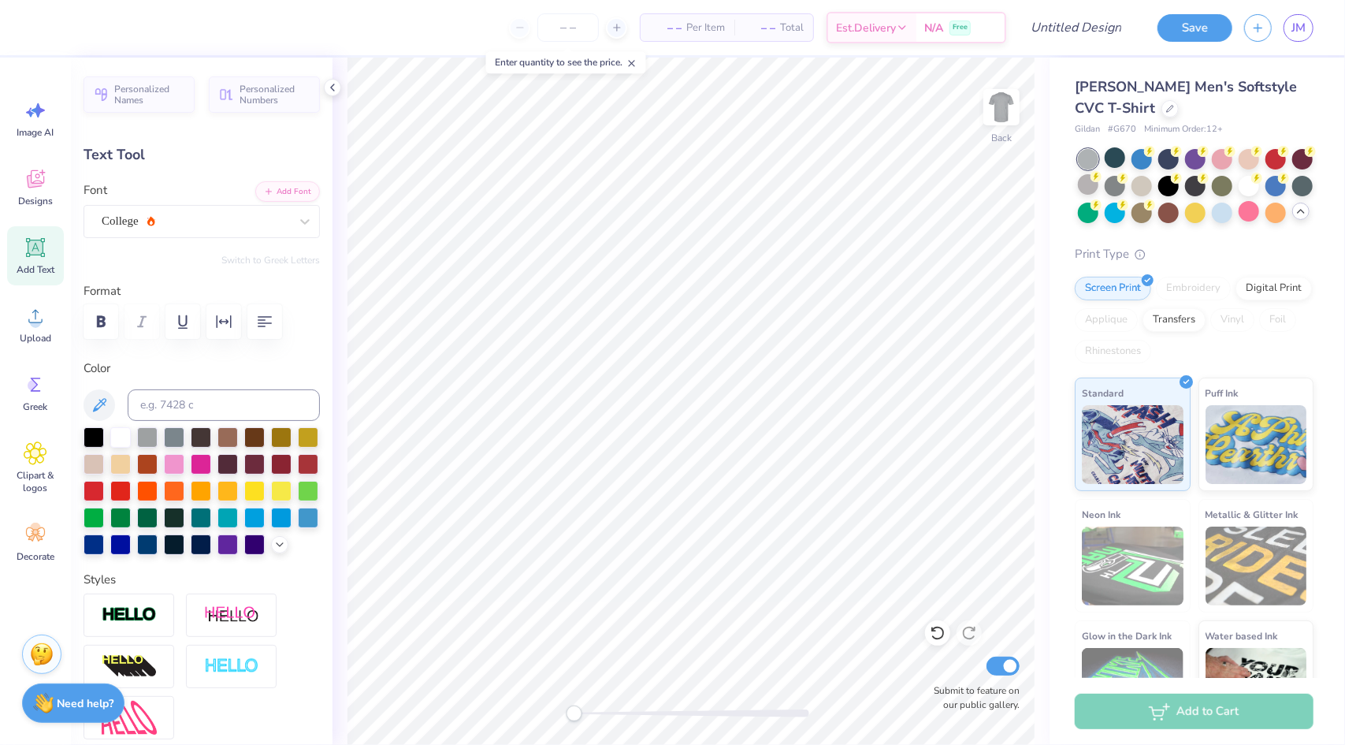
scroll to position [13, 2]
click at [223, 220] on div "College" at bounding box center [195, 221] width 191 height 24
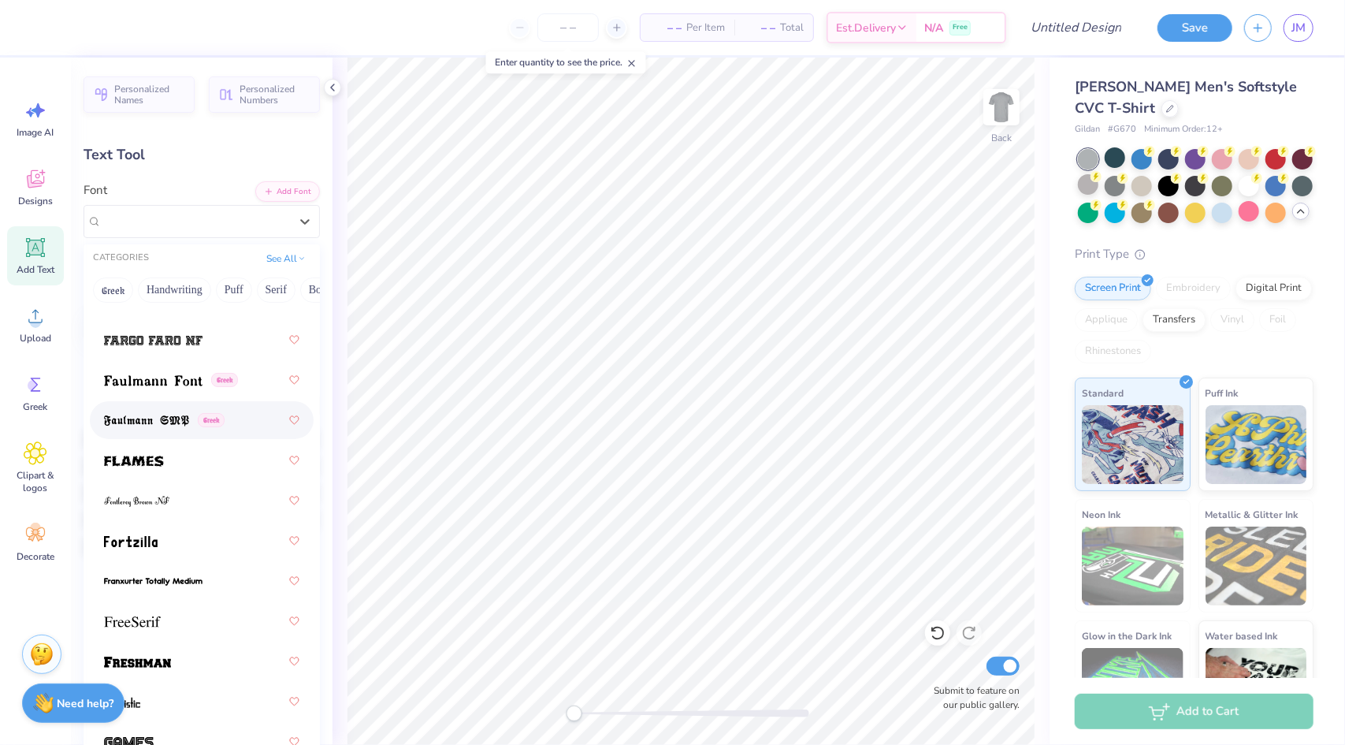
scroll to position [4758, 0]
click at [142, 454] on span at bounding box center [134, 462] width 60 height 17
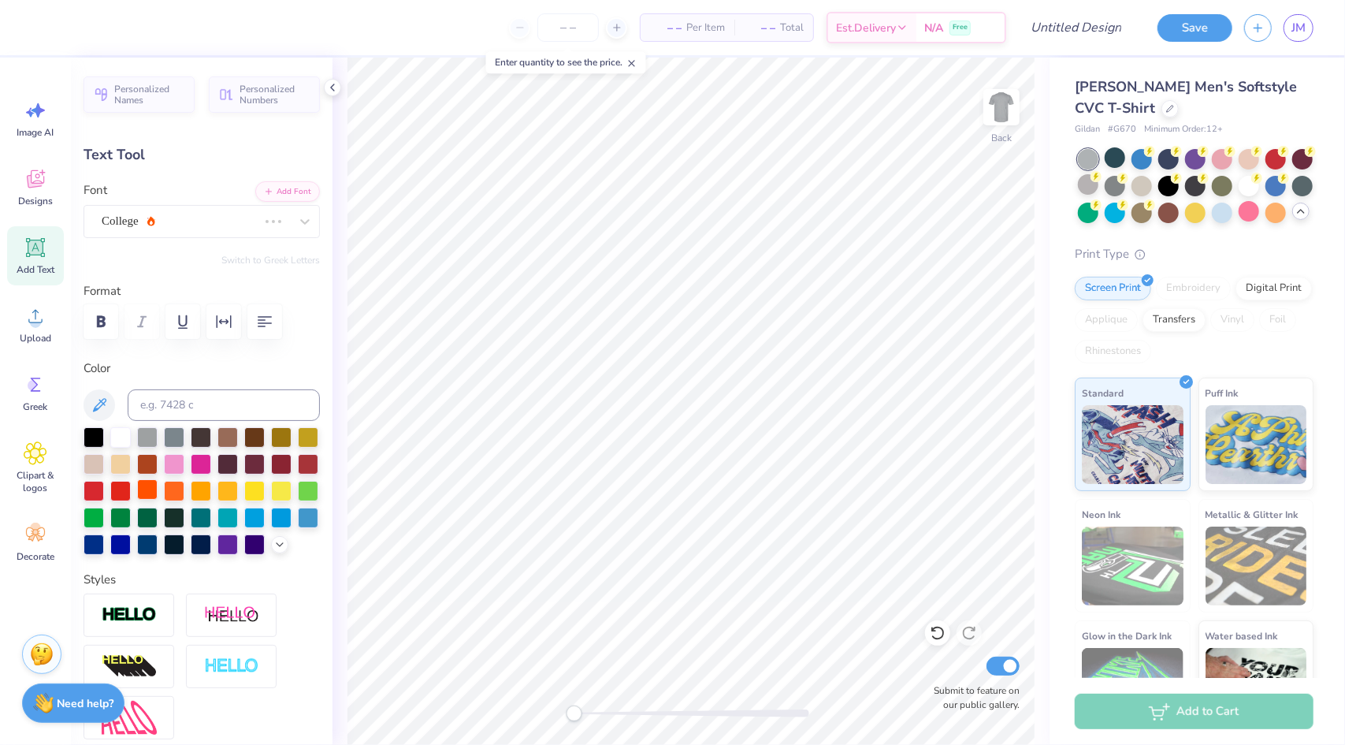
scroll to position [13, 5]
click at [182, 222] on div "Flames" at bounding box center [195, 221] width 191 height 24
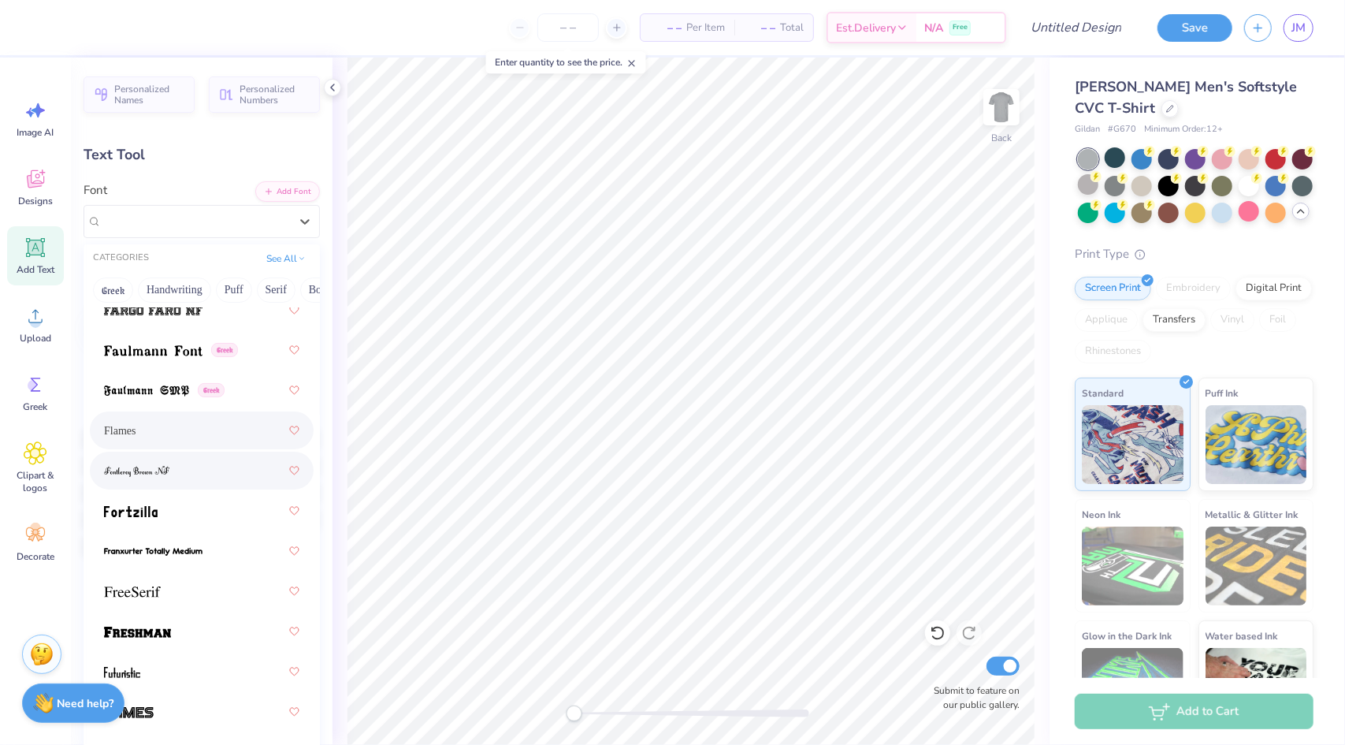
scroll to position [4788, 0]
click at [184, 352] on img at bounding box center [153, 351] width 99 height 11
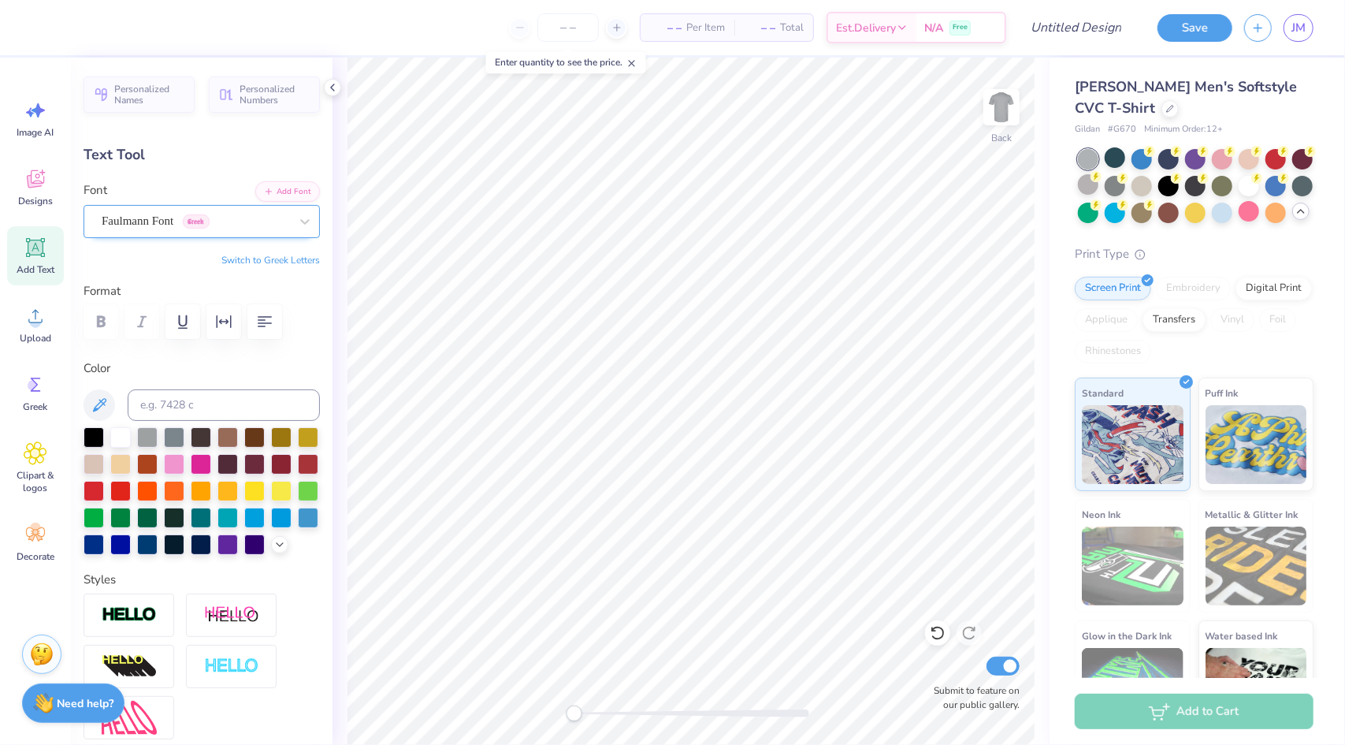
click at [156, 211] on div "Faulmann Font Greek" at bounding box center [195, 221] width 191 height 24
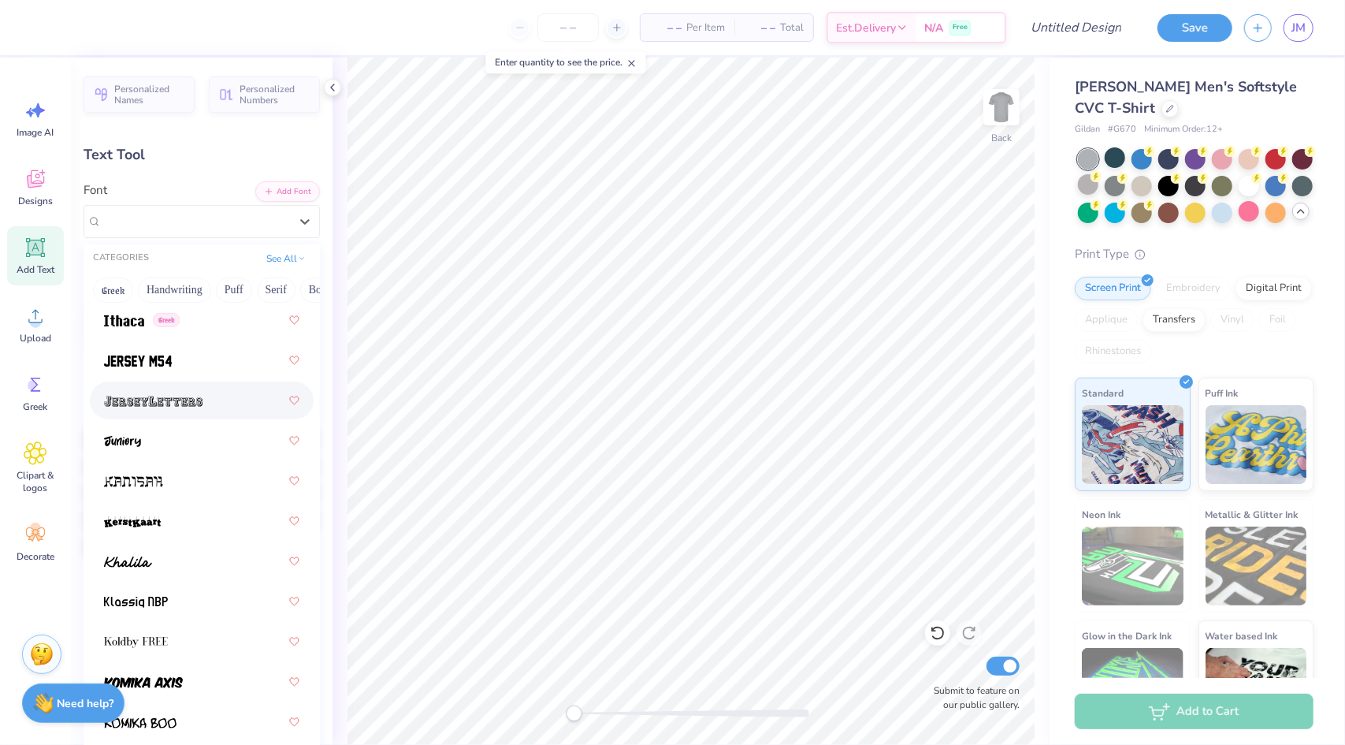
scroll to position [6204, 0]
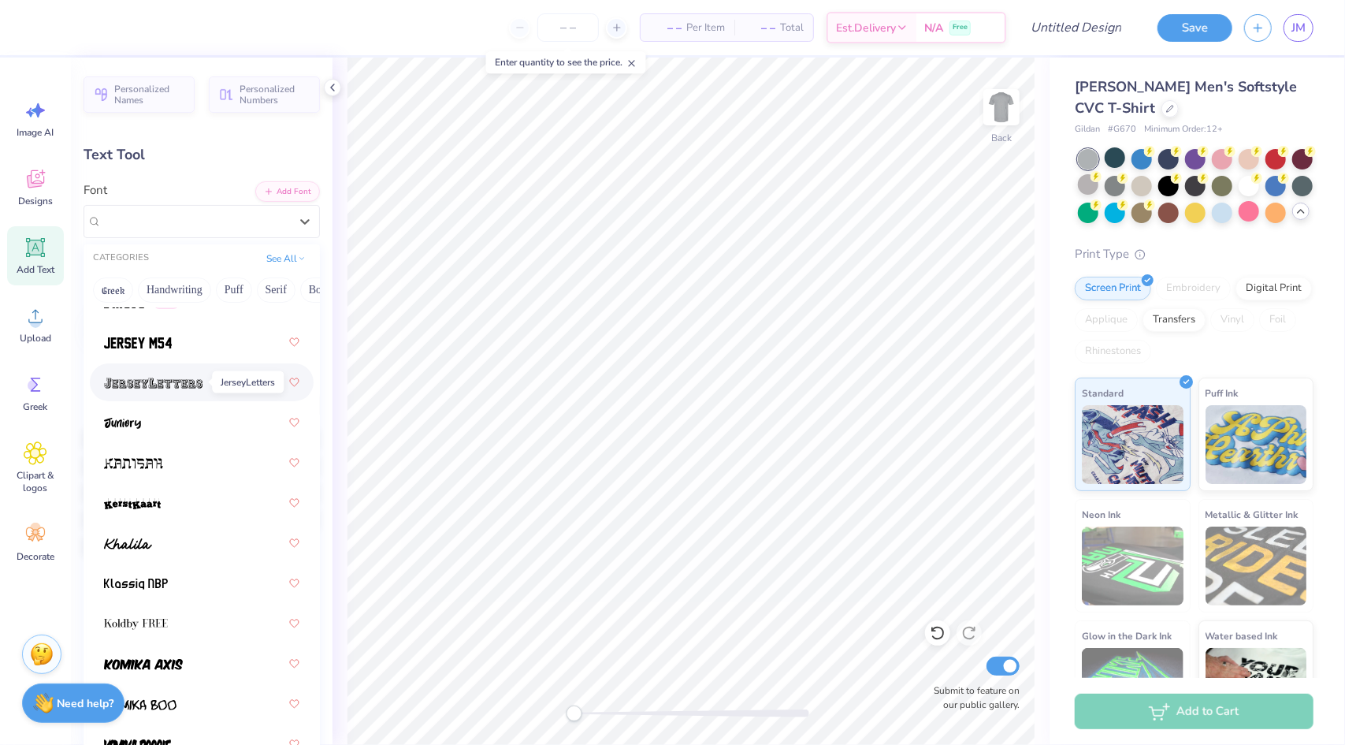
click at [174, 381] on img at bounding box center [153, 382] width 99 height 11
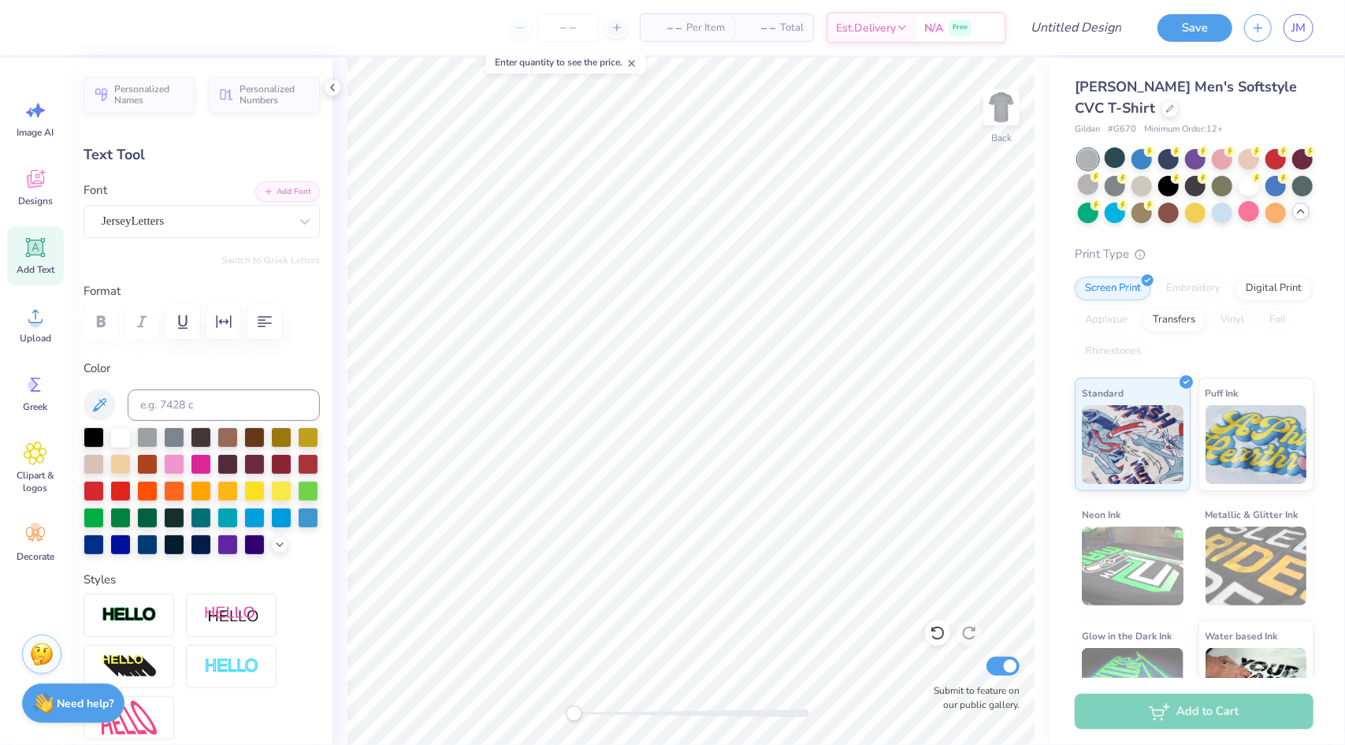
type textarea "Gamma Sigs"
click at [1205, 34] on button "Save" at bounding box center [1195, 26] width 75 height 28
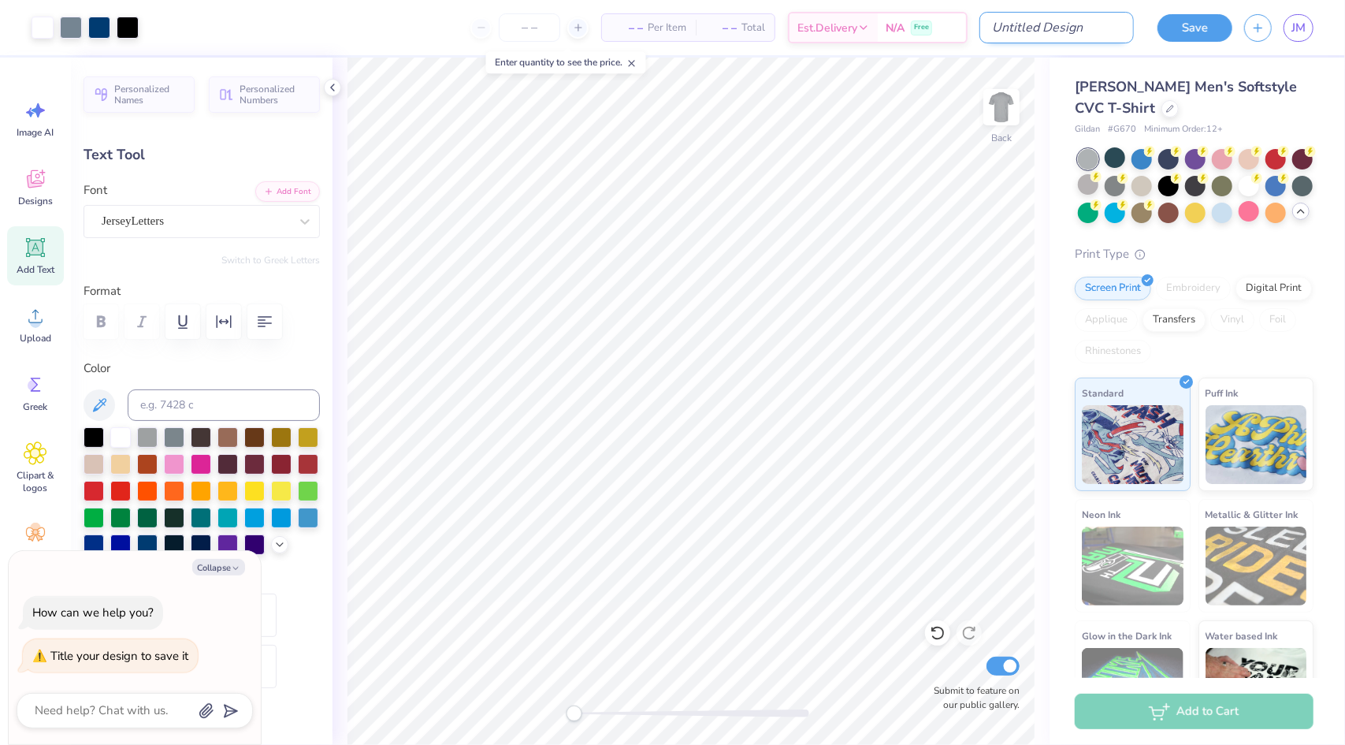
type textarea "x"
click at [1070, 28] on input "Design Title" at bounding box center [1057, 28] width 154 height 32
type input "t"
type textarea "x"
type input "ti"
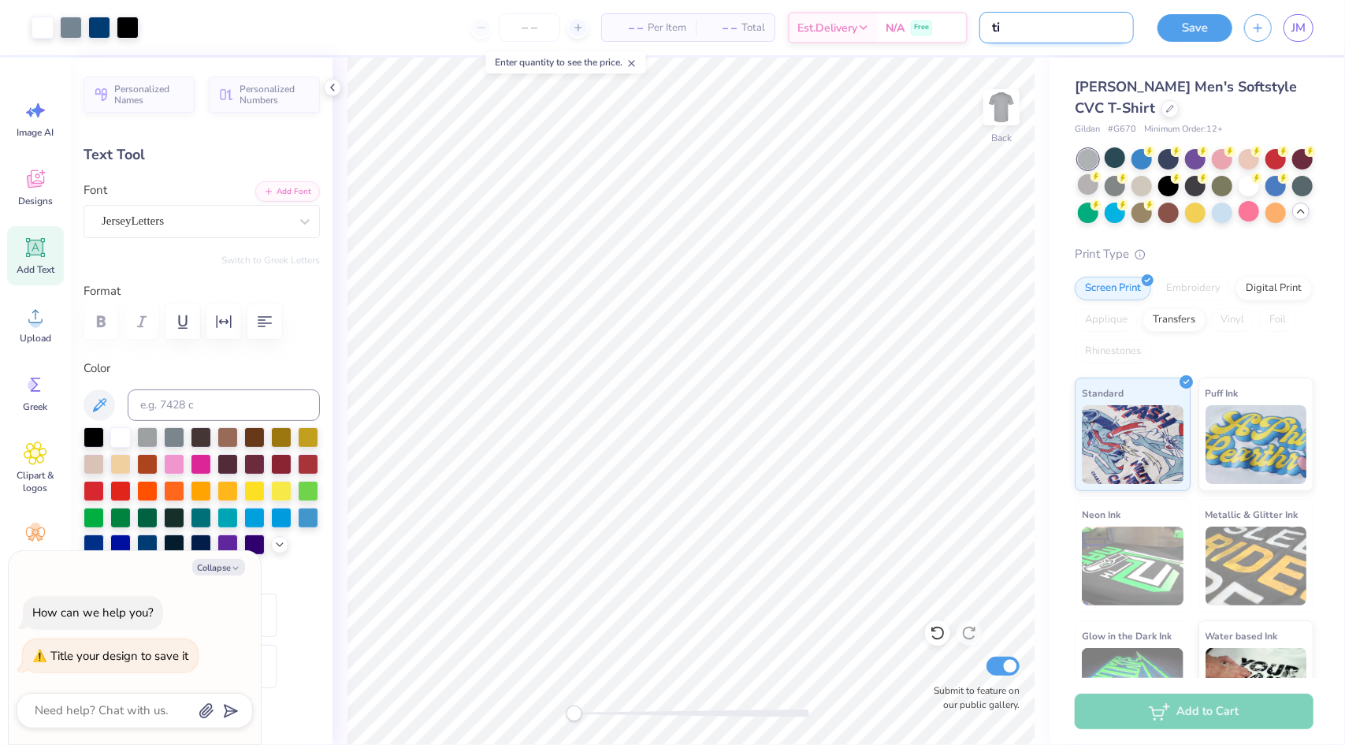
type textarea "x"
type input "t"
type textarea "x"
type input "ta"
type textarea "x"
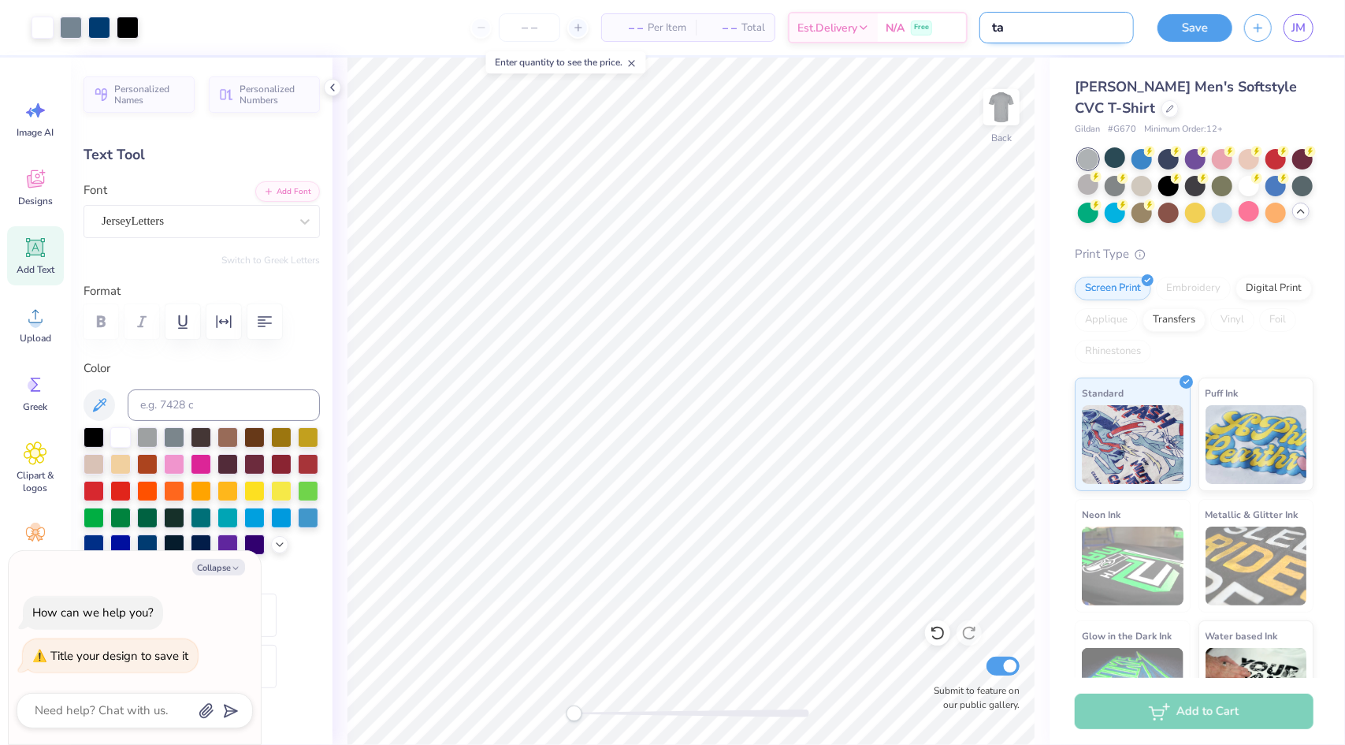
type input "tai"
type textarea "x"
type input "tail"
type textarea "x"
type input "tailg"
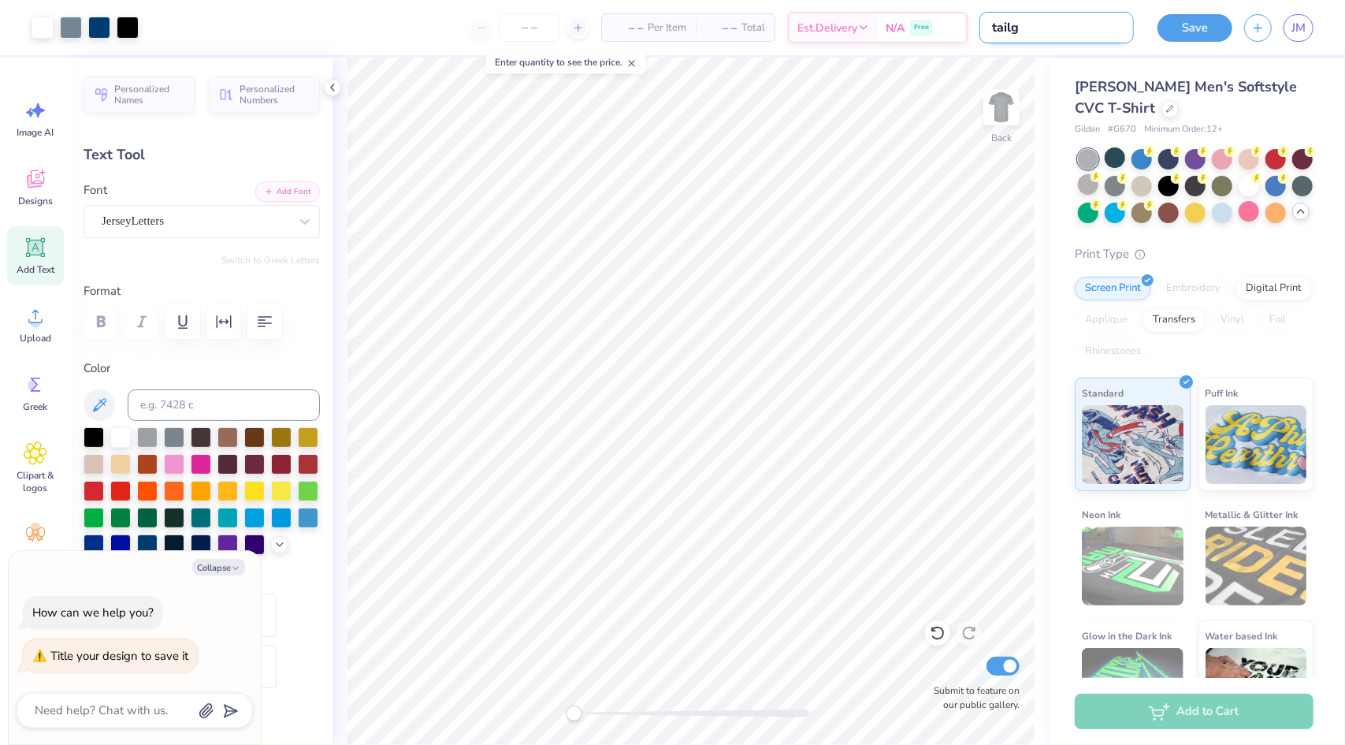
type textarea "x"
type input "tailga"
type textarea "x"
type input "tailgat"
type textarea "x"
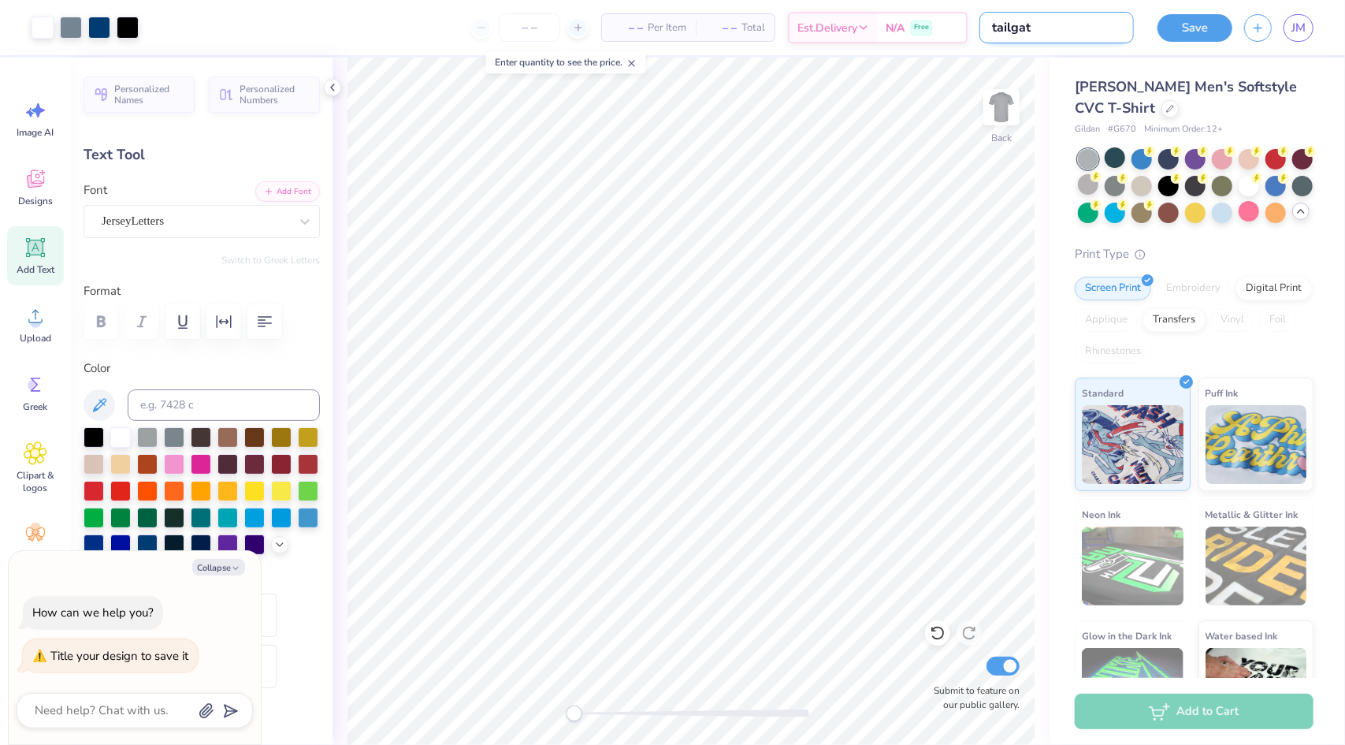
type input "tailgate"
type textarea "x"
type input "tailgate"
click at [1223, 26] on button "Save" at bounding box center [1195, 26] width 75 height 28
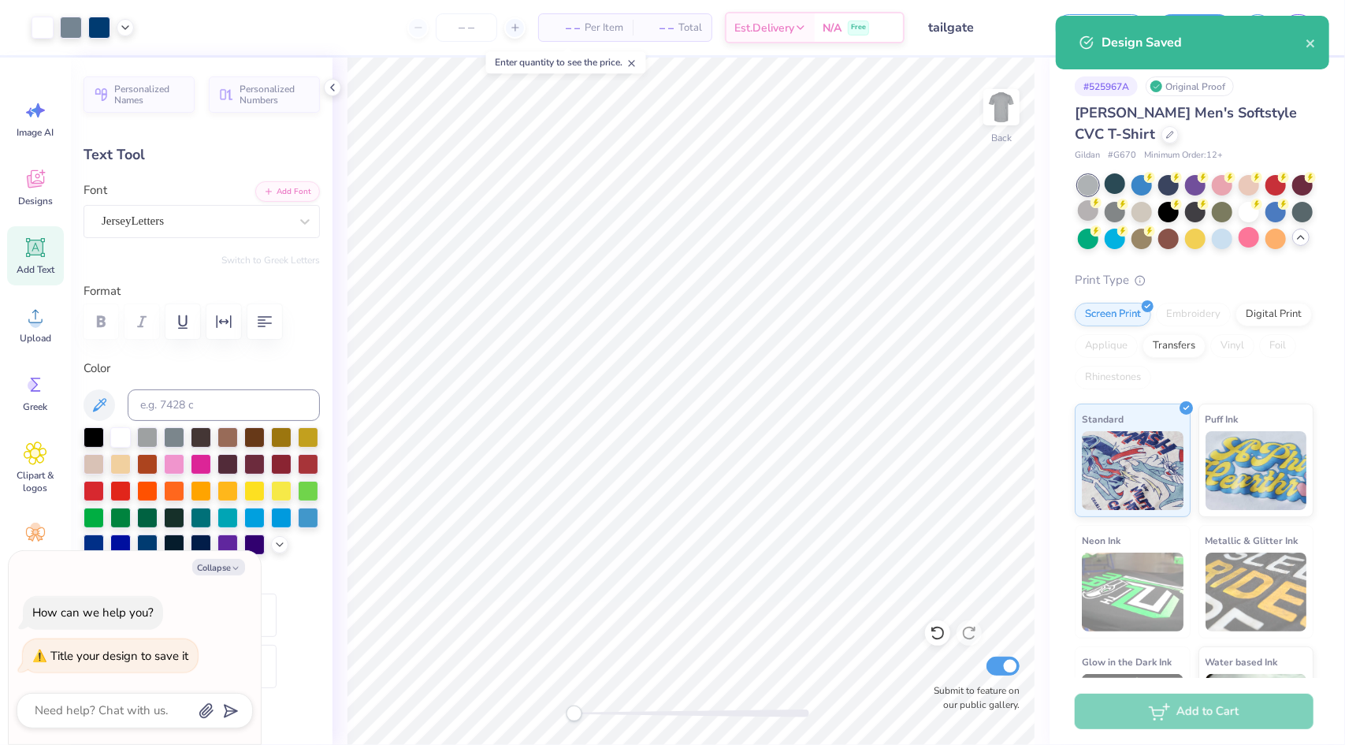
click at [1305, 40] on div "Design Saved" at bounding box center [1204, 42] width 204 height 19
click at [1311, 43] on icon "close" at bounding box center [1311, 43] width 8 height 8
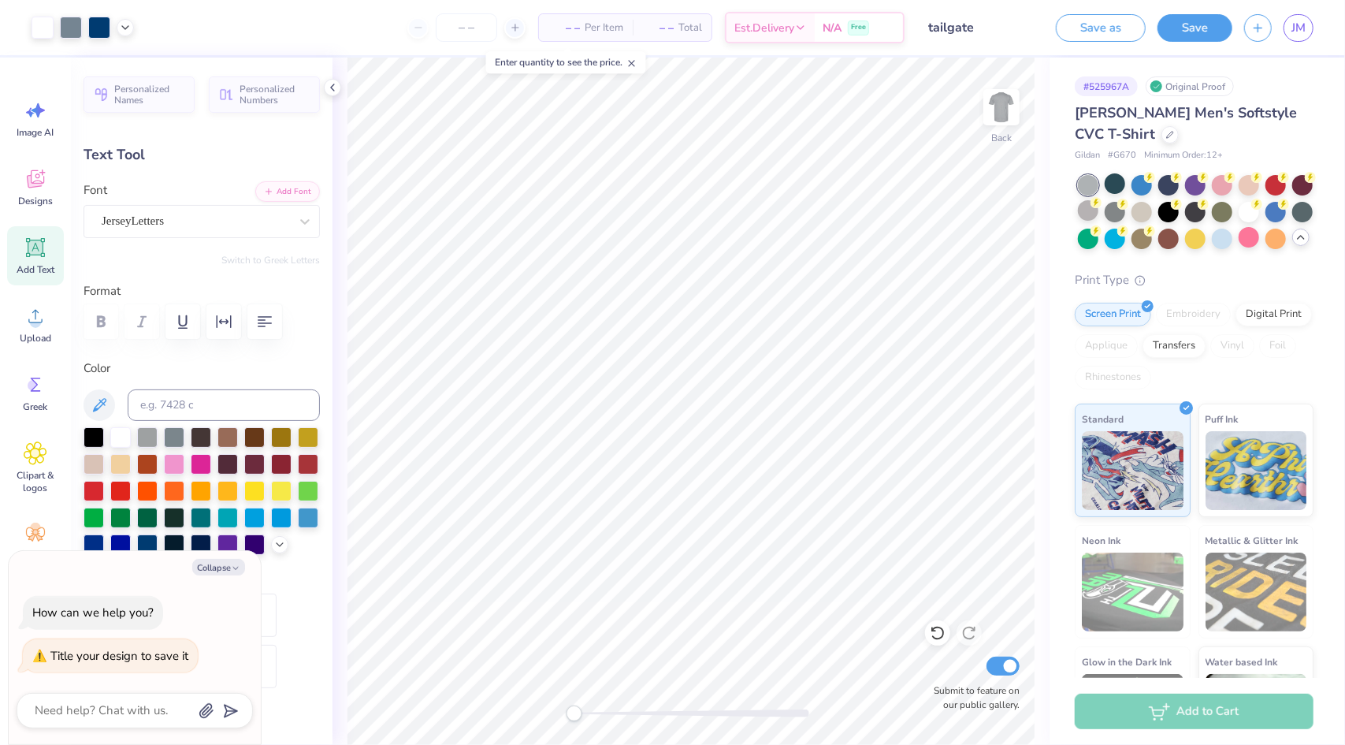
click at [1310, 35] on div "Design Saved" at bounding box center [1193, 49] width 280 height 72
type textarea "x"
click at [1306, 32] on span "JM" at bounding box center [1299, 28] width 14 height 18
